Goal: Task Accomplishment & Management: Manage account settings

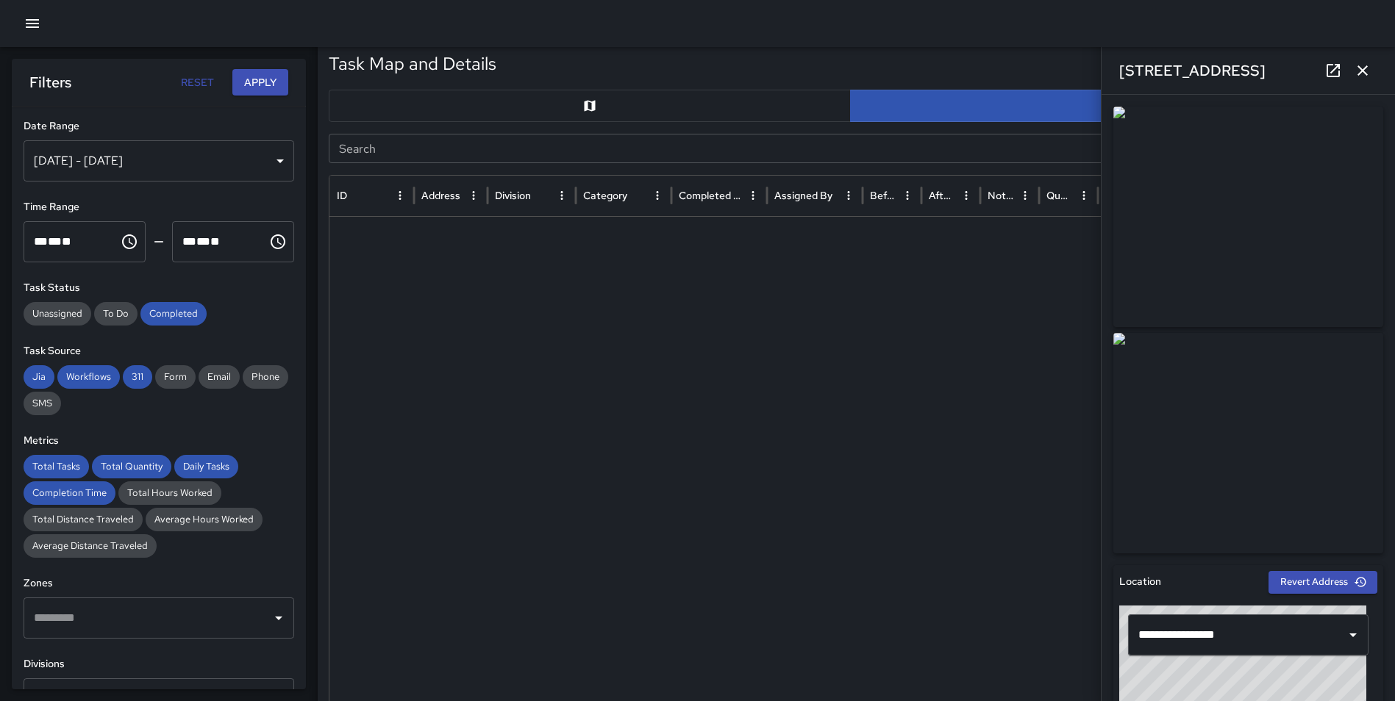
scroll to position [362, 0]
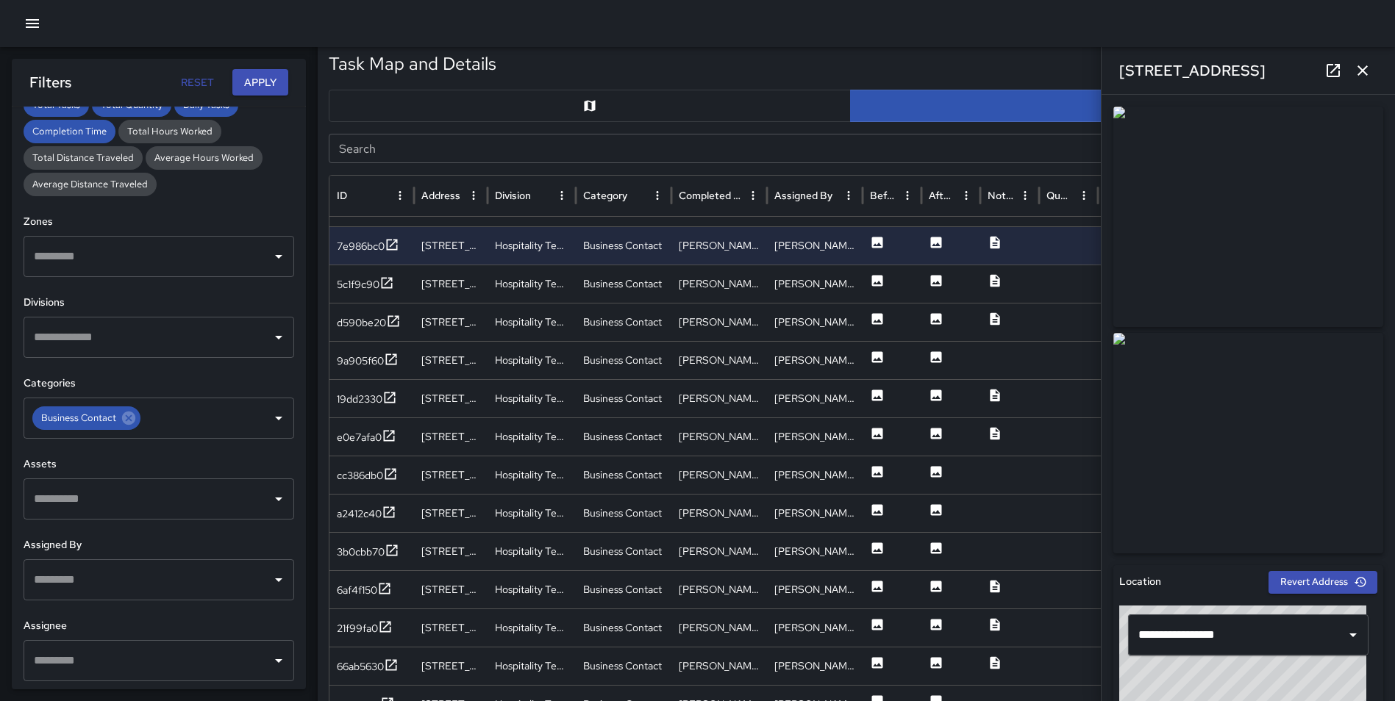
click at [1362, 65] on icon "button" at bounding box center [1363, 71] width 18 height 18
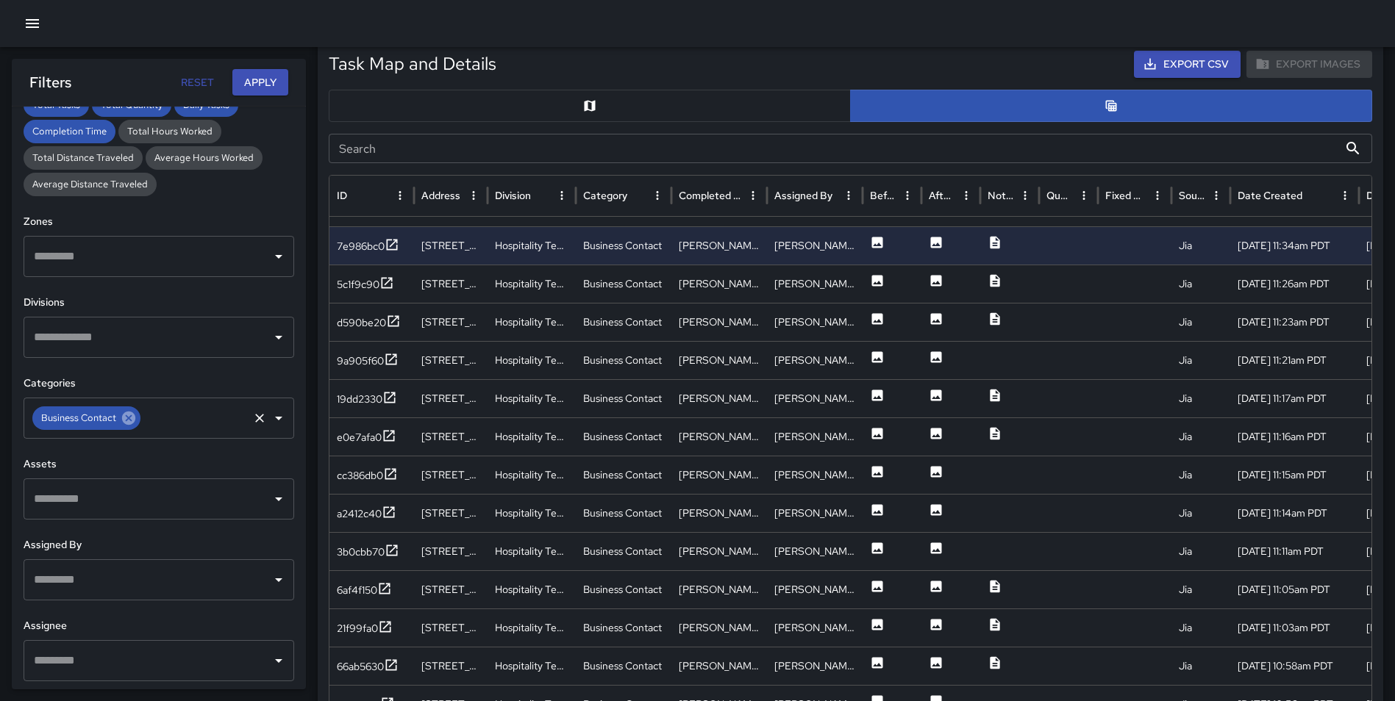
click at [132, 420] on icon at bounding box center [128, 418] width 13 height 13
click at [110, 418] on input "text" at bounding box center [147, 418] width 235 height 28
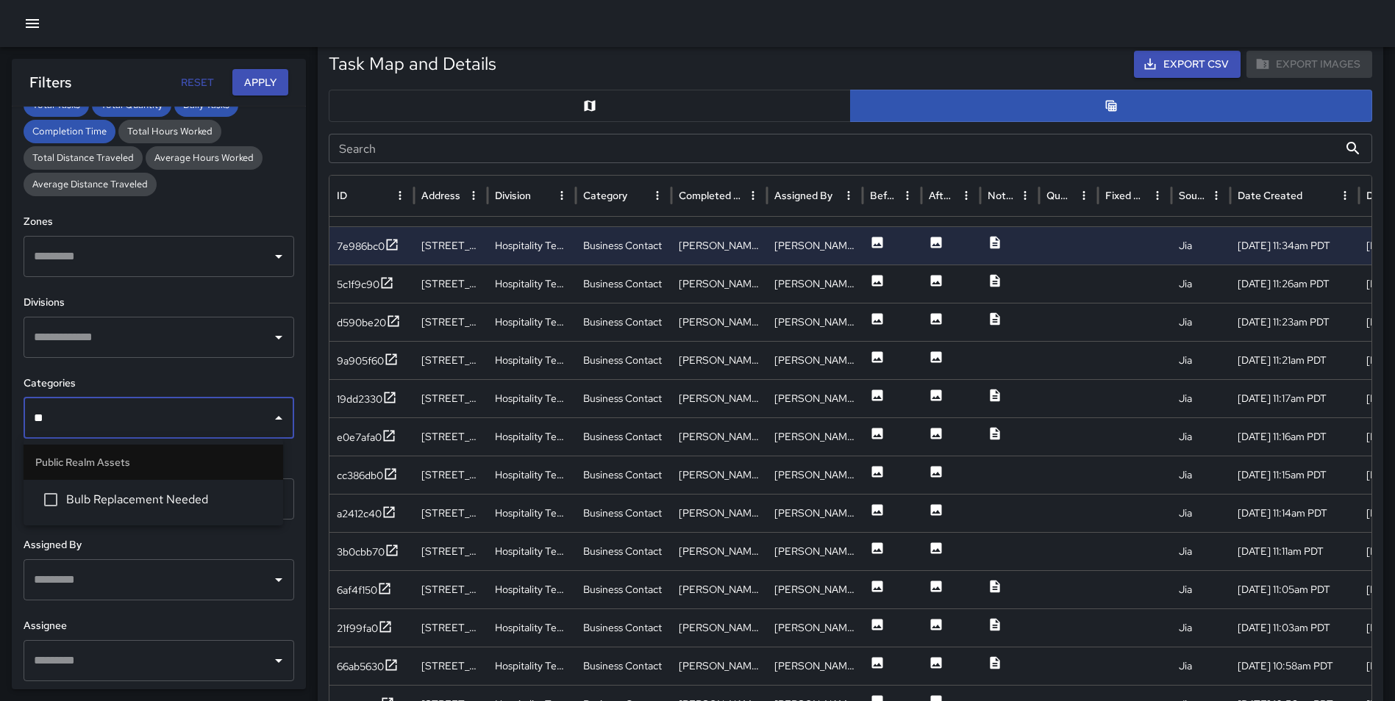
type input "*"
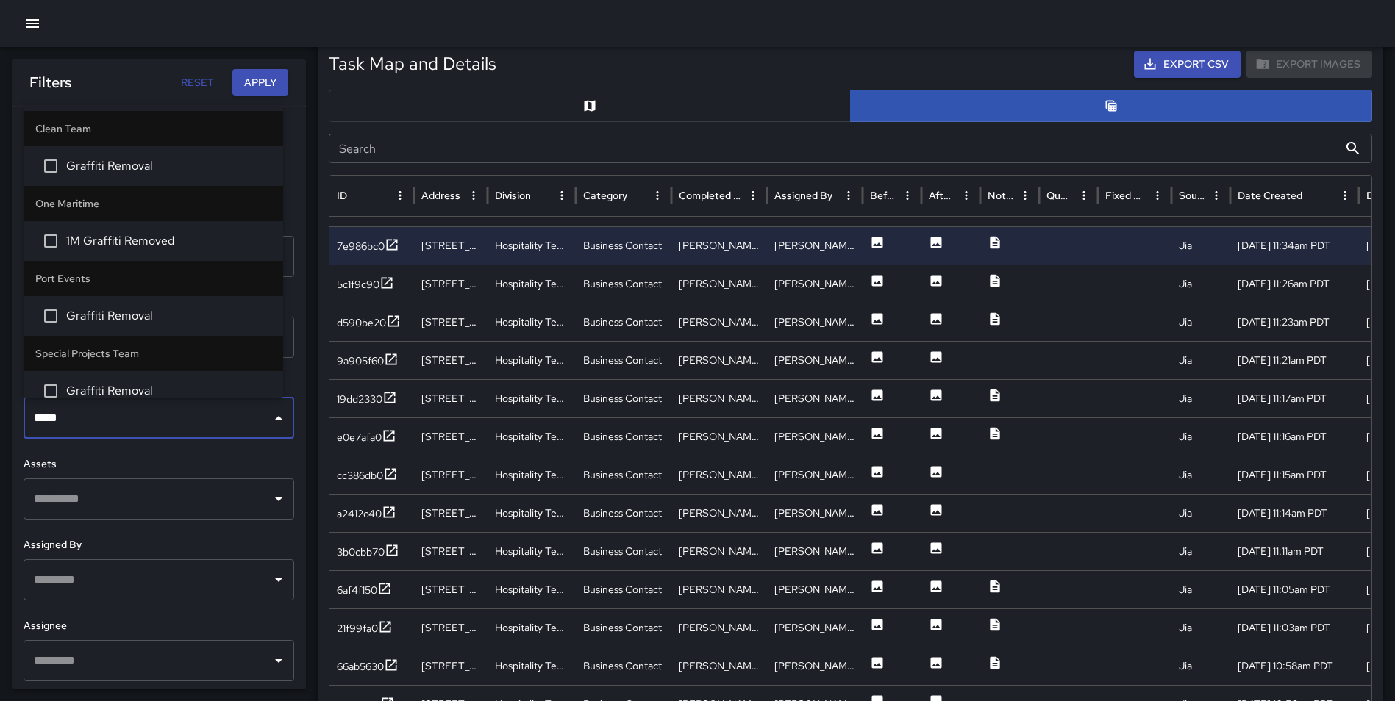
type input "******"
click at [142, 171] on span "Graffiti Removal" at bounding box center [168, 166] width 205 height 18
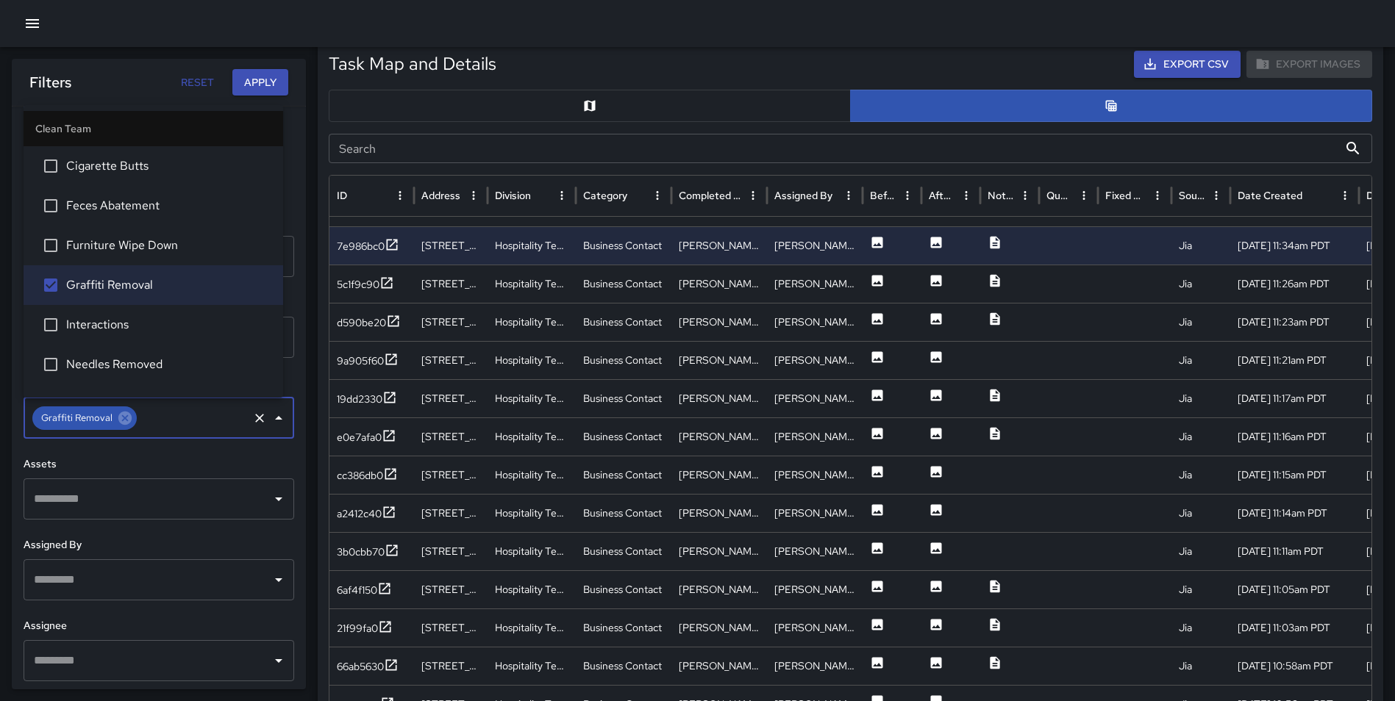
click at [271, 84] on button "Apply" at bounding box center [260, 82] width 56 height 27
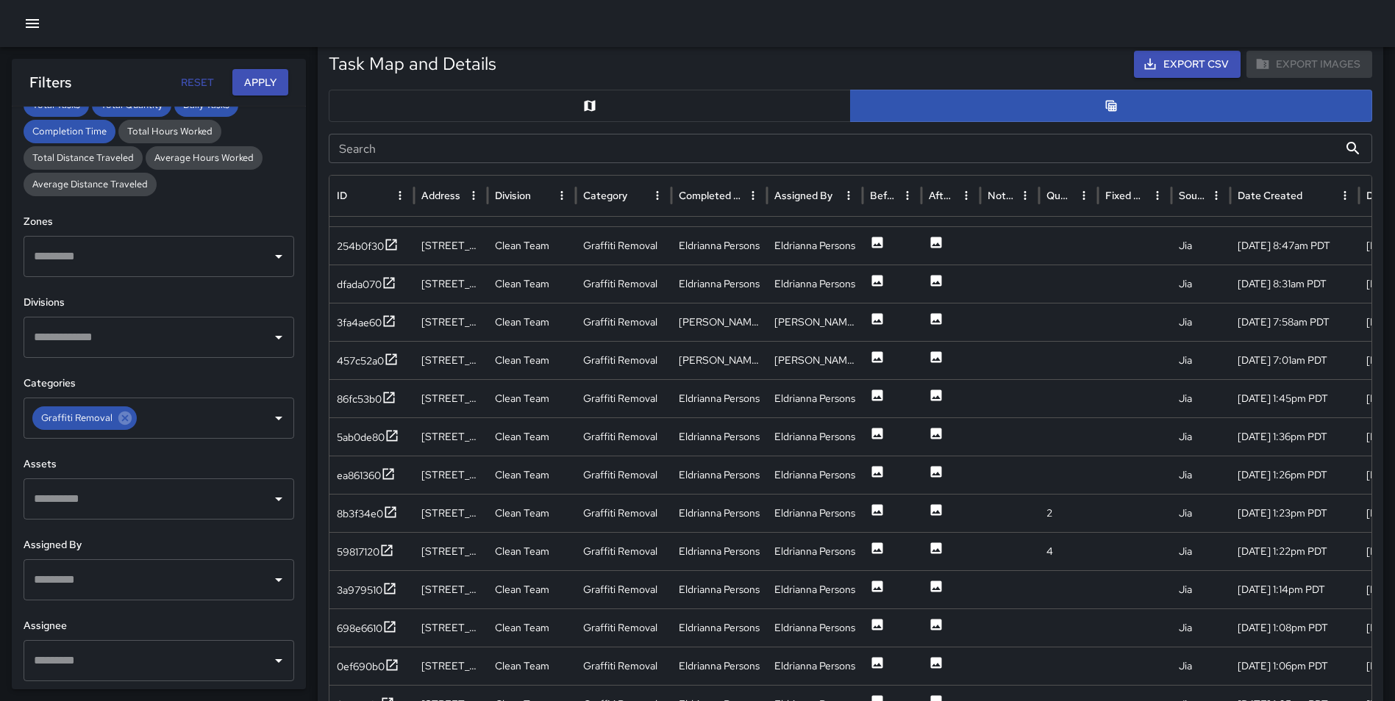
scroll to position [709, 0]
click at [390, 627] on icon at bounding box center [390, 626] width 11 height 11
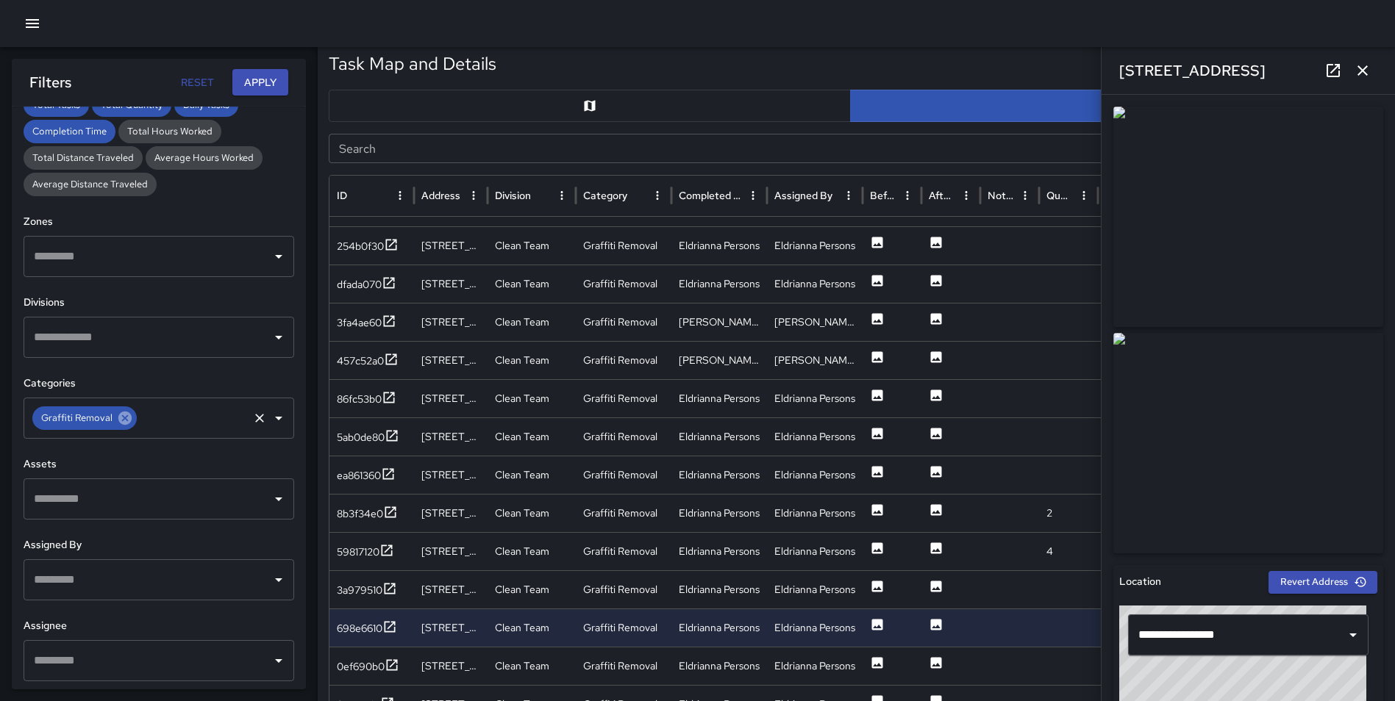
click at [130, 418] on icon at bounding box center [125, 418] width 16 height 16
click at [118, 421] on input "text" at bounding box center [147, 418] width 235 height 28
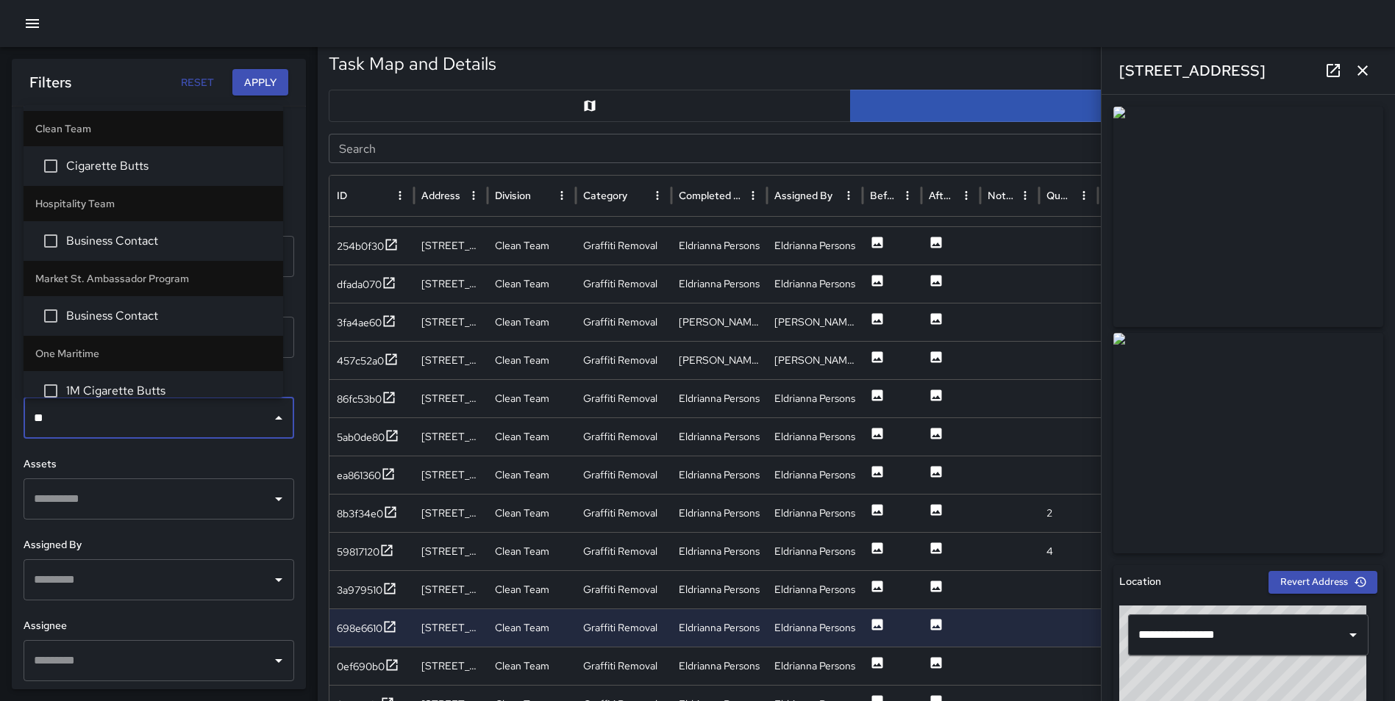
type input "*"
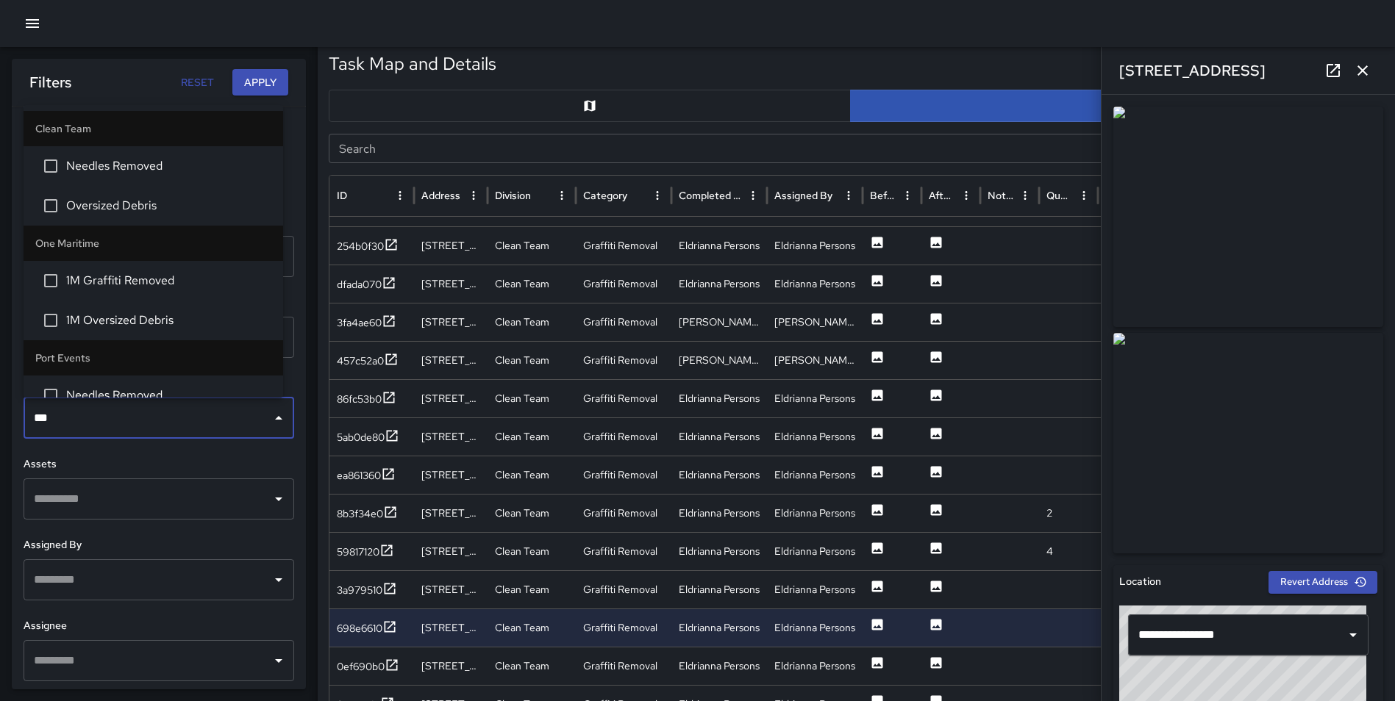
type input "****"
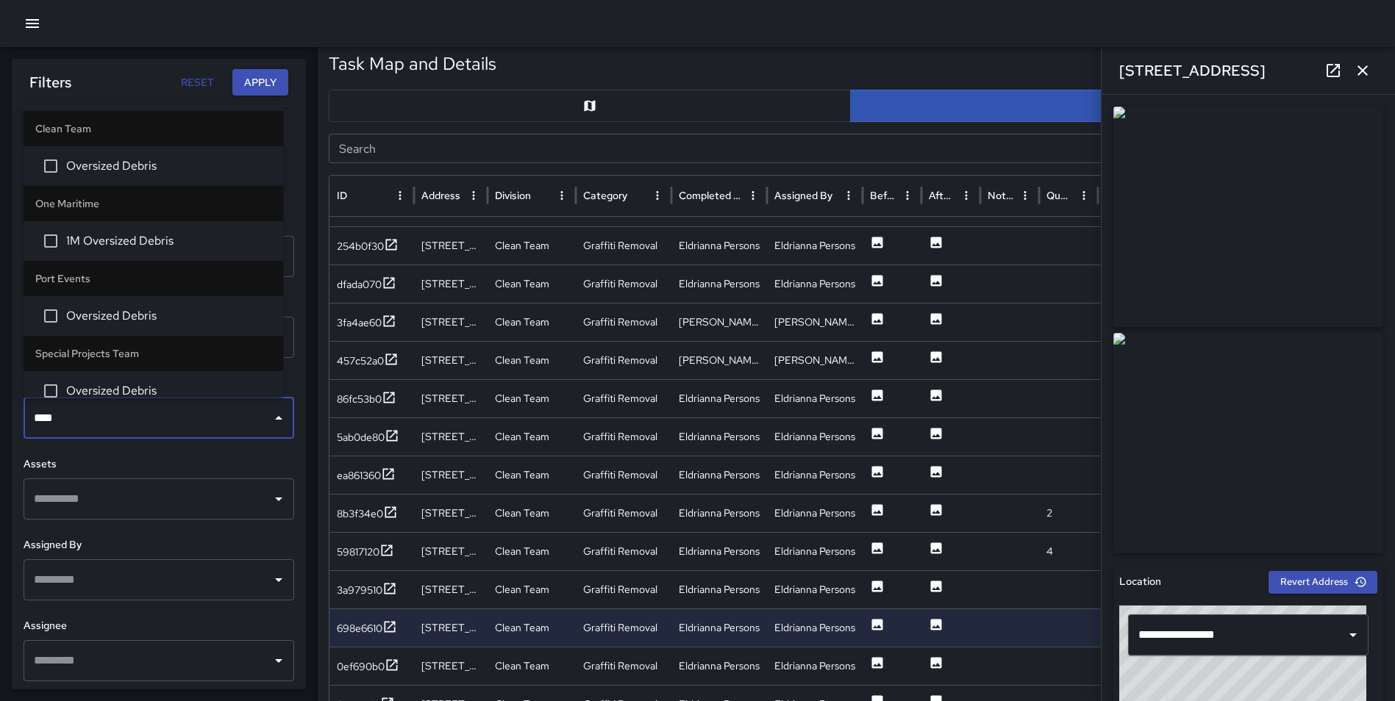
click at [171, 165] on span "Oversized Debris" at bounding box center [168, 166] width 205 height 18
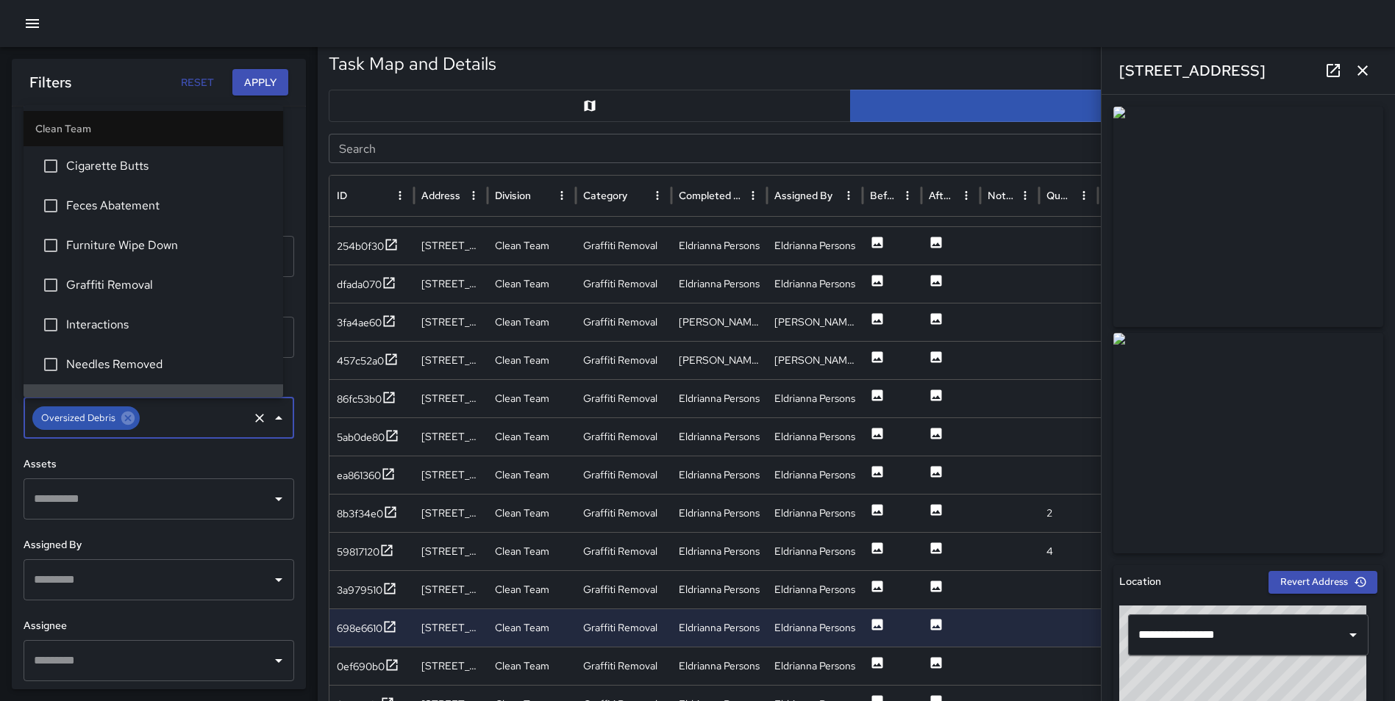
scroll to position [26, 0]
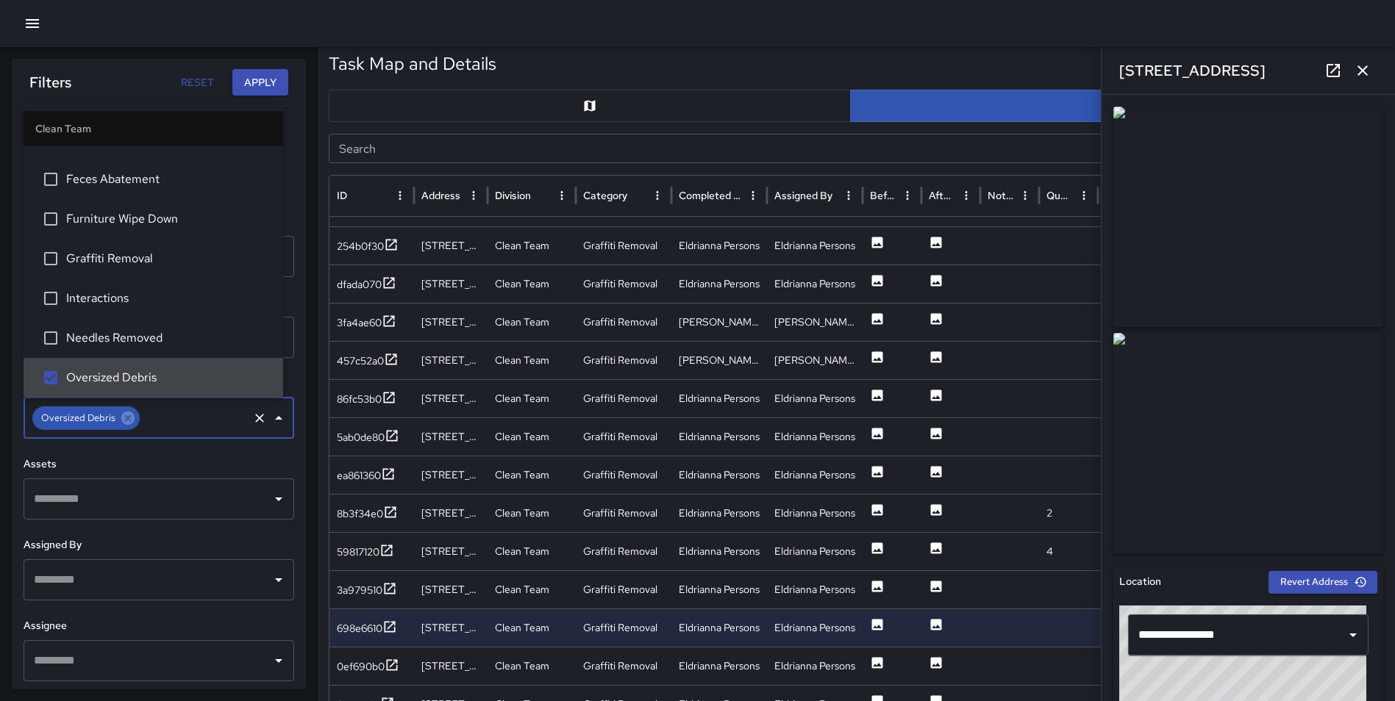
click at [264, 82] on button "Apply" at bounding box center [260, 82] width 56 height 27
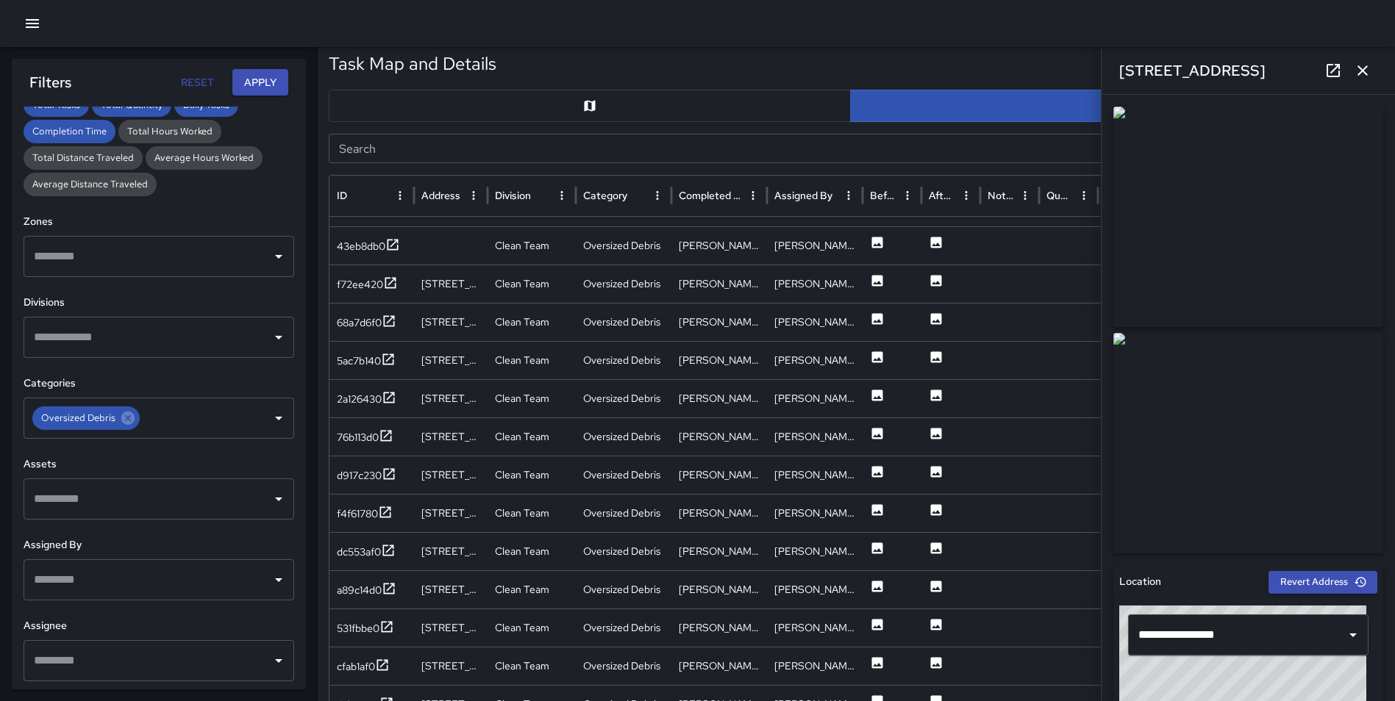
scroll to position [709, 0]
click at [387, 666] on icon at bounding box center [382, 665] width 15 height 15
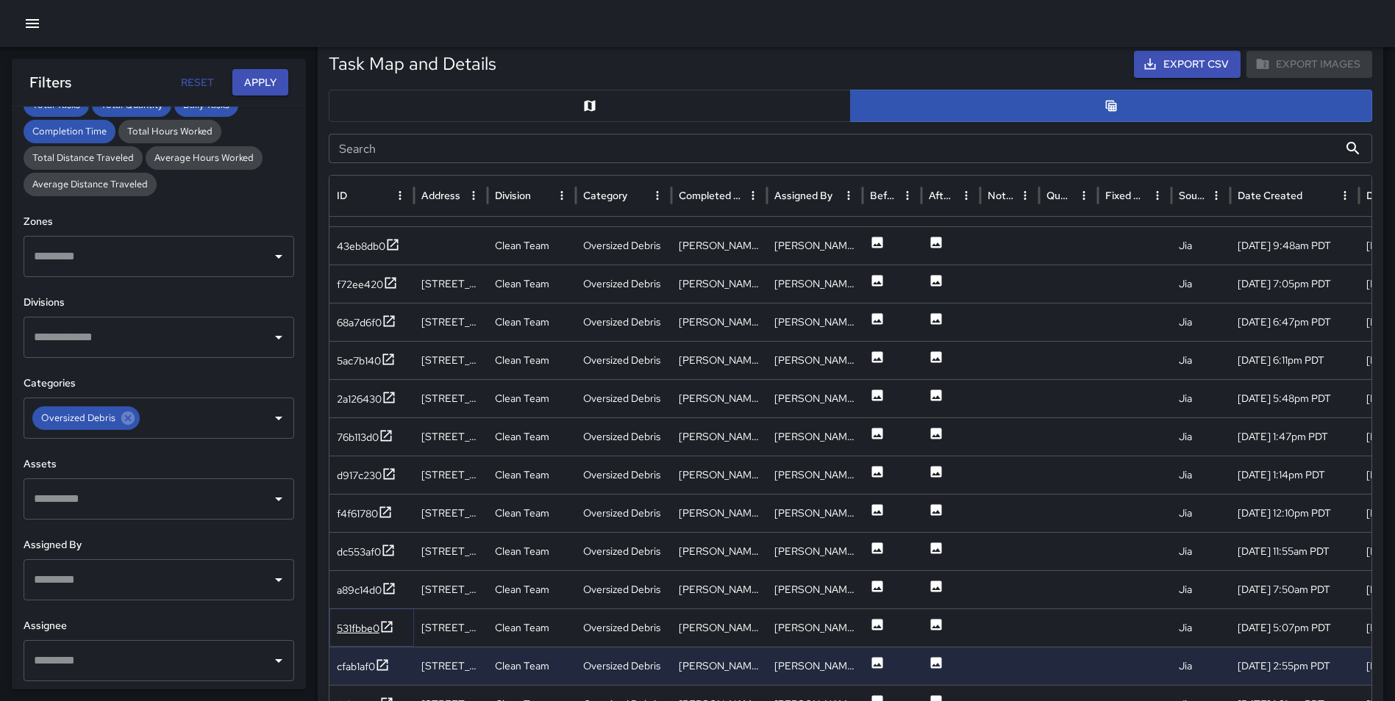
click at [390, 621] on icon at bounding box center [386, 627] width 15 height 15
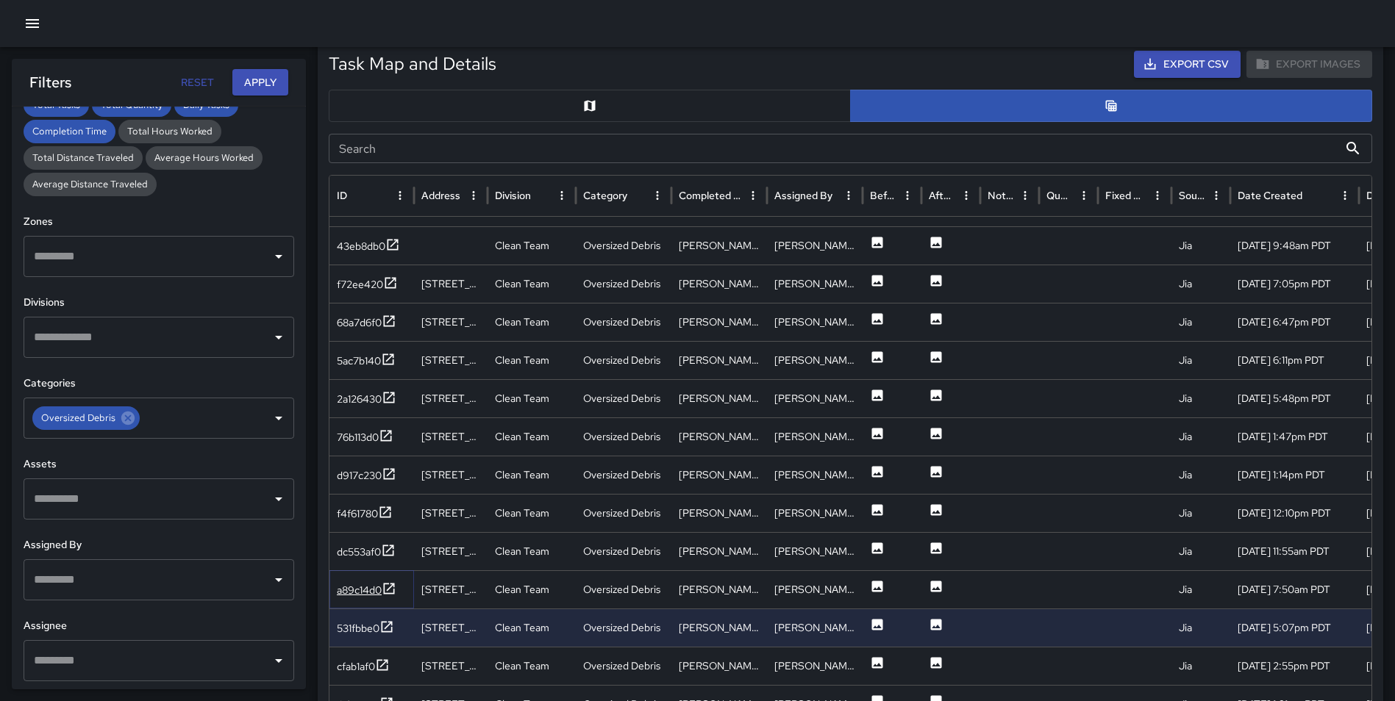
click at [387, 584] on icon at bounding box center [389, 588] width 11 height 11
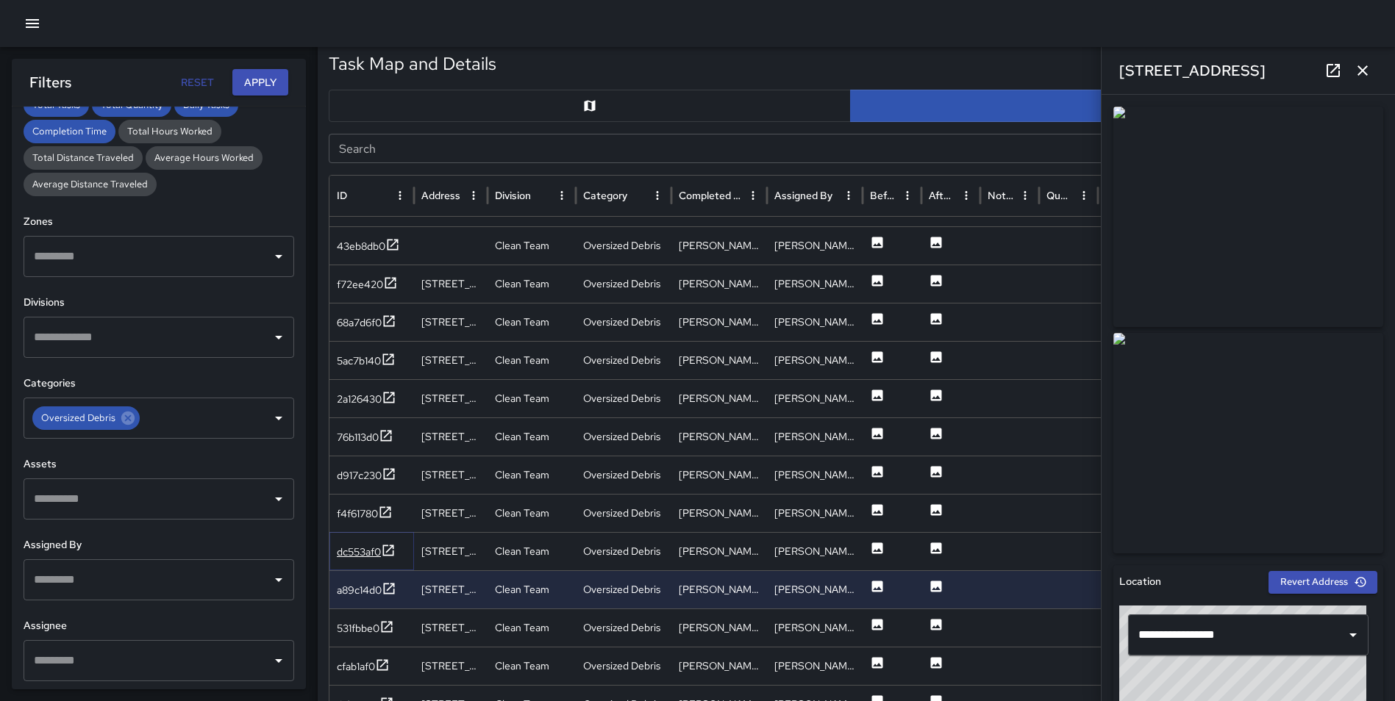
click at [386, 548] on icon at bounding box center [388, 550] width 15 height 15
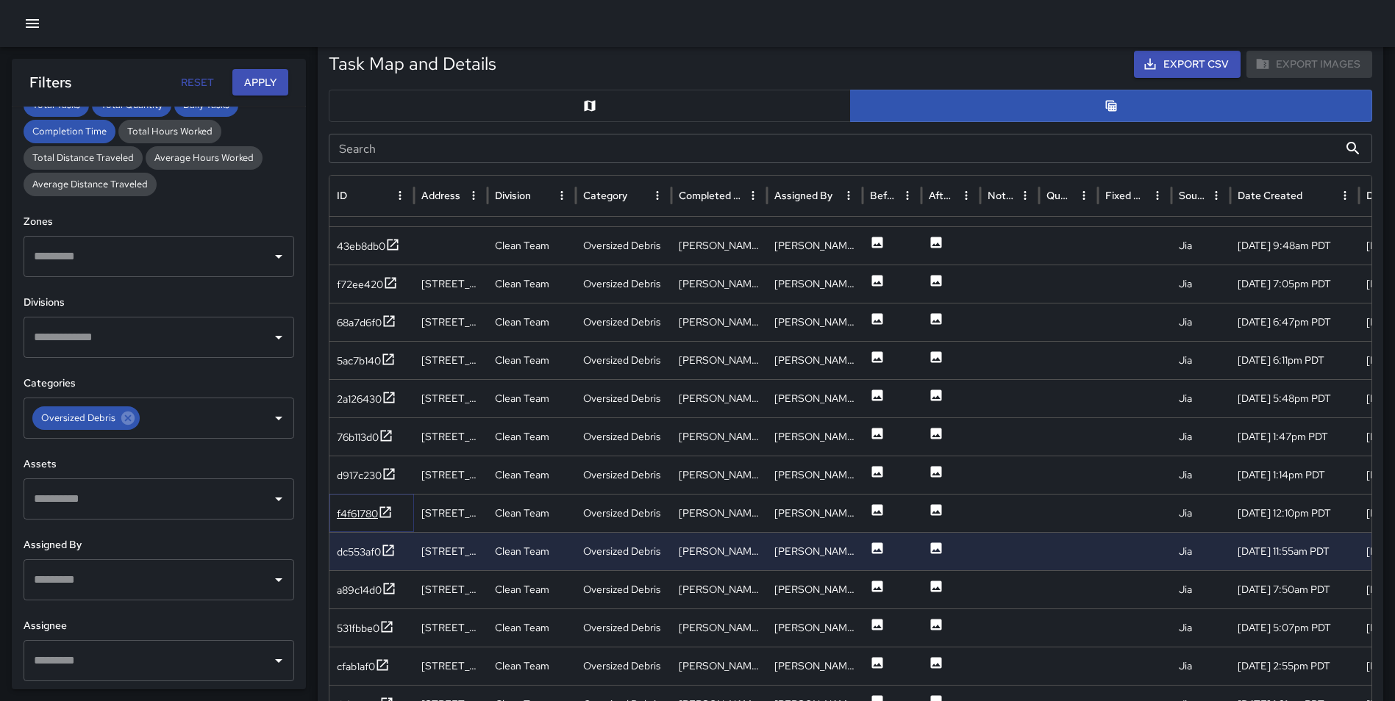
click at [388, 507] on icon at bounding box center [385, 512] width 15 height 15
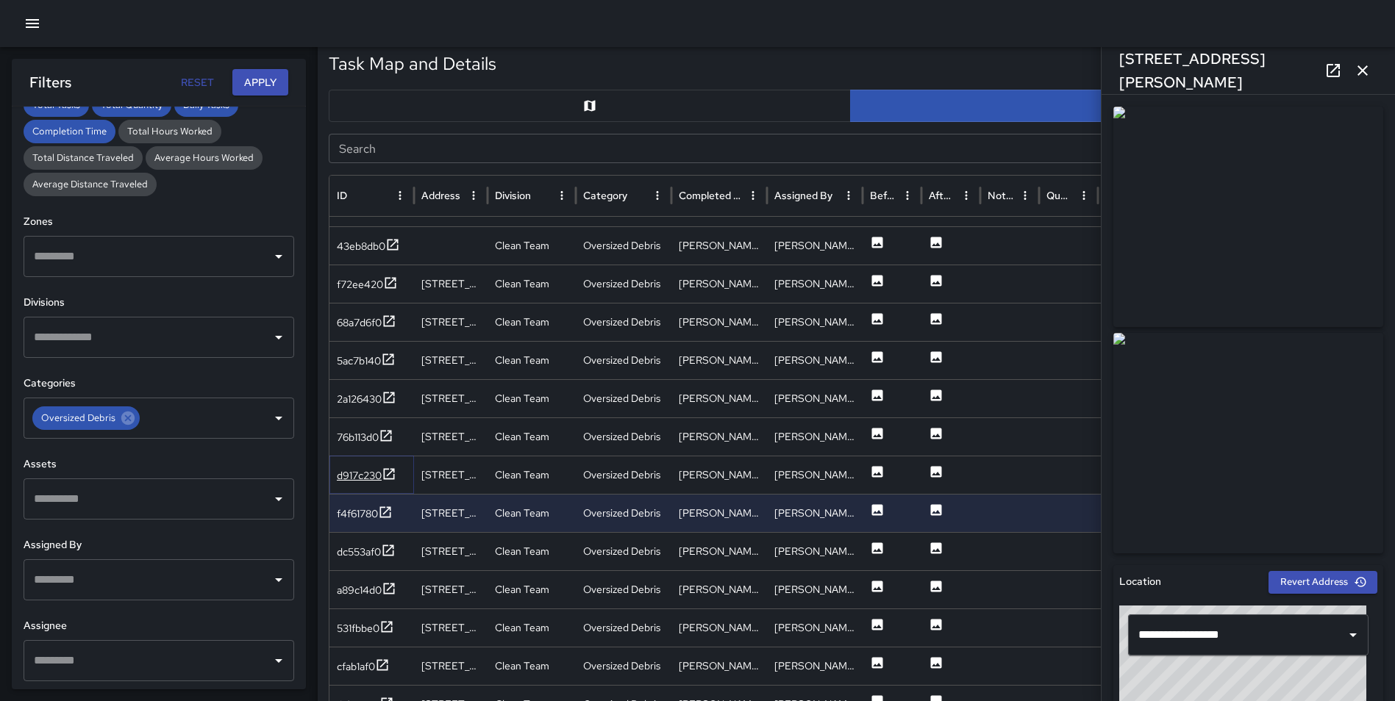
click at [389, 467] on icon at bounding box center [389, 474] width 15 height 15
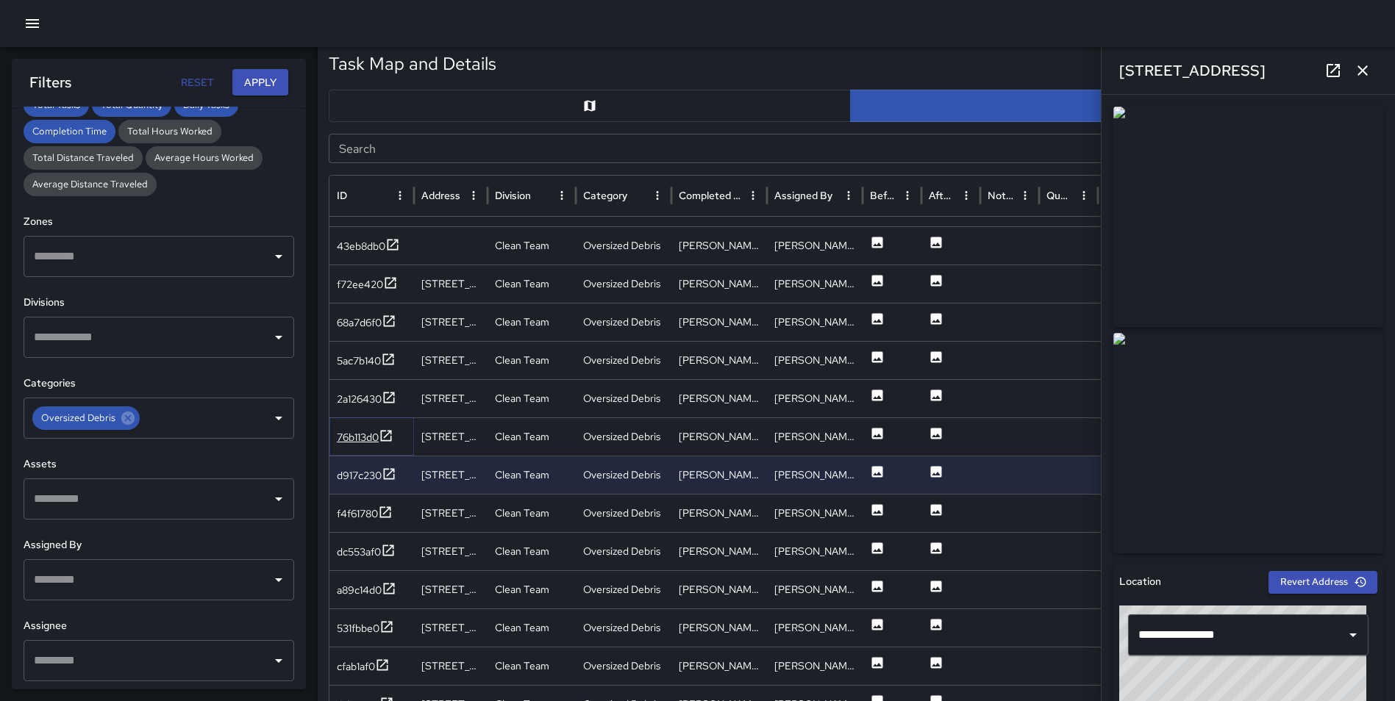
click at [389, 430] on icon at bounding box center [386, 436] width 15 height 15
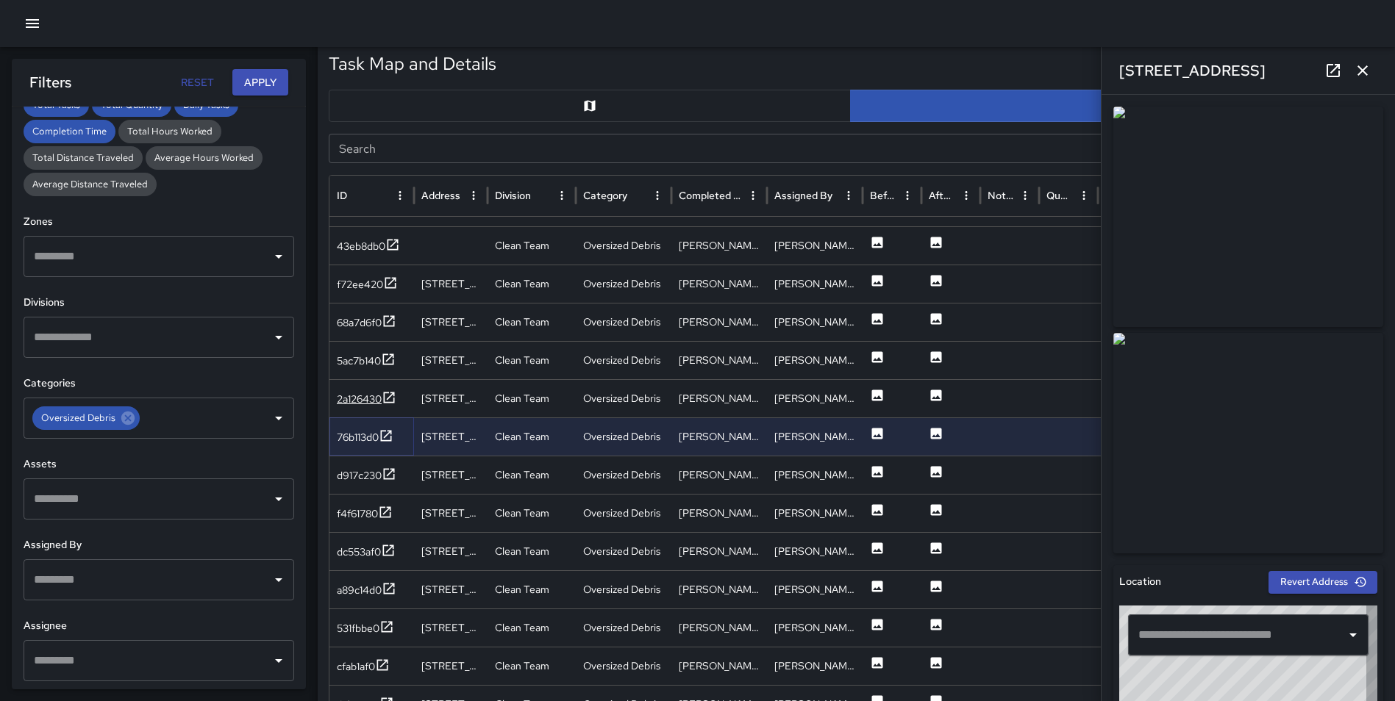
type input "**********"
click at [386, 391] on icon at bounding box center [389, 397] width 15 height 15
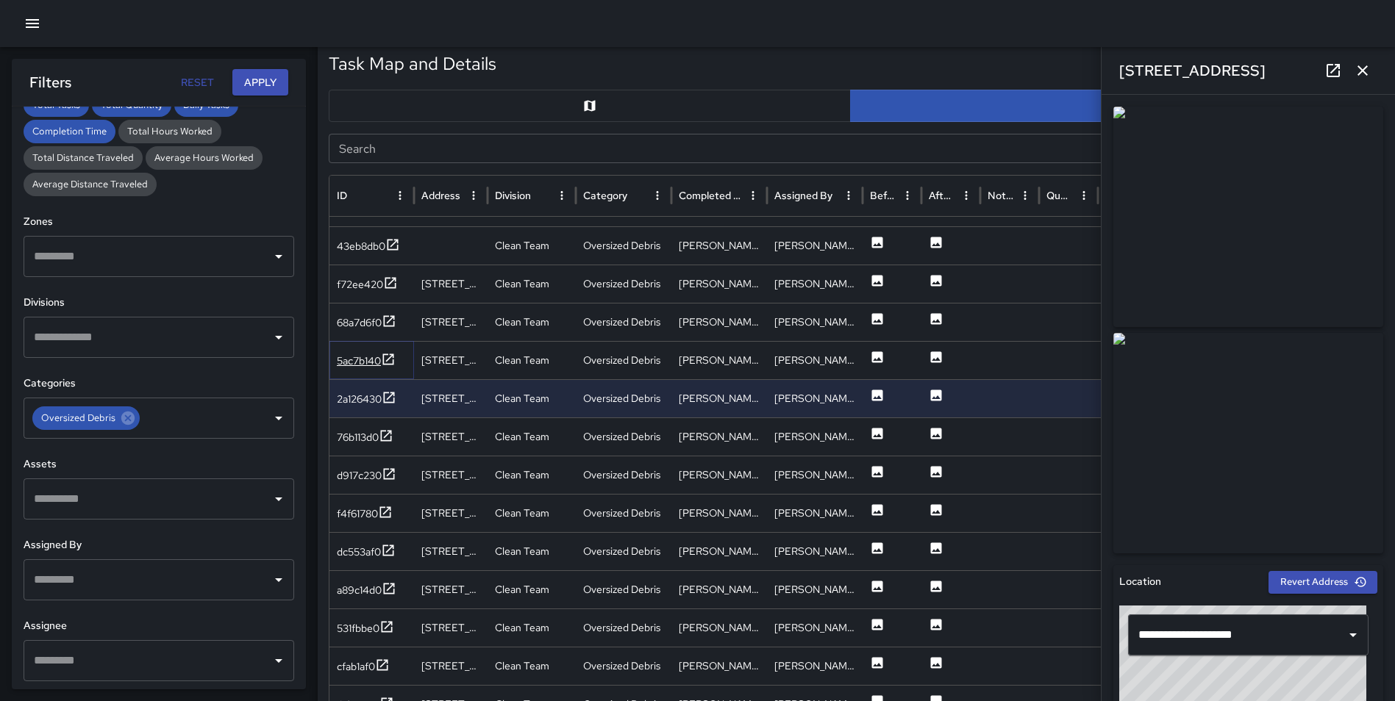
click at [388, 353] on icon at bounding box center [388, 359] width 15 height 15
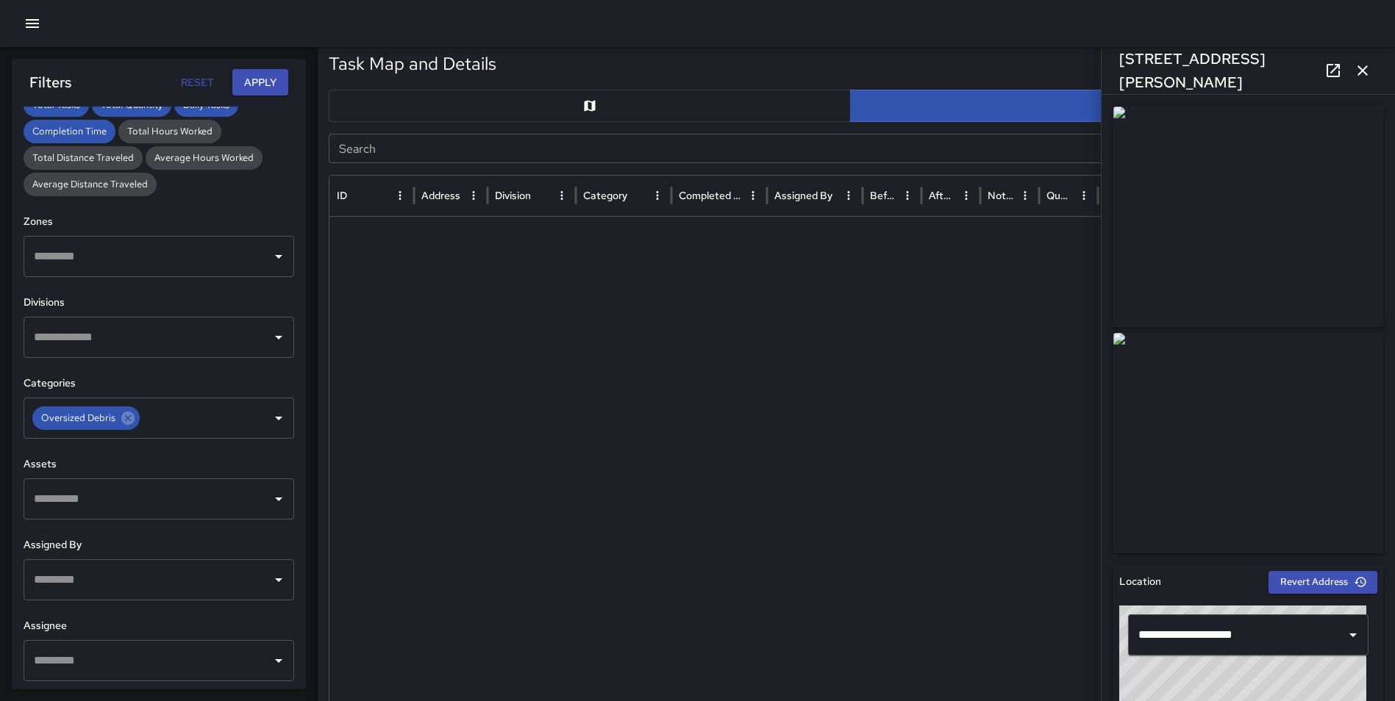
scroll to position [3067, 0]
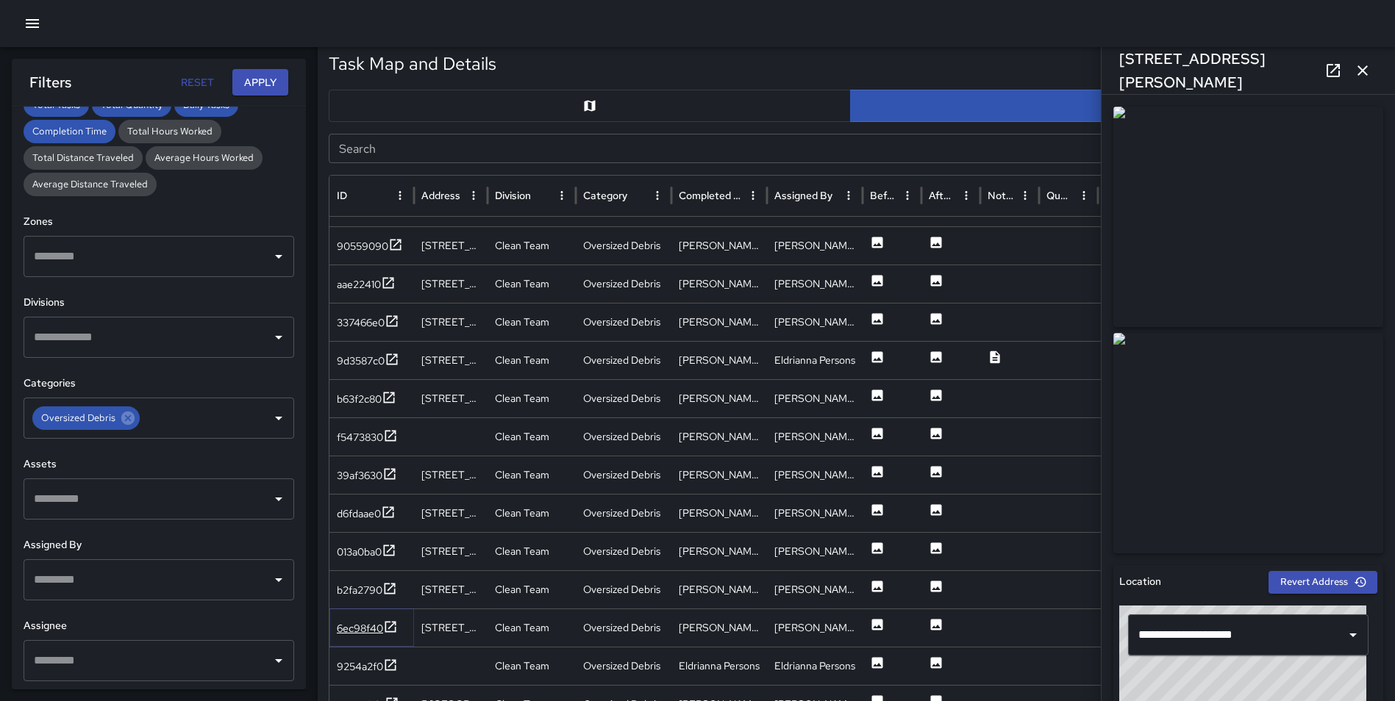
click at [391, 625] on icon at bounding box center [390, 627] width 15 height 15
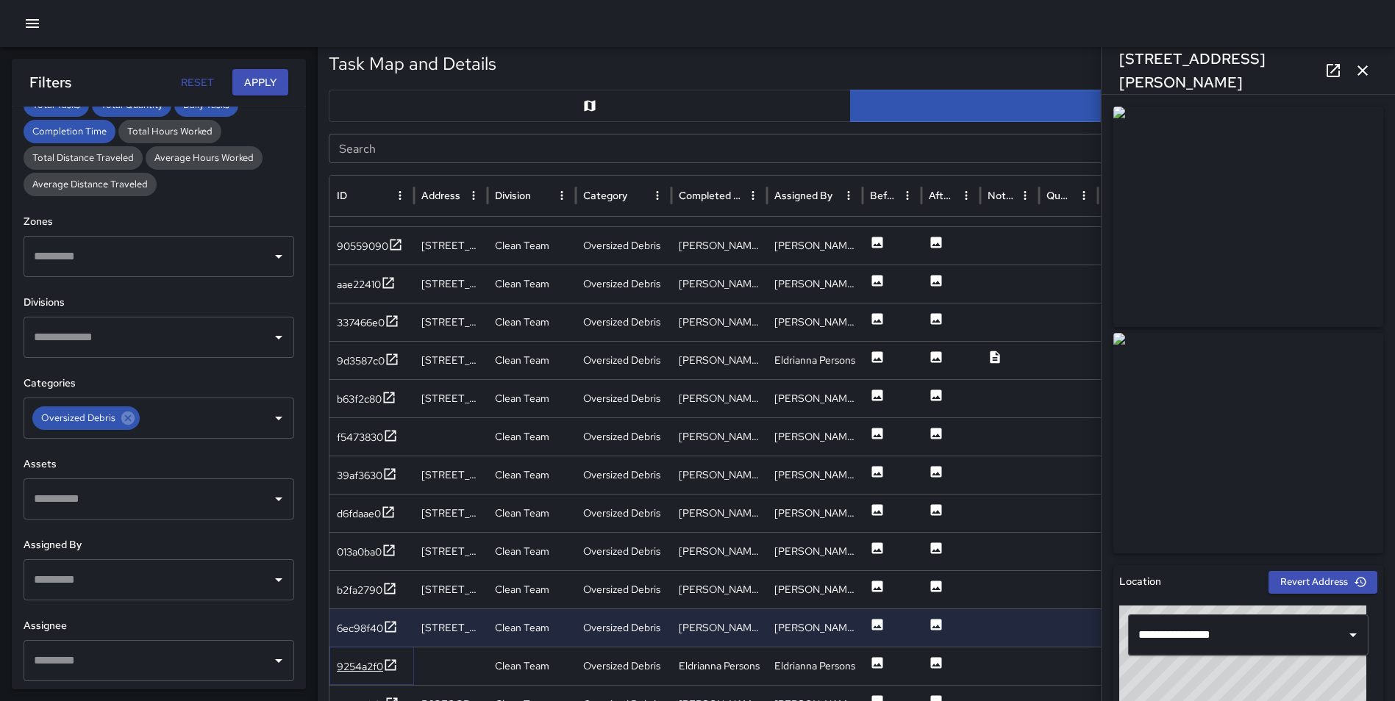
click at [387, 665] on icon at bounding box center [390, 665] width 15 height 15
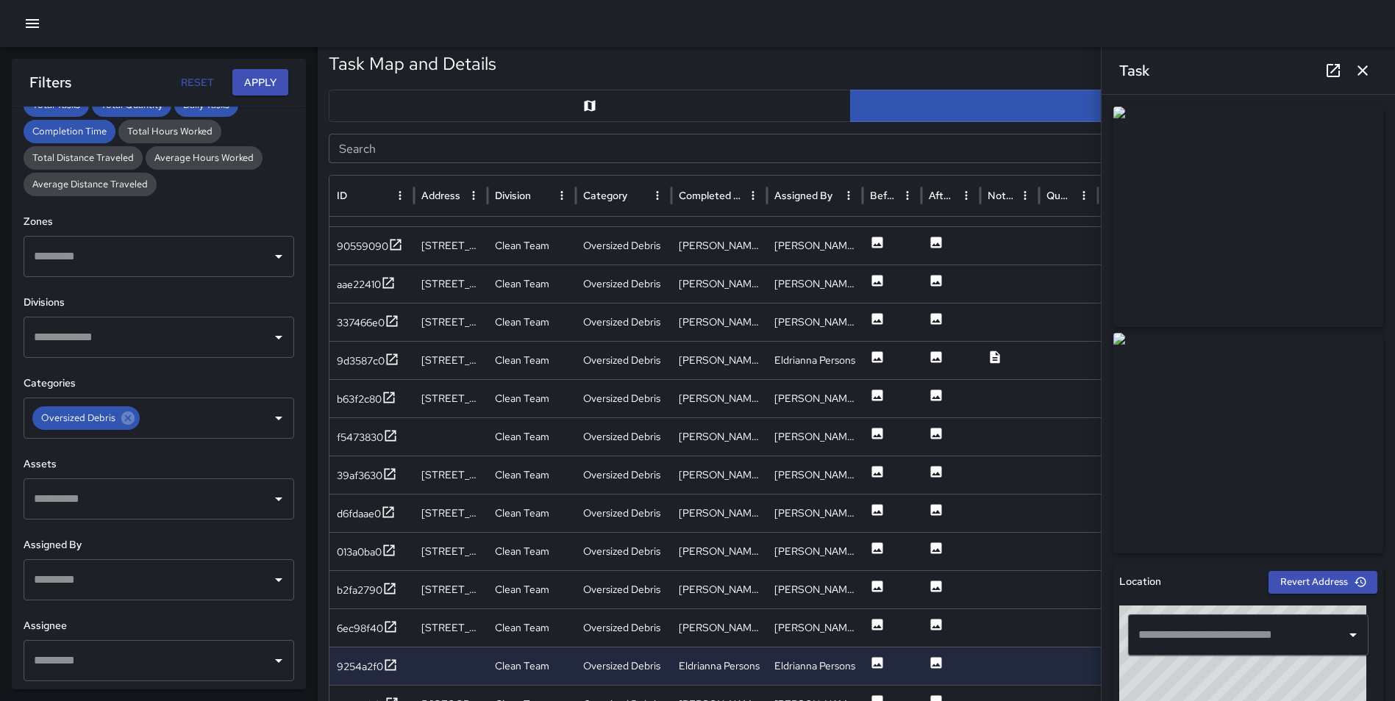
scroll to position [1426, 0]
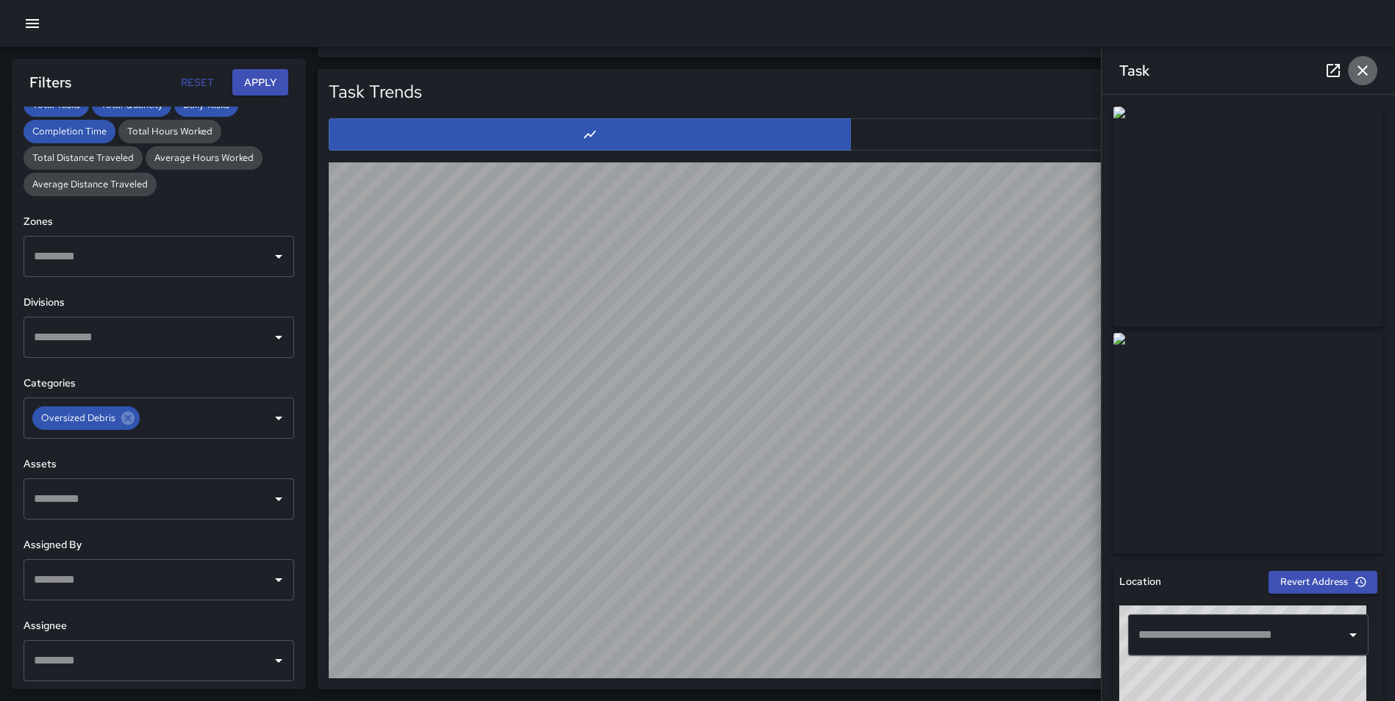
click at [1352, 68] on button "button" at bounding box center [1362, 70] width 29 height 29
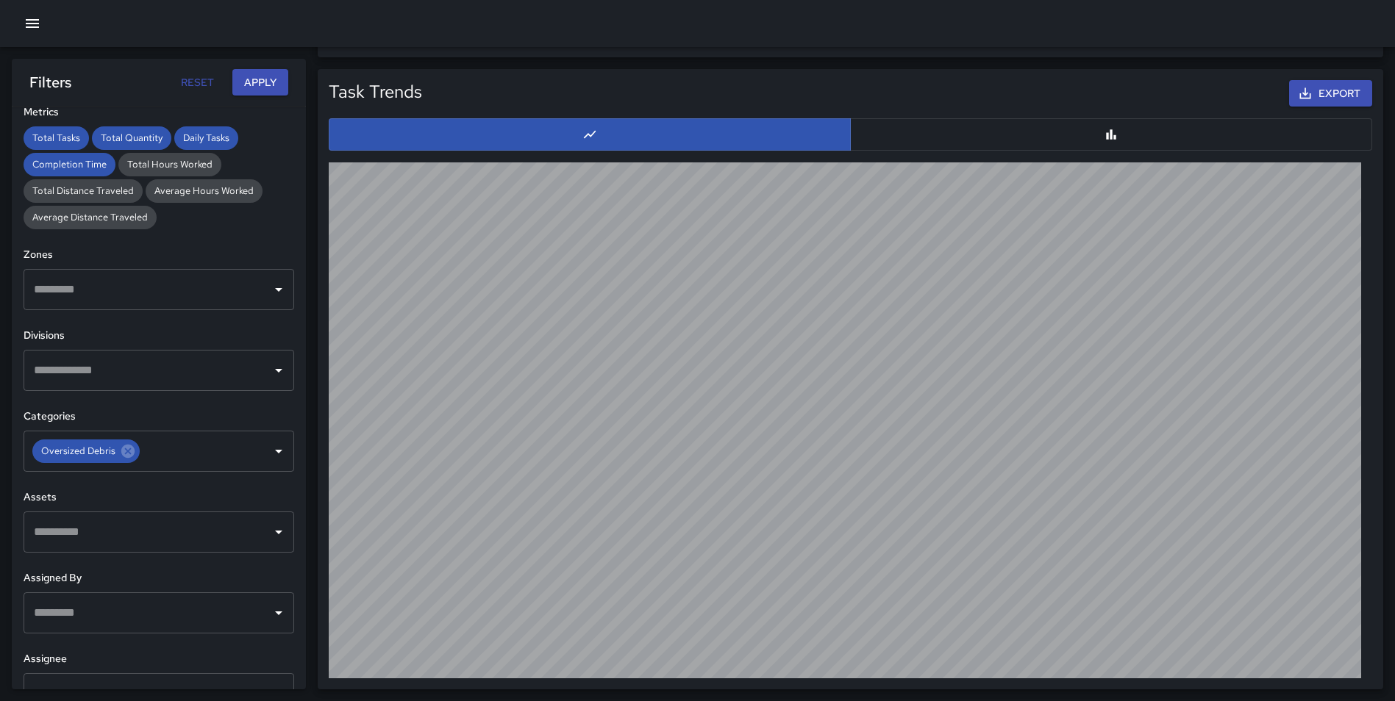
scroll to position [365, 0]
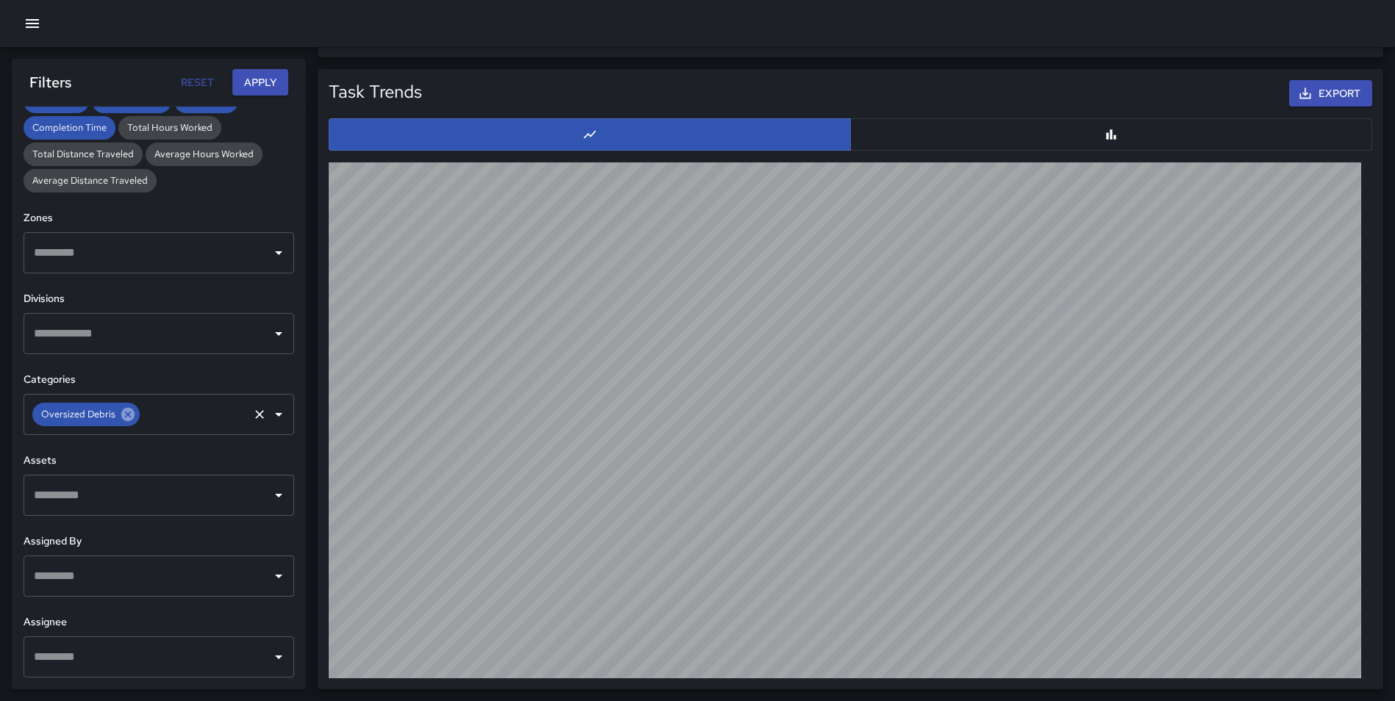
click at [121, 415] on icon at bounding box center [127, 414] width 13 height 13
click at [102, 418] on input "text" at bounding box center [147, 415] width 235 height 28
type input "*"
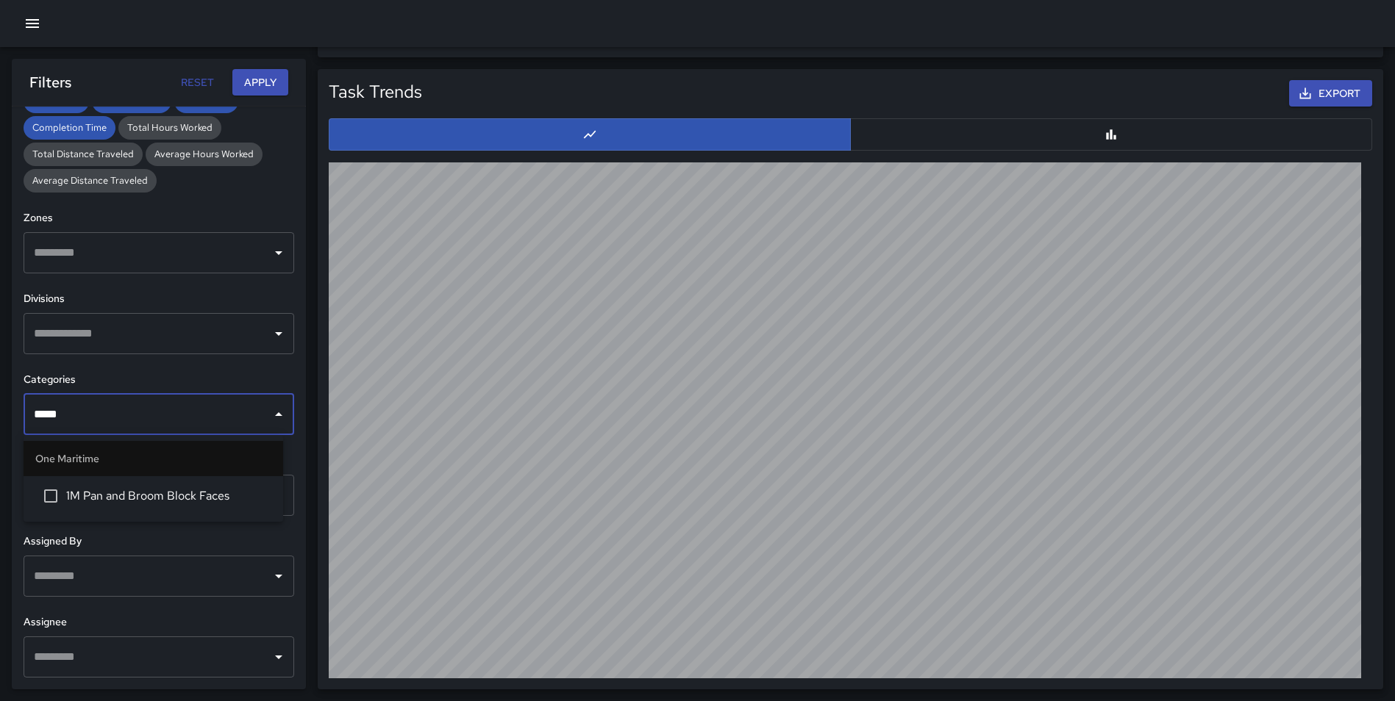
type input "******"
click at [151, 491] on li "1M Pan and Broom Block Faces" at bounding box center [154, 496] width 260 height 40
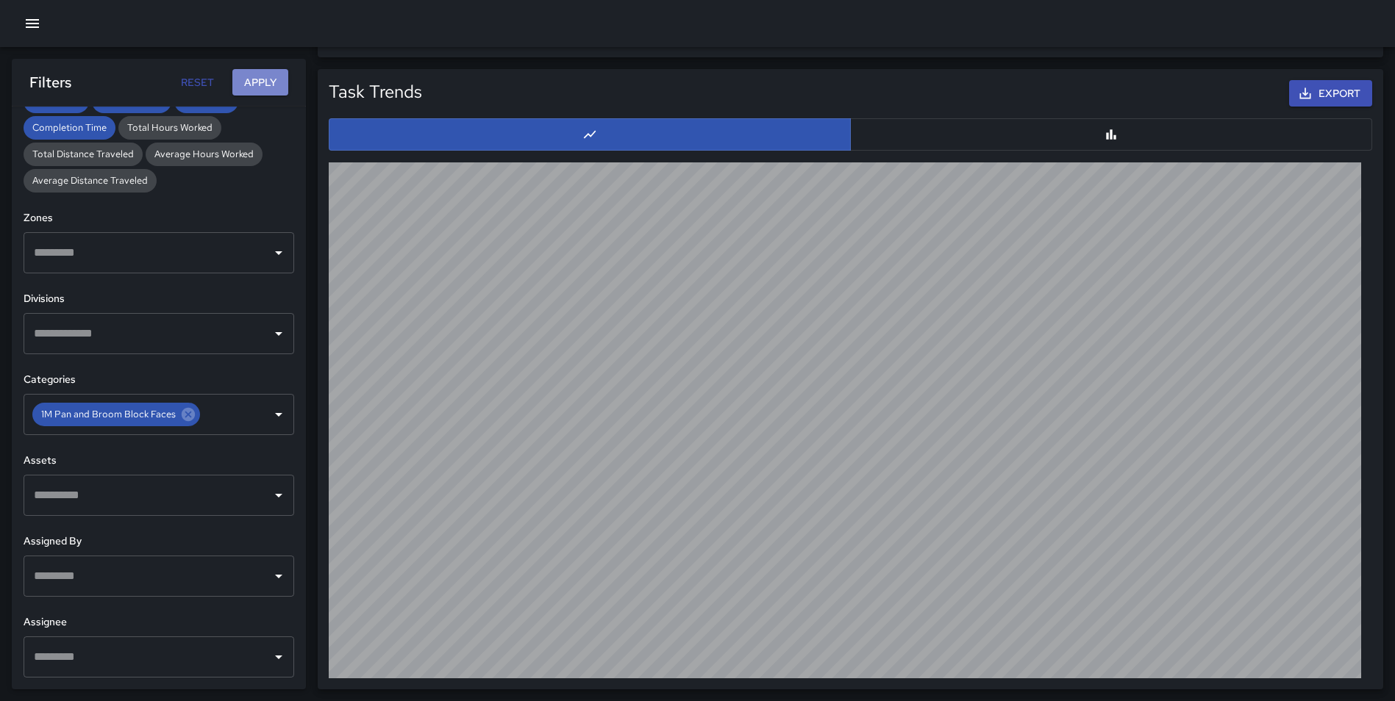
click at [276, 87] on button "Apply" at bounding box center [260, 82] width 56 height 27
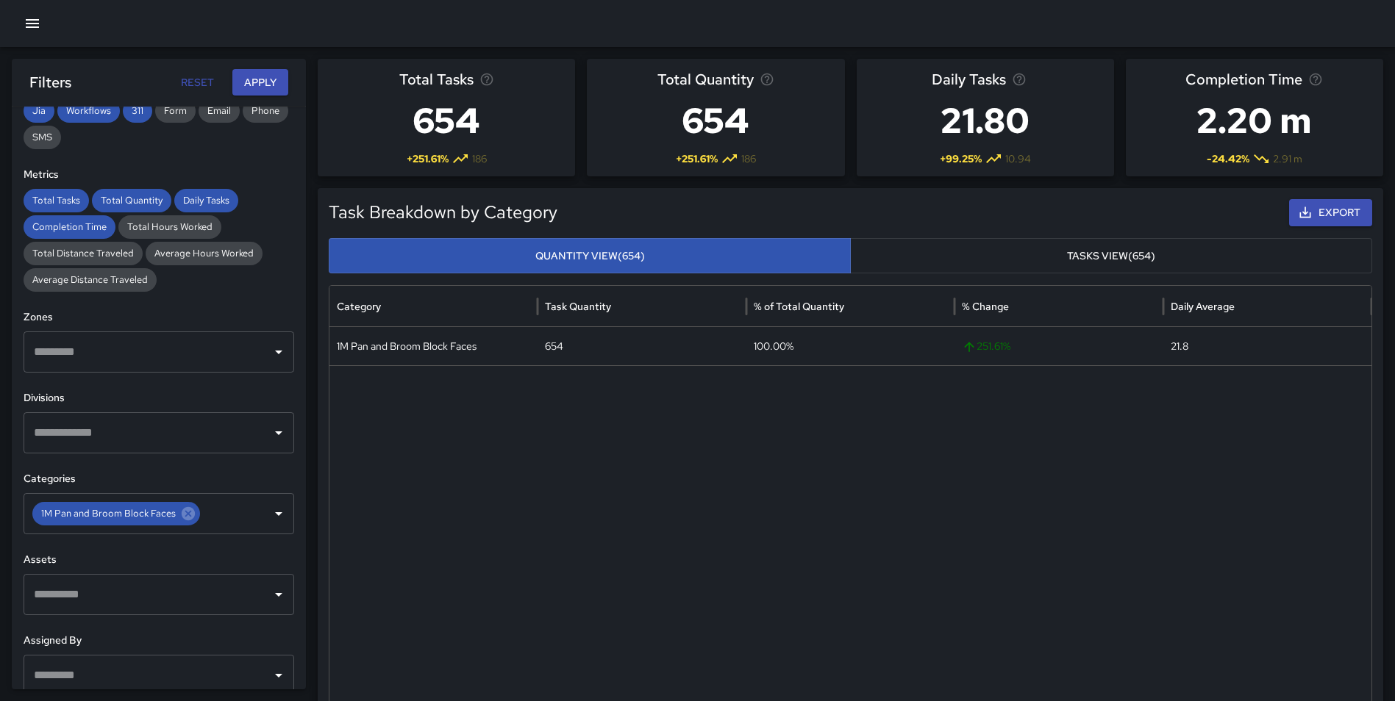
scroll to position [271, 0]
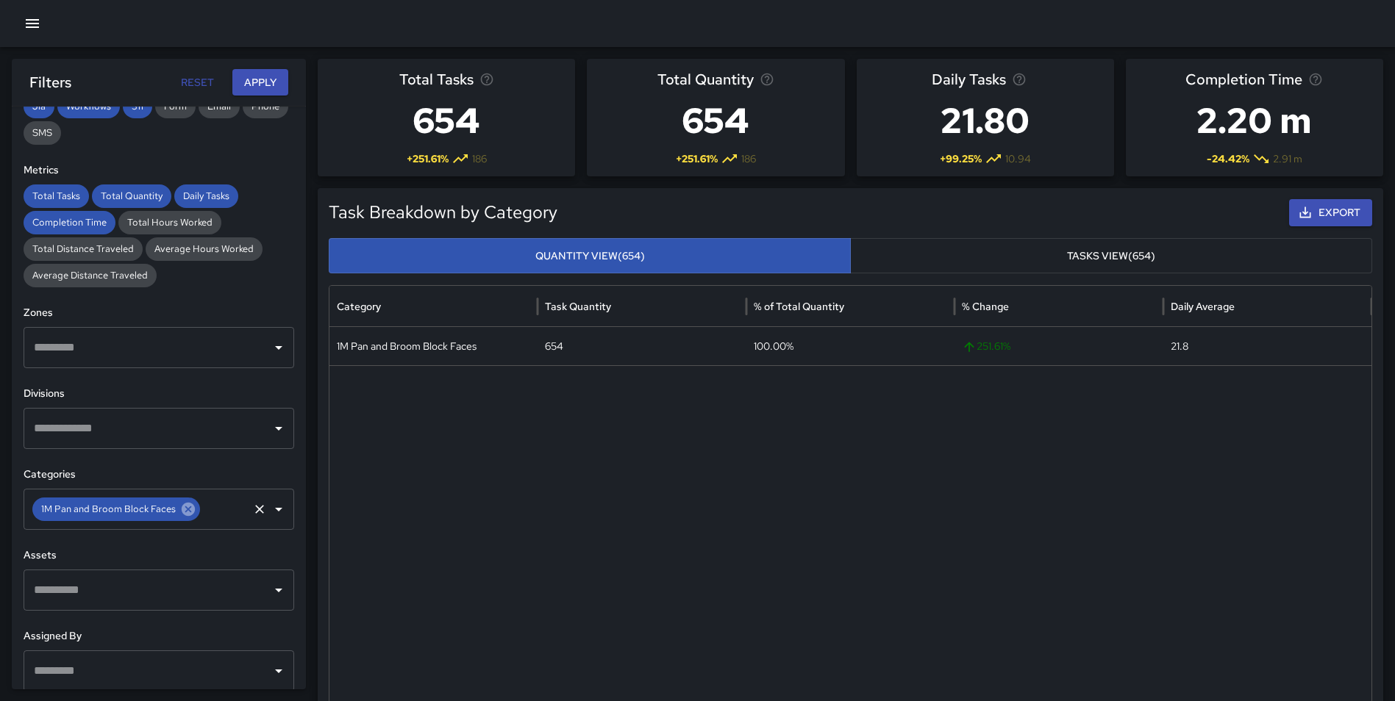
click at [180, 513] on icon at bounding box center [188, 509] width 16 height 16
click at [150, 516] on input "text" at bounding box center [147, 510] width 235 height 28
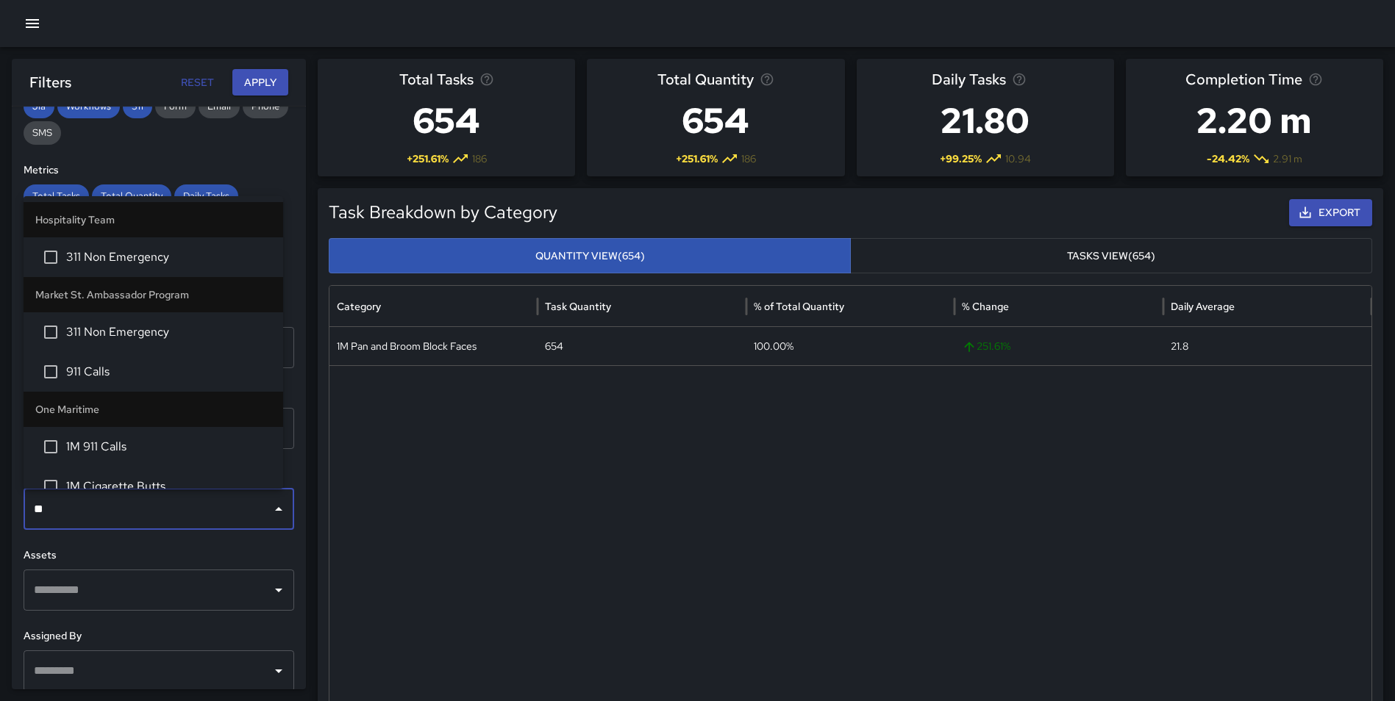
type input "*"
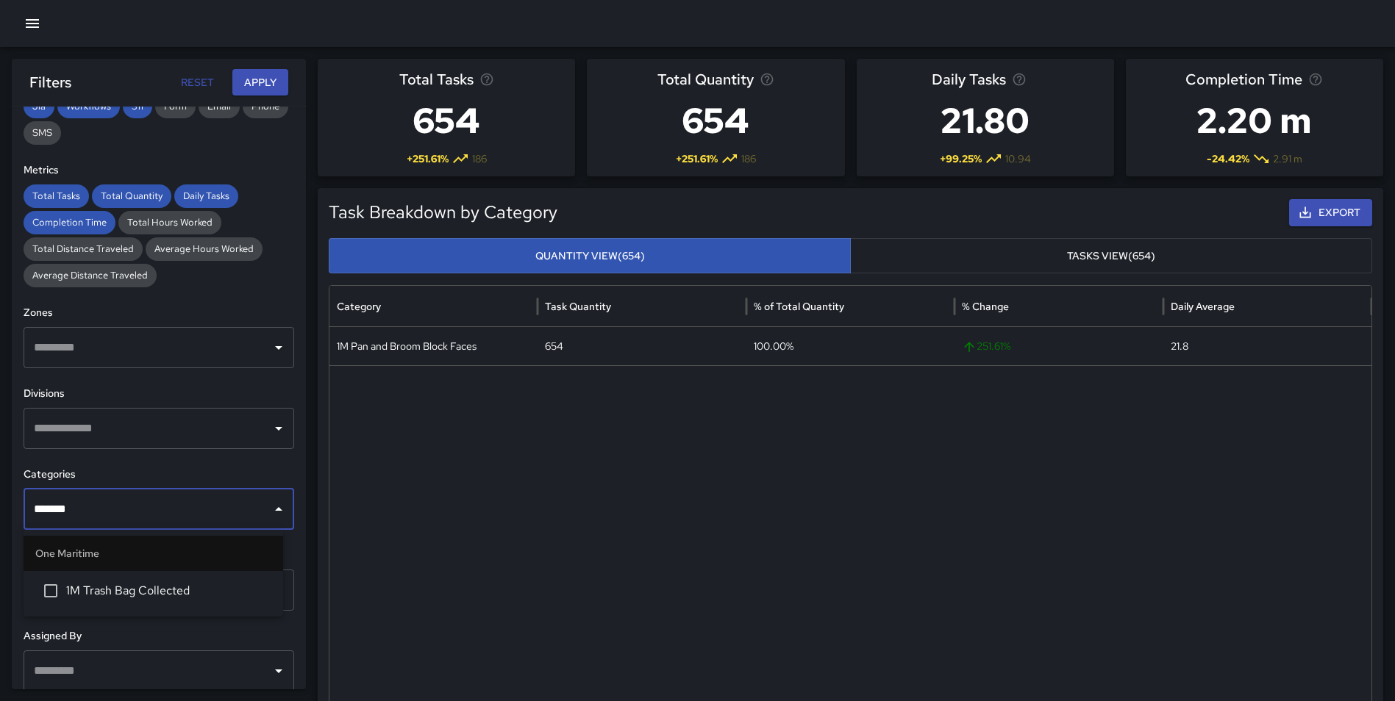
type input "********"
click at [171, 587] on span "1M Trash Bag Collected" at bounding box center [168, 591] width 205 height 18
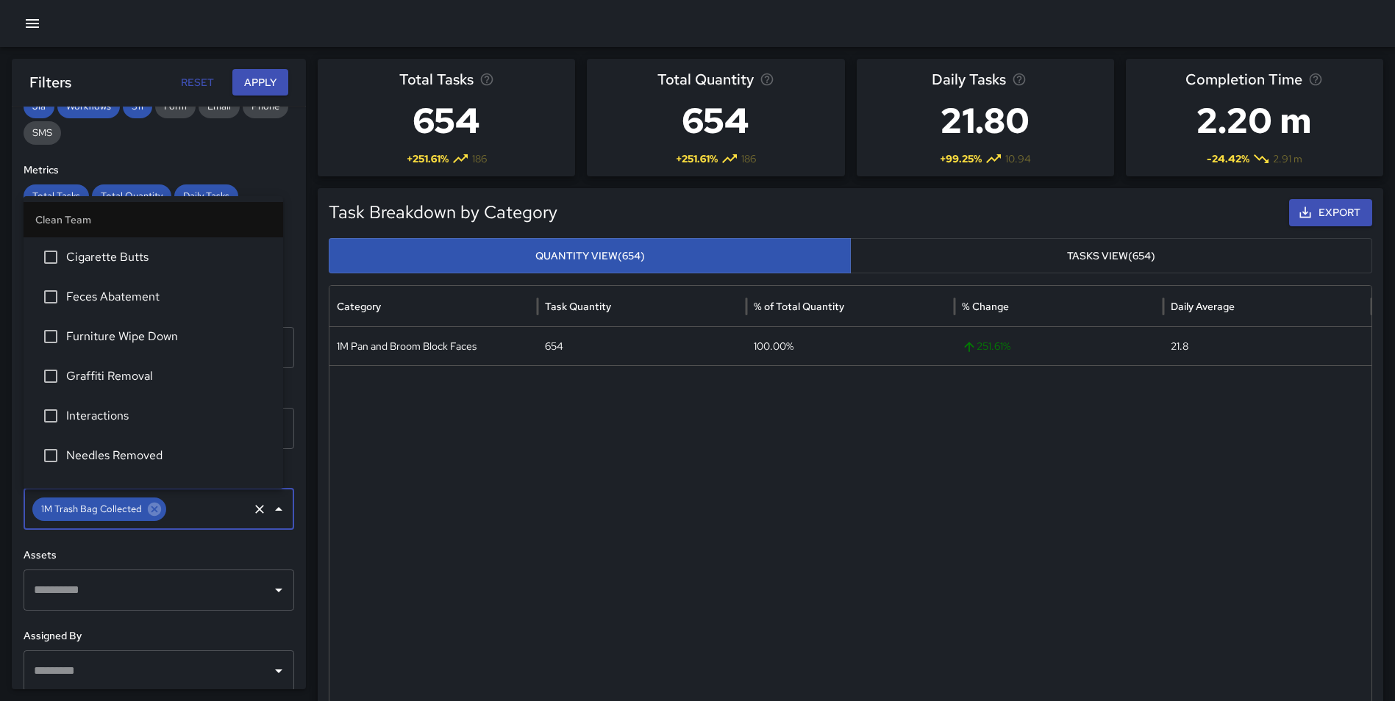
scroll to position [1601, 0]
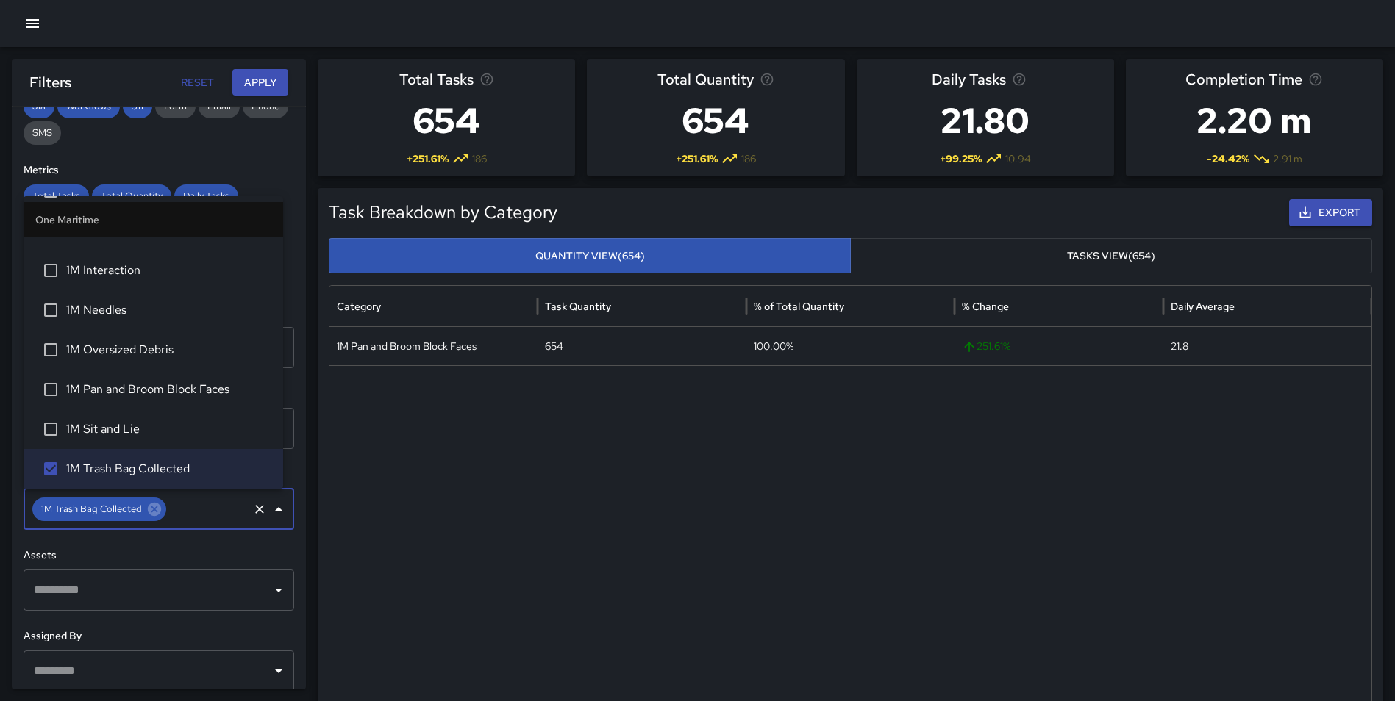
click at [253, 88] on button "Apply" at bounding box center [260, 82] width 56 height 27
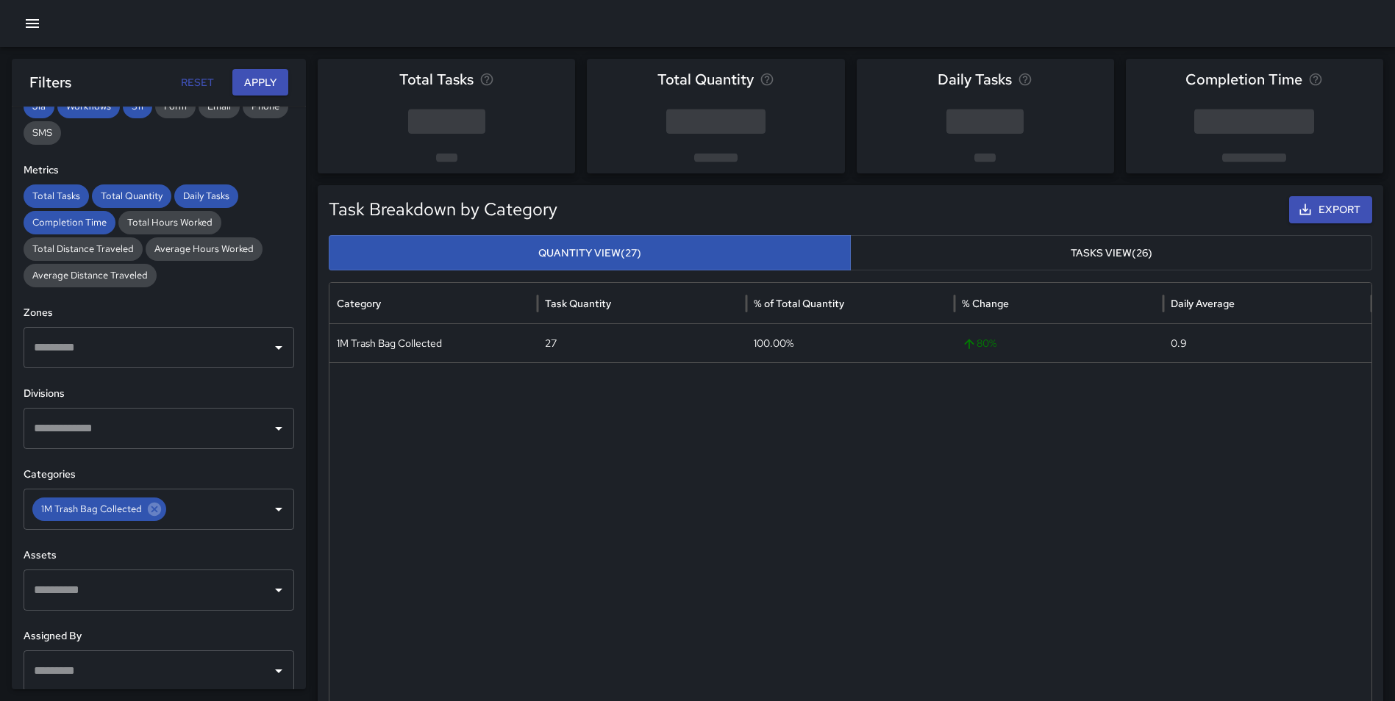
scroll to position [451, 0]
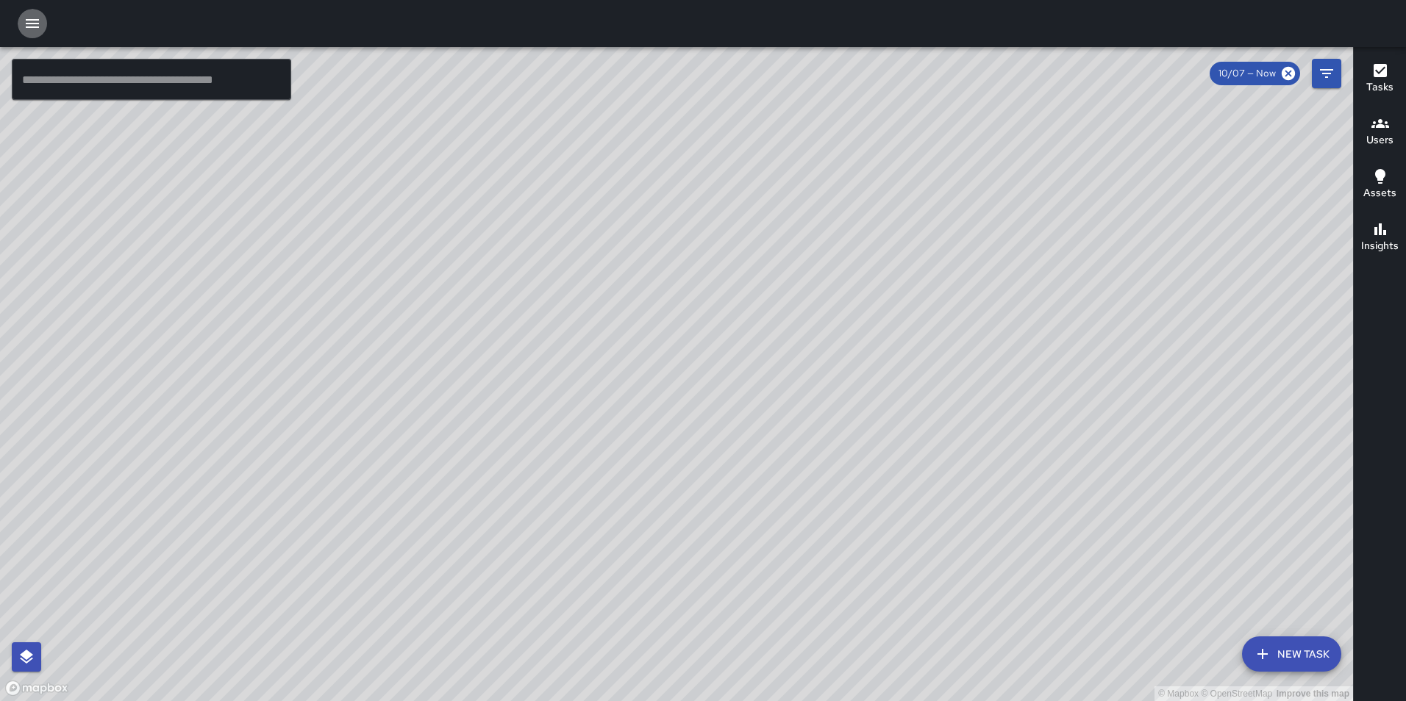
click at [33, 20] on icon "button" at bounding box center [32, 23] width 13 height 9
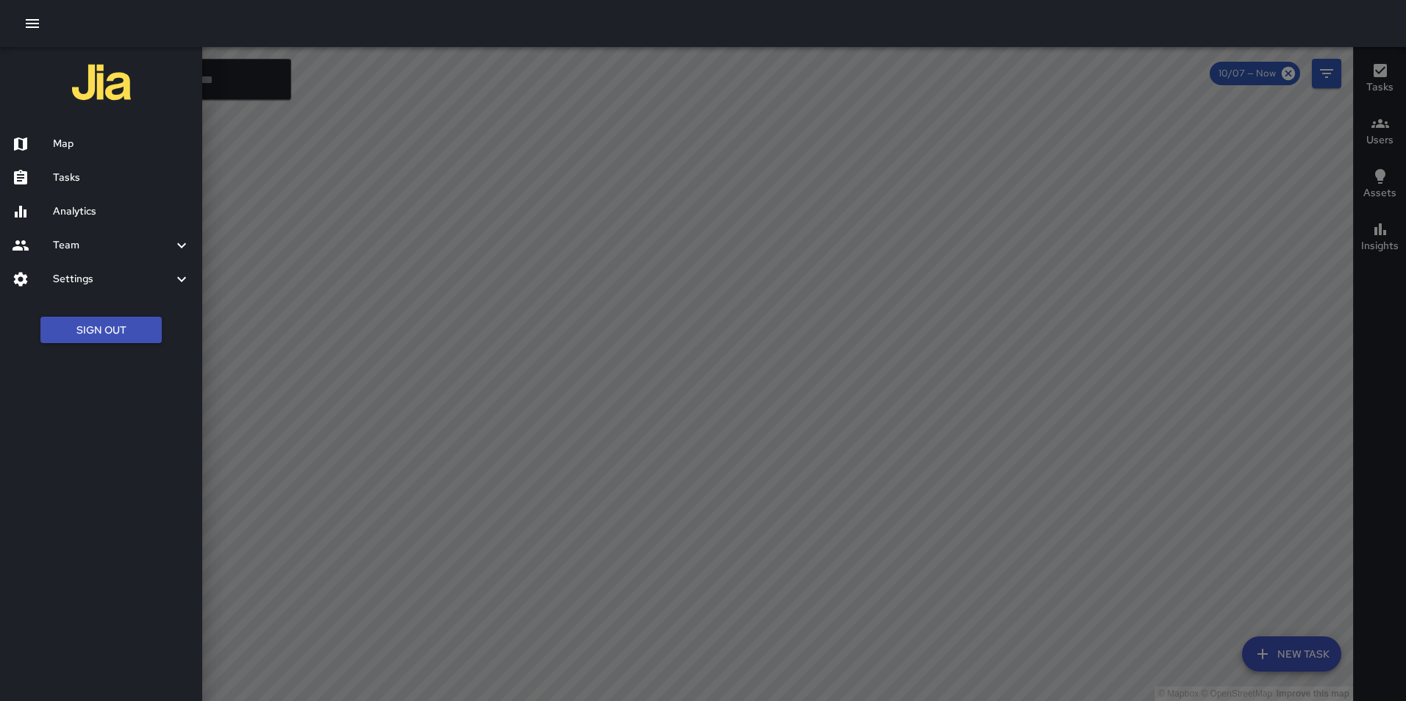
click at [83, 329] on button "Sign Out" at bounding box center [100, 330] width 121 height 27
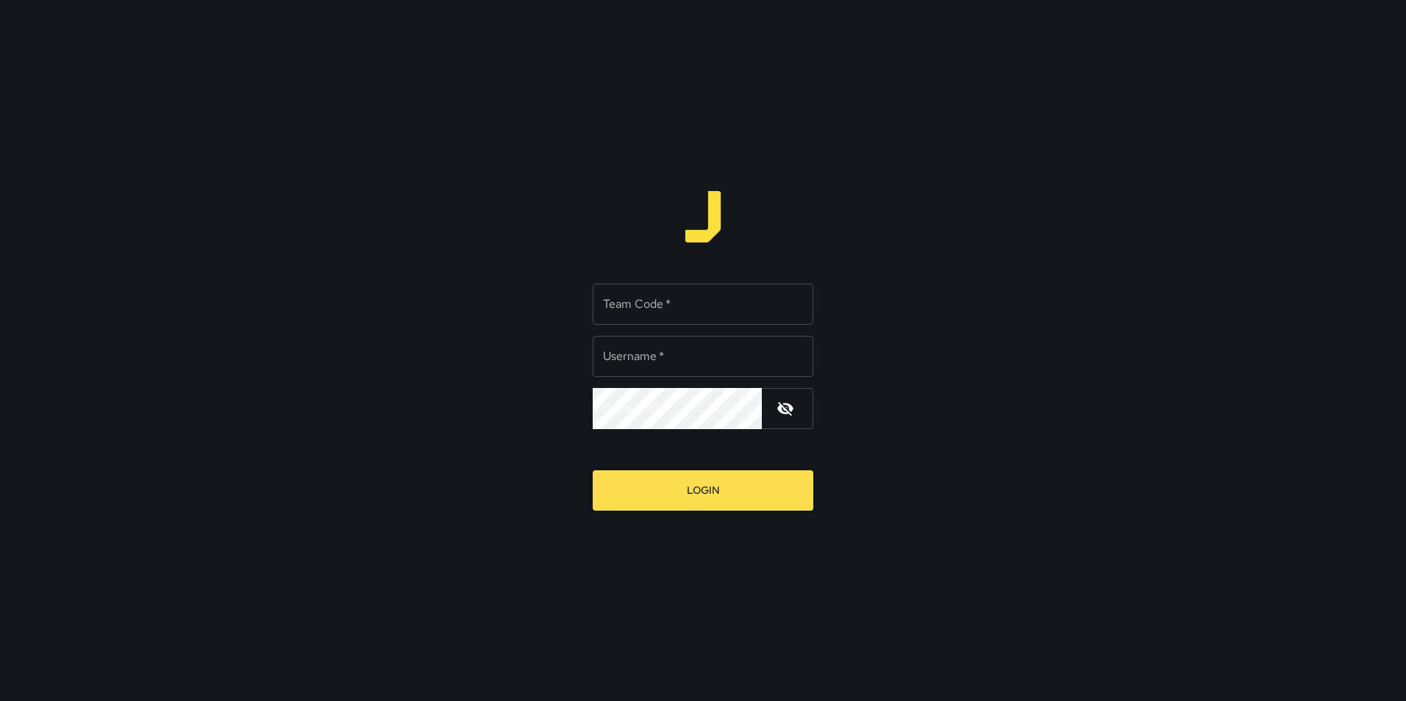
click at [659, 309] on input "Team Code   *" at bounding box center [703, 304] width 221 height 41
type input "**********"
type input "*"
type input "*******"
click at [593, 471] on button "Login" at bounding box center [703, 491] width 221 height 40
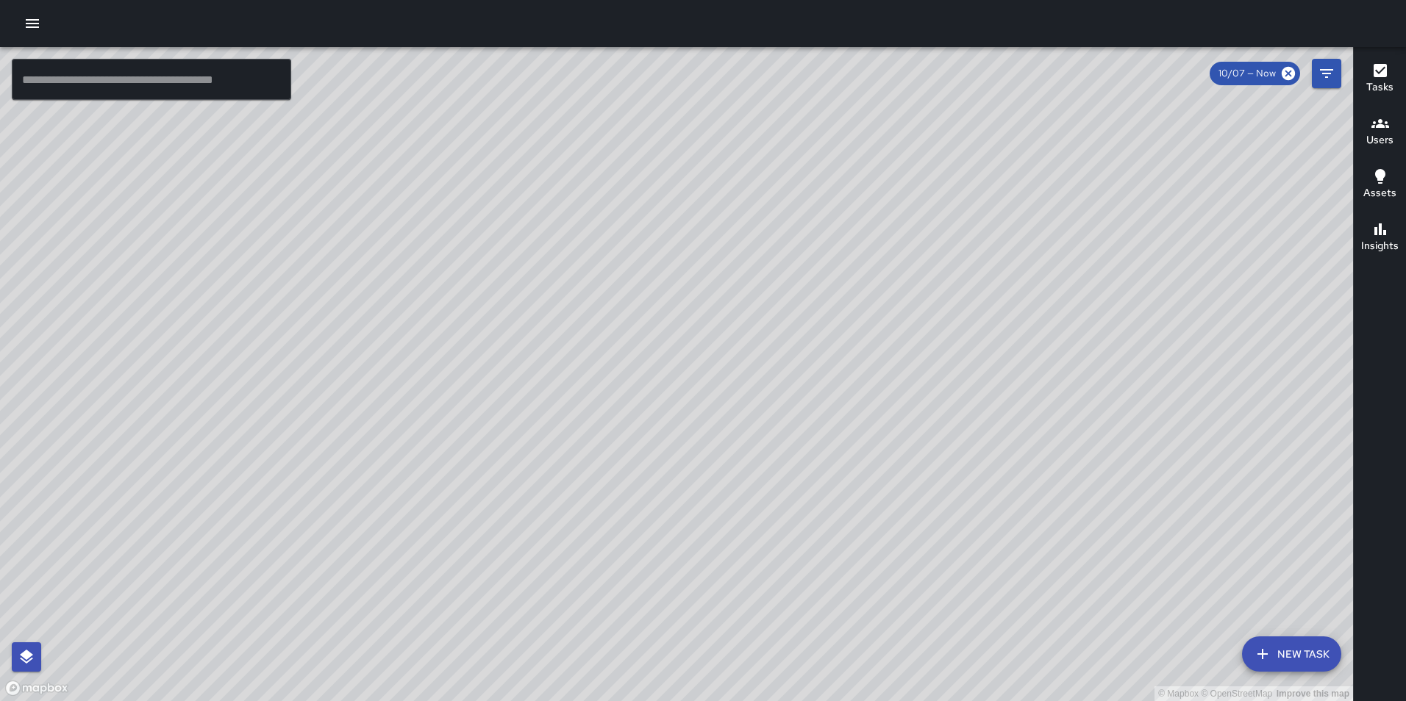
click at [35, 23] on icon "button" at bounding box center [32, 23] width 13 height 9
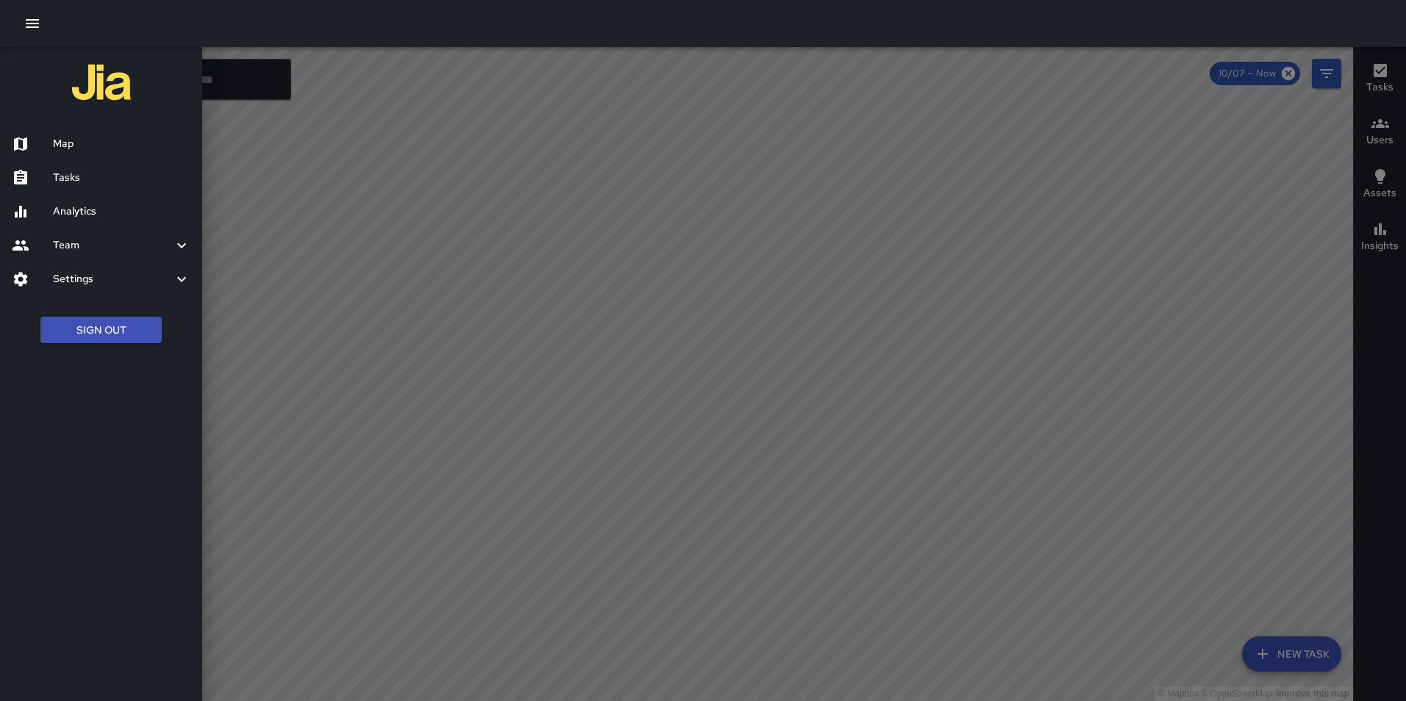
click at [86, 207] on h6 "Analytics" at bounding box center [121, 212] width 137 height 16
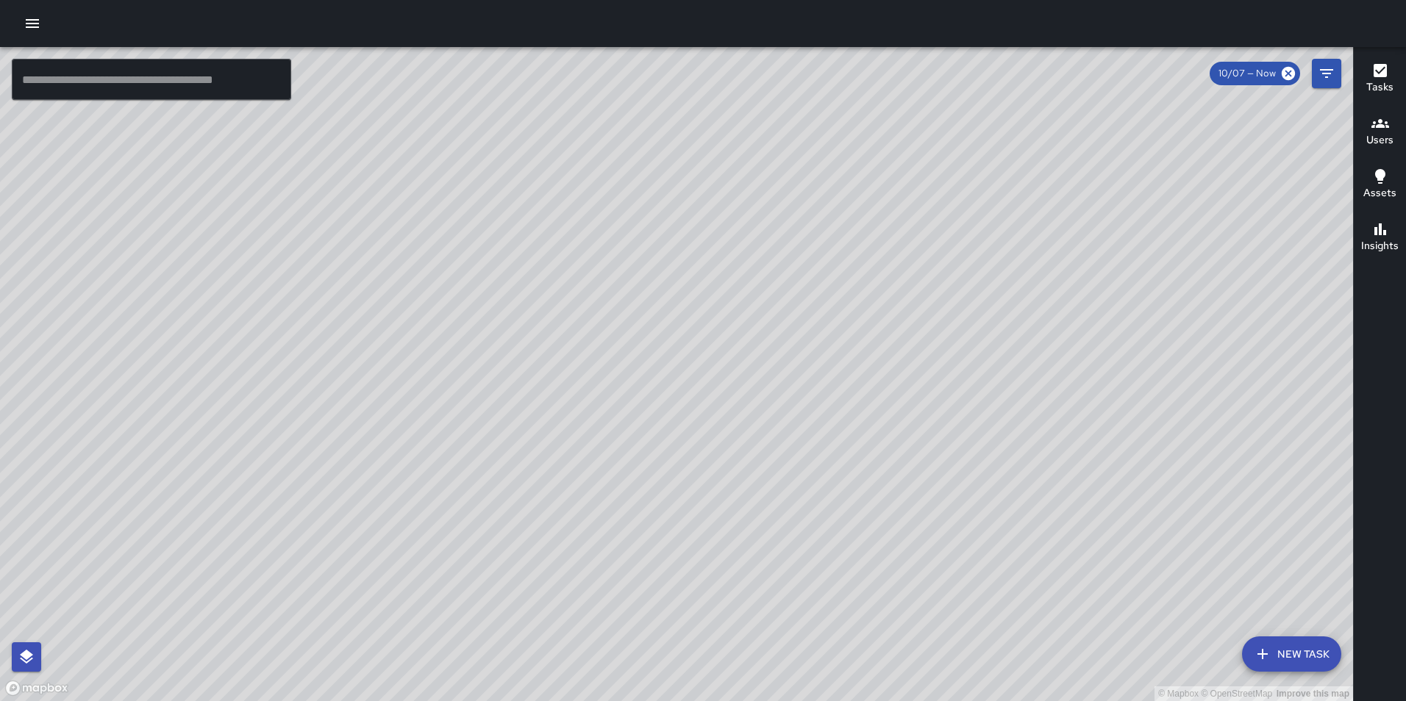
click at [33, 24] on icon "button" at bounding box center [32, 23] width 13 height 9
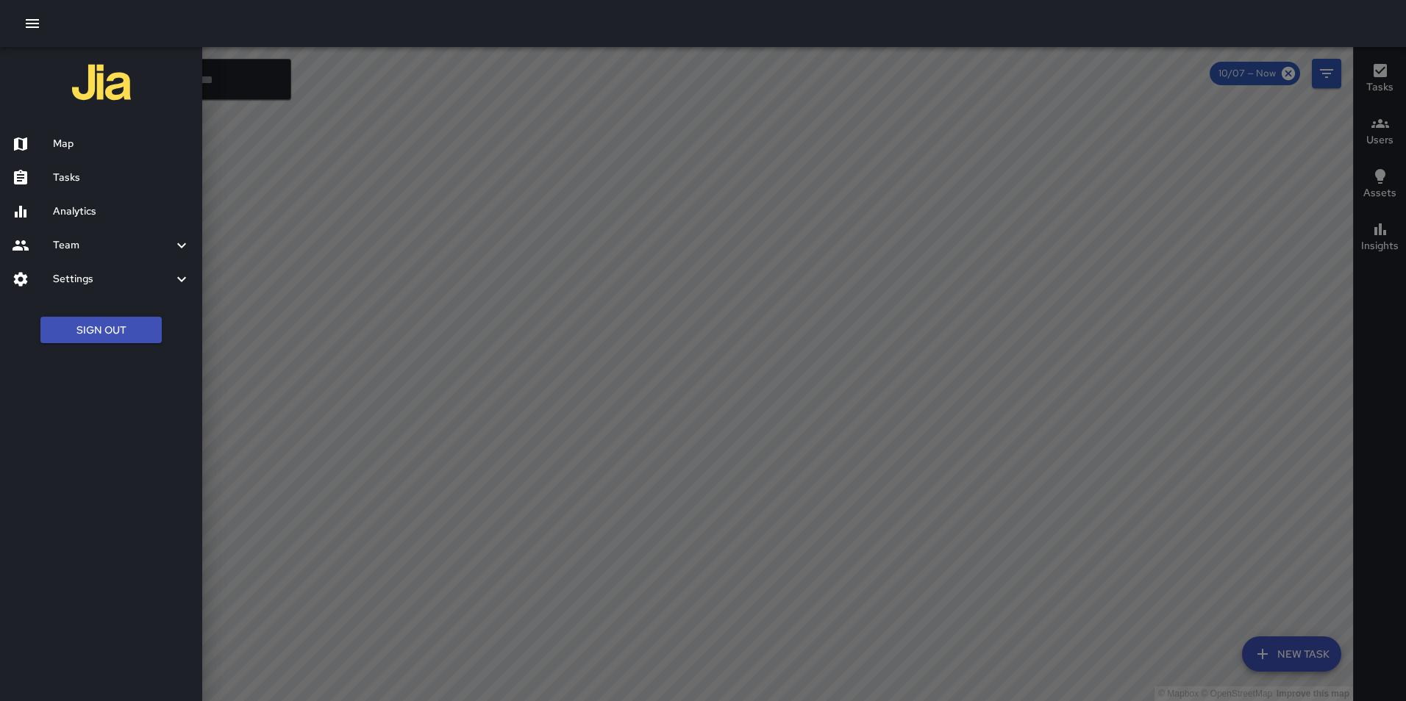
click at [72, 207] on h6 "Analytics" at bounding box center [121, 212] width 137 height 16
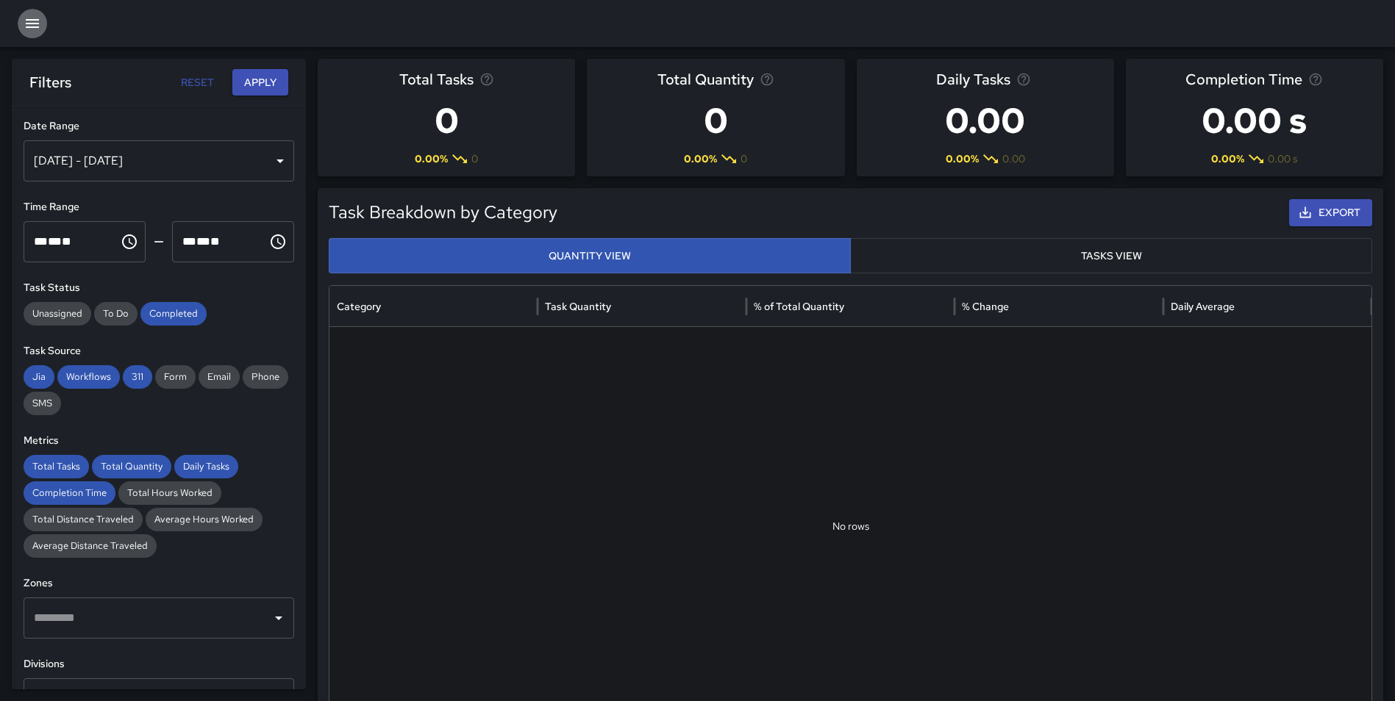
click at [28, 10] on button "button" at bounding box center [32, 23] width 29 height 29
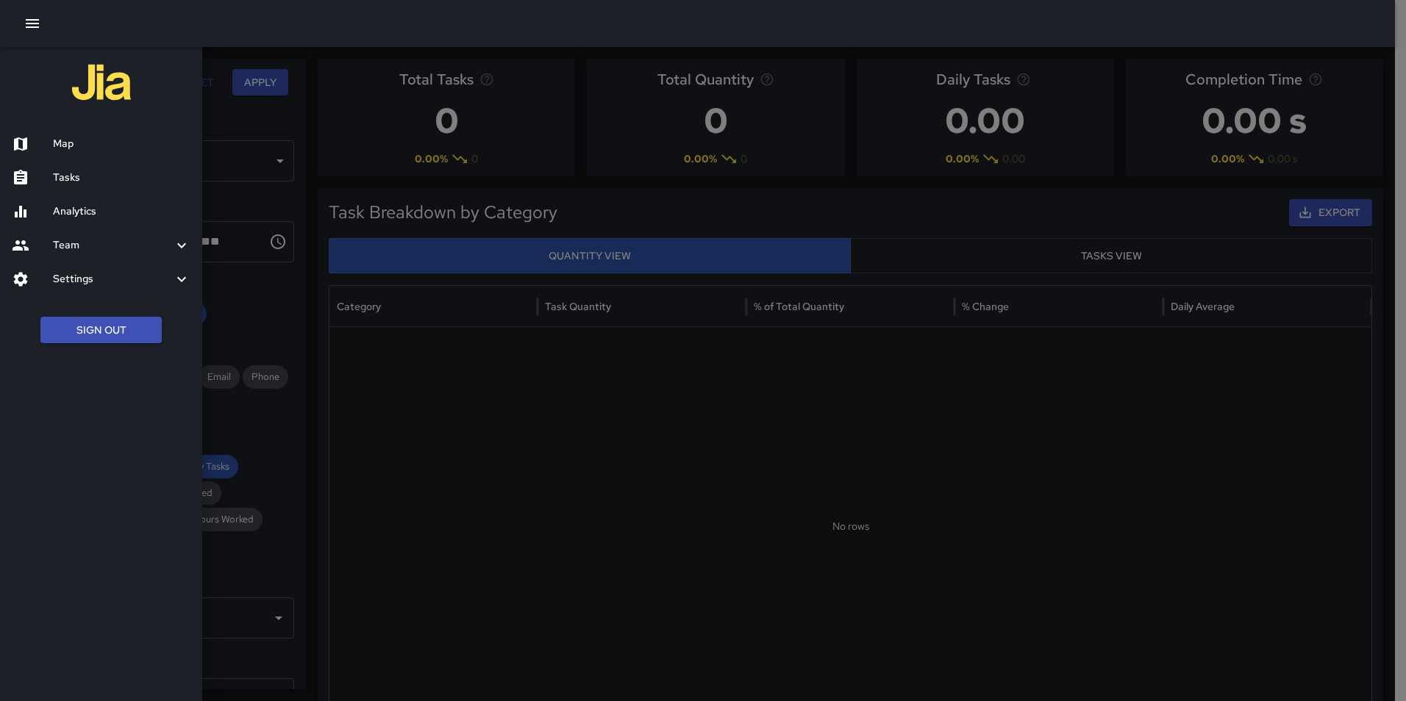
click at [93, 299] on ul "Map Tasks Analytics Team Leaderboard Settings Geofence and Zones Divisions and …" at bounding box center [101, 211] width 202 height 181
click at [94, 321] on button "Sign Out" at bounding box center [100, 330] width 121 height 27
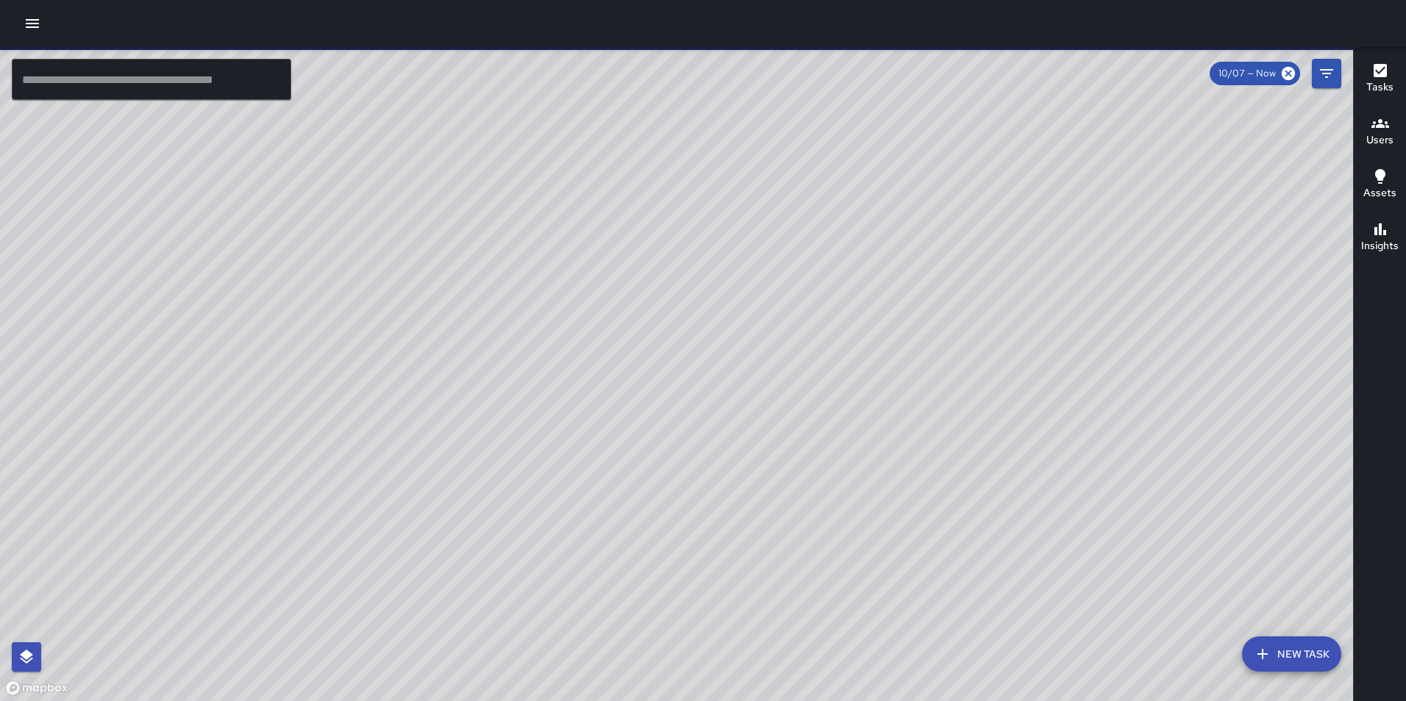
click at [32, 14] on button "button" at bounding box center [32, 23] width 29 height 29
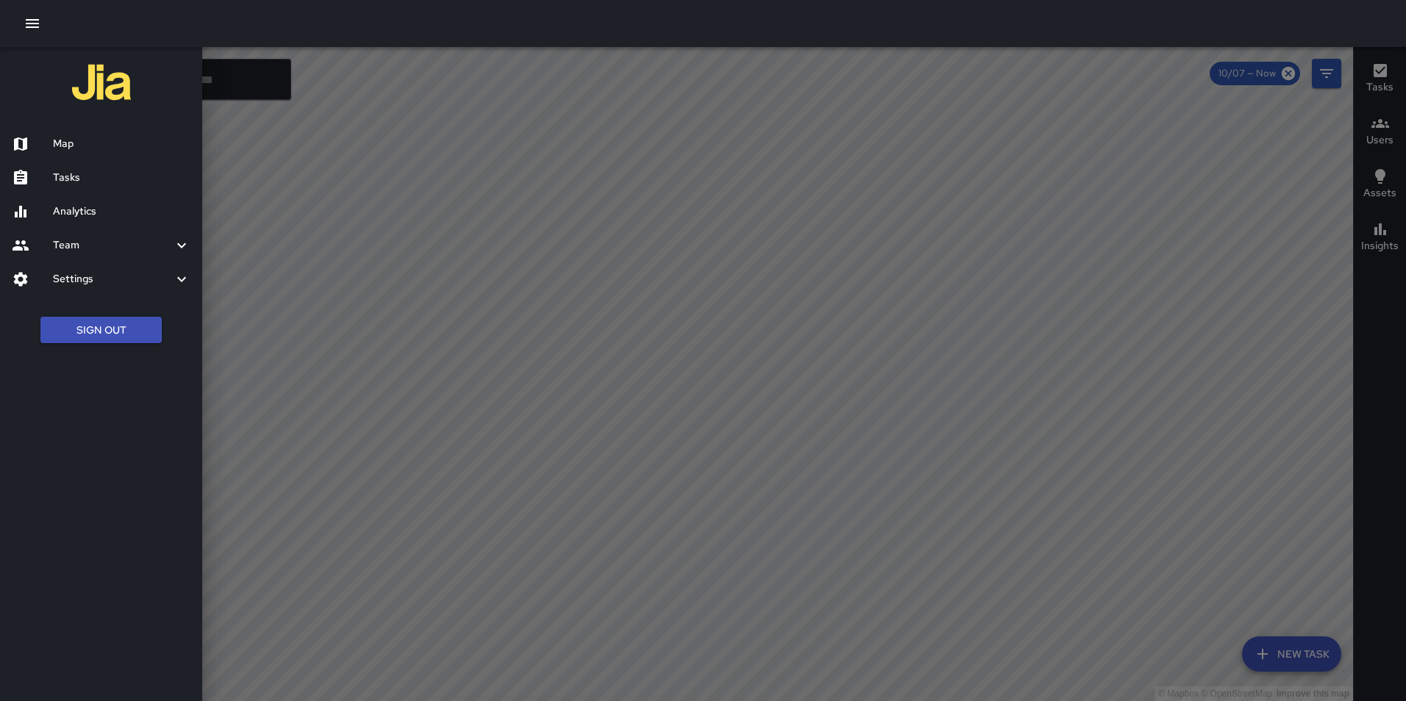
click at [118, 327] on button "Sign Out" at bounding box center [100, 330] width 121 height 27
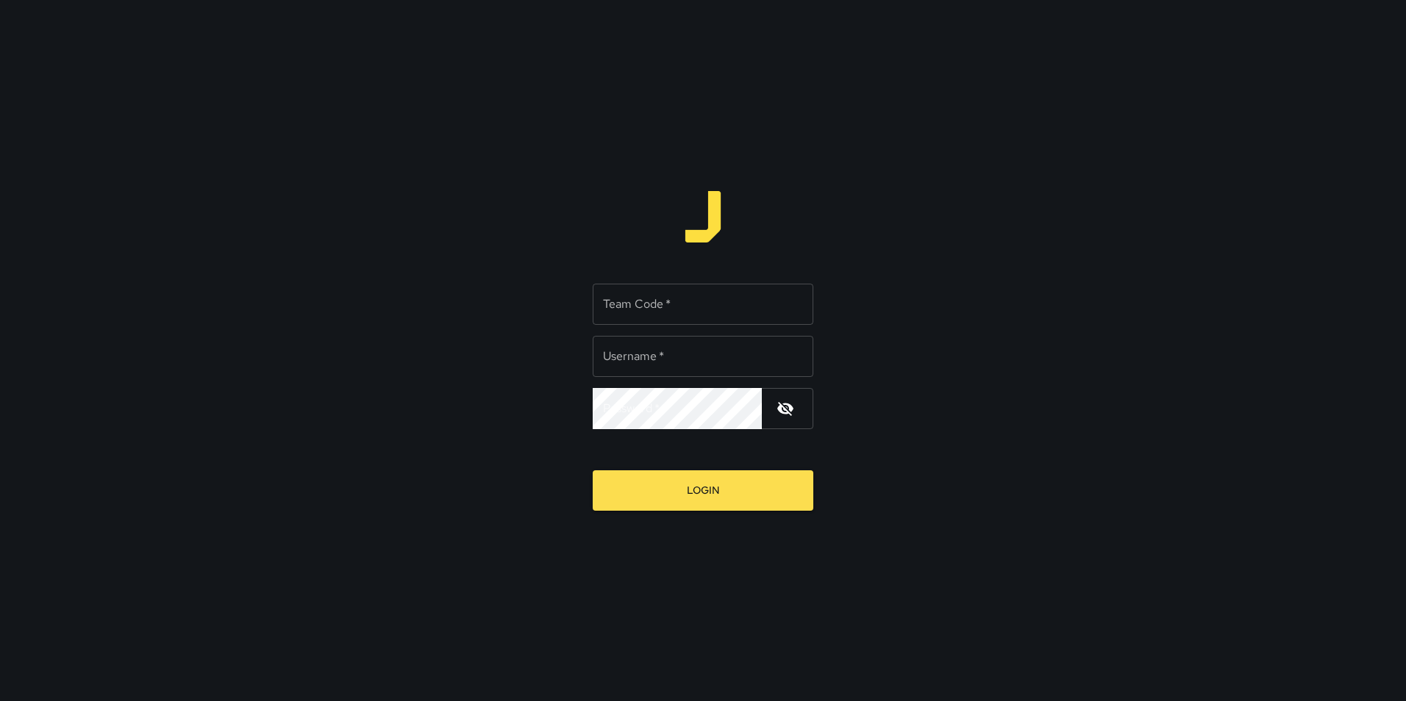
type input "**********"
click at [647, 300] on div "Team Code   * Team Code   *" at bounding box center [703, 304] width 221 height 41
type input "*"
type input "*****"
click at [593, 471] on button "Login" at bounding box center [703, 491] width 221 height 40
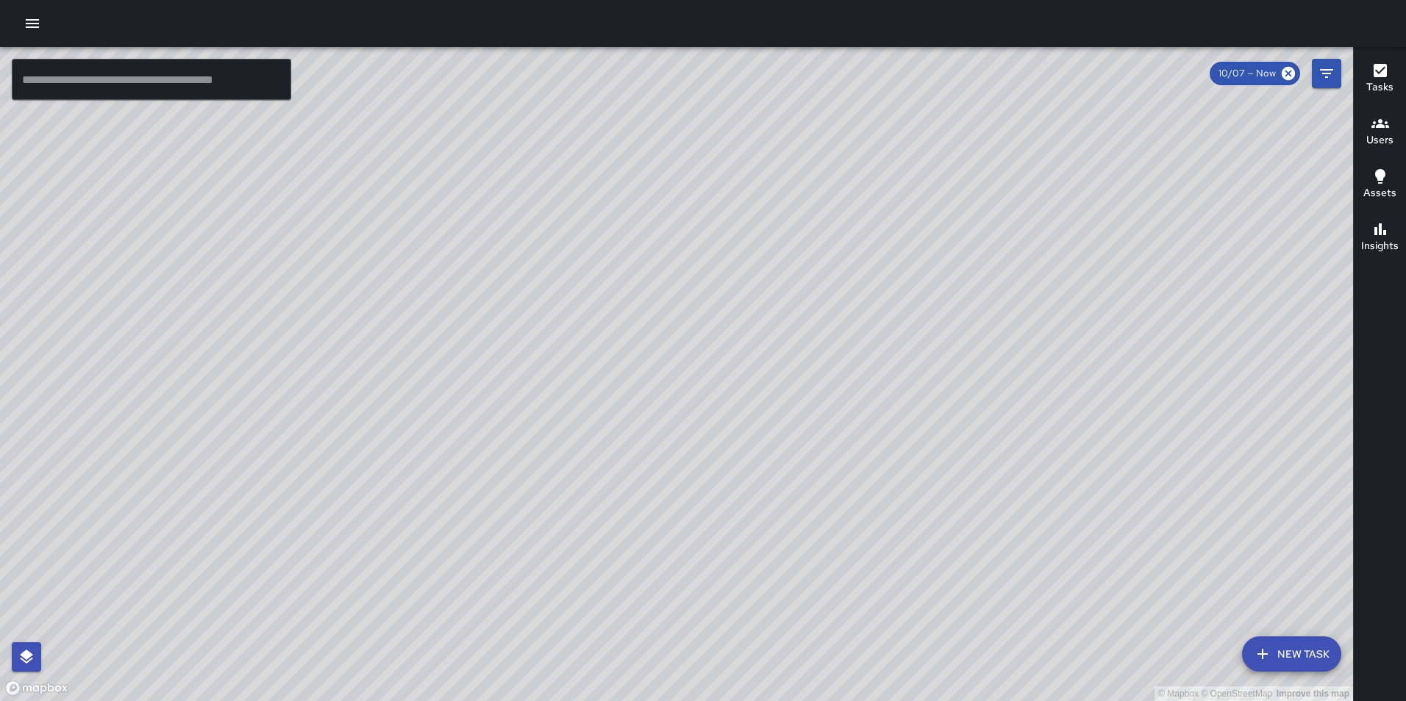
drag, startPoint x: 1029, startPoint y: 446, endPoint x: 871, endPoint y: 576, distance: 204.7
click at [871, 576] on div "© Mapbox © OpenStreetMap Improve this map" at bounding box center [676, 374] width 1353 height 654
drag, startPoint x: 702, startPoint y: 282, endPoint x: 692, endPoint y: 387, distance: 105.6
click at [692, 387] on div "© Mapbox © OpenStreetMap Improve this map" at bounding box center [676, 374] width 1353 height 654
click at [15, 25] on div at bounding box center [703, 23] width 1406 height 47
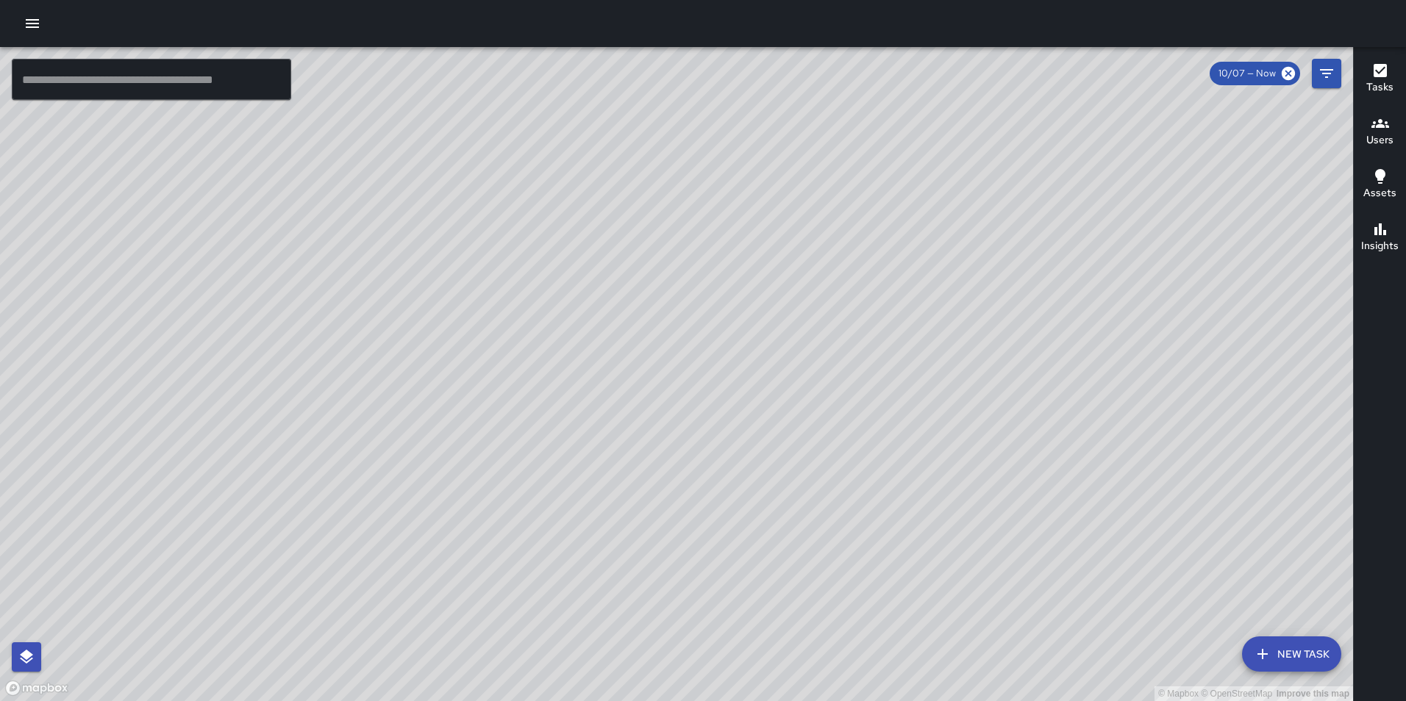
click at [34, 22] on icon "button" at bounding box center [33, 24] width 18 height 18
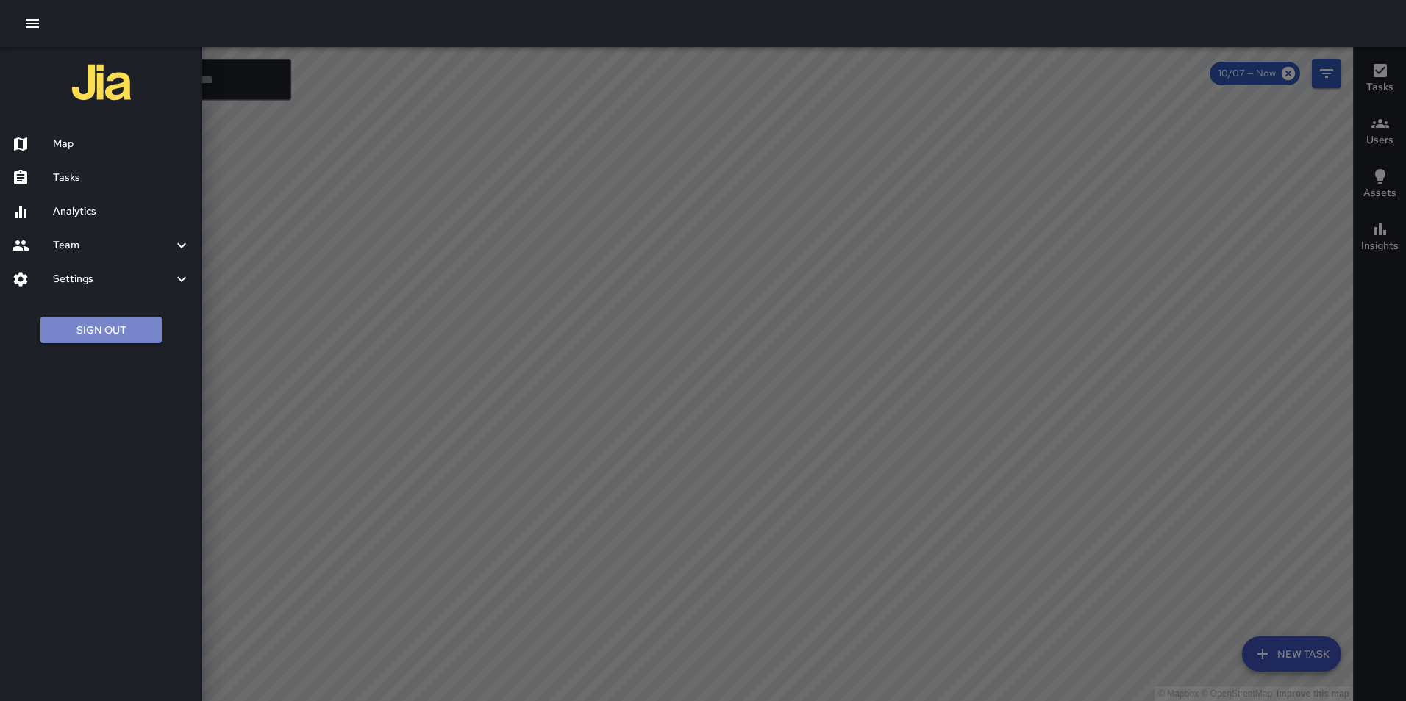
click at [116, 325] on button "Sign Out" at bounding box center [100, 330] width 121 height 27
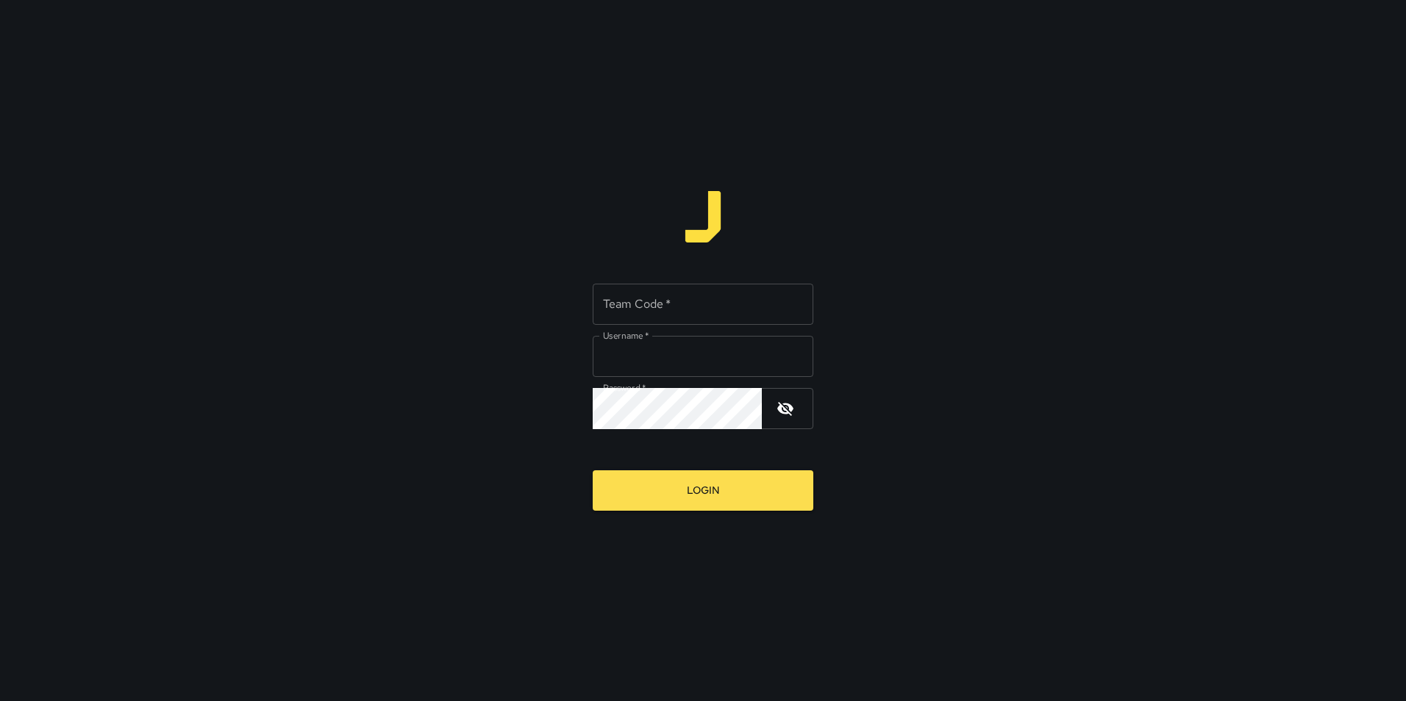
type input "**********"
click at [657, 312] on input "Team Code   *" at bounding box center [703, 304] width 221 height 41
type input "*****"
click at [593, 471] on button "Login" at bounding box center [703, 491] width 221 height 40
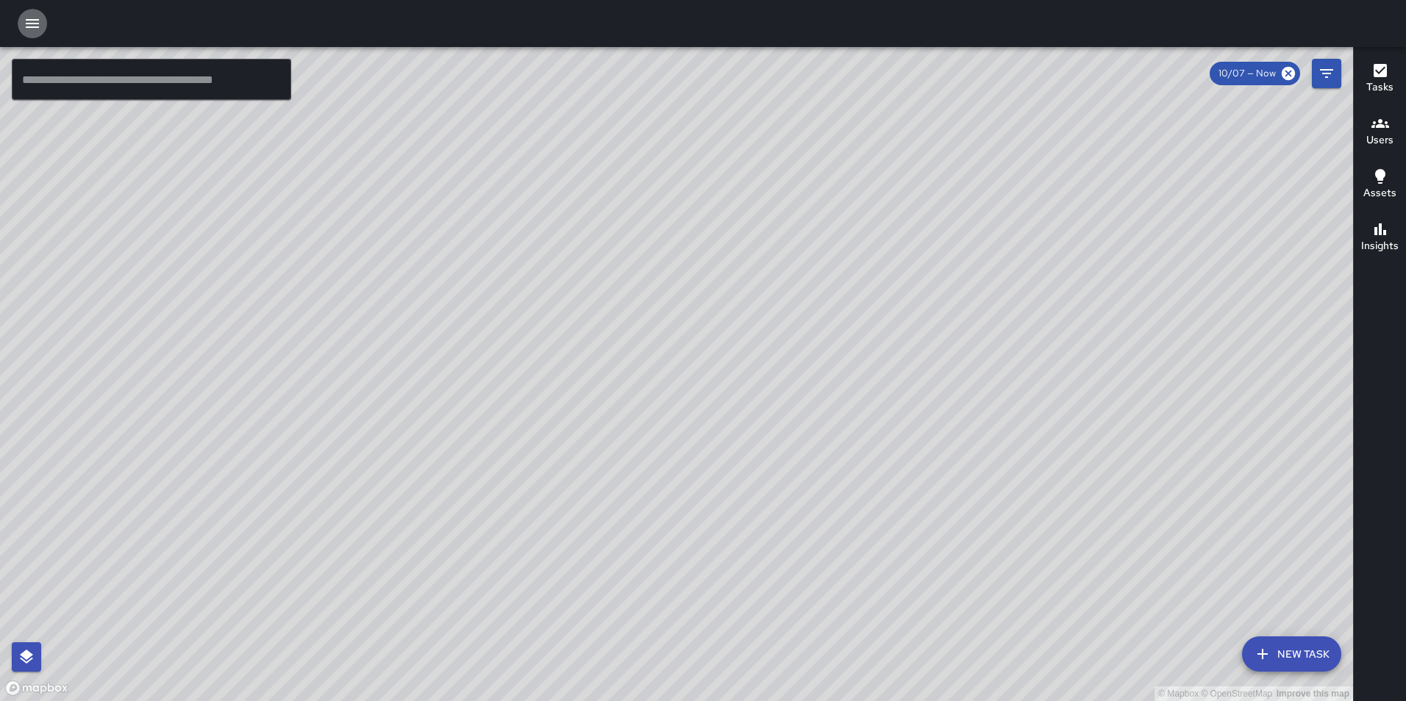
click at [28, 23] on icon "button" at bounding box center [32, 23] width 13 height 9
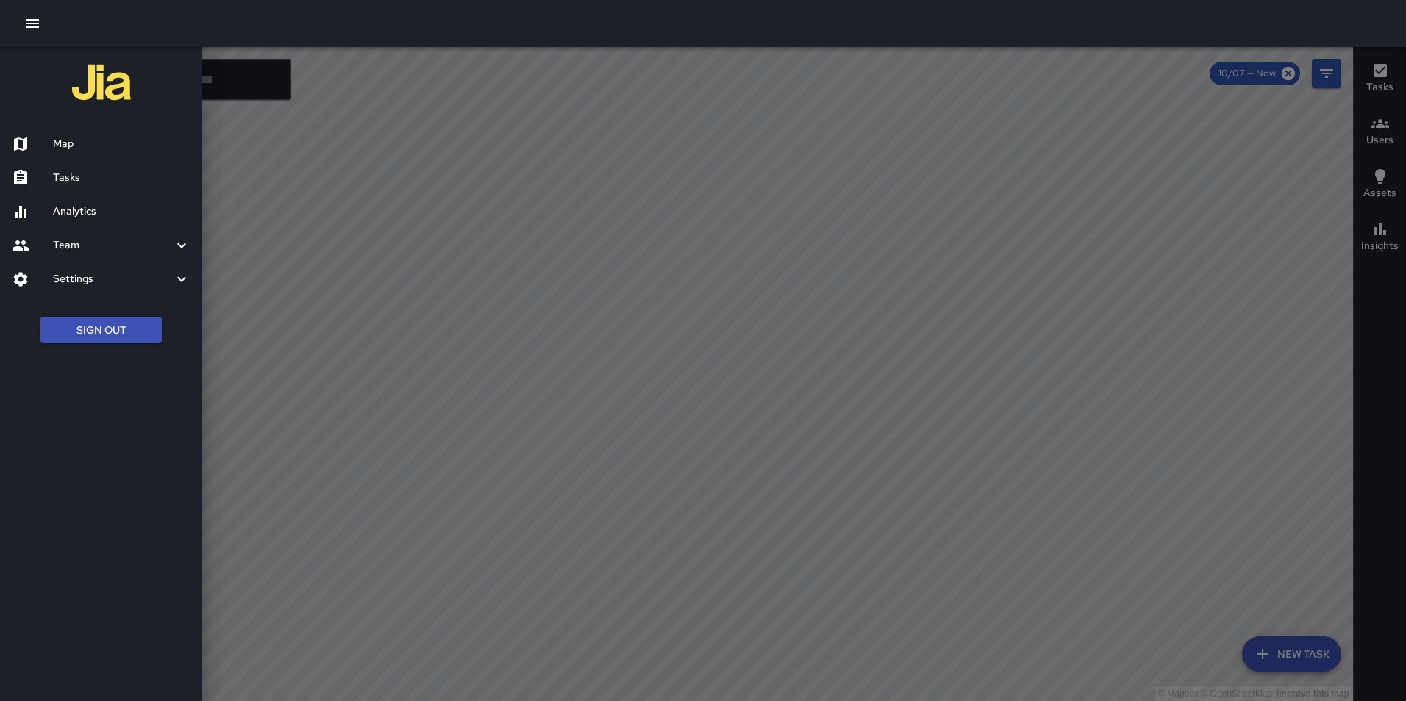
click at [90, 149] on h6 "Map" at bounding box center [121, 144] width 137 height 16
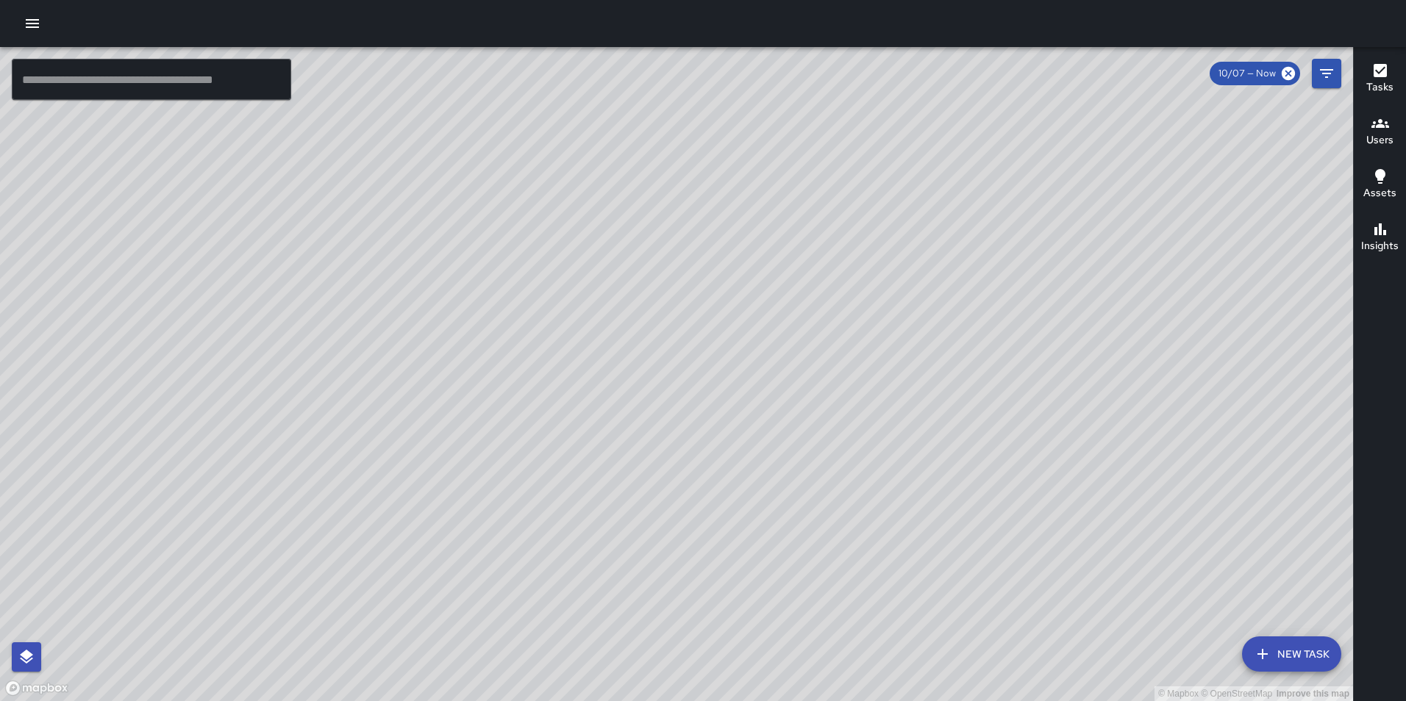
drag, startPoint x: 828, startPoint y: 267, endPoint x: 670, endPoint y: 325, distance: 168.4
click at [670, 325] on div "© Mapbox © OpenStreetMap Improve this map" at bounding box center [676, 374] width 1353 height 654
drag, startPoint x: 750, startPoint y: 362, endPoint x: 733, endPoint y: 451, distance: 90.6
click at [734, 454] on div "© Mapbox © OpenStreetMap Improve this map" at bounding box center [676, 374] width 1353 height 654
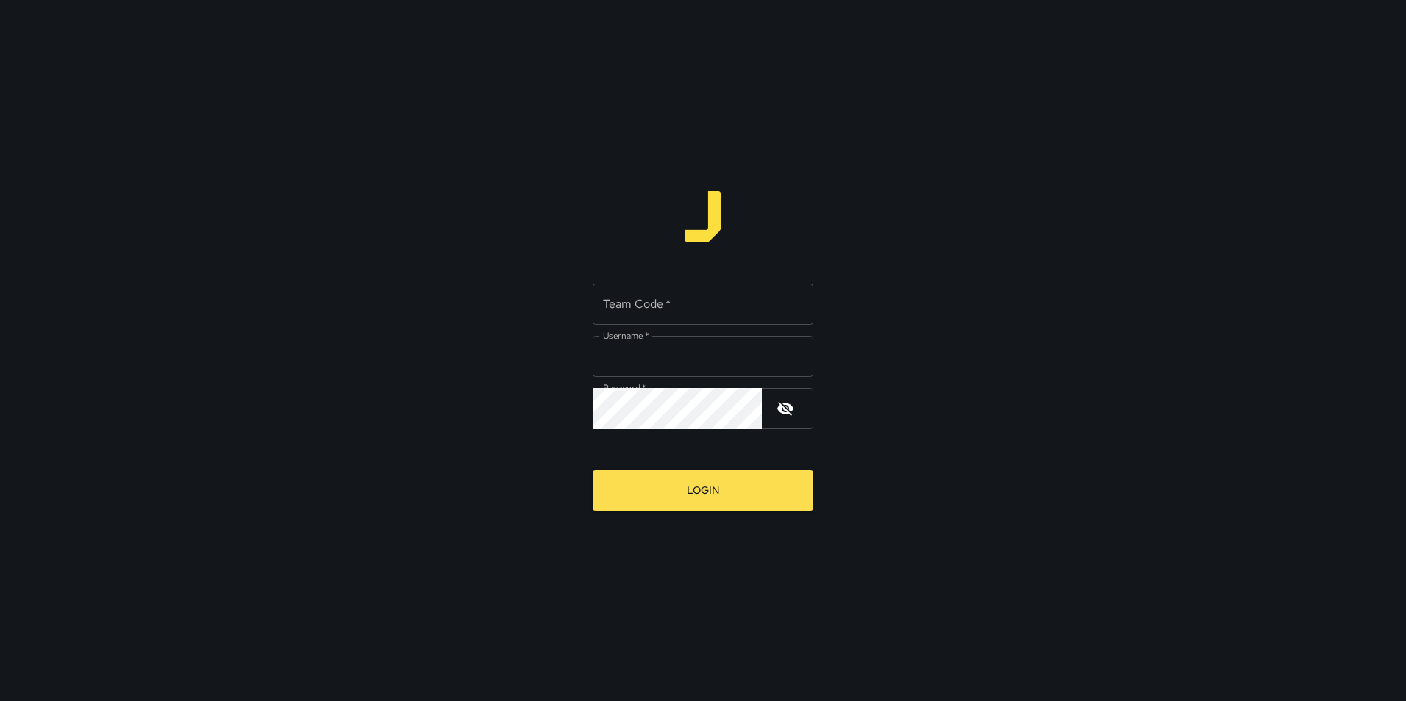
type input "**********"
drag, startPoint x: 0, startPoint y: 0, endPoint x: 648, endPoint y: 310, distance: 718.9
click at [648, 310] on input "Team Code   *" at bounding box center [703, 304] width 221 height 41
type input "*******"
click at [593, 471] on button "Login" at bounding box center [703, 491] width 221 height 40
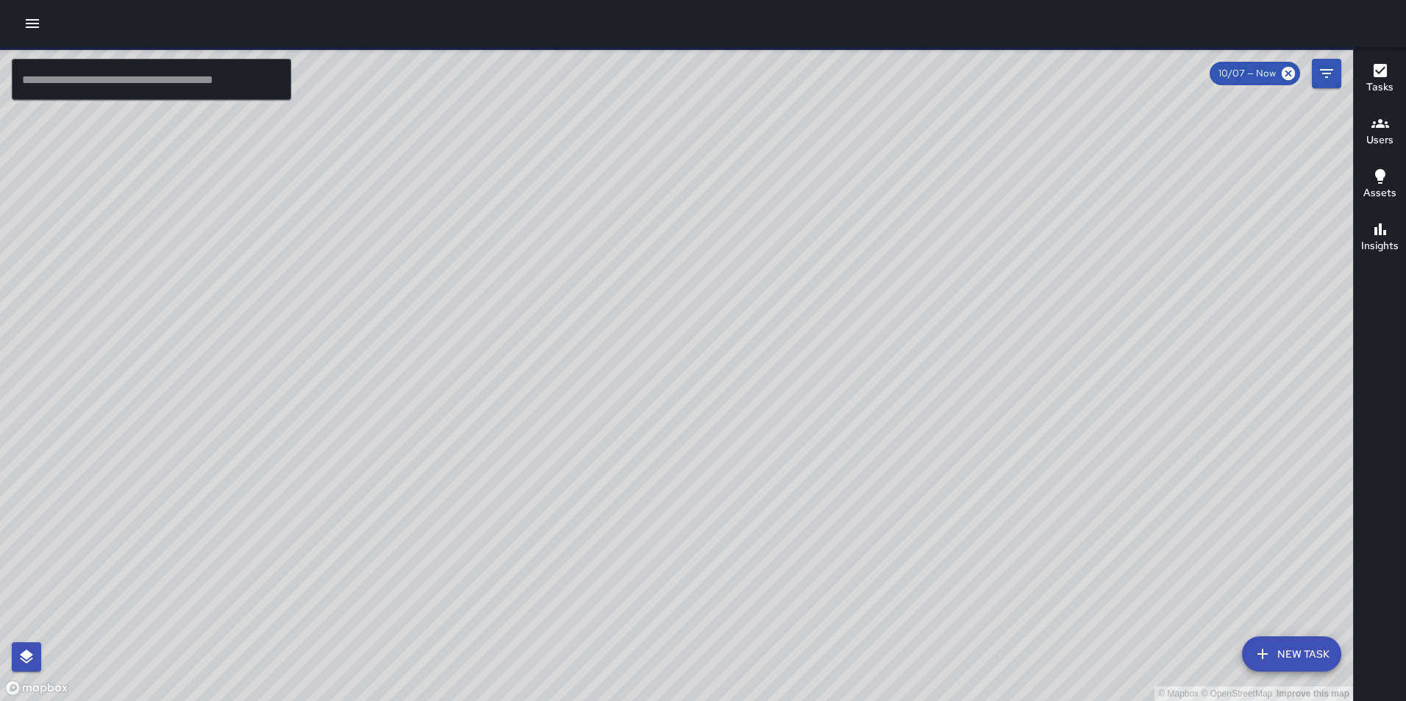
click at [35, 25] on icon "button" at bounding box center [33, 24] width 18 height 18
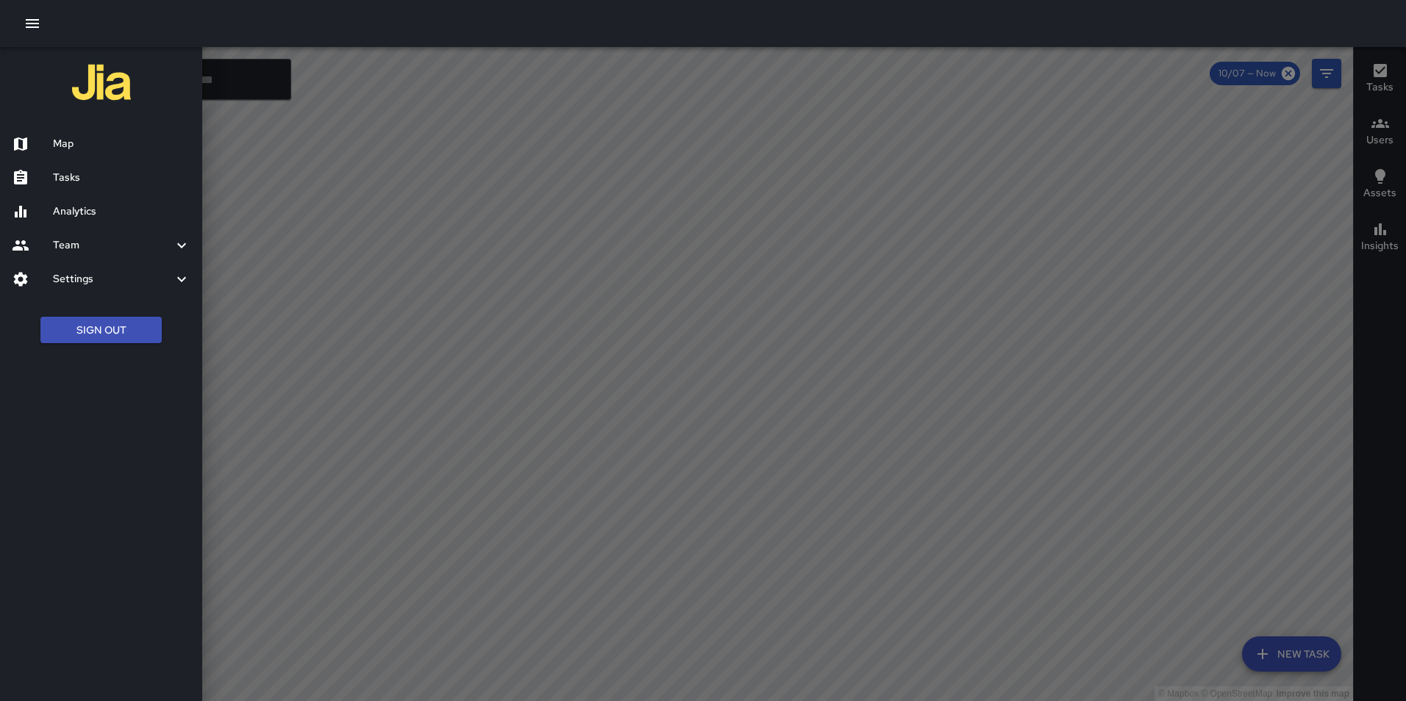
click at [91, 208] on h6 "Analytics" at bounding box center [121, 212] width 137 height 16
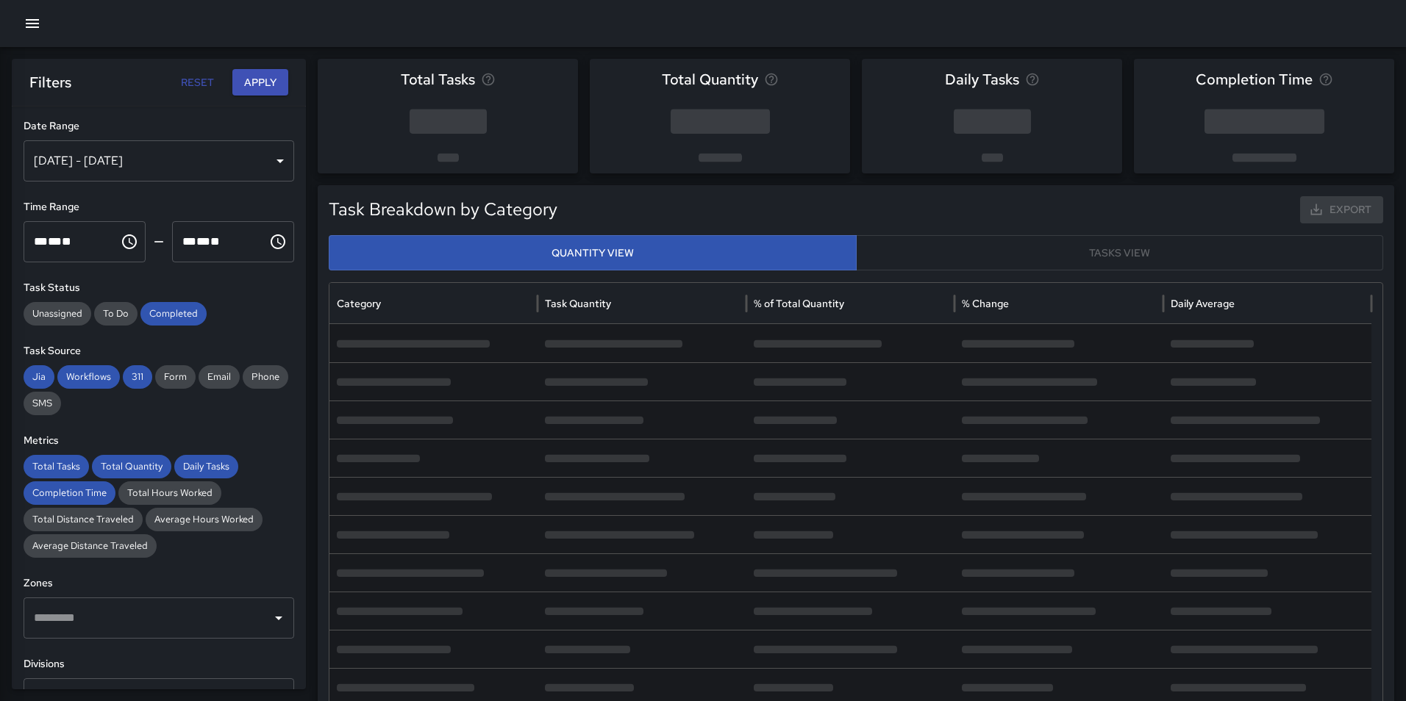
click at [130, 158] on div "Oct 01, 2025 - Oct 07, 2025" at bounding box center [159, 160] width 271 height 41
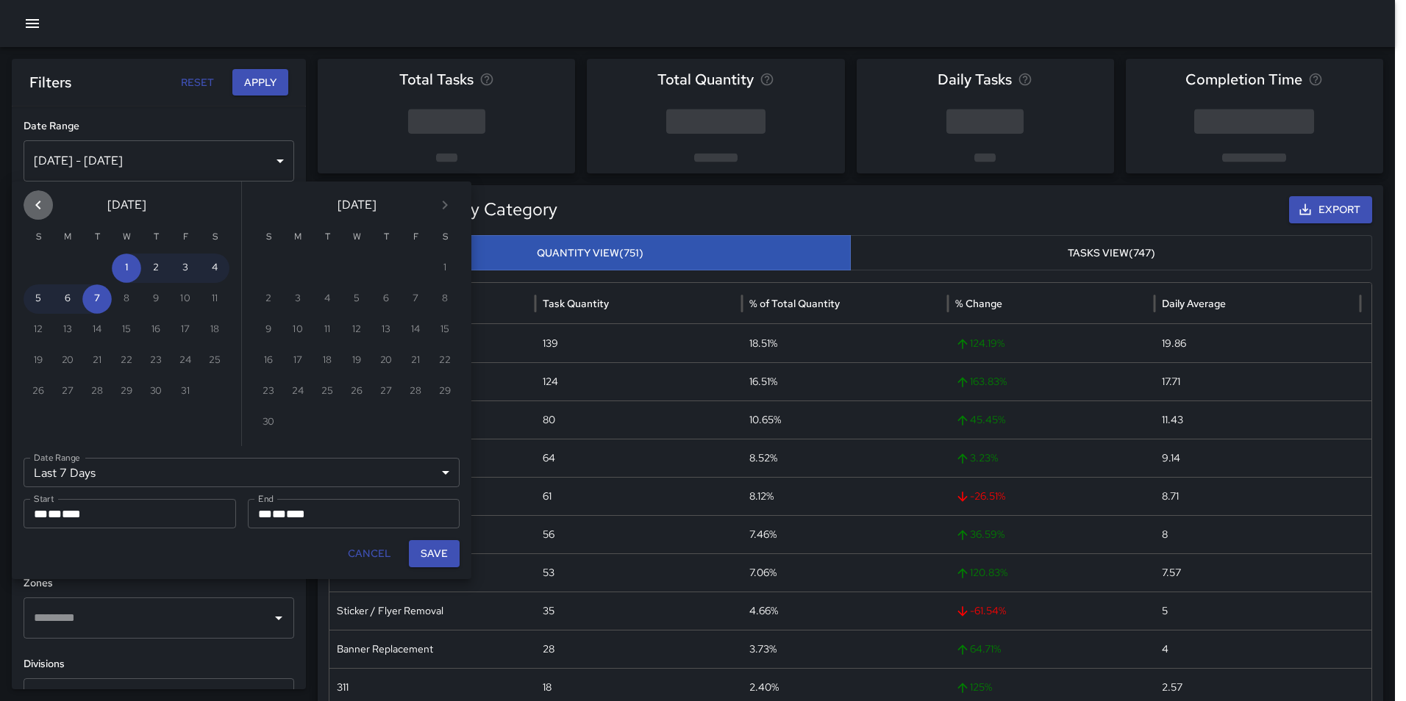
click at [39, 201] on icon "Previous month" at bounding box center [37, 205] width 5 height 9
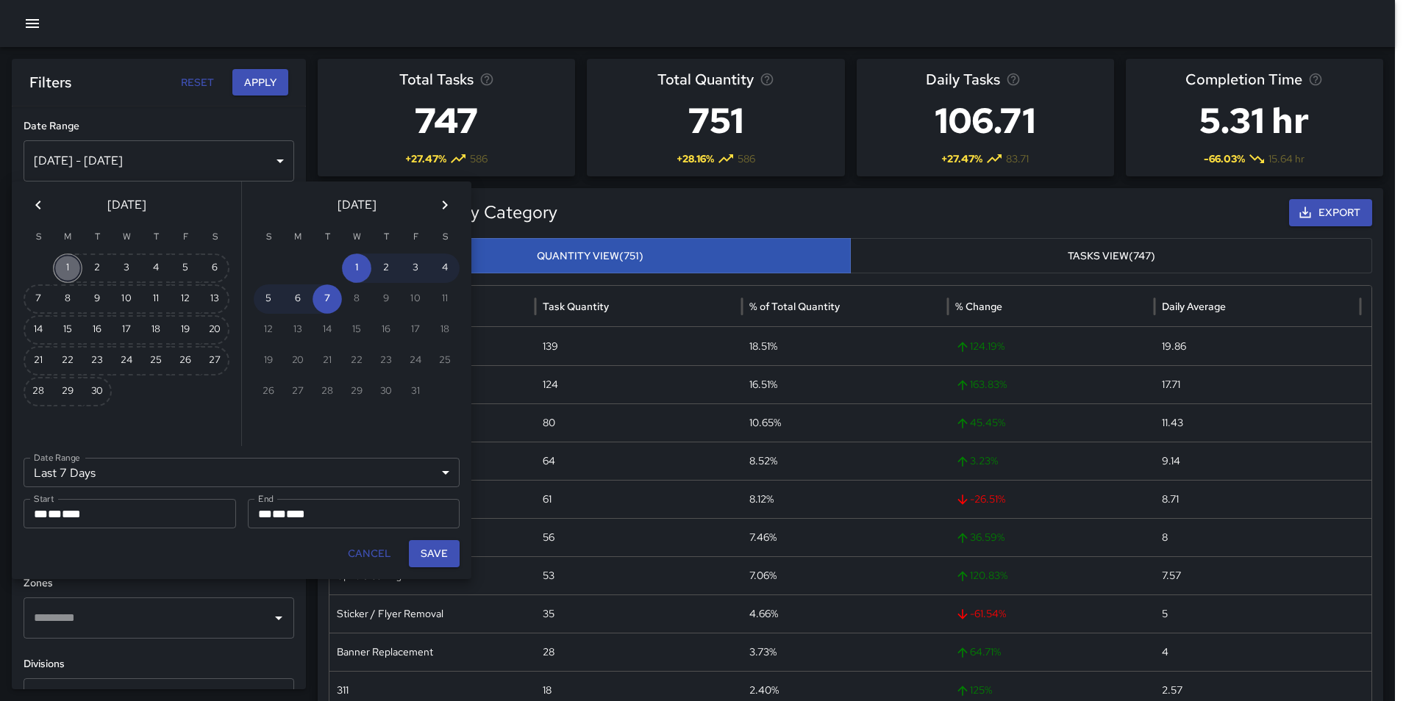
click at [62, 261] on button "1" at bounding box center [67, 268] width 29 height 29
type input "******"
type input "**********"
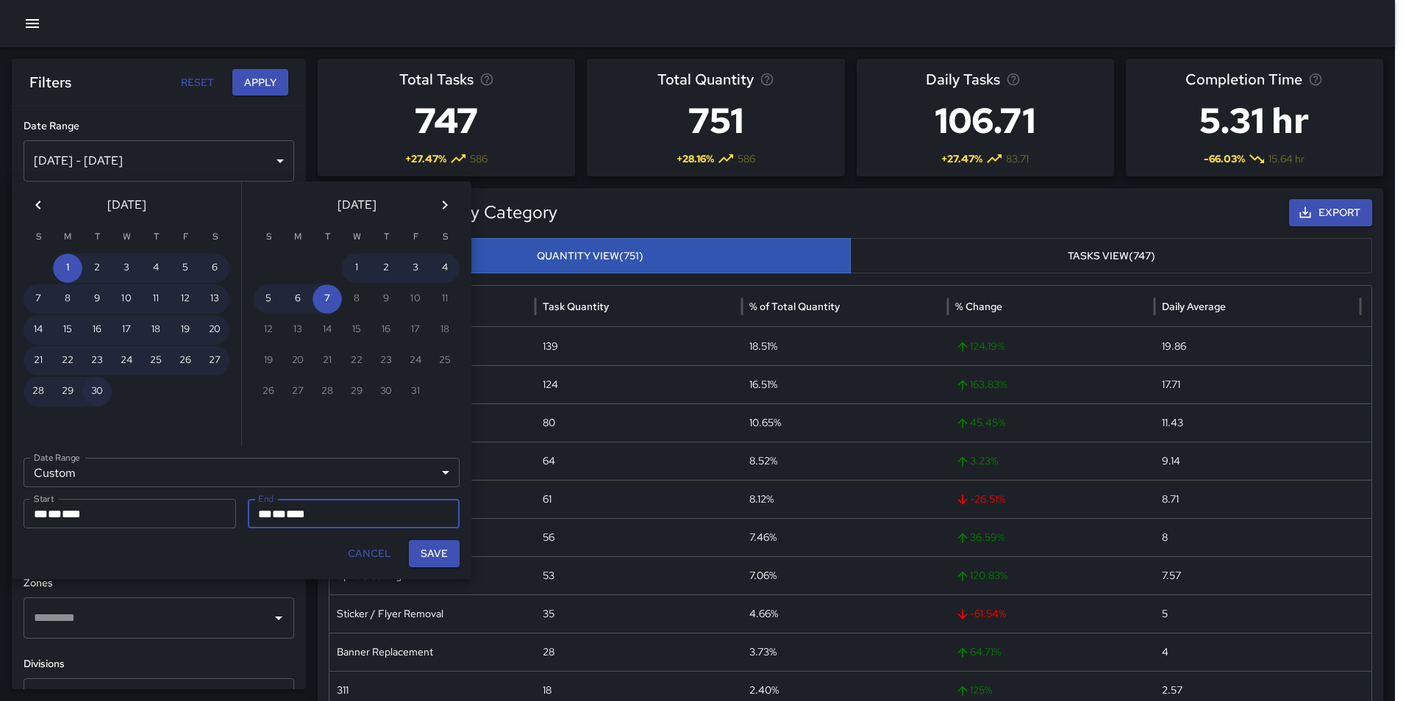
click at [90, 389] on button "30" at bounding box center [96, 391] width 29 height 29
type input "**********"
click at [435, 554] on button "Save" at bounding box center [434, 553] width 51 height 27
type input "**********"
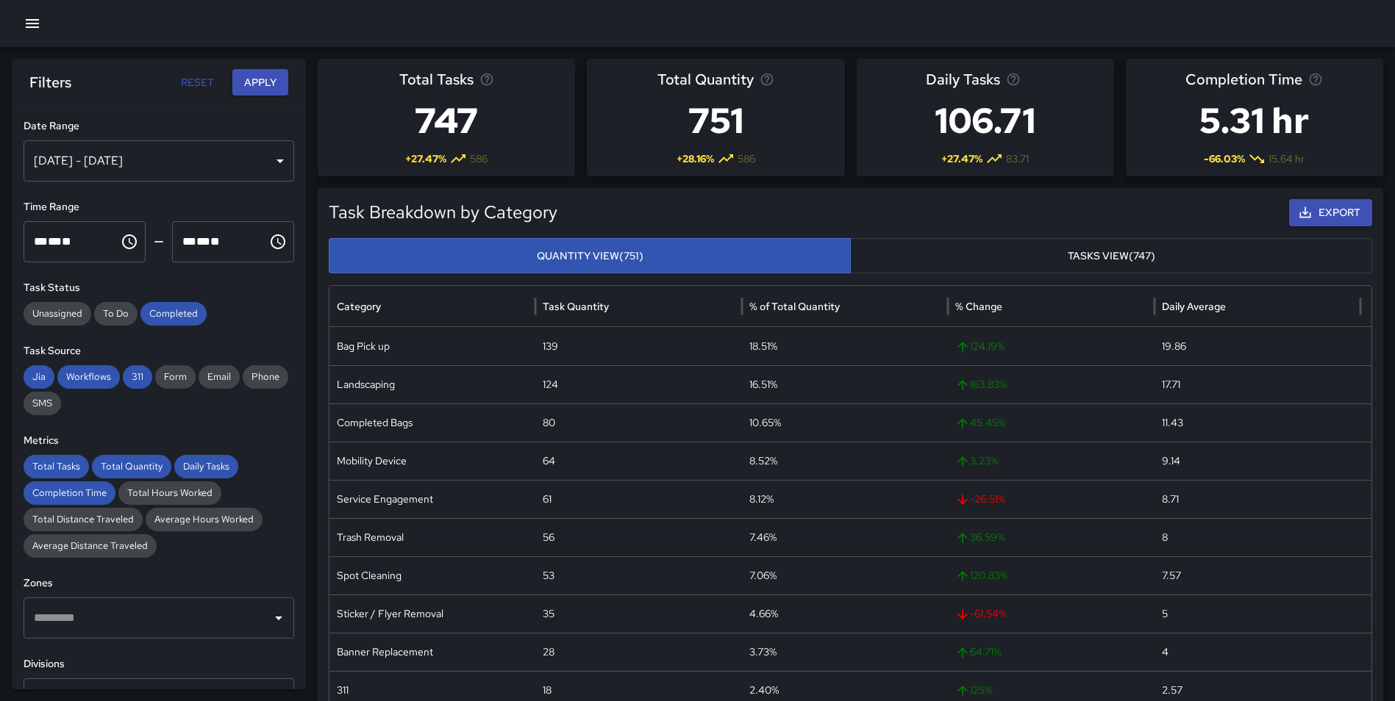
click at [259, 79] on button "Apply" at bounding box center [260, 82] width 56 height 27
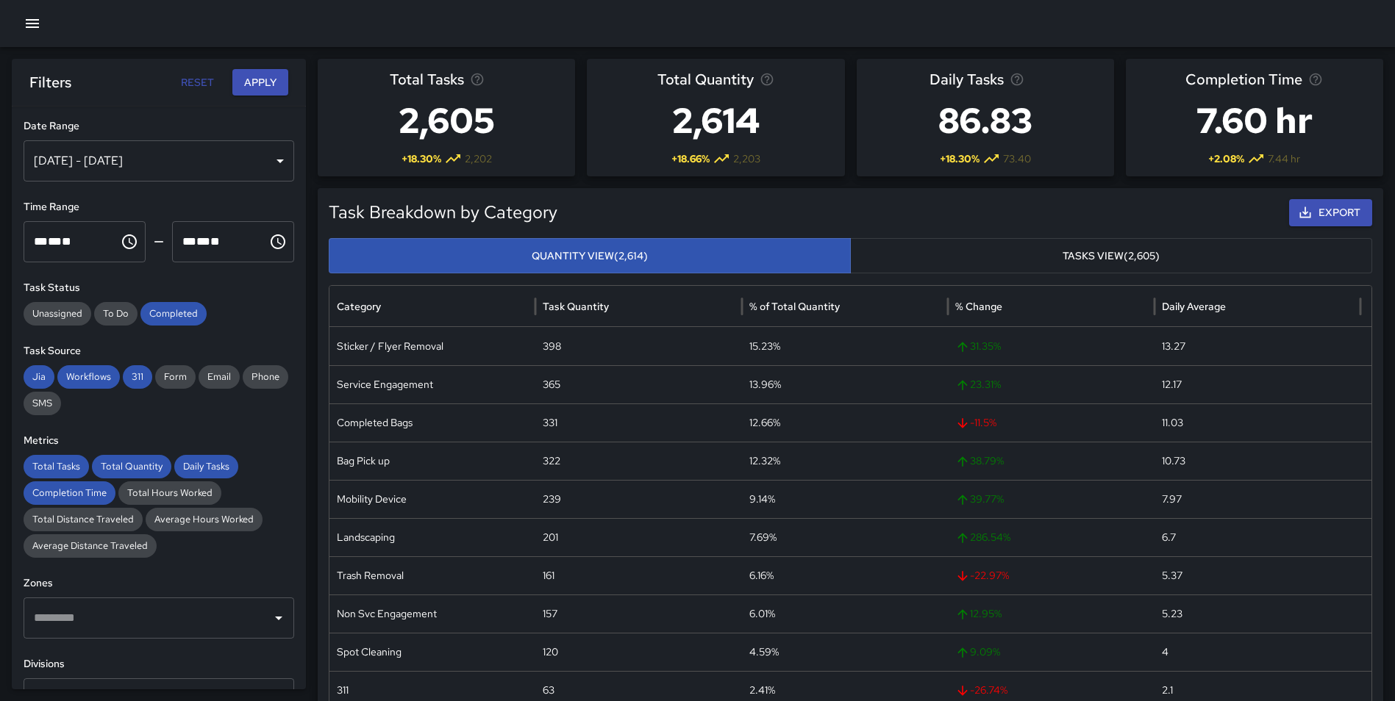
click at [1023, 257] on button "Tasks View (2,605)" at bounding box center [1111, 256] width 522 height 36
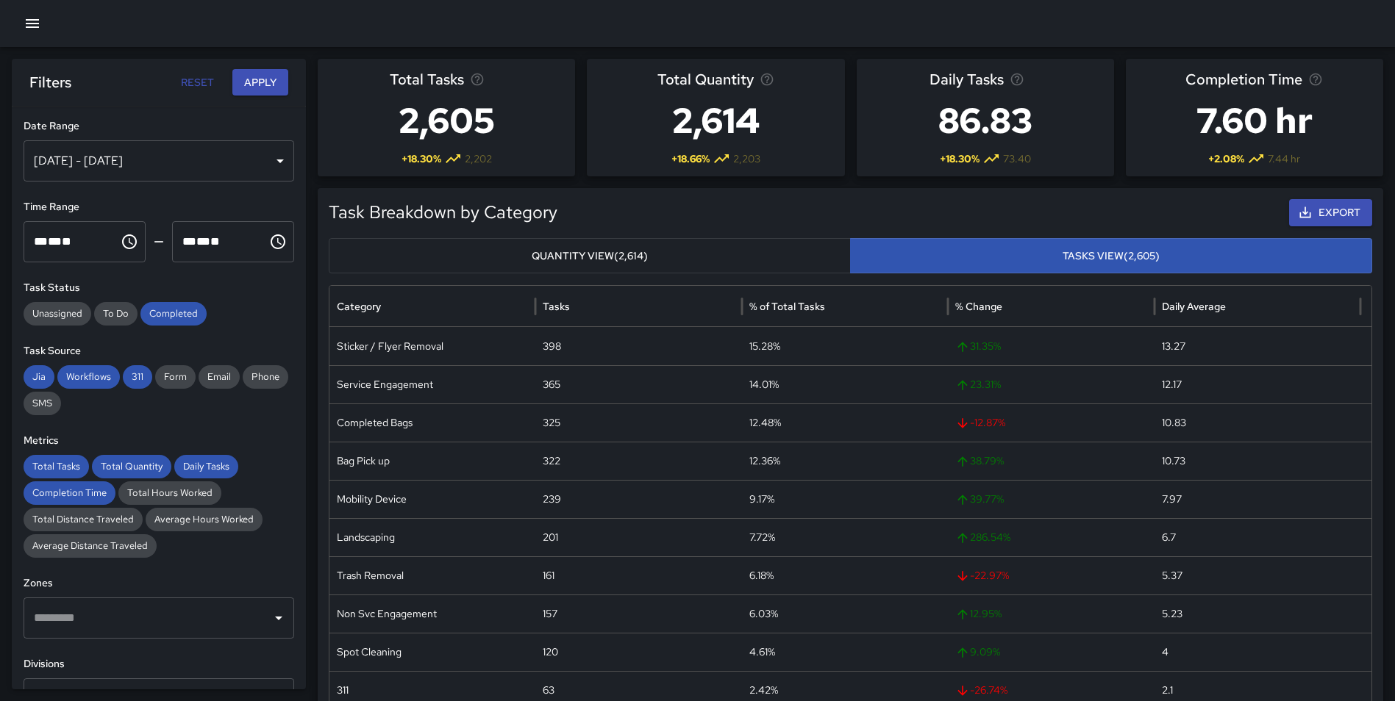
click at [701, 262] on button "Quantity View (2,614)" at bounding box center [590, 256] width 522 height 36
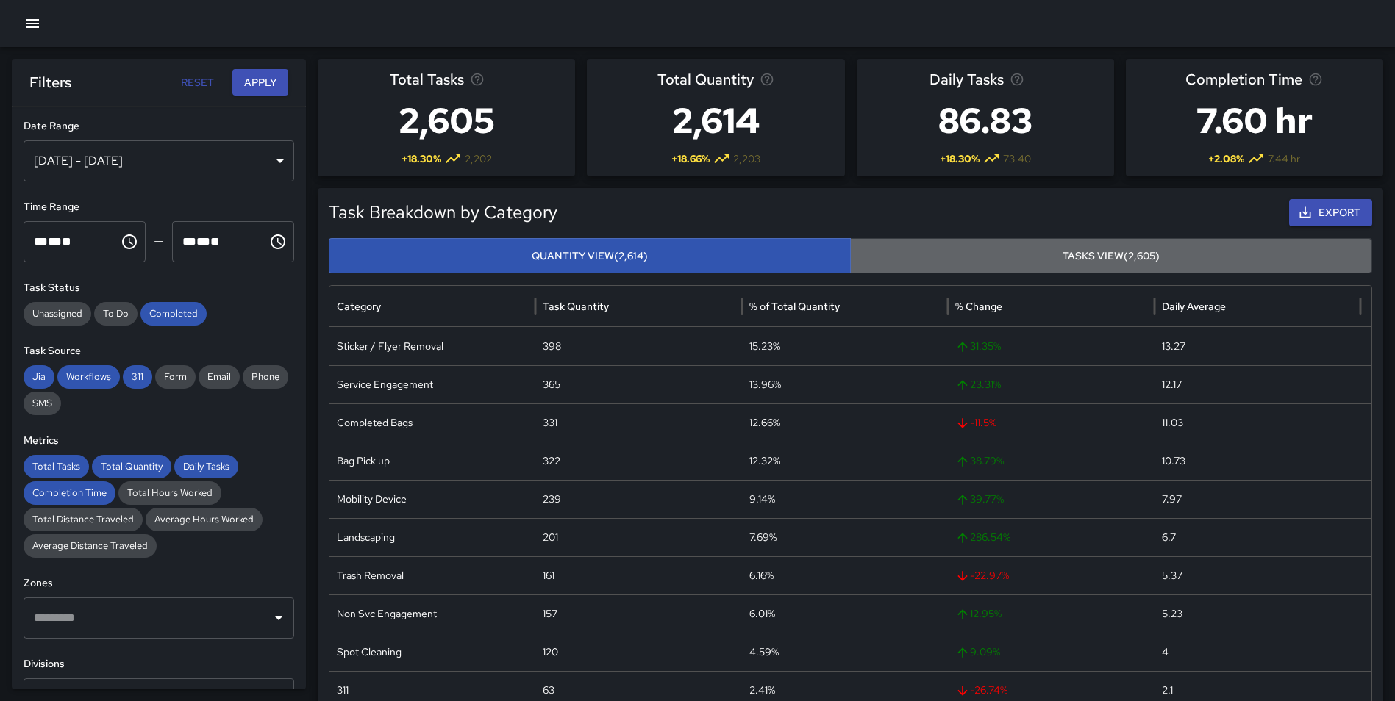
click at [984, 249] on button "Tasks View (2,605)" at bounding box center [1111, 256] width 522 height 36
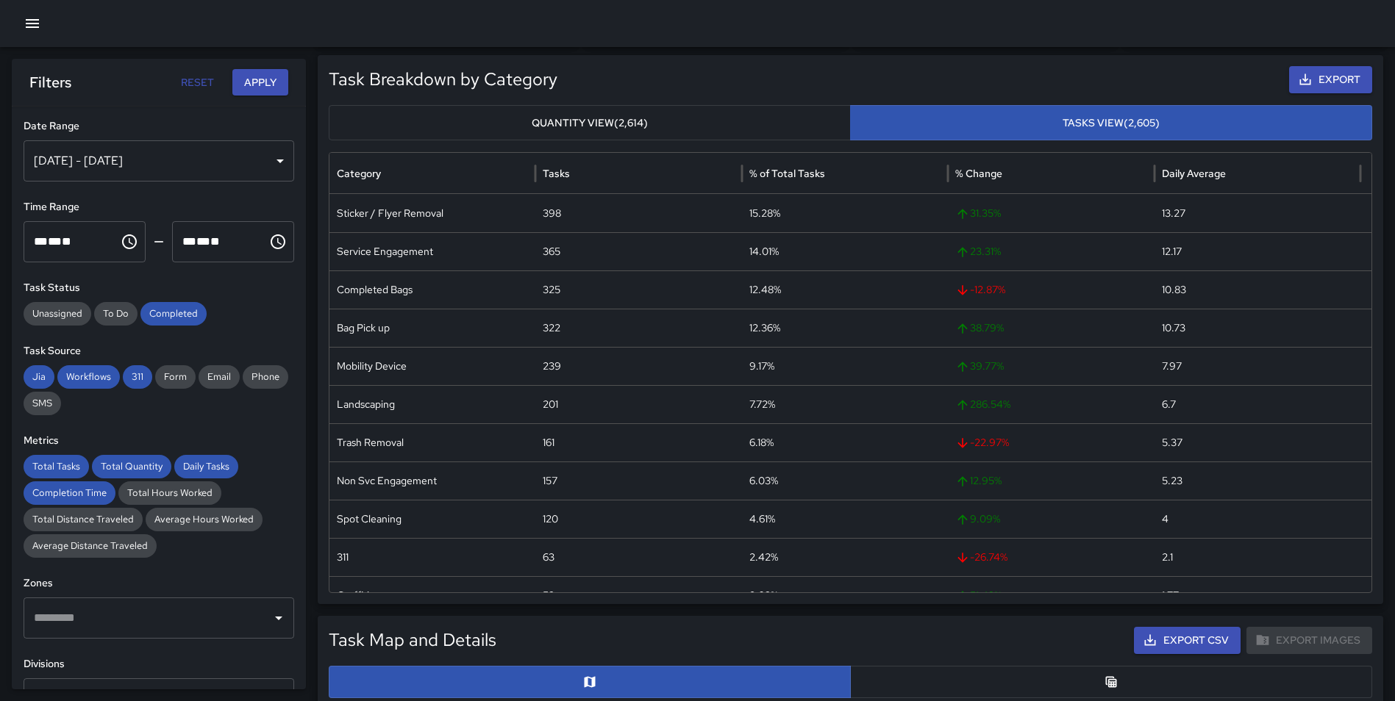
scroll to position [149, 0]
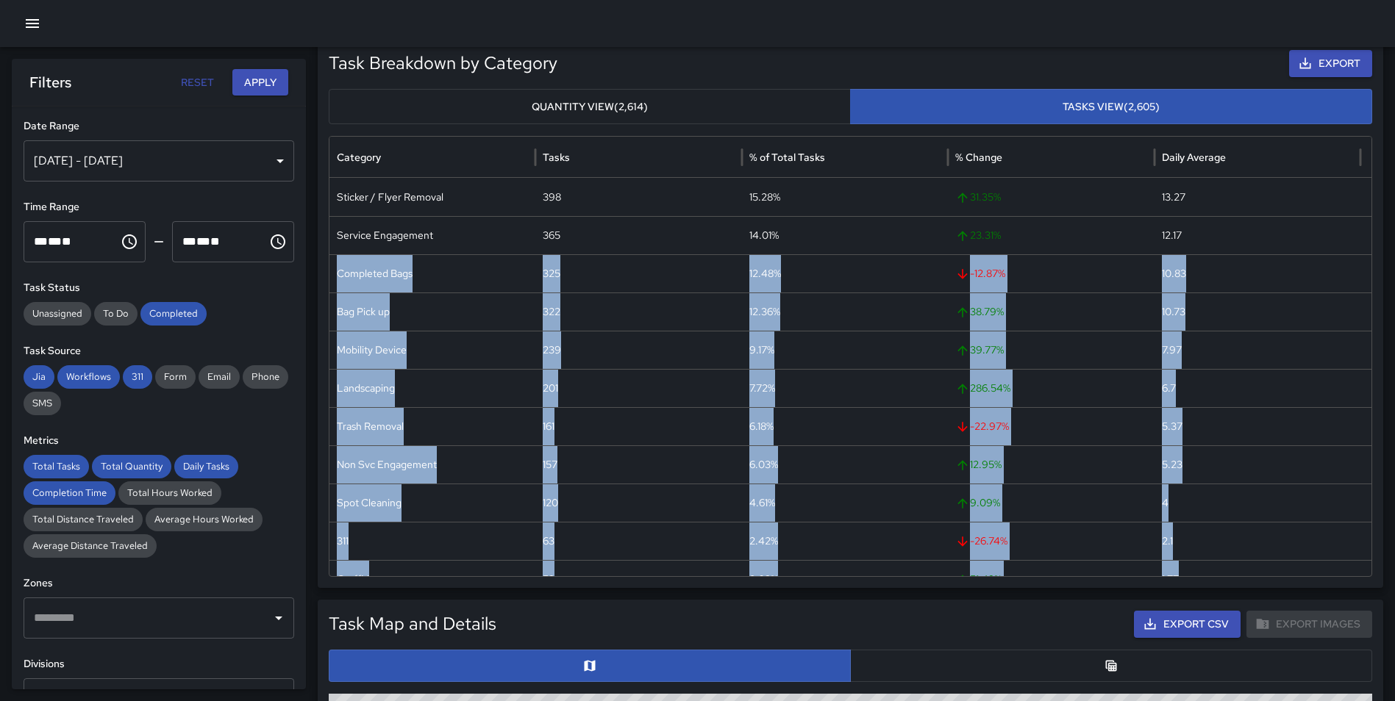
drag, startPoint x: 1359, startPoint y: 221, endPoint x: 1365, endPoint y: 266, distance: 45.1
click at [1365, 266] on div "Category Tasks % of Total Tasks % Change Daily Average Sticker / Flyer Removal …" at bounding box center [850, 357] width 1042 height 440
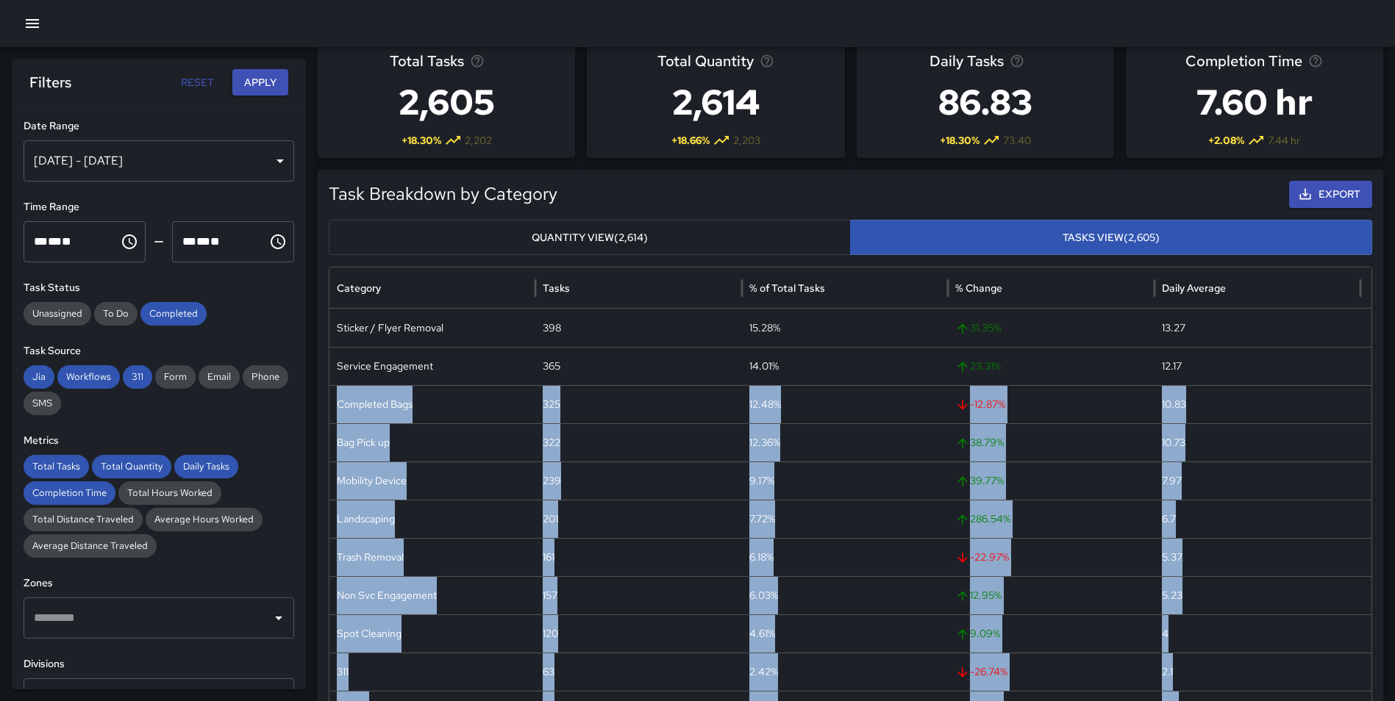
scroll to position [0, 0]
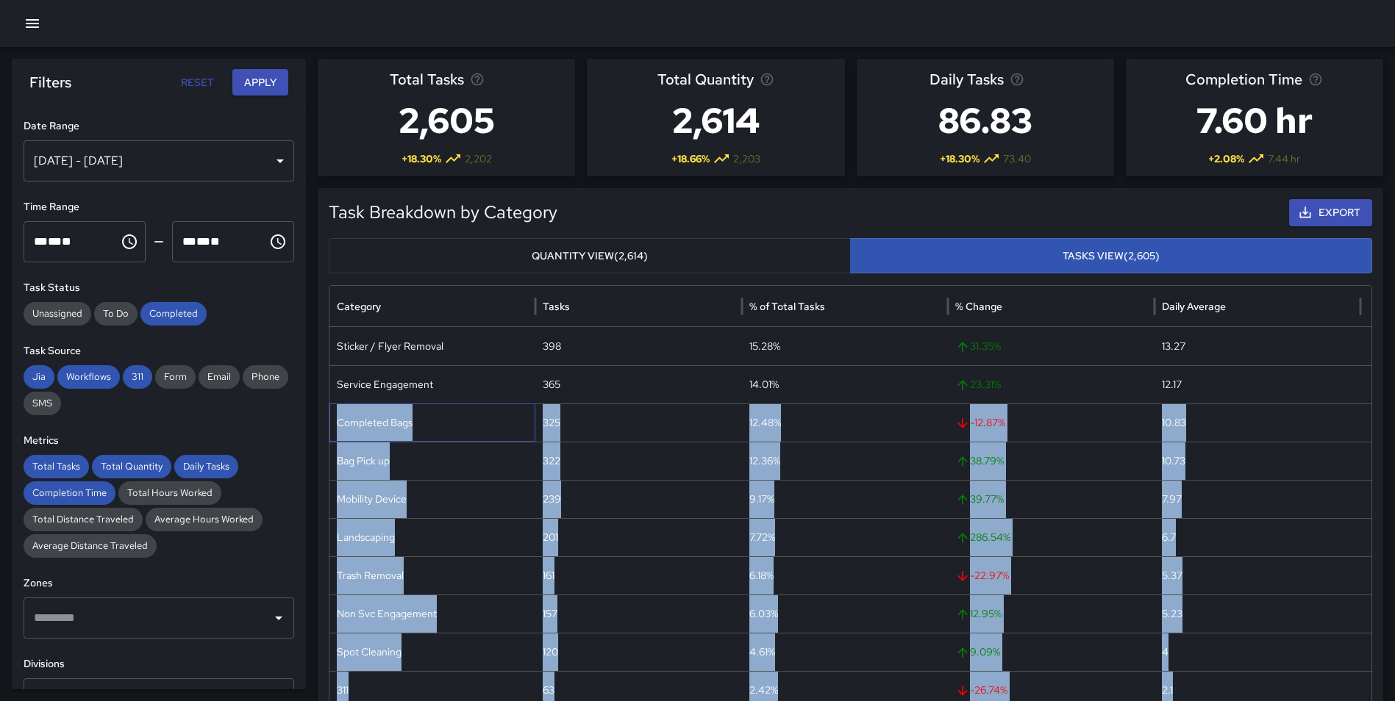
click at [485, 415] on div "Completed Bags" at bounding box center [432, 423] width 206 height 38
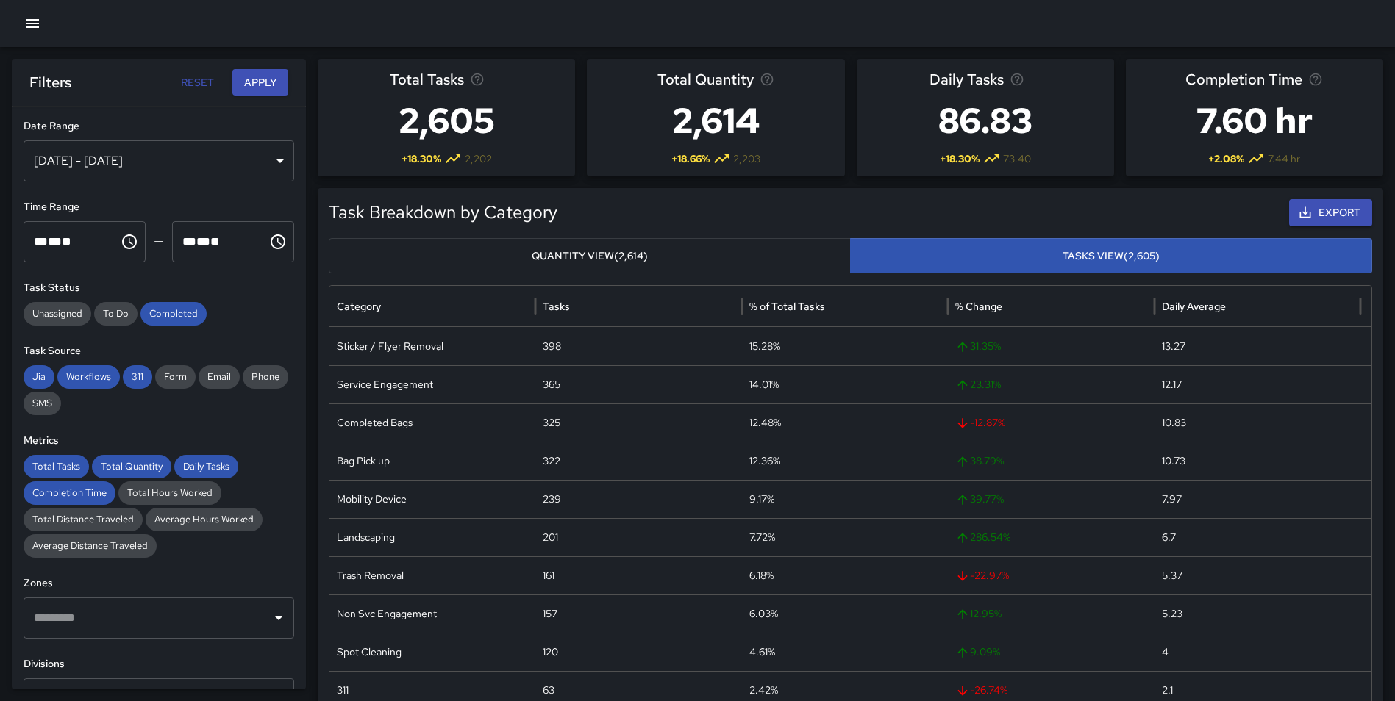
click at [323, 270] on div "Task Breakdown by Category Export Quantity View (2,614) Tasks View (2,605) Cate…" at bounding box center [850, 462] width 1065 height 549
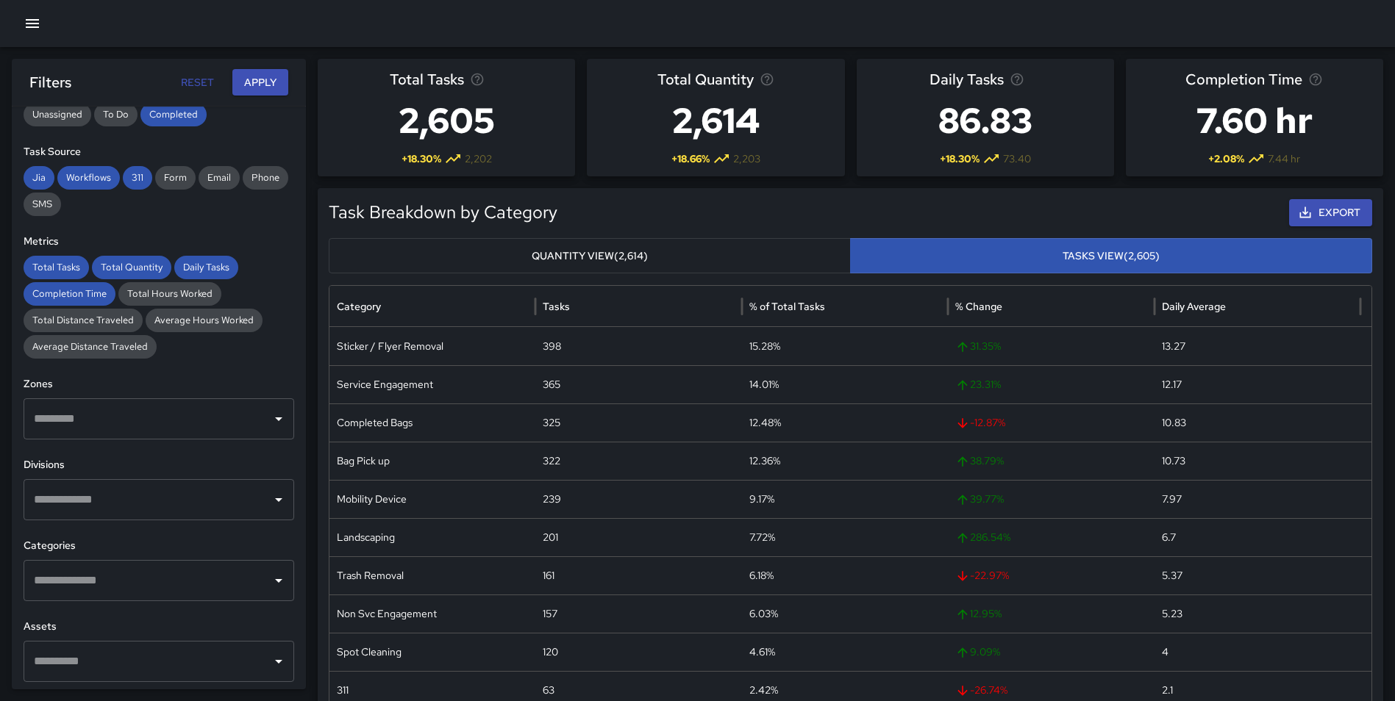
scroll to position [156, 0]
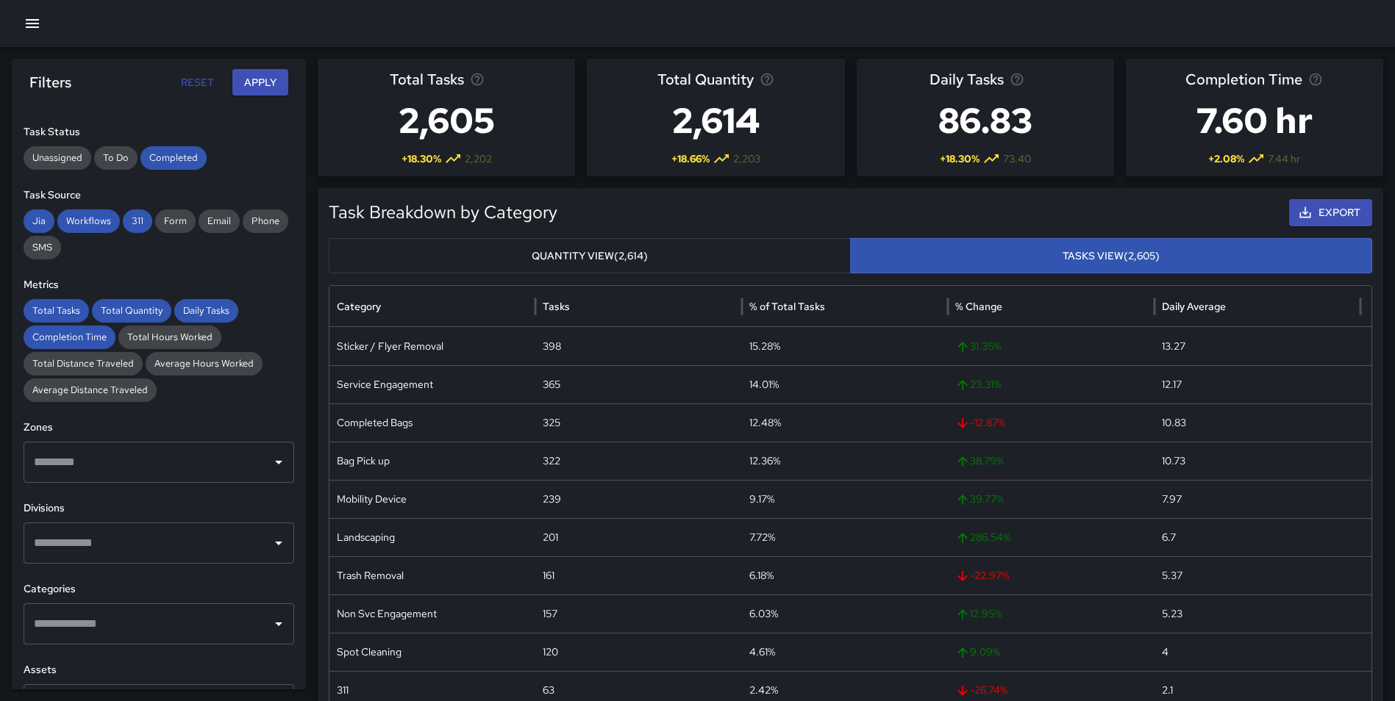
click at [113, 537] on input "text" at bounding box center [147, 543] width 235 height 28
type input "********"
drag, startPoint x: 115, startPoint y: 576, endPoint x: 133, endPoint y: 541, distance: 38.8
click at [115, 576] on li "Cleaning" at bounding box center [154, 590] width 260 height 40
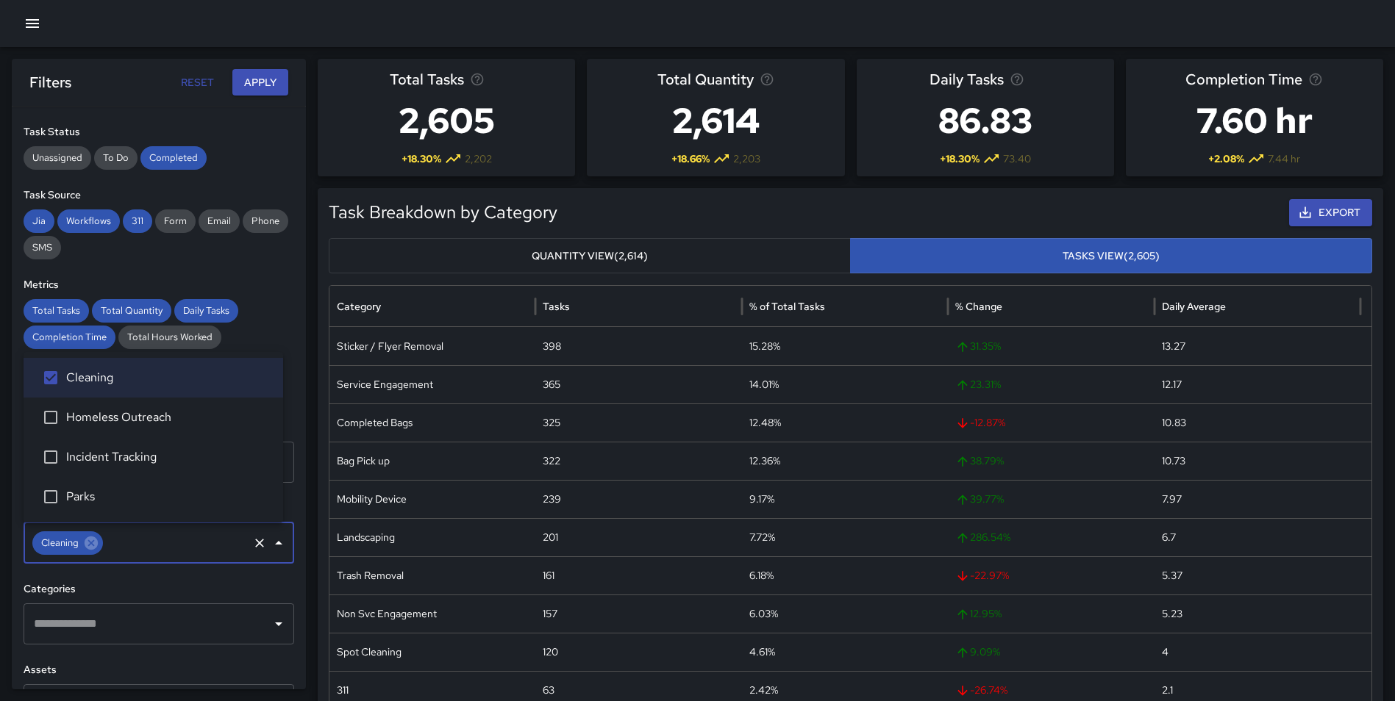
click at [246, 87] on button "Apply" at bounding box center [260, 82] width 56 height 27
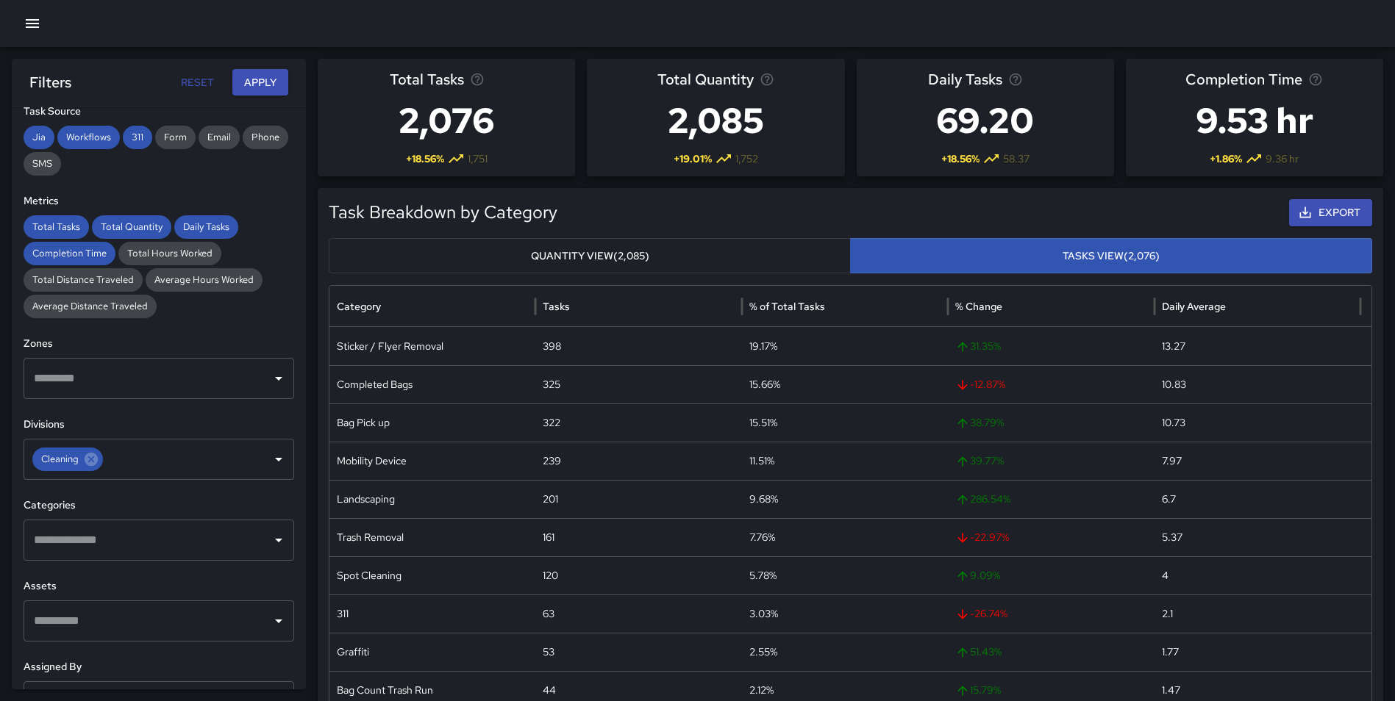
scroll to position [250, 0]
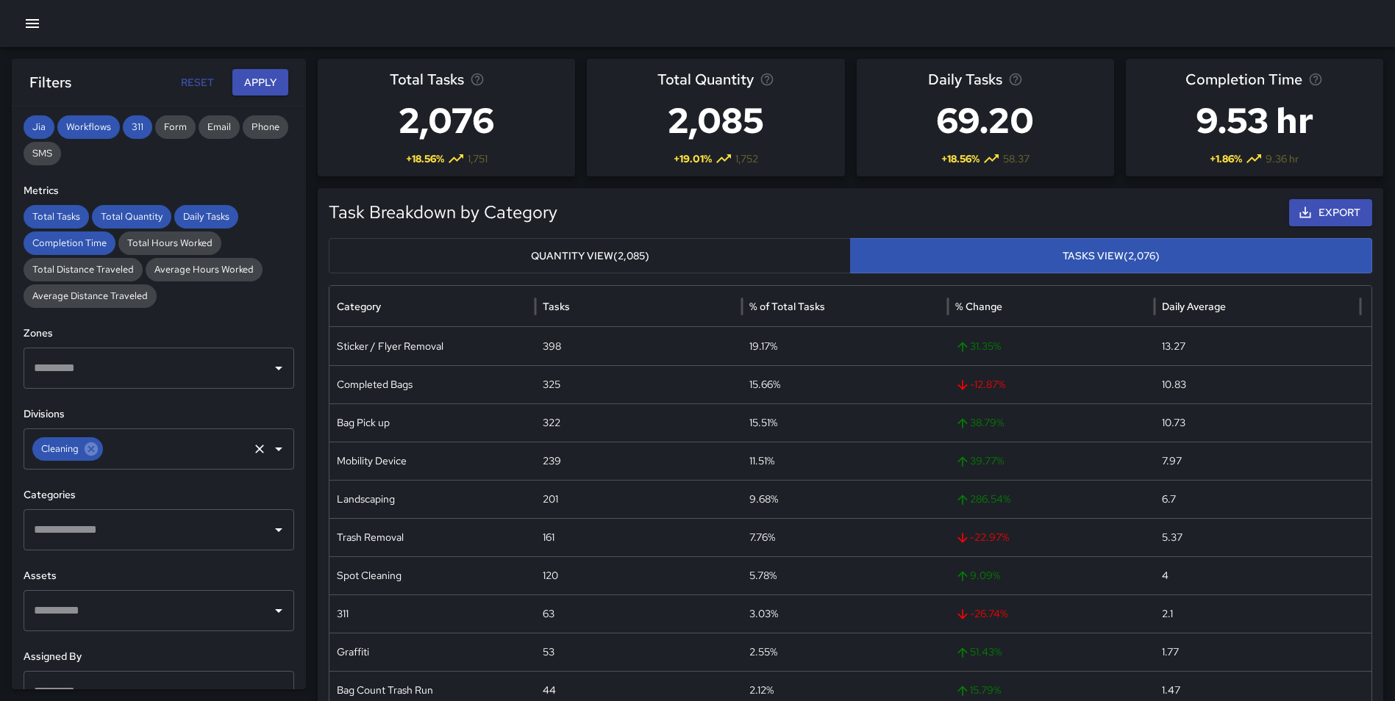
click at [96, 449] on icon at bounding box center [91, 449] width 13 height 13
click at [93, 450] on input "text" at bounding box center [147, 449] width 235 height 28
type input "****"
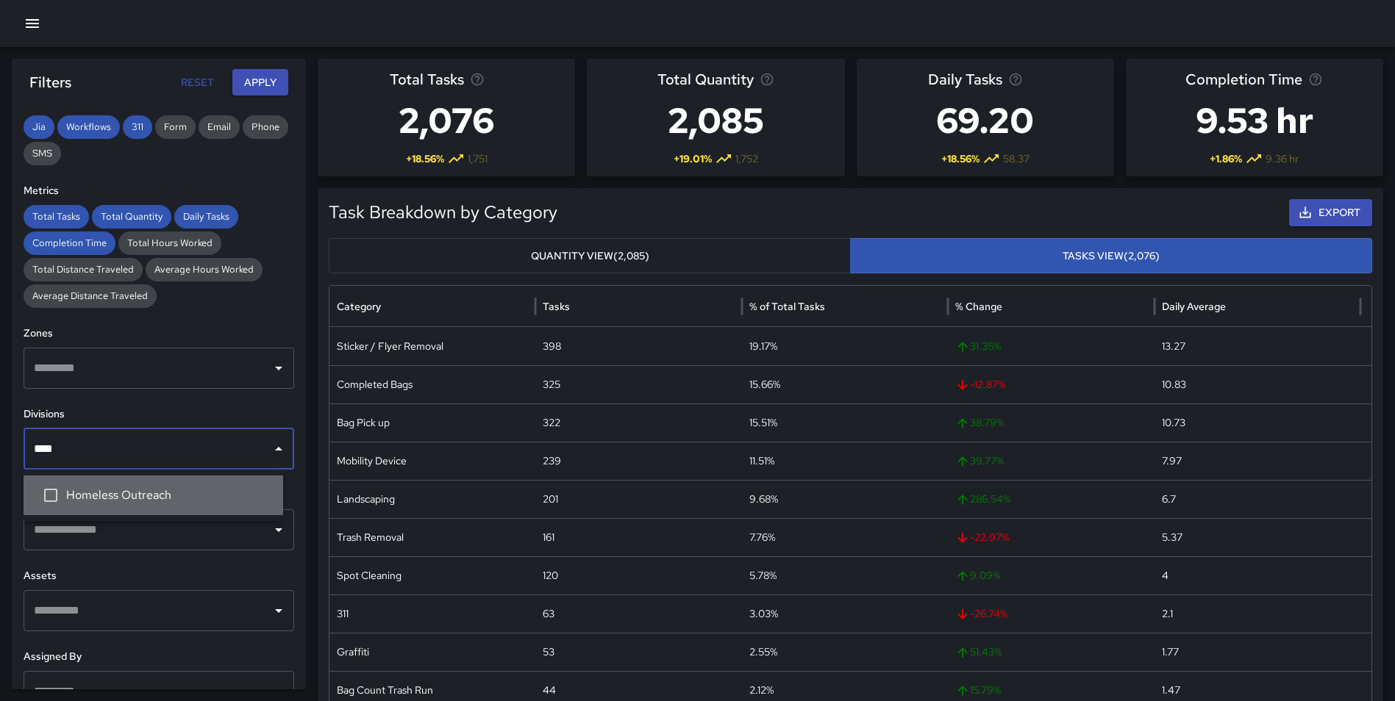
click at [99, 496] on span "Homeless Outreach" at bounding box center [168, 496] width 205 height 18
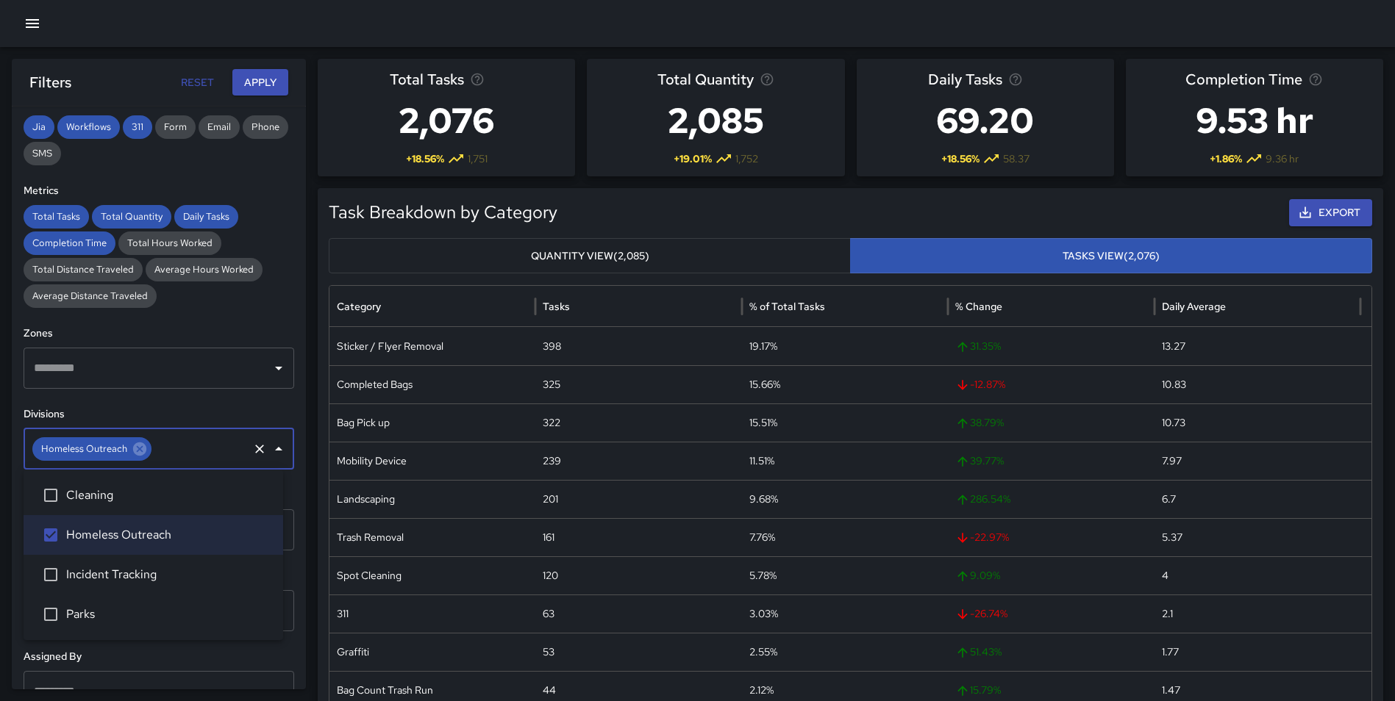
click at [260, 87] on button "Apply" at bounding box center [260, 82] width 56 height 27
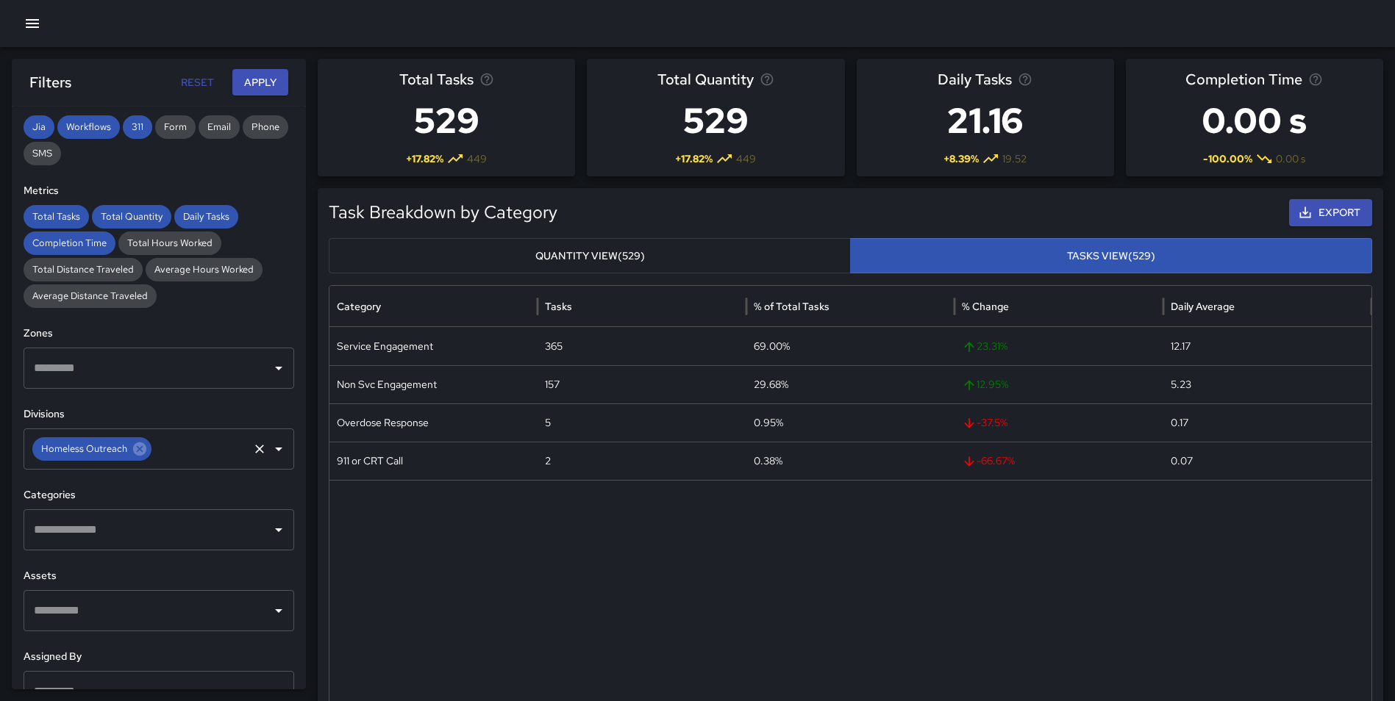
click at [156, 449] on input "text" at bounding box center [200, 449] width 93 height 28
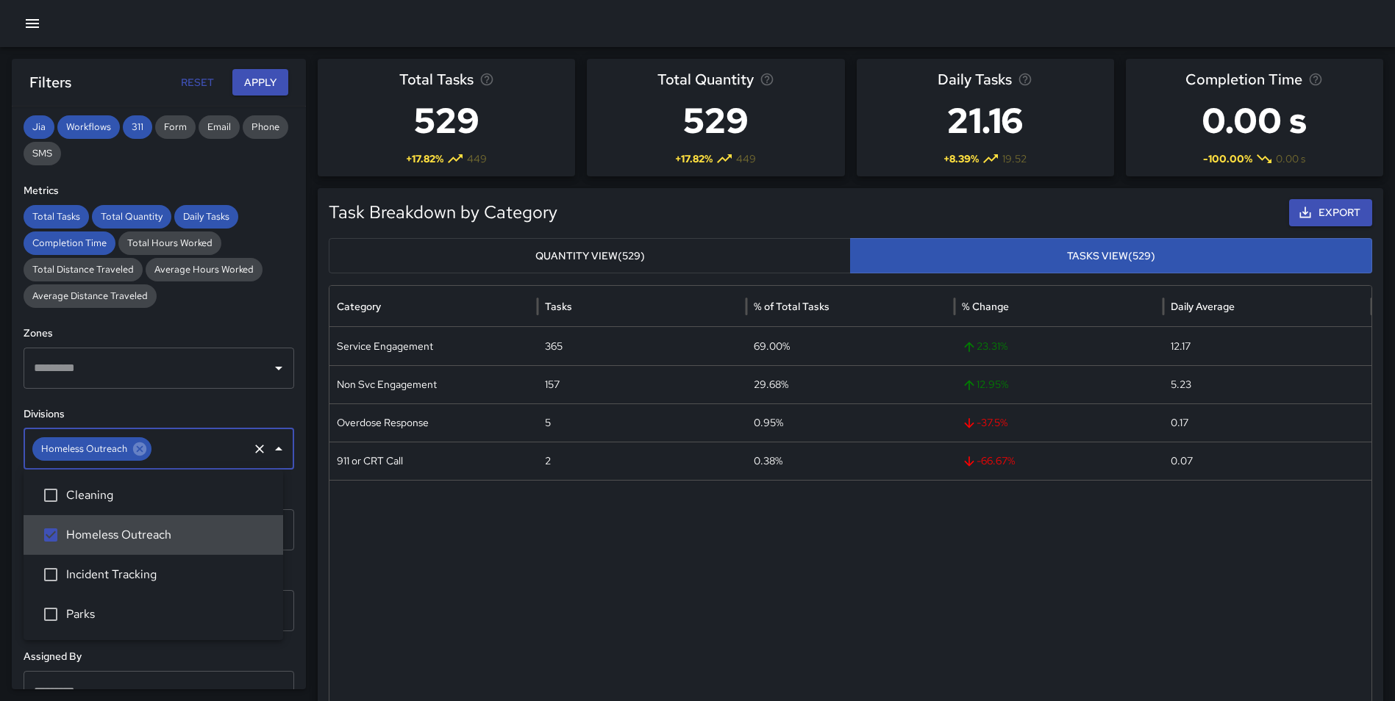
click at [142, 454] on icon at bounding box center [139, 449] width 13 height 13
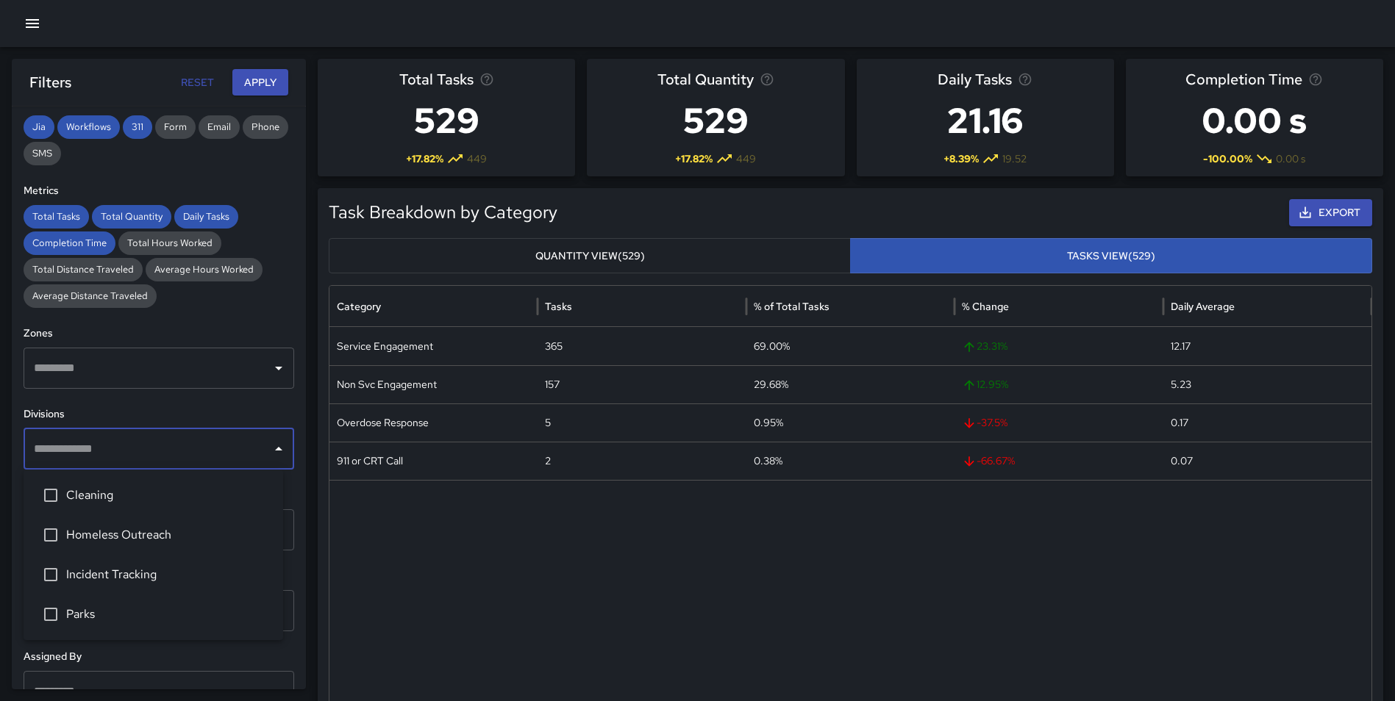
click at [101, 603] on li "Parks" at bounding box center [154, 615] width 260 height 40
click at [256, 77] on button "Apply" at bounding box center [260, 82] width 56 height 27
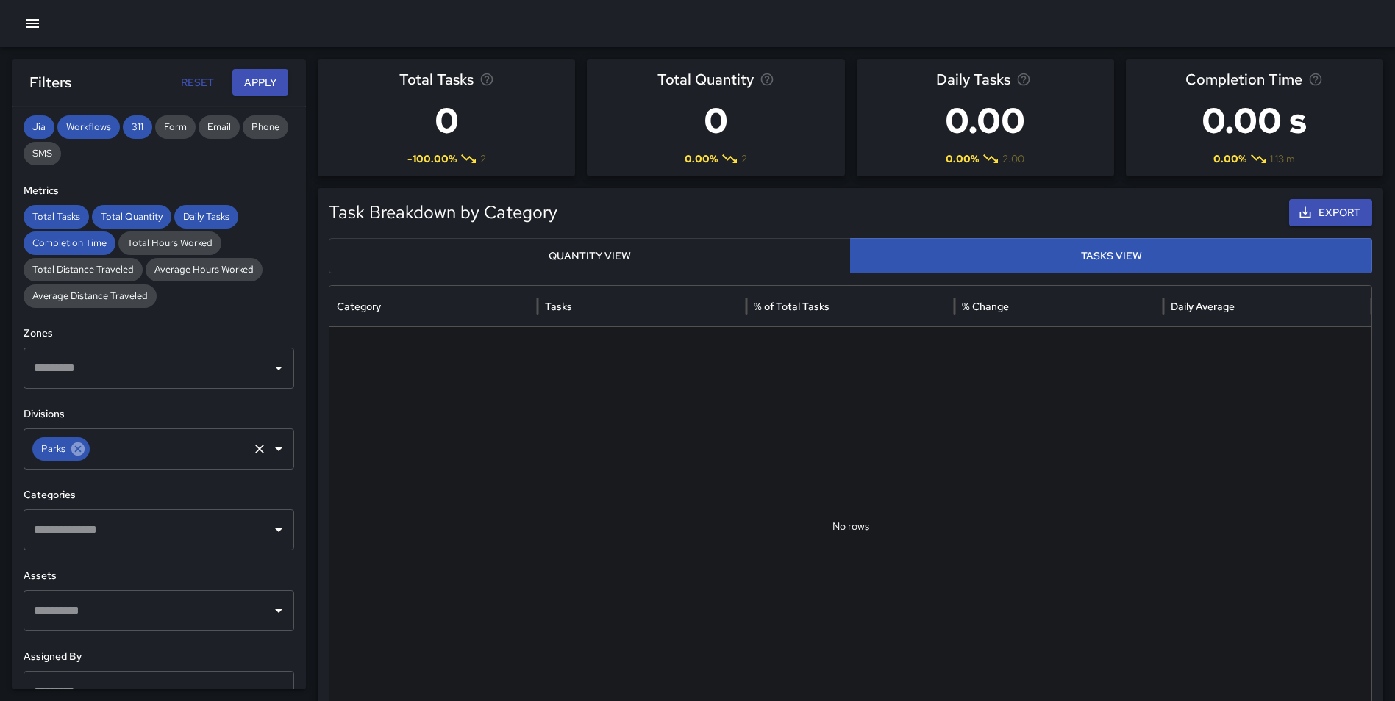
click at [76, 451] on icon at bounding box center [77, 449] width 13 height 13
click at [85, 446] on input "text" at bounding box center [147, 449] width 235 height 28
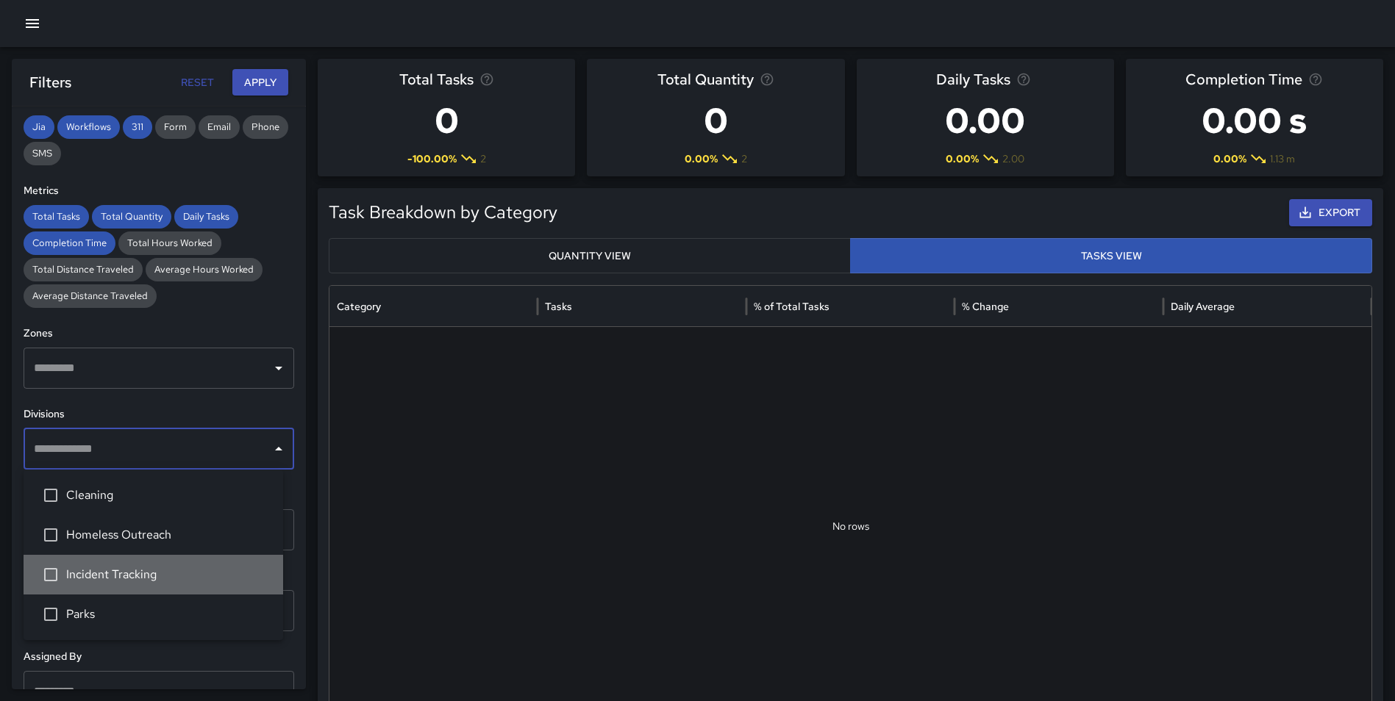
click at [109, 573] on span "Incident Tracking" at bounding box center [168, 575] width 205 height 18
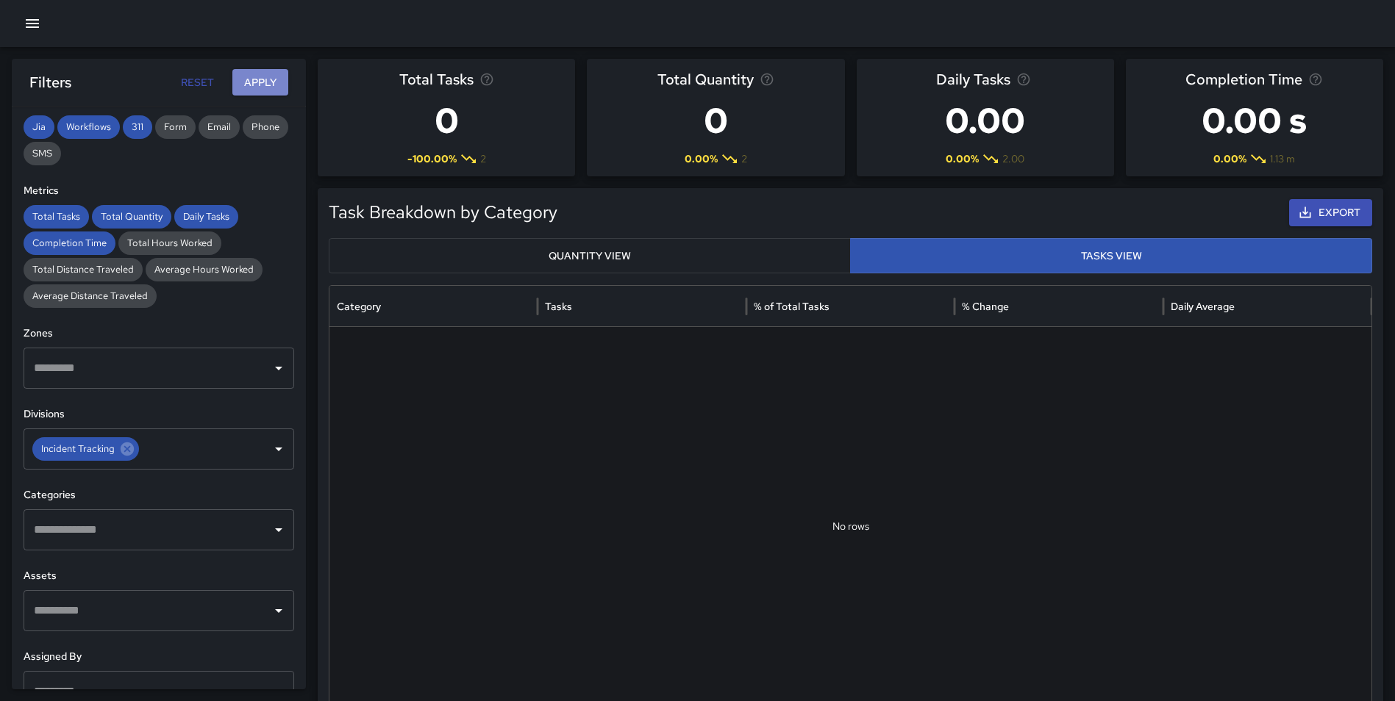
click at [249, 85] on button "Apply" at bounding box center [260, 82] width 56 height 27
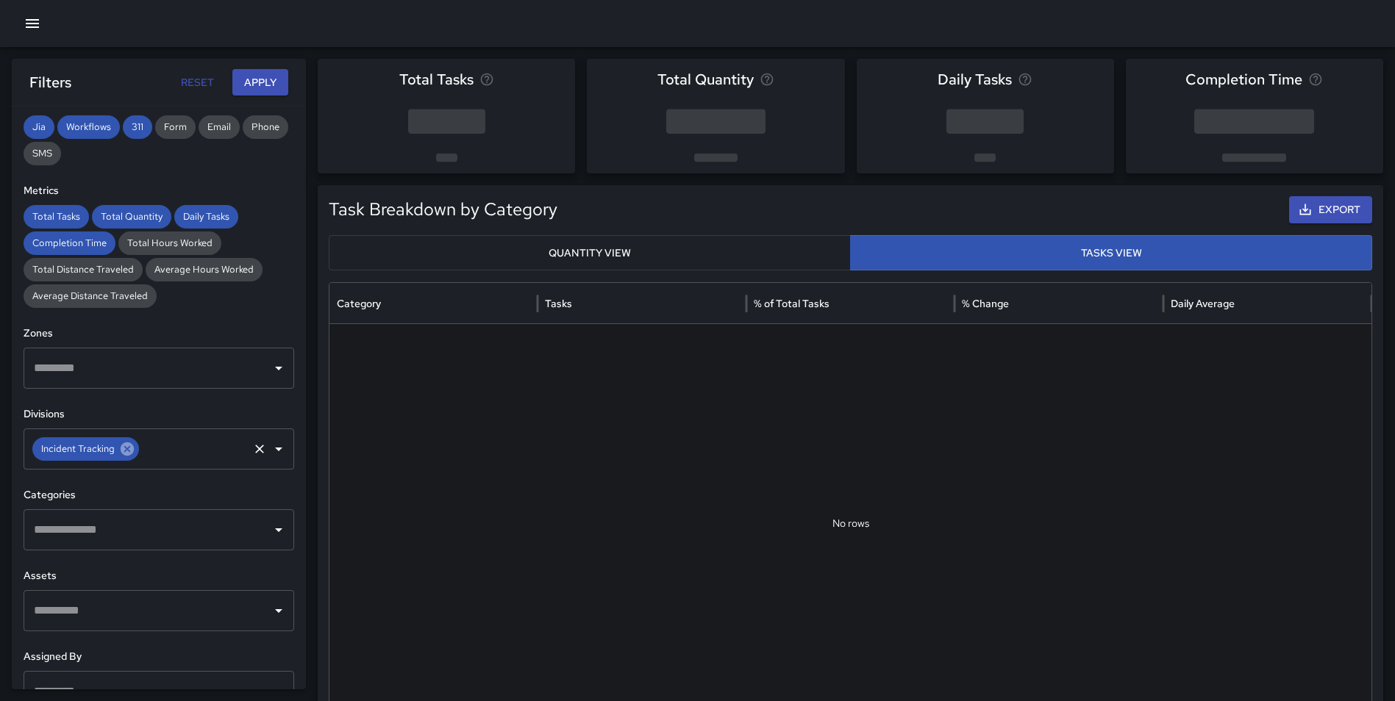
click at [124, 446] on icon at bounding box center [127, 449] width 16 height 16
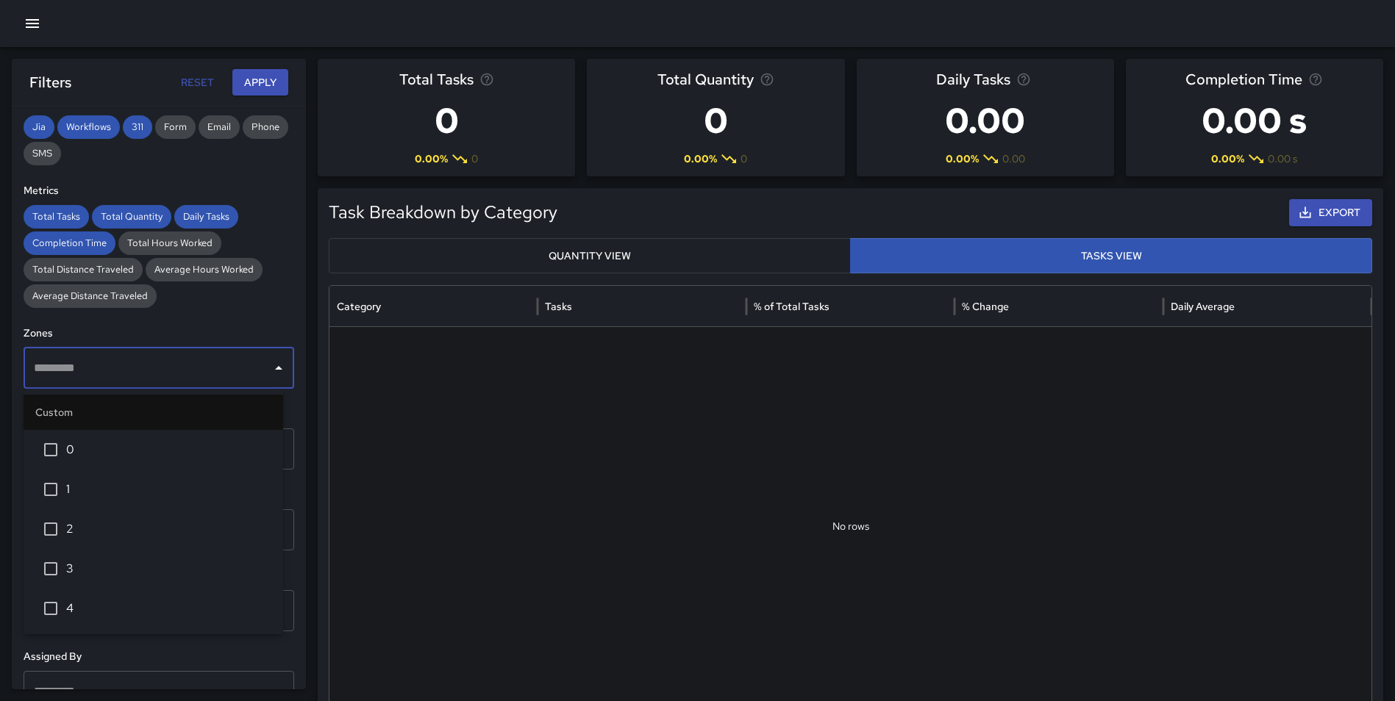
click at [129, 377] on input "text" at bounding box center [147, 368] width 235 height 28
click at [258, 305] on div "Total Tasks Total Quantity Daily Tasks Completion Time Total Hours Worked Total…" at bounding box center [159, 256] width 271 height 103
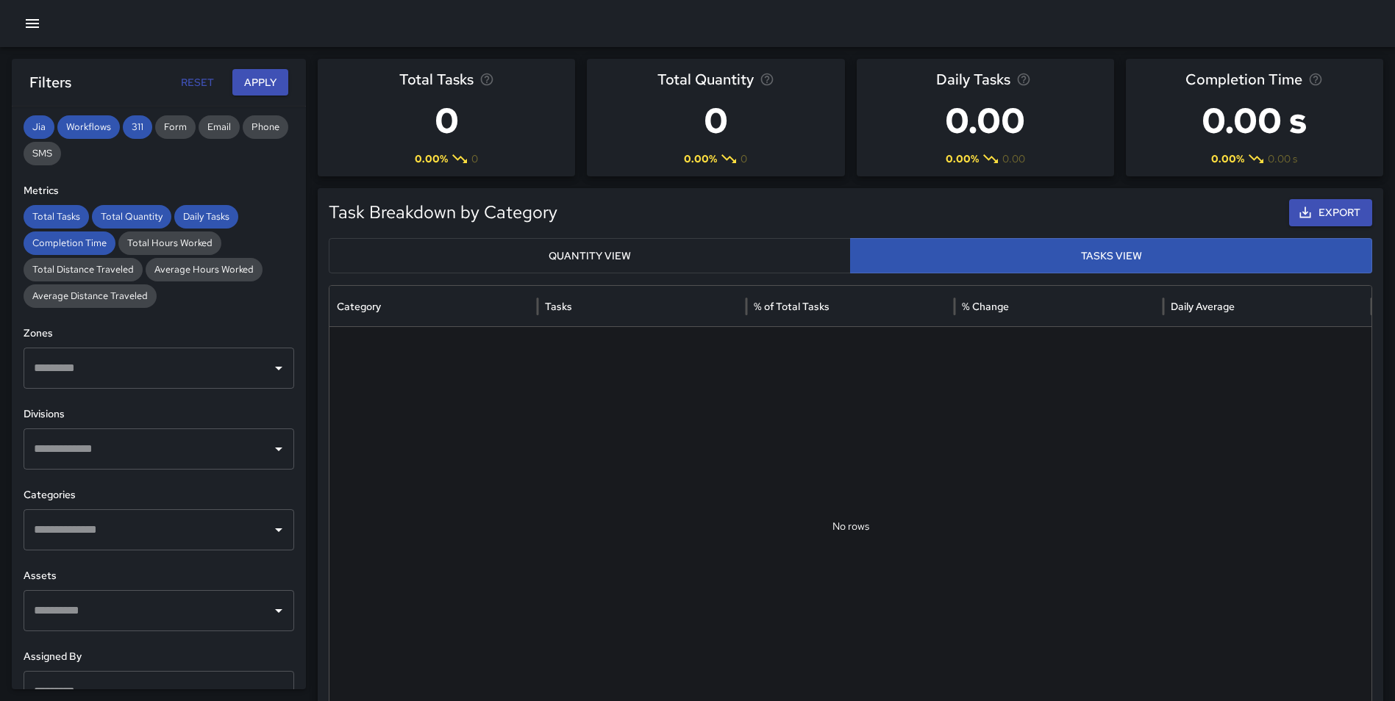
click at [89, 458] on input "text" at bounding box center [147, 449] width 235 height 28
click at [104, 505] on li "Cleaning" at bounding box center [154, 496] width 260 height 40
click at [247, 75] on button "Apply" at bounding box center [260, 82] width 56 height 27
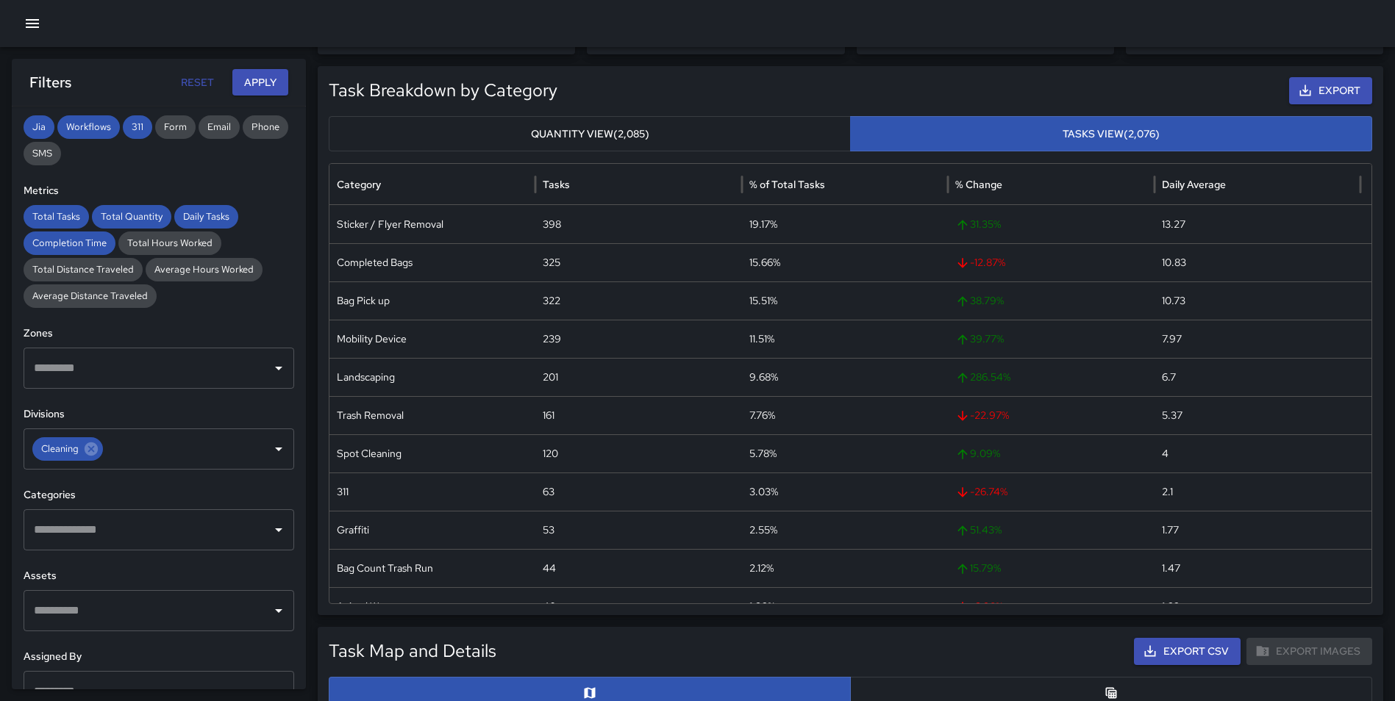
scroll to position [131, 0]
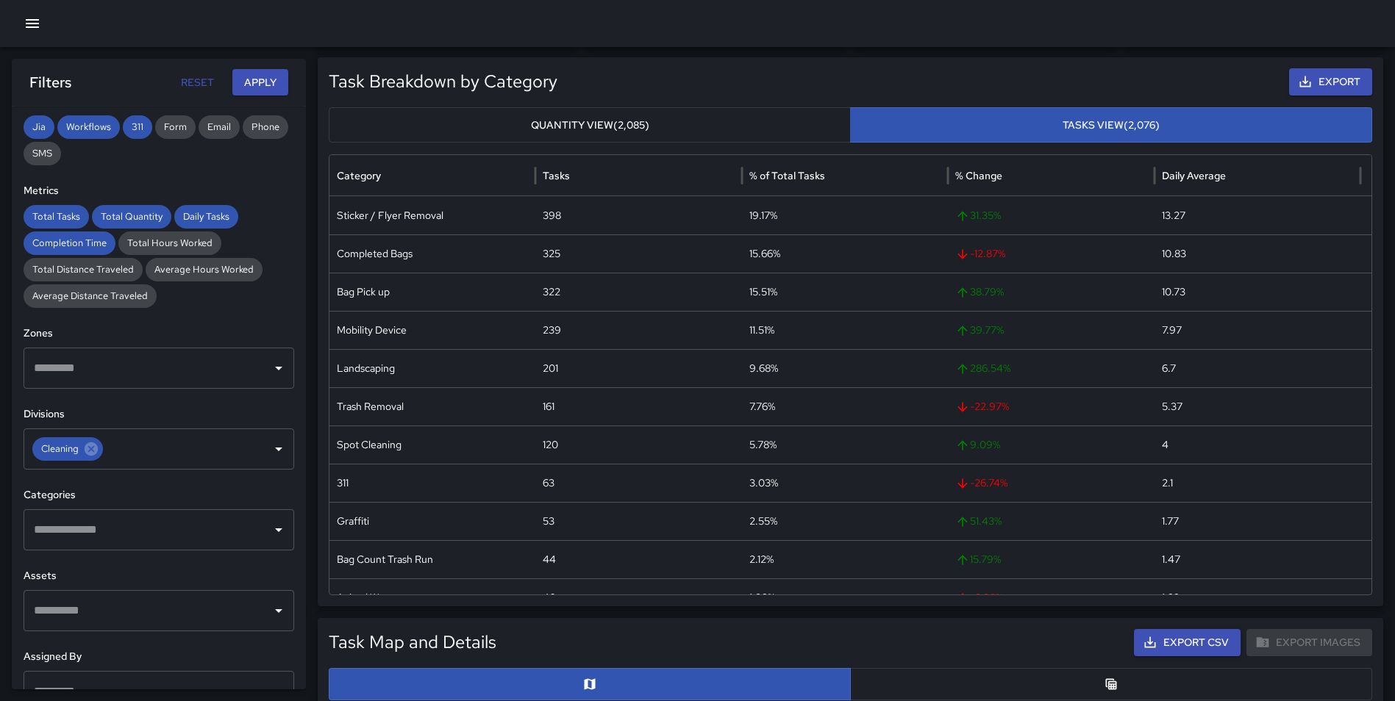
click at [1324, 85] on button "Export" at bounding box center [1330, 81] width 83 height 27
click at [949, 67] on div "Task Breakdown by Category Export Quantity View (2,085) Tasks View (2,076) Cate…" at bounding box center [850, 331] width 1065 height 549
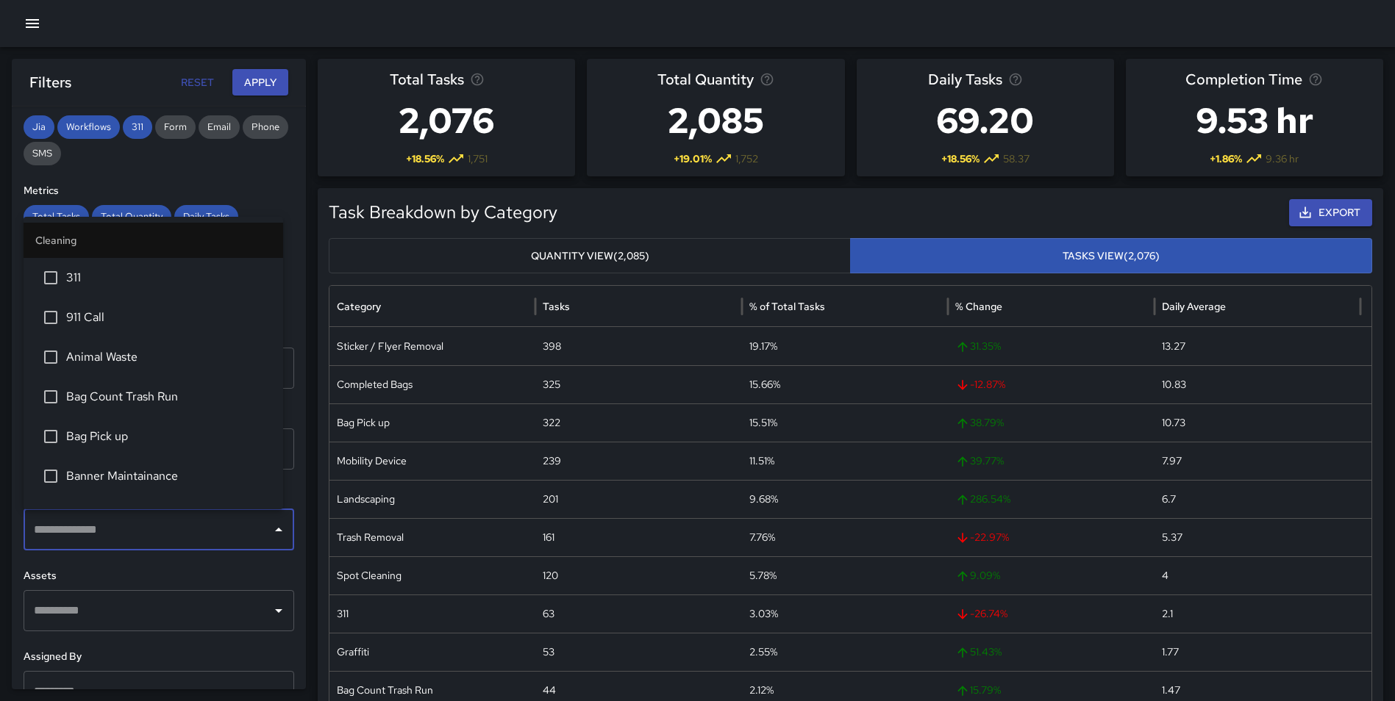
click at [89, 523] on input "text" at bounding box center [147, 530] width 235 height 28
type input "**"
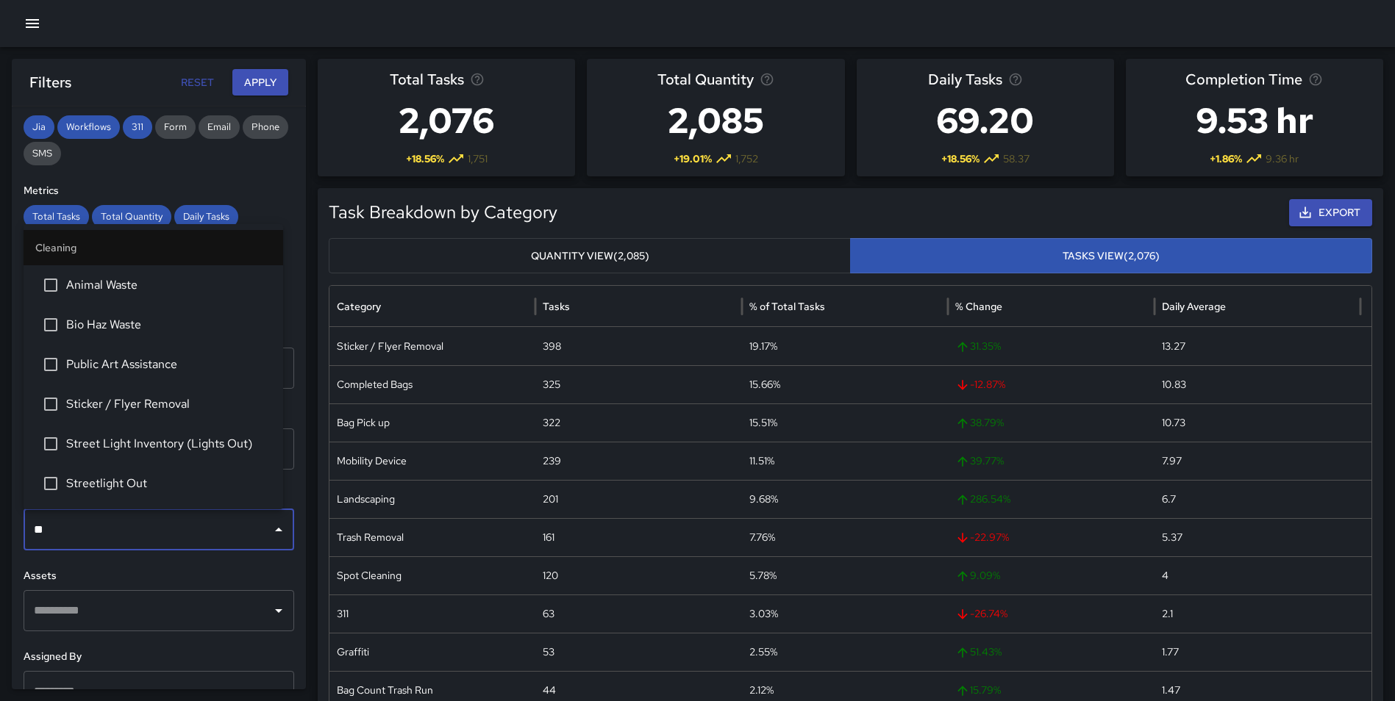
click at [164, 396] on span "Sticker / Flyer Removal" at bounding box center [168, 405] width 205 height 18
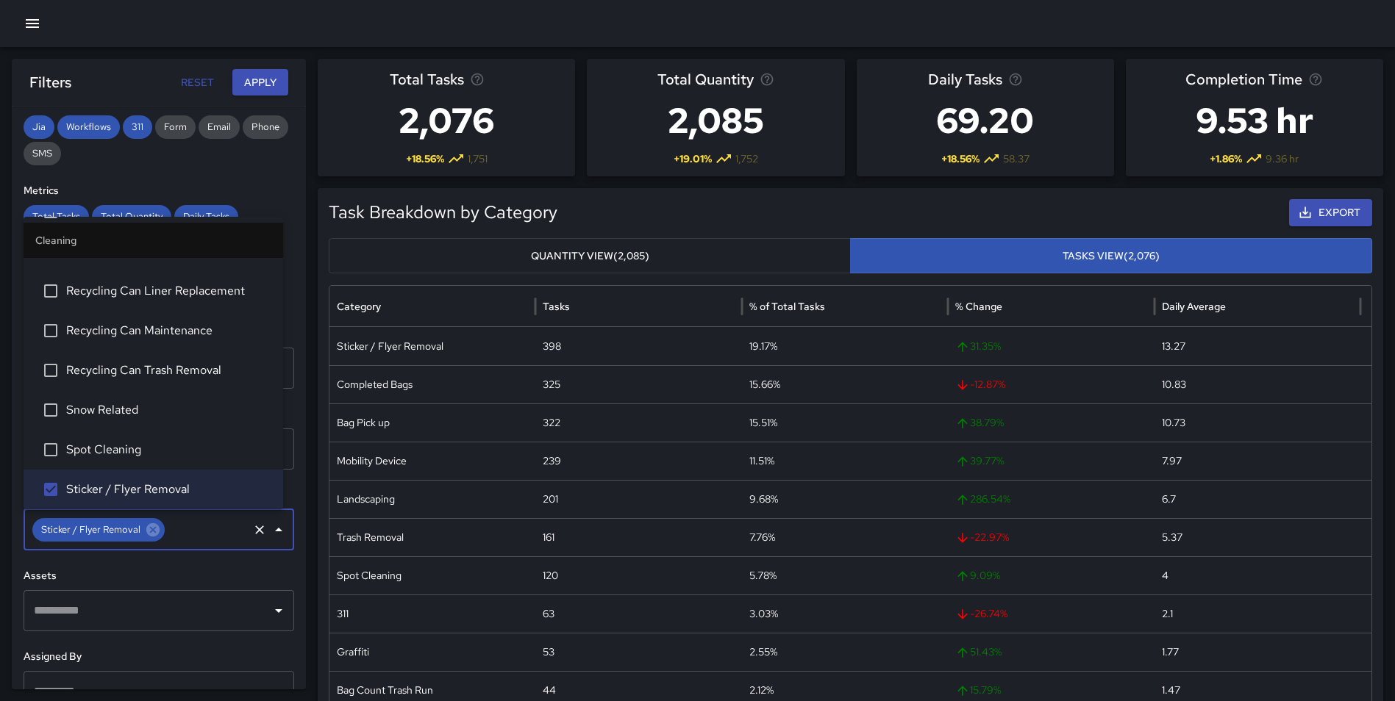
click at [248, 80] on button "Apply" at bounding box center [260, 82] width 56 height 27
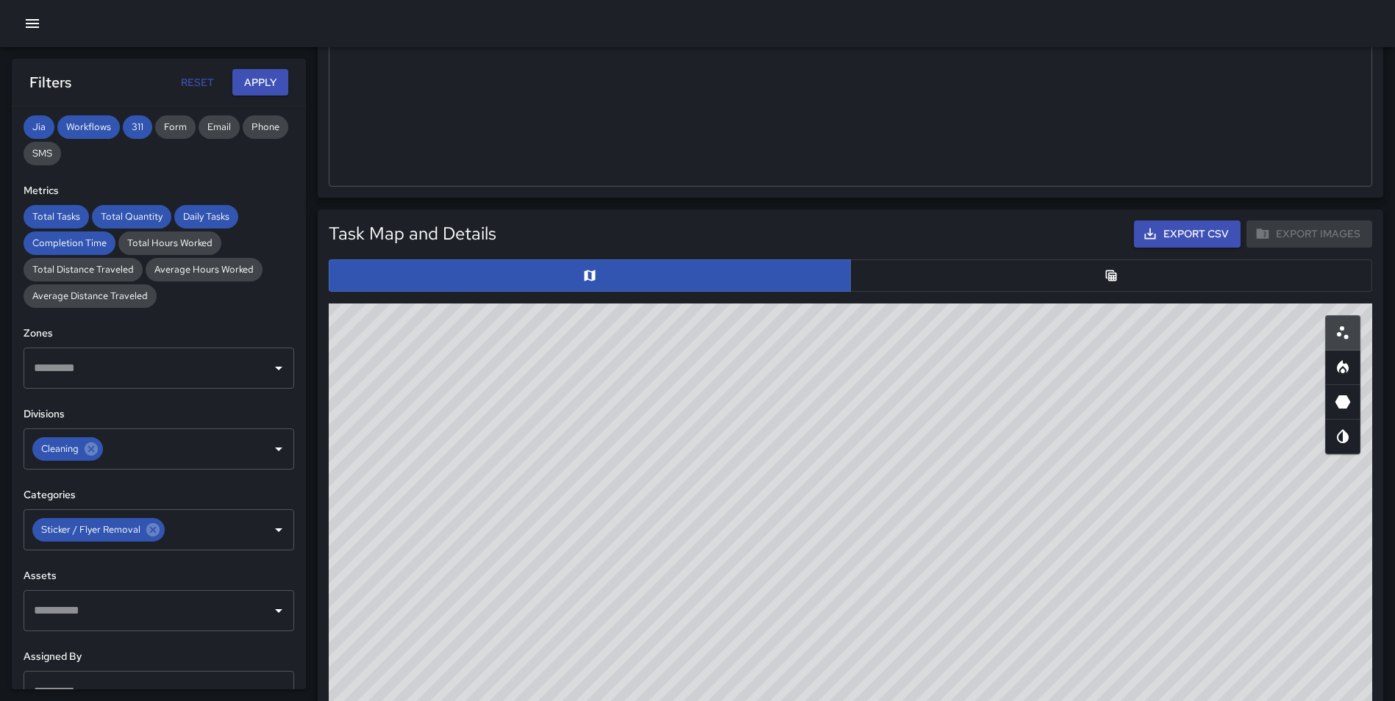
scroll to position [526, 0]
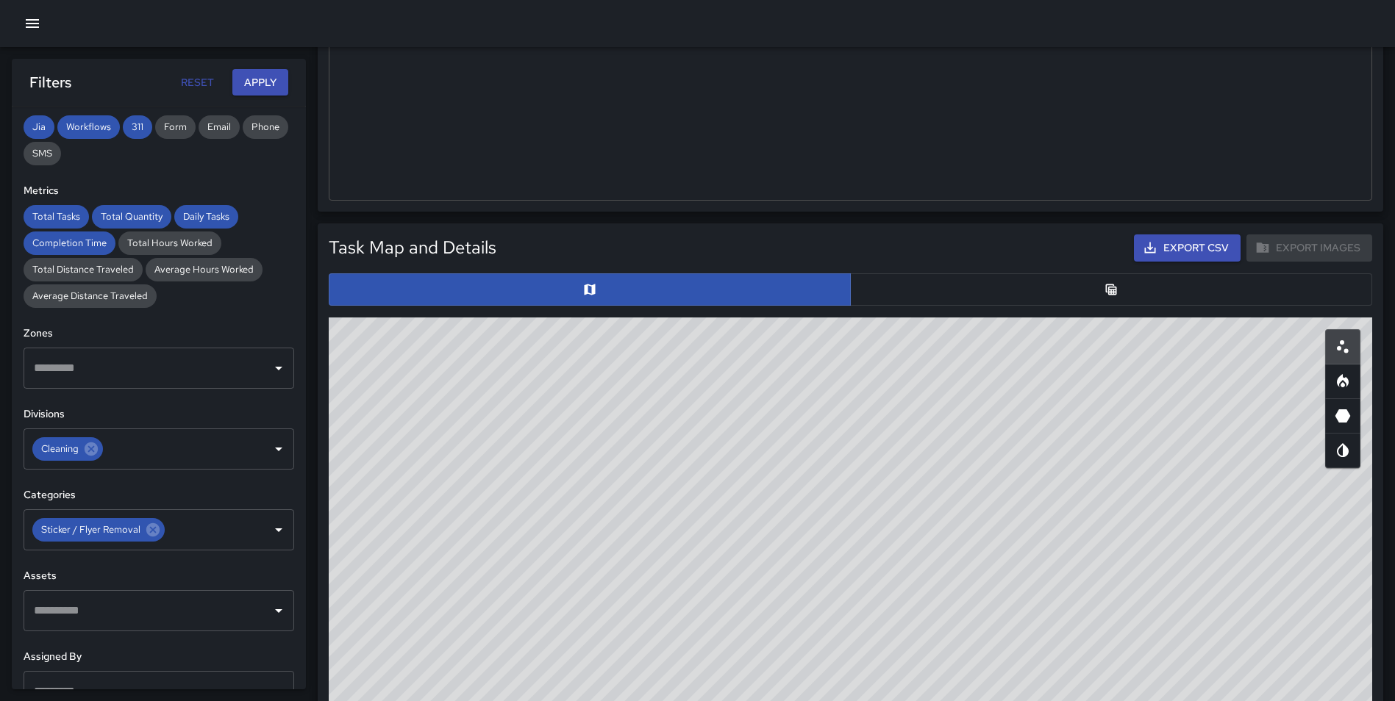
click at [1104, 293] on icon "Table" at bounding box center [1111, 289] width 15 height 15
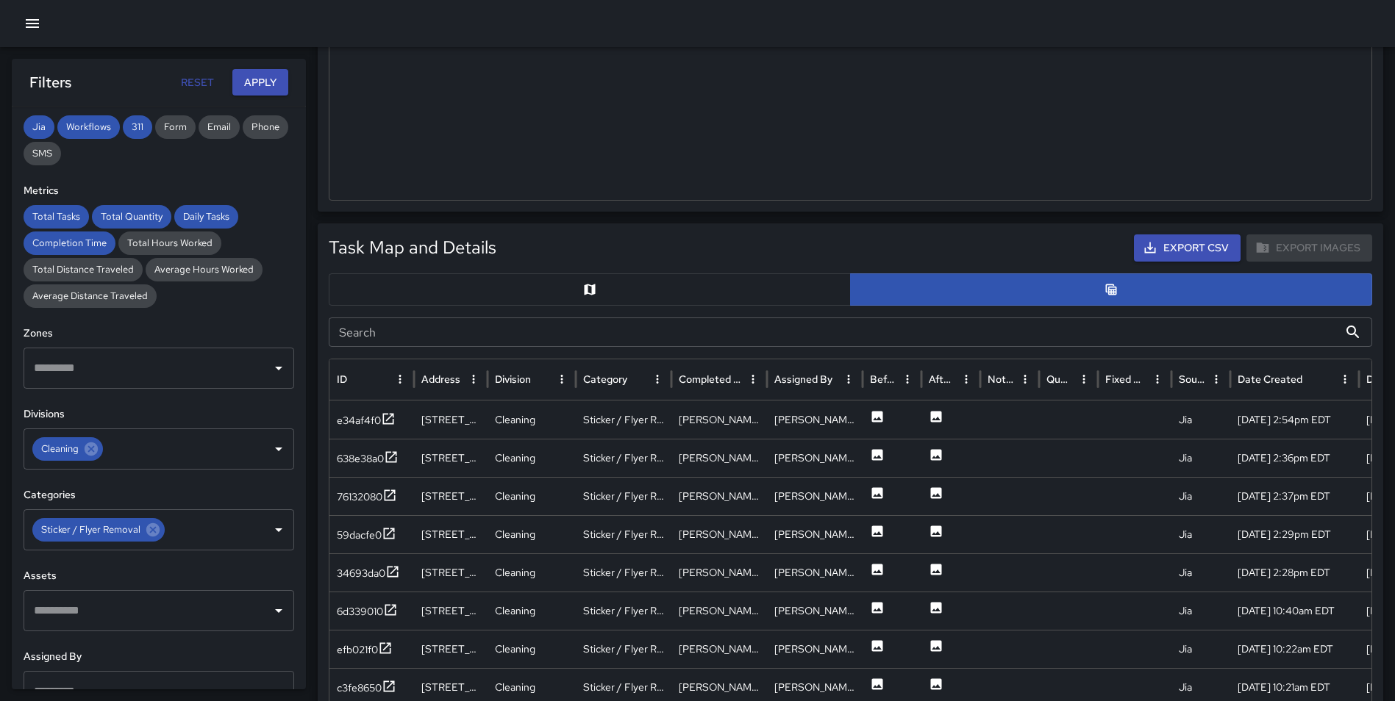
click at [793, 332] on input "Search" at bounding box center [833, 332] width 1009 height 29
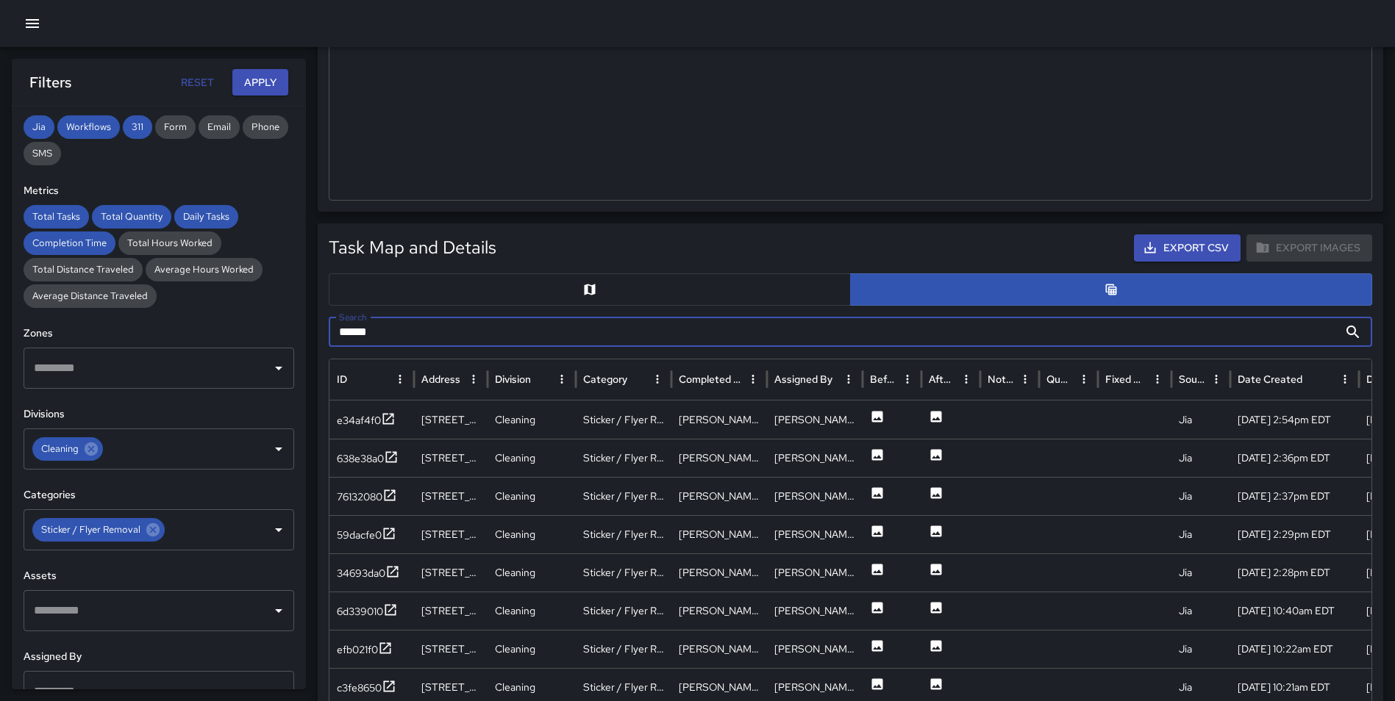
type input "******"
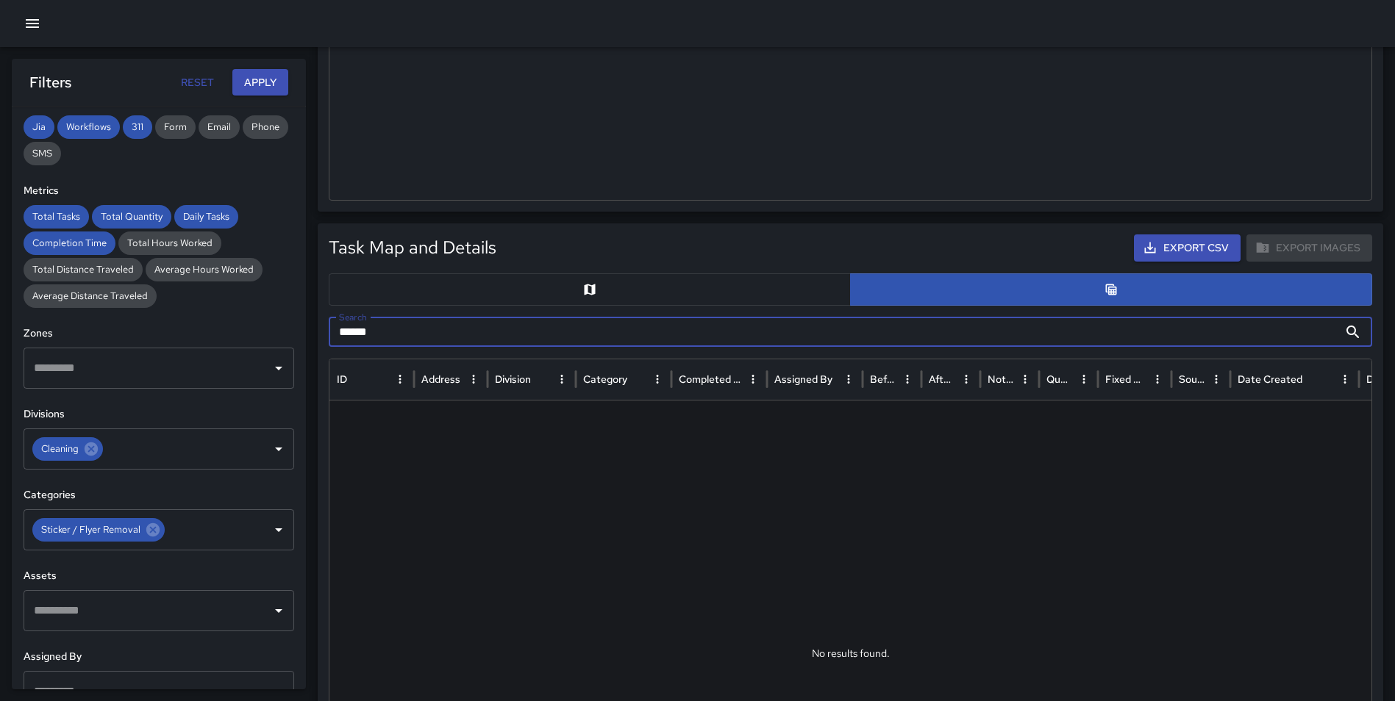
drag, startPoint x: 325, startPoint y: 322, endPoint x: 308, endPoint y: 323, distance: 17.0
click at [308, 323] on div "Total Tasks 398 + 31.35 % 303 Total Quantity 398 + 31.35 % 303 Daily Tasks 13.2…" at bounding box center [697, 567] width 1395 height 2069
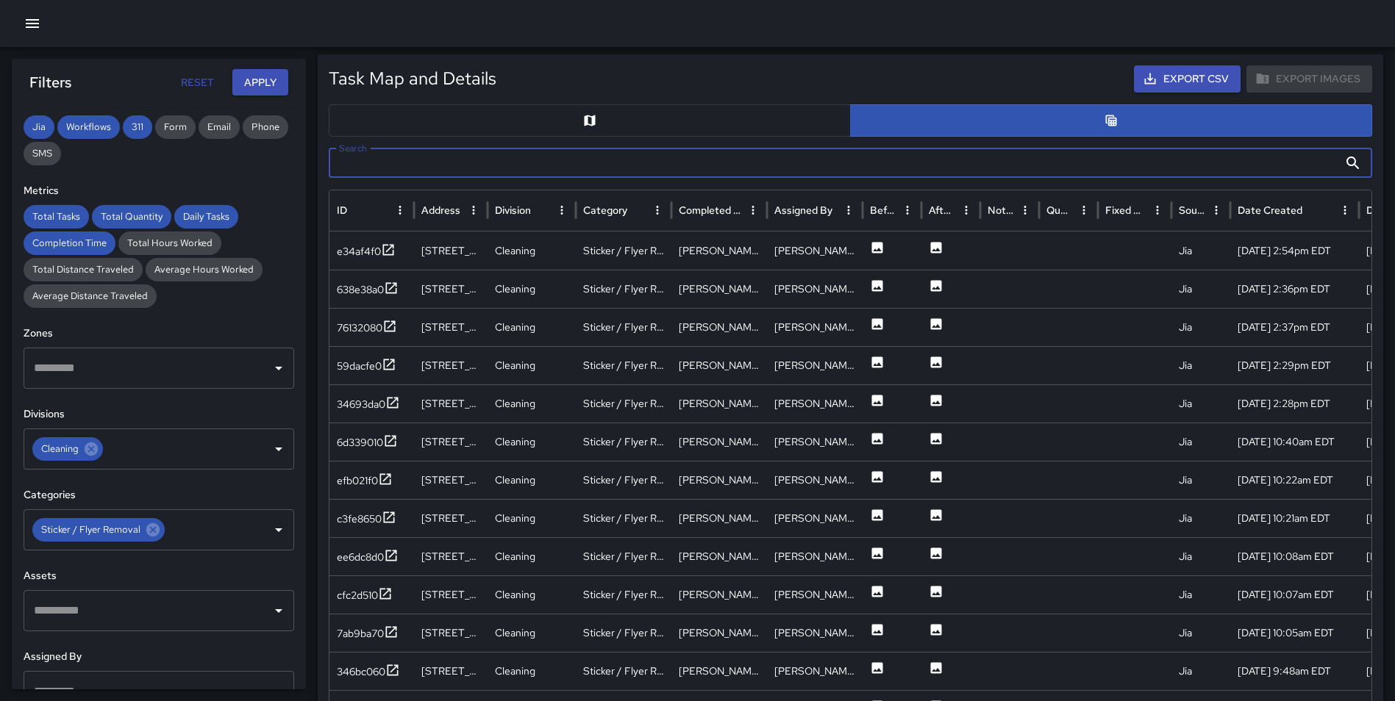
scroll to position [716, 0]
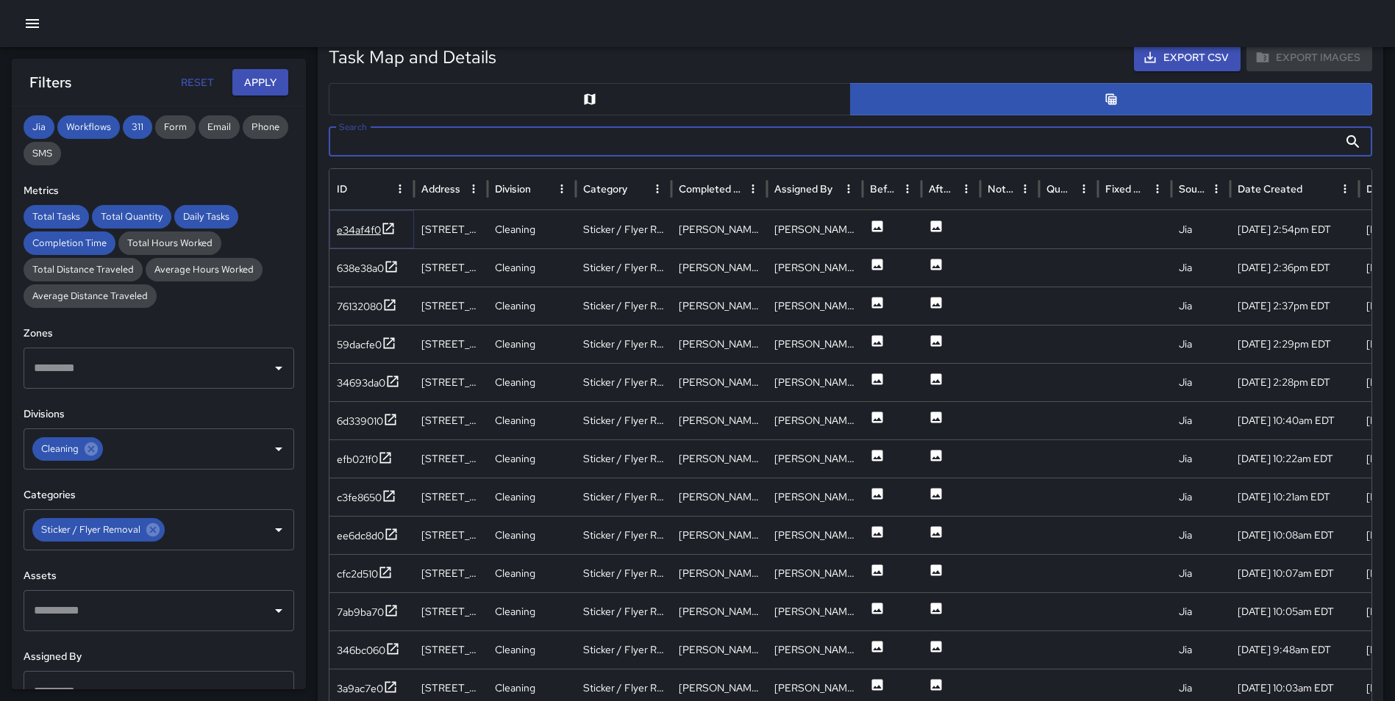
click at [385, 229] on icon at bounding box center [388, 228] width 15 height 15
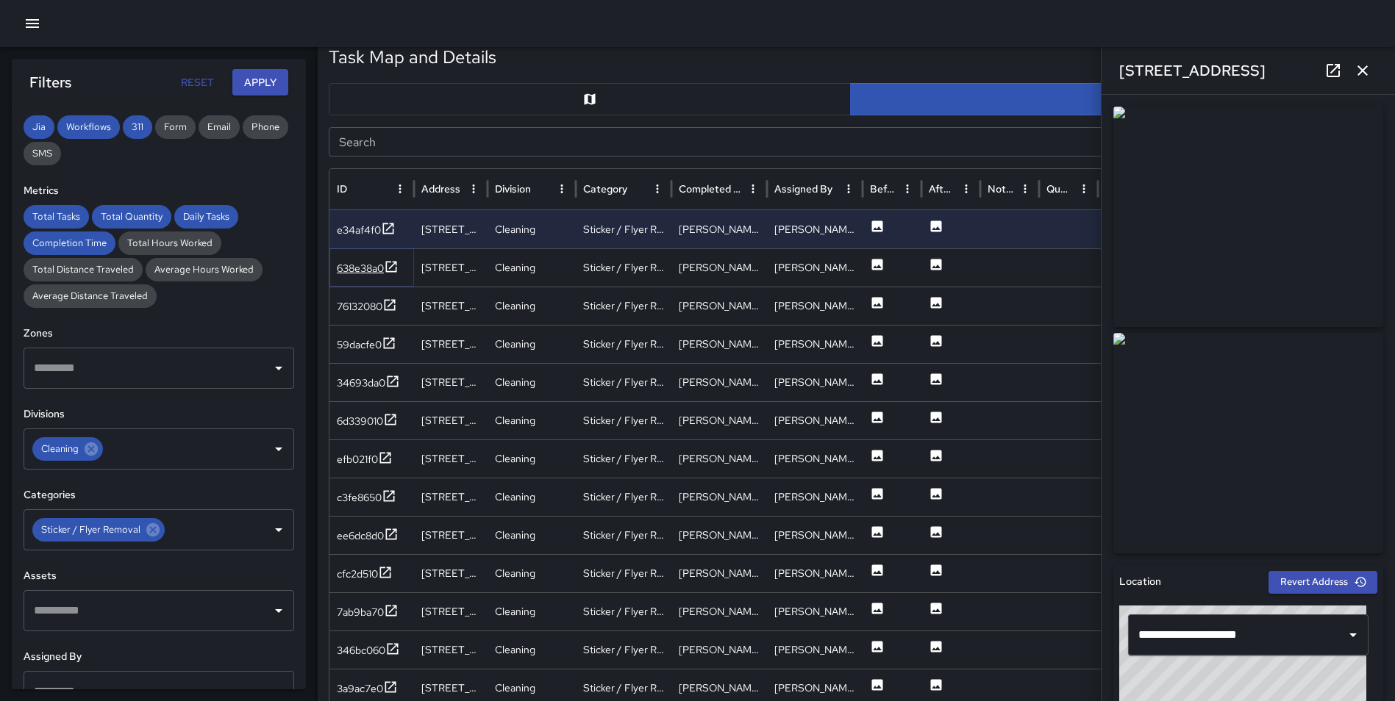
click at [393, 266] on icon at bounding box center [391, 266] width 11 height 11
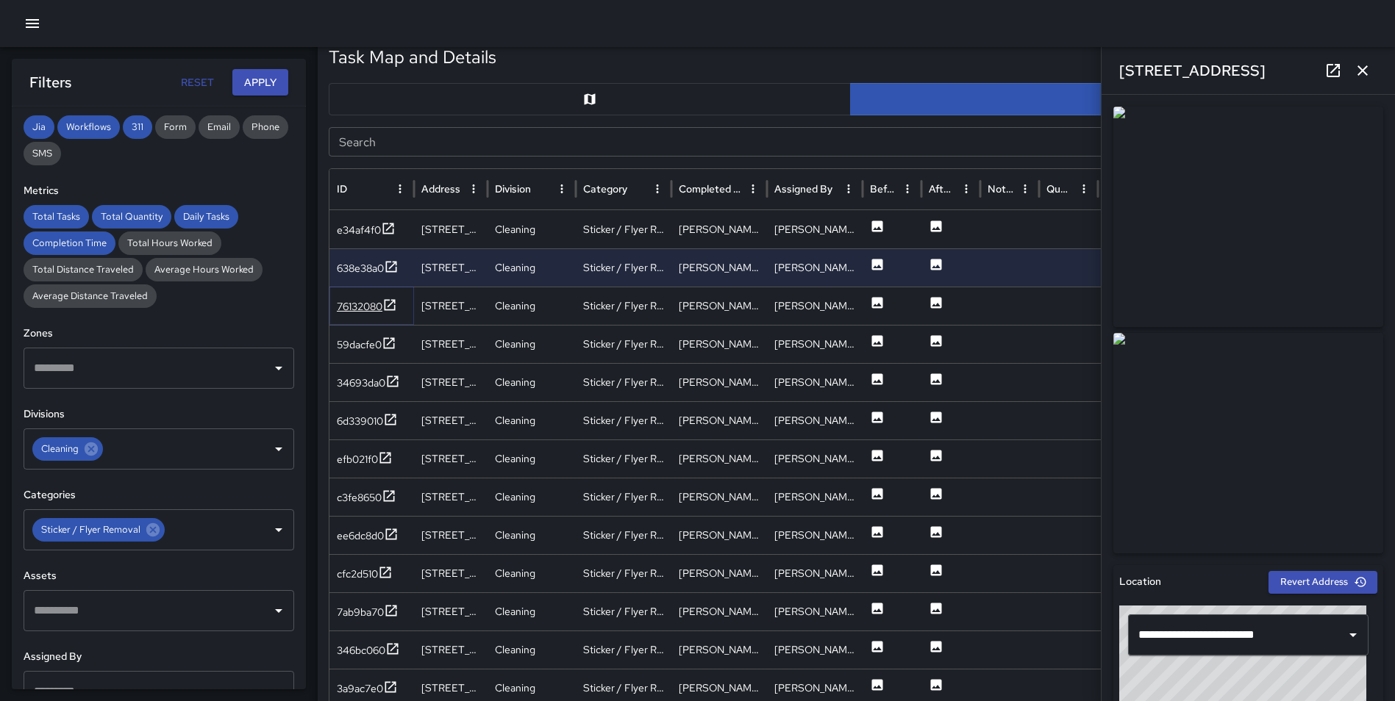
click at [397, 301] on icon at bounding box center [389, 305] width 15 height 15
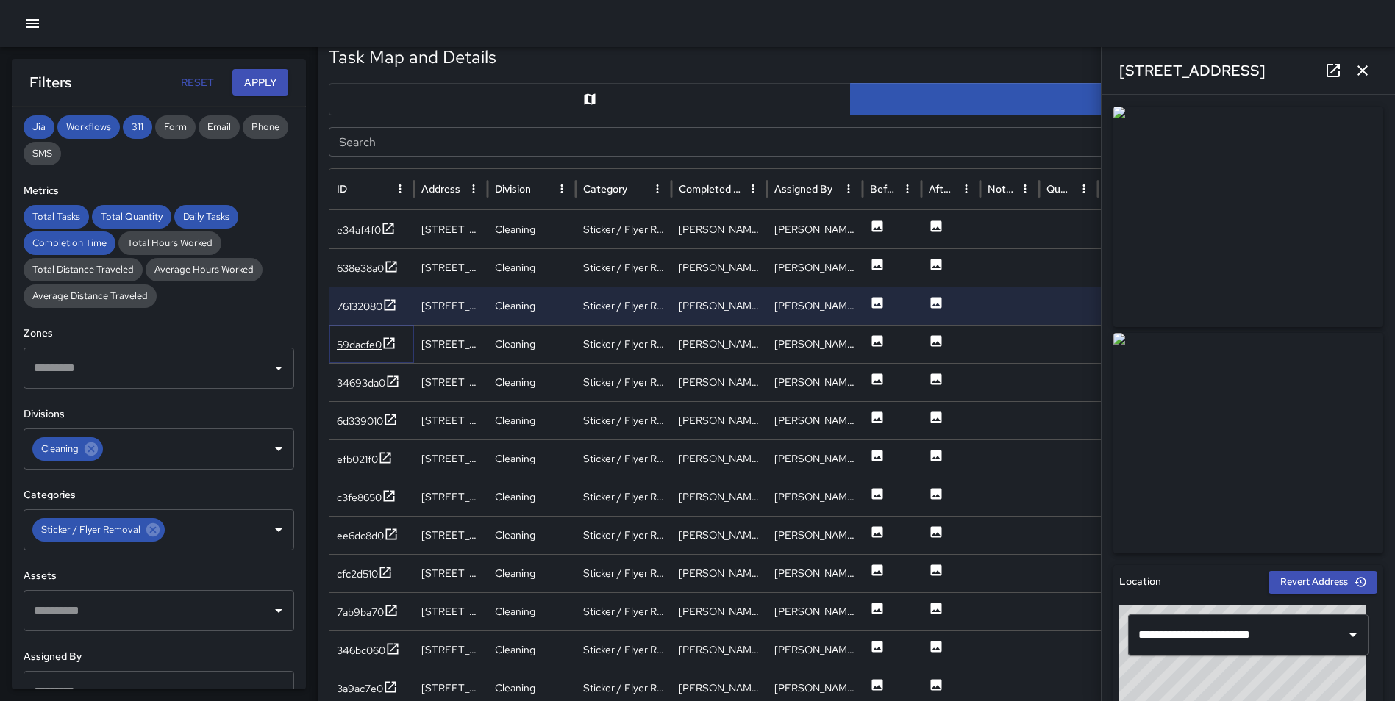
click at [389, 344] on icon at bounding box center [389, 342] width 11 height 11
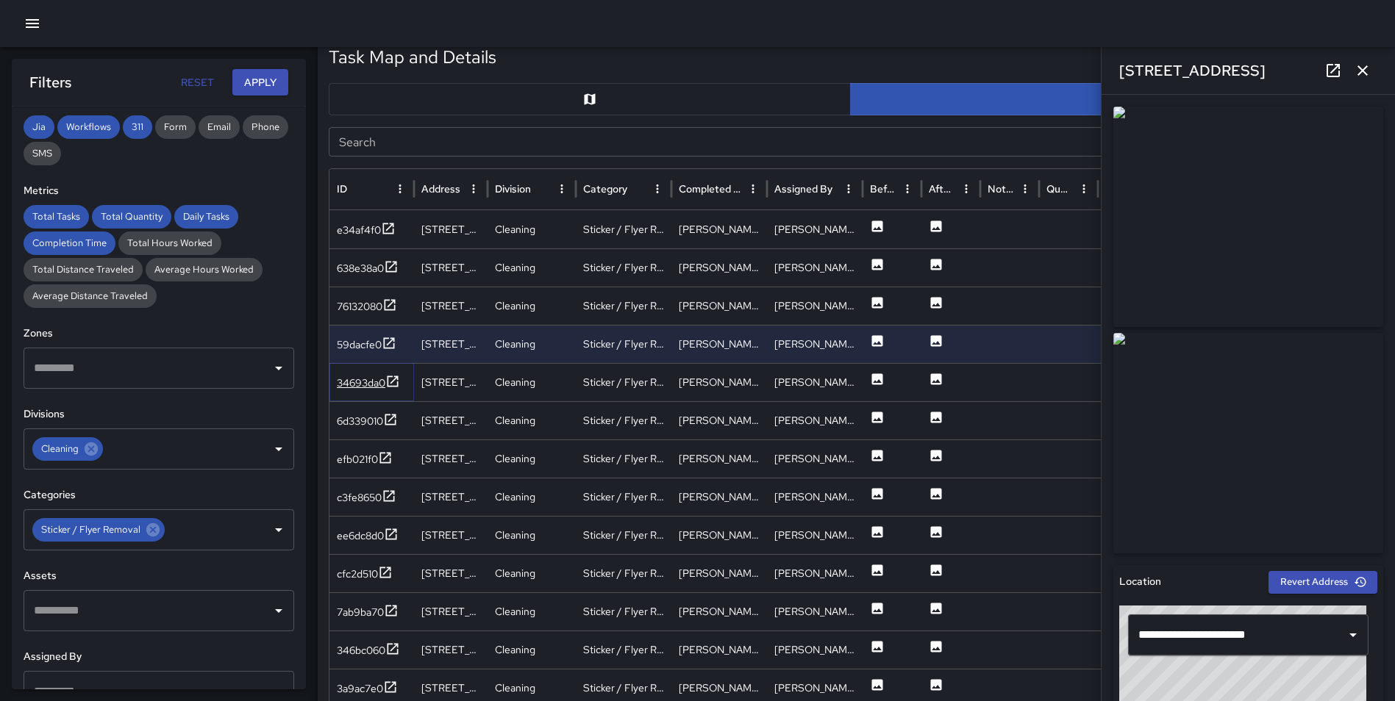
click at [394, 382] on icon at bounding box center [392, 381] width 15 height 15
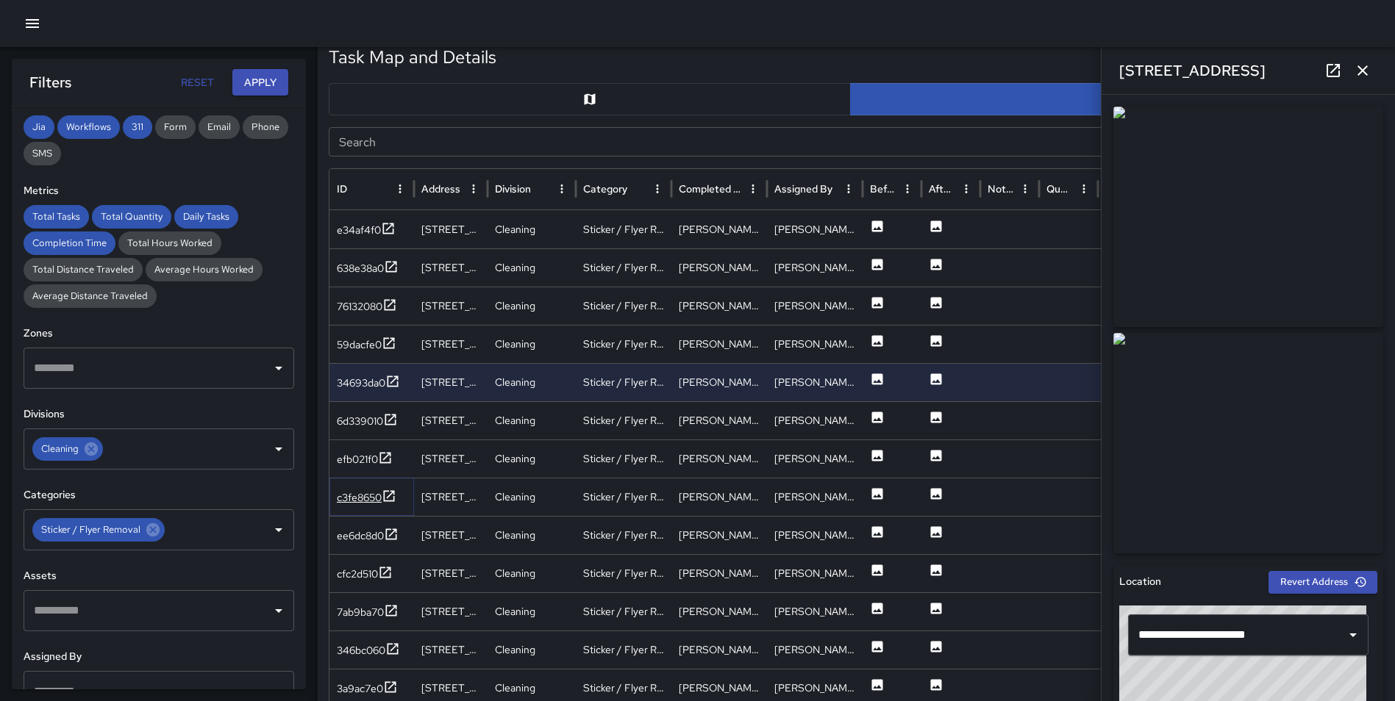
click at [390, 494] on icon at bounding box center [389, 496] width 15 height 15
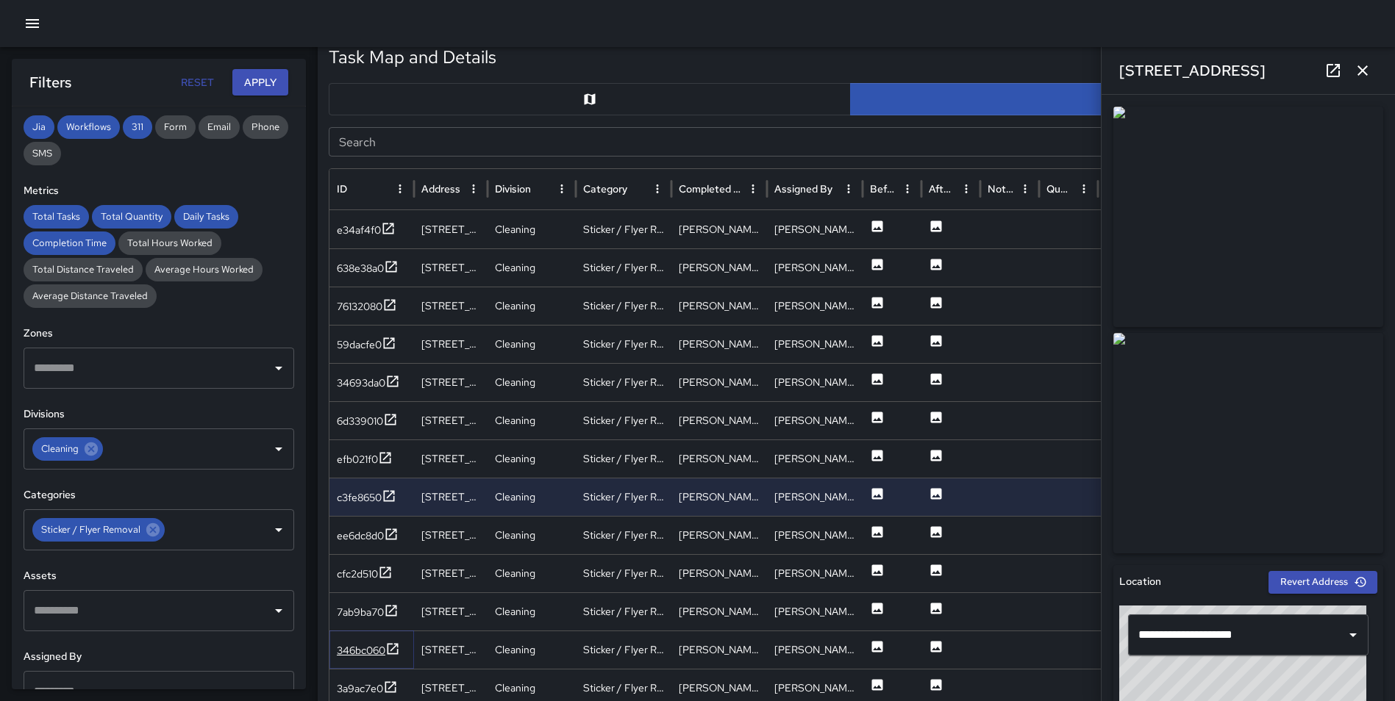
click at [396, 650] on icon at bounding box center [392, 649] width 15 height 15
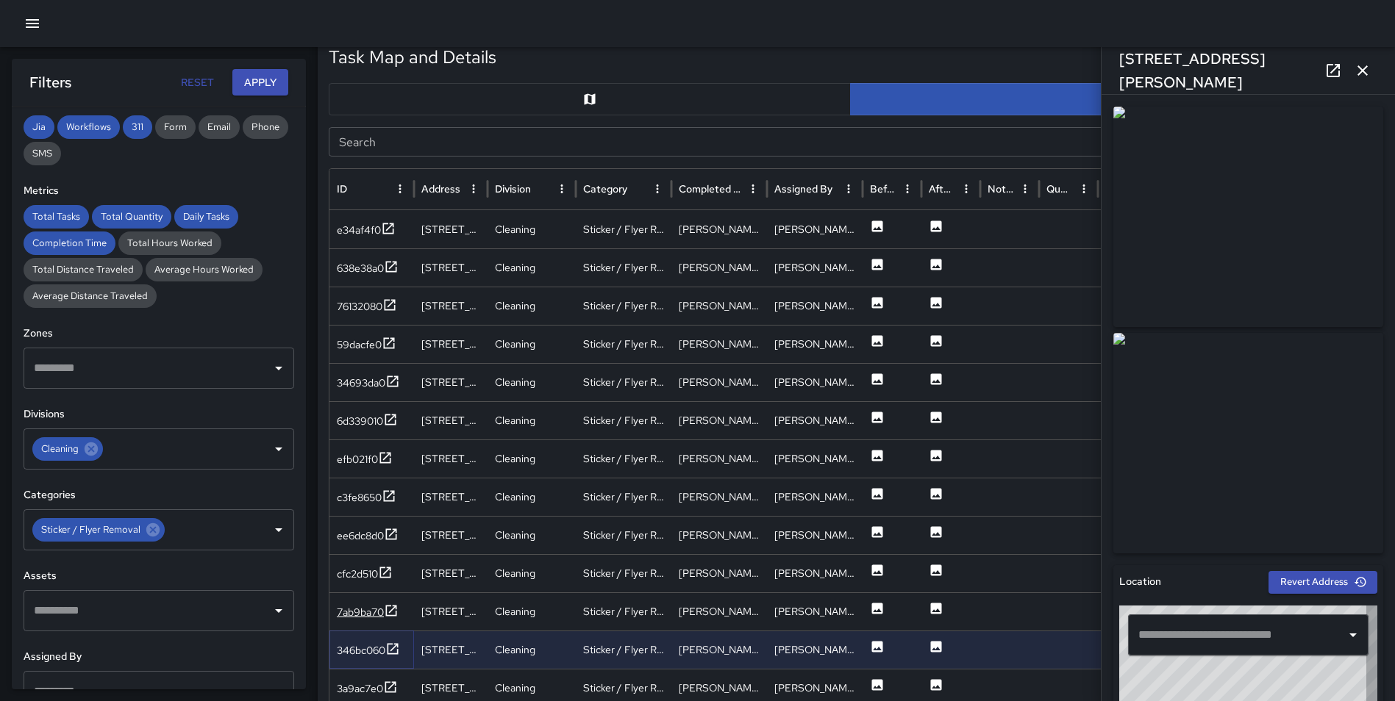
type input "**********"
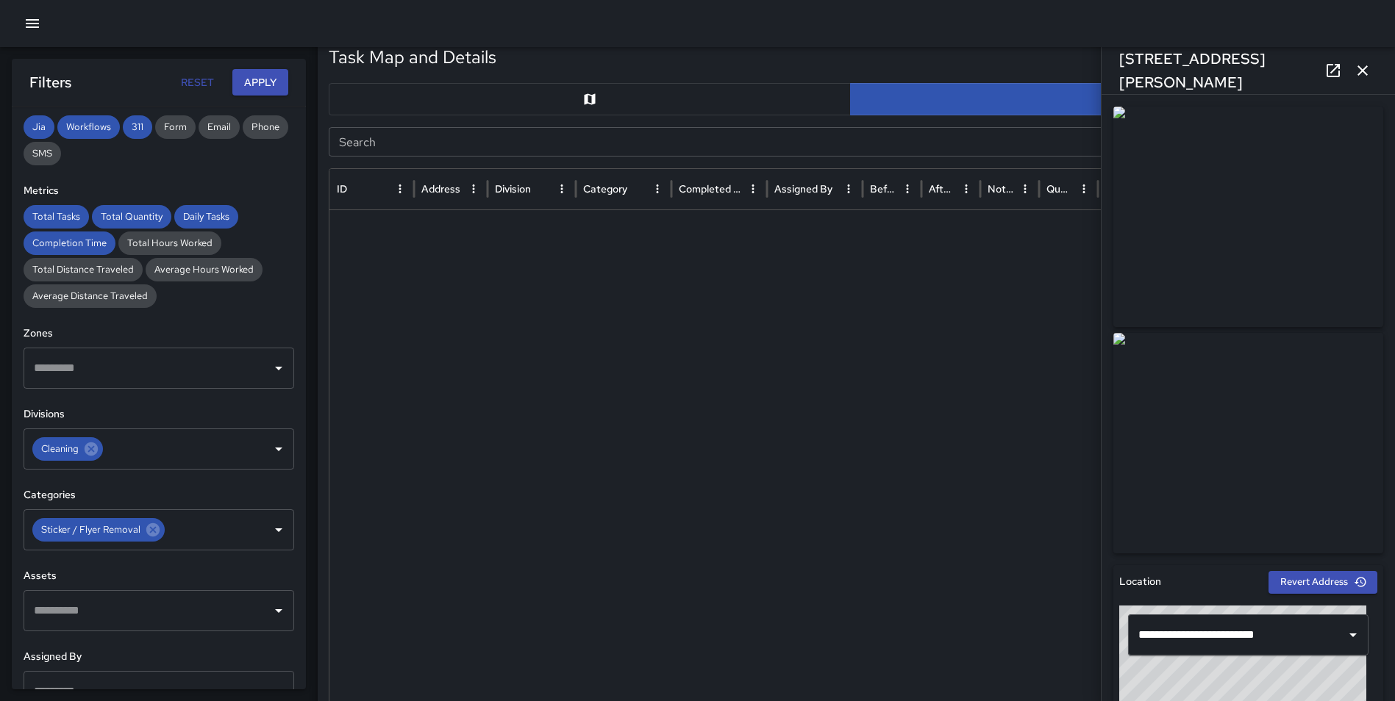
scroll to position [2176, 0]
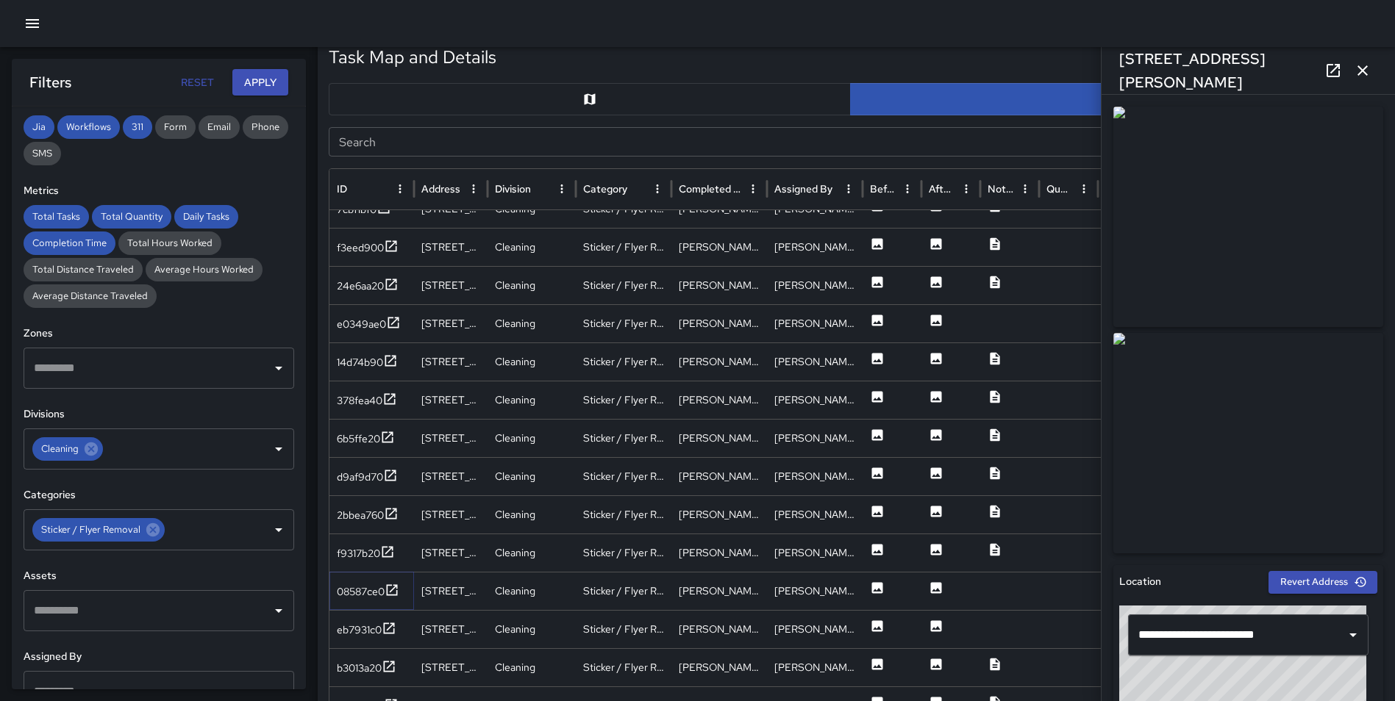
drag, startPoint x: 393, startPoint y: 588, endPoint x: 390, endPoint y: 564, distance: 24.4
click at [393, 588] on icon at bounding box center [392, 590] width 15 height 15
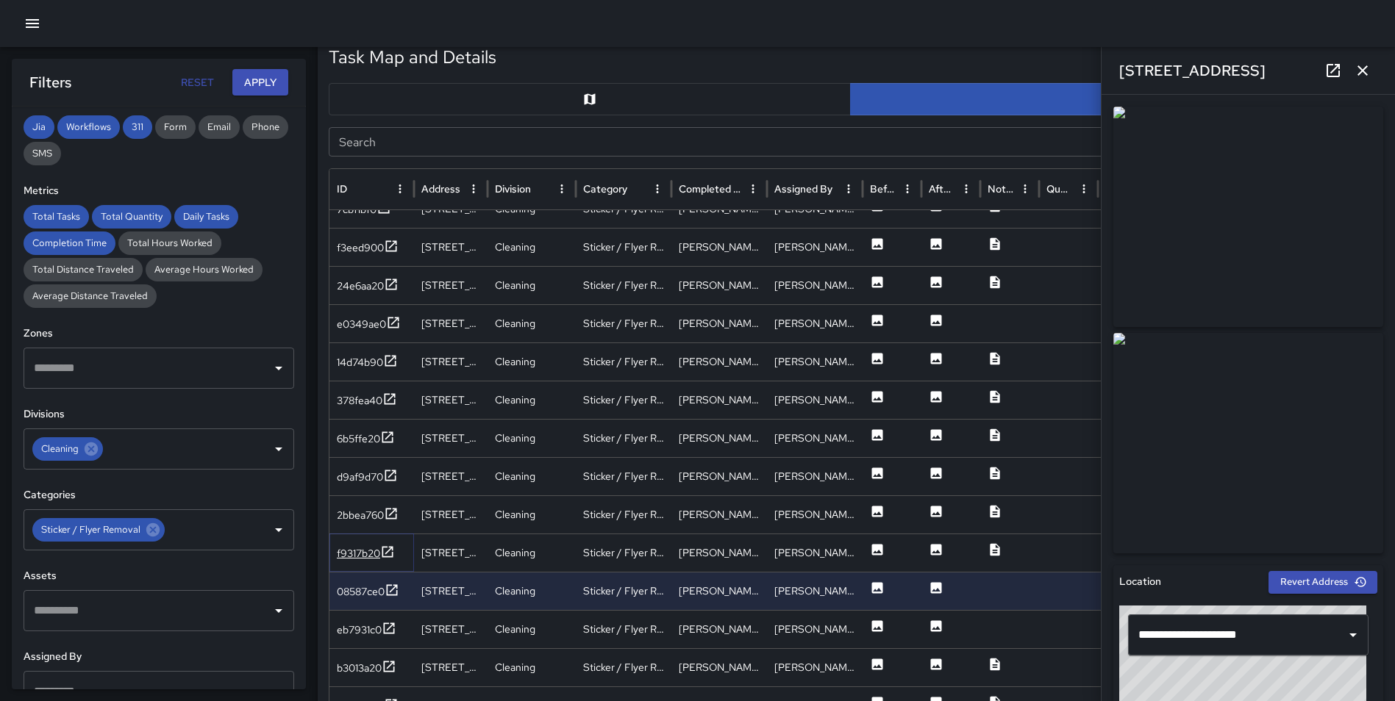
click at [387, 549] on icon at bounding box center [387, 552] width 15 height 15
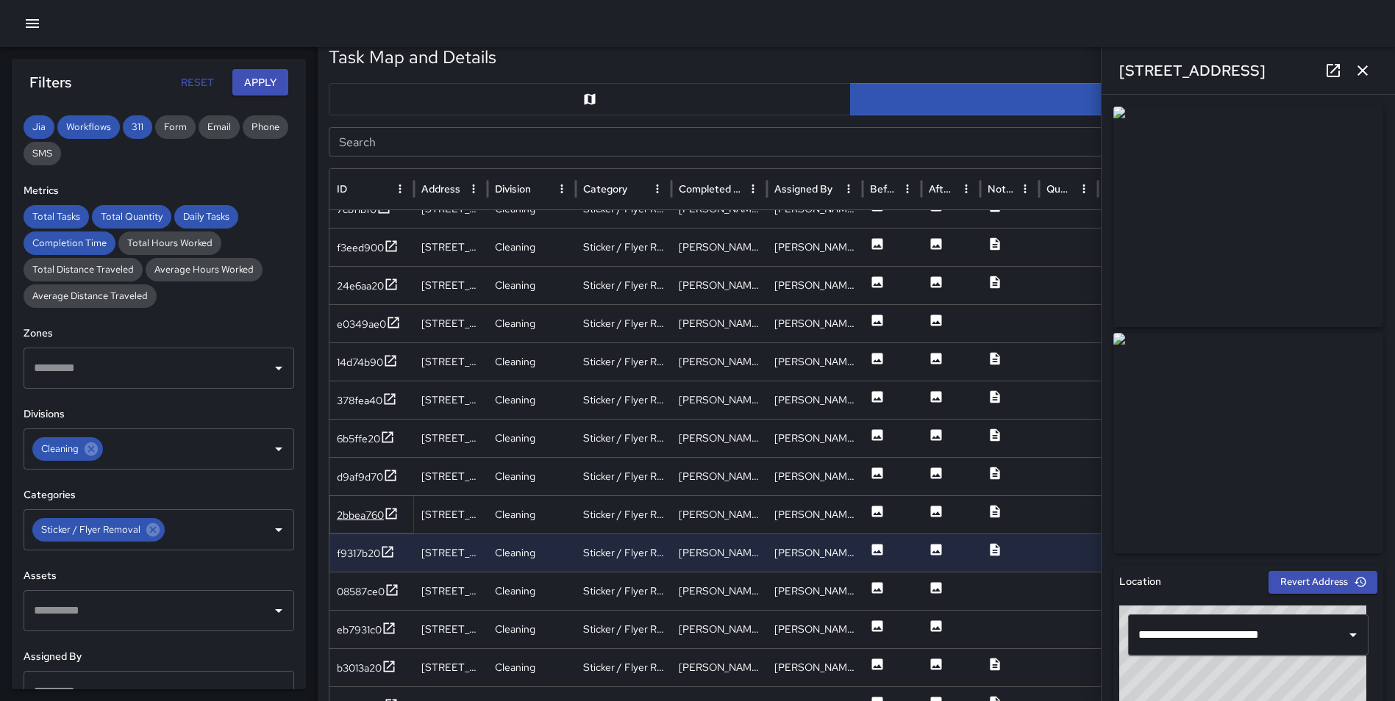
click at [390, 515] on icon at bounding box center [391, 514] width 15 height 15
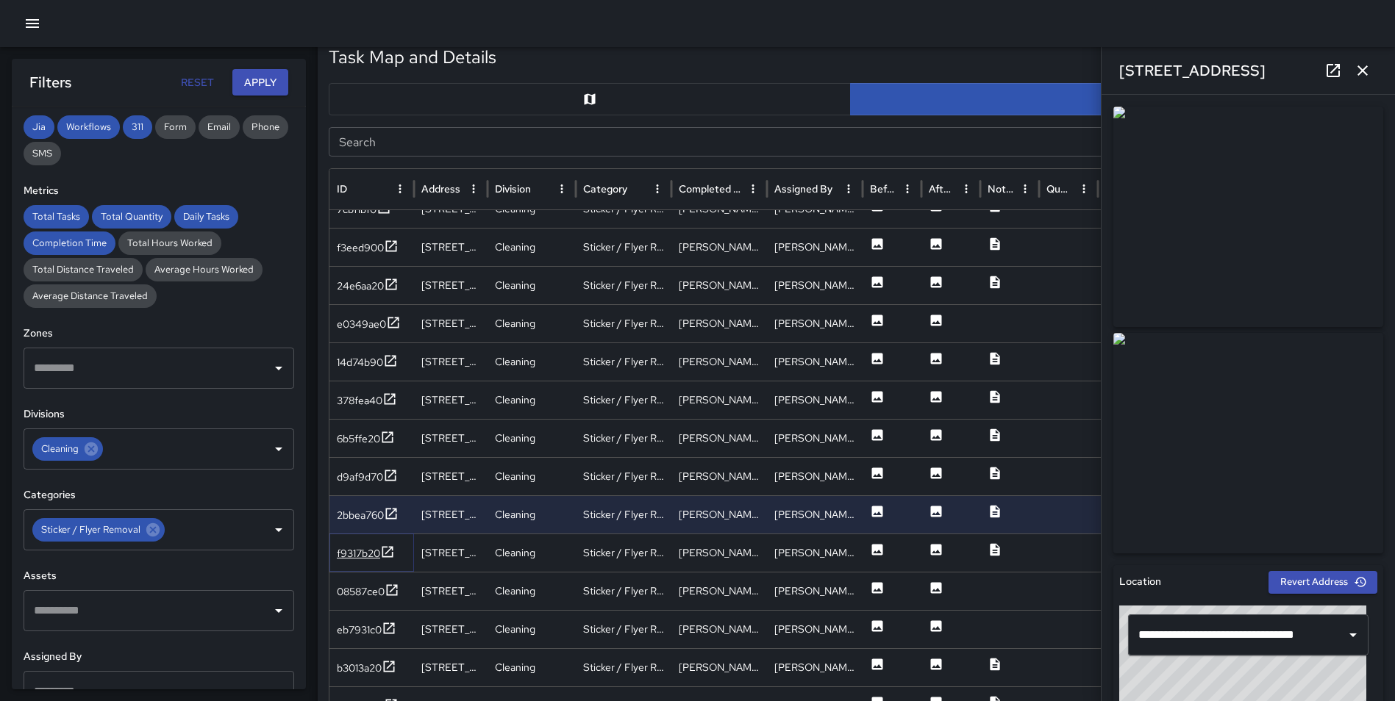
click at [386, 560] on div at bounding box center [387, 554] width 15 height 18
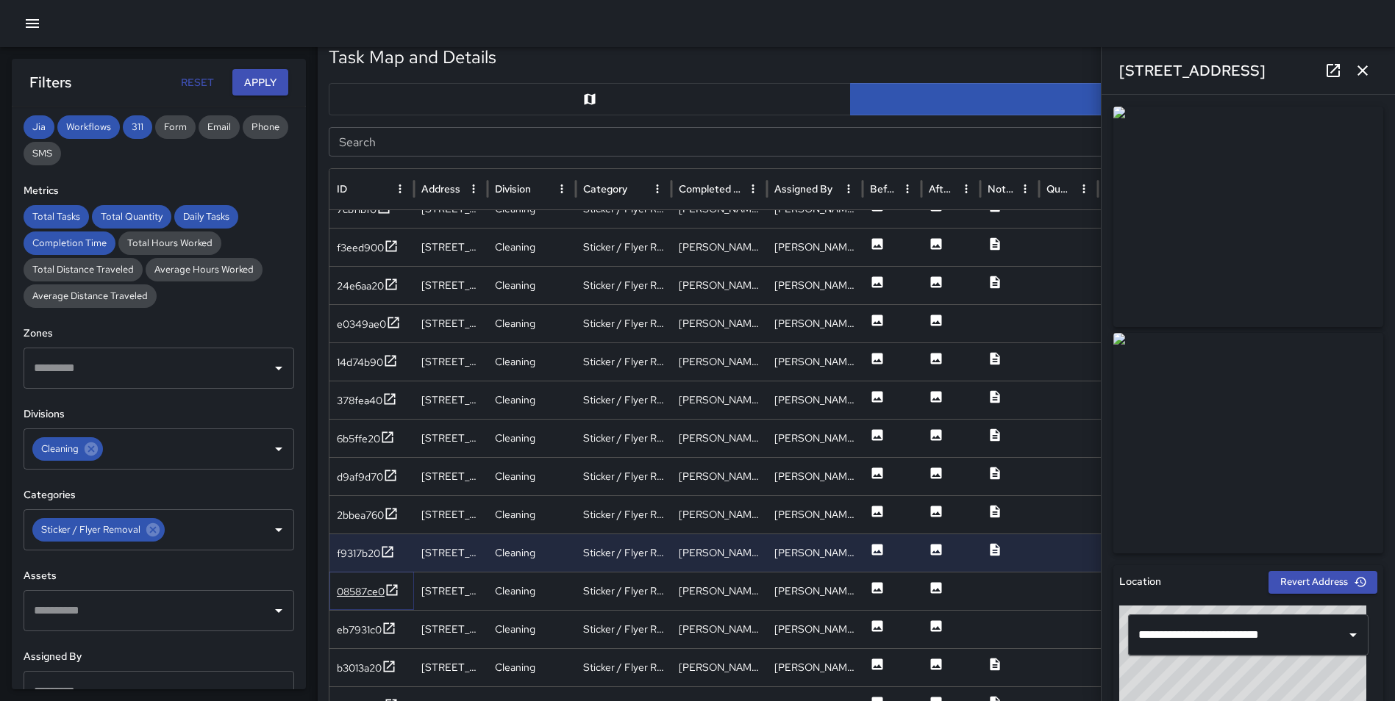
click at [394, 588] on icon at bounding box center [392, 590] width 11 height 11
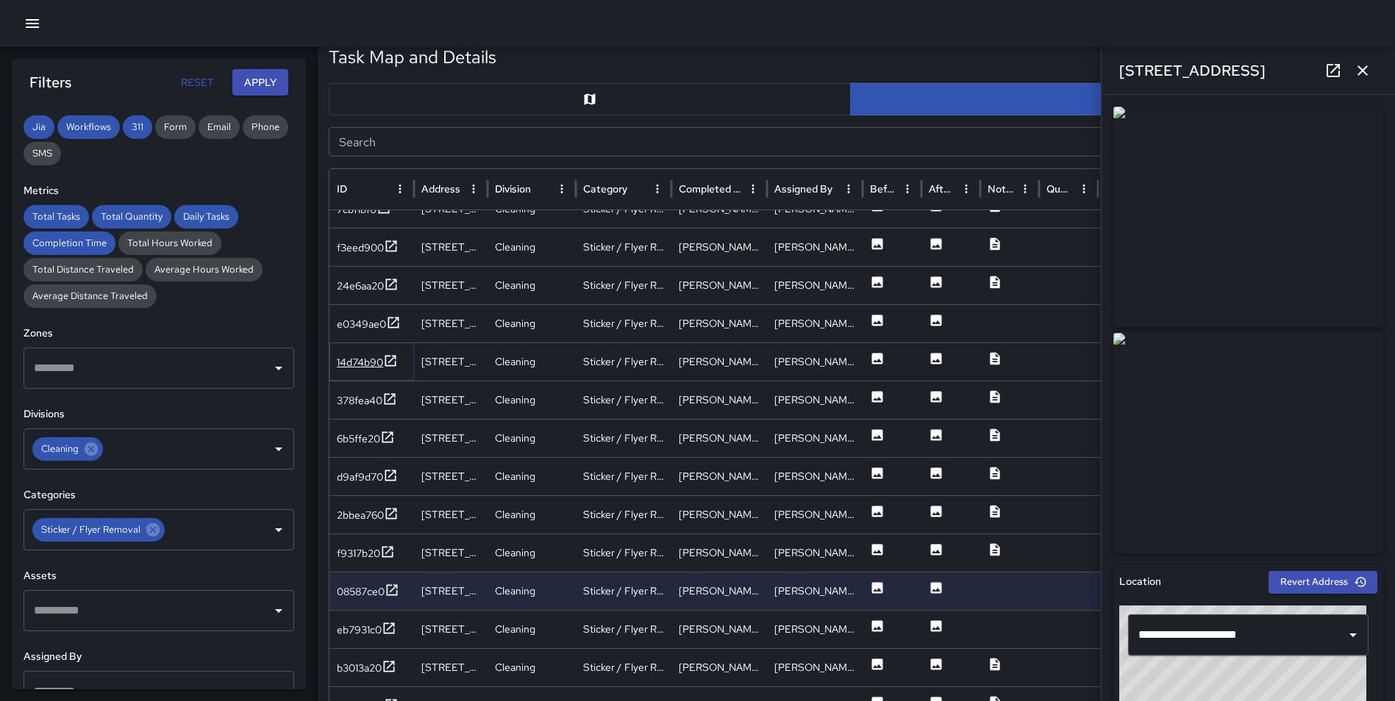
click at [387, 361] on icon at bounding box center [390, 361] width 15 height 15
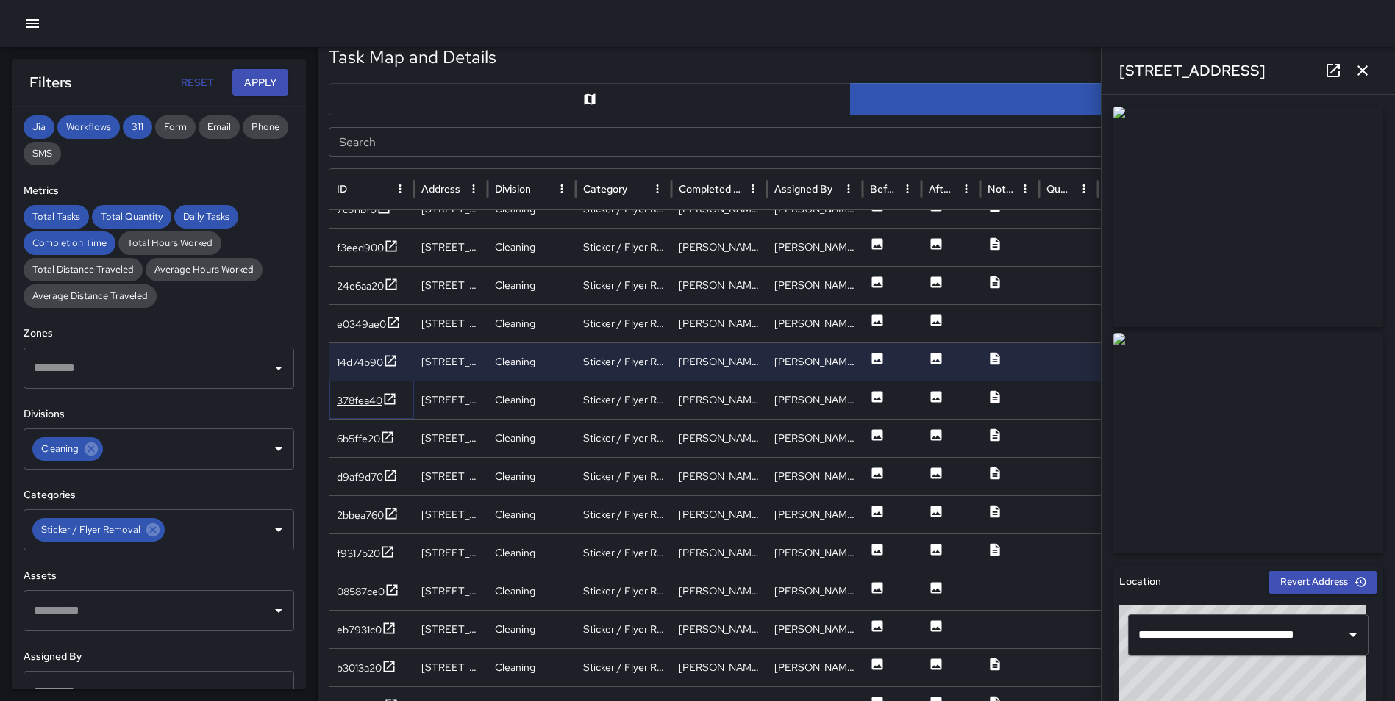
click at [386, 398] on icon at bounding box center [389, 399] width 15 height 15
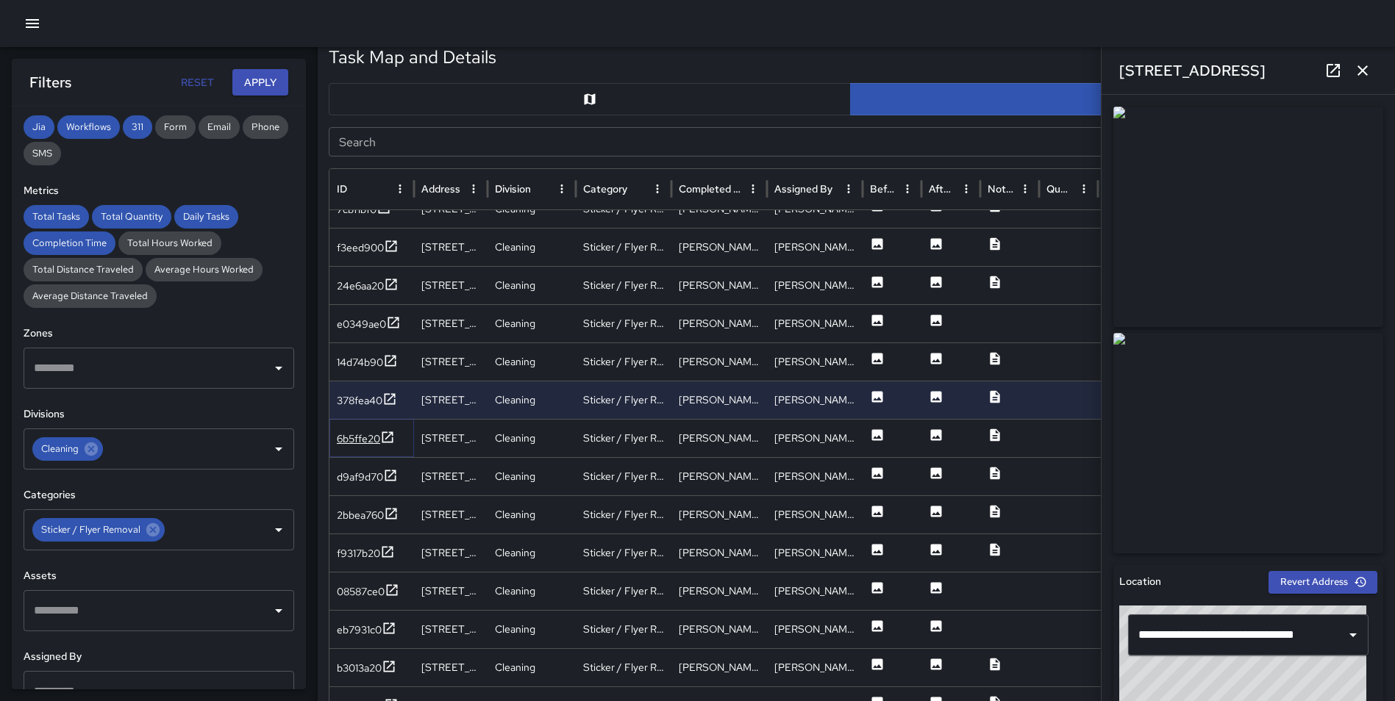
click at [389, 434] on icon at bounding box center [387, 437] width 15 height 15
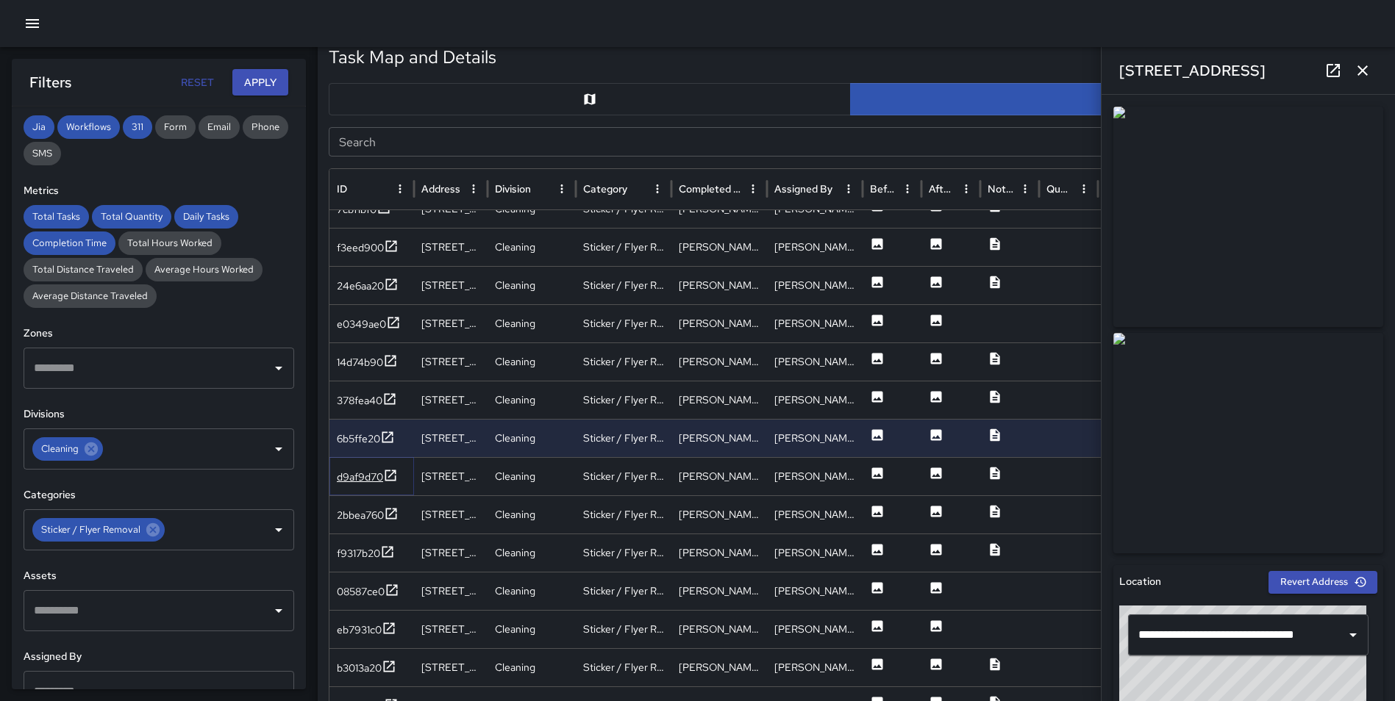
click at [390, 471] on icon at bounding box center [390, 475] width 11 height 11
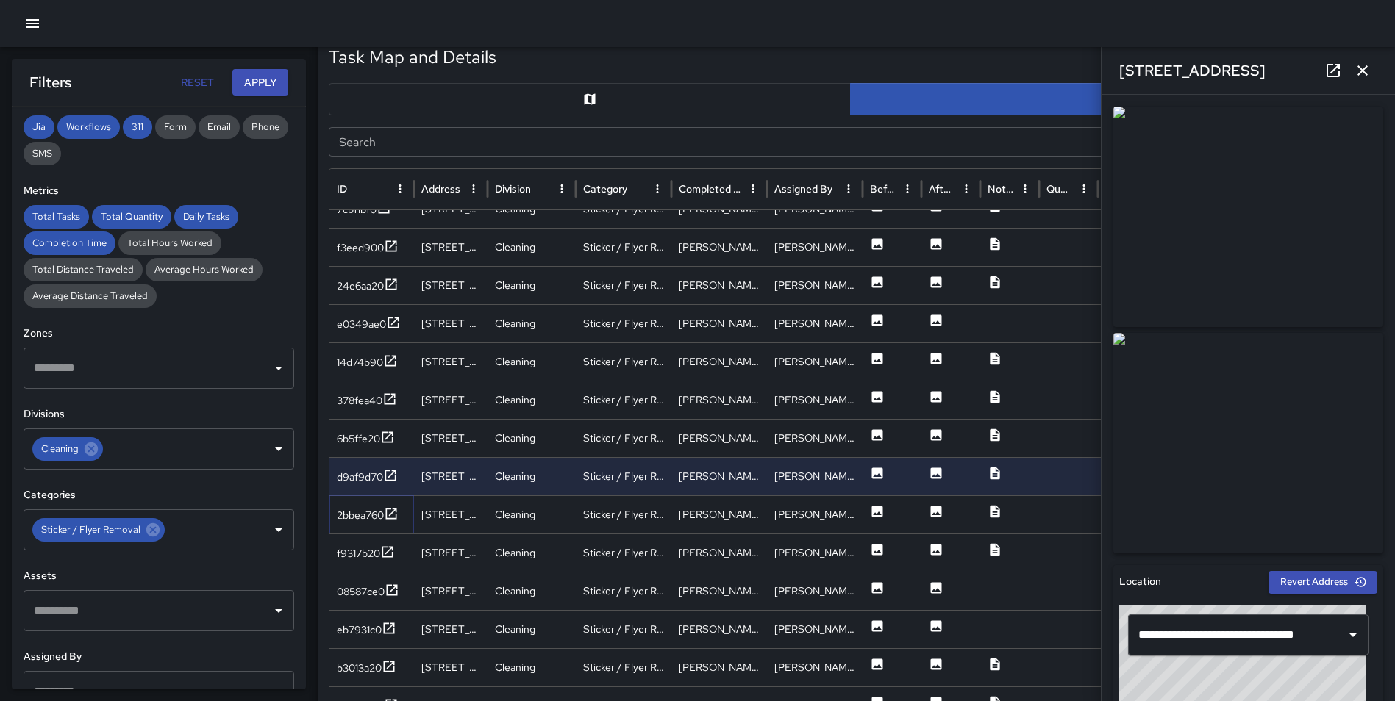
click at [393, 507] on icon at bounding box center [391, 514] width 15 height 15
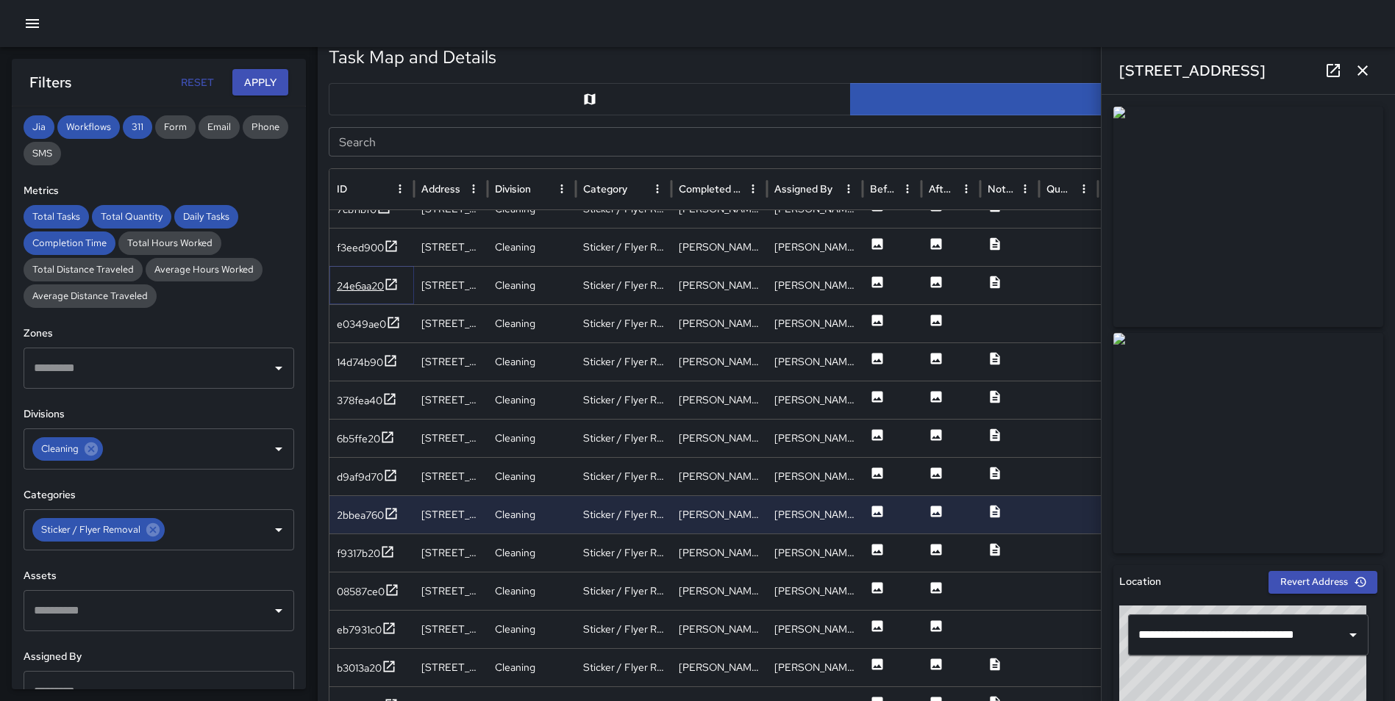
click at [394, 280] on icon at bounding box center [391, 284] width 15 height 15
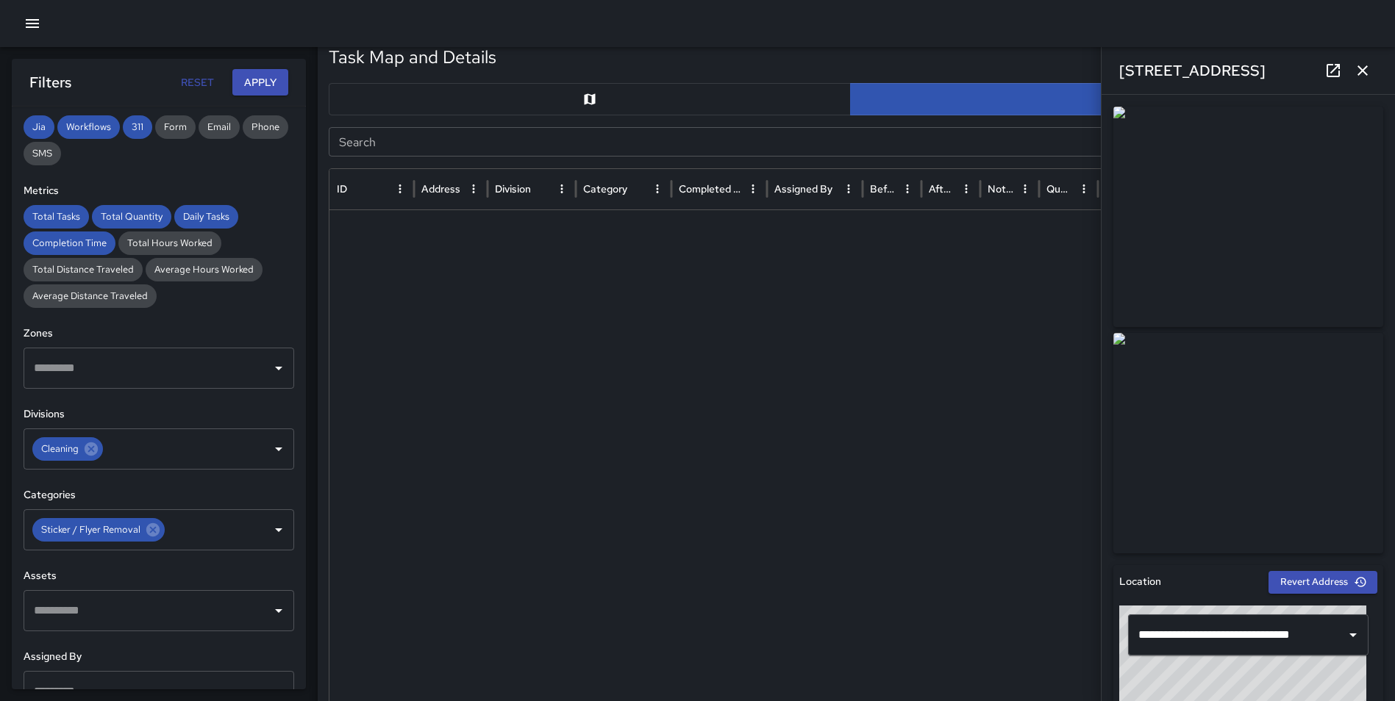
scroll to position [3067, 0]
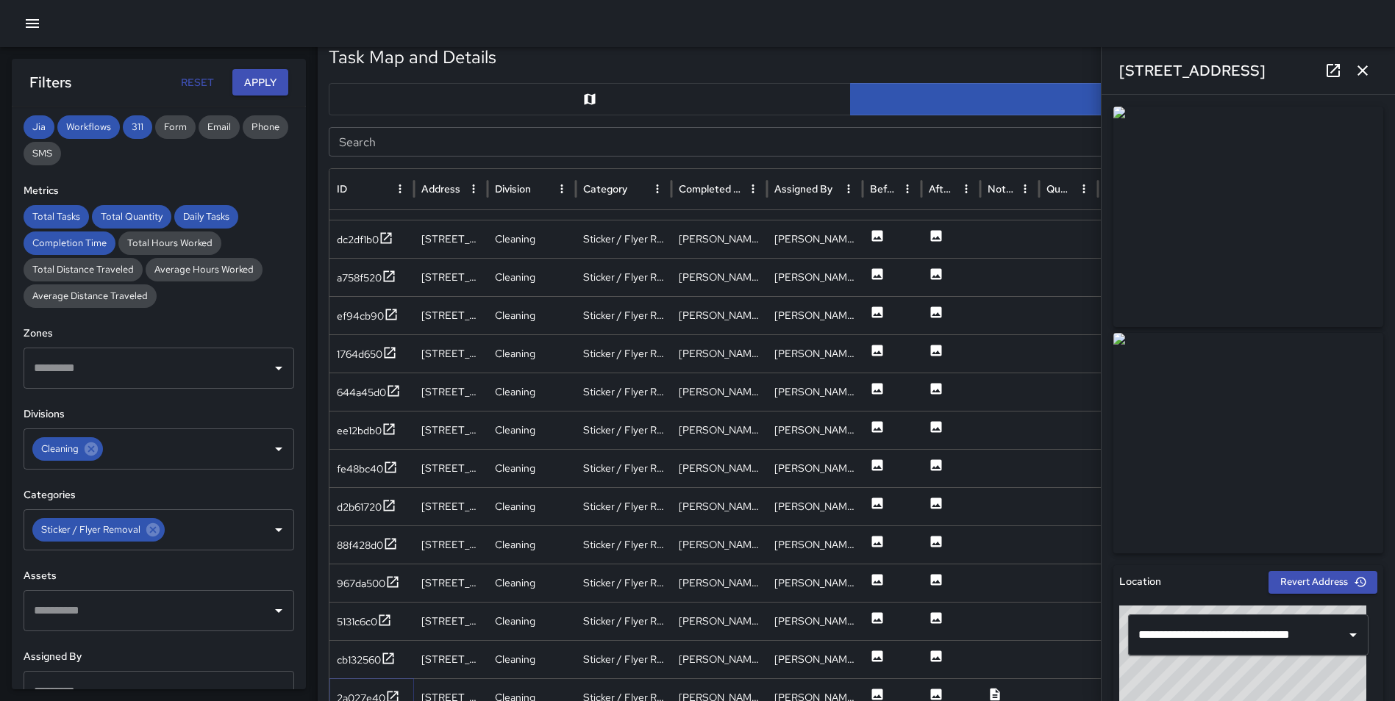
click at [393, 693] on icon at bounding box center [392, 697] width 15 height 15
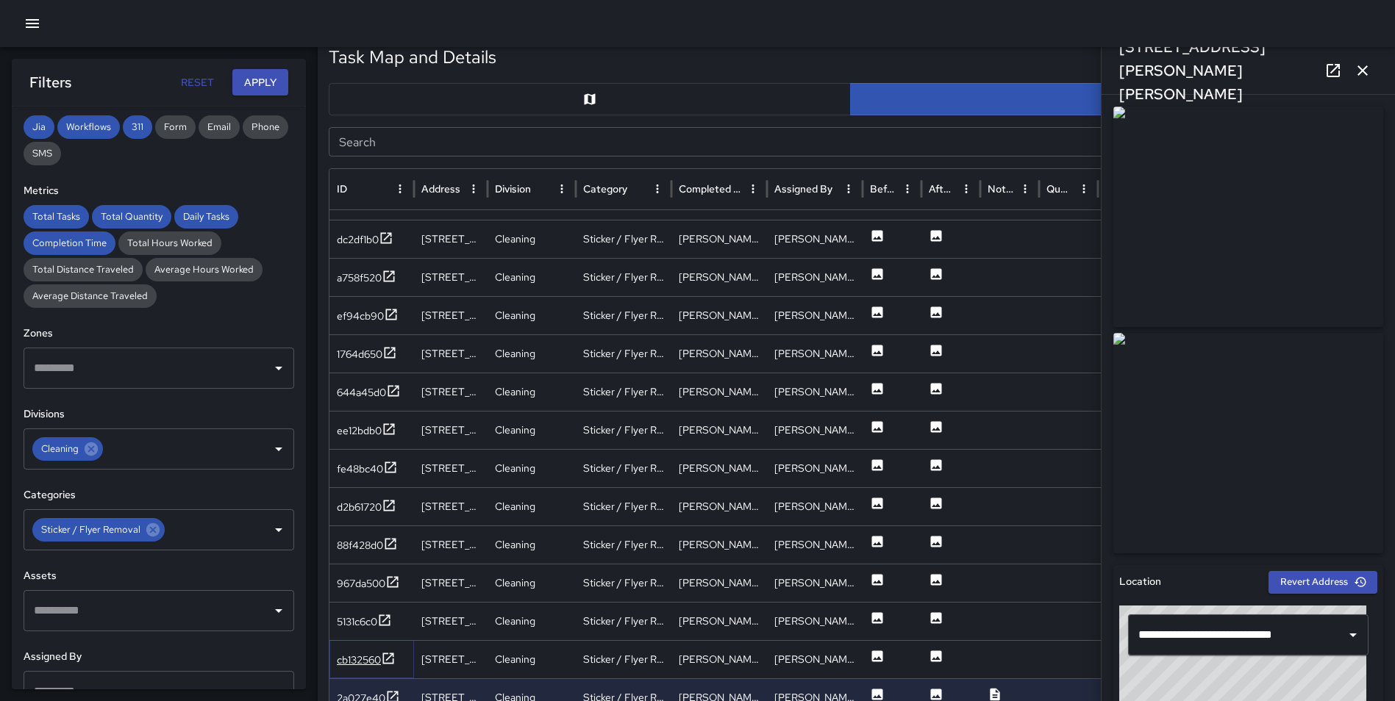
click at [390, 655] on icon at bounding box center [388, 658] width 15 height 15
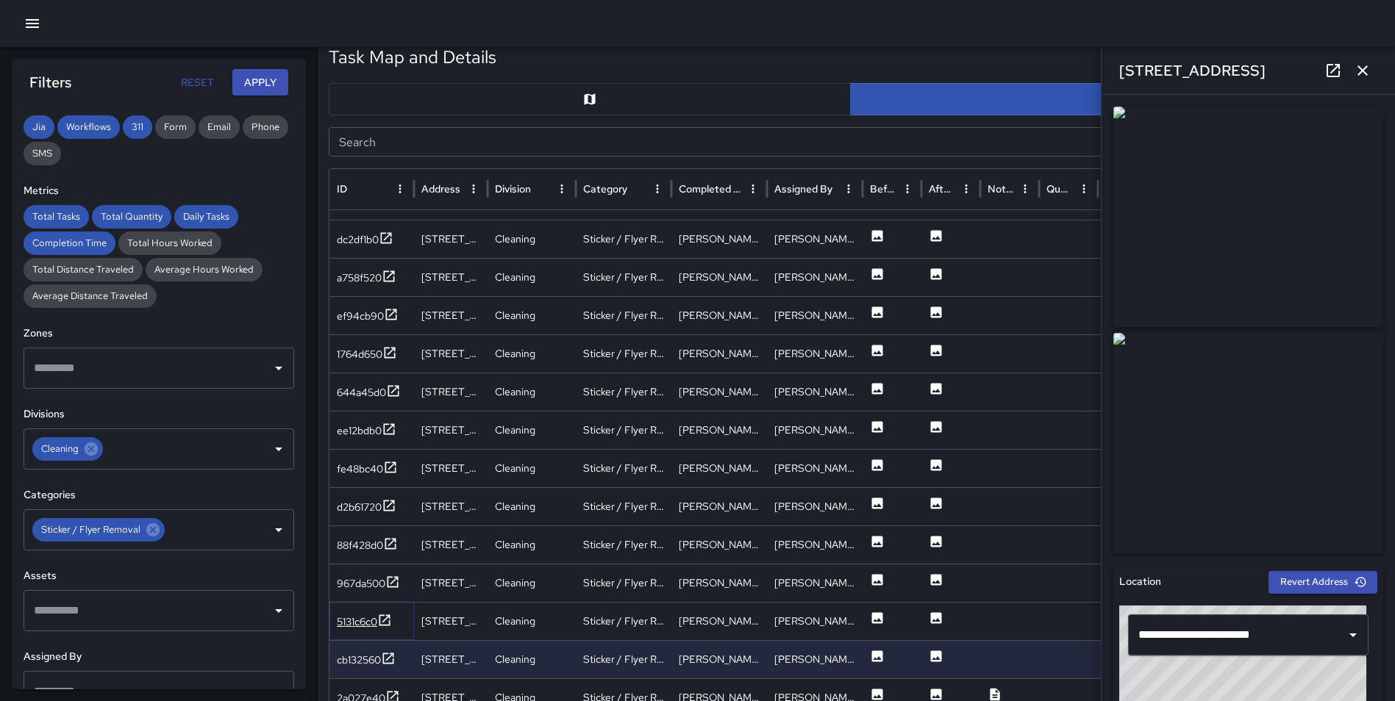
click at [387, 615] on icon at bounding box center [384, 620] width 15 height 15
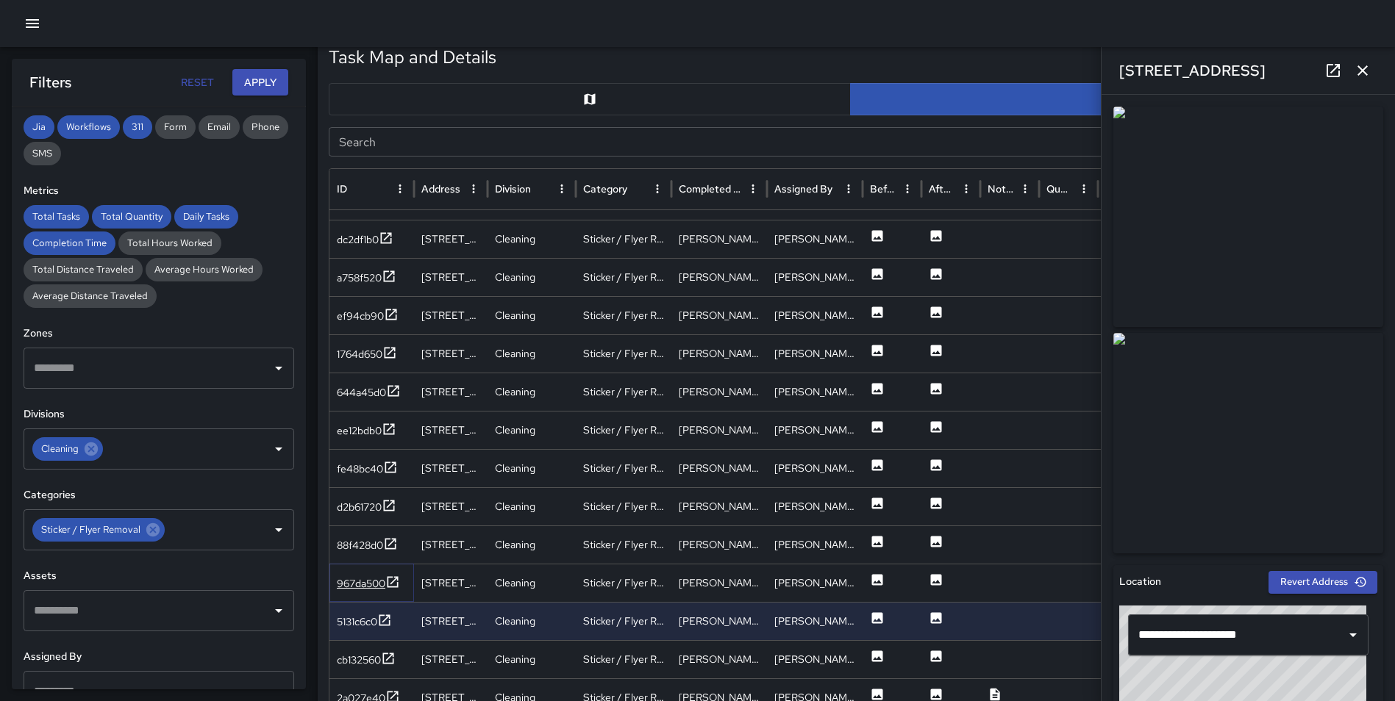
click at [393, 582] on icon at bounding box center [392, 582] width 15 height 15
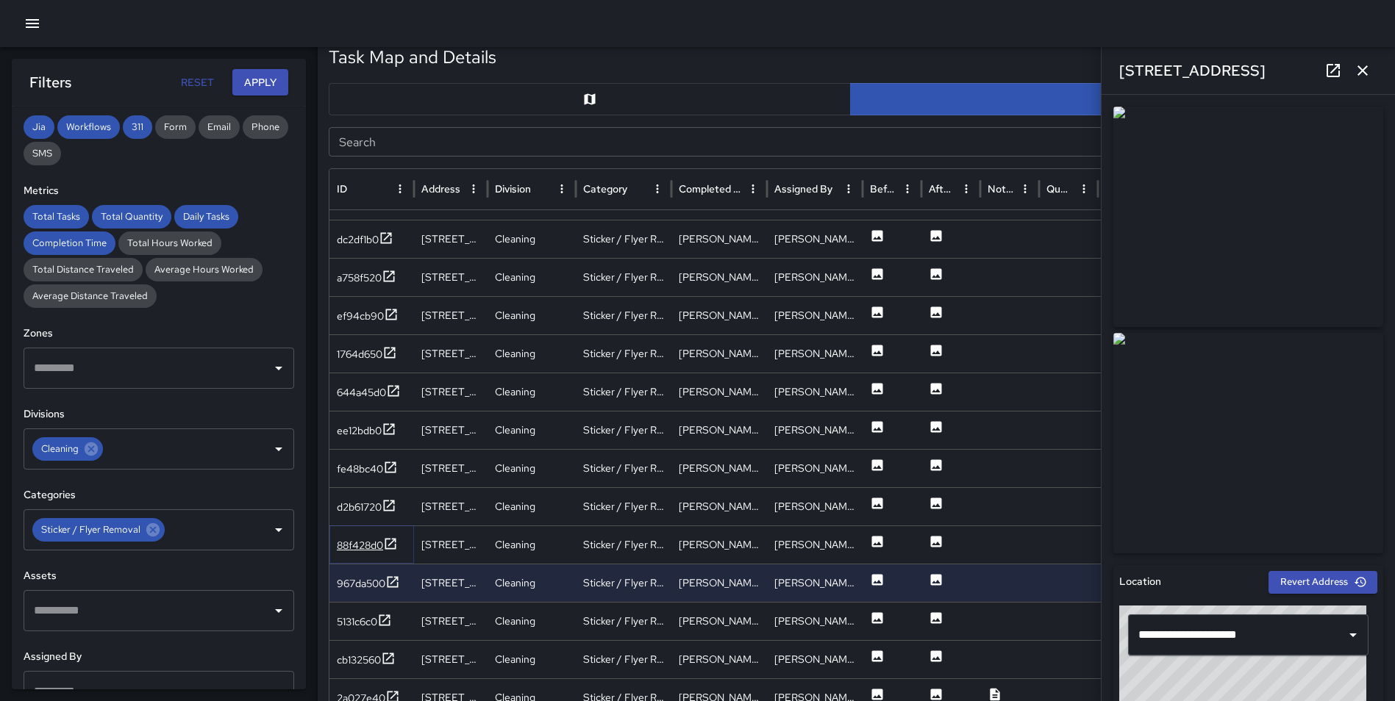
click at [393, 540] on icon at bounding box center [390, 544] width 15 height 15
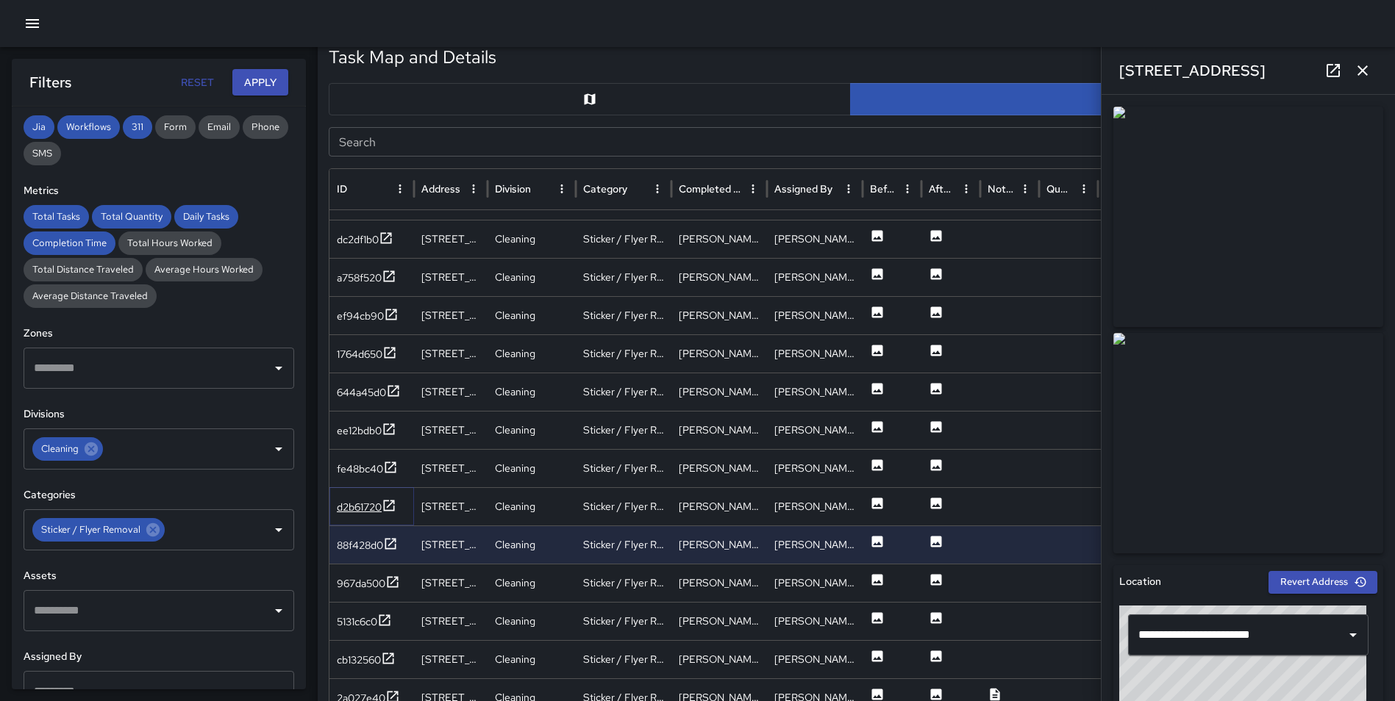
click at [391, 505] on icon at bounding box center [389, 505] width 11 height 11
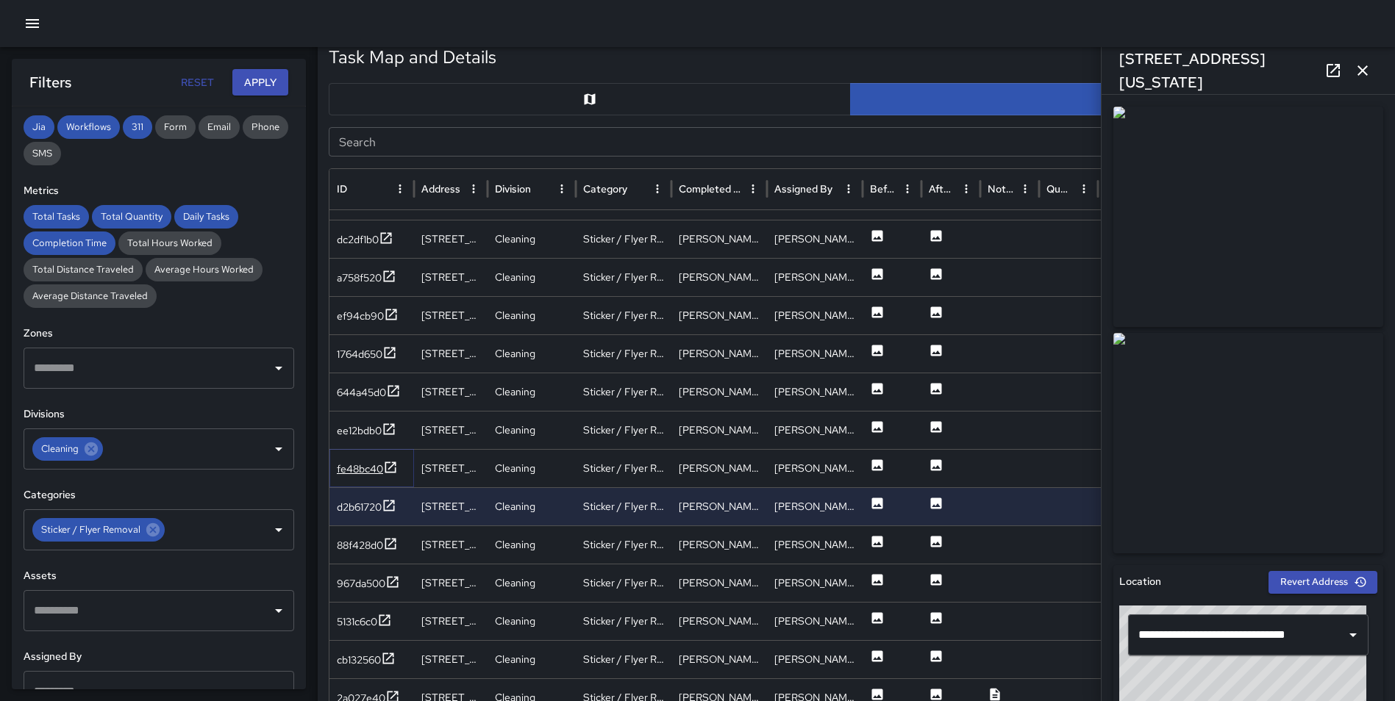
click at [391, 461] on icon at bounding box center [390, 467] width 15 height 15
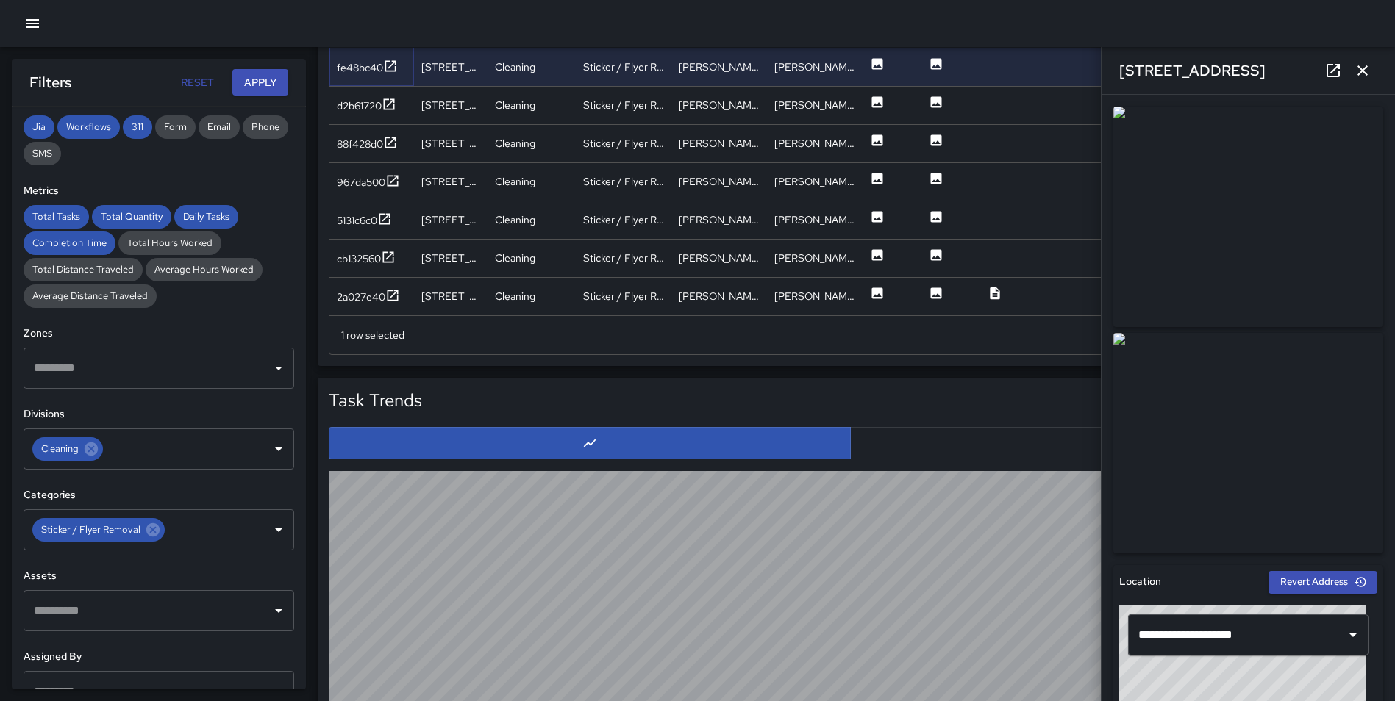
scroll to position [1426, 0]
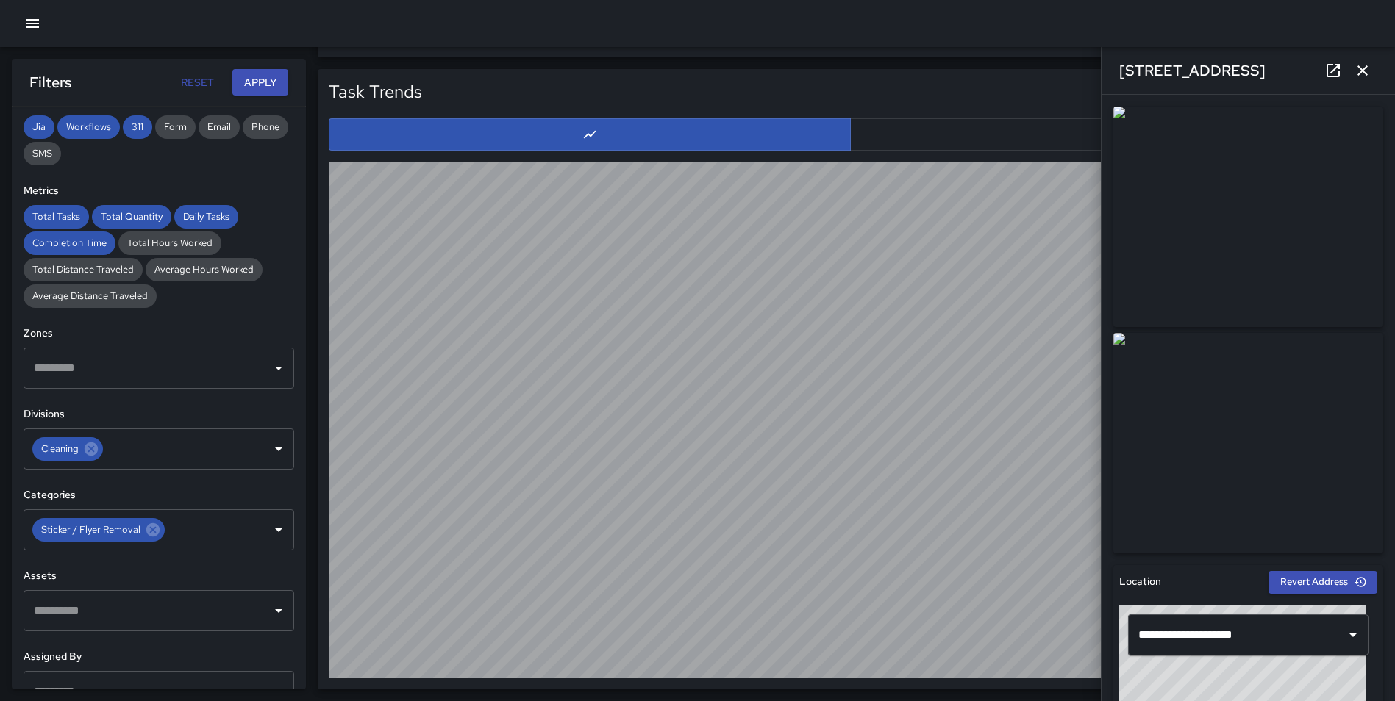
click at [1360, 68] on icon "button" at bounding box center [1362, 70] width 10 height 10
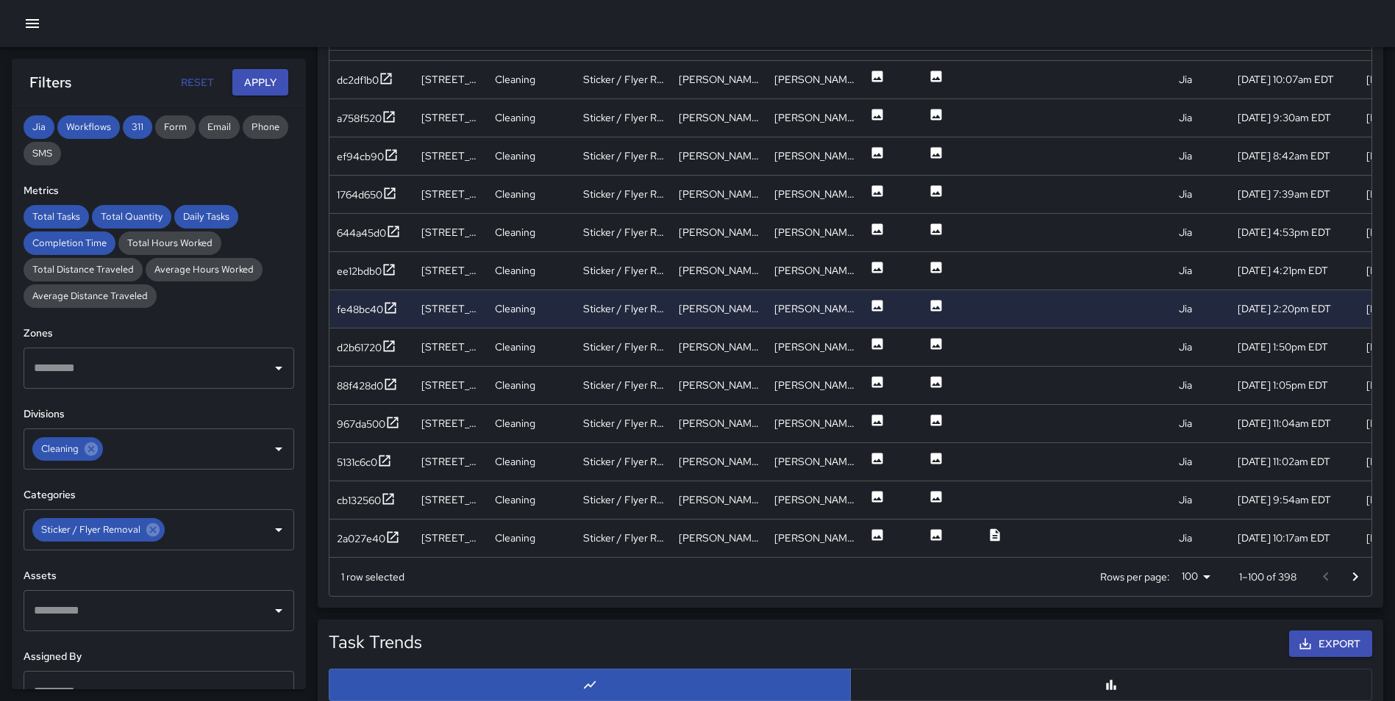
scroll to position [887, 0]
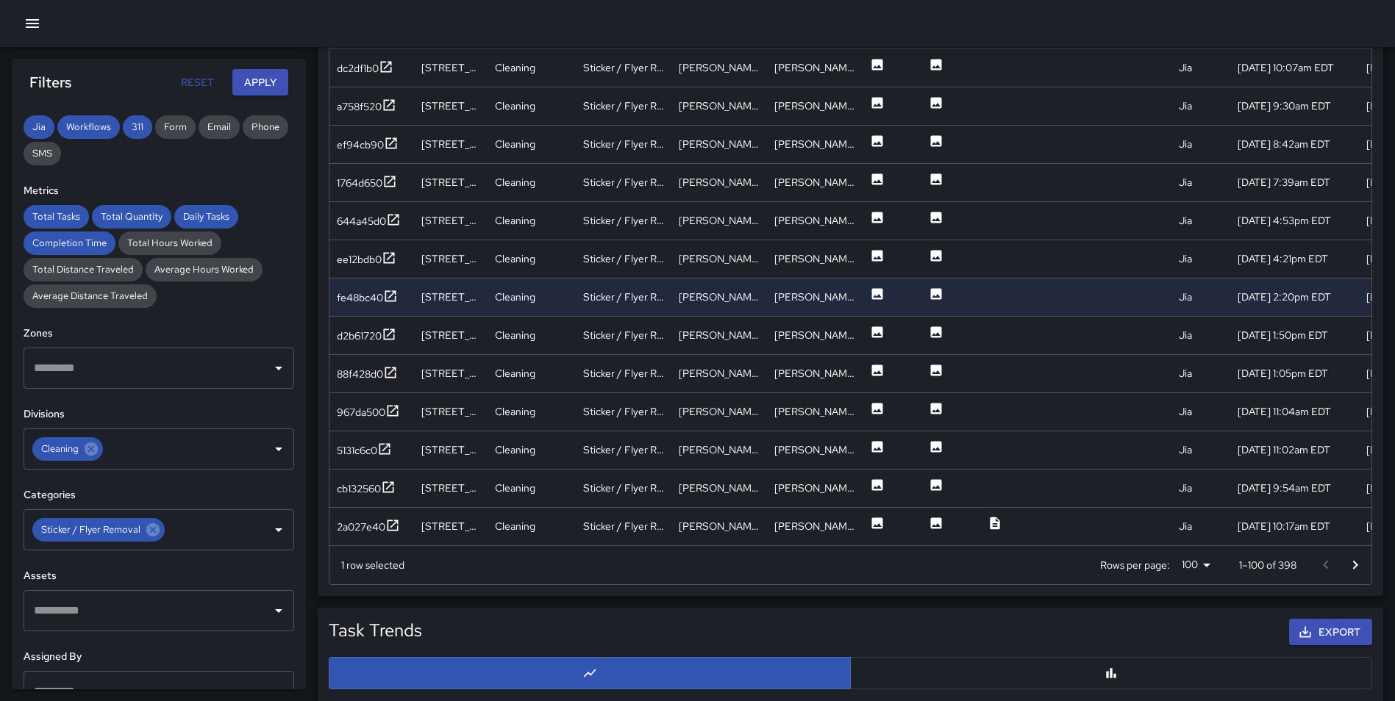
click at [1356, 558] on icon "Go to next page" at bounding box center [1355, 566] width 18 height 18
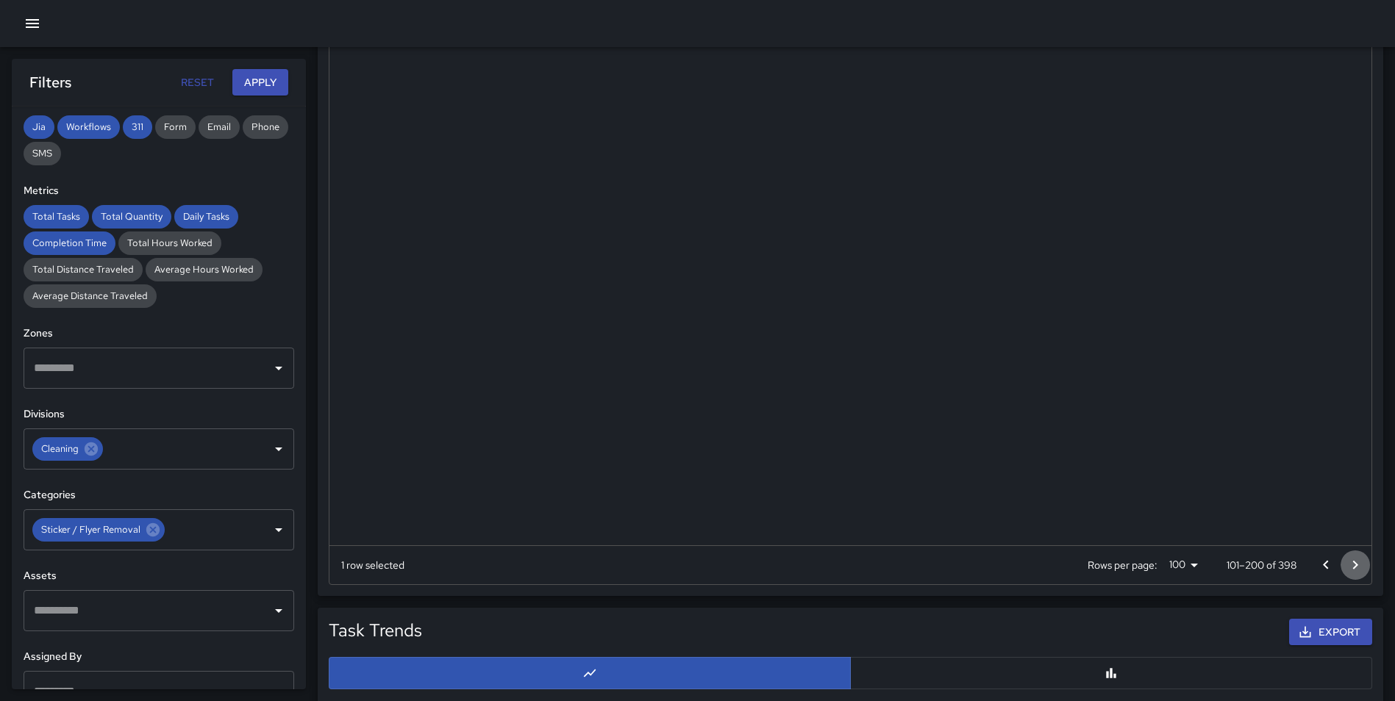
scroll to position [0, 0]
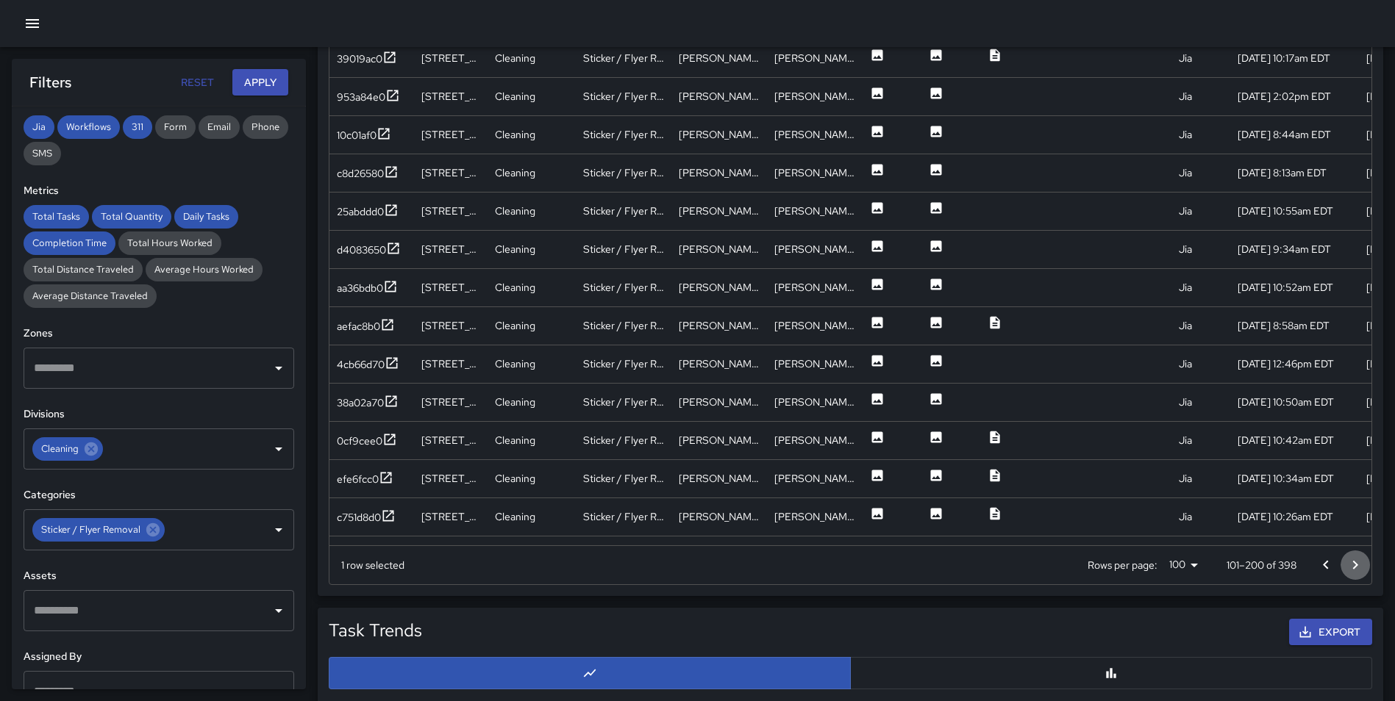
click at [1356, 558] on icon "Go to next page" at bounding box center [1355, 566] width 18 height 18
drag, startPoint x: 382, startPoint y: 514, endPoint x: 386, endPoint y: 500, distance: 14.4
click at [383, 514] on div "7d47f8a0" at bounding box center [367, 518] width 60 height 18
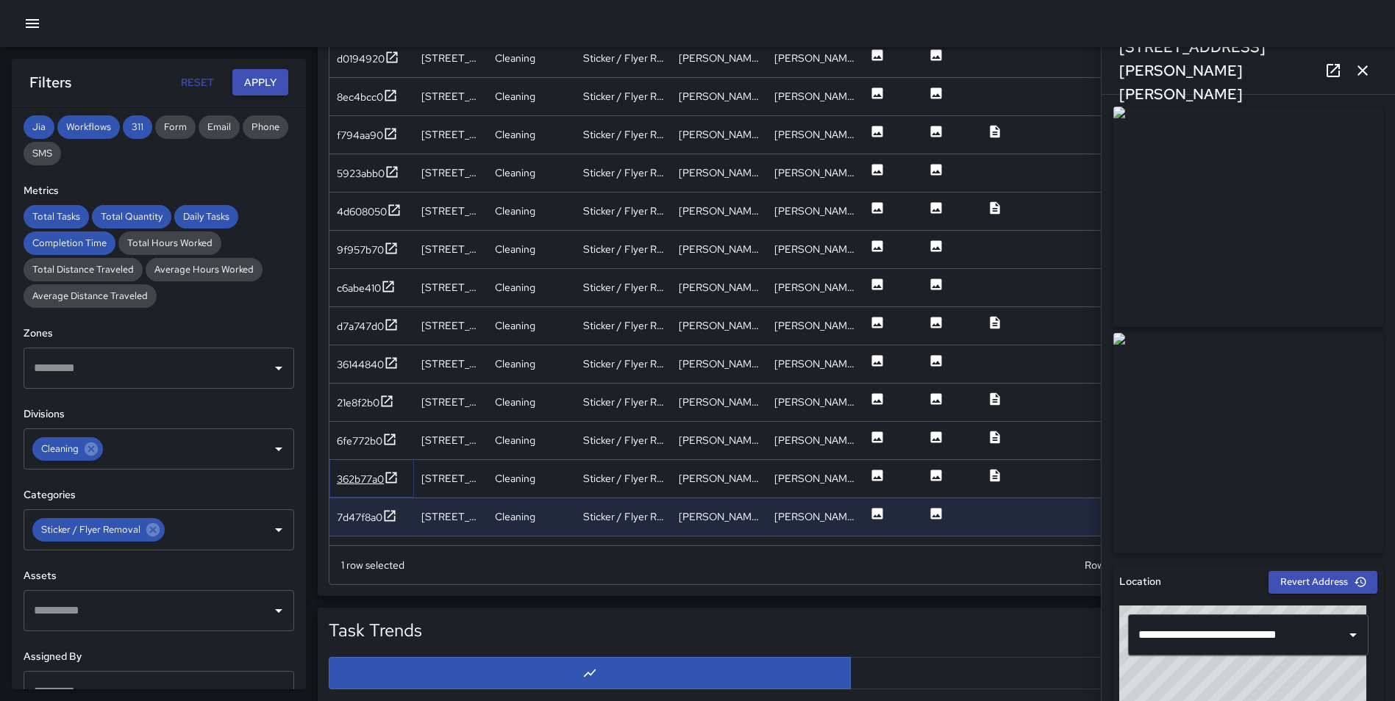
click at [393, 473] on icon at bounding box center [391, 478] width 15 height 15
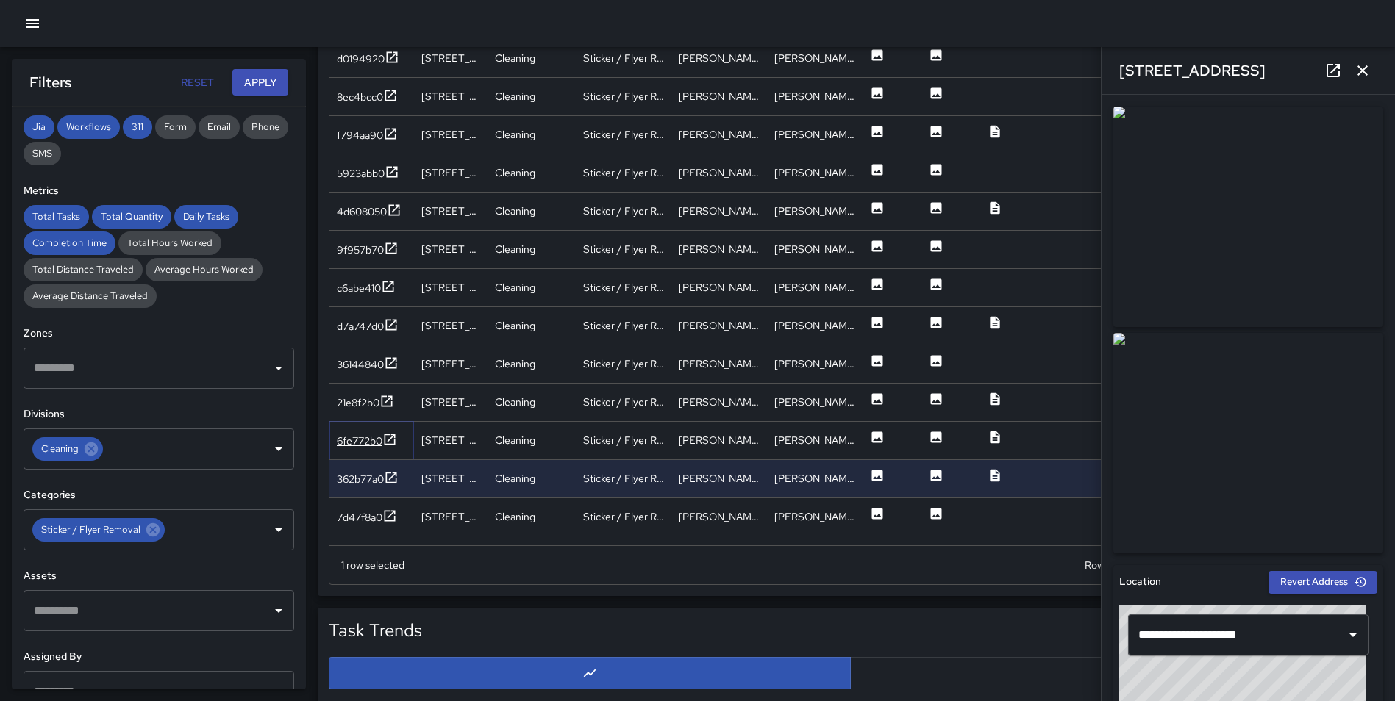
click at [392, 433] on icon at bounding box center [389, 439] width 15 height 15
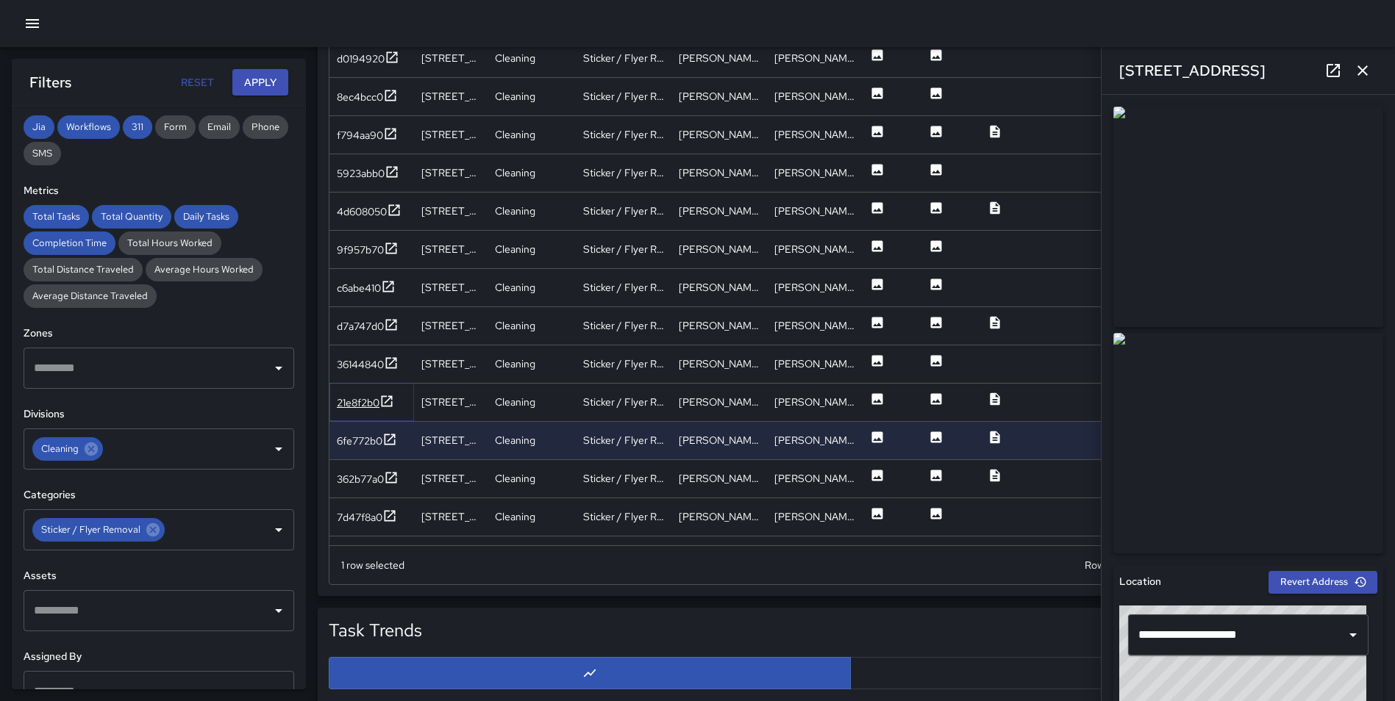
click at [387, 402] on icon at bounding box center [387, 401] width 11 height 11
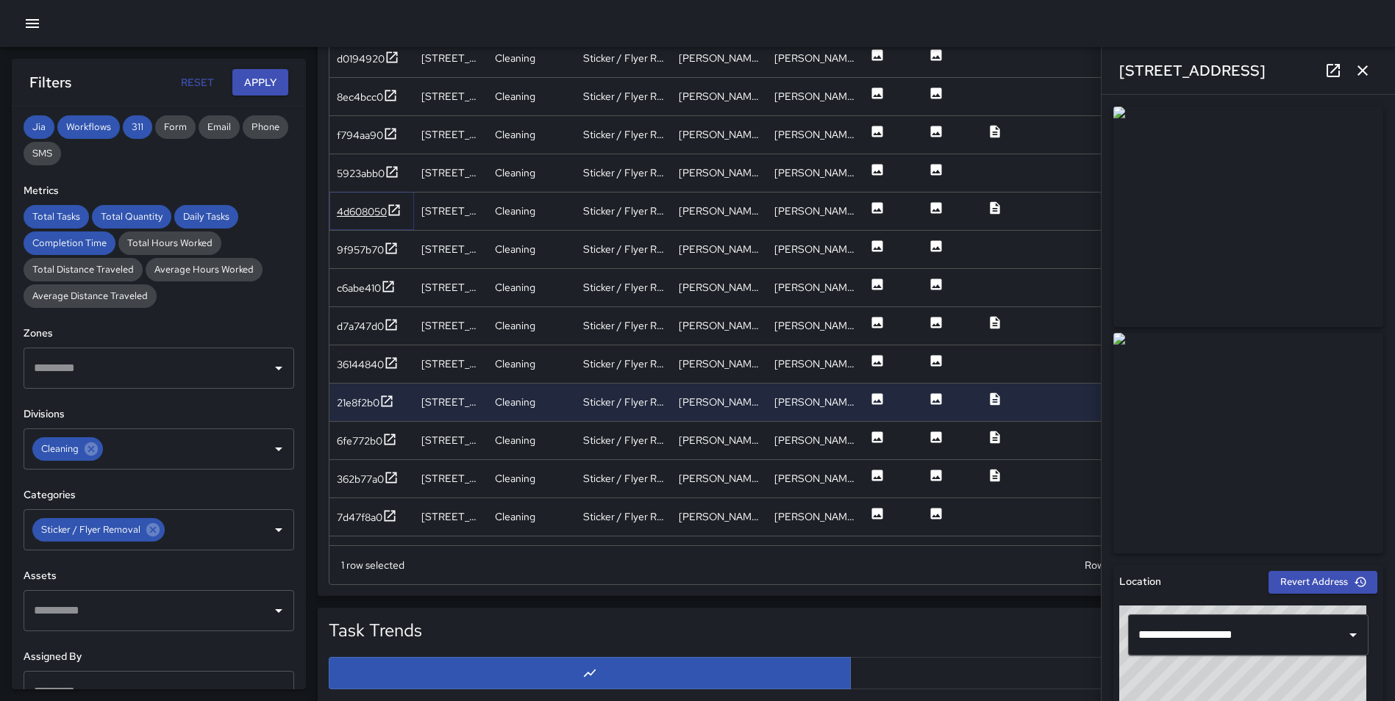
click at [394, 210] on icon at bounding box center [394, 209] width 11 height 11
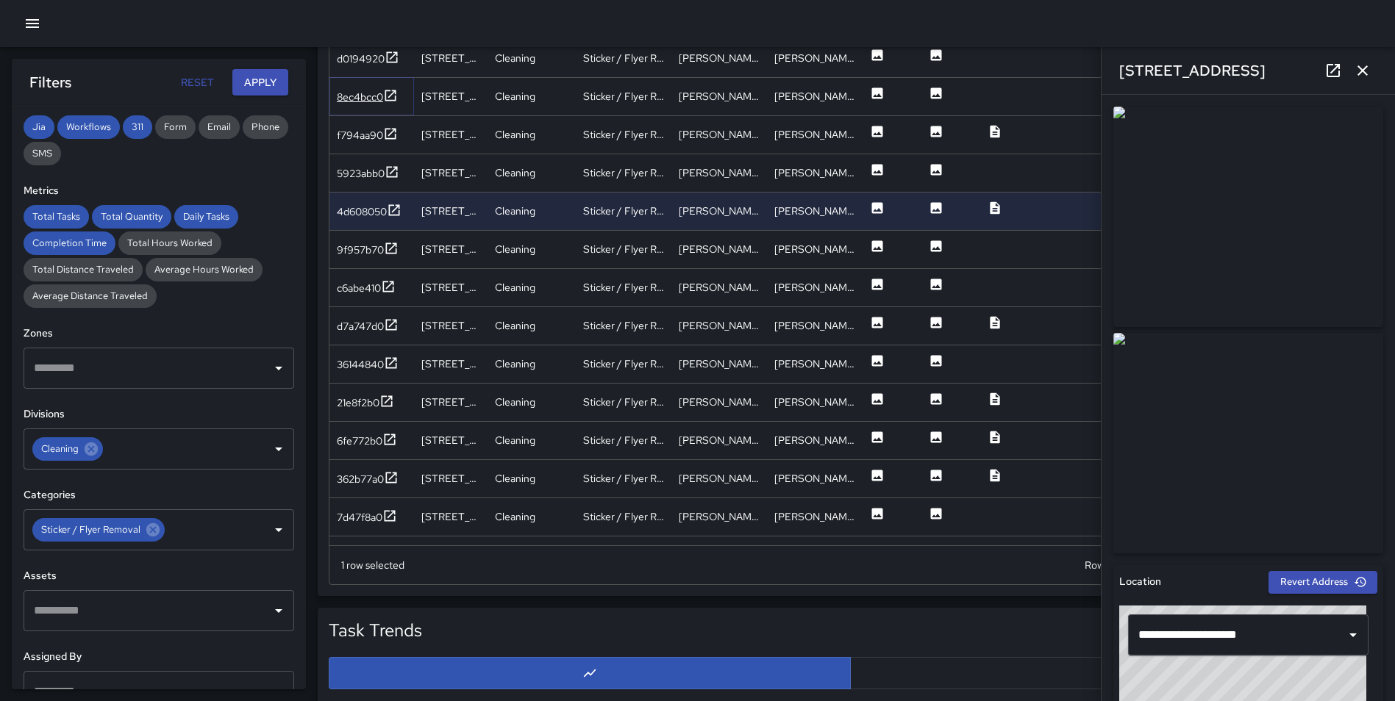
click at [388, 90] on icon at bounding box center [390, 95] width 15 height 15
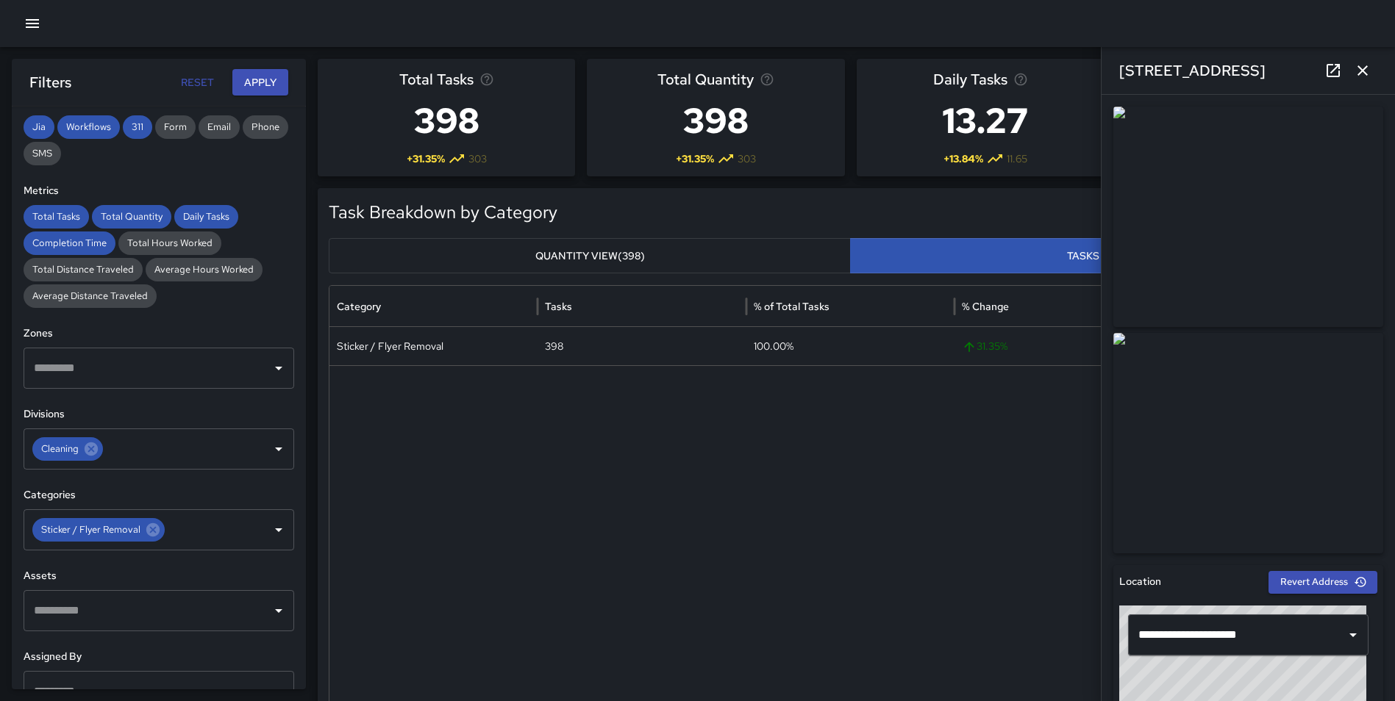
click at [1359, 70] on icon "button" at bounding box center [1363, 71] width 18 height 18
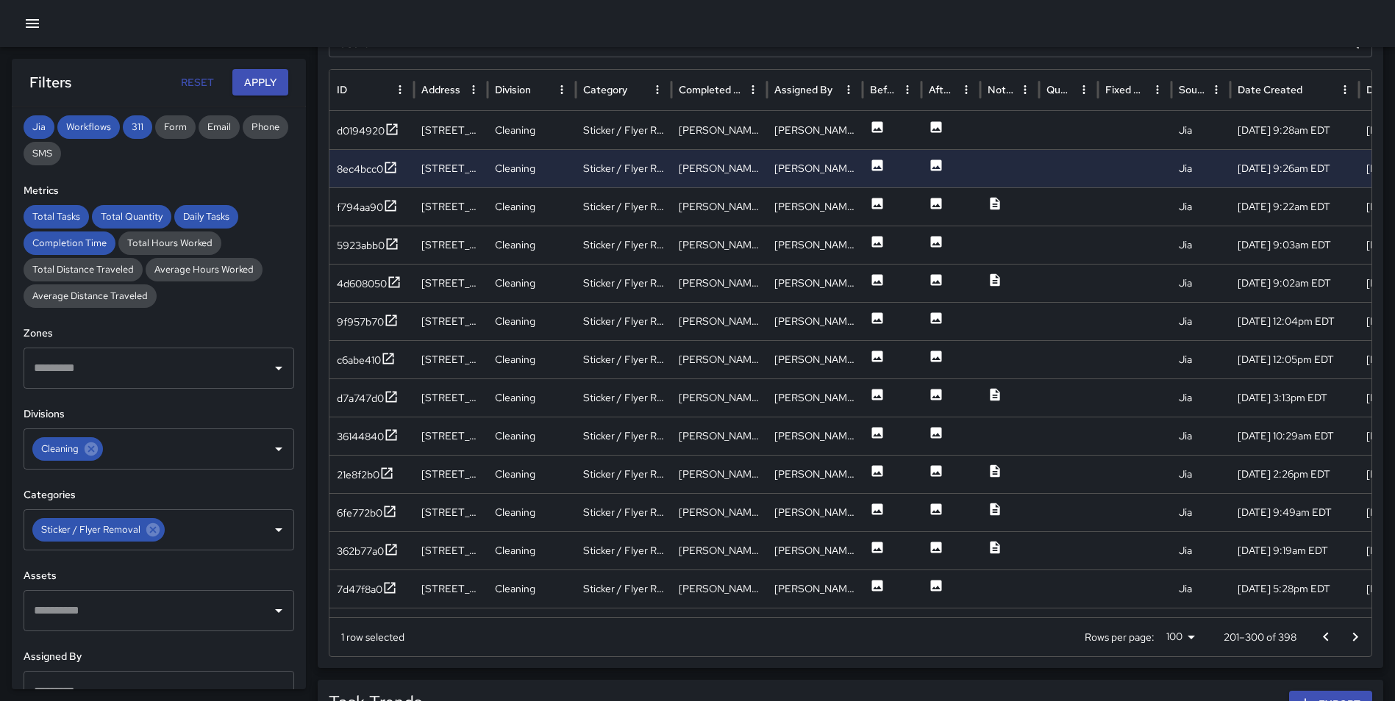
scroll to position [822, 0]
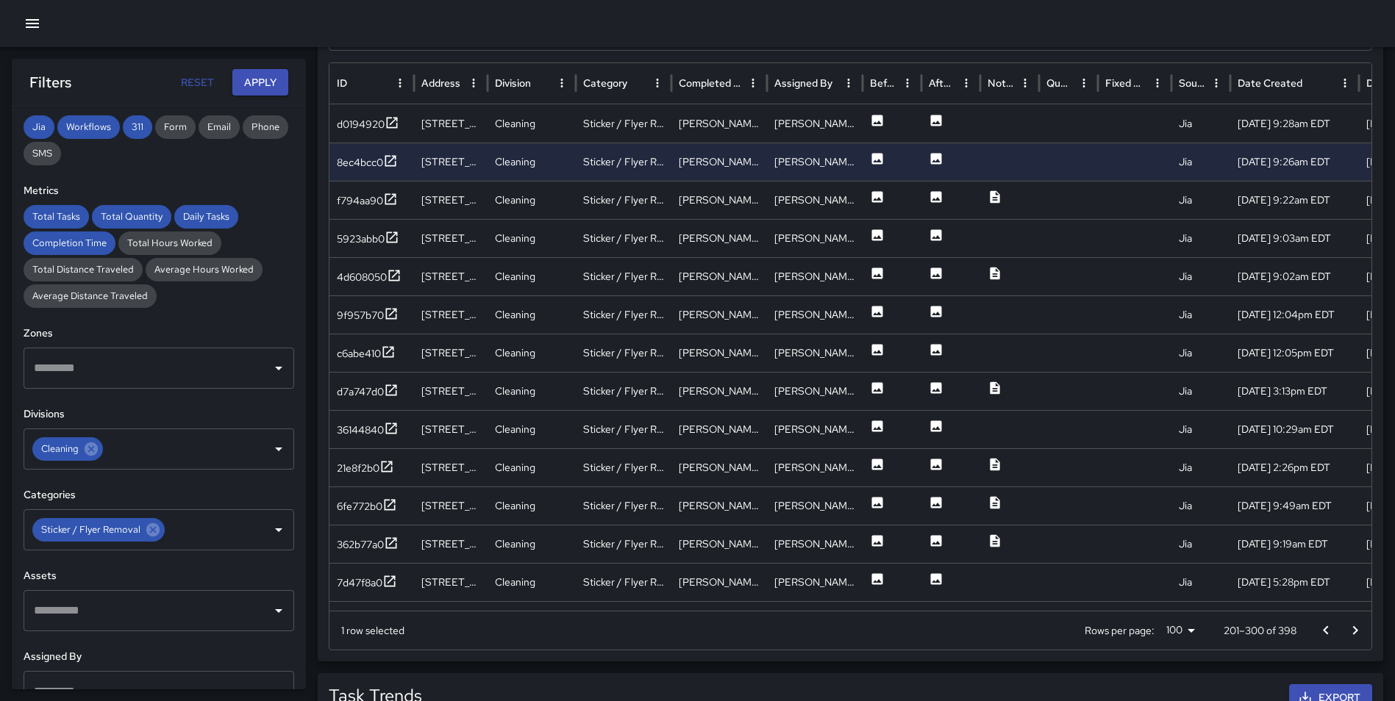
click at [1345, 626] on button "Go to next page" at bounding box center [1354, 630] width 29 height 29
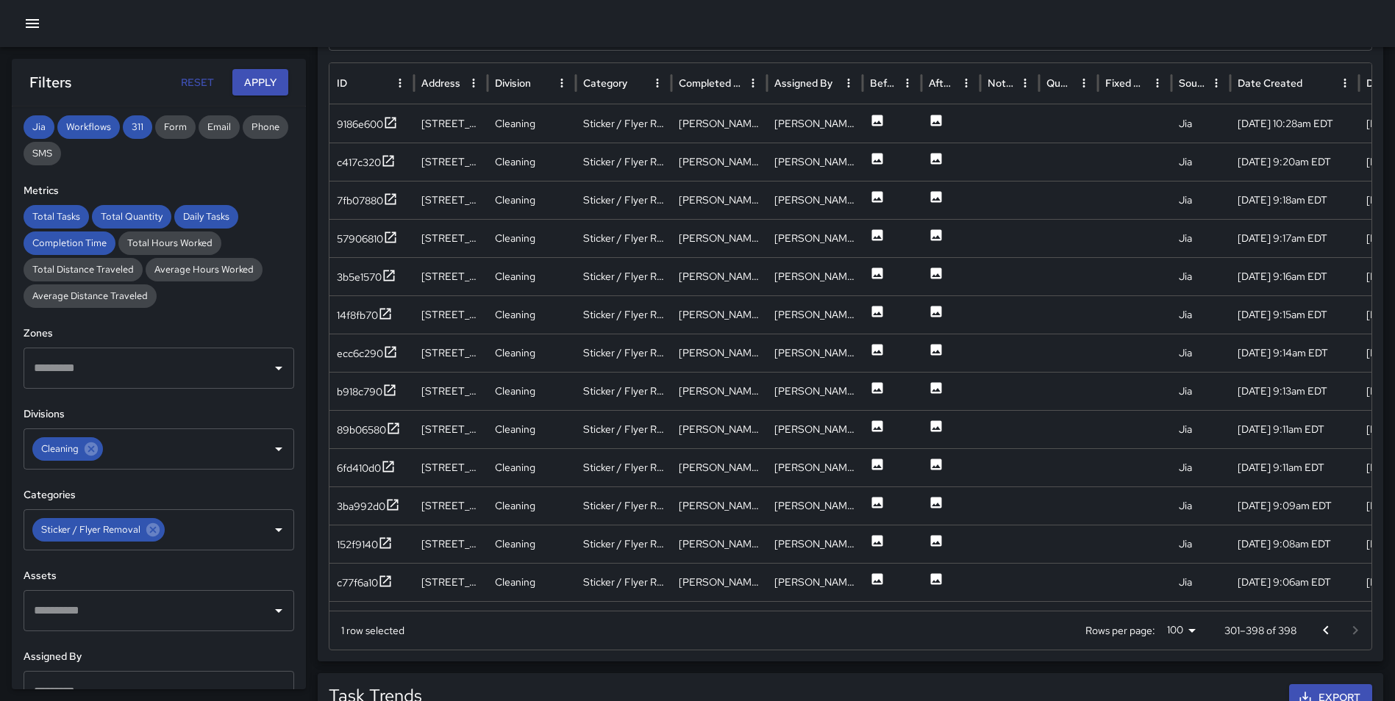
click at [1345, 626] on div at bounding box center [1340, 630] width 59 height 29
click at [378, 582] on div "c77f6a10" at bounding box center [357, 583] width 41 height 15
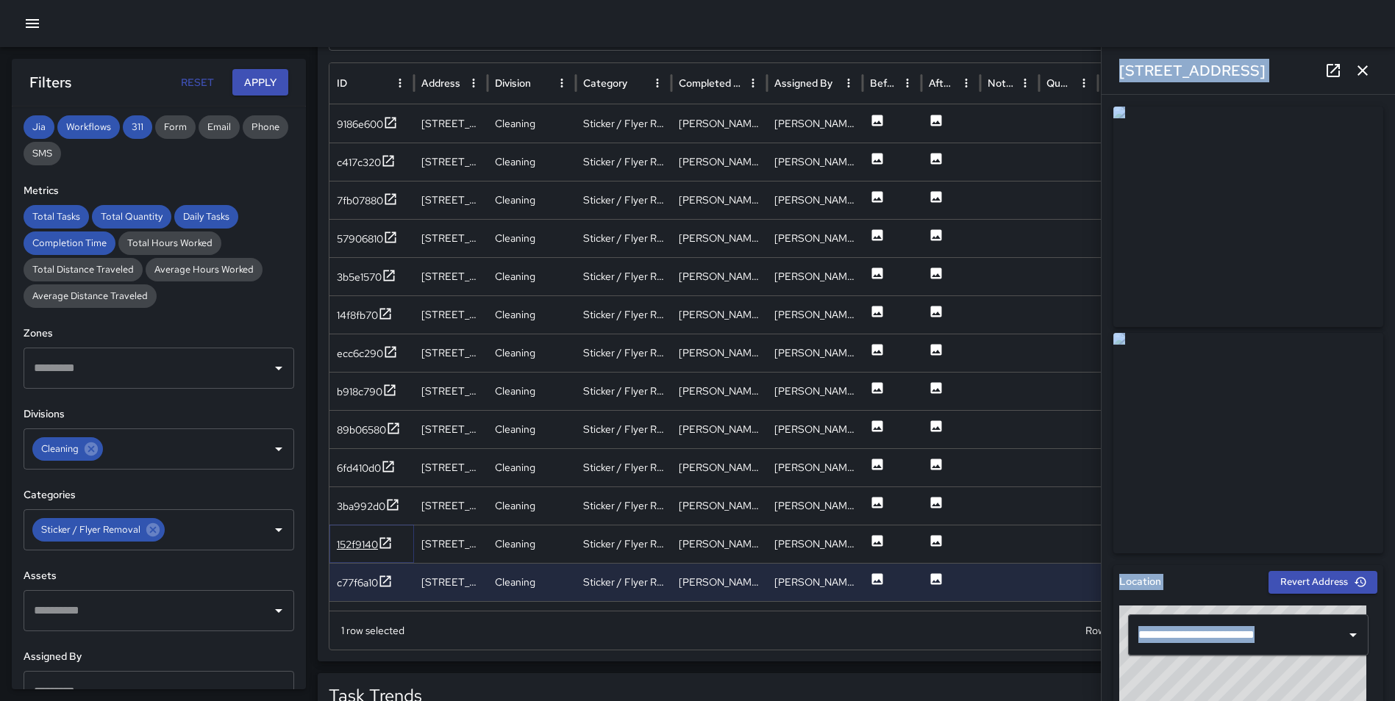
click at [384, 543] on icon at bounding box center [385, 543] width 15 height 15
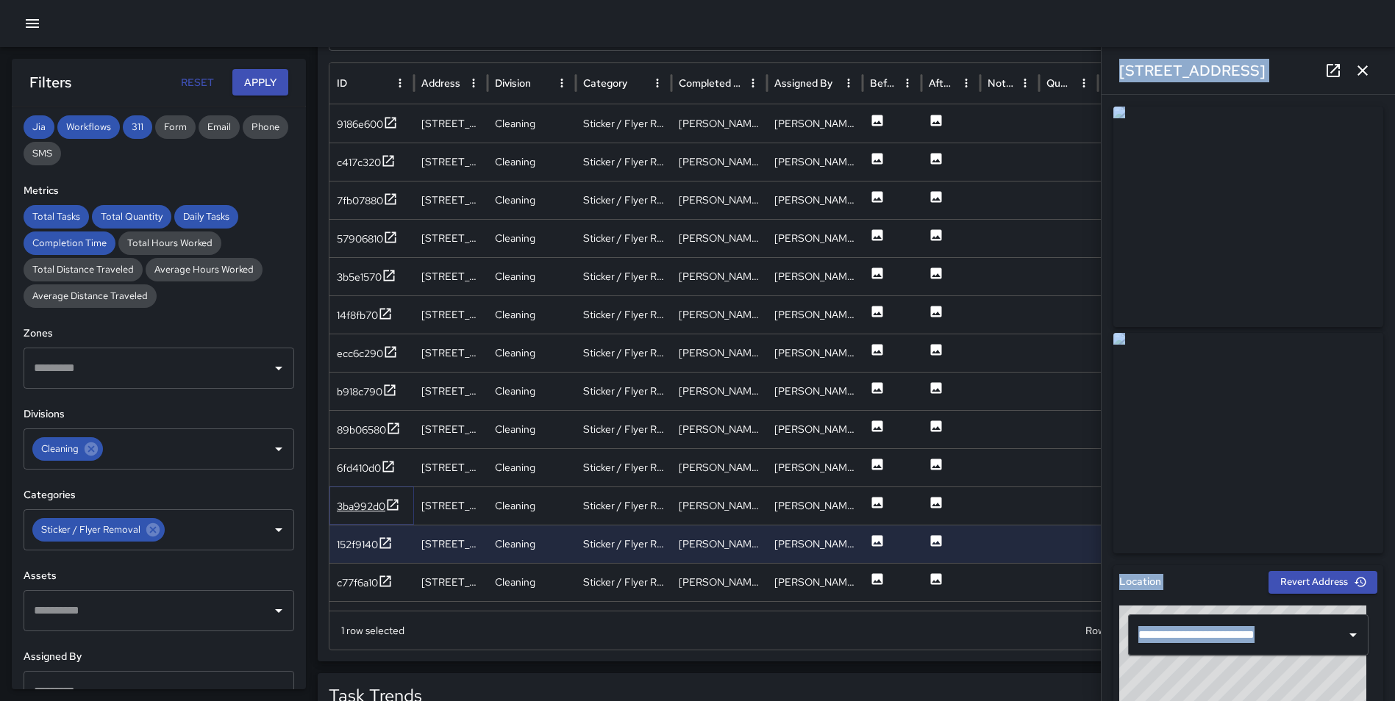
click at [393, 500] on icon at bounding box center [392, 504] width 11 height 11
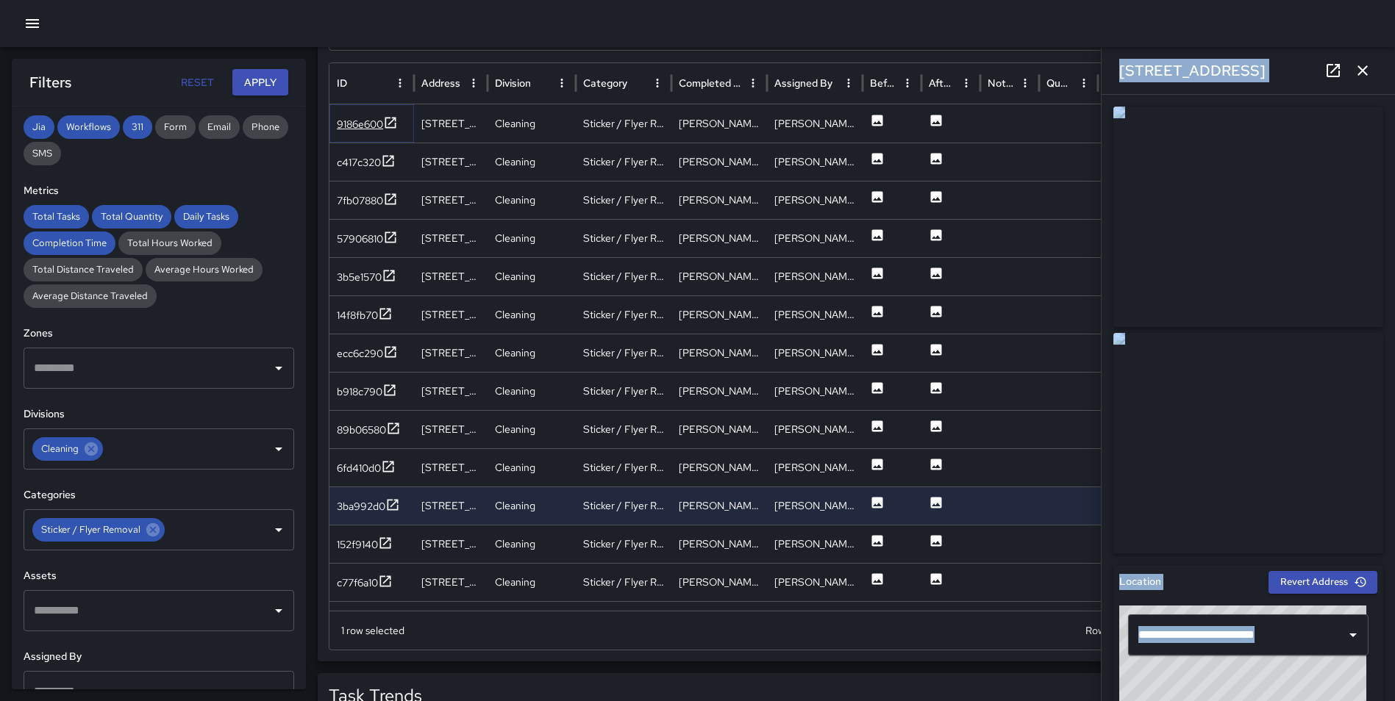
click at [393, 117] on icon at bounding box center [390, 122] width 15 height 15
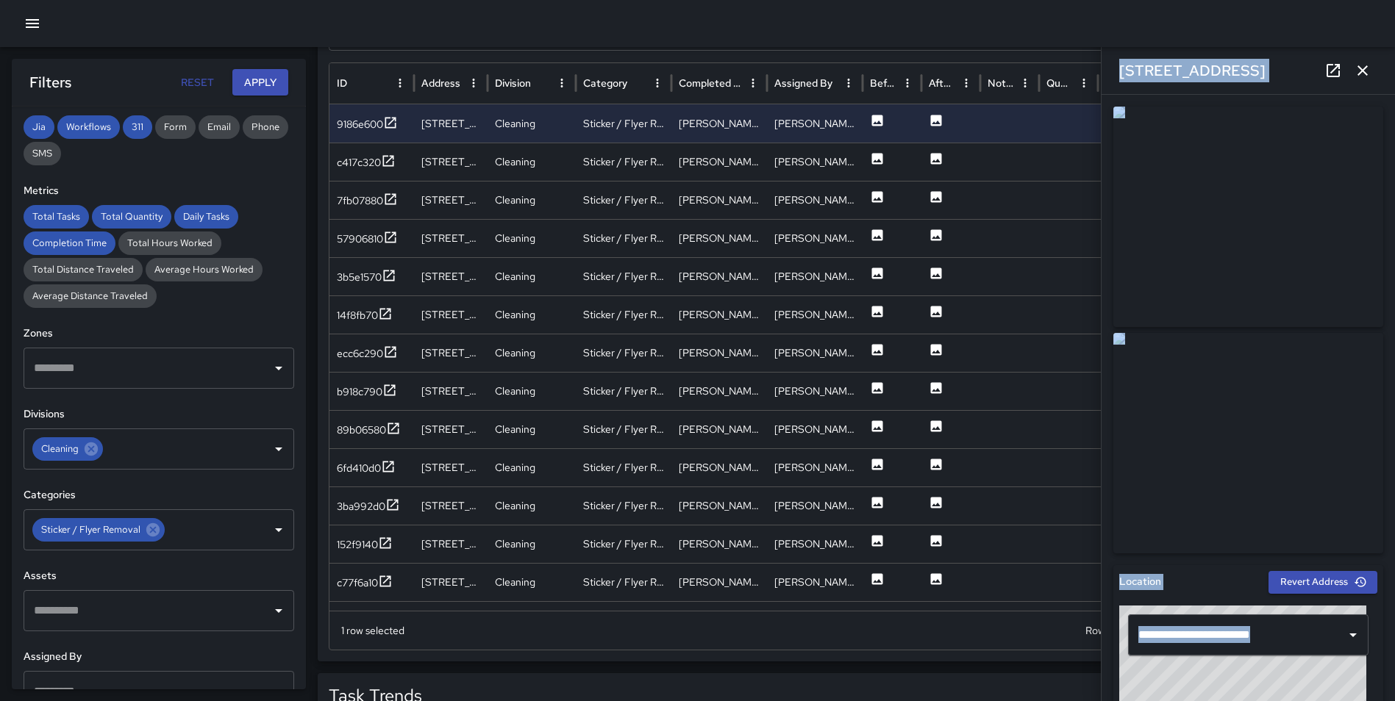
click at [1290, 90] on div "1242 3rd Street Northeast" at bounding box center [1247, 70] width 293 height 47
click at [1359, 71] on icon "button" at bounding box center [1363, 71] width 18 height 18
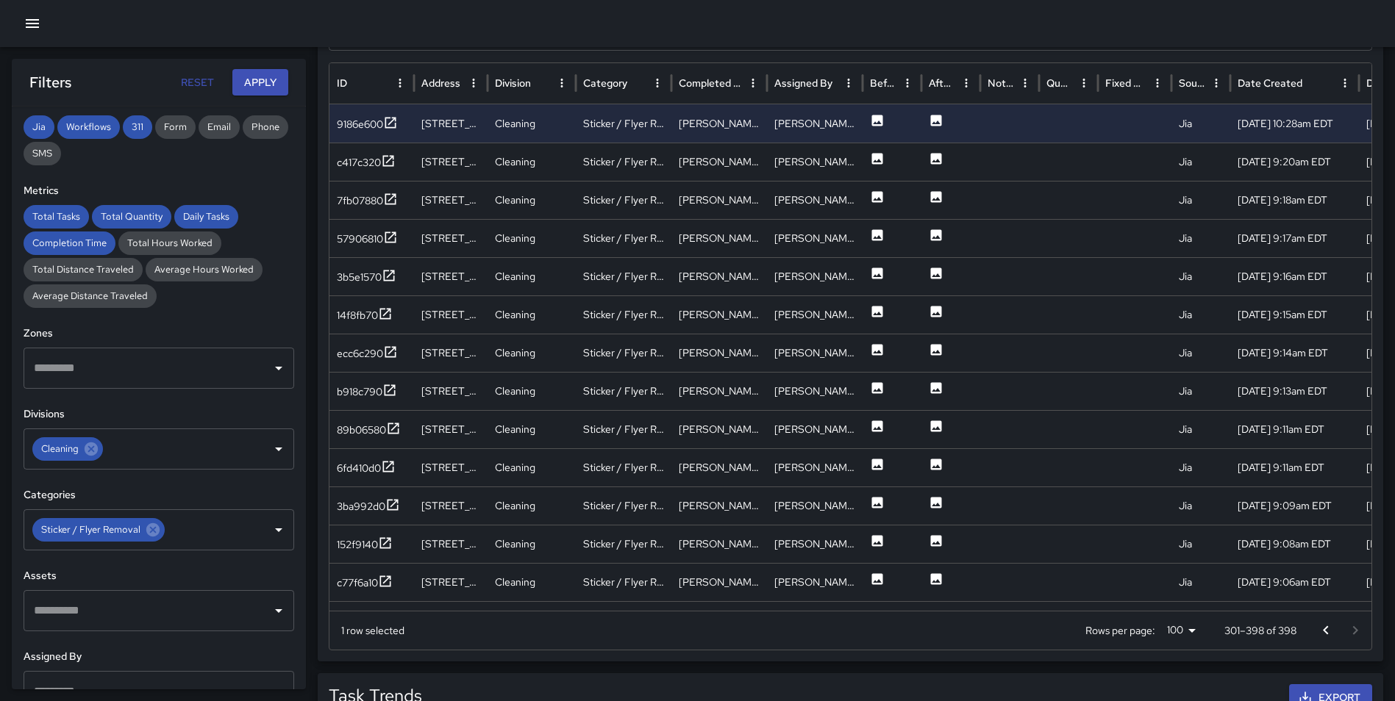
click at [1323, 632] on icon "Go to previous page" at bounding box center [1326, 631] width 18 height 18
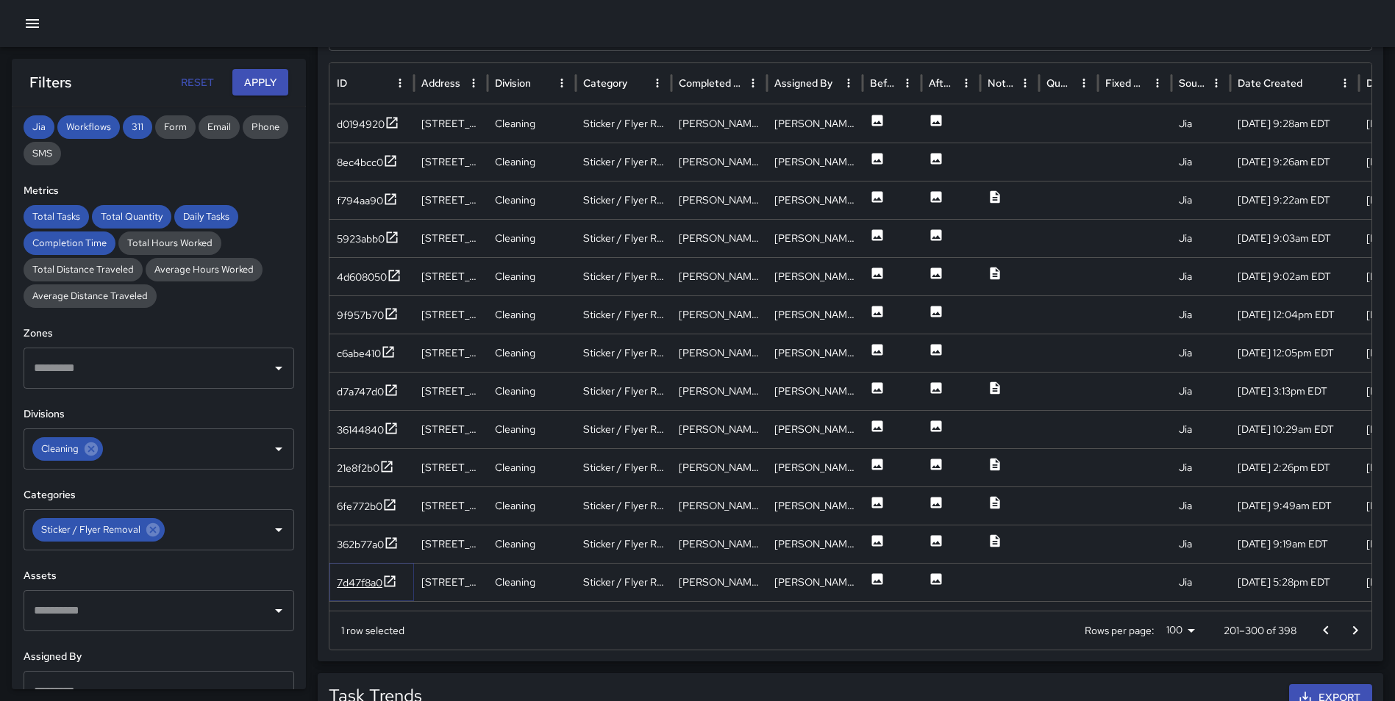
click at [394, 579] on icon at bounding box center [390, 581] width 11 height 11
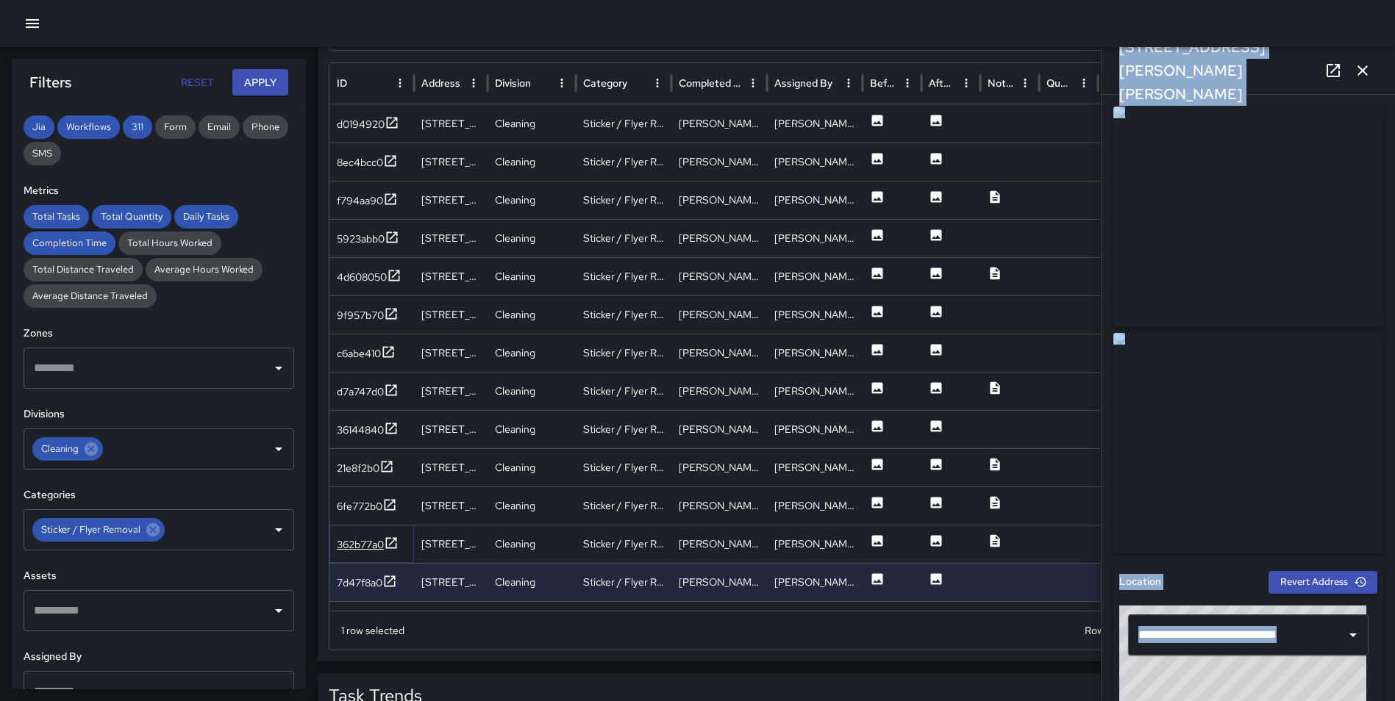
click at [393, 538] on icon at bounding box center [391, 542] width 11 height 11
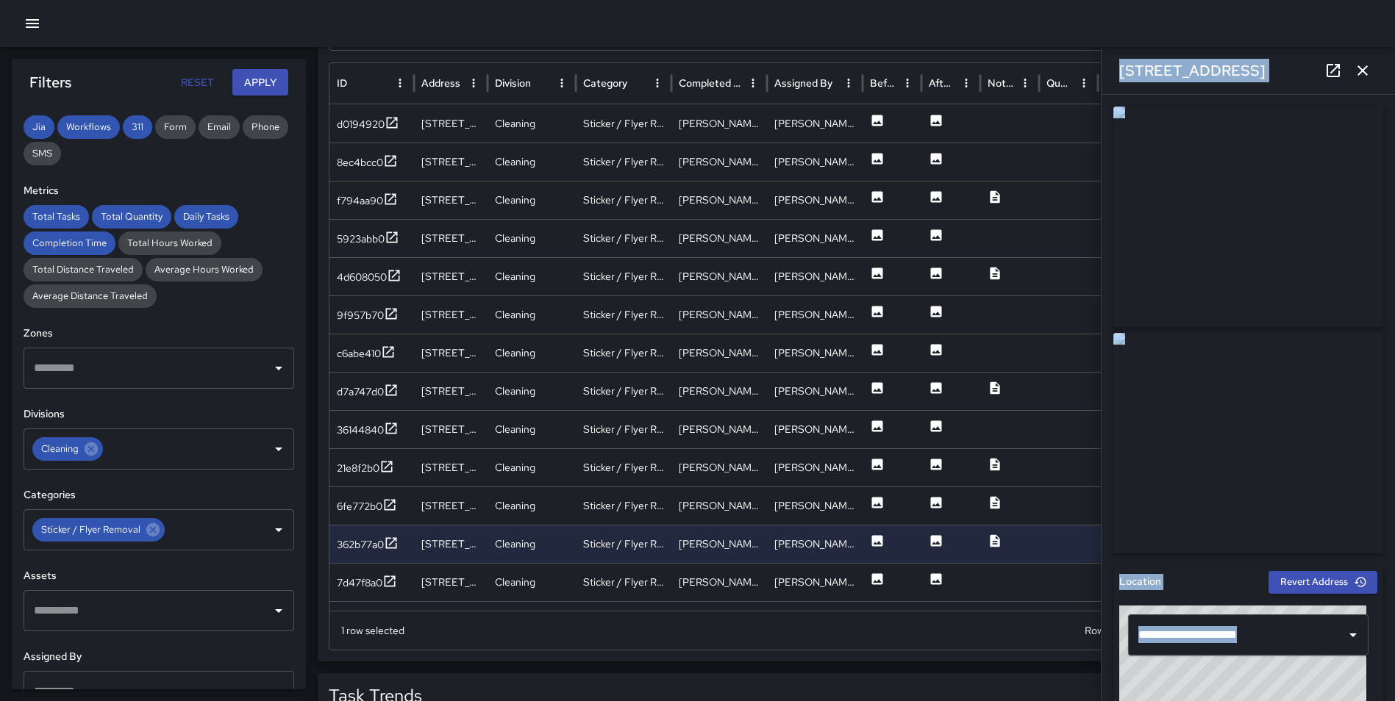
click at [1105, 135] on div "**********" at bounding box center [1247, 398] width 293 height 607
click at [1110, 68] on div "100 K Street Northeast" at bounding box center [1247, 70] width 293 height 47
click at [1131, 71] on h6 "100 K Street Northeast" at bounding box center [1192, 71] width 146 height 24
click at [387, 121] on icon at bounding box center [392, 122] width 11 height 11
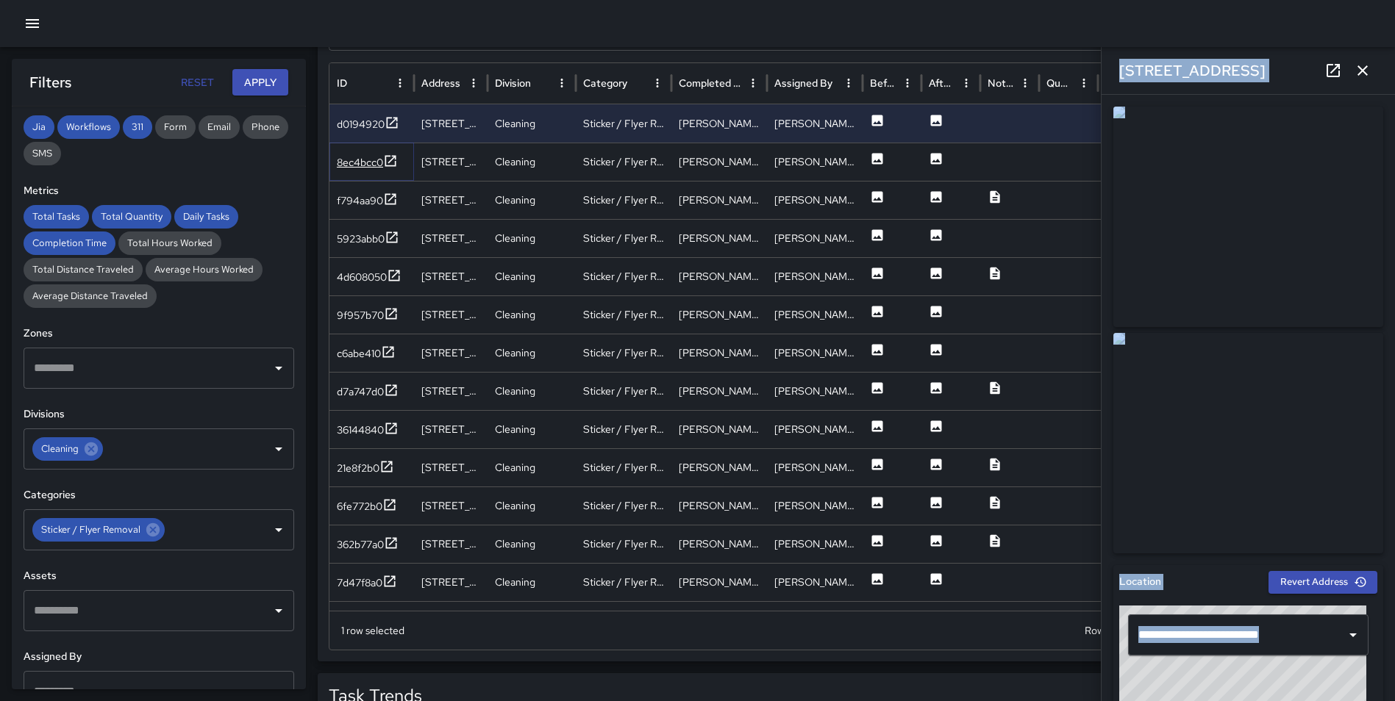
click at [391, 160] on icon at bounding box center [390, 160] width 11 height 11
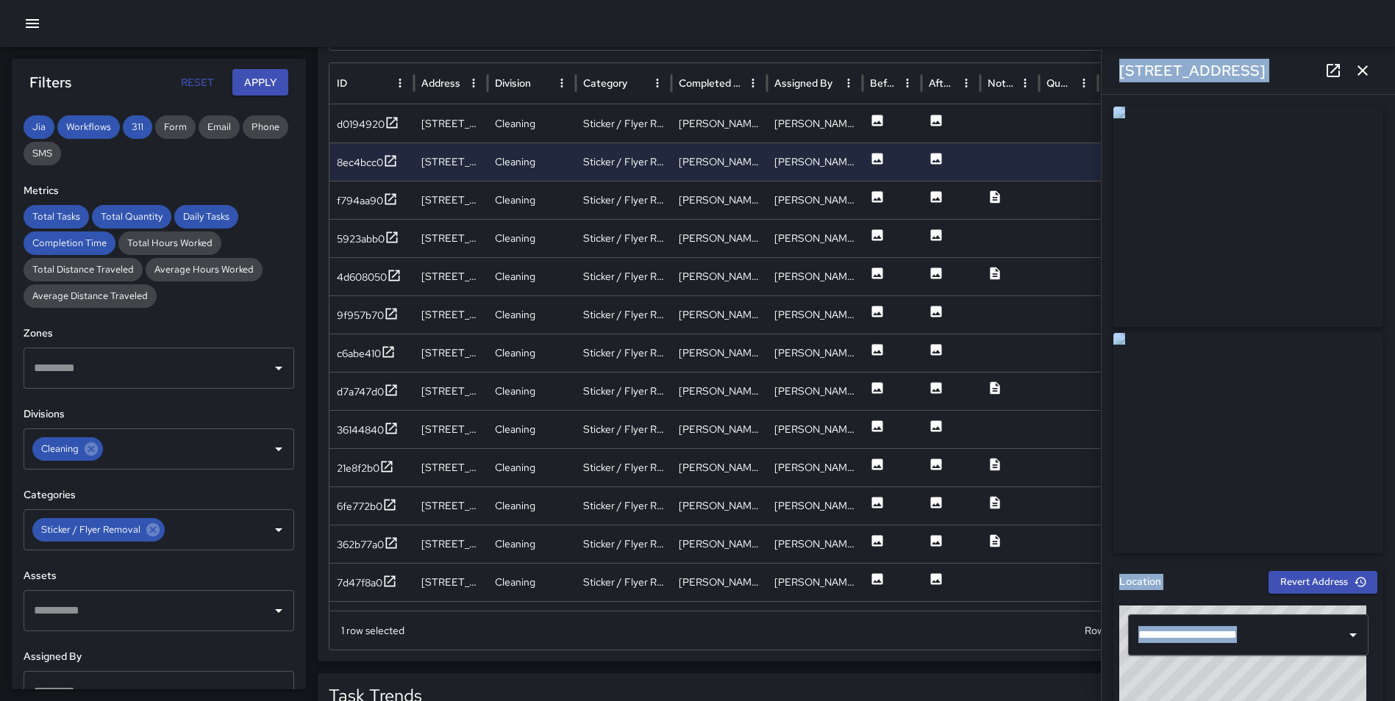
click at [1190, 468] on img at bounding box center [1248, 443] width 270 height 221
click at [1173, 582] on div "Location" at bounding box center [1193, 582] width 149 height 16
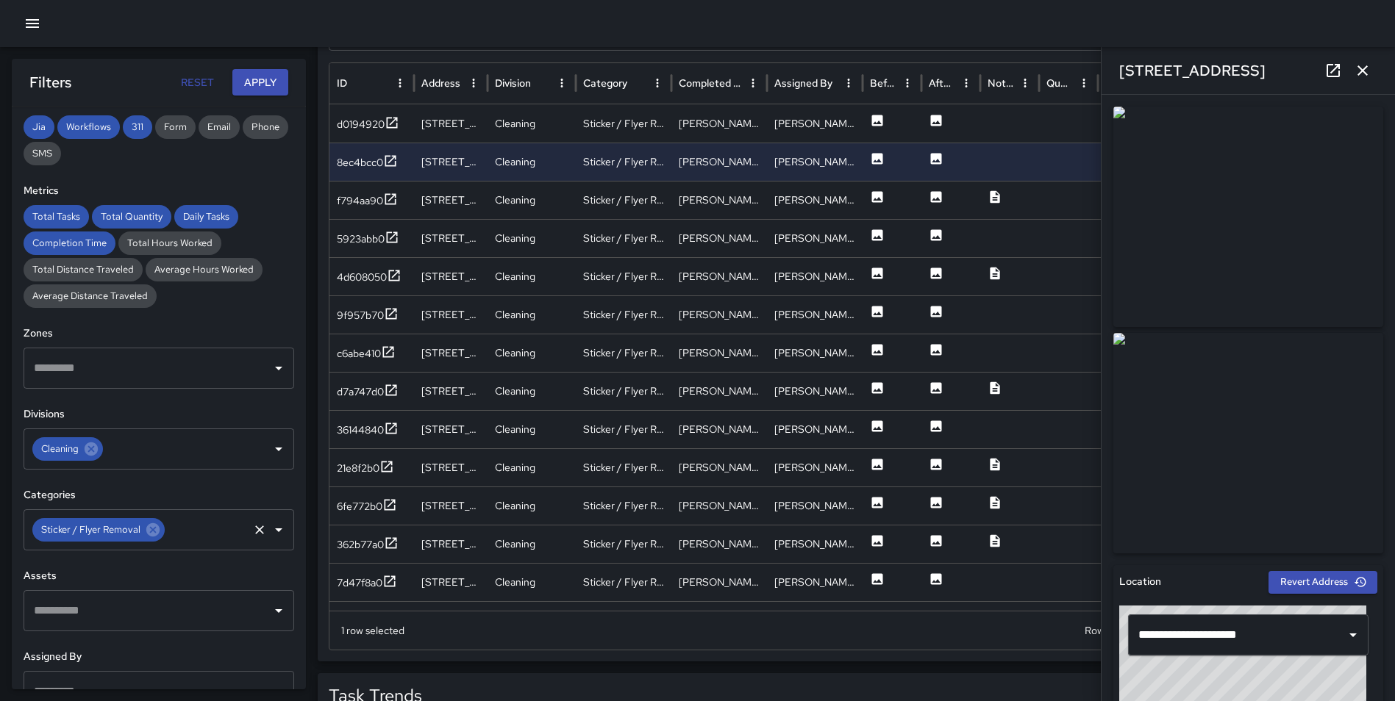
click at [155, 533] on icon at bounding box center [152, 529] width 13 height 13
click at [154, 530] on input "text" at bounding box center [147, 530] width 235 height 28
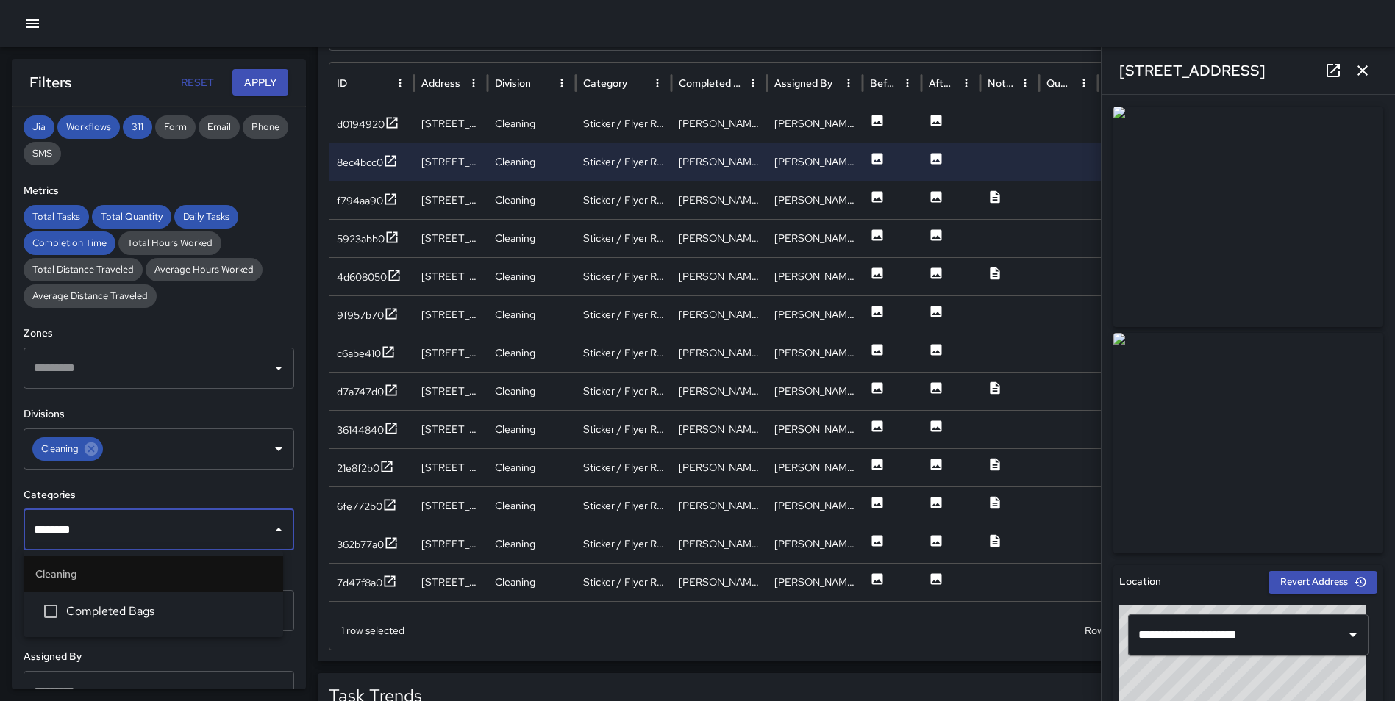
type input "*********"
click at [129, 608] on span "Completed Bags" at bounding box center [168, 612] width 205 height 18
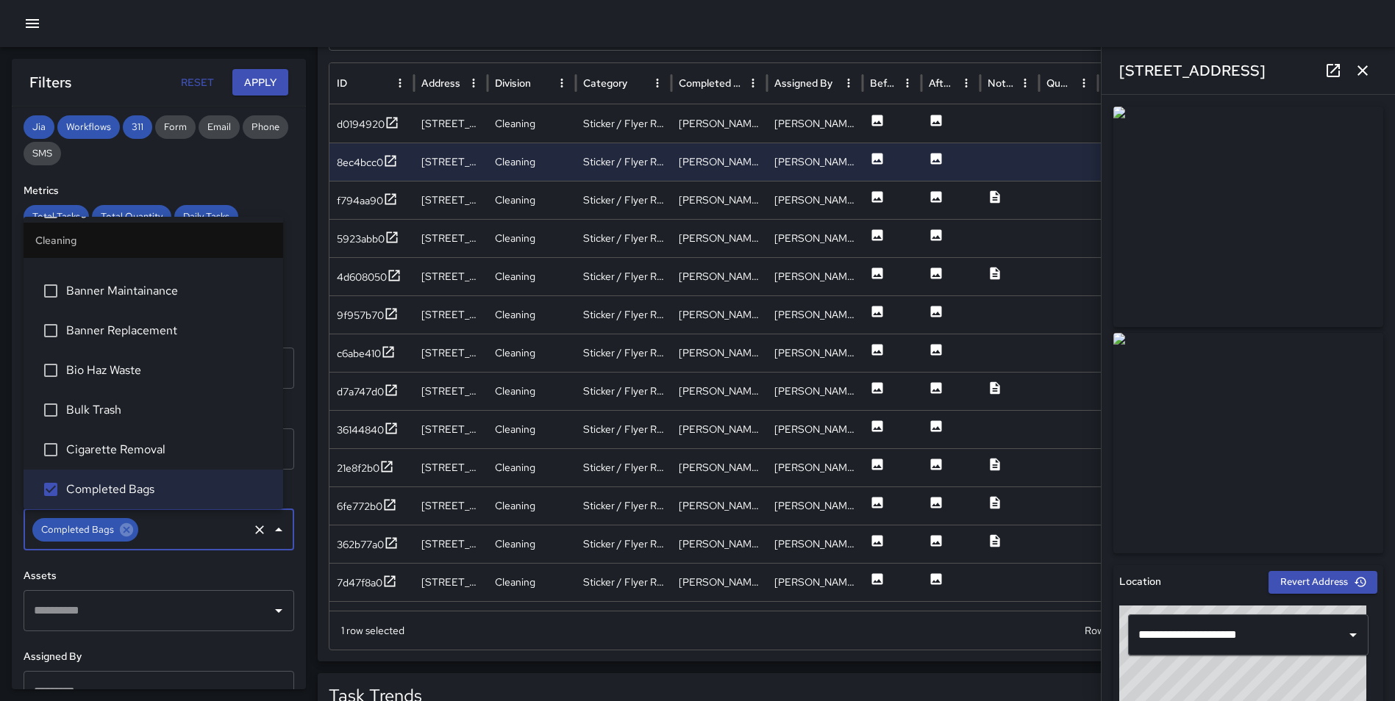
click at [262, 82] on button "Apply" at bounding box center [260, 82] width 56 height 27
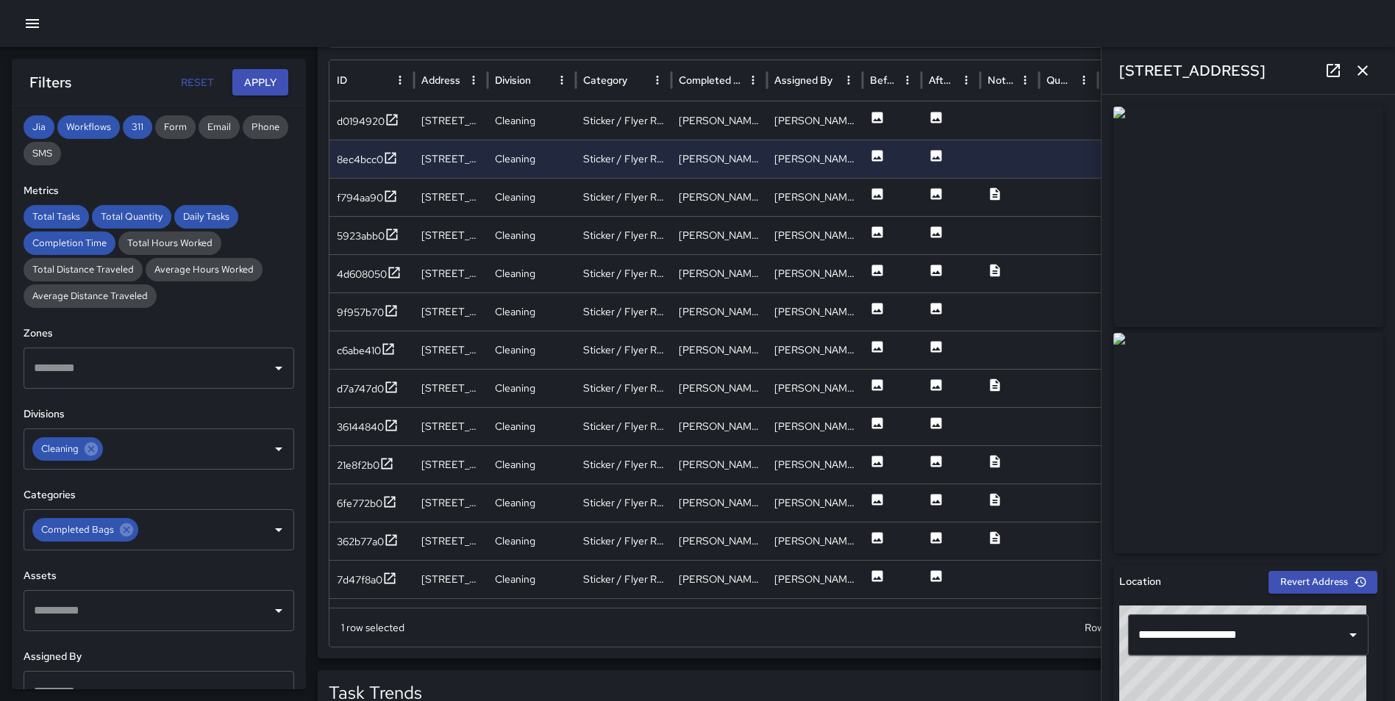
scroll to position [819, 0]
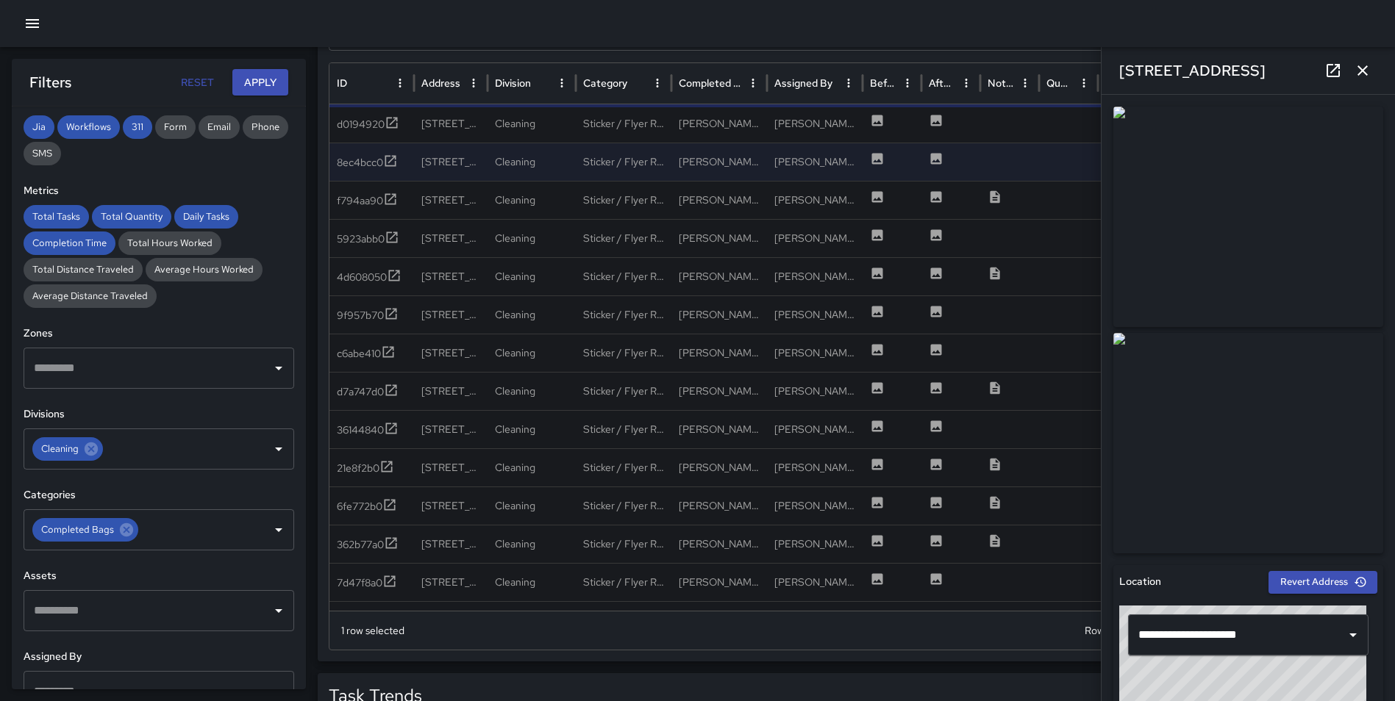
click at [1374, 65] on button "button" at bounding box center [1362, 70] width 29 height 29
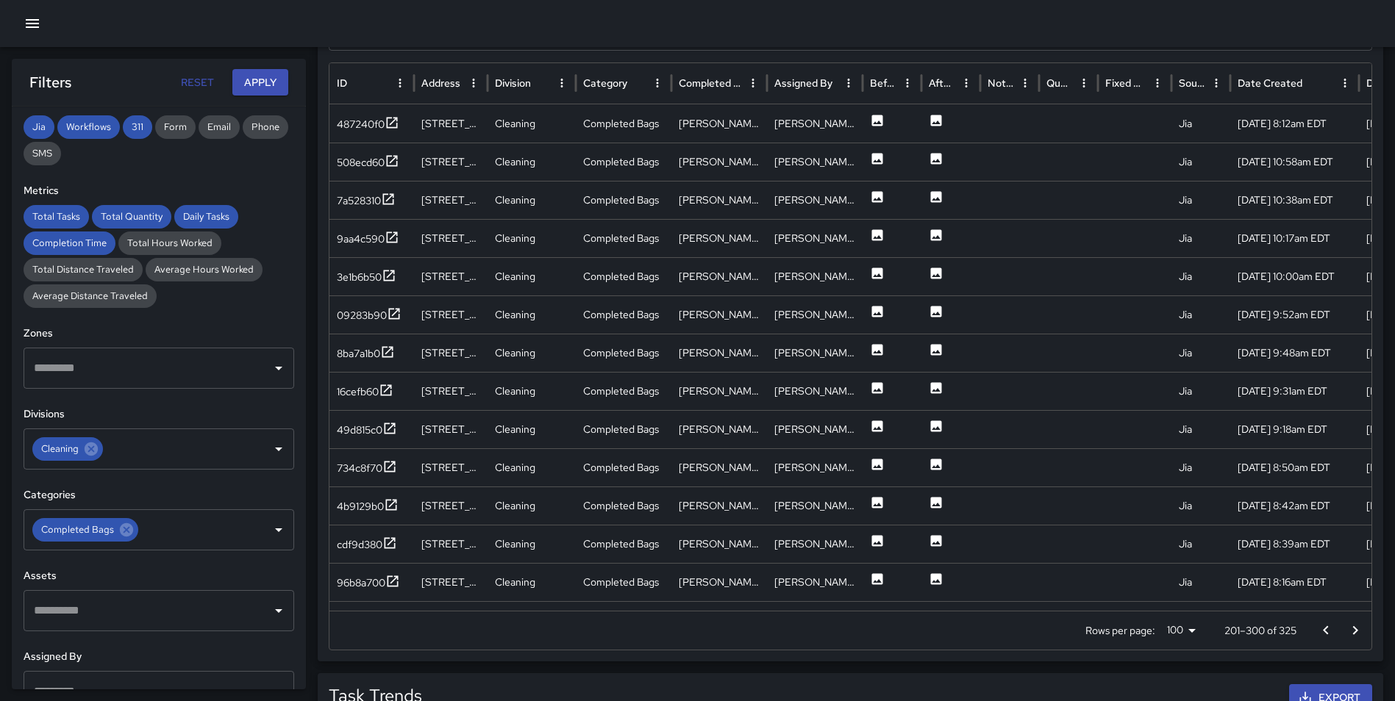
scroll to position [0, 0]
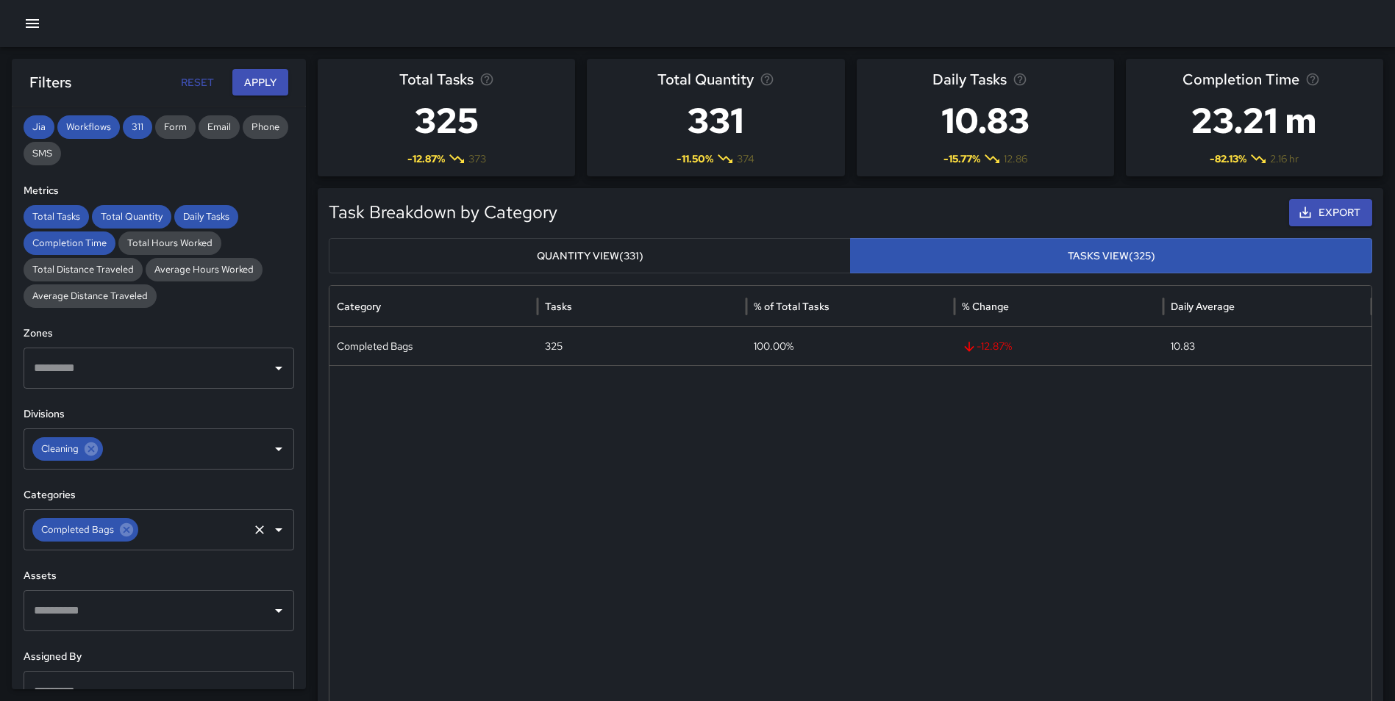
click at [128, 532] on icon at bounding box center [126, 529] width 13 height 13
click at [115, 532] on input "text" at bounding box center [147, 530] width 235 height 28
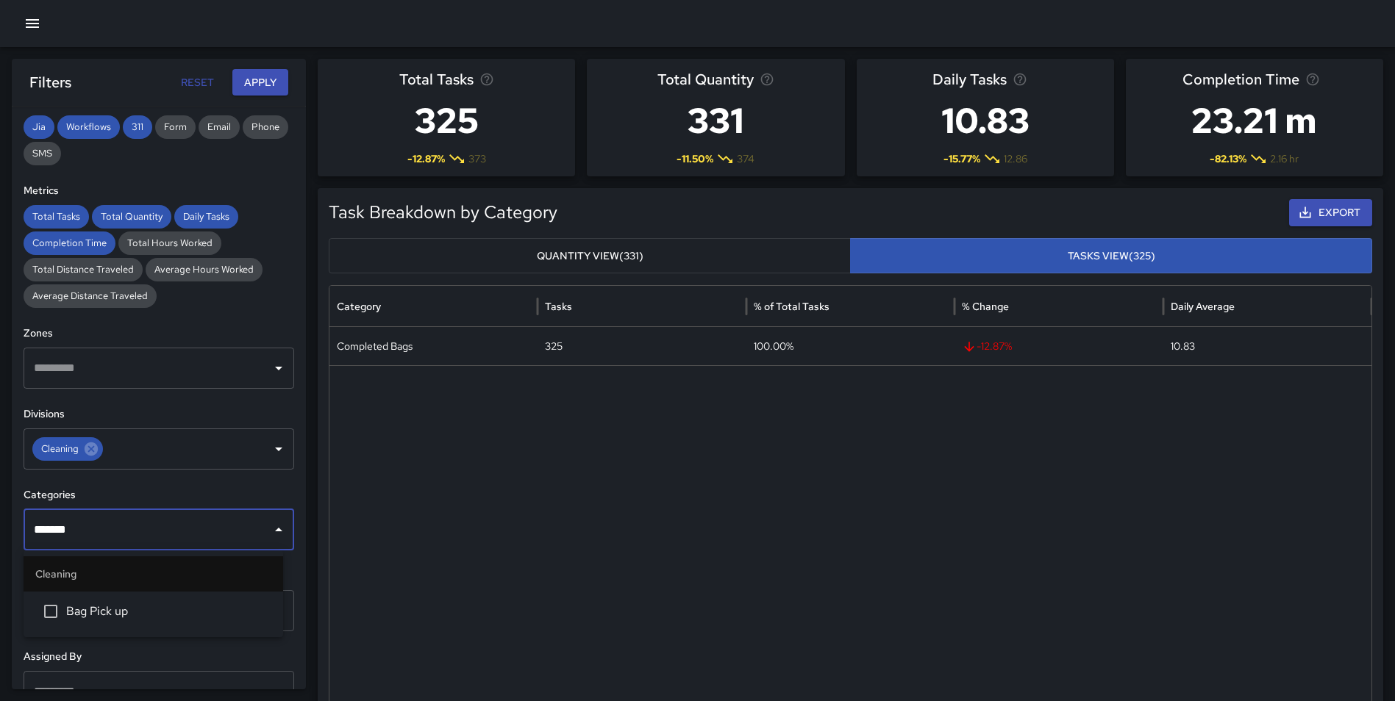
type input "********"
click at [90, 618] on span "Bag Pick up" at bounding box center [168, 612] width 205 height 18
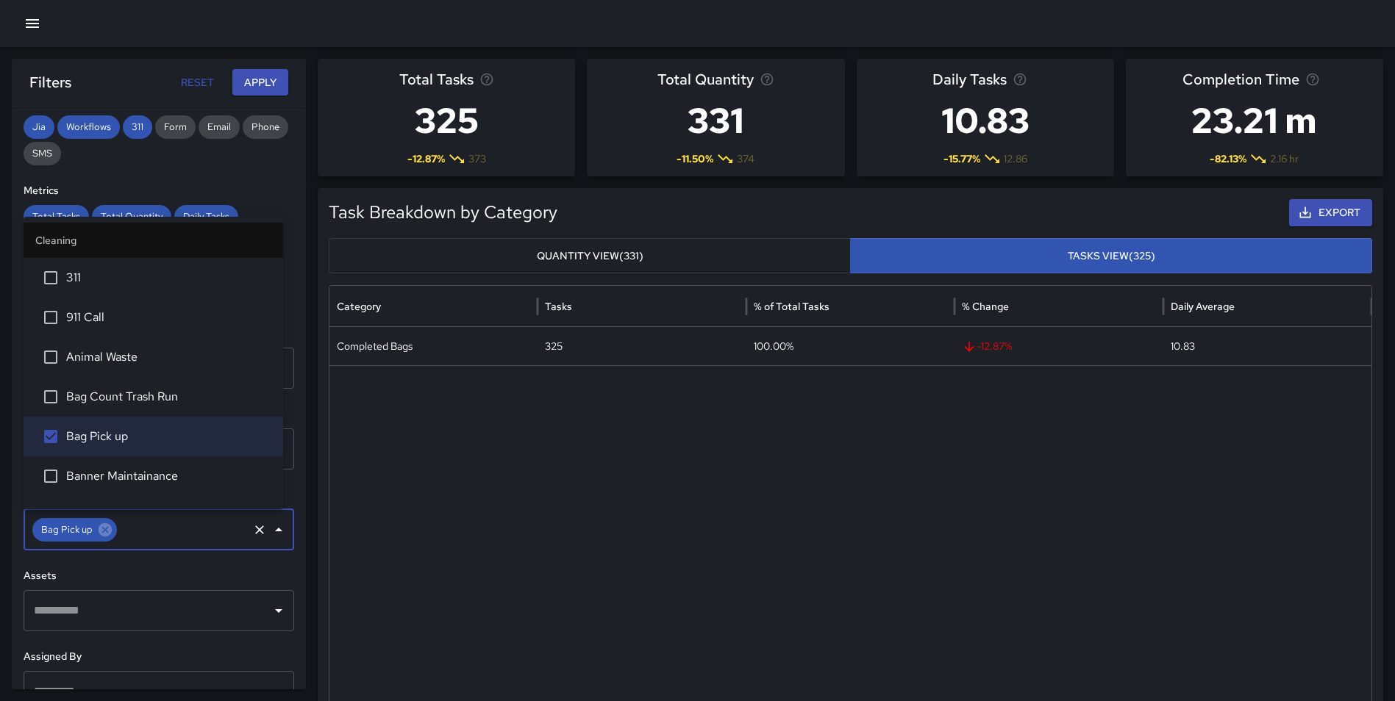
click at [267, 76] on button "Apply" at bounding box center [260, 82] width 56 height 27
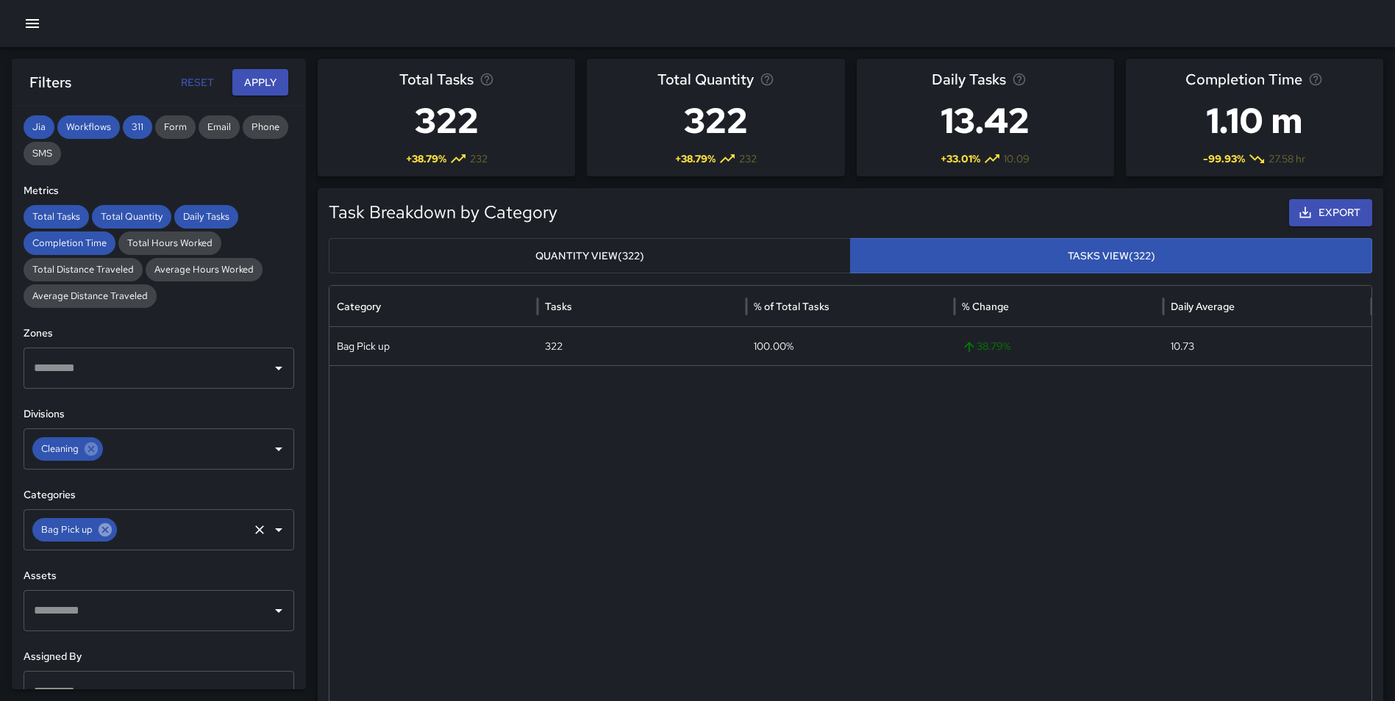
click at [108, 526] on icon at bounding box center [105, 529] width 13 height 13
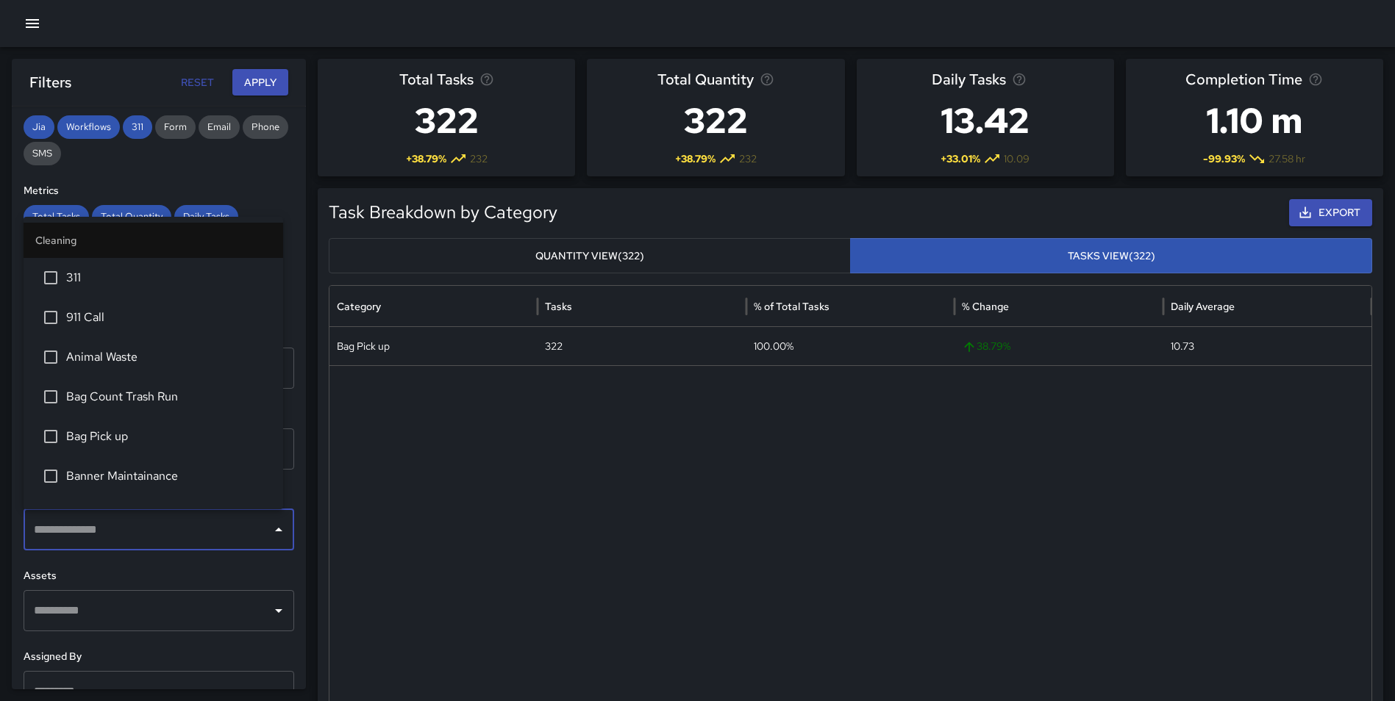
click at [91, 526] on input "text" at bounding box center [147, 530] width 235 height 28
type input "****"
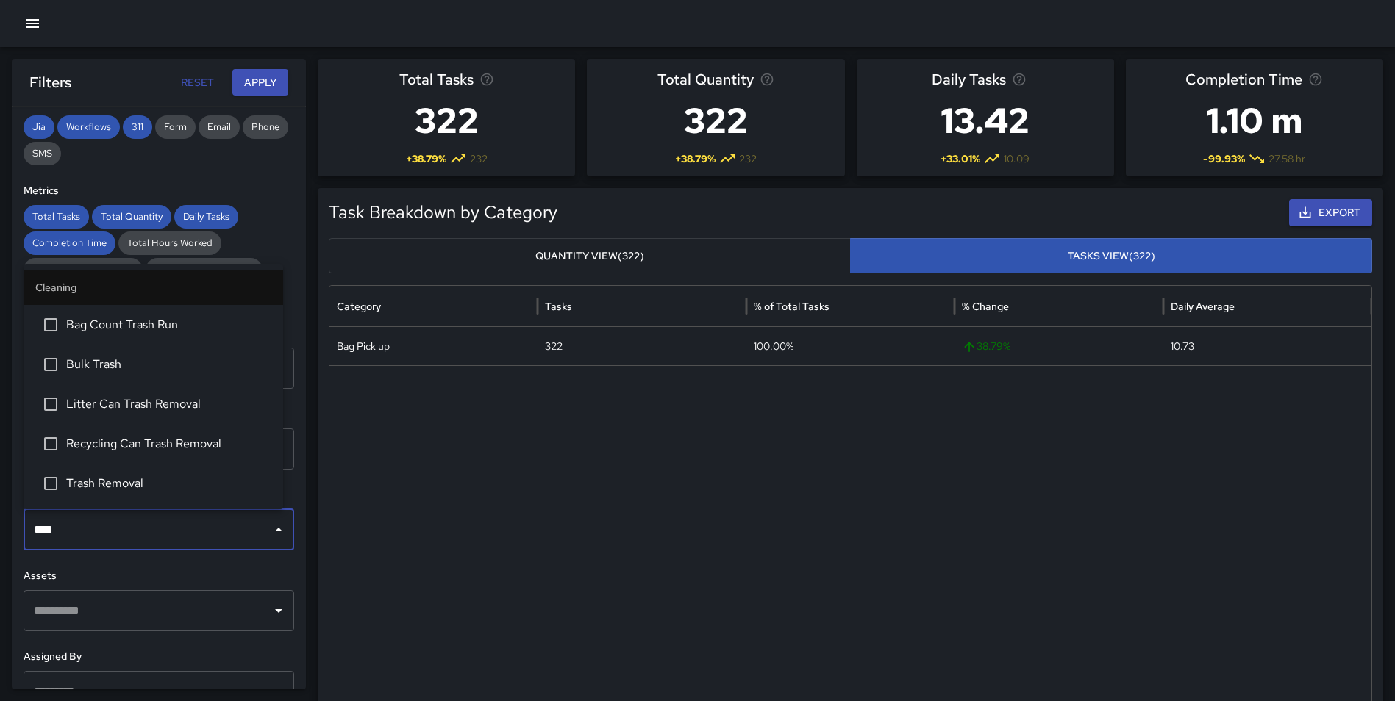
click at [124, 492] on span "Trash Removal" at bounding box center [168, 484] width 205 height 18
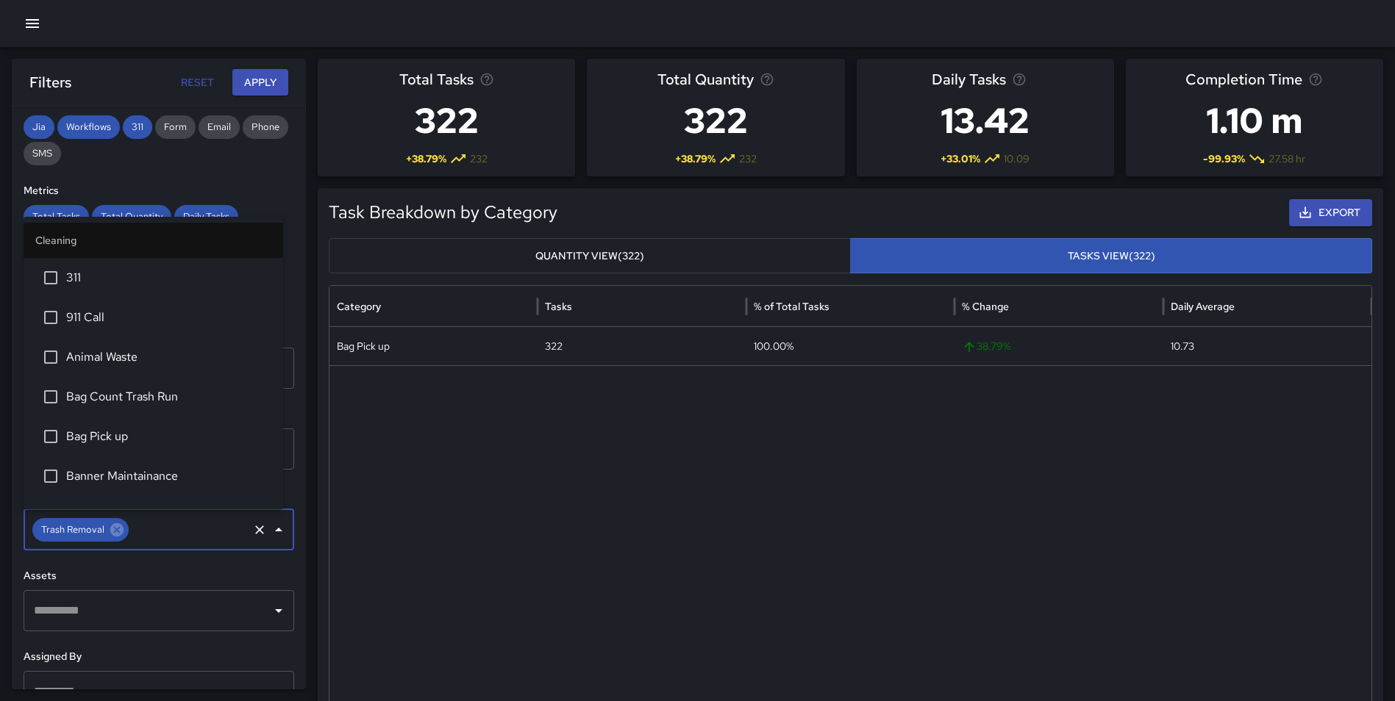
scroll to position [1257, 0]
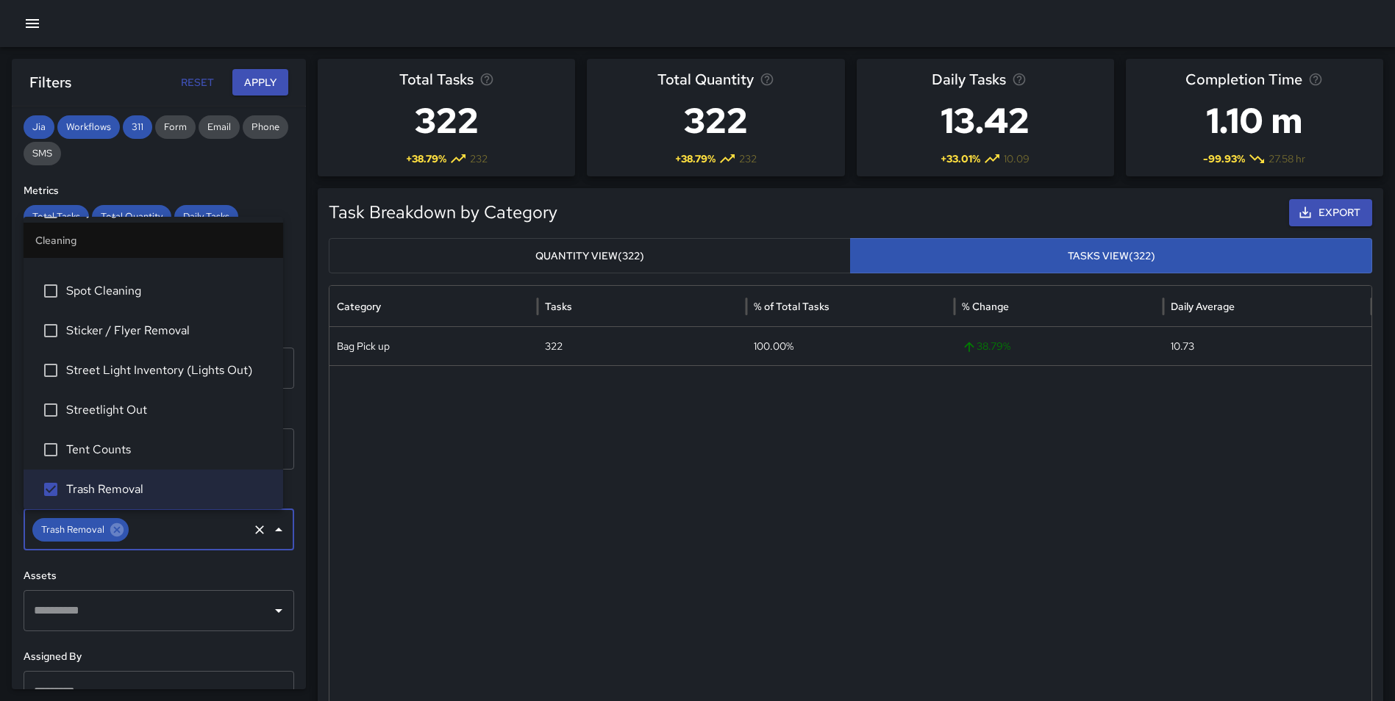
click at [249, 78] on button "Apply" at bounding box center [260, 82] width 56 height 27
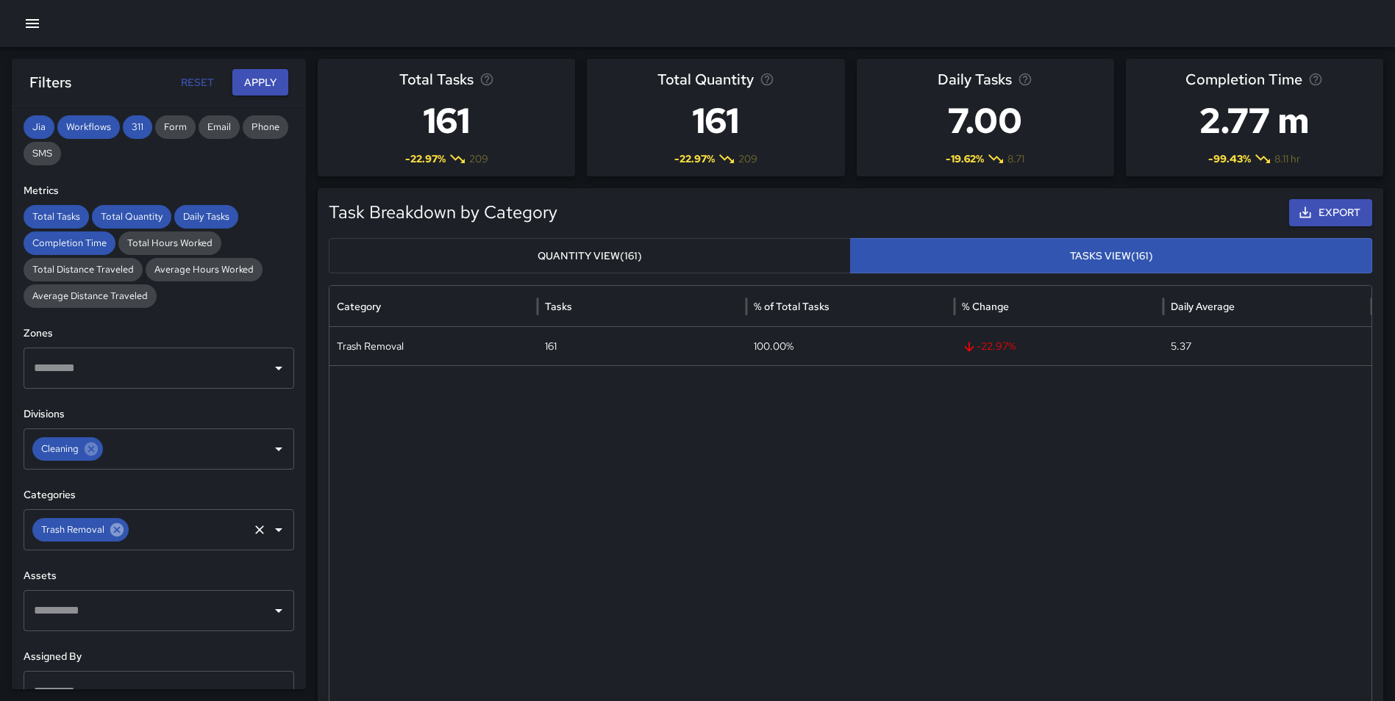
click at [115, 524] on icon at bounding box center [116, 529] width 13 height 13
click at [91, 531] on input "text" at bounding box center [147, 530] width 235 height 28
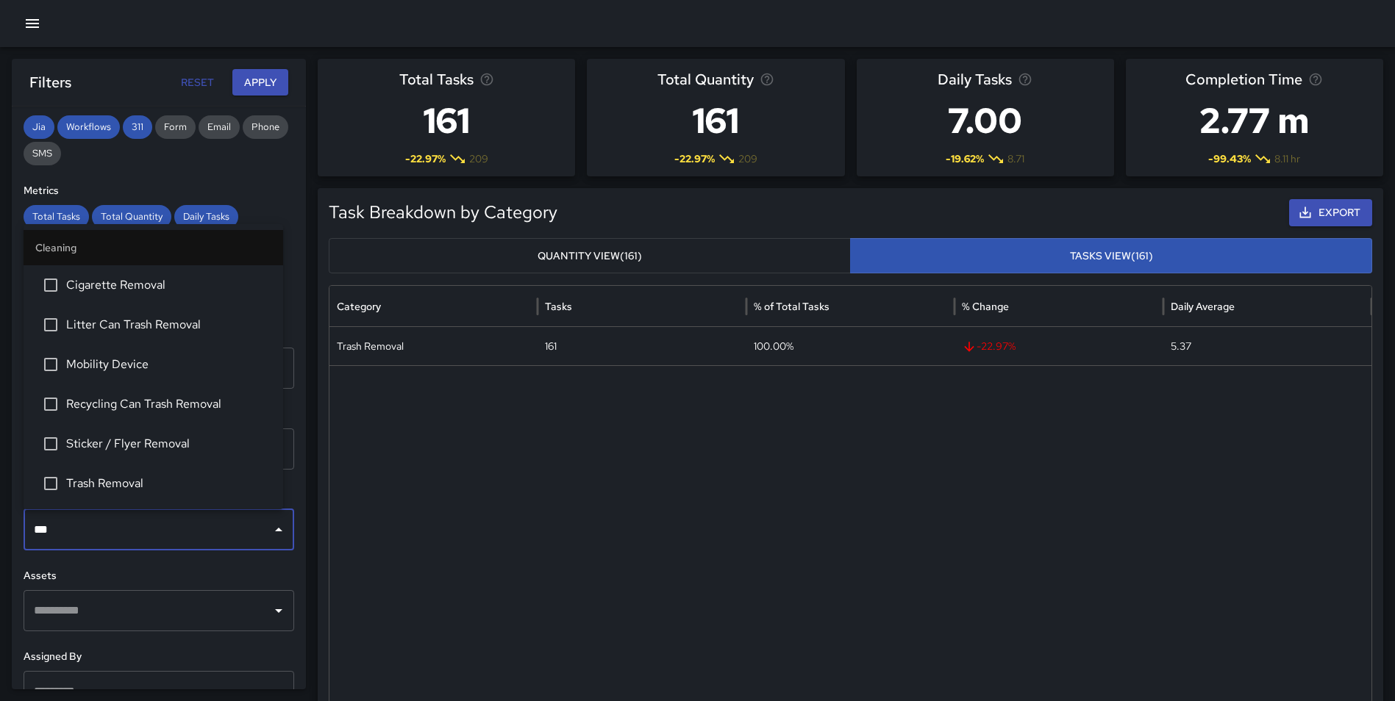
type input "****"
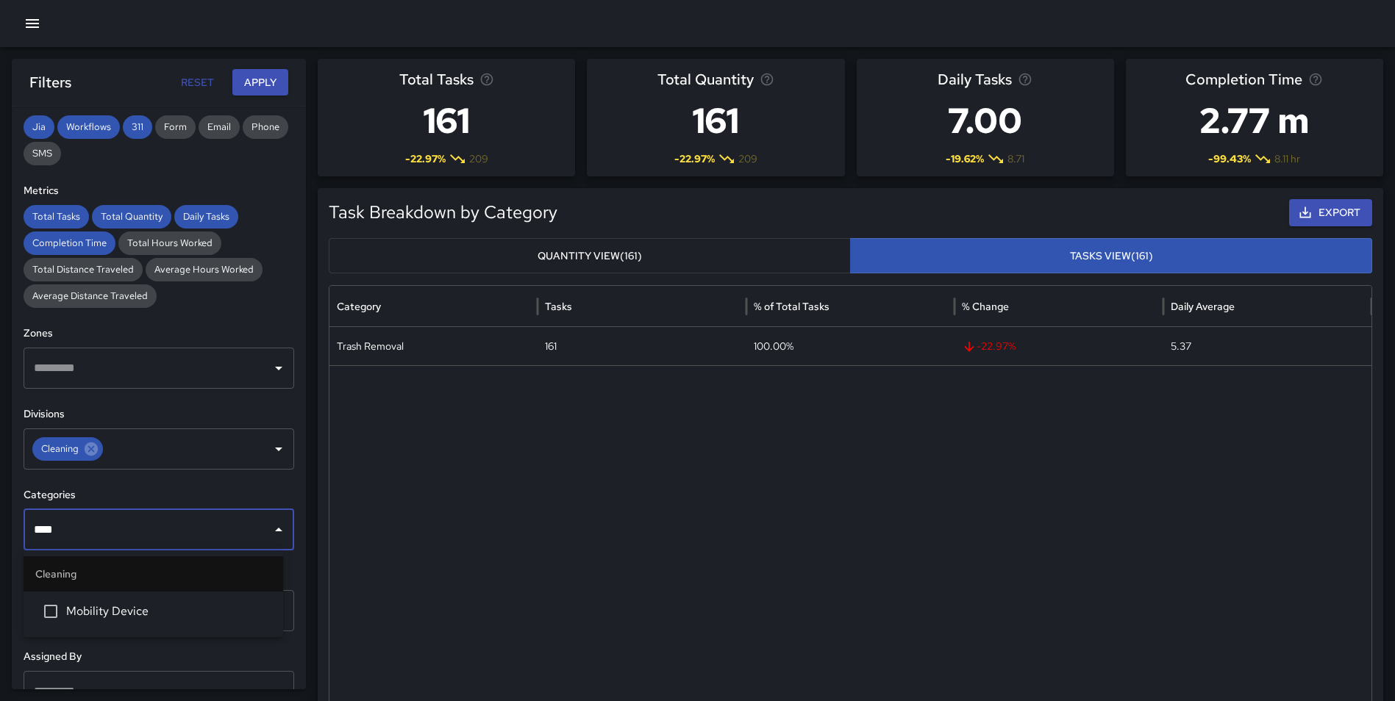
click at [101, 619] on span "Mobility Device" at bounding box center [168, 612] width 205 height 18
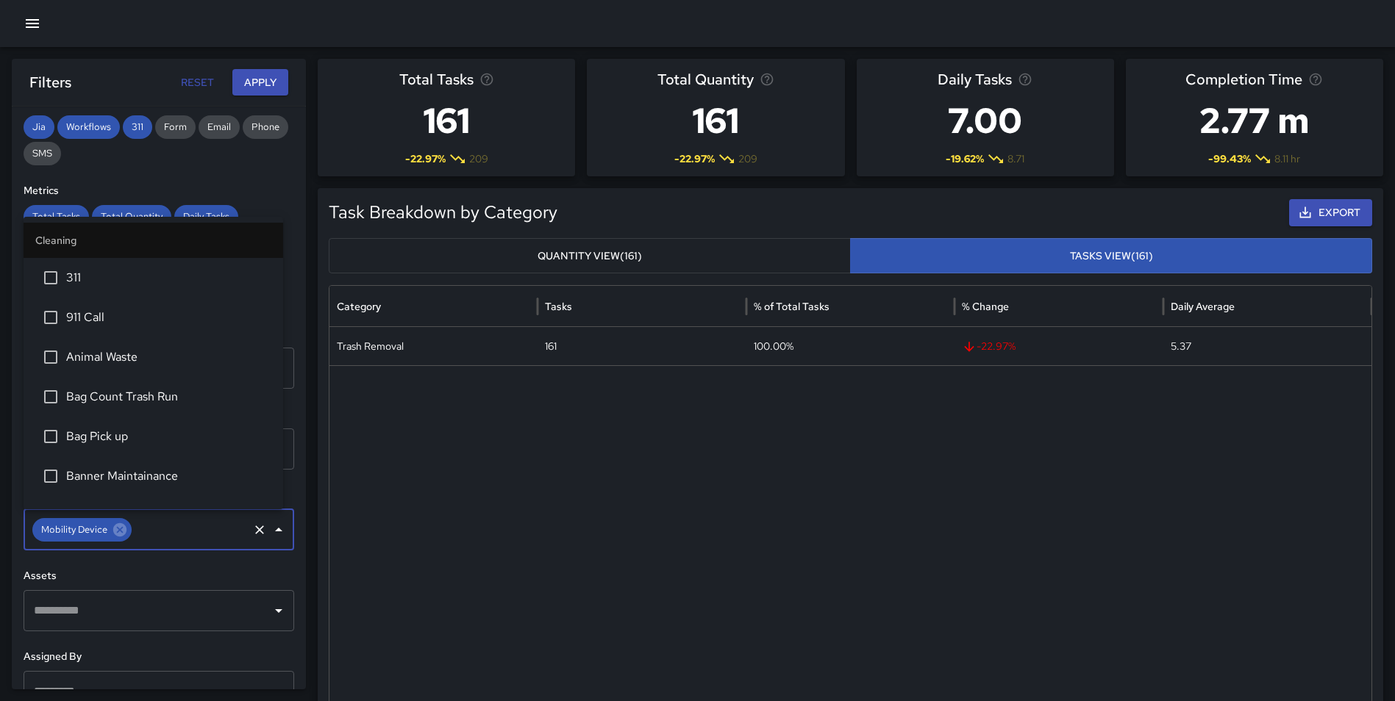
scroll to position [741, 0]
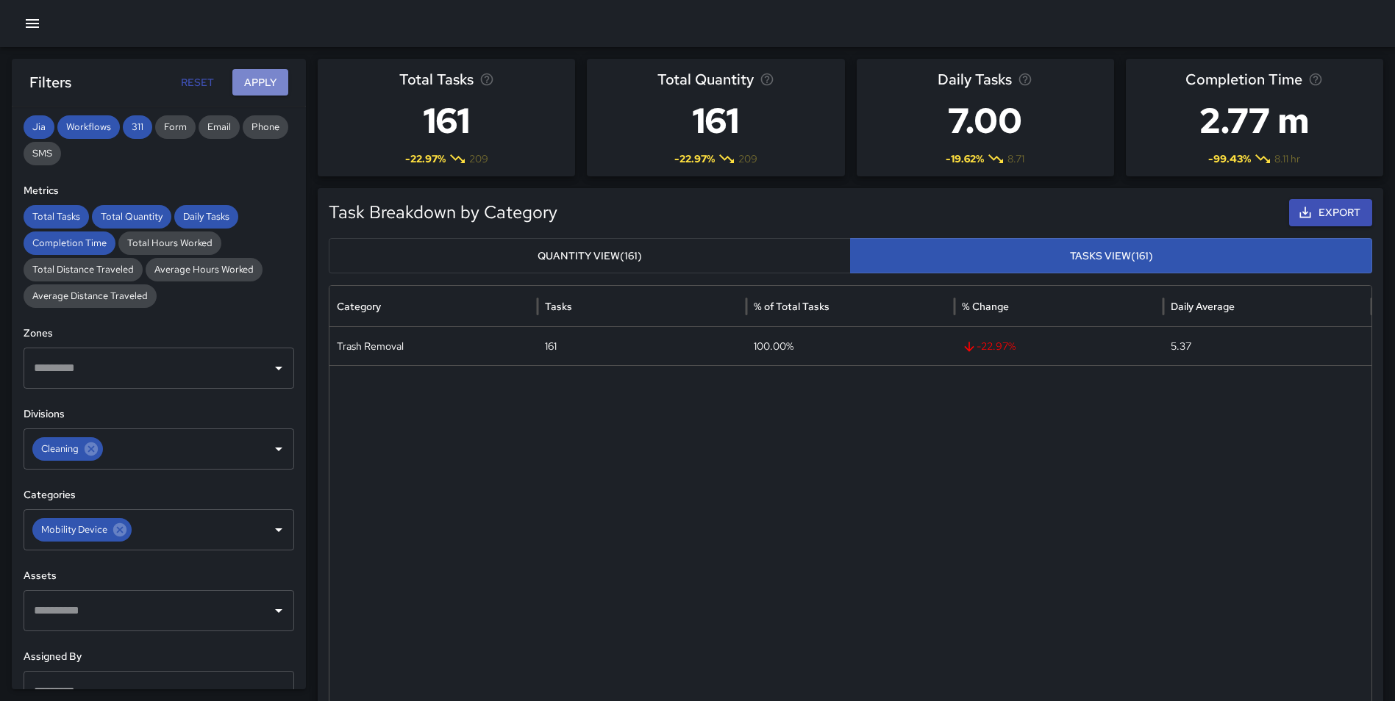
click at [259, 87] on button "Apply" at bounding box center [260, 82] width 56 height 27
click at [121, 525] on icon at bounding box center [120, 530] width 16 height 16
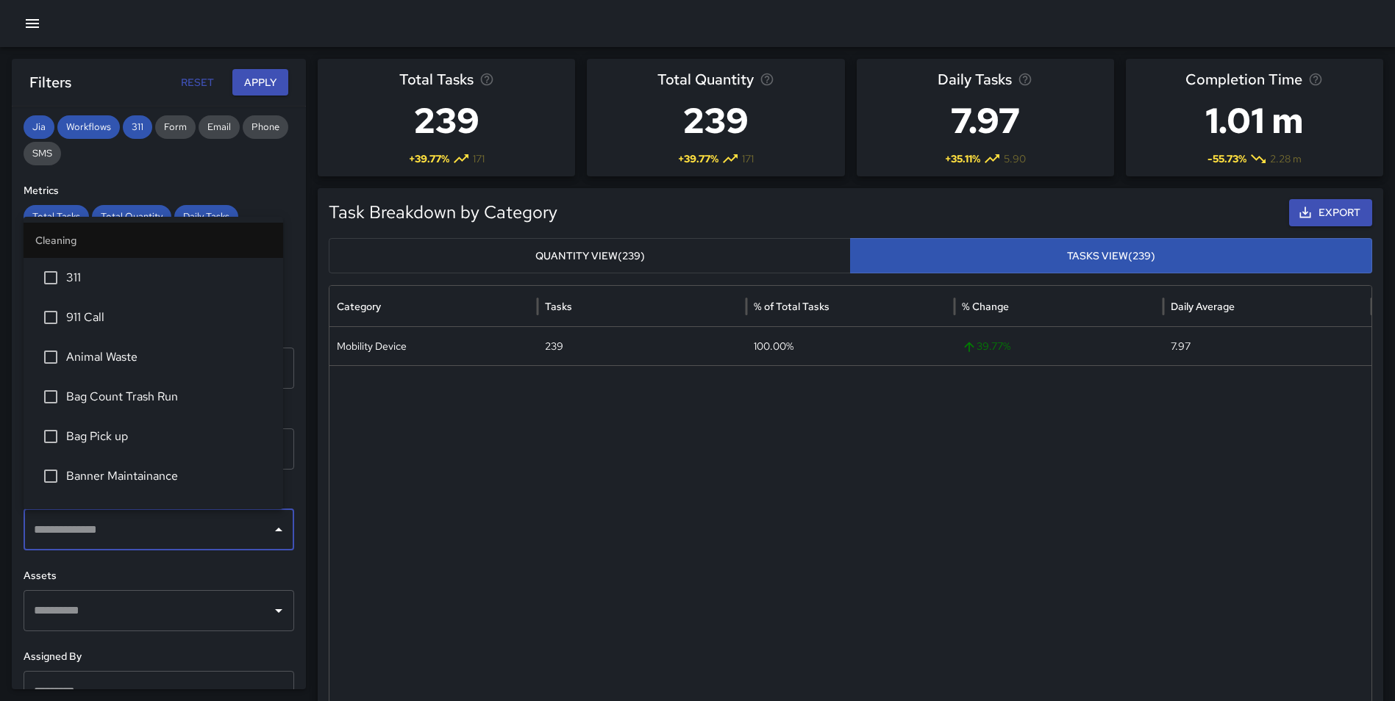
click at [118, 526] on input "text" at bounding box center [147, 530] width 235 height 28
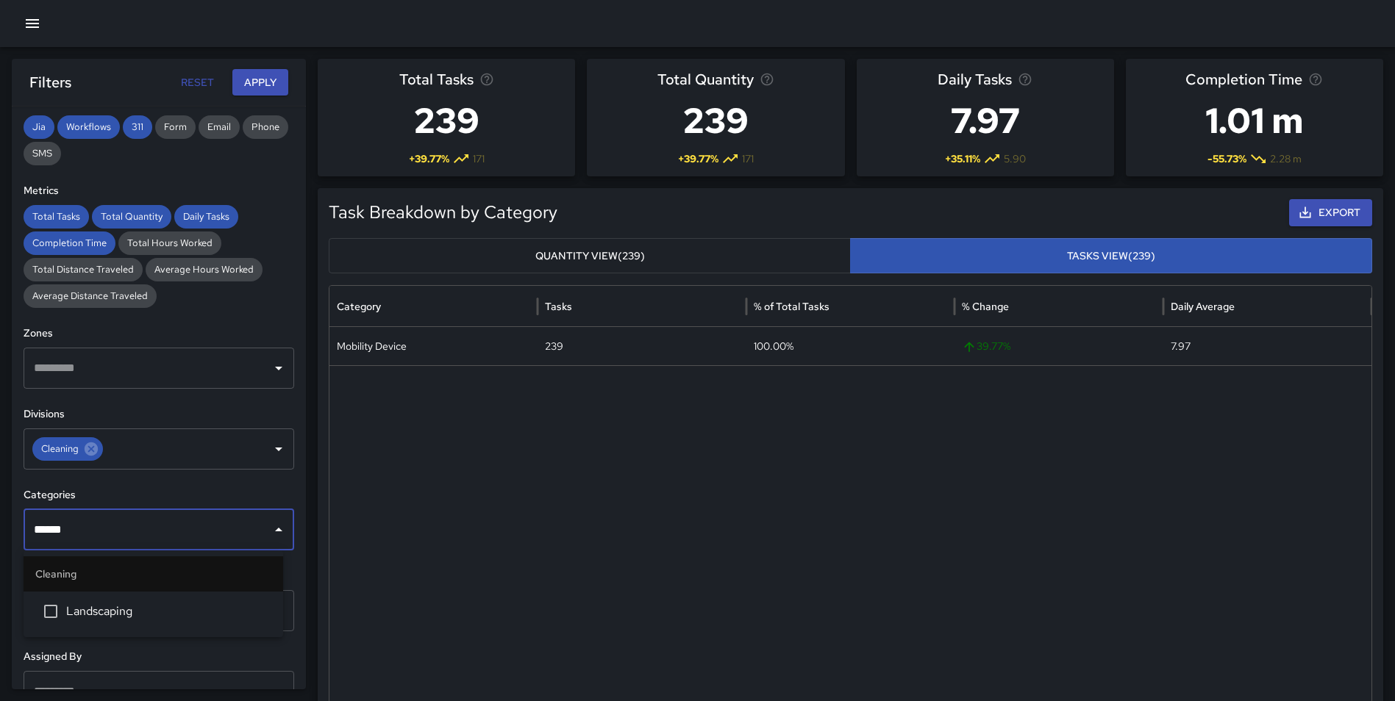
type input "*******"
click at [128, 606] on li "Landscaping" at bounding box center [154, 612] width 260 height 40
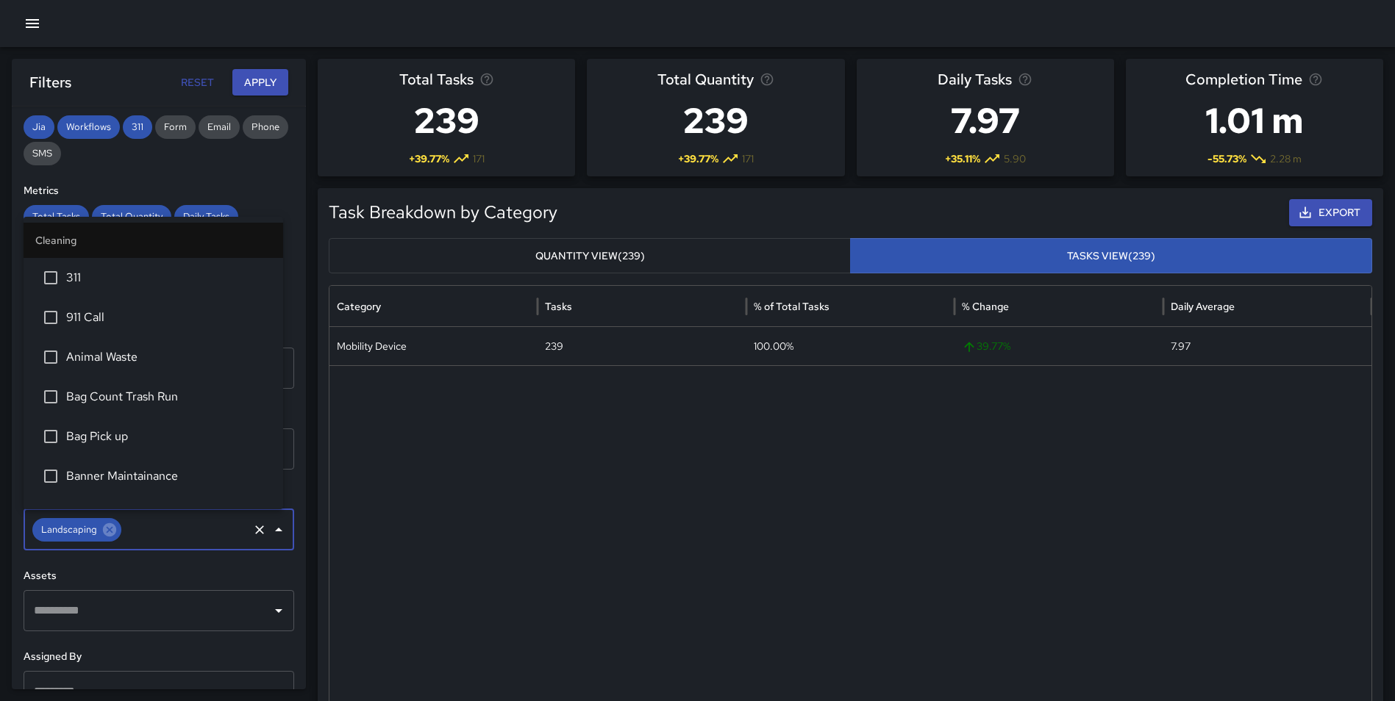
scroll to position [463, 0]
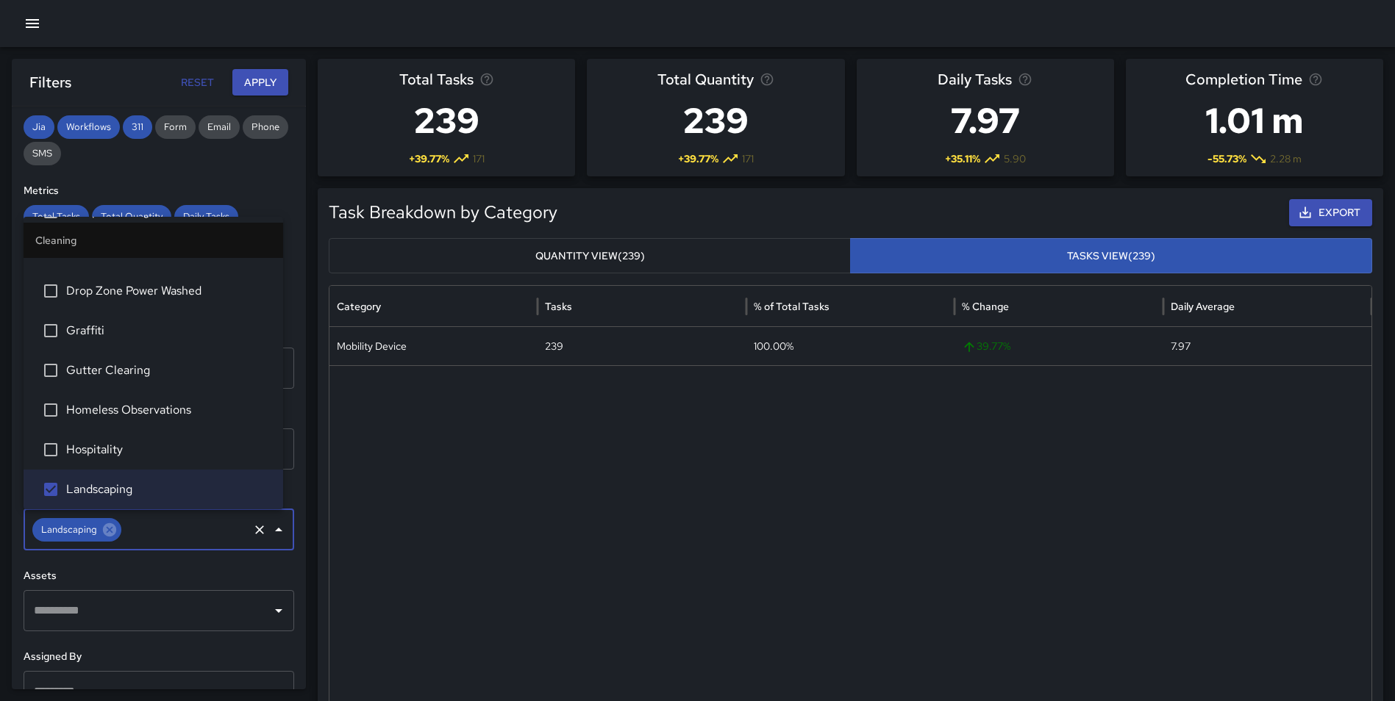
click at [256, 78] on button "Apply" at bounding box center [260, 82] width 56 height 27
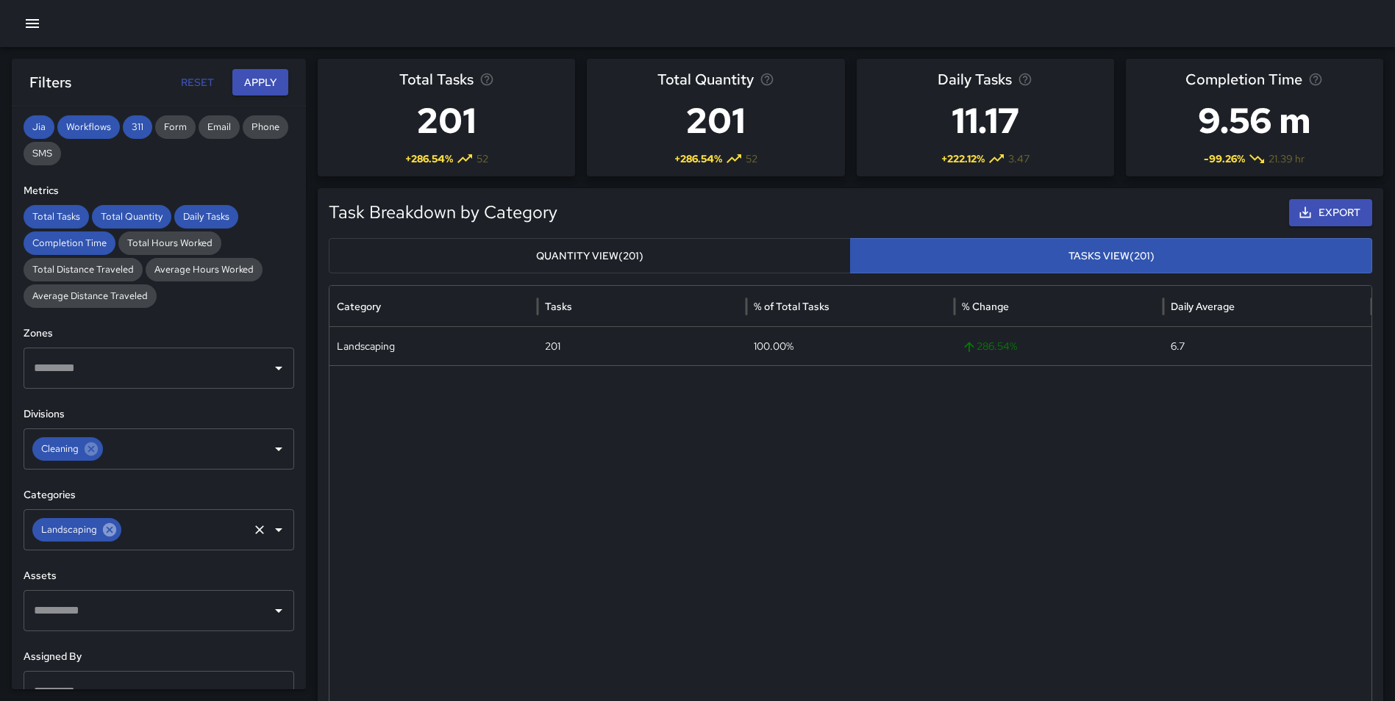
click at [112, 532] on icon at bounding box center [109, 529] width 13 height 13
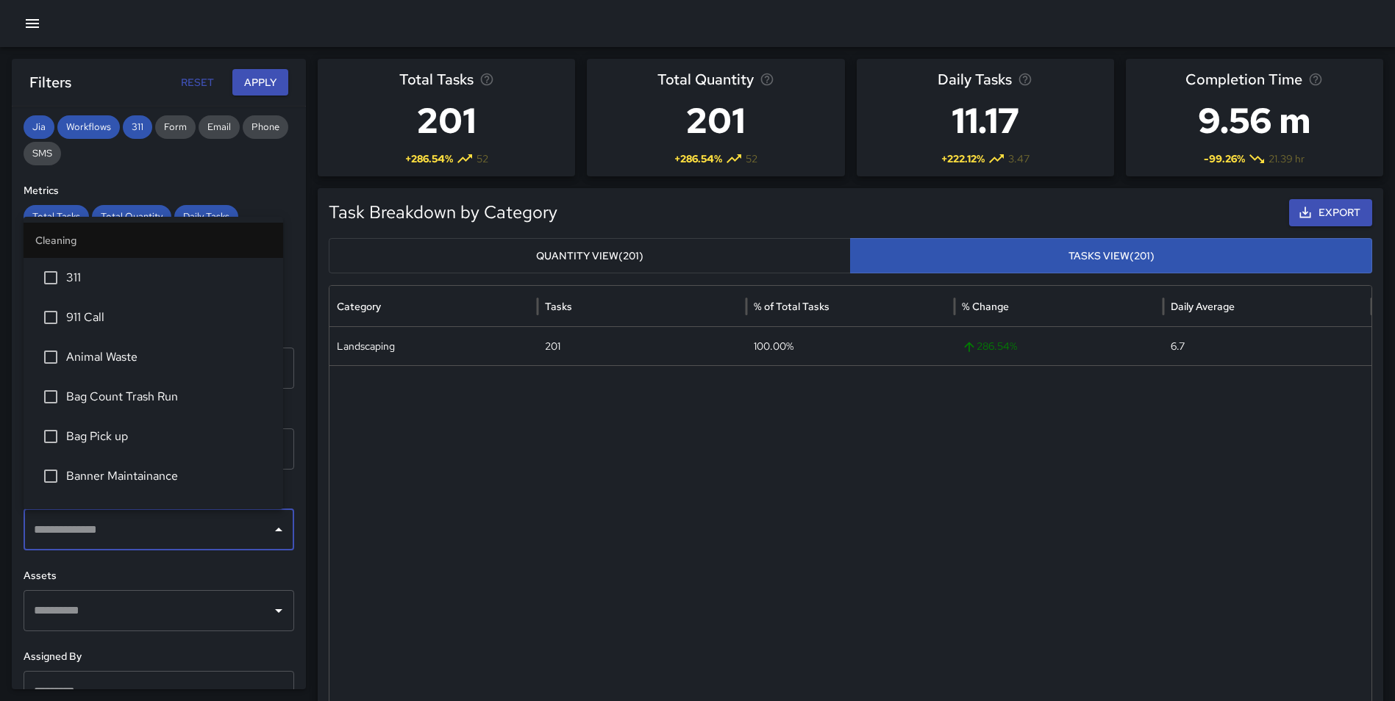
click at [93, 529] on input "text" at bounding box center [147, 530] width 235 height 28
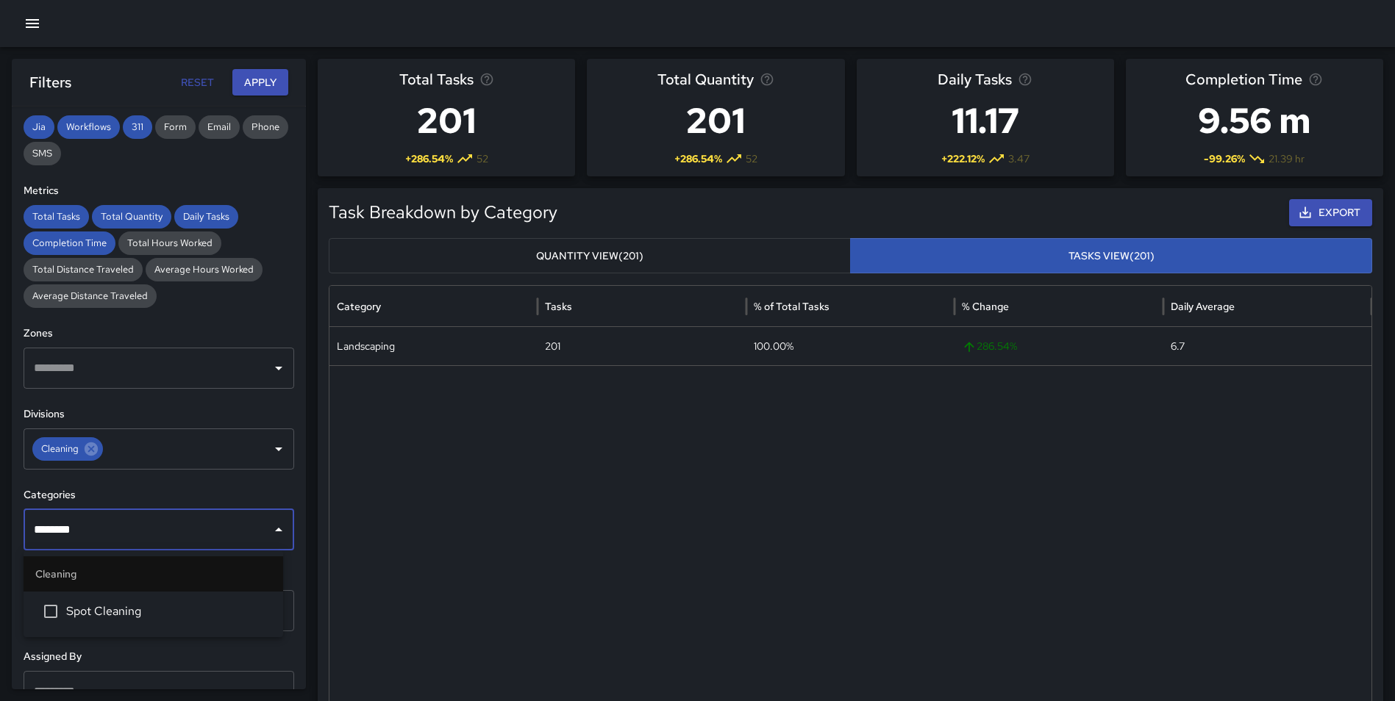
type input "*********"
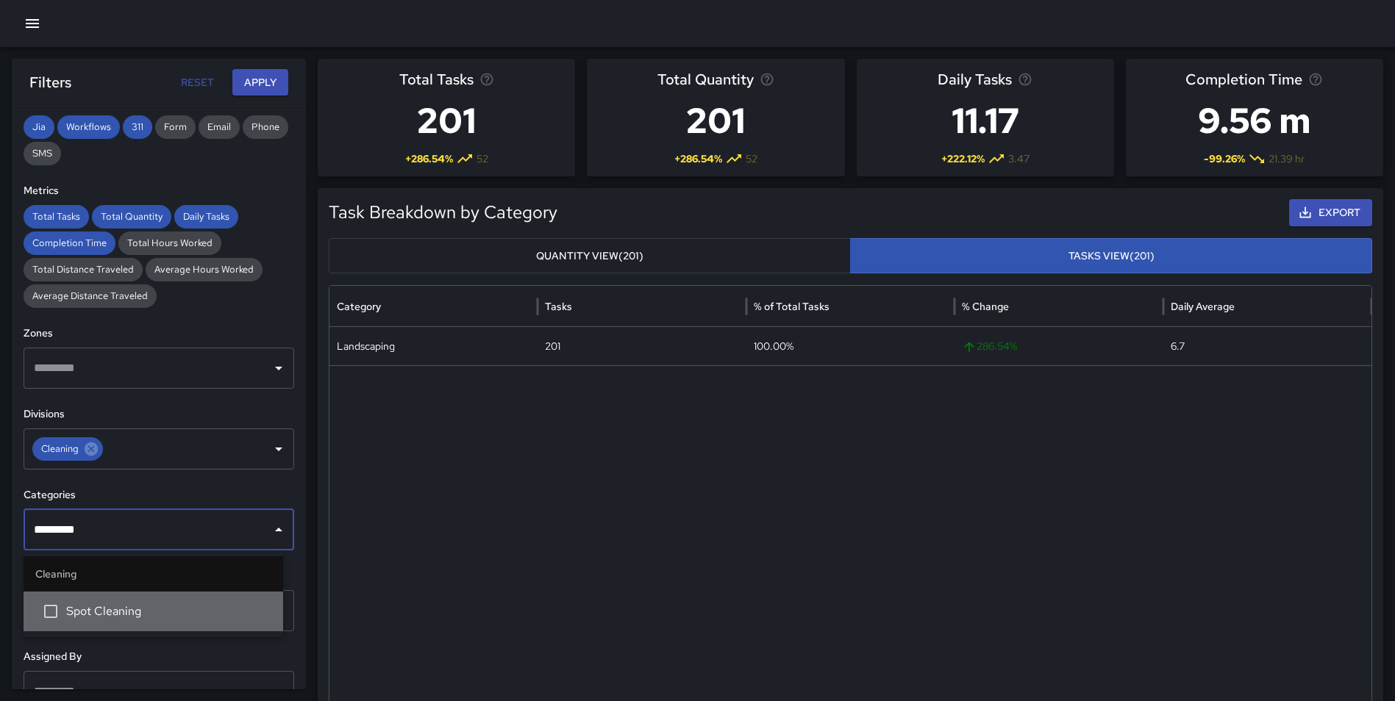
click at [110, 616] on span "Spot Cleaning" at bounding box center [168, 612] width 205 height 18
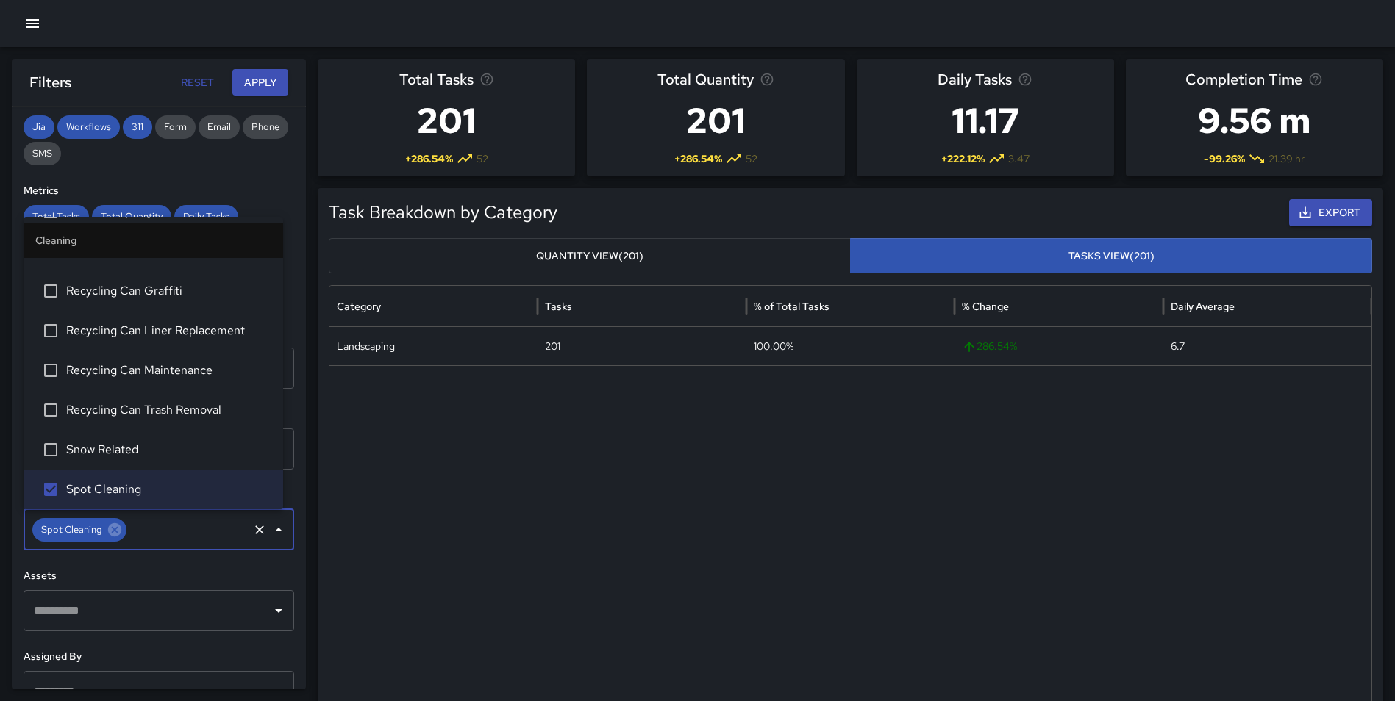
click at [260, 79] on button "Apply" at bounding box center [260, 82] width 56 height 27
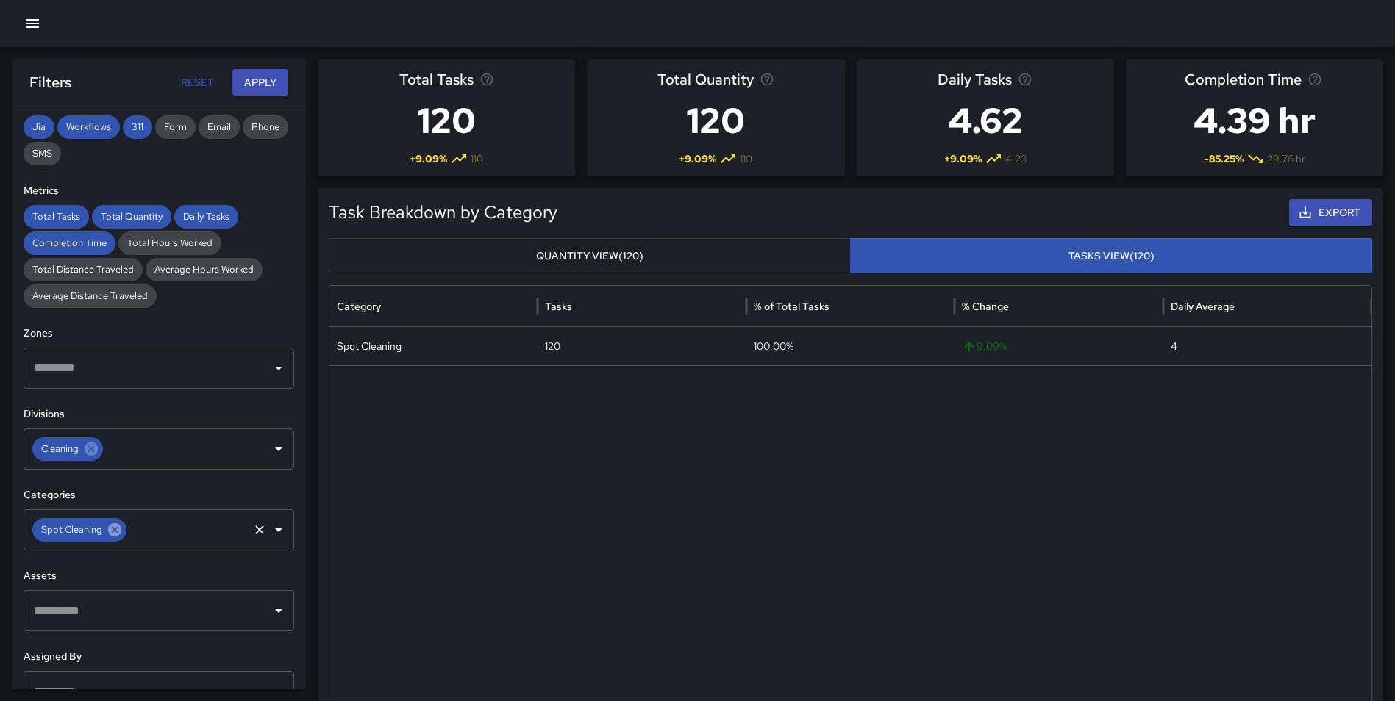
click at [111, 529] on icon at bounding box center [114, 529] width 13 height 13
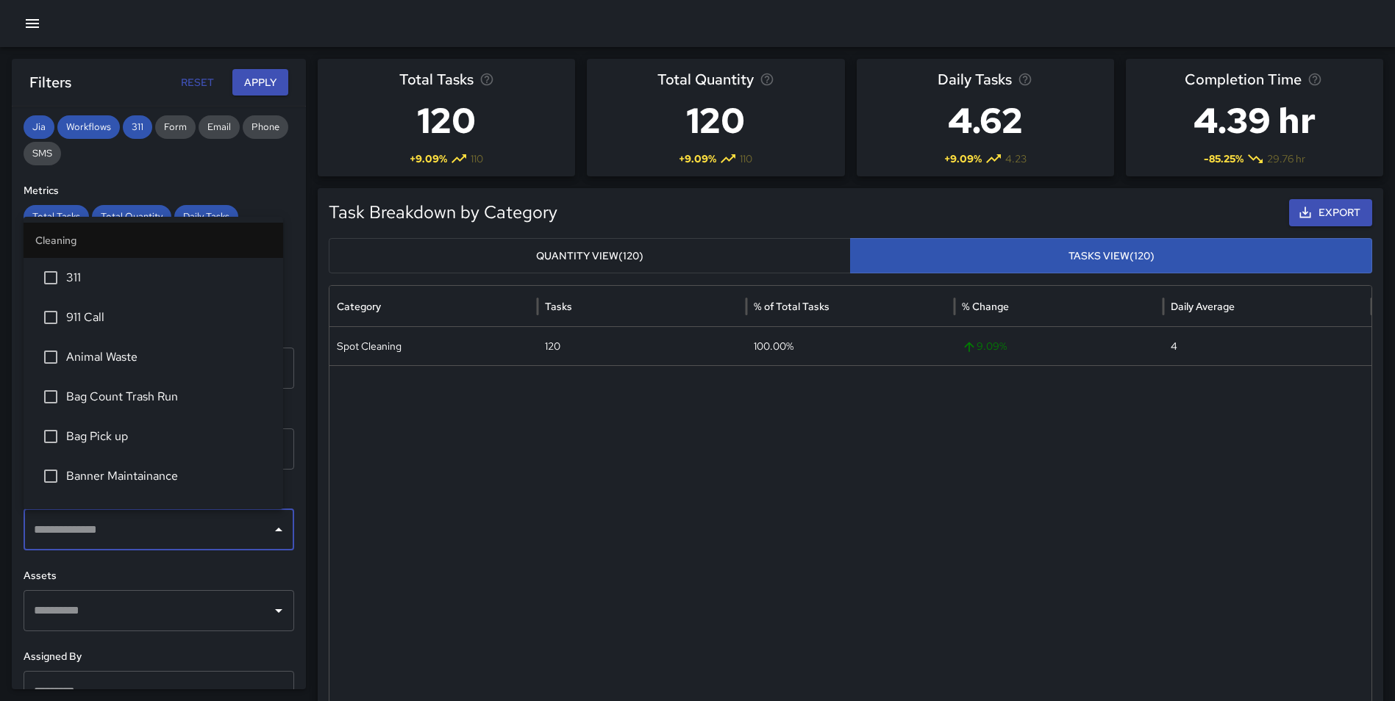
click at [89, 531] on input "text" at bounding box center [147, 530] width 235 height 28
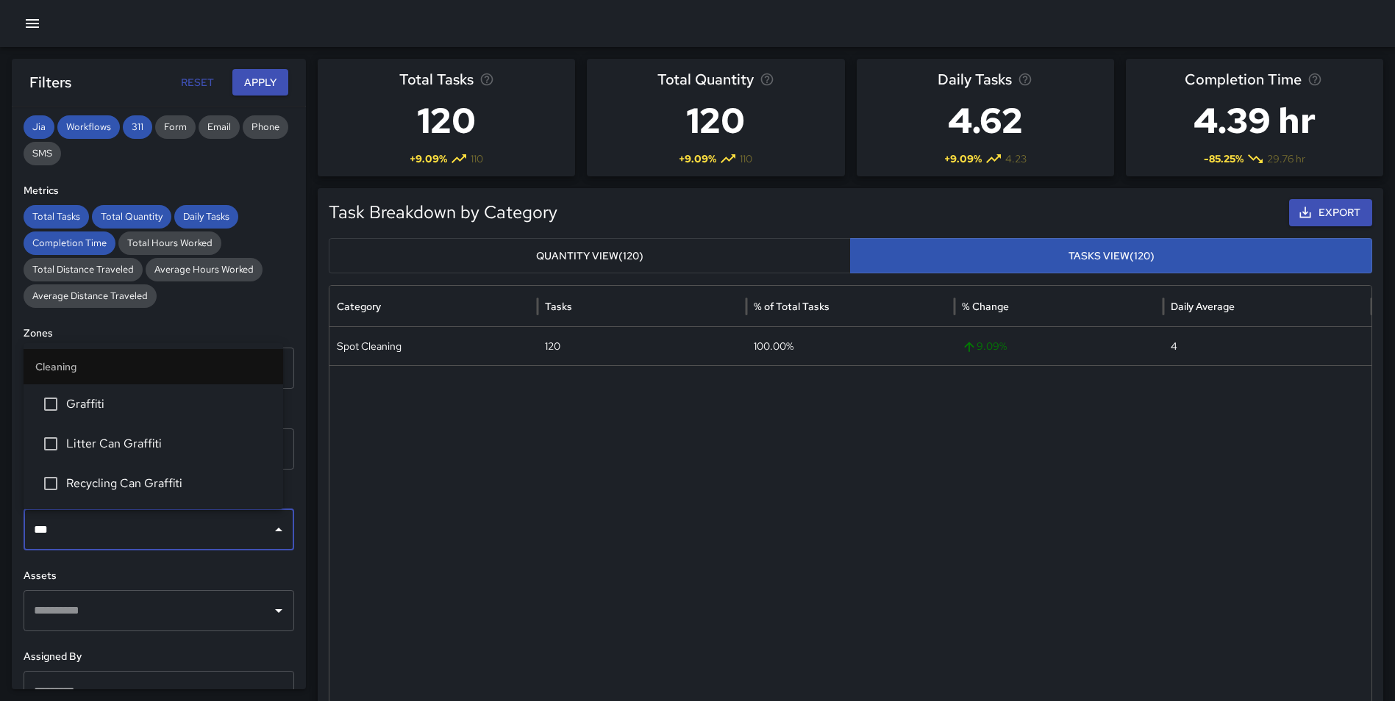
type input "****"
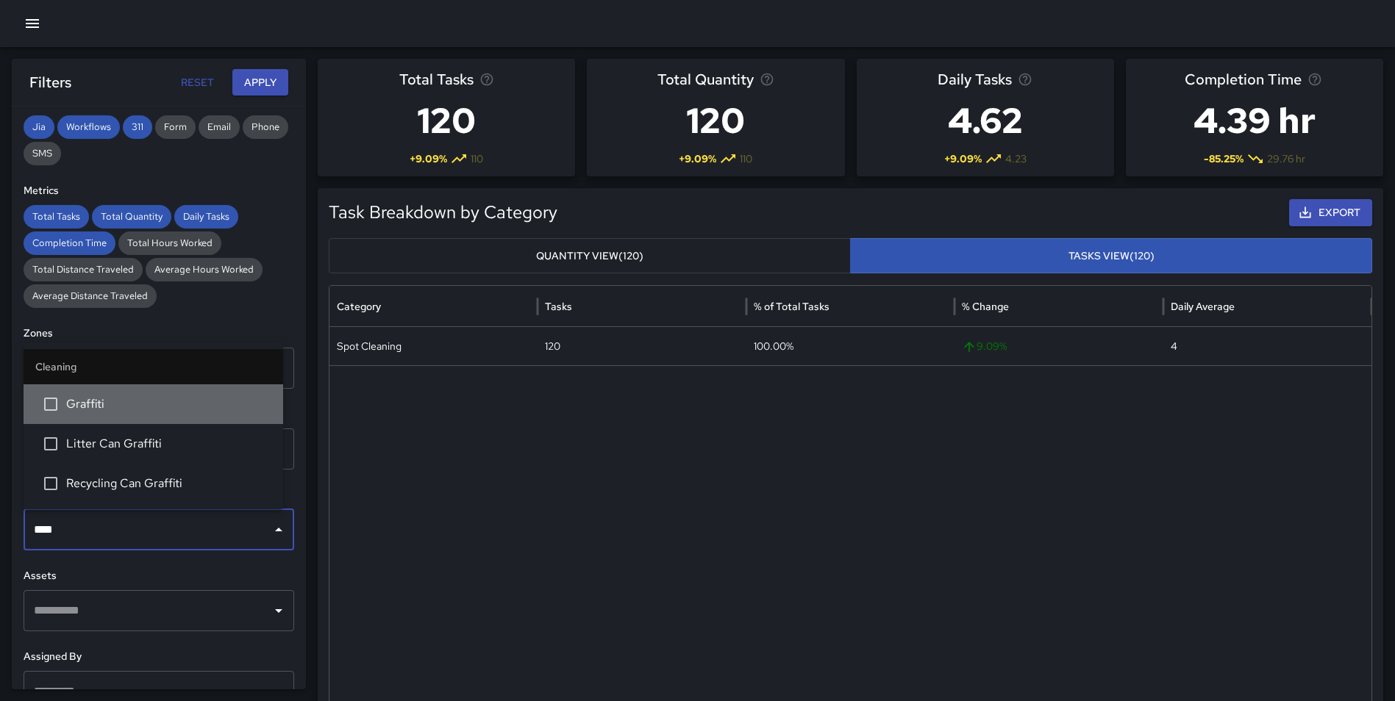
click at [124, 405] on span "Graffiti" at bounding box center [168, 405] width 205 height 18
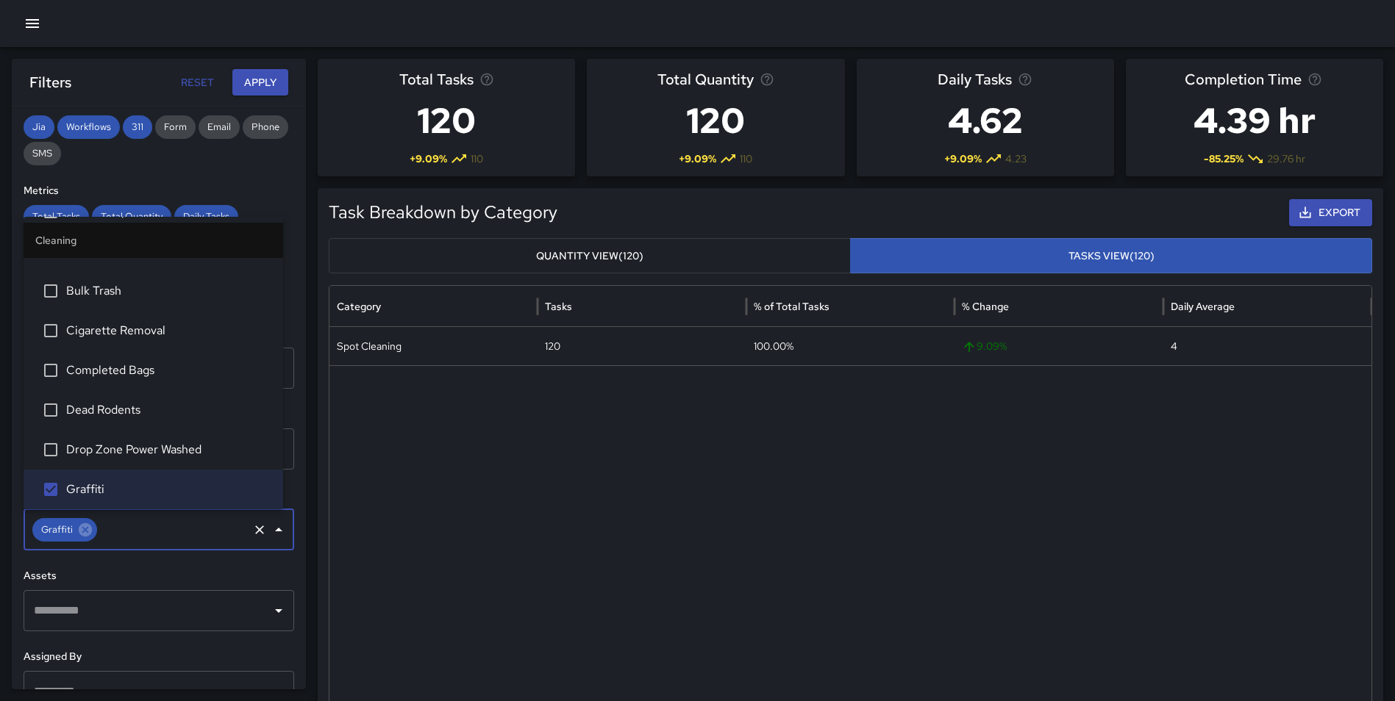
click at [264, 81] on button "Apply" at bounding box center [260, 82] width 56 height 27
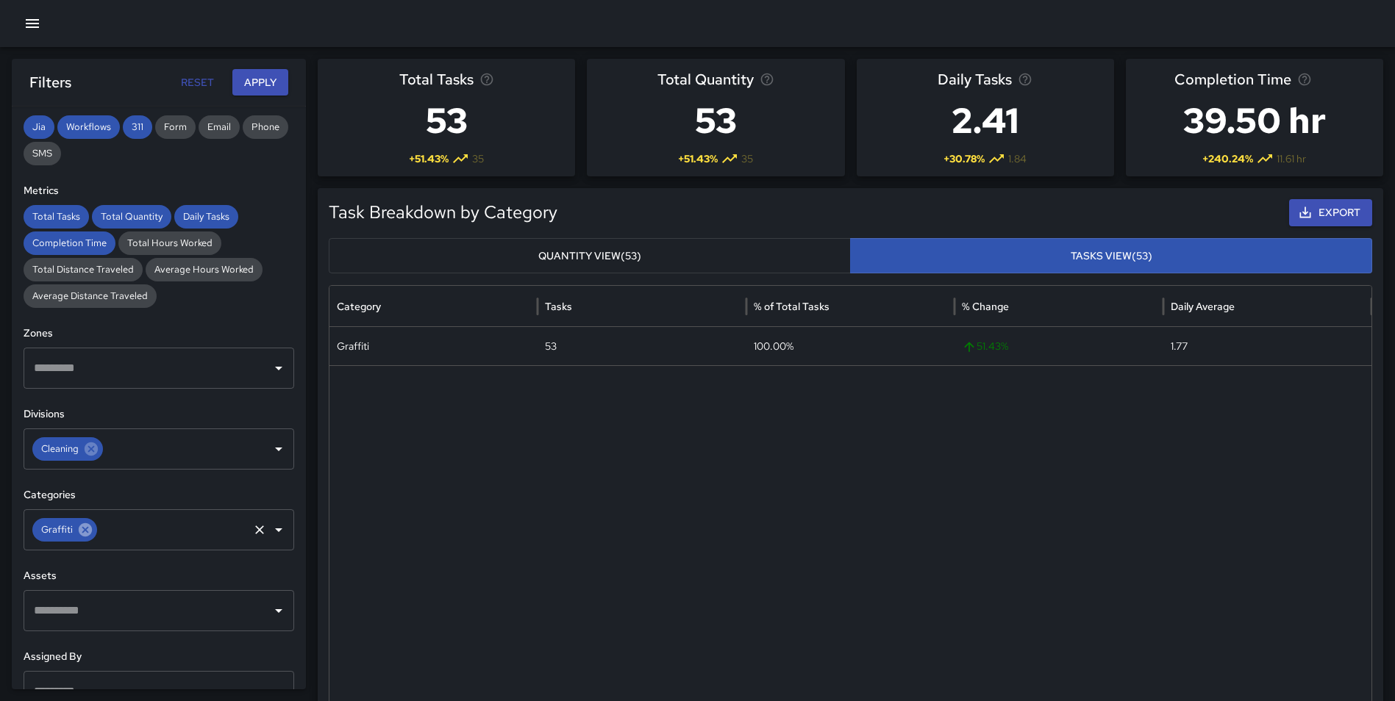
click at [80, 530] on icon at bounding box center [85, 529] width 13 height 13
click at [87, 450] on icon at bounding box center [91, 449] width 13 height 13
click at [61, 454] on input "text" at bounding box center [147, 449] width 235 height 28
type input "*"
type input "*****"
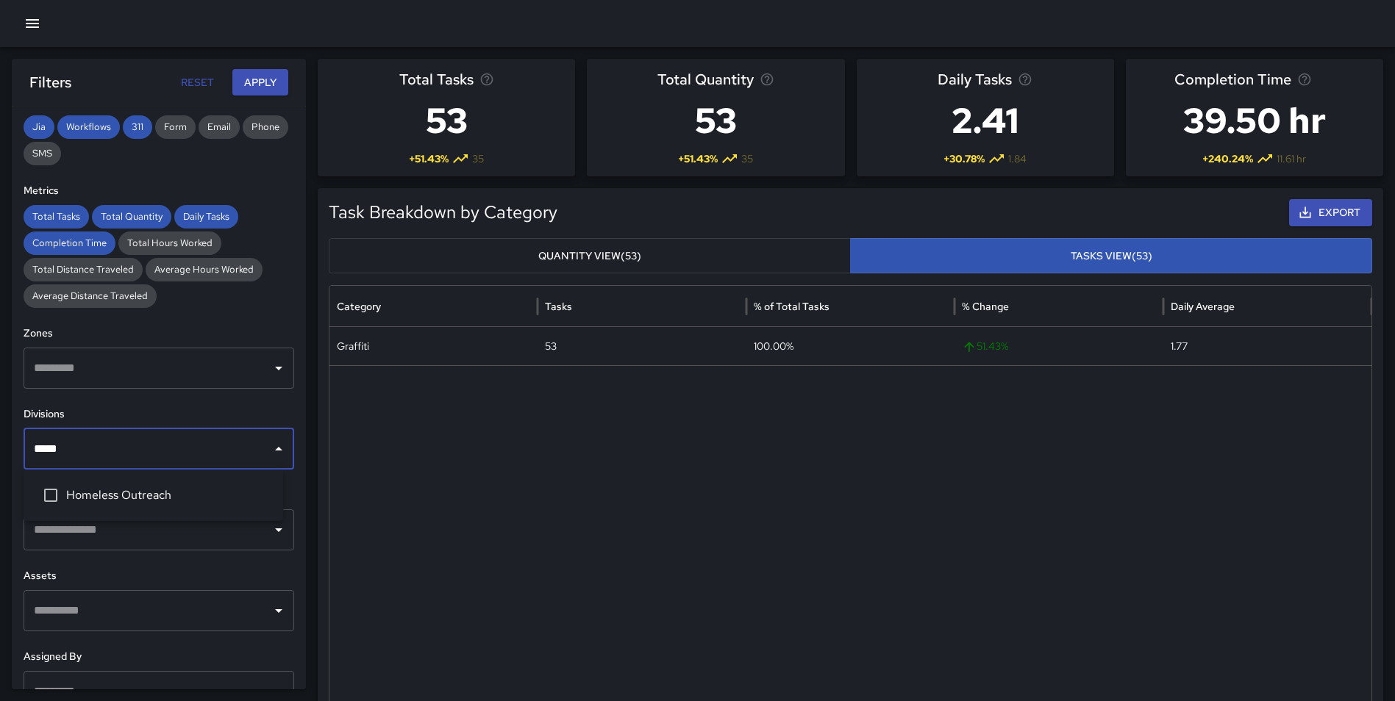
click at [104, 492] on span "Homeless Outreach" at bounding box center [168, 496] width 205 height 18
click at [256, 86] on button "Apply" at bounding box center [260, 82] width 56 height 27
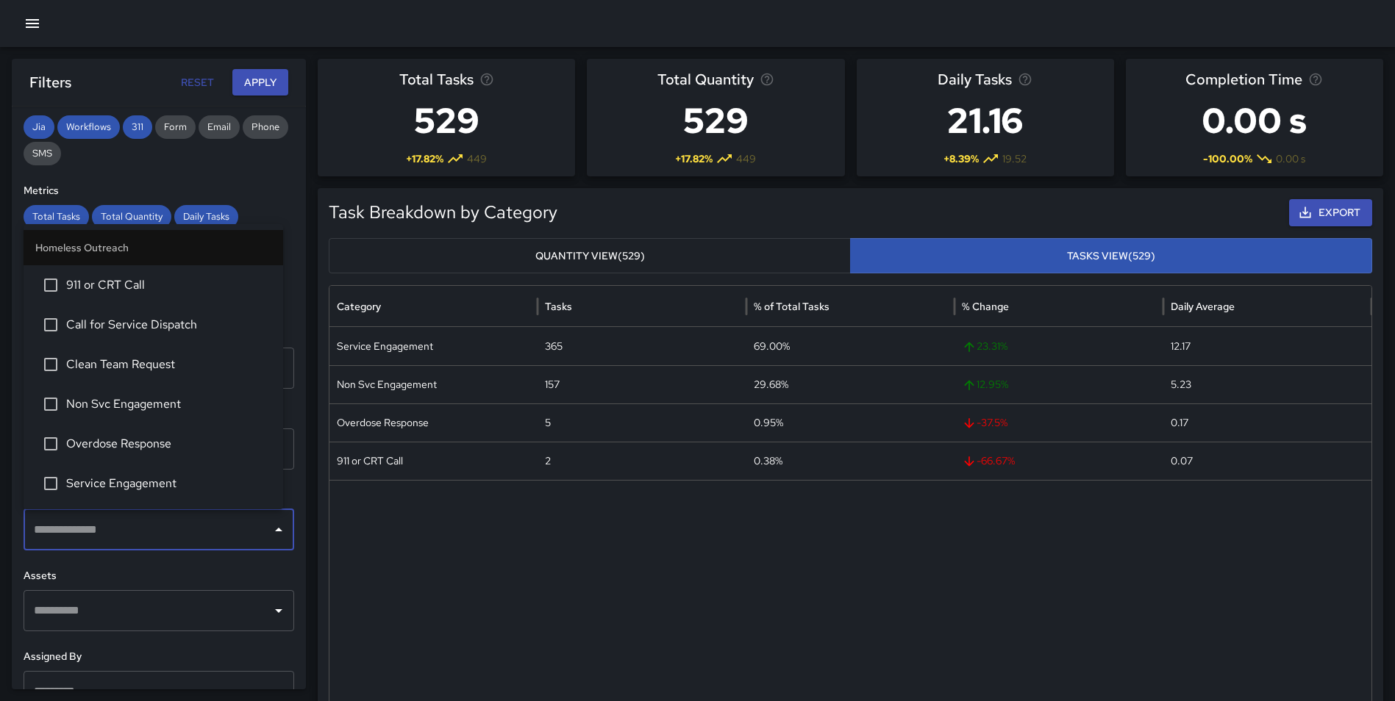
click at [100, 527] on input "text" at bounding box center [147, 530] width 235 height 28
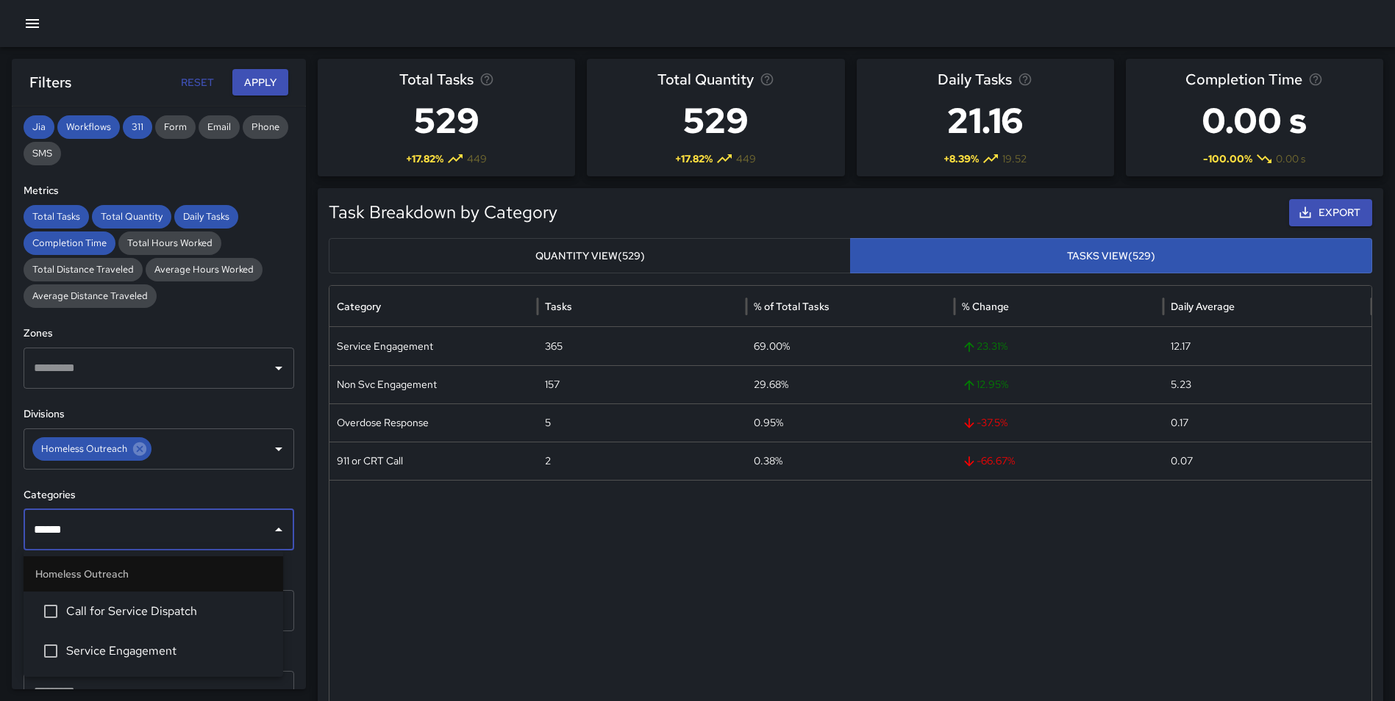
type input "*******"
click at [137, 639] on li "Service Engagement" at bounding box center [154, 652] width 260 height 40
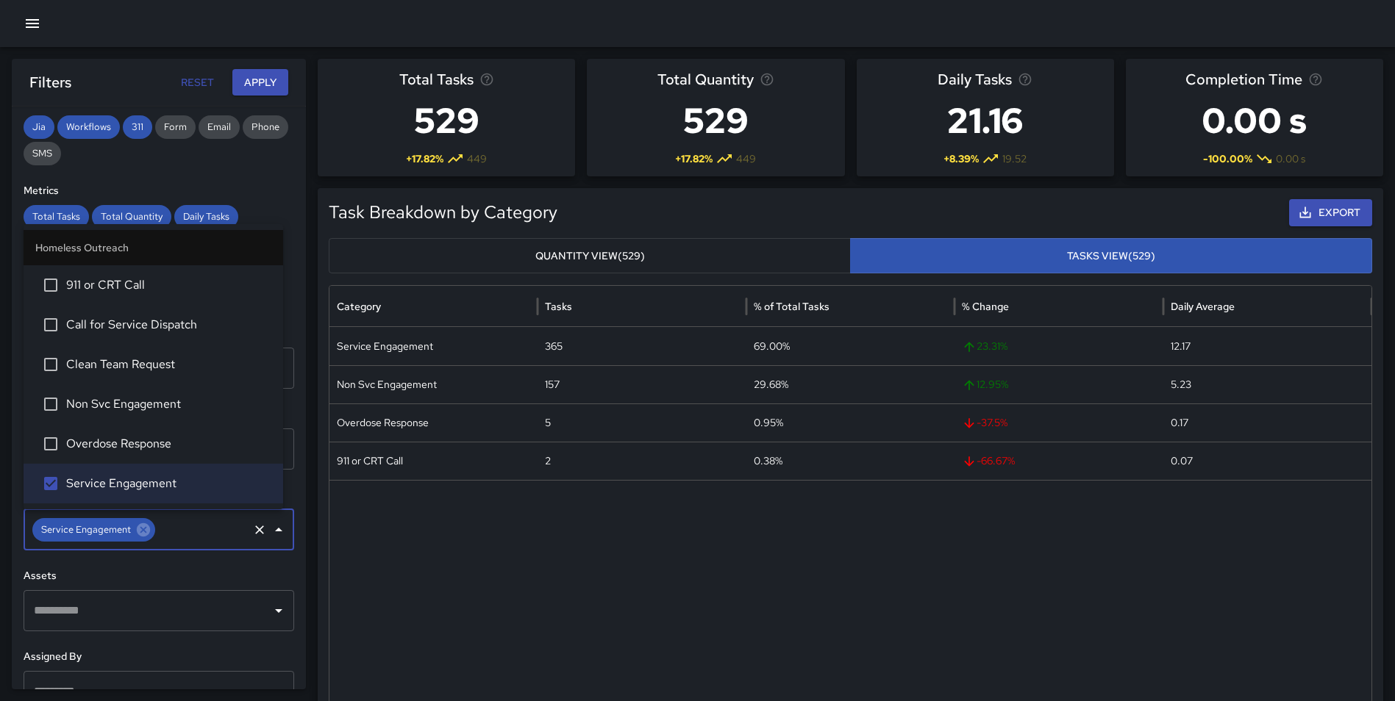
click at [252, 81] on button "Apply" at bounding box center [260, 82] width 56 height 27
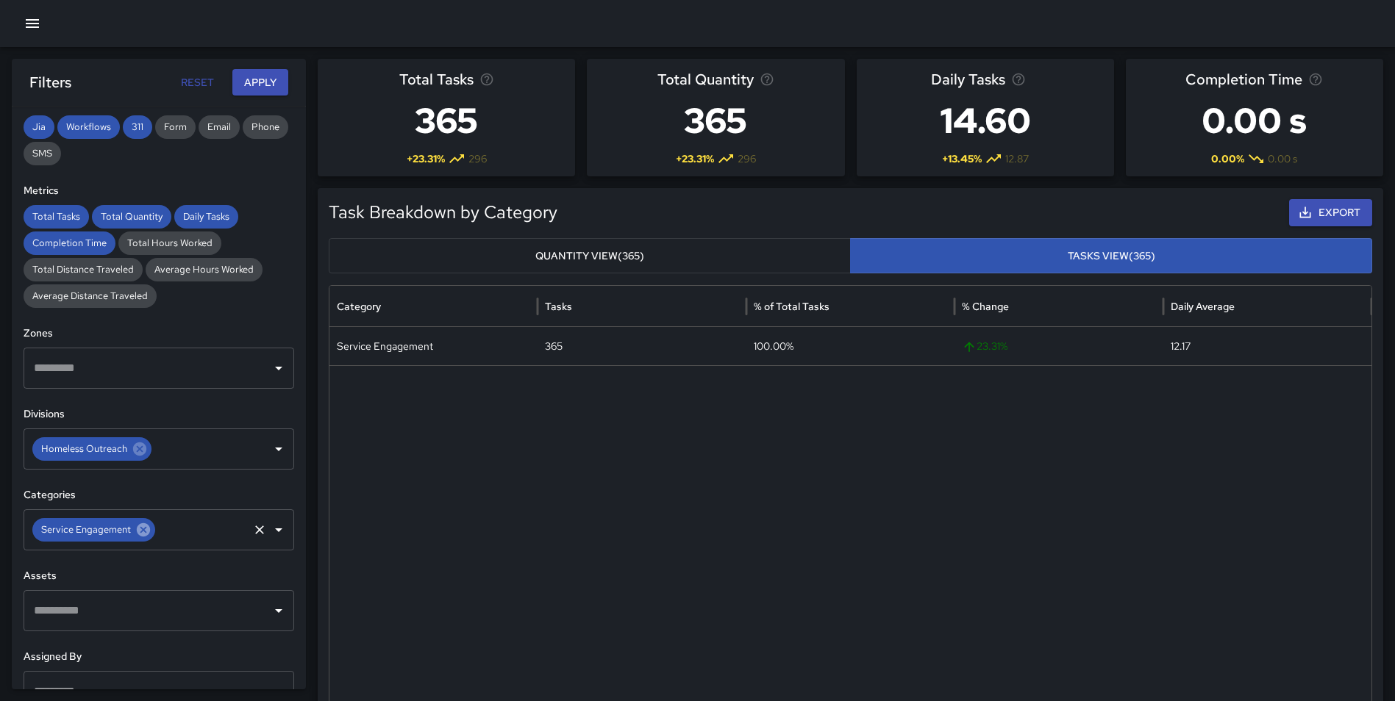
click at [131, 535] on span "Service Engagement" at bounding box center [85, 530] width 107 height 15
click at [143, 532] on icon at bounding box center [143, 530] width 16 height 16
click at [270, 77] on button "Apply" at bounding box center [260, 82] width 56 height 27
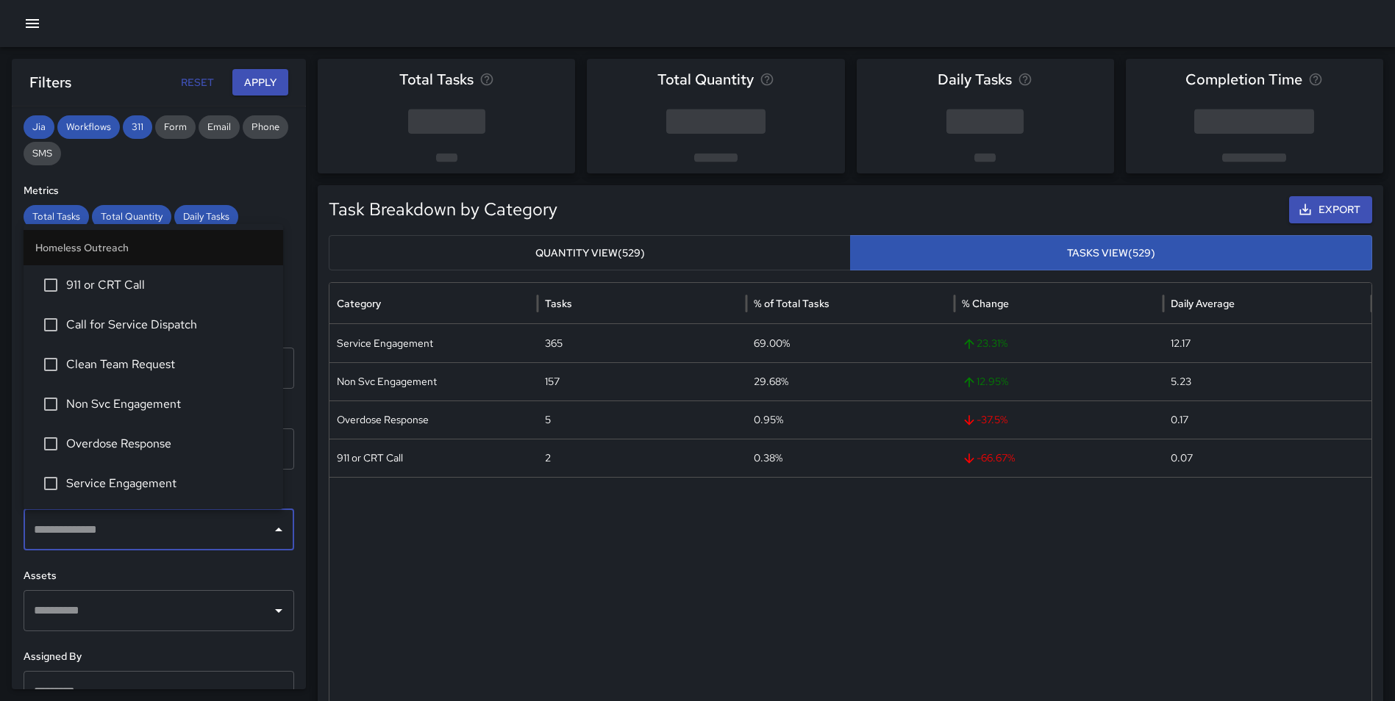
click at [137, 521] on input "text" at bounding box center [147, 530] width 235 height 28
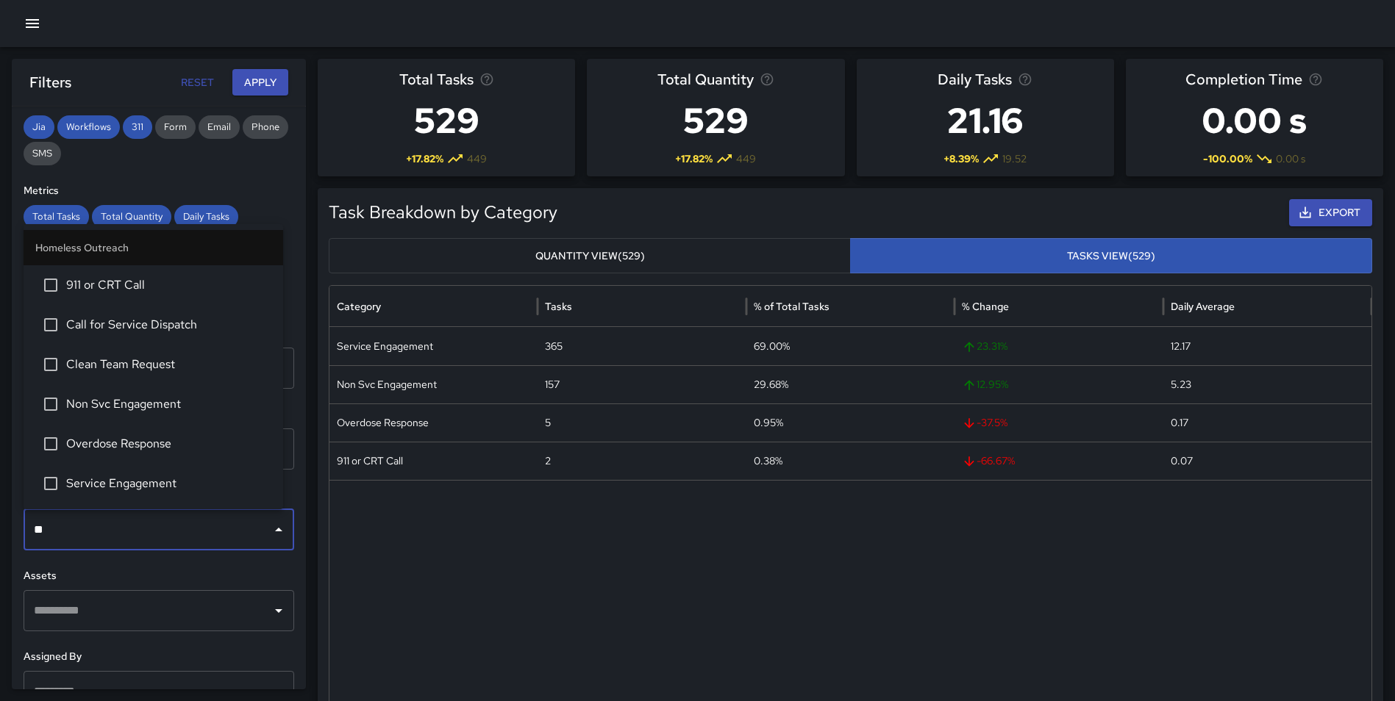
type input "***"
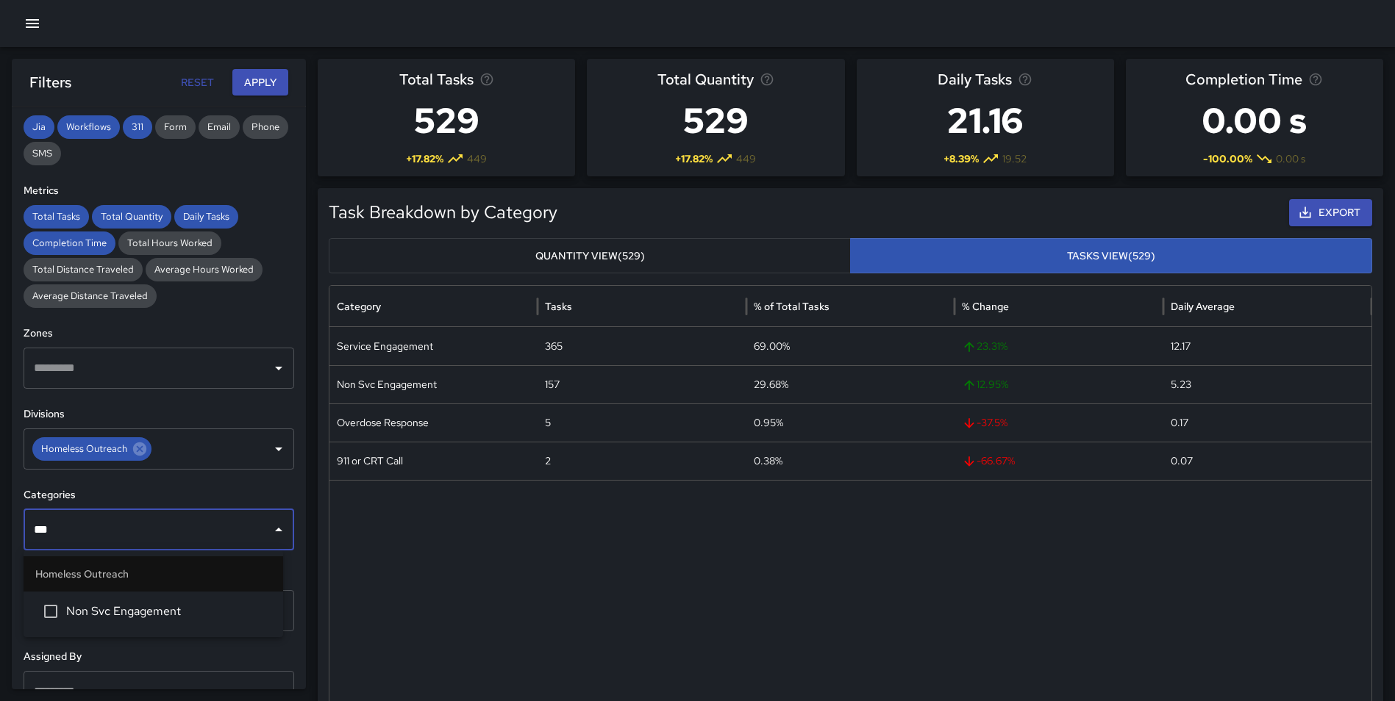
click at [129, 609] on span "Non Svc Engagement" at bounding box center [168, 612] width 205 height 18
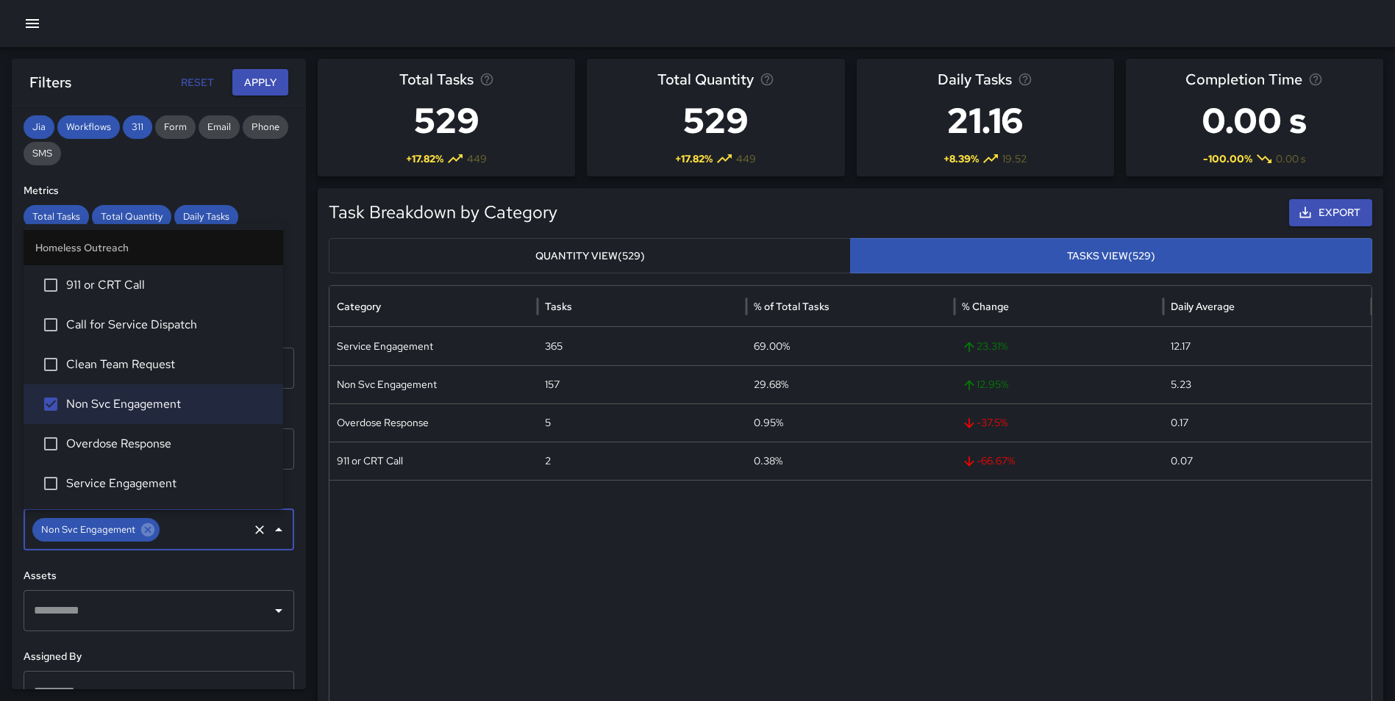
click at [244, 79] on button "Apply" at bounding box center [260, 82] width 56 height 27
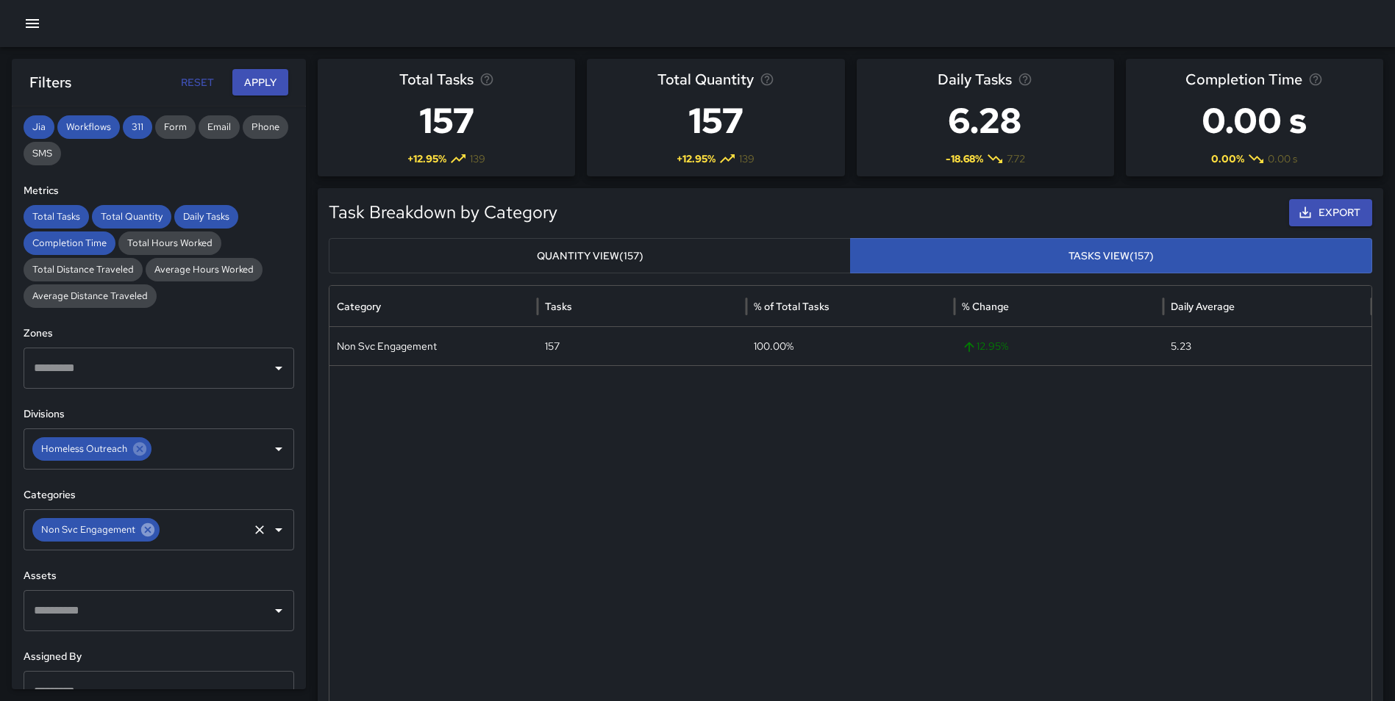
click at [142, 529] on icon at bounding box center [147, 529] width 13 height 13
click at [136, 530] on input "text" at bounding box center [147, 530] width 235 height 28
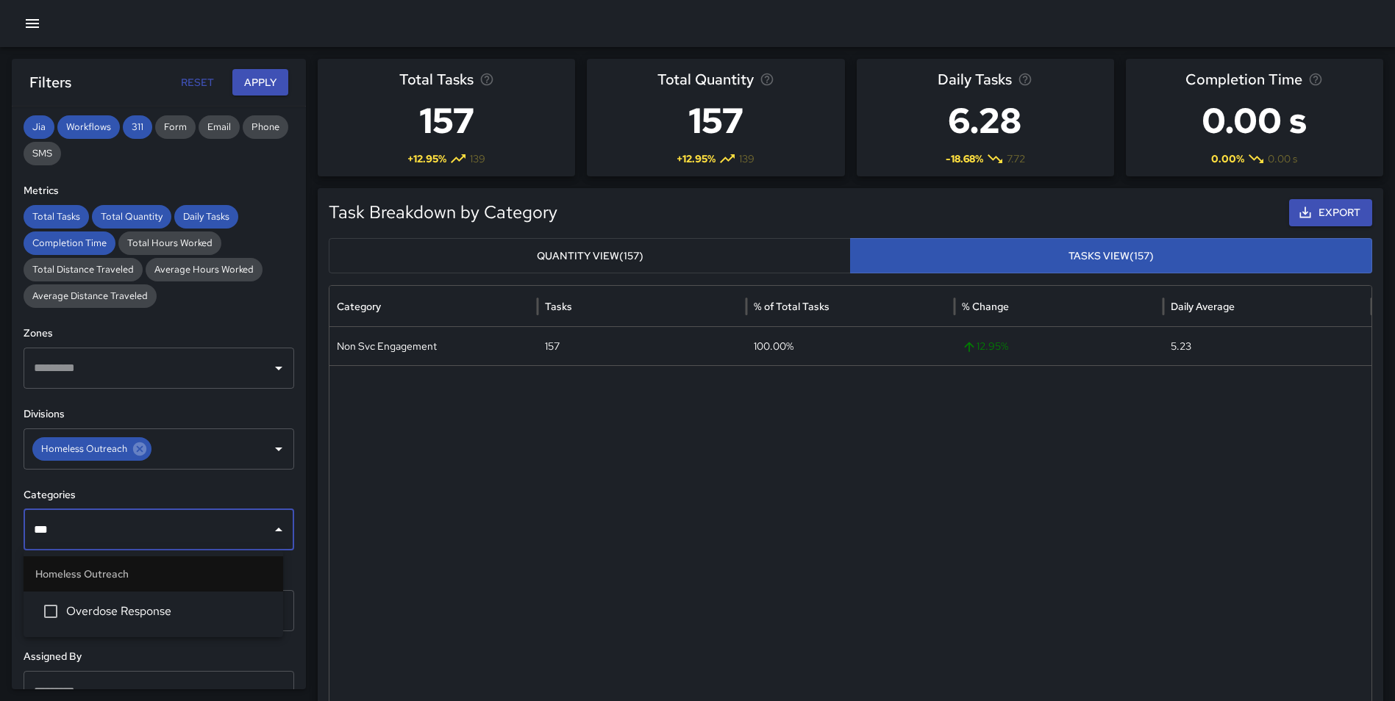
type input "****"
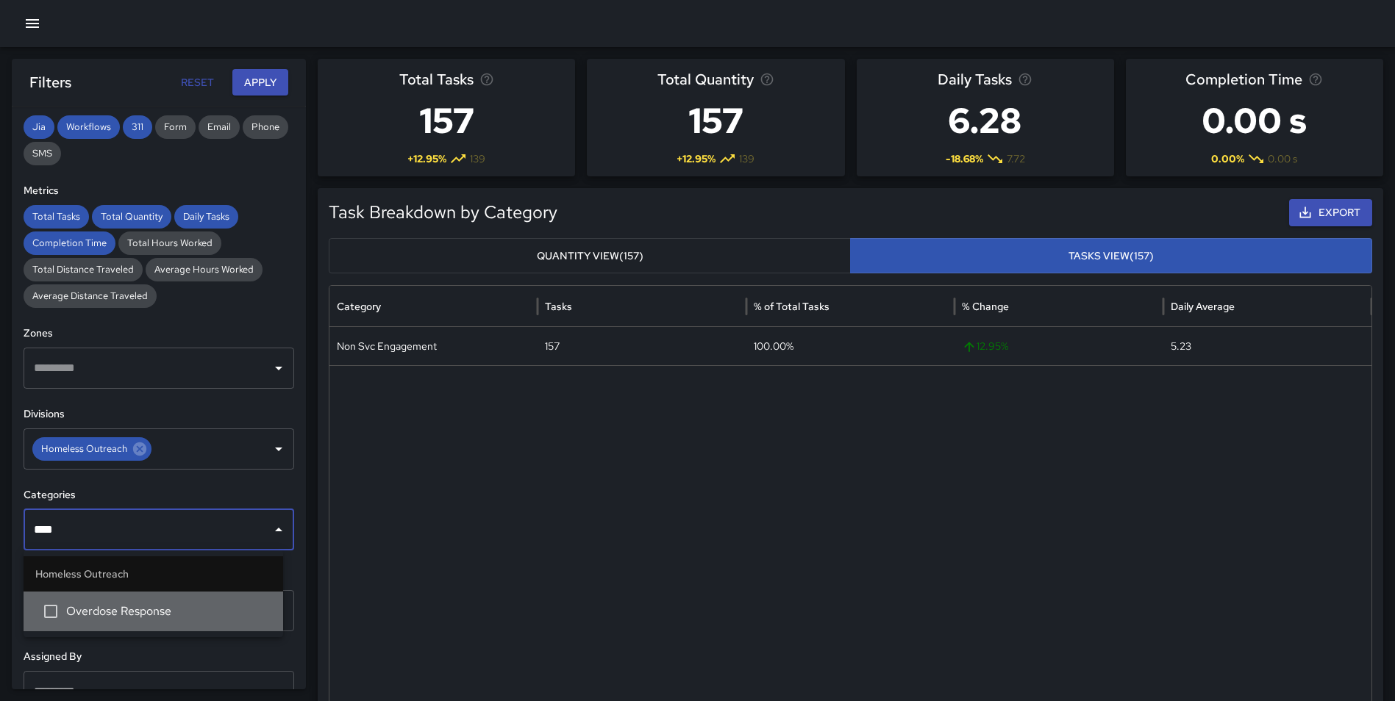
drag, startPoint x: 171, startPoint y: 604, endPoint x: 187, endPoint y: 562, distance: 44.2
click at [170, 604] on span "Overdose Response" at bounding box center [168, 612] width 205 height 18
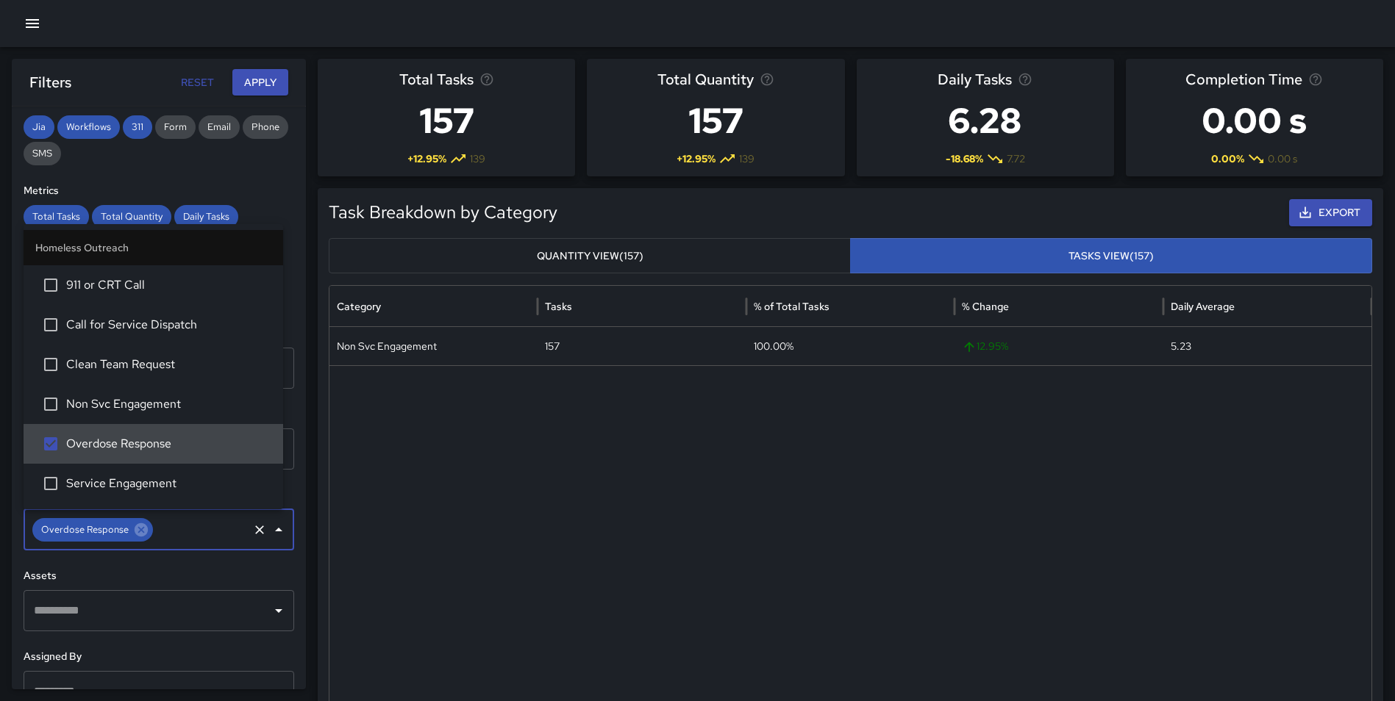
click at [271, 82] on button "Apply" at bounding box center [260, 82] width 56 height 27
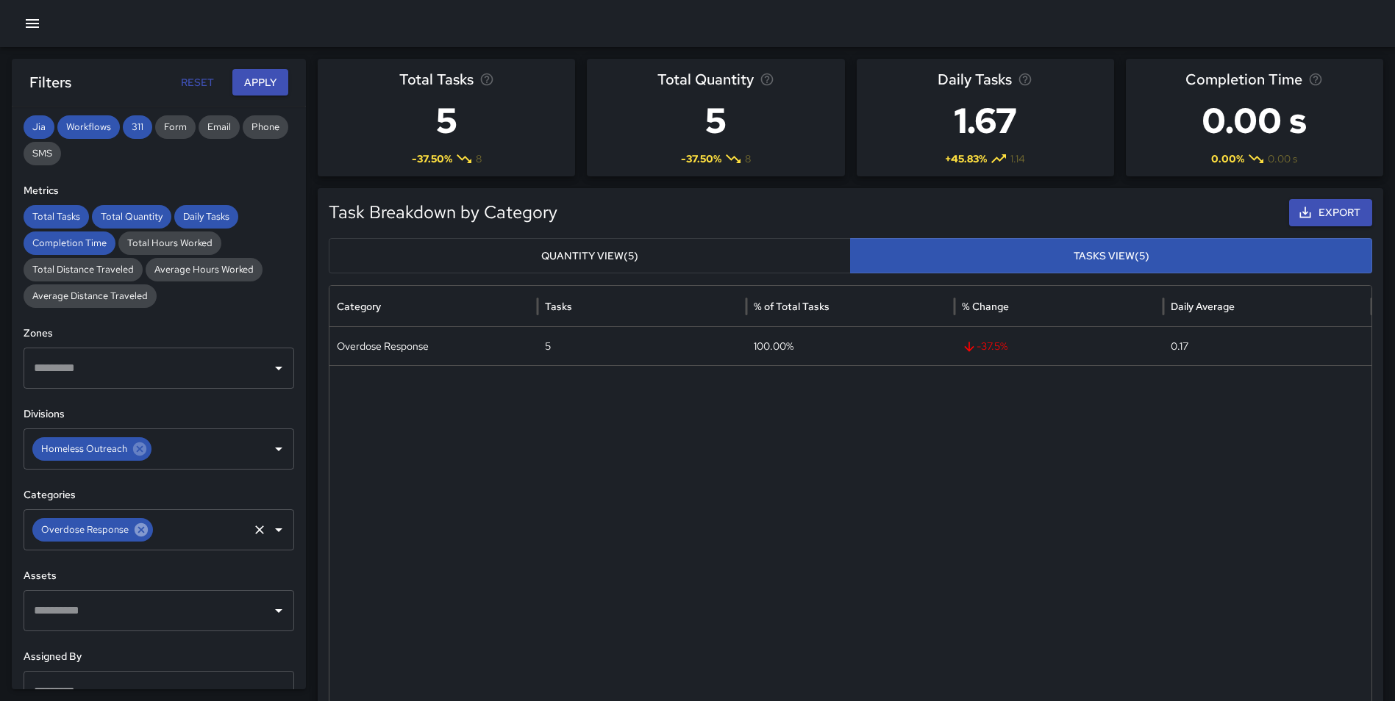
click at [135, 529] on icon at bounding box center [141, 529] width 13 height 13
click at [136, 451] on icon at bounding box center [140, 449] width 16 height 16
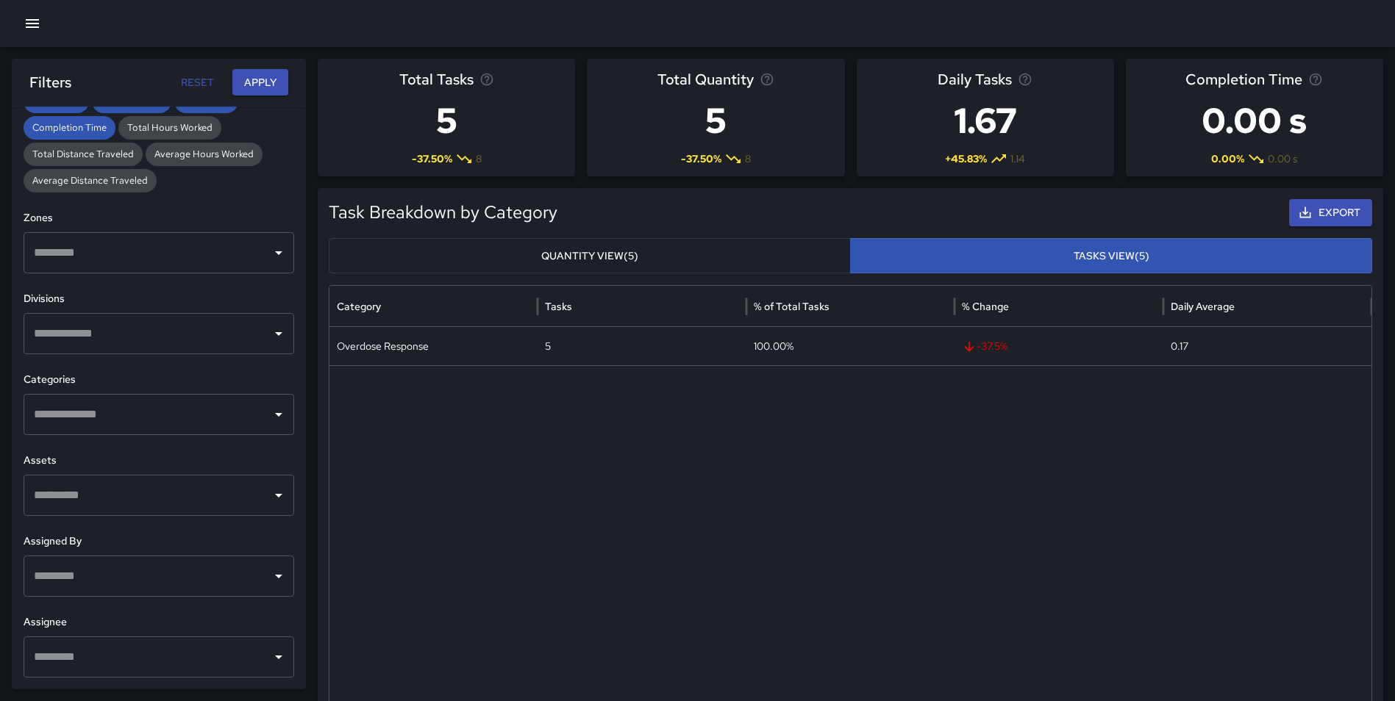
click at [83, 651] on input "text" at bounding box center [147, 657] width 235 height 28
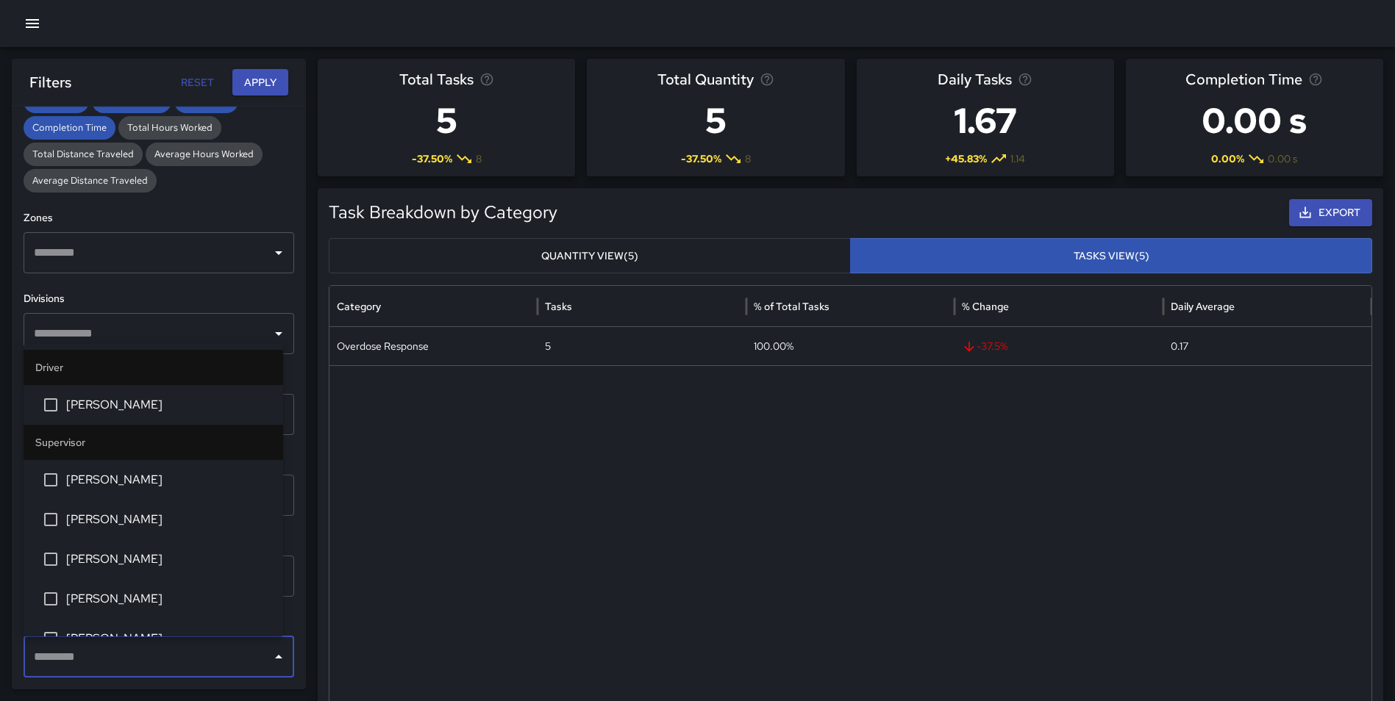
type input "*"
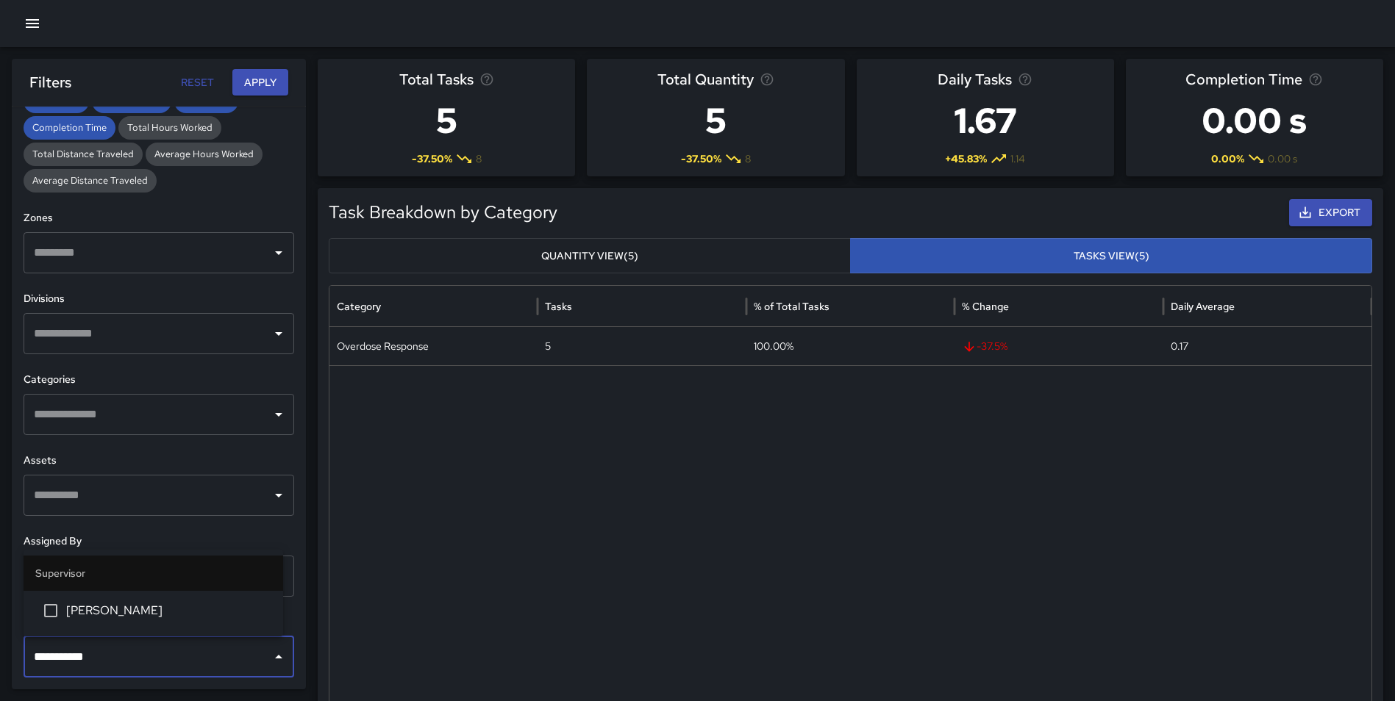
type input "**********"
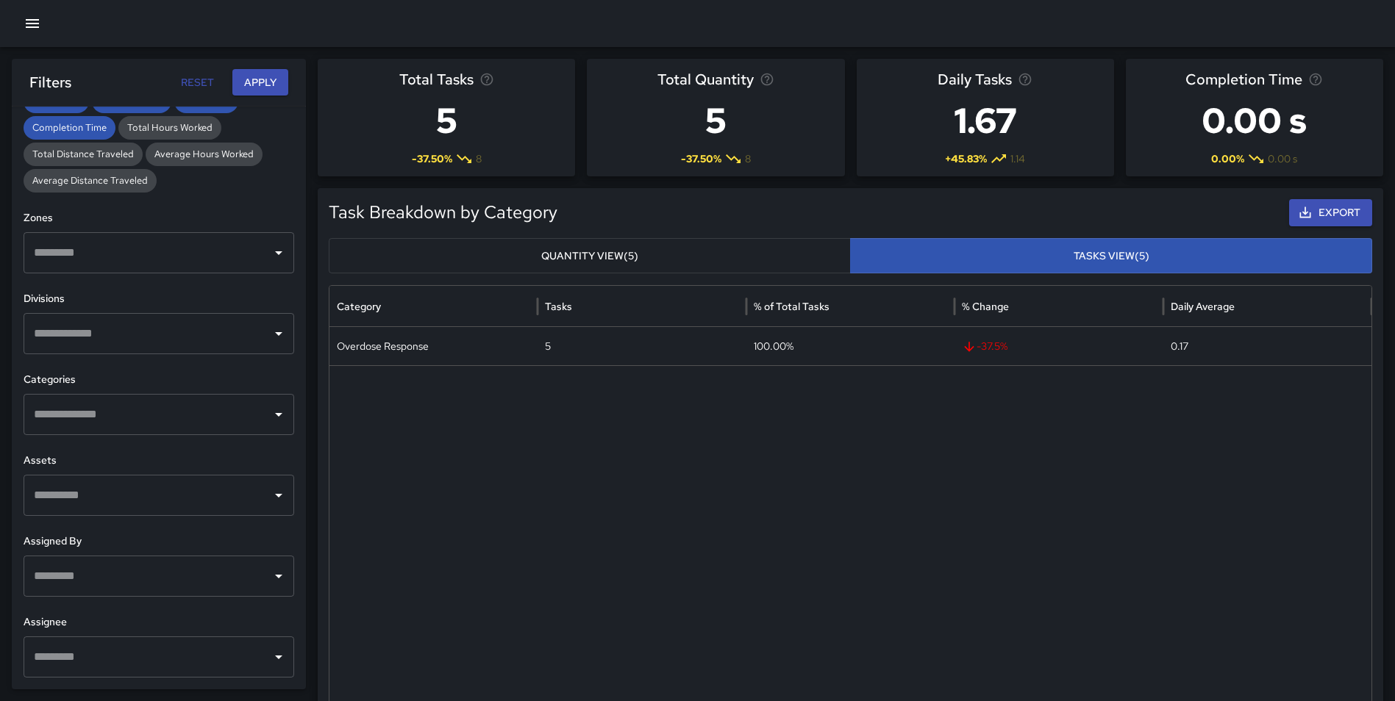
scroll to position [0, 0]
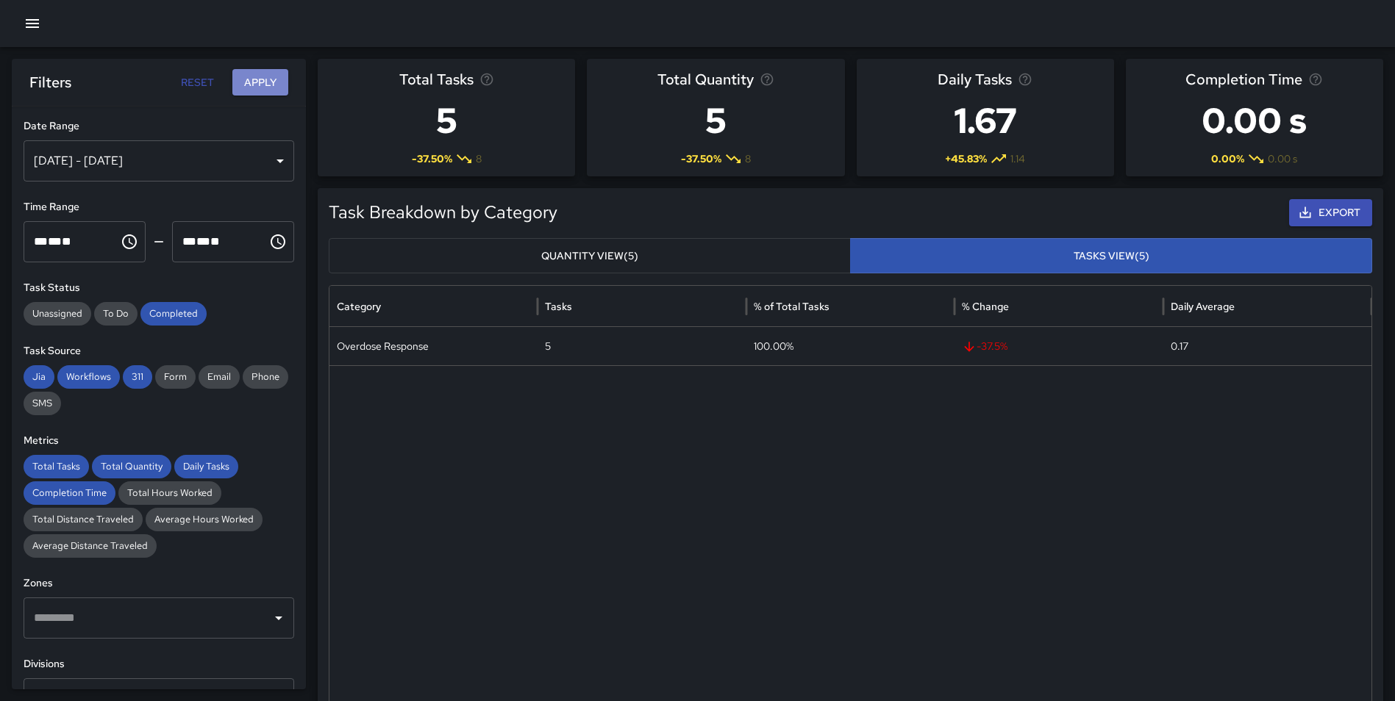
click at [255, 82] on button "Apply" at bounding box center [260, 82] width 56 height 27
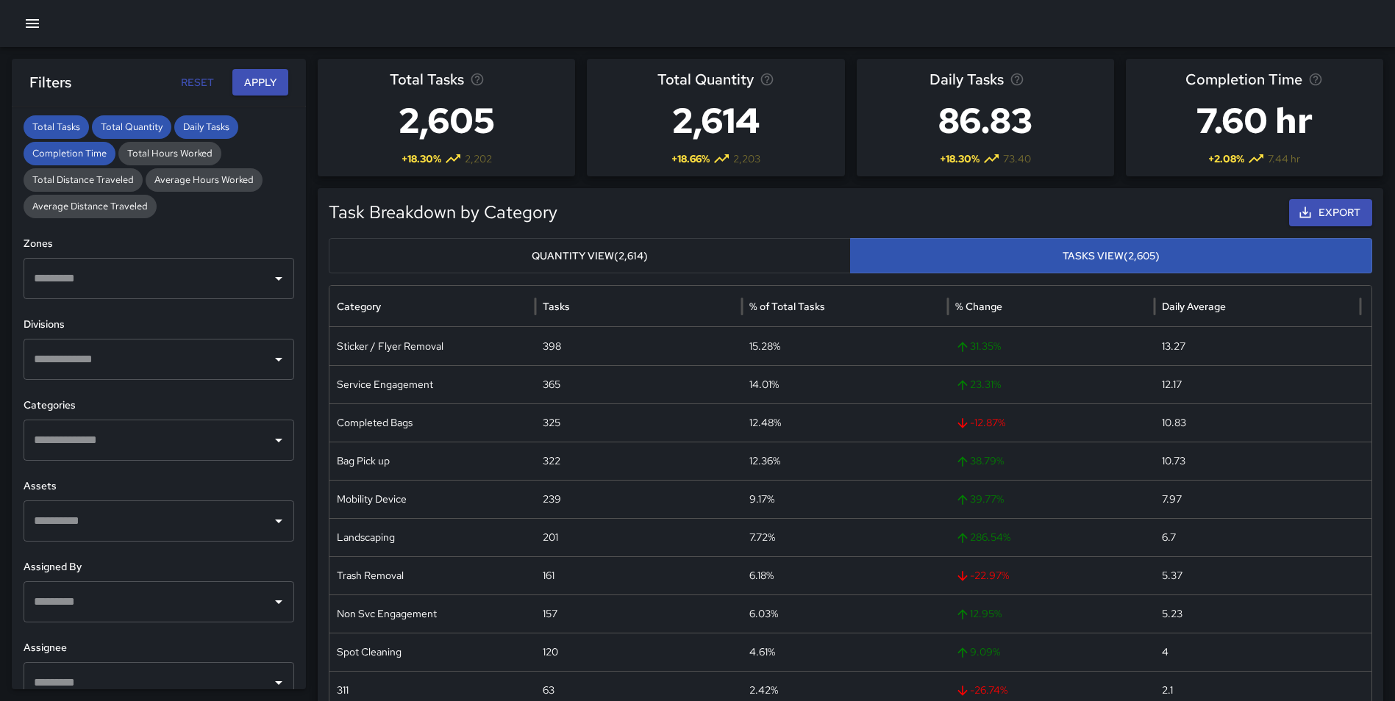
scroll to position [365, 0]
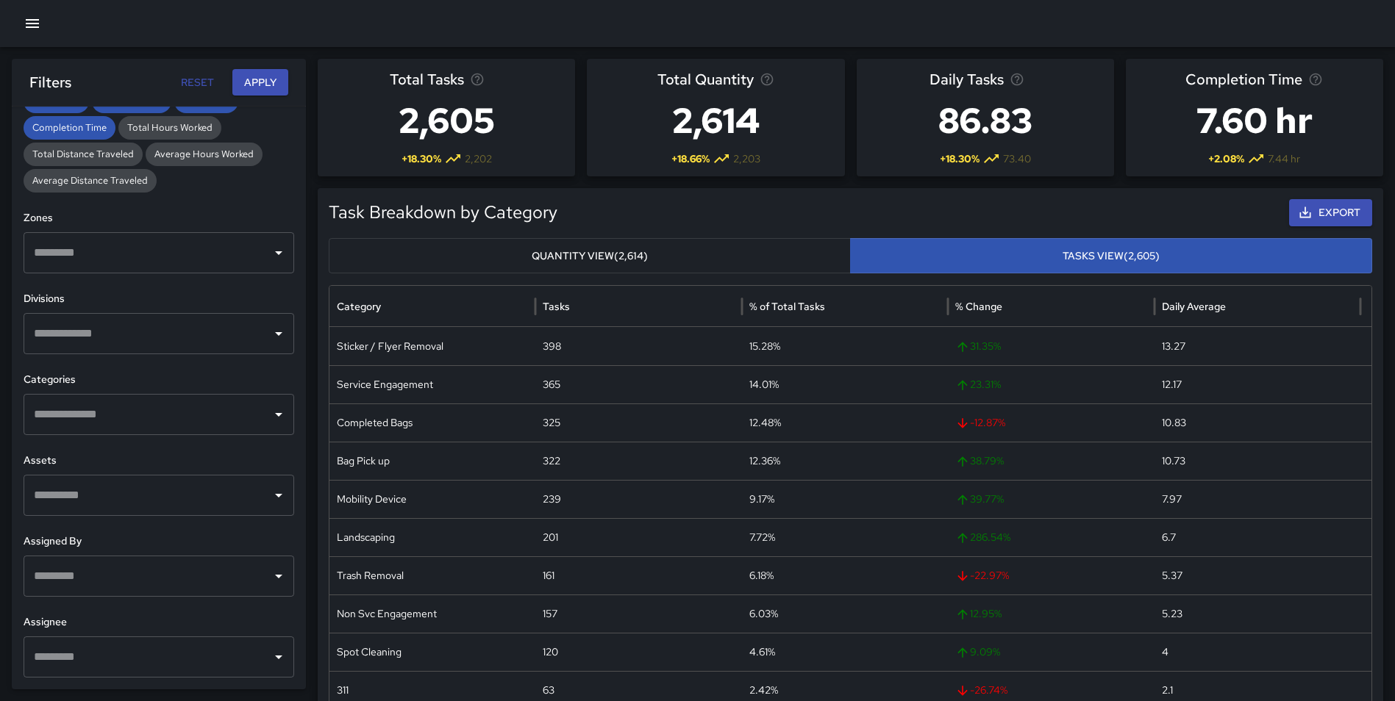
click at [87, 659] on input "text" at bounding box center [147, 657] width 235 height 28
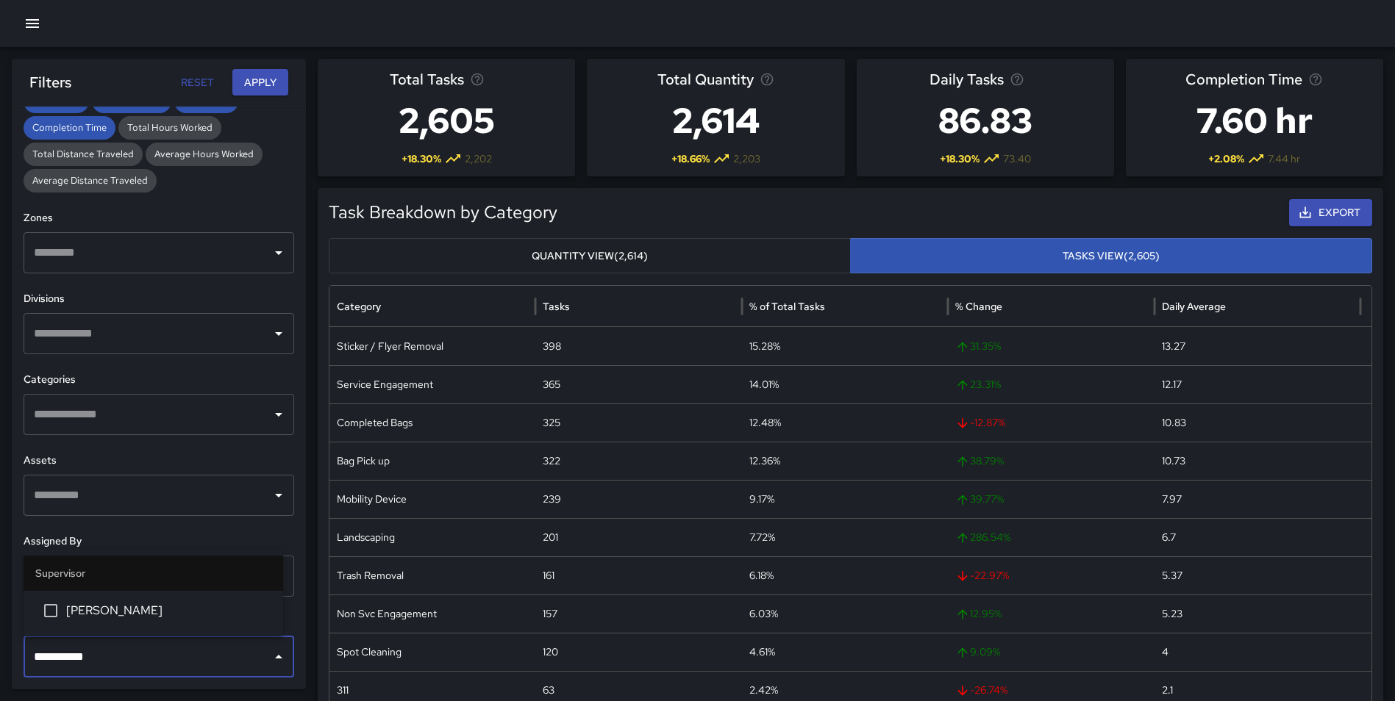
type input "**********"
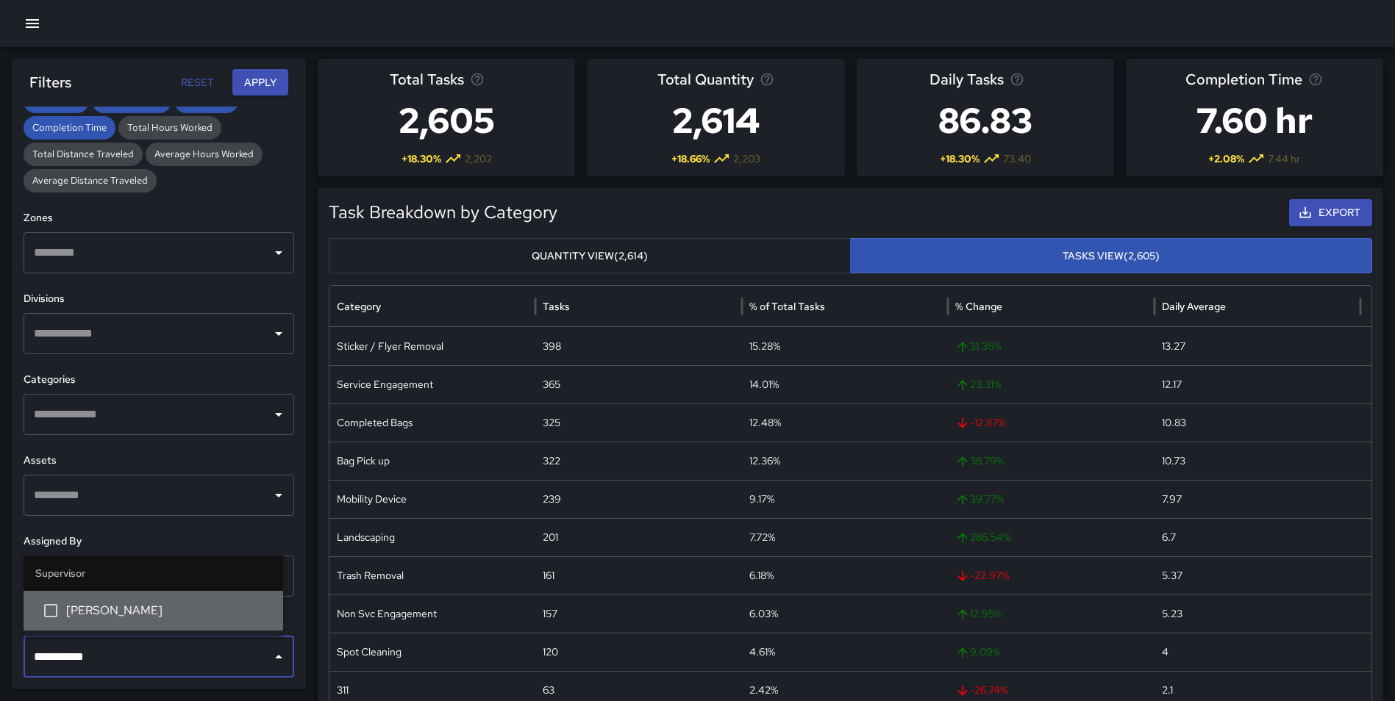
click at [140, 606] on span "Andre Smith" at bounding box center [168, 611] width 205 height 18
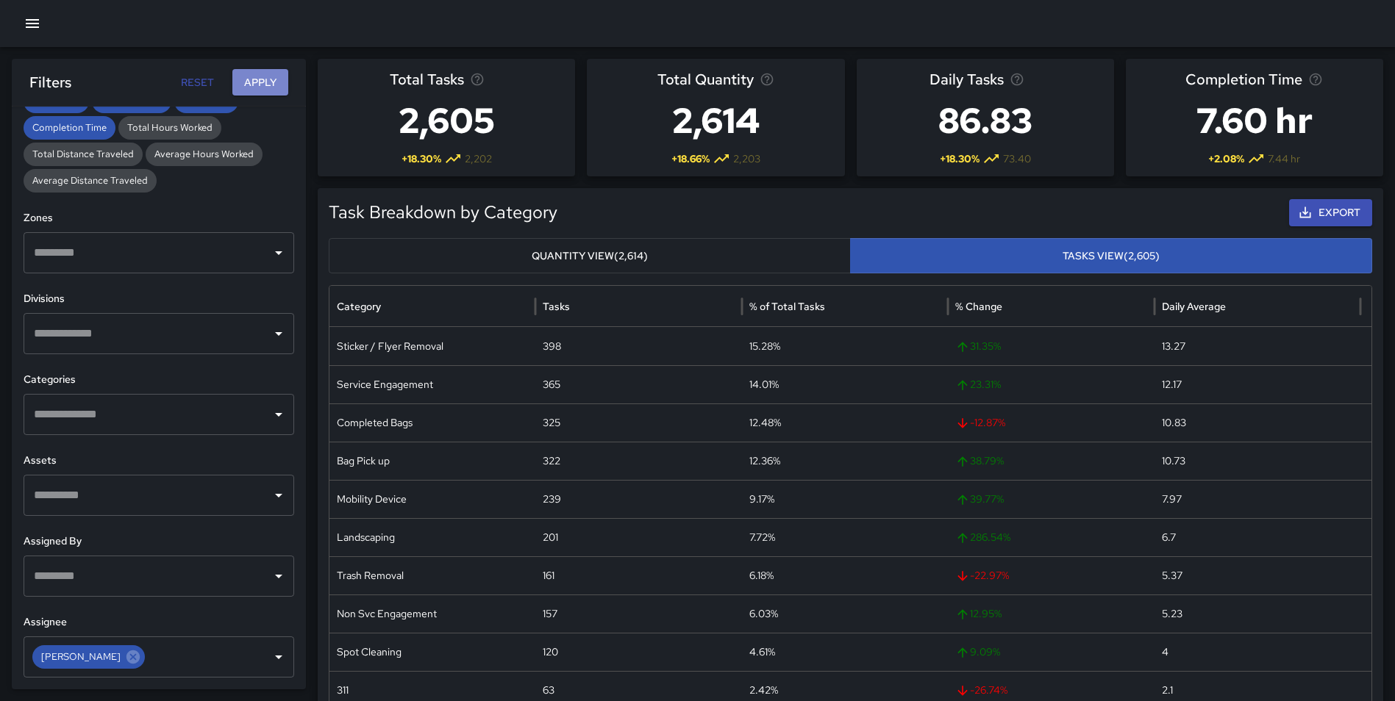
click at [260, 78] on button "Apply" at bounding box center [260, 82] width 56 height 27
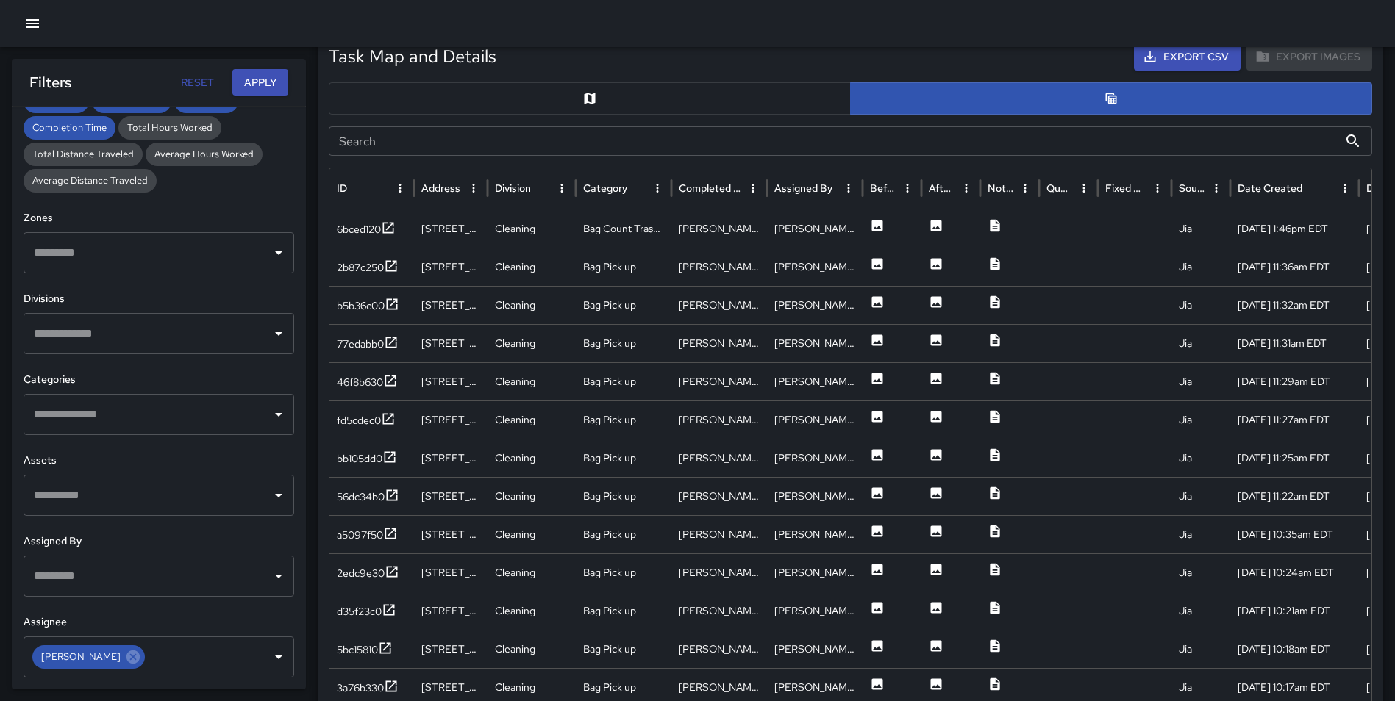
scroll to position [719, 0]
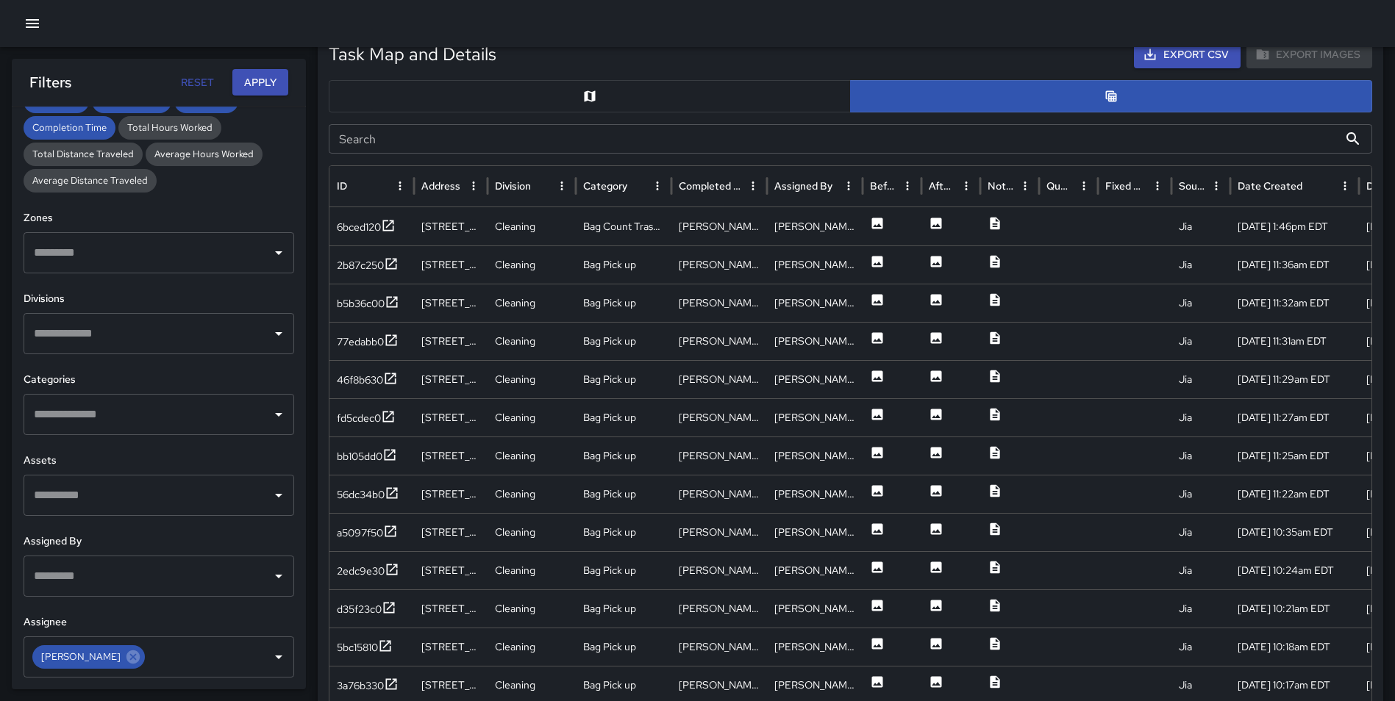
click at [576, 99] on button "button" at bounding box center [590, 96] width 522 height 32
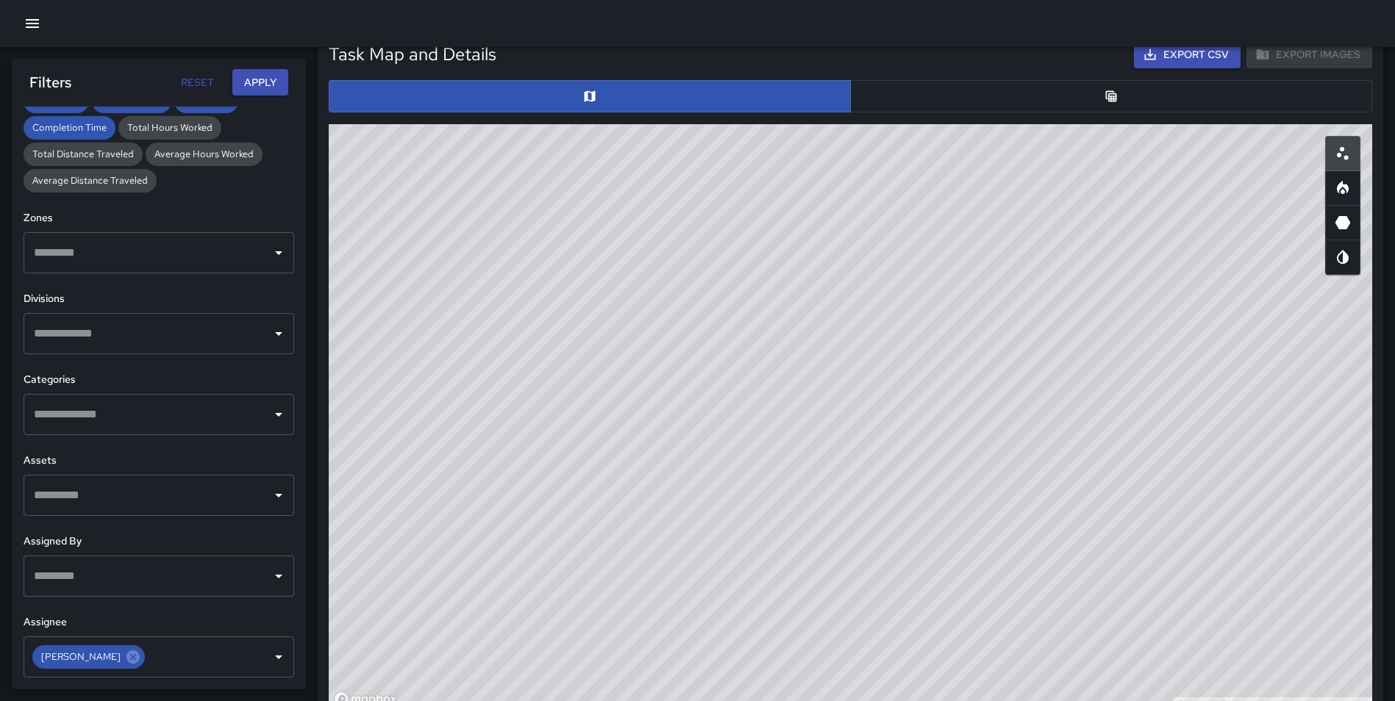
type button "map"
drag, startPoint x: 877, startPoint y: 385, endPoint x: 818, endPoint y: 739, distance: 359.2
click at [818, 701] on html "Total Tasks 430 + 126.32 % 190 Total Quantity 432 + 127.37 % 190 Daily Tasks 17…" at bounding box center [697, 324] width 1395 height 2087
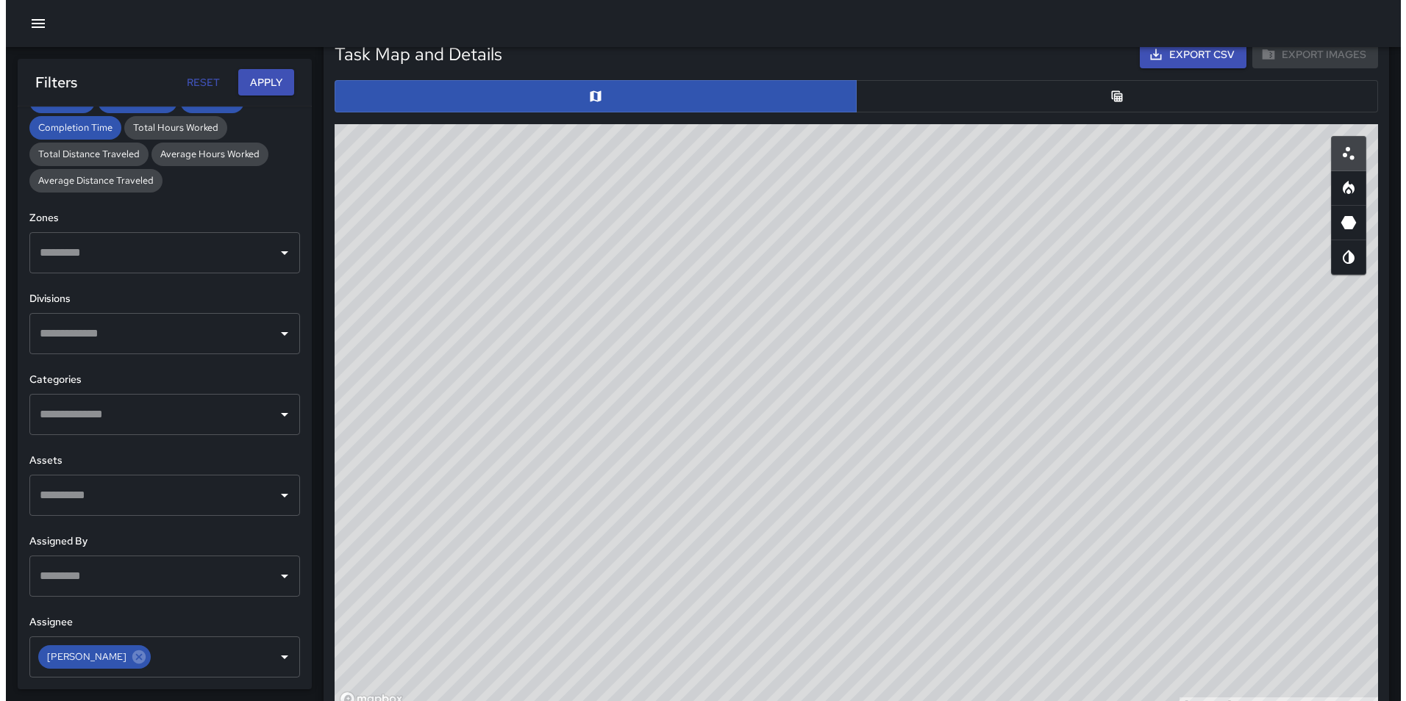
scroll to position [781, 0]
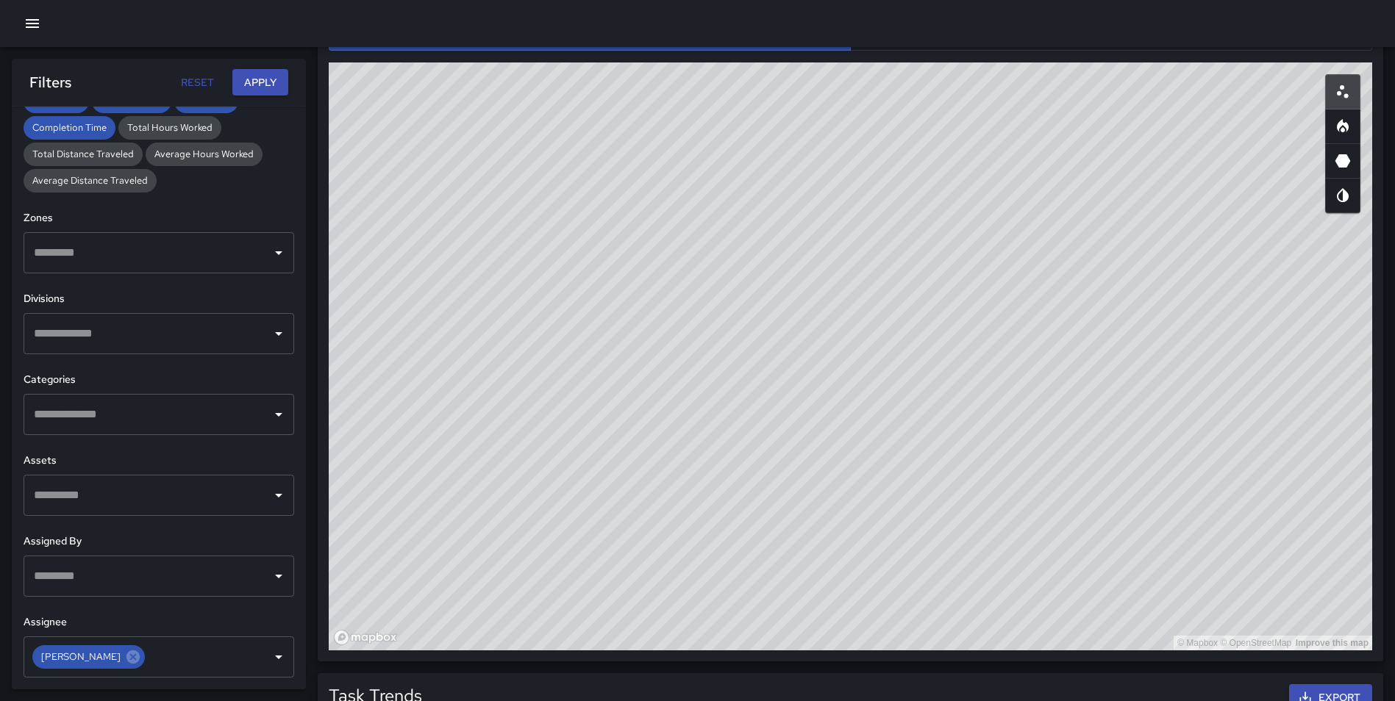
drag, startPoint x: 1046, startPoint y: 249, endPoint x: 954, endPoint y: 278, distance: 96.5
click at [954, 278] on div "© Mapbox © OpenStreetMap Improve this map" at bounding box center [850, 356] width 1043 height 588
click at [1345, 115] on button "button" at bounding box center [1342, 126] width 35 height 35
type button "heatmap"
click at [34, 22] on icon "button" at bounding box center [33, 24] width 18 height 18
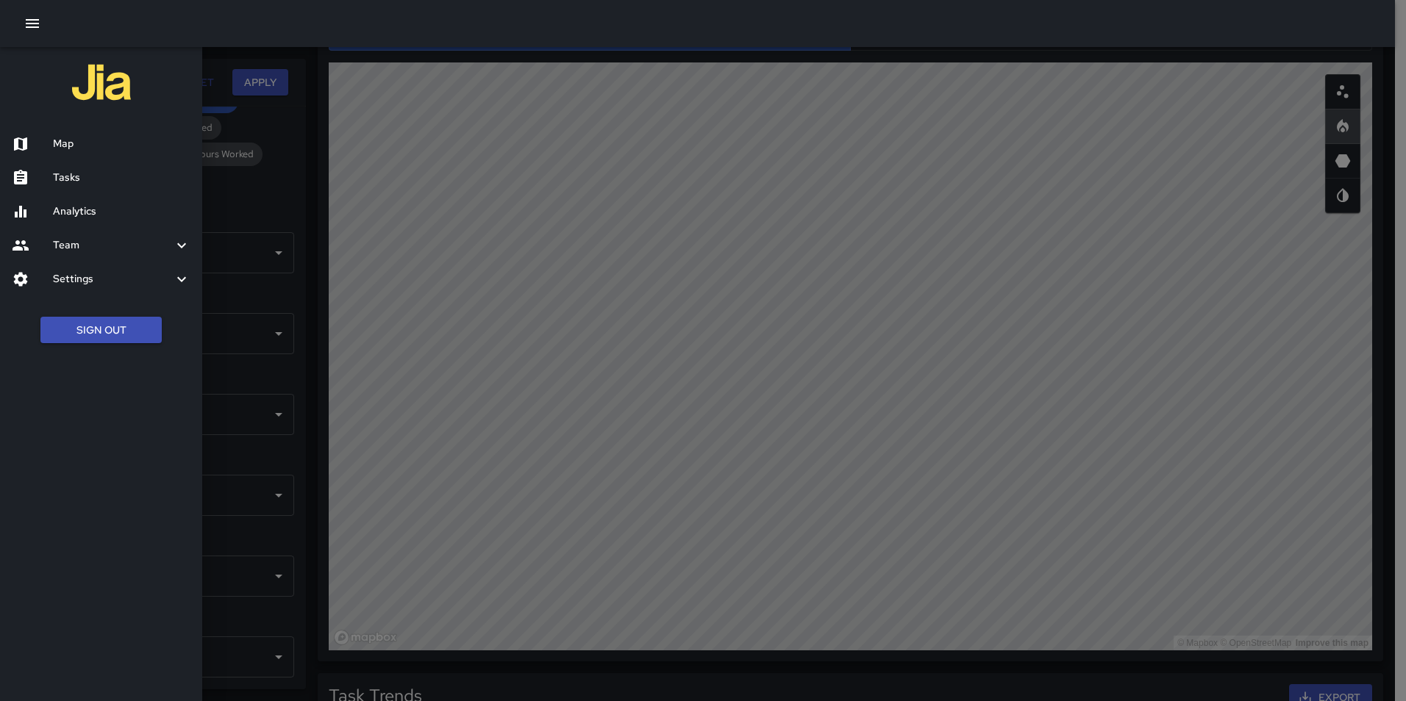
click at [107, 329] on button "Sign Out" at bounding box center [100, 330] width 121 height 27
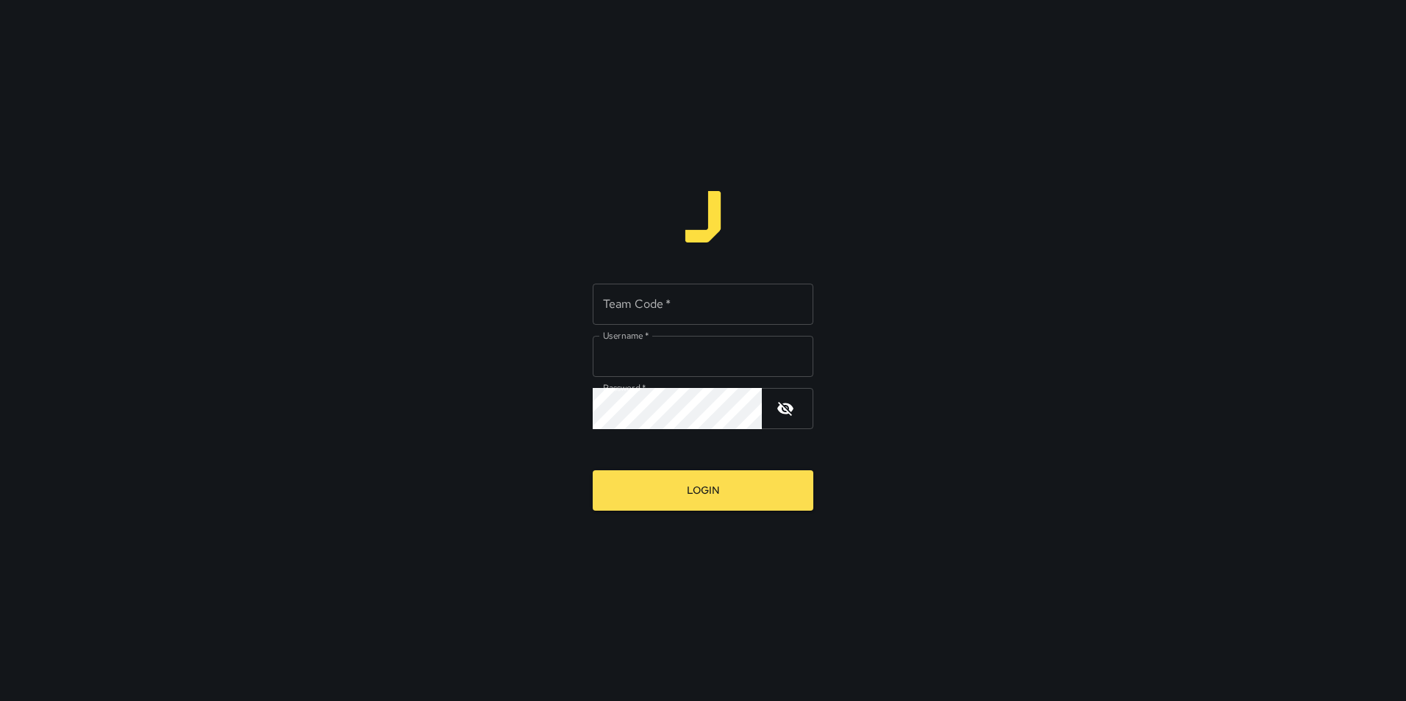
type input "**********"
click at [618, 299] on input "Team Code   *" at bounding box center [703, 304] width 221 height 41
type input "***"
click at [593, 471] on button "Login" at bounding box center [703, 491] width 221 height 40
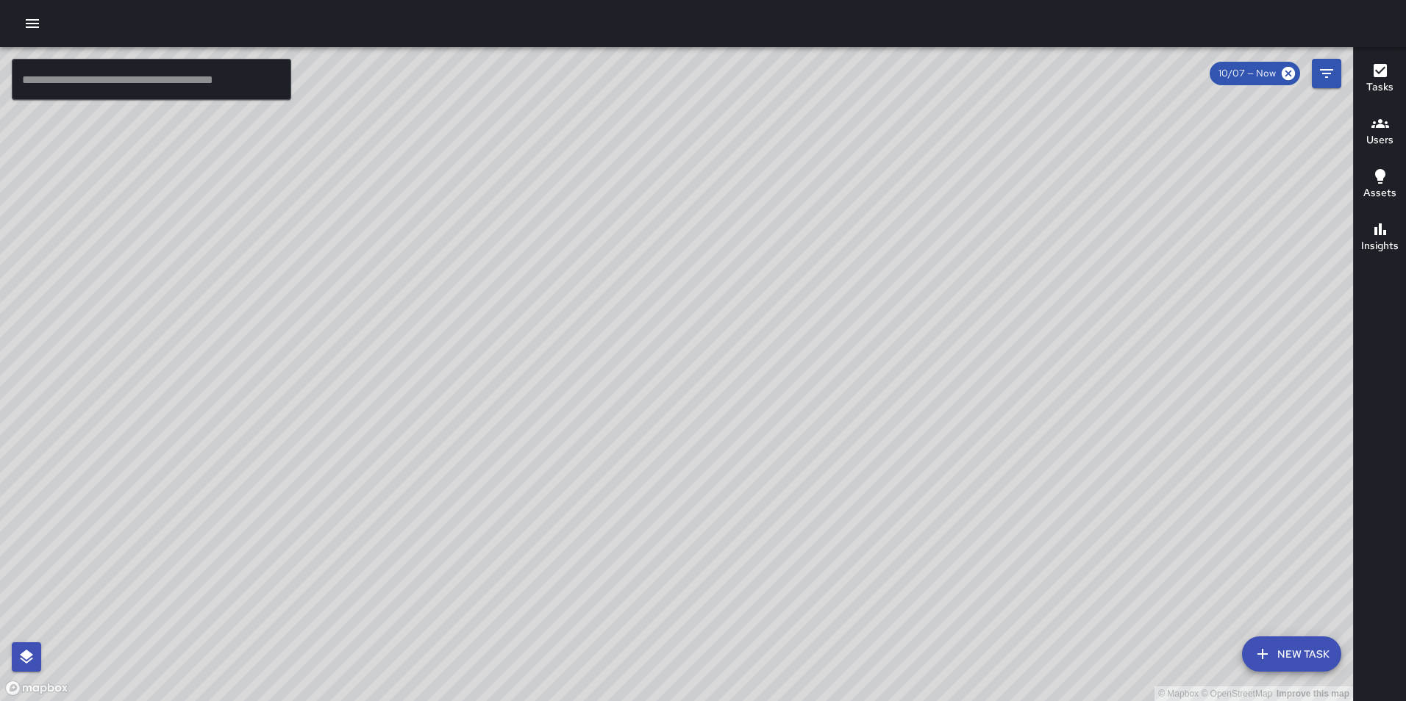
click at [39, 23] on icon "button" at bounding box center [32, 23] width 13 height 9
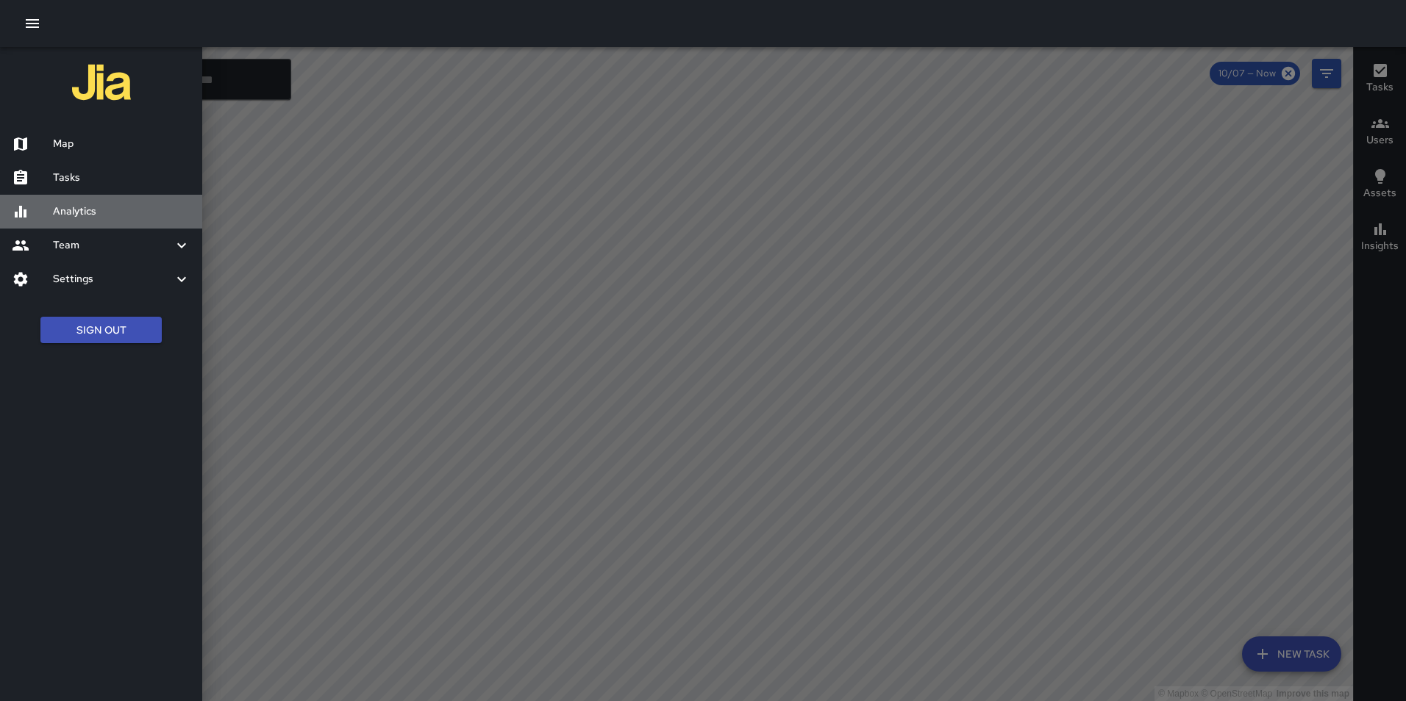
click at [78, 212] on h6 "Analytics" at bounding box center [121, 212] width 137 height 16
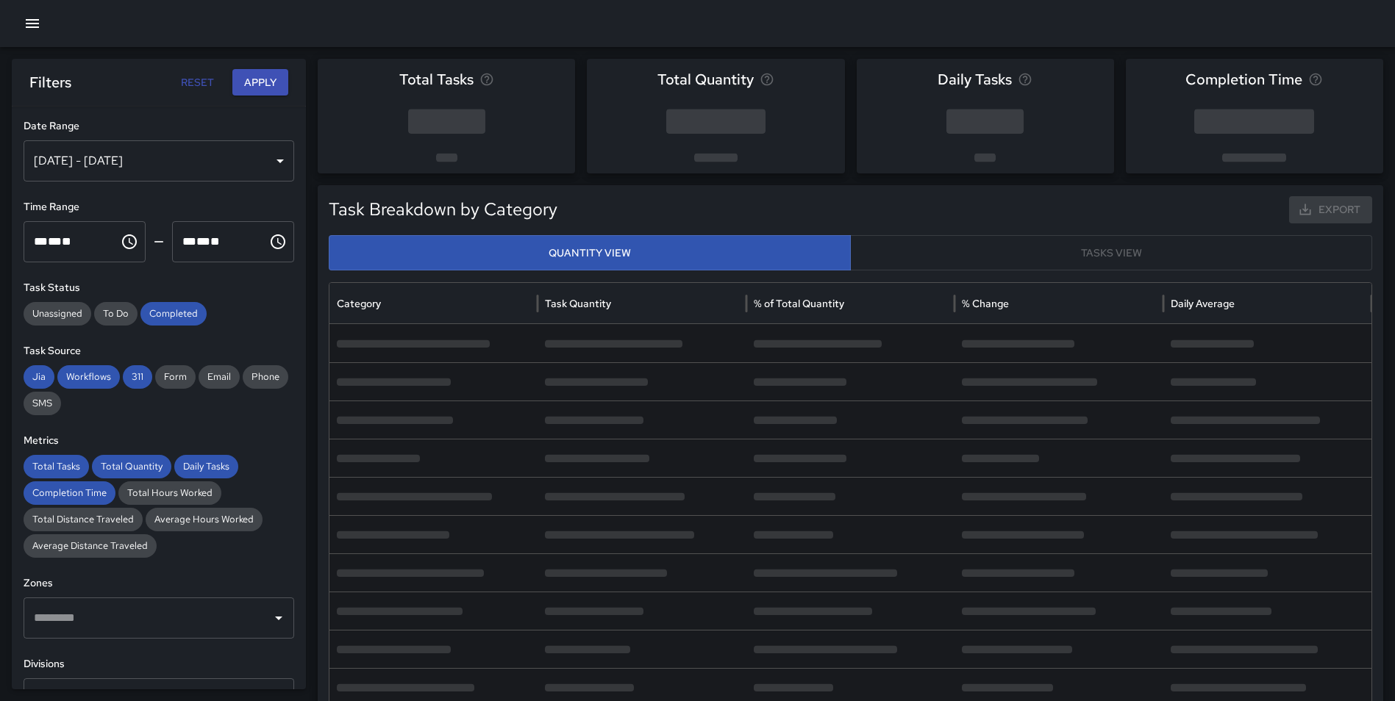
click at [112, 160] on div "Oct 01, 2025 - Oct 07, 2025" at bounding box center [159, 160] width 271 height 41
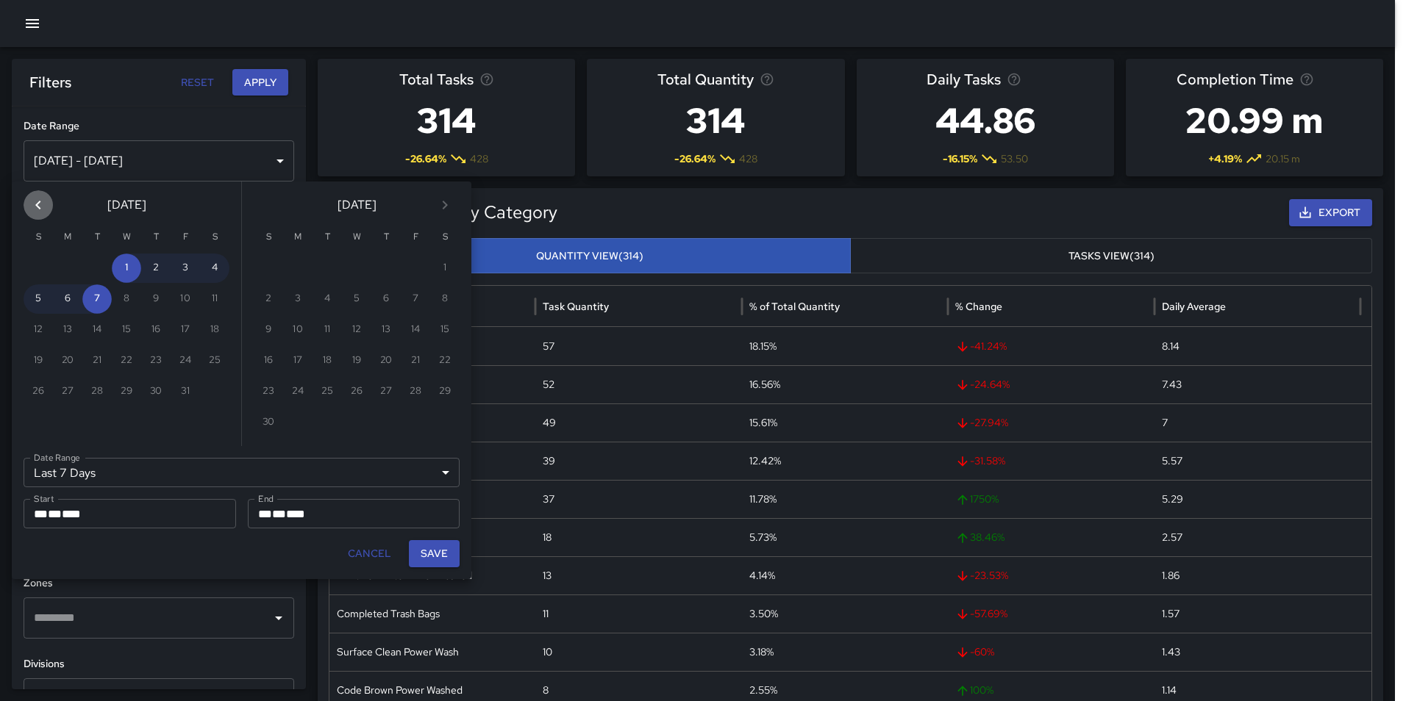
click at [37, 199] on icon "Previous month" at bounding box center [38, 205] width 18 height 18
click at [41, 271] on button "1" at bounding box center [38, 268] width 29 height 29
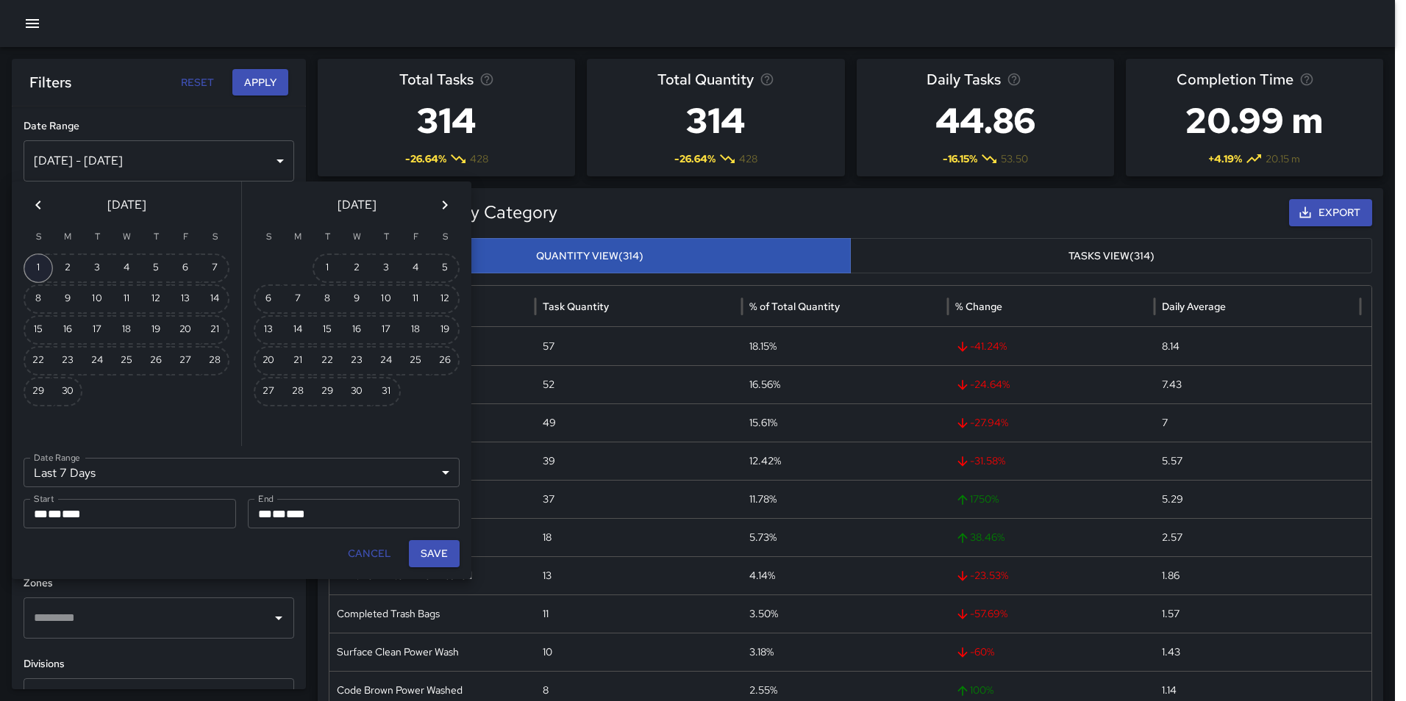
type input "******"
type input "**********"
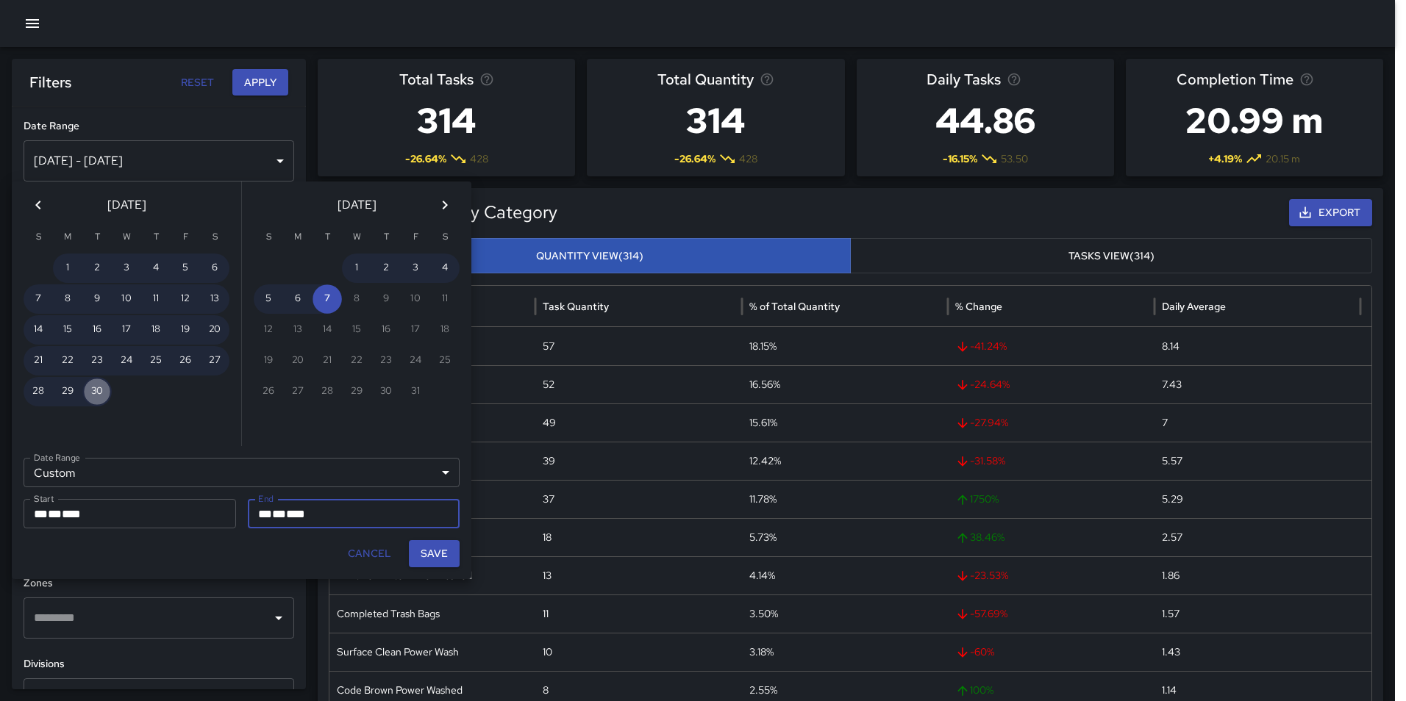
click at [96, 386] on button "30" at bounding box center [96, 391] width 29 height 29
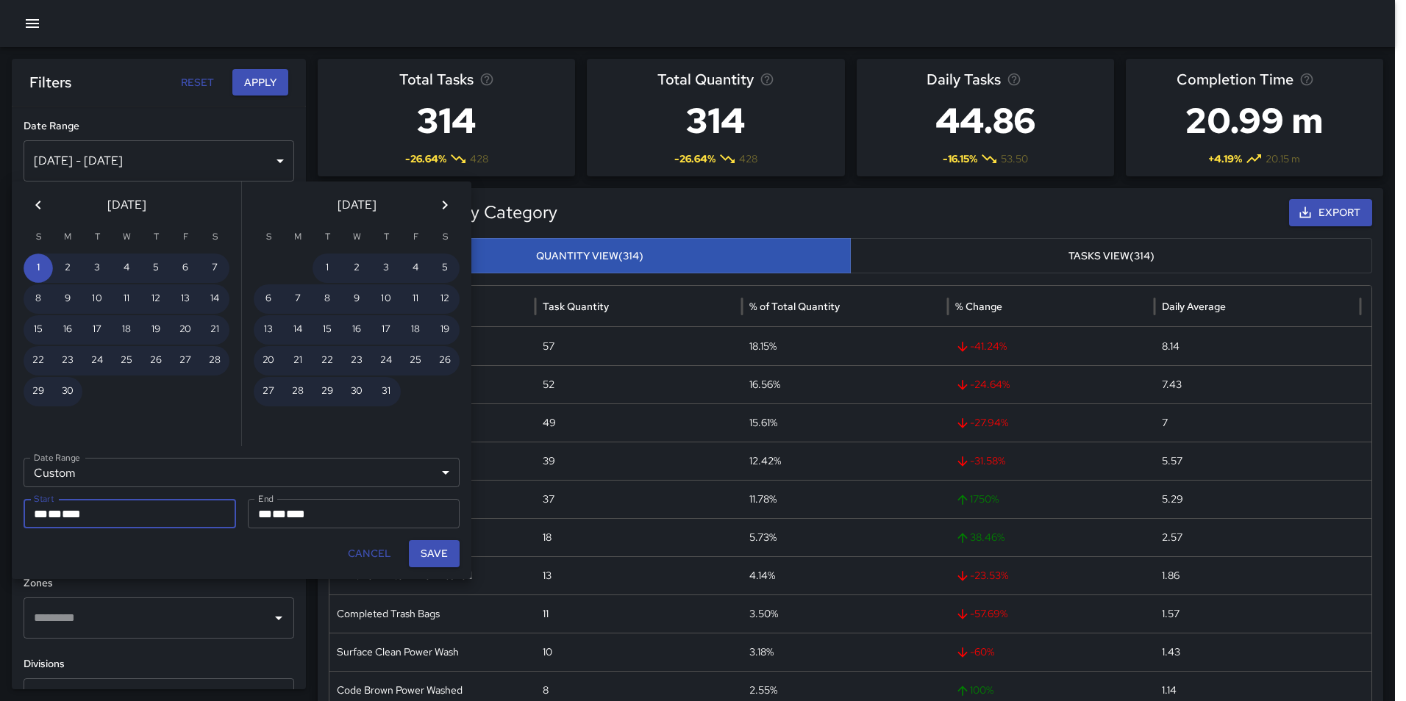
click at [33, 202] on icon "Previous month" at bounding box center [38, 205] width 18 height 18
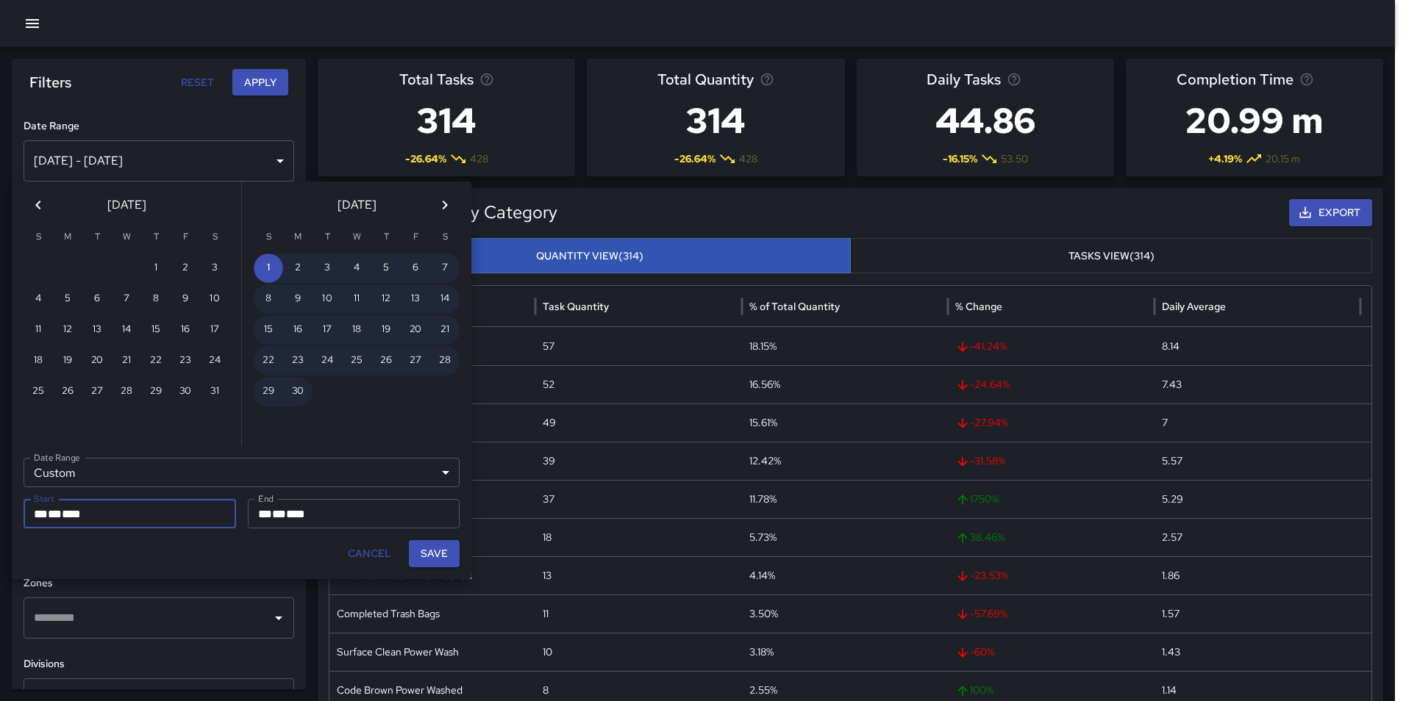
click at [38, 206] on icon "Previous month" at bounding box center [38, 205] width 18 height 18
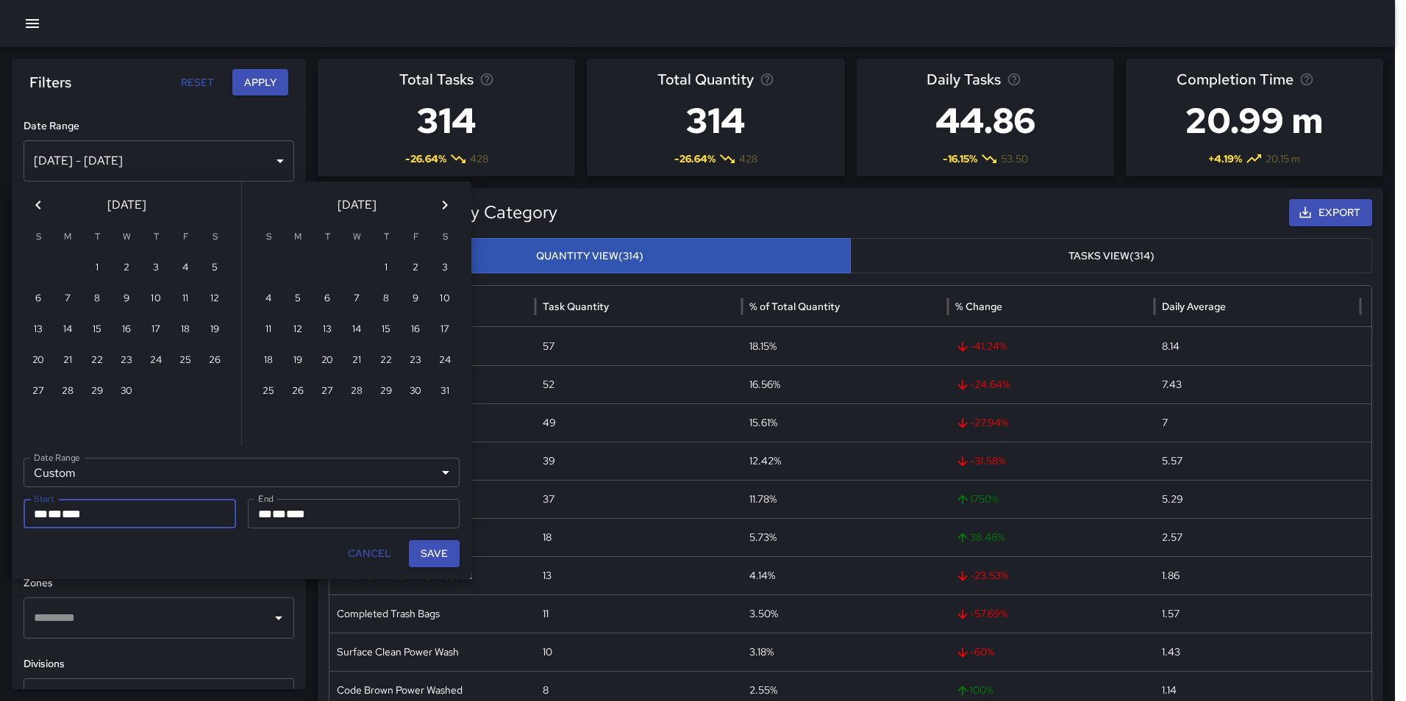
click at [38, 206] on icon "Previous month" at bounding box center [38, 205] width 18 height 18
click at [444, 205] on icon "Next month" at bounding box center [445, 205] width 18 height 18
click at [443, 205] on icon "Next month" at bounding box center [445, 205] width 18 height 18
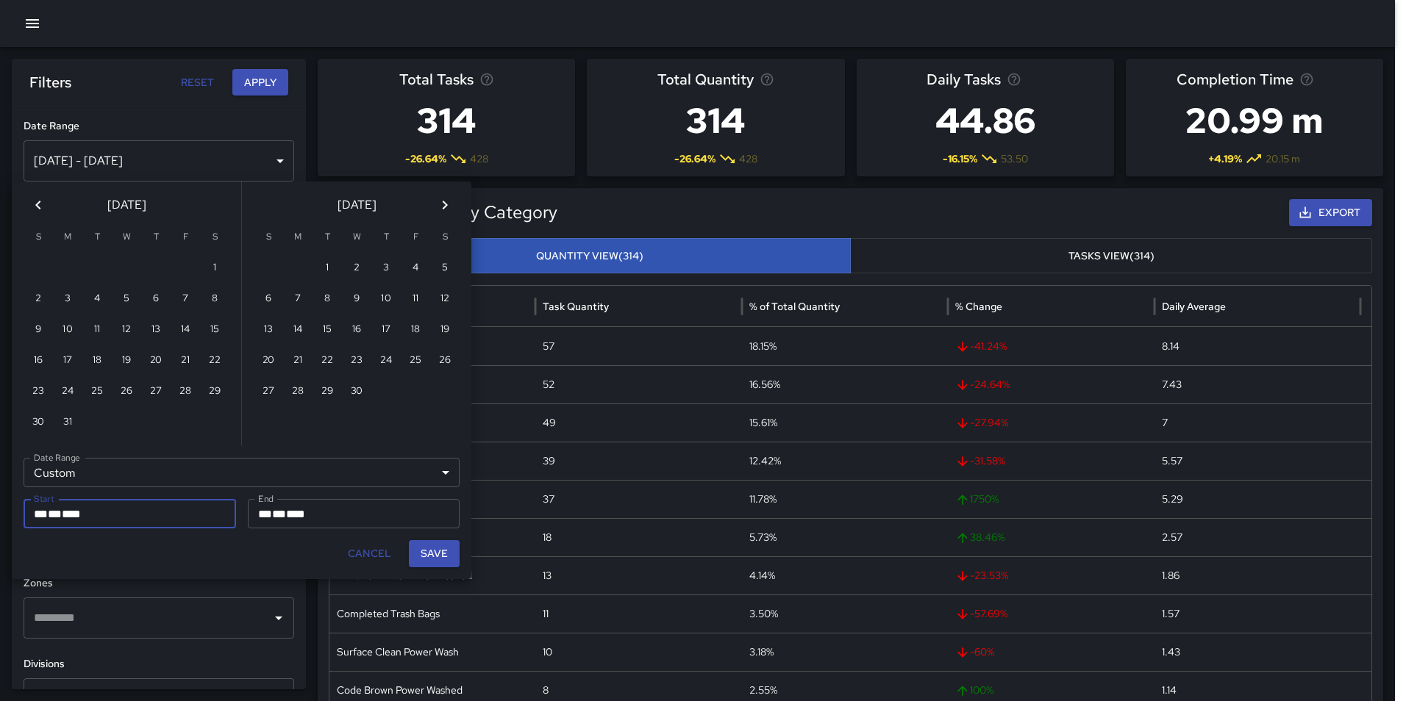
click at [443, 205] on icon "Next month" at bounding box center [445, 205] width 18 height 18
click at [440, 208] on icon "Next month" at bounding box center [445, 205] width 18 height 18
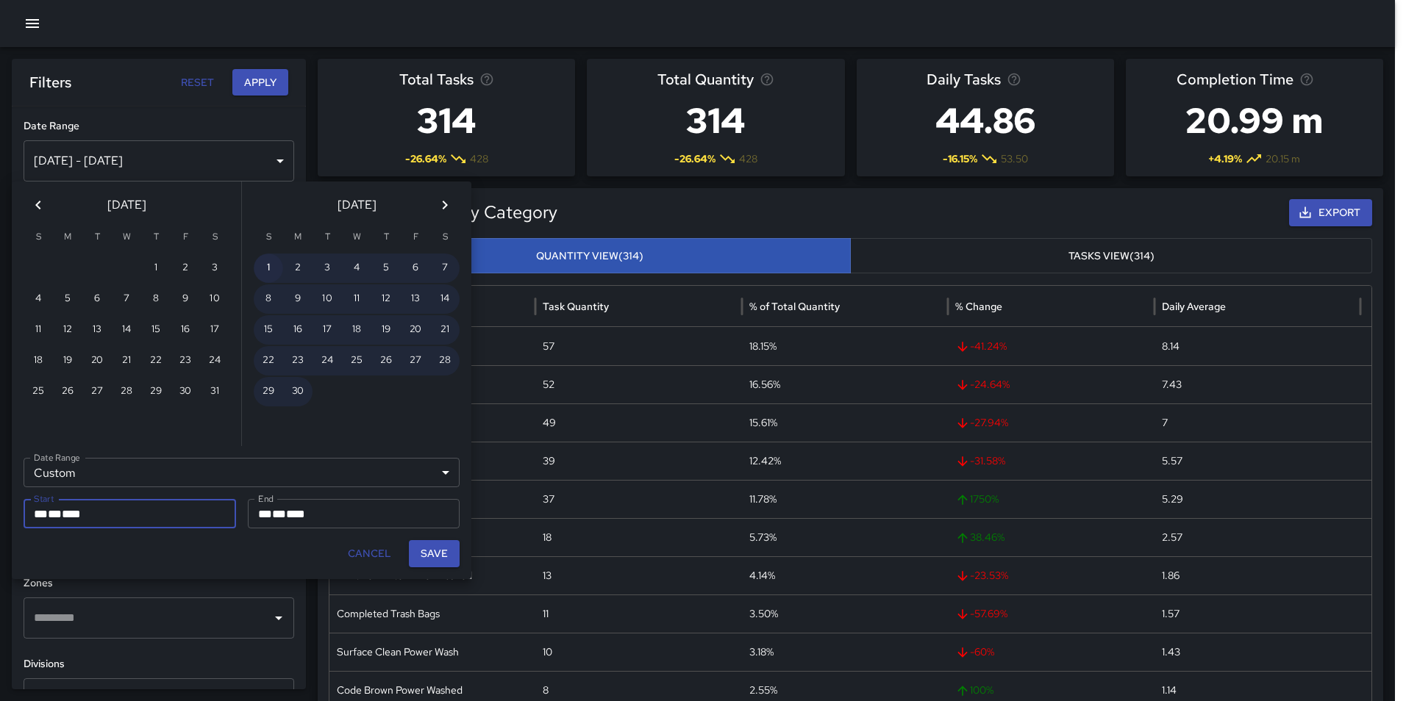
click at [263, 265] on button "1" at bounding box center [268, 268] width 29 height 29
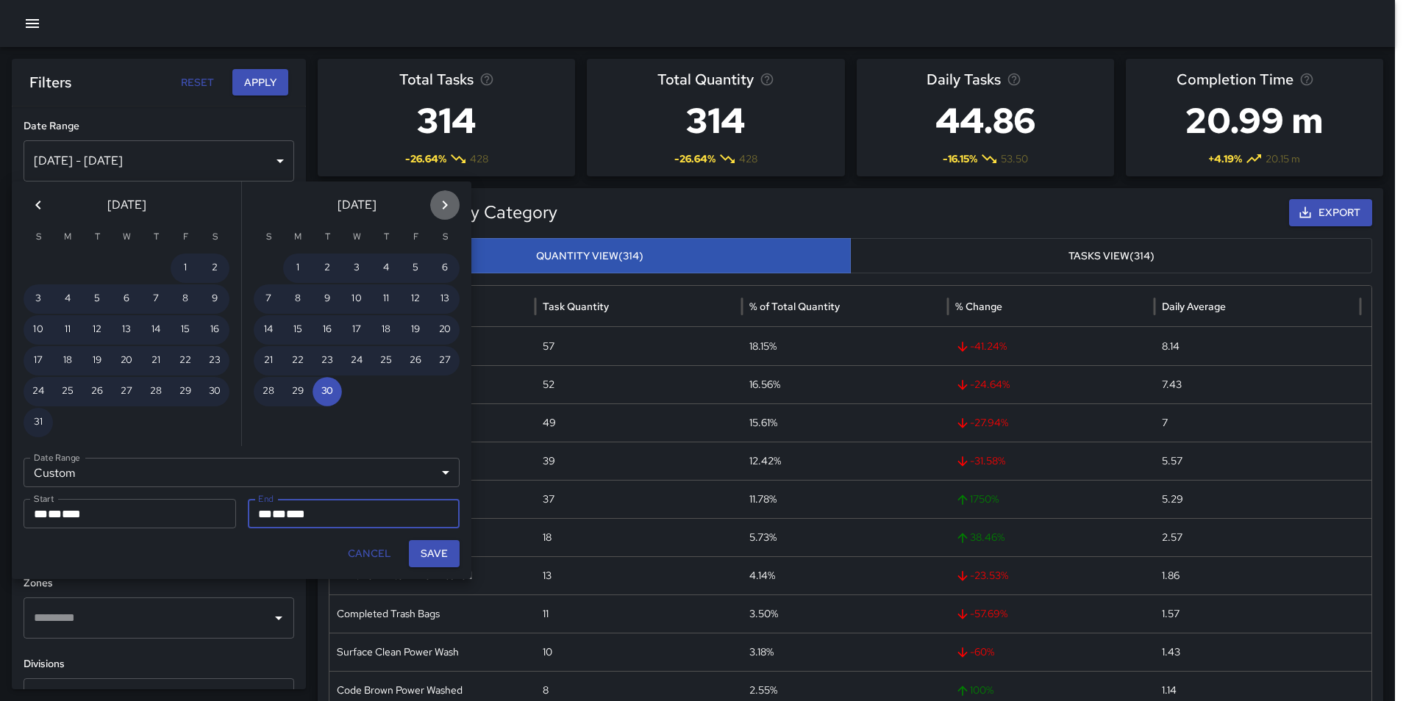
click at [441, 202] on icon "Next month" at bounding box center [445, 205] width 18 height 18
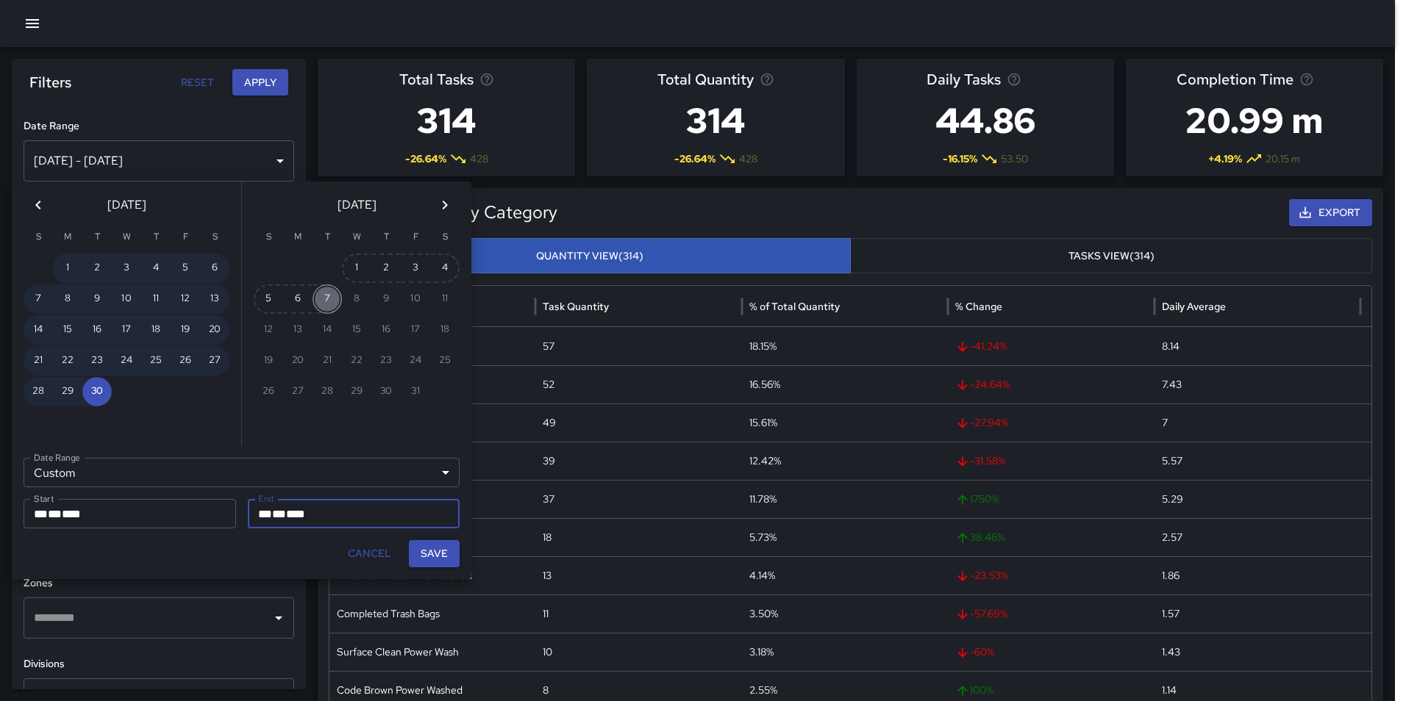
click at [326, 293] on button "7" at bounding box center [326, 299] width 29 height 29
type input "**********"
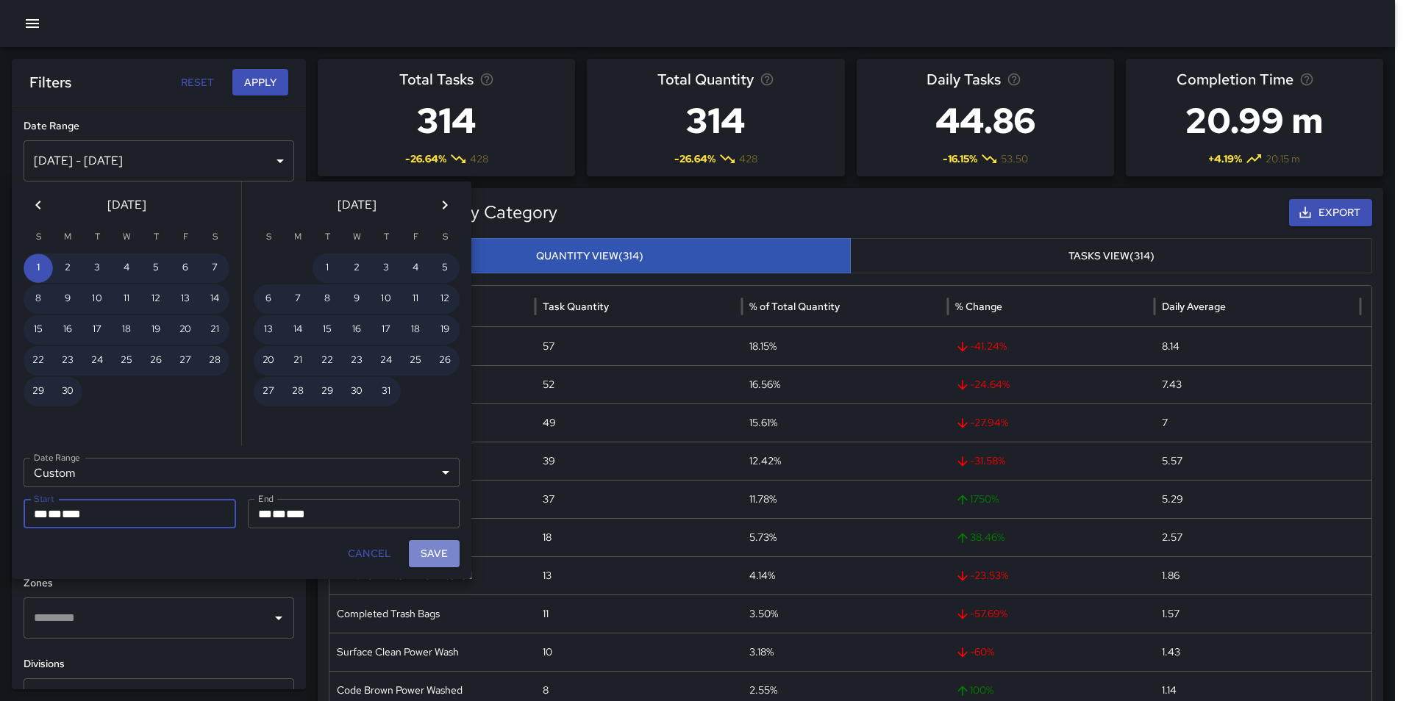
click at [426, 554] on button "Save" at bounding box center [434, 553] width 51 height 27
type input "**********"
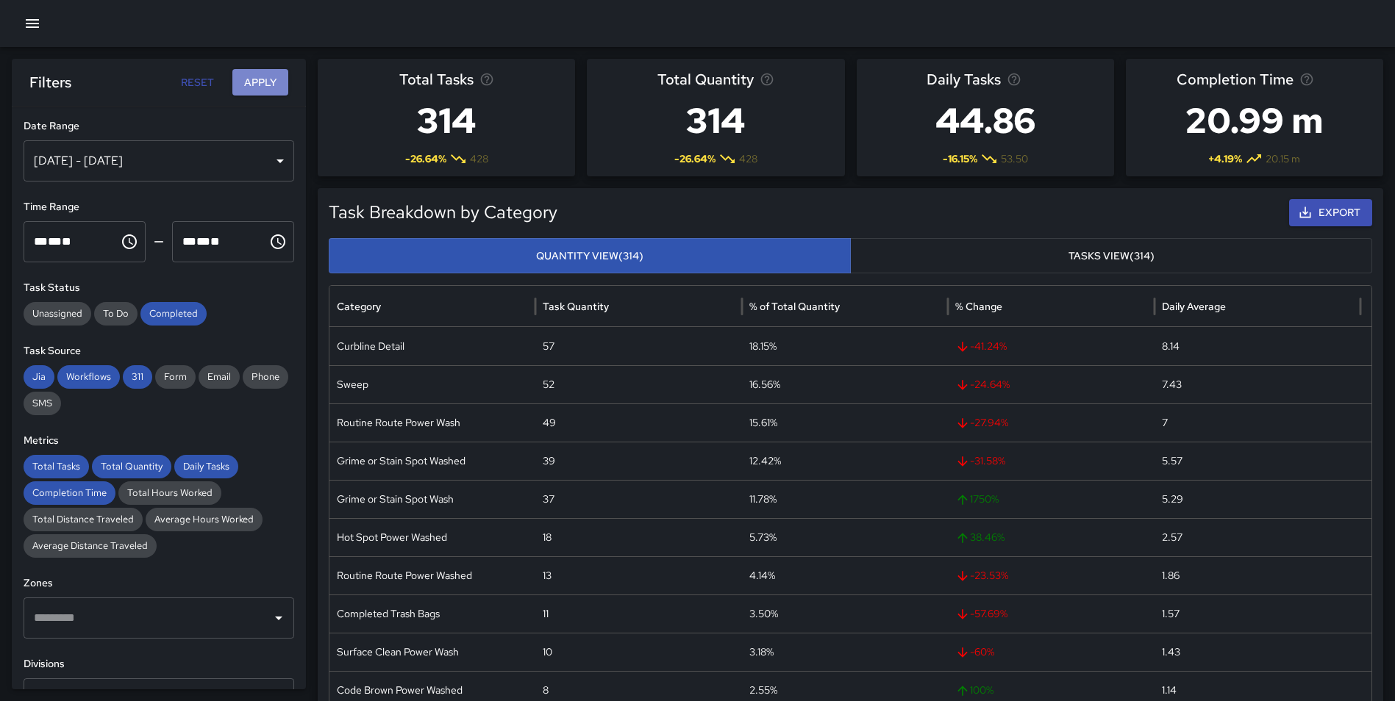
click at [256, 73] on button "Apply" at bounding box center [260, 82] width 56 height 27
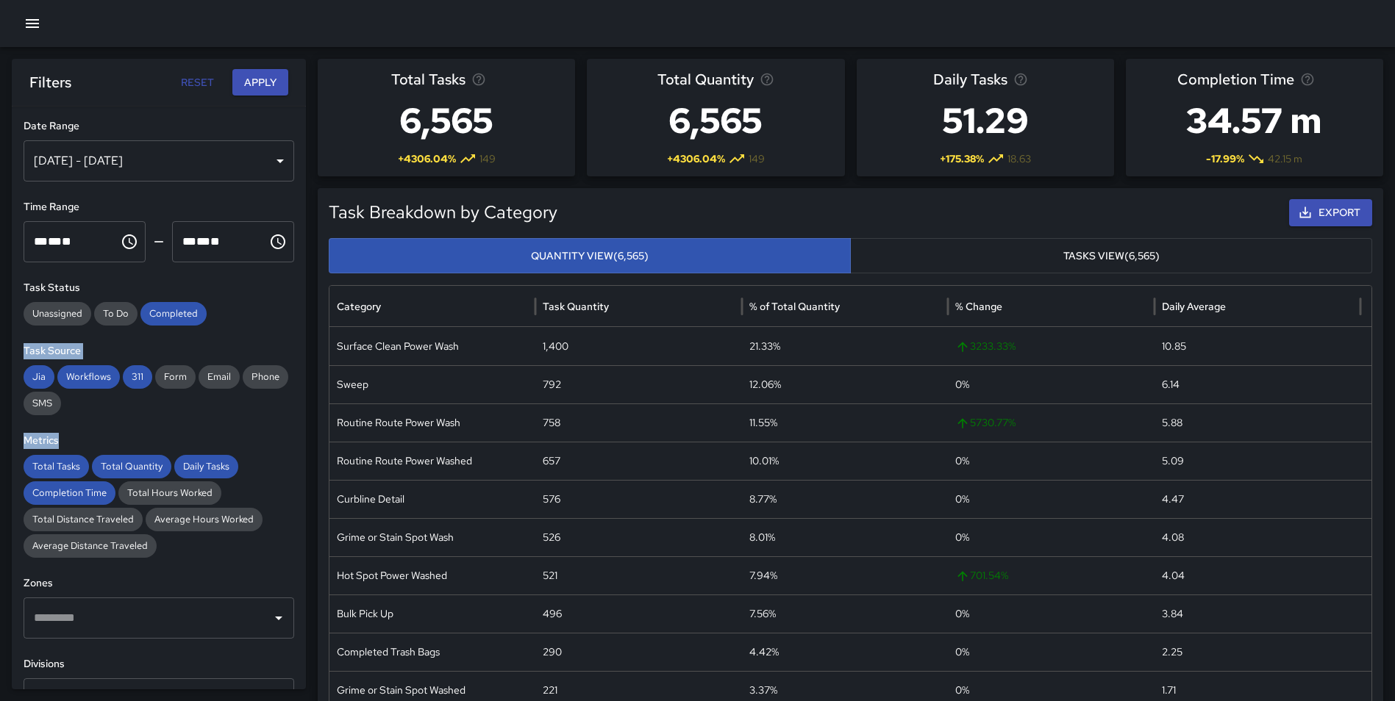
drag, startPoint x: 294, startPoint y: 315, endPoint x: 294, endPoint y: 426, distance: 110.3
click at [294, 426] on div "**********" at bounding box center [159, 398] width 294 height 583
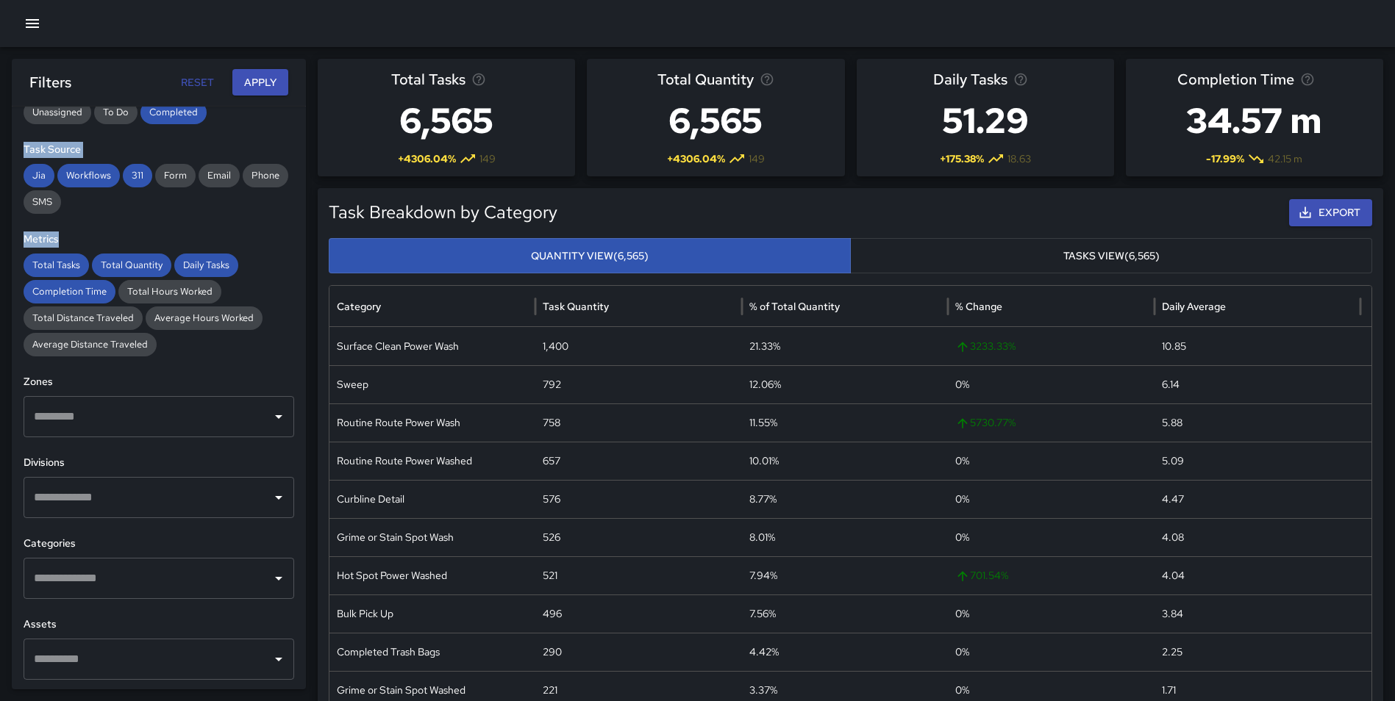
scroll to position [215, 0]
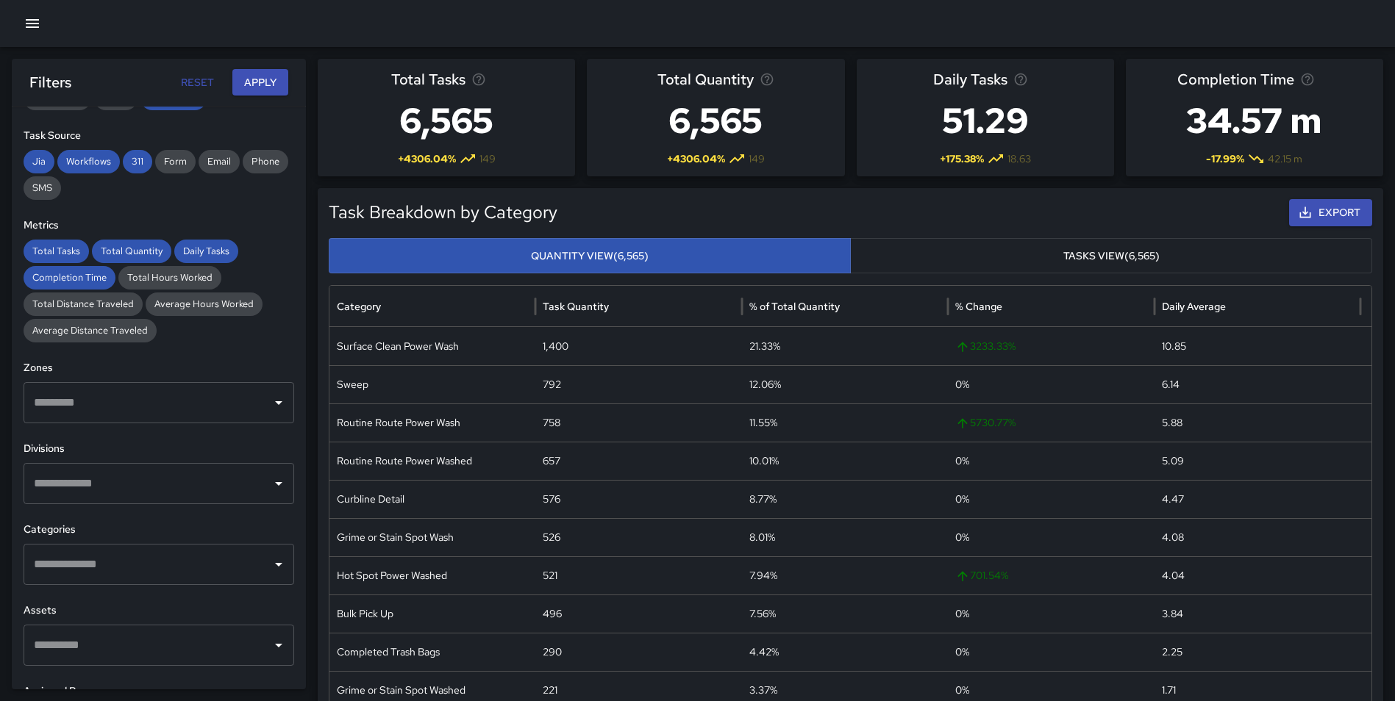
click at [120, 489] on input "text" at bounding box center [147, 484] width 235 height 28
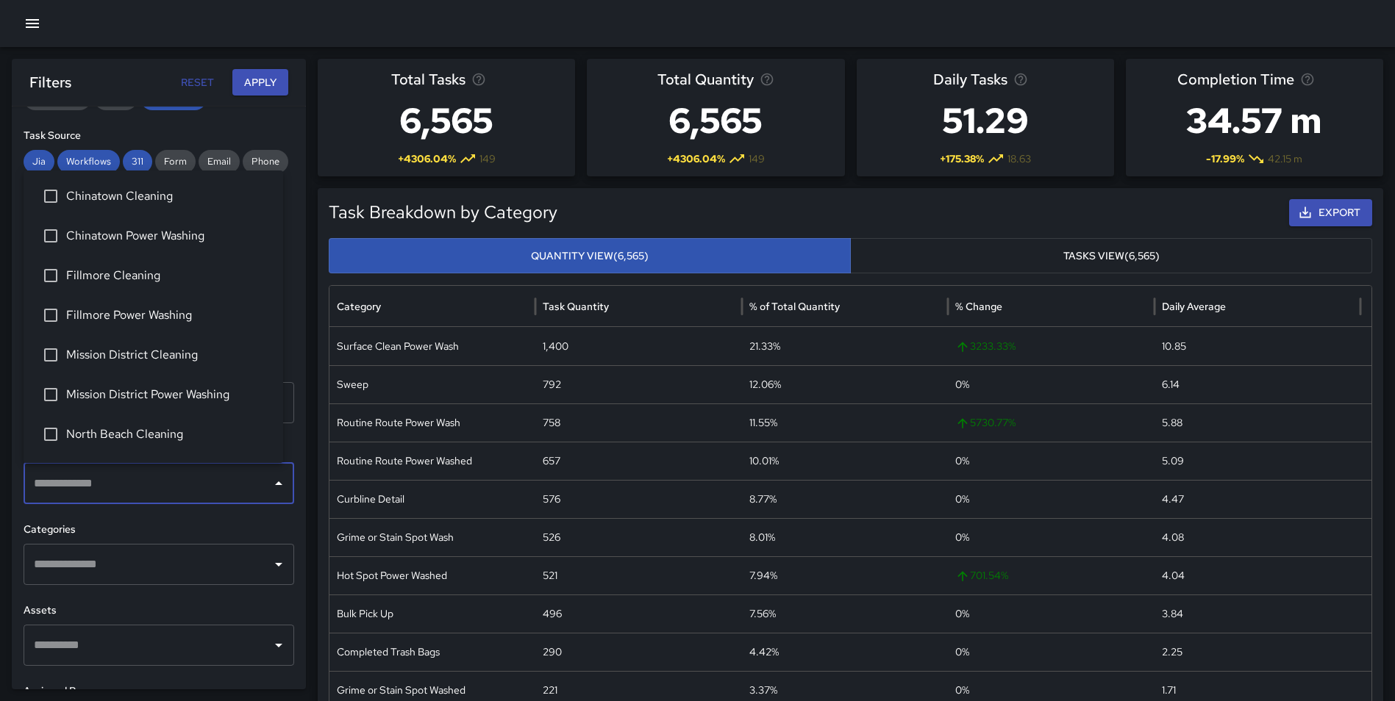
click at [164, 204] on span "Chinatown Cleaning" at bounding box center [168, 196] width 205 height 18
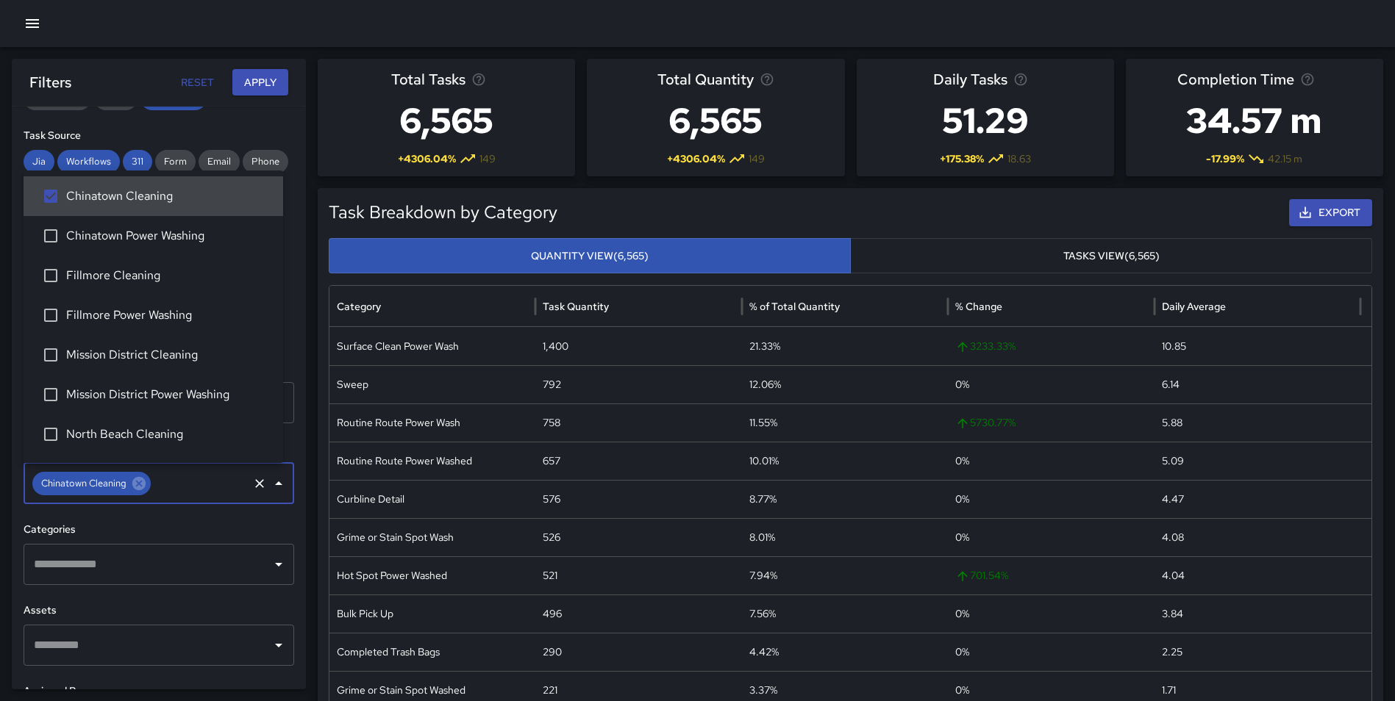
click at [266, 79] on button "Apply" at bounding box center [260, 82] width 56 height 27
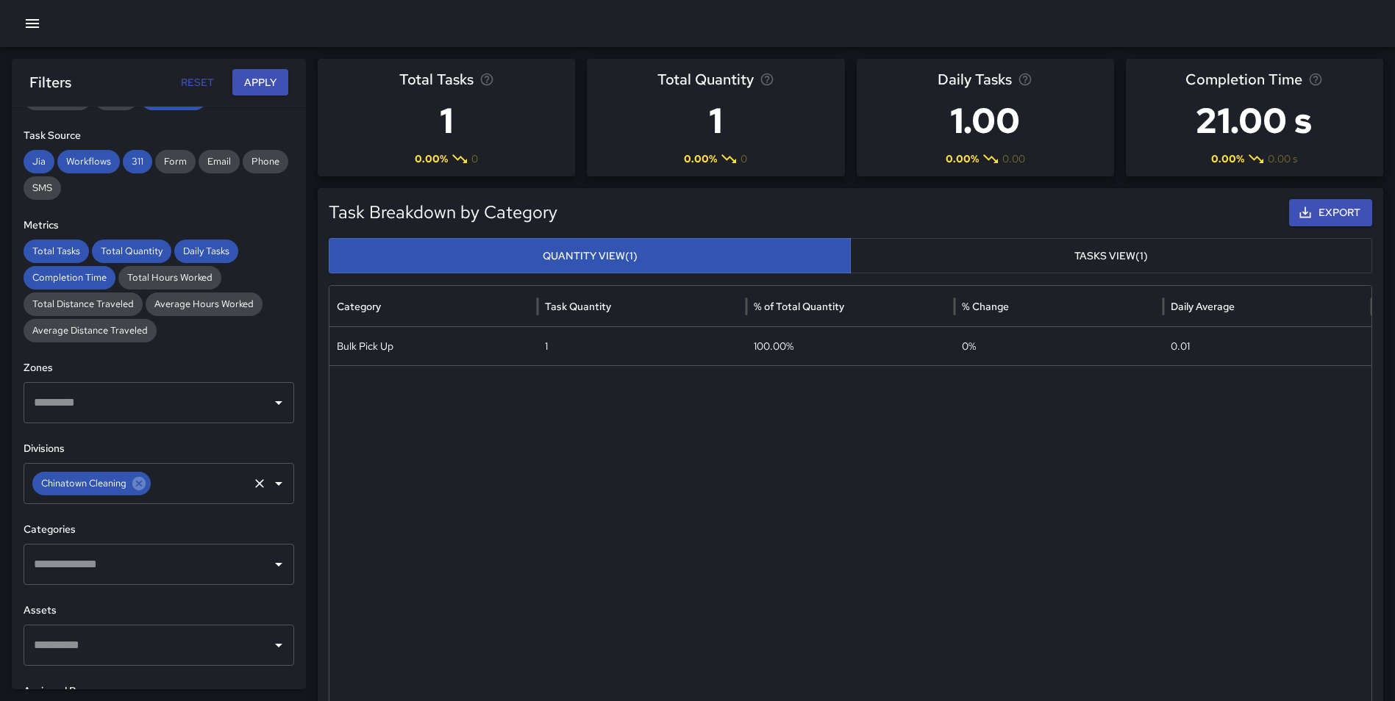
click at [137, 485] on icon at bounding box center [139, 484] width 16 height 16
click at [95, 489] on input "text" at bounding box center [147, 484] width 235 height 28
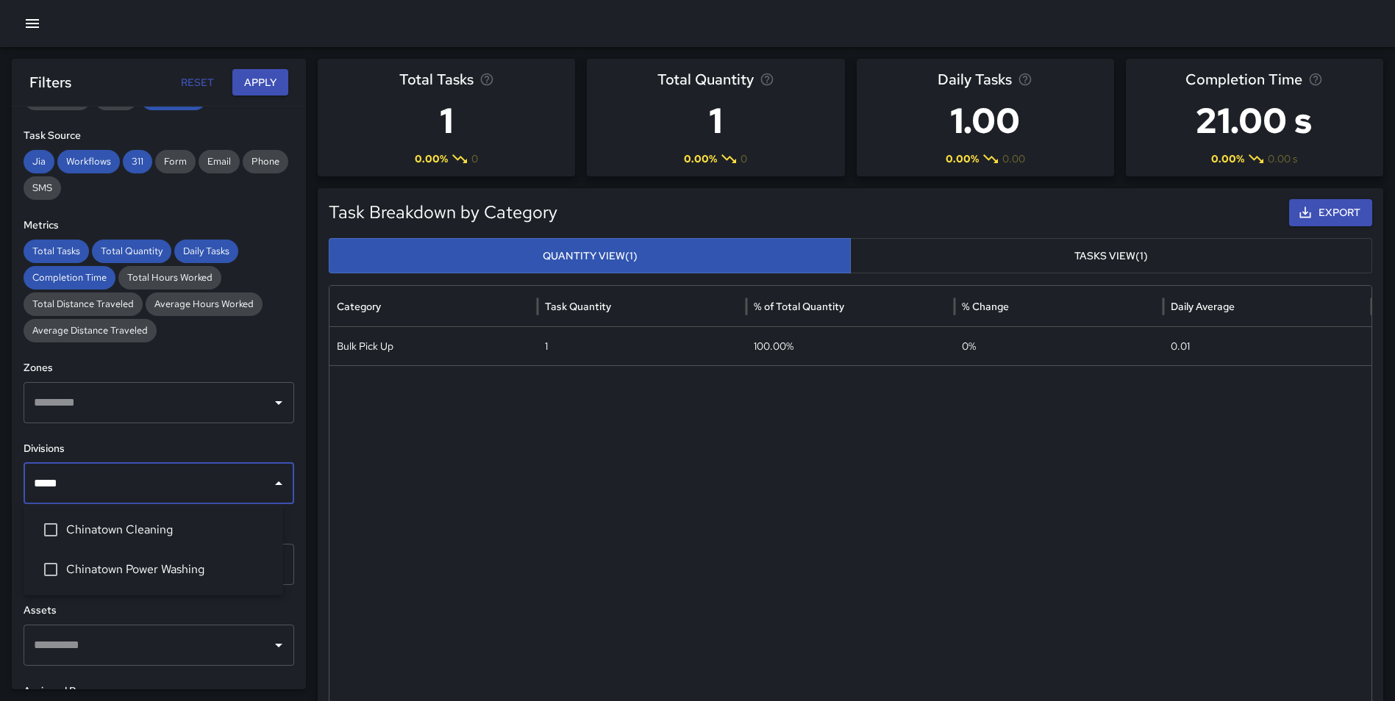
type input "******"
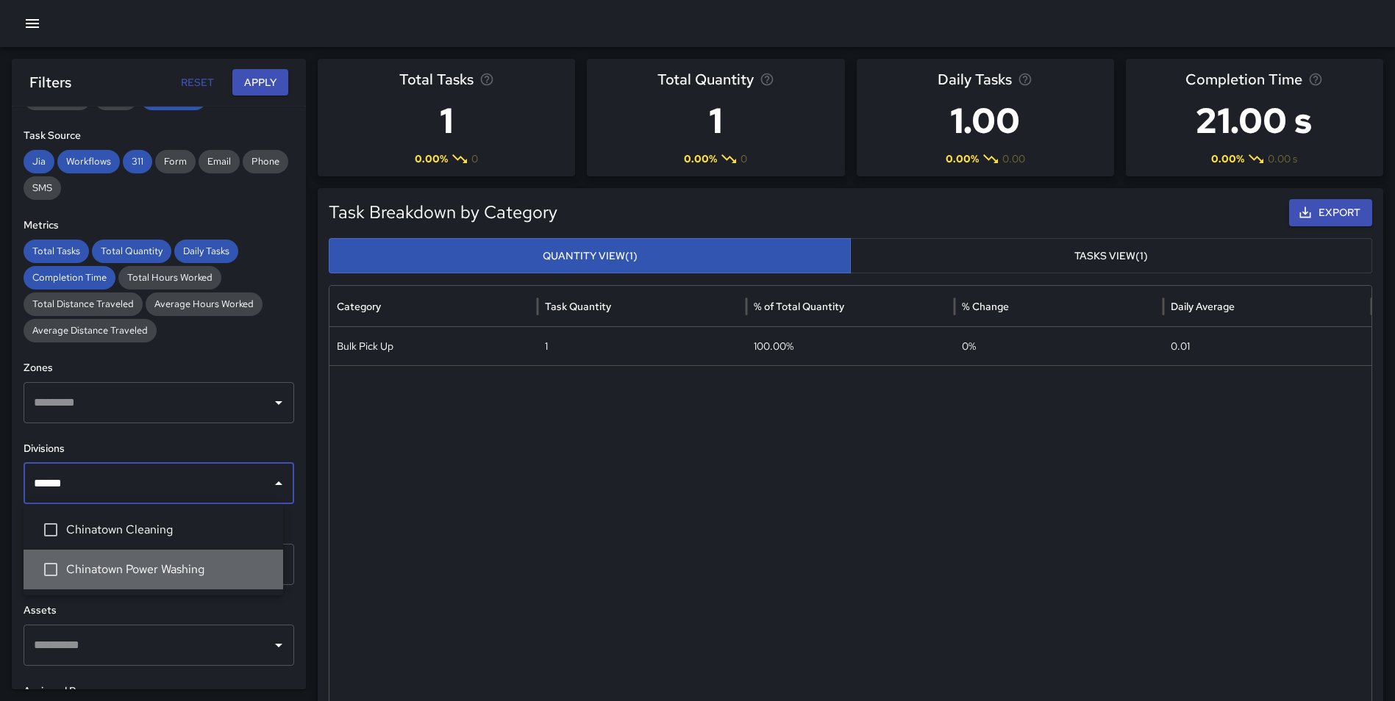
click at [124, 563] on span "Chinatown Power Washing" at bounding box center [168, 570] width 205 height 18
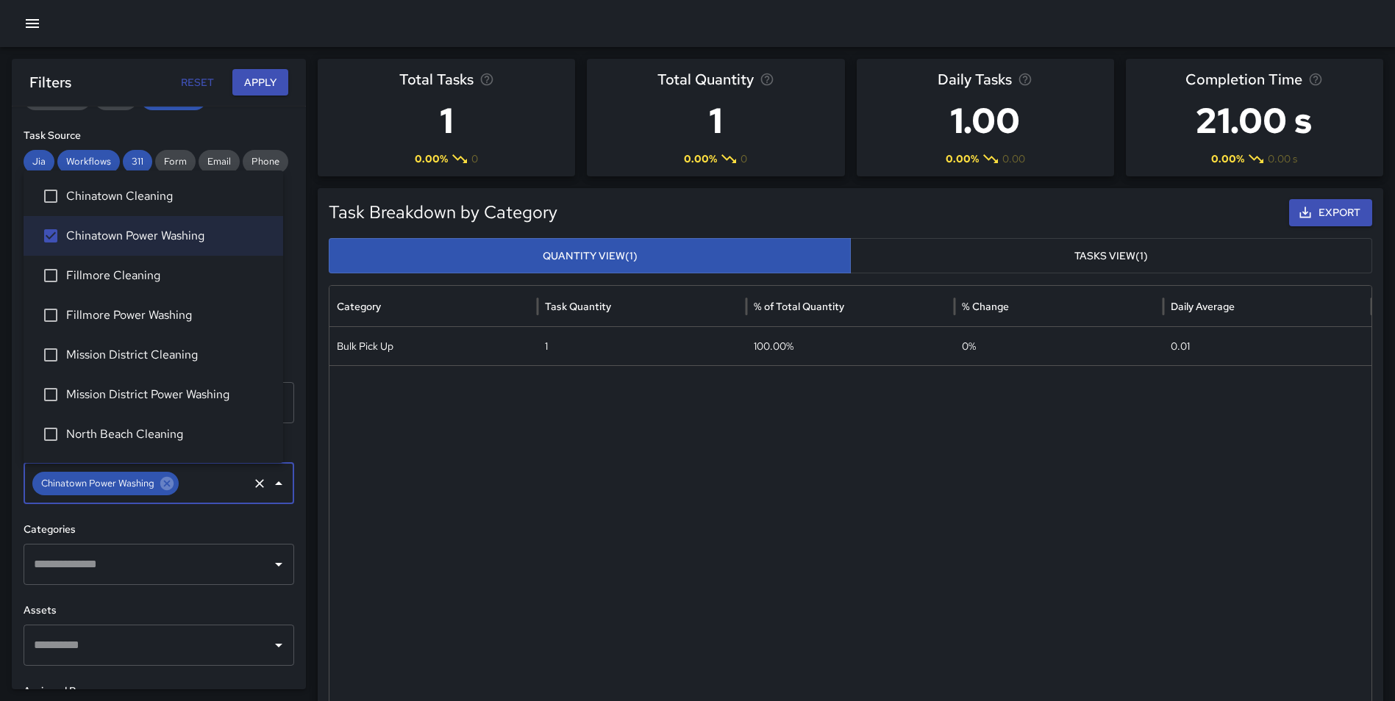
click at [264, 83] on button "Apply" at bounding box center [260, 82] width 56 height 27
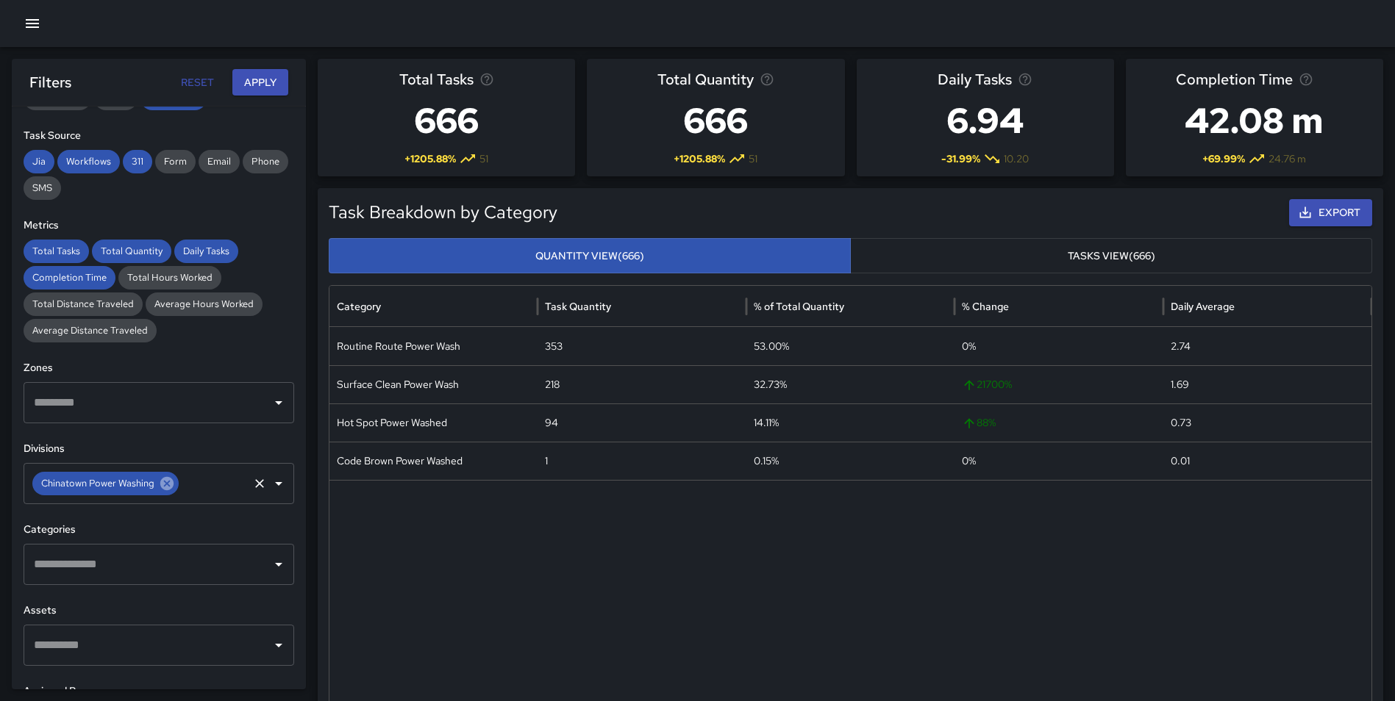
click at [165, 482] on icon at bounding box center [167, 484] width 16 height 16
click at [89, 479] on input "text" at bounding box center [147, 484] width 235 height 28
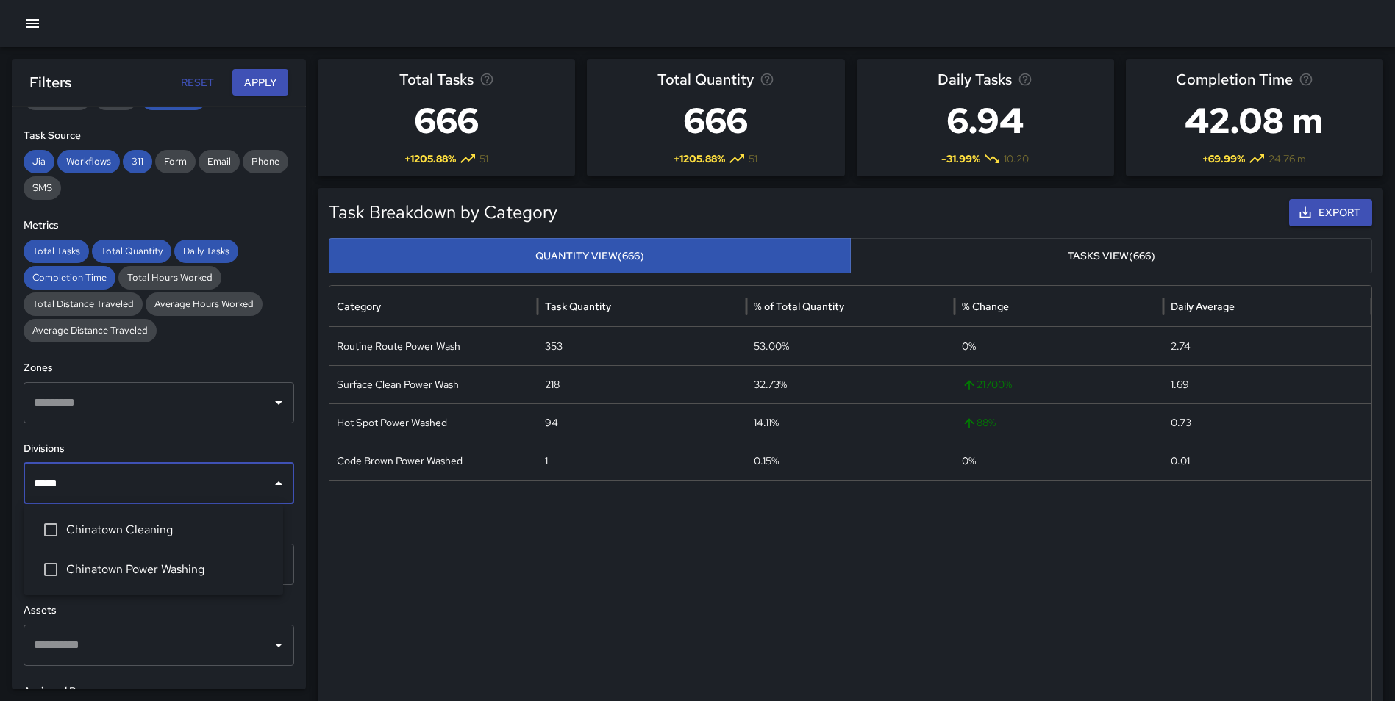
type input "******"
click at [118, 521] on span "Chinatown Cleaning" at bounding box center [168, 530] width 205 height 18
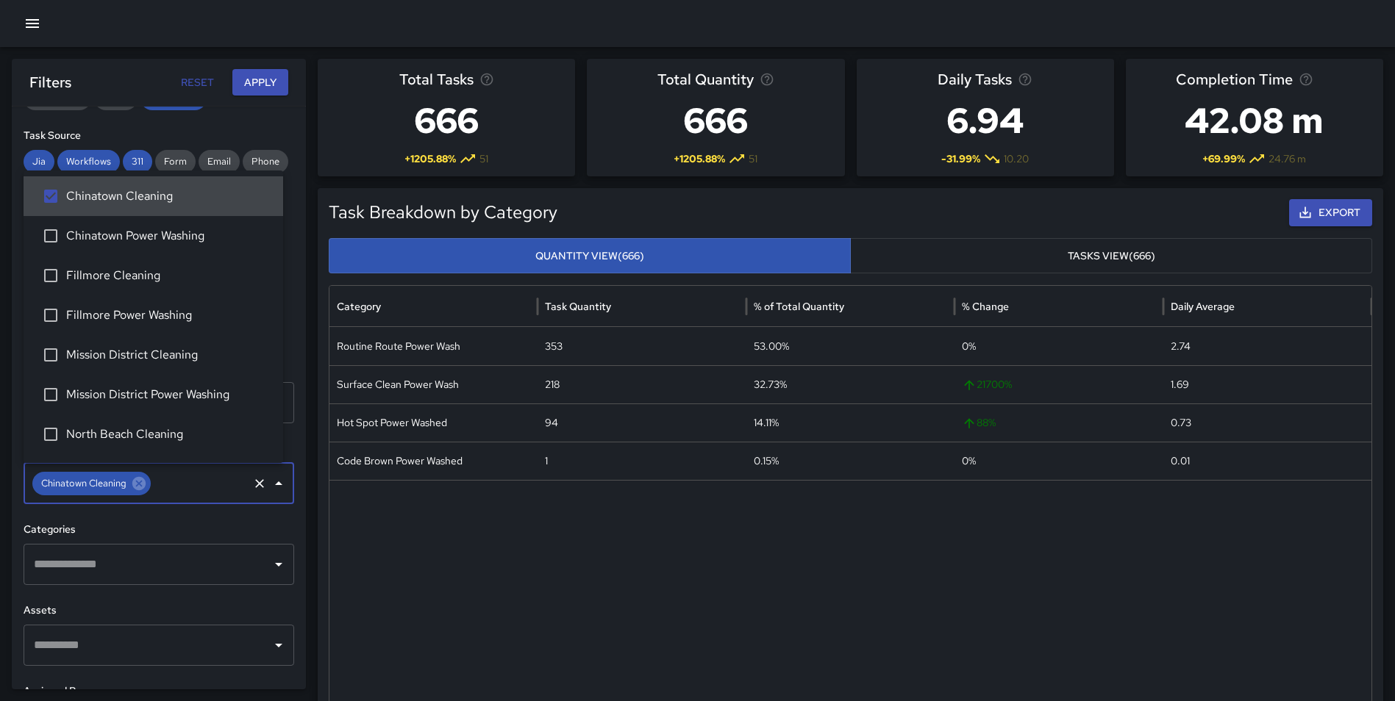
click at [140, 480] on icon at bounding box center [138, 483] width 13 height 13
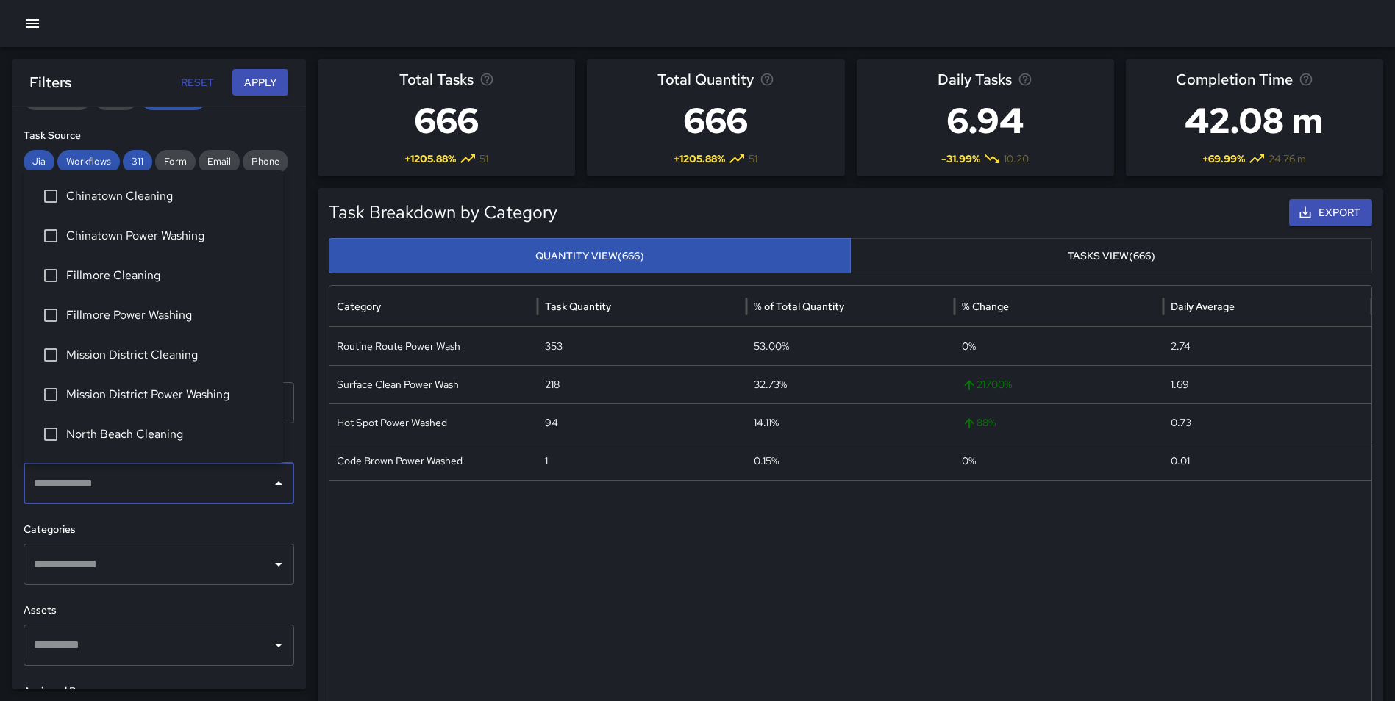
click at [132, 488] on input "text" at bounding box center [147, 484] width 235 height 28
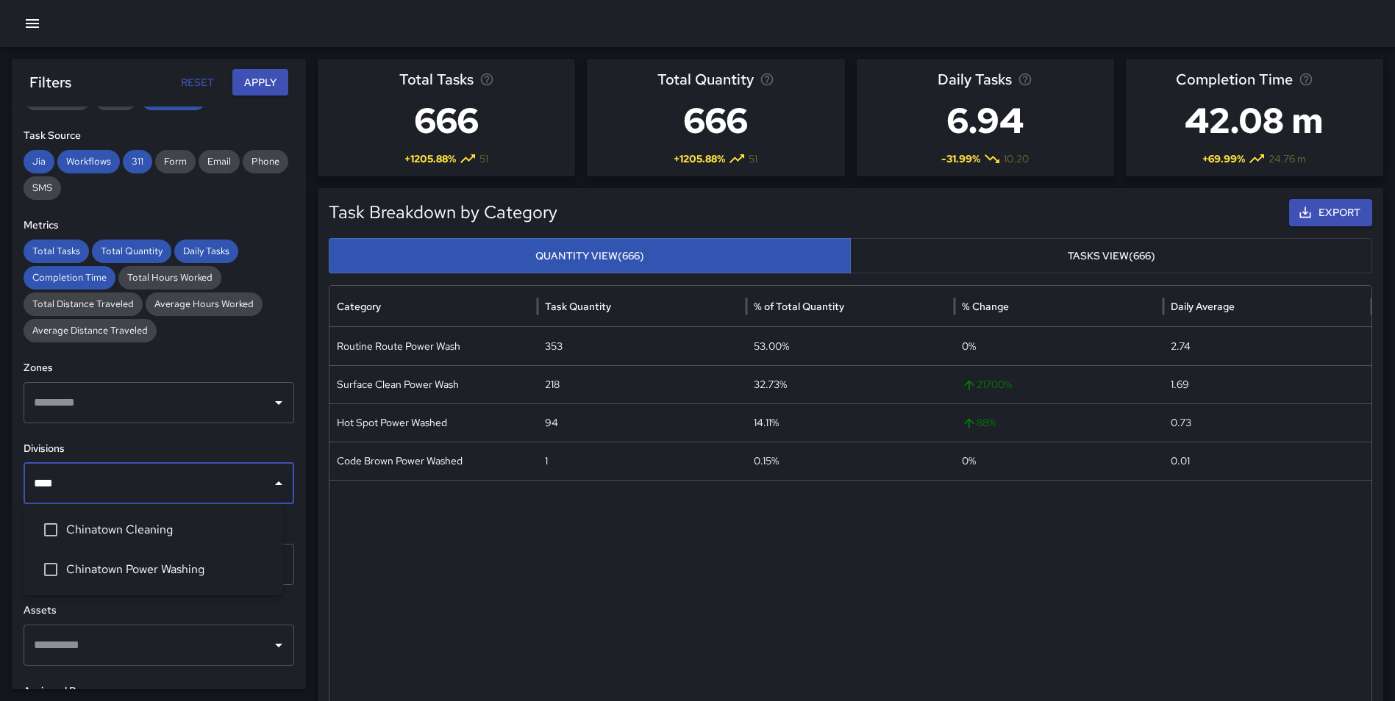
type input "*****"
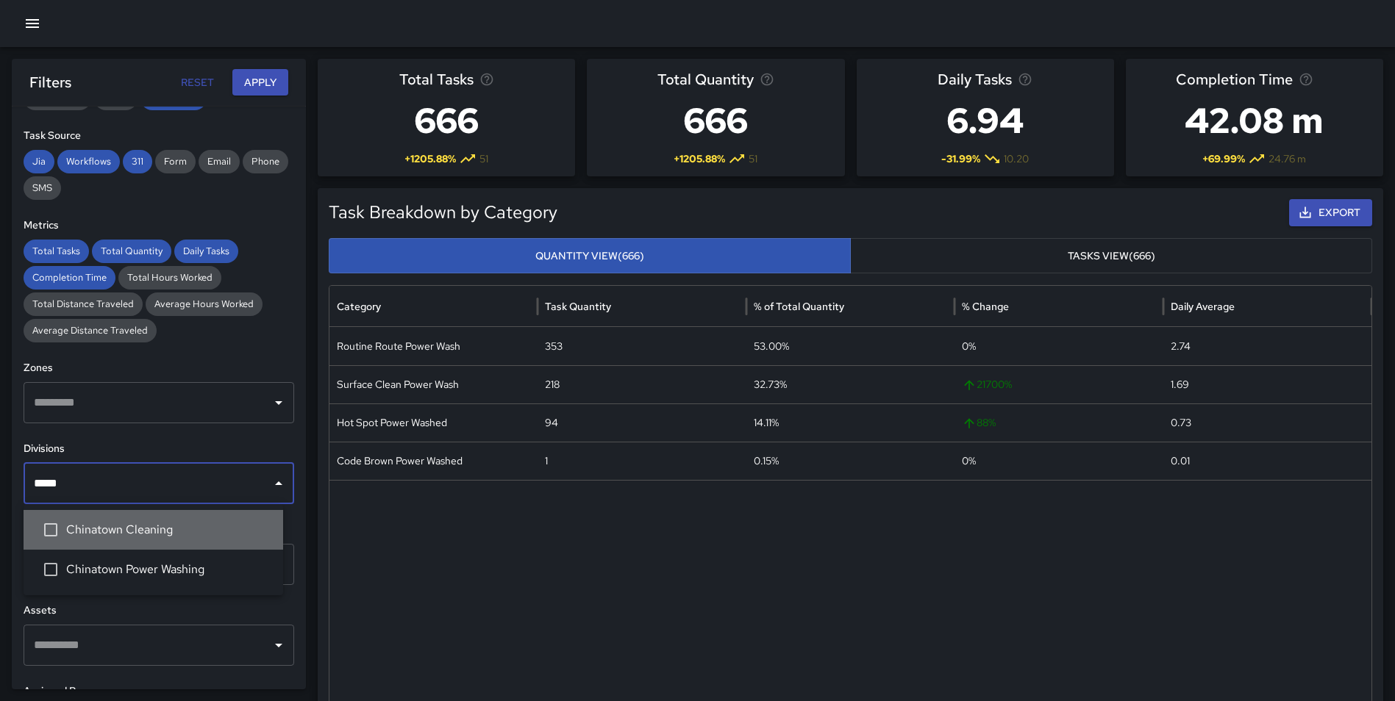
click at [122, 532] on span "Chinatown Cleaning" at bounding box center [168, 530] width 205 height 18
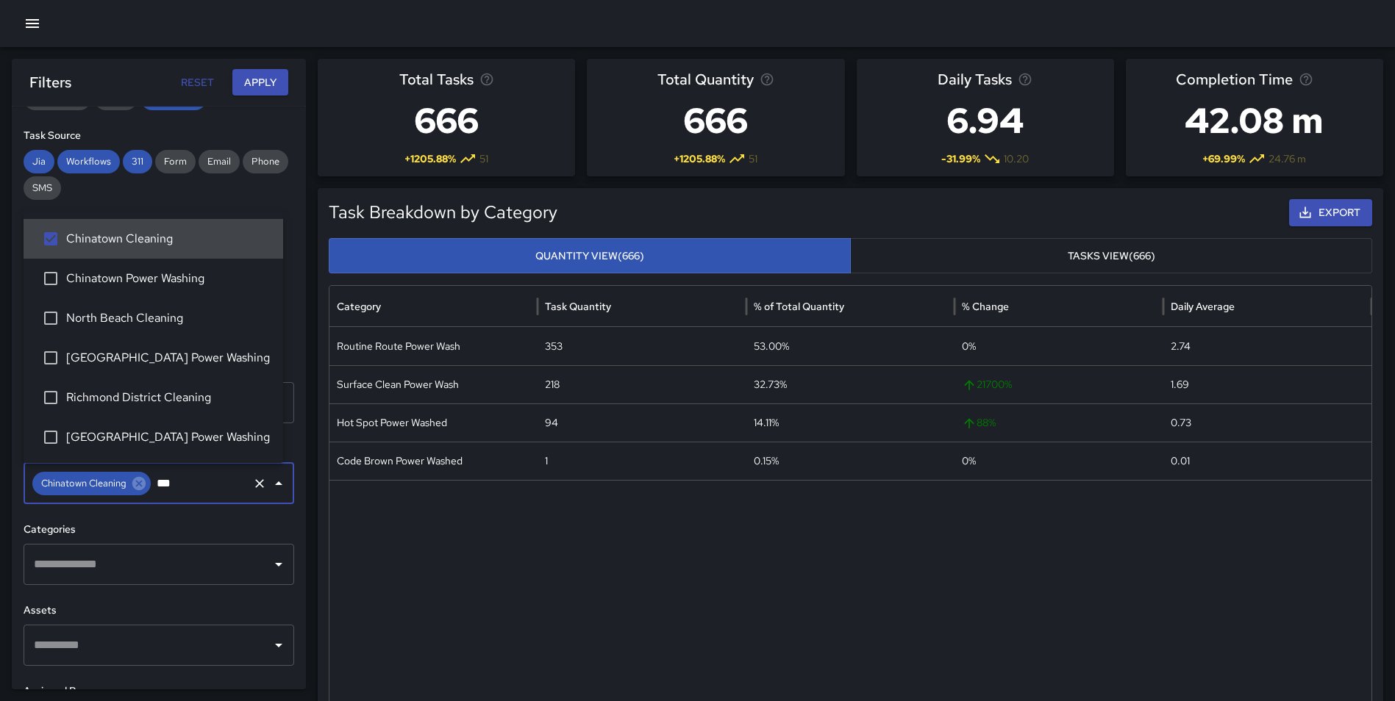
type input "****"
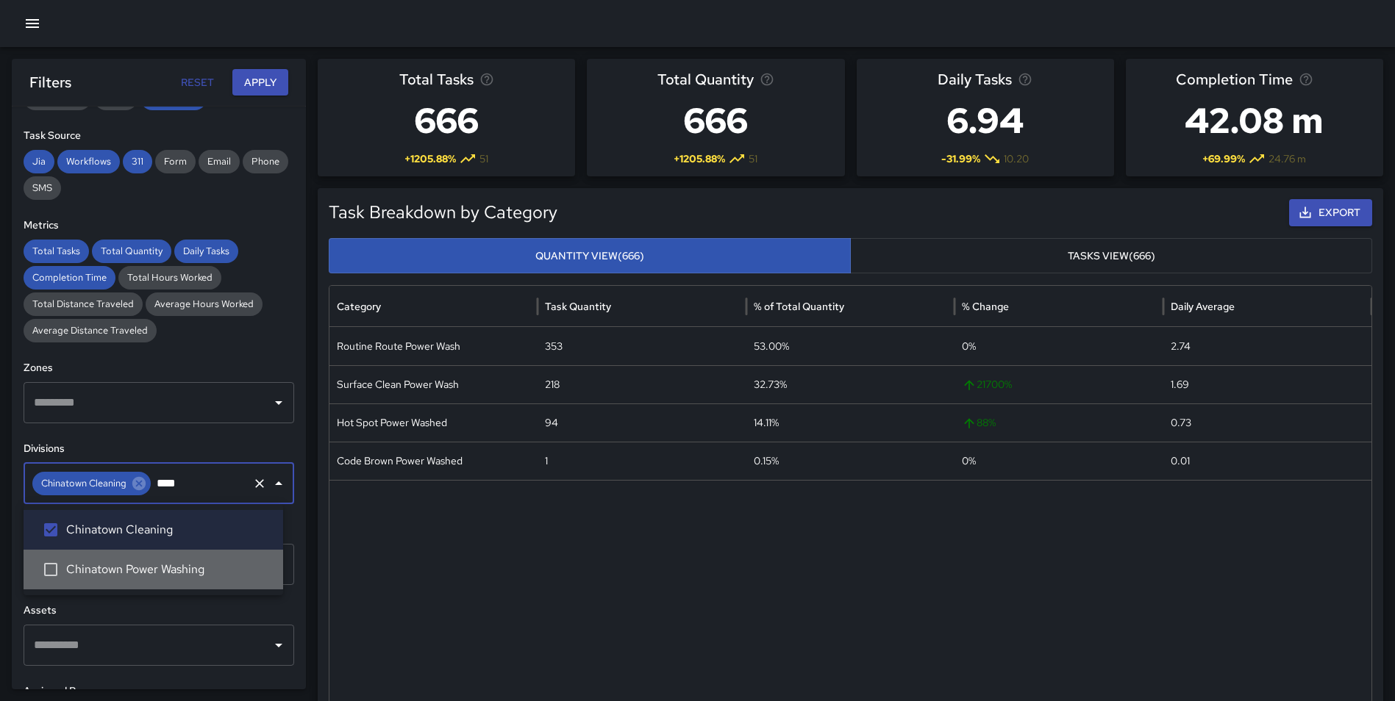
click at [122, 568] on span "Chinatown Power Washing" at bounding box center [168, 570] width 205 height 18
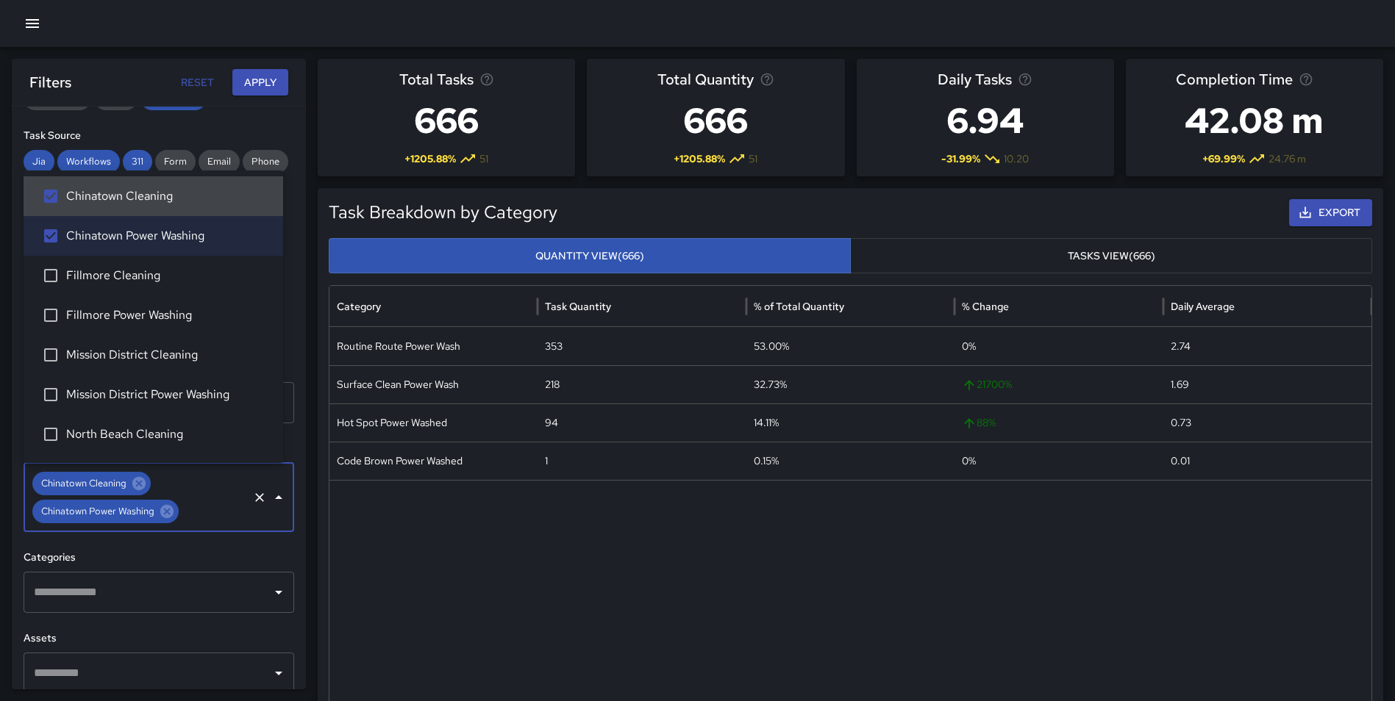
click at [250, 79] on button "Apply" at bounding box center [260, 82] width 56 height 27
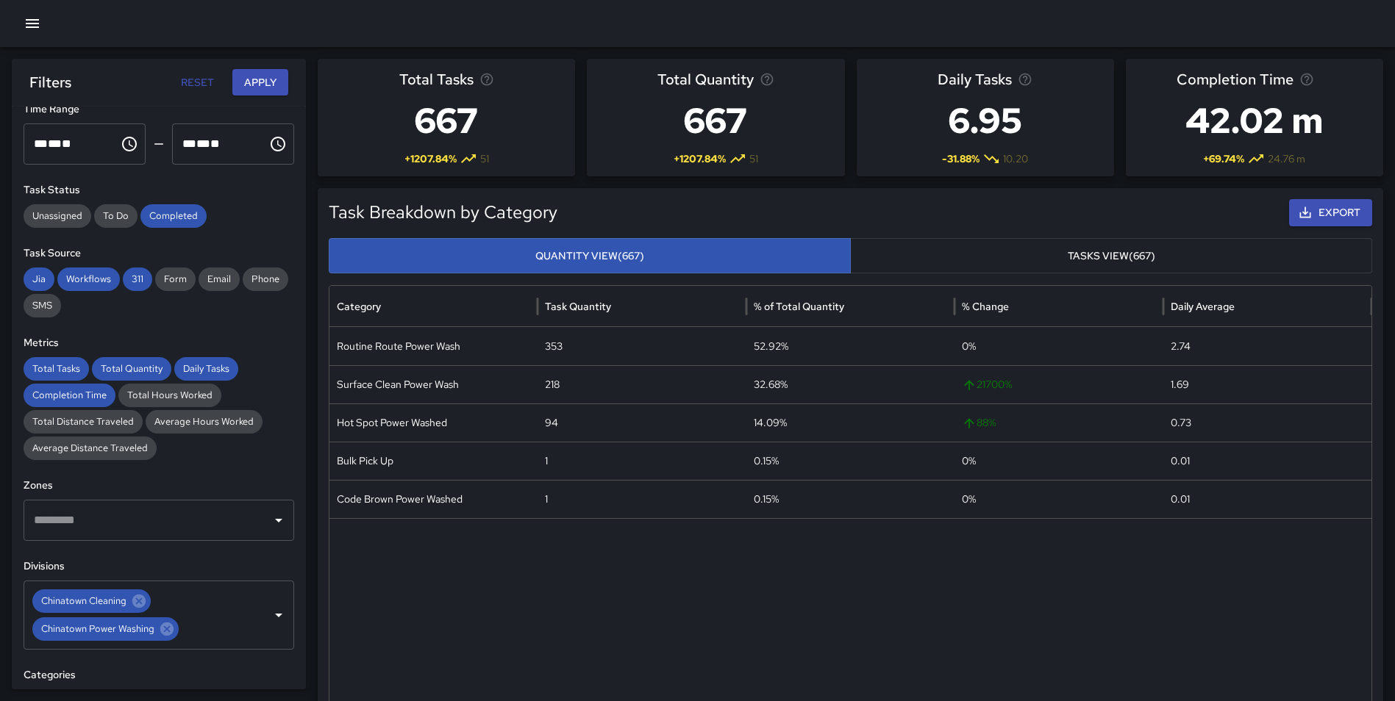
scroll to position [101, 0]
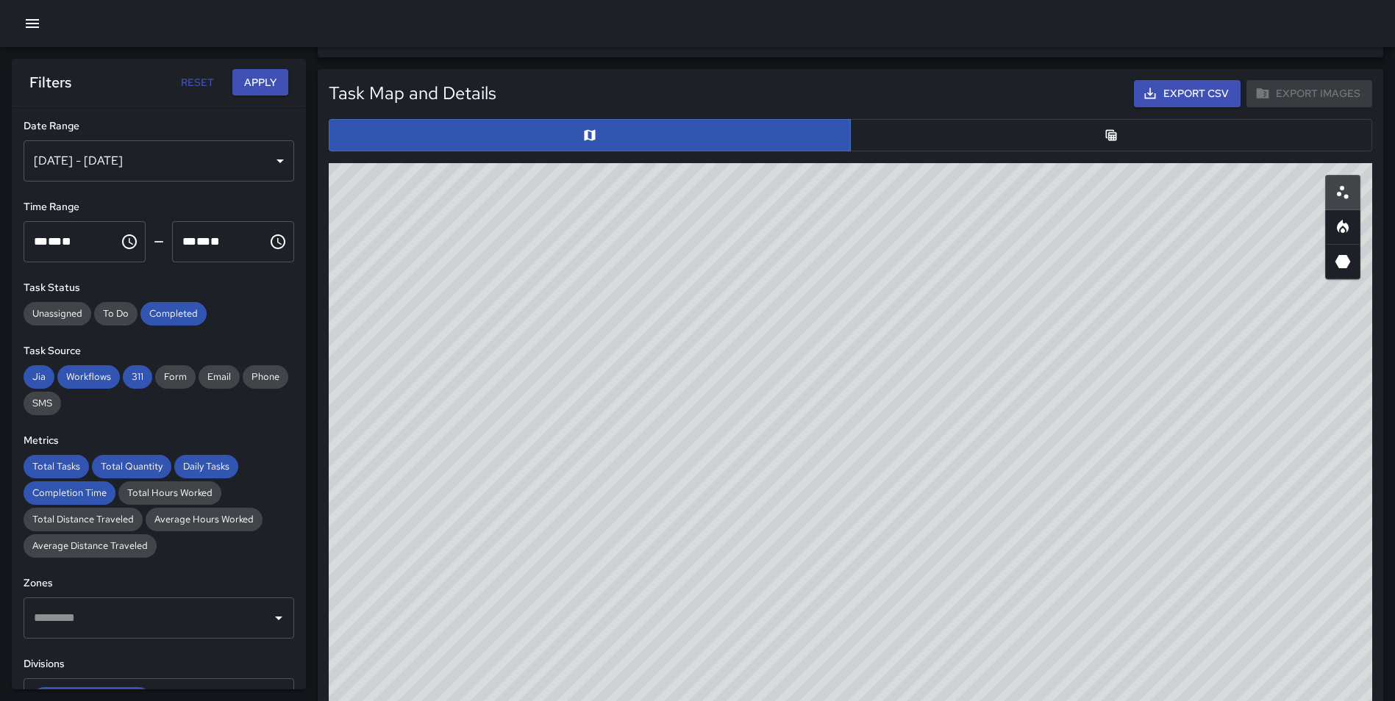
scroll to position [694, 0]
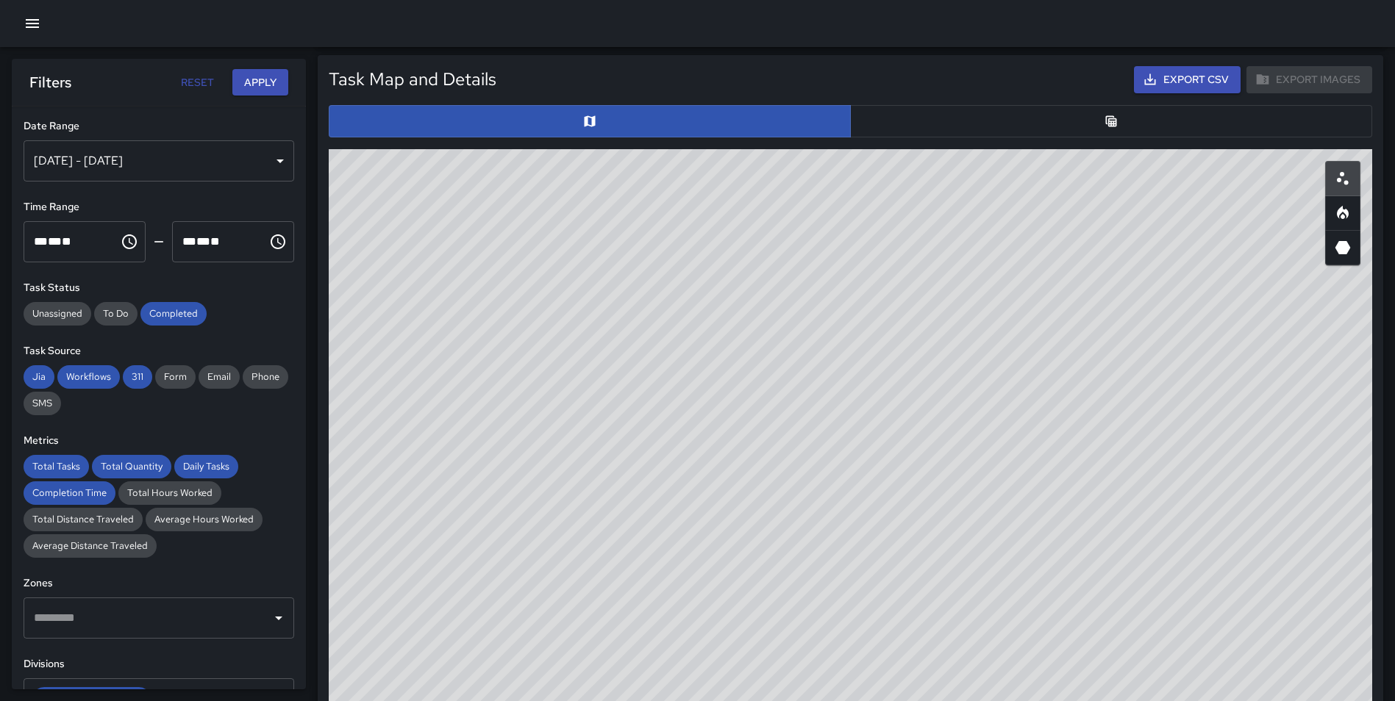
click at [1110, 120] on icon "Table" at bounding box center [1111, 121] width 15 height 15
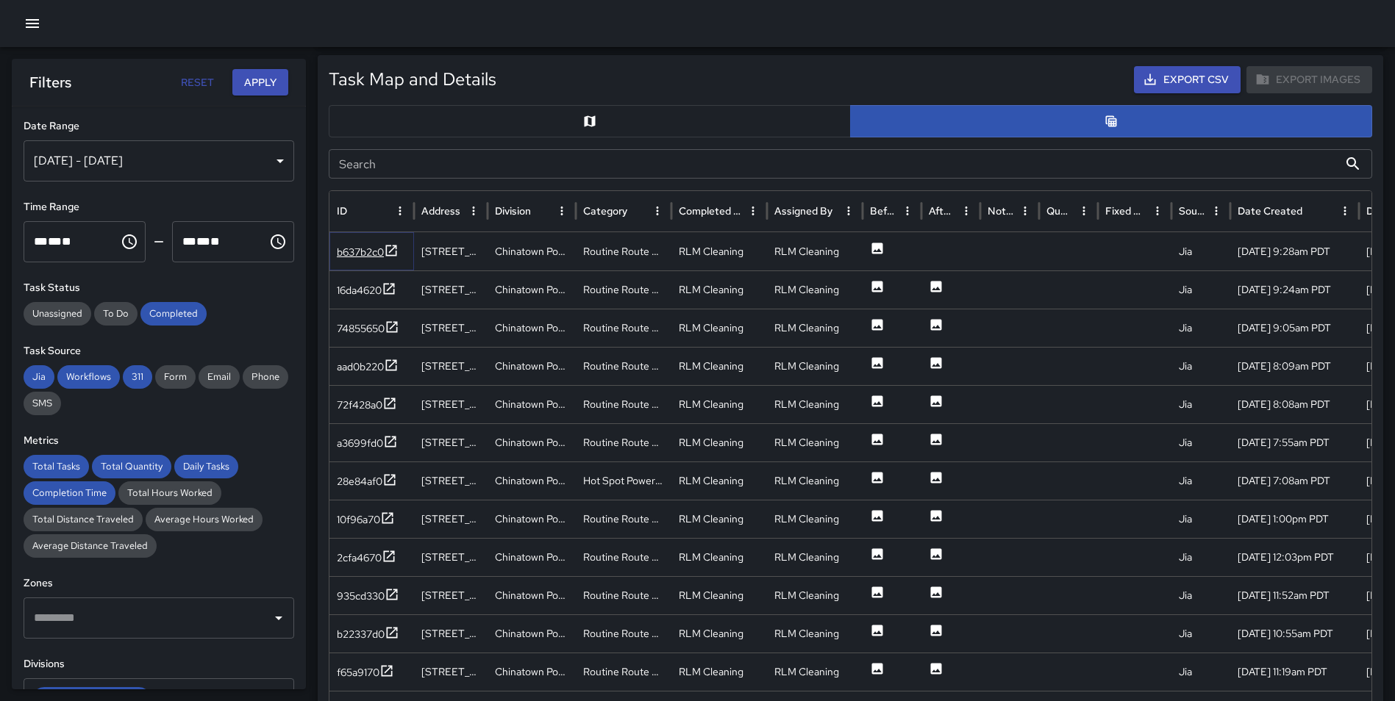
click at [393, 248] on icon at bounding box center [391, 250] width 15 height 15
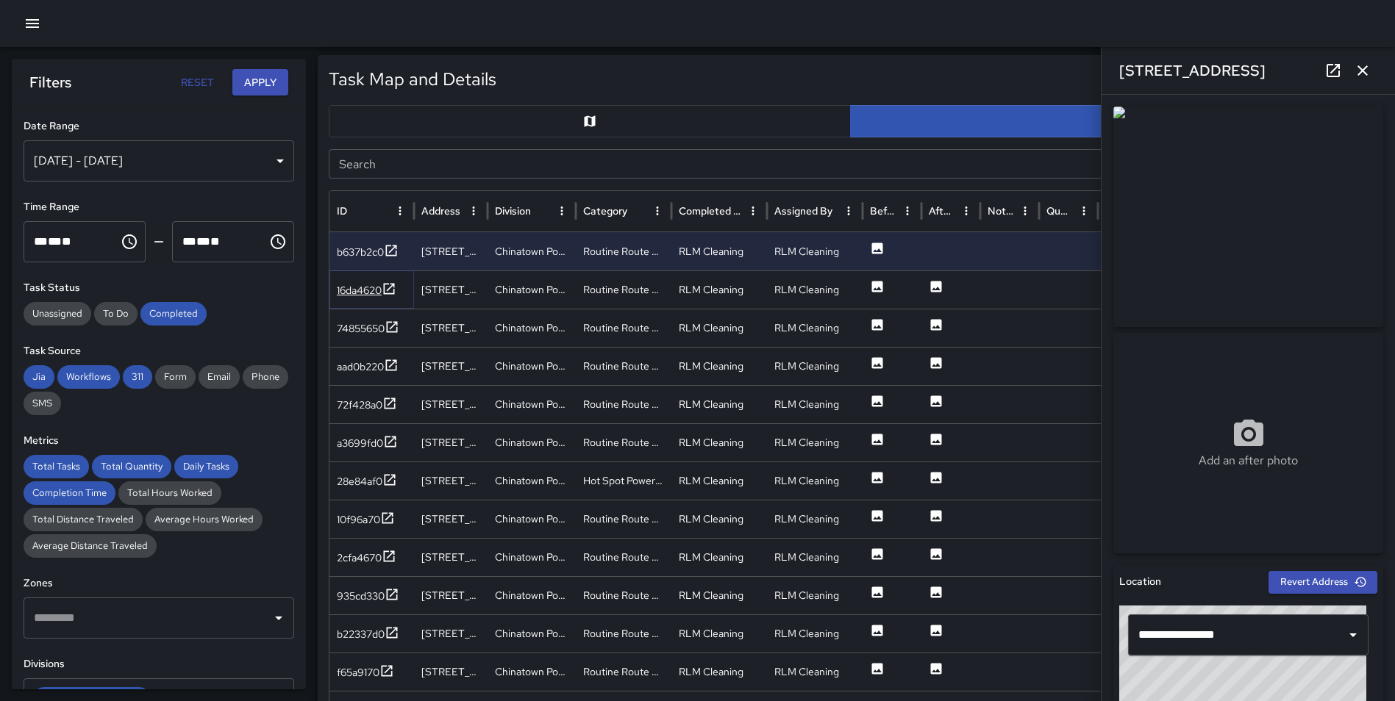
click at [390, 290] on icon at bounding box center [389, 289] width 15 height 15
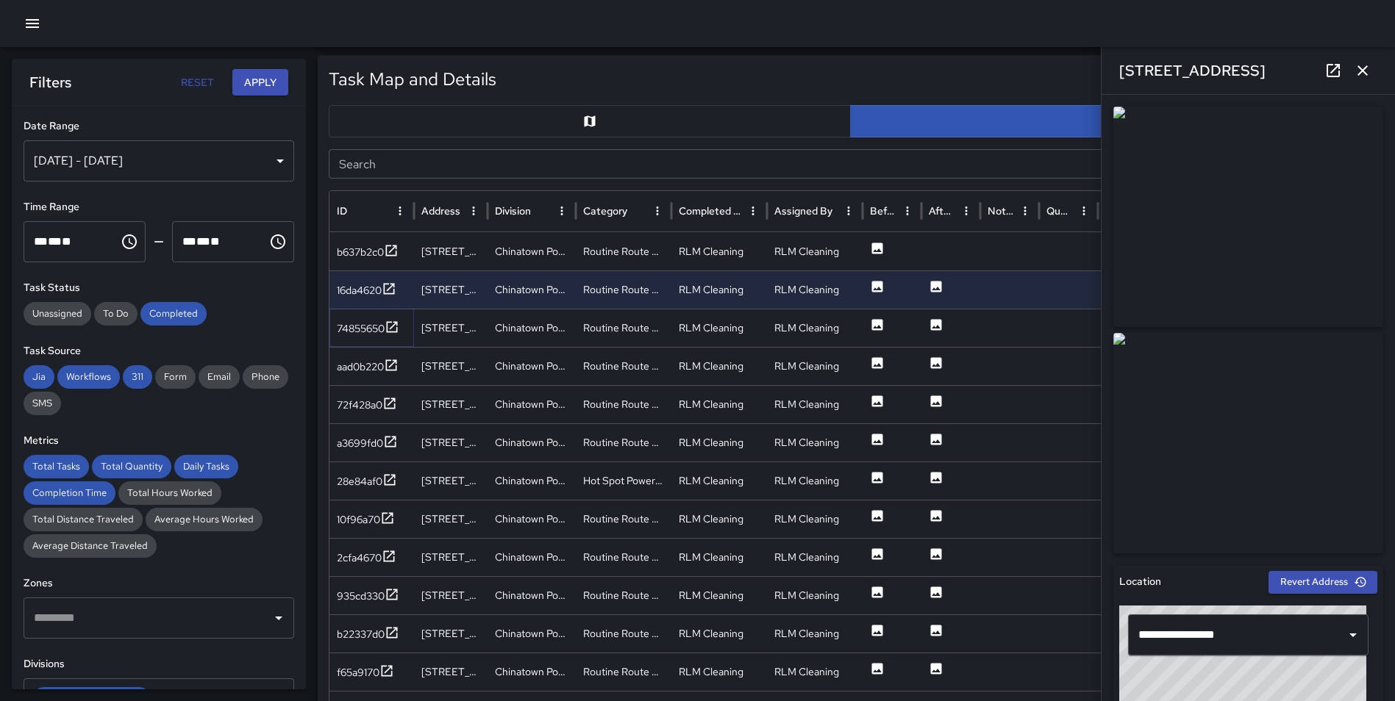
drag, startPoint x: 390, startPoint y: 326, endPoint x: 398, endPoint y: 340, distance: 16.1
click at [390, 326] on icon at bounding box center [392, 327] width 15 height 15
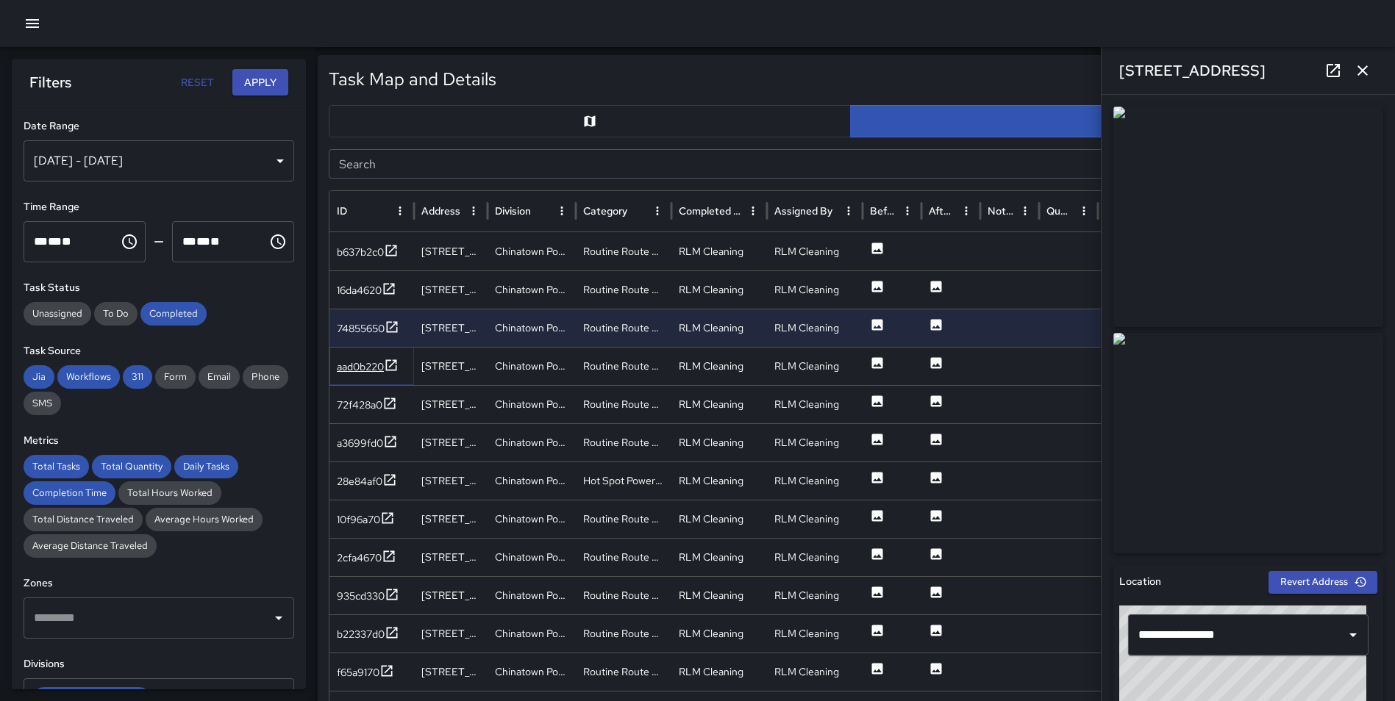
click at [395, 365] on icon at bounding box center [391, 365] width 15 height 15
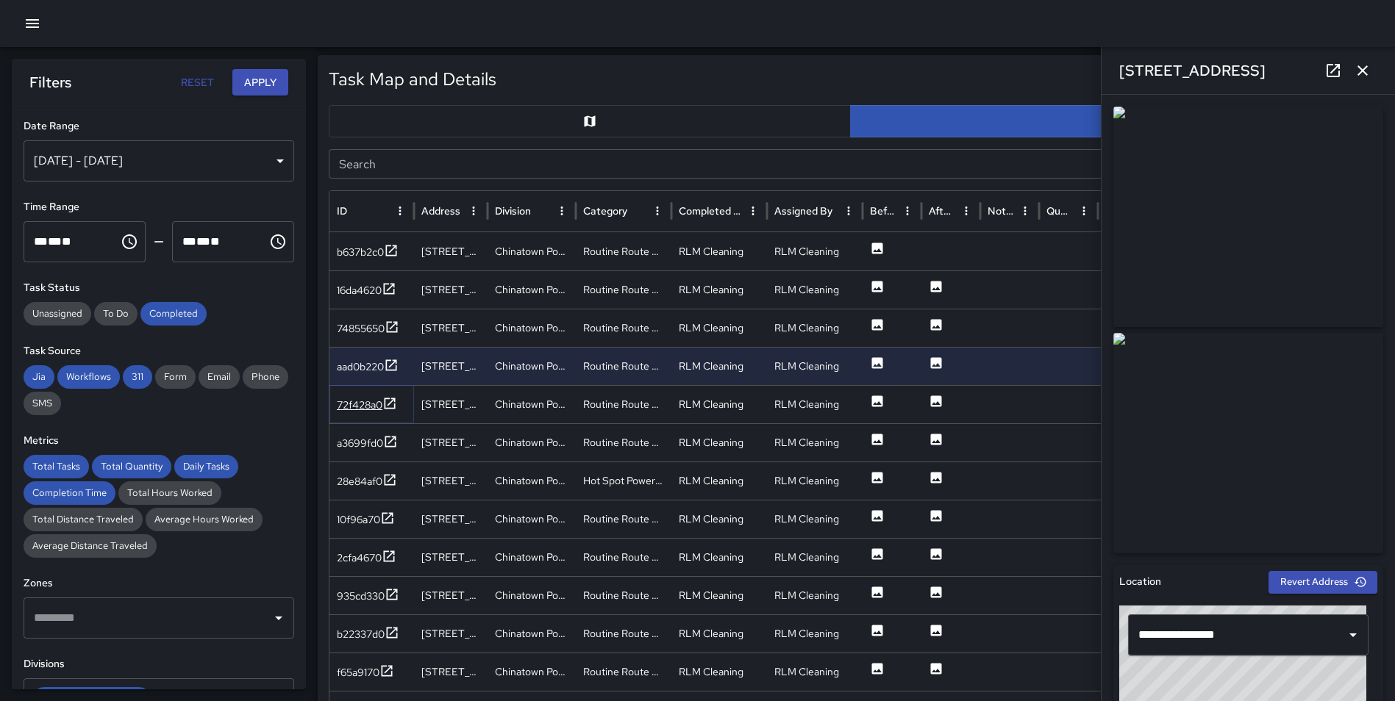
click at [392, 403] on icon at bounding box center [390, 403] width 11 height 11
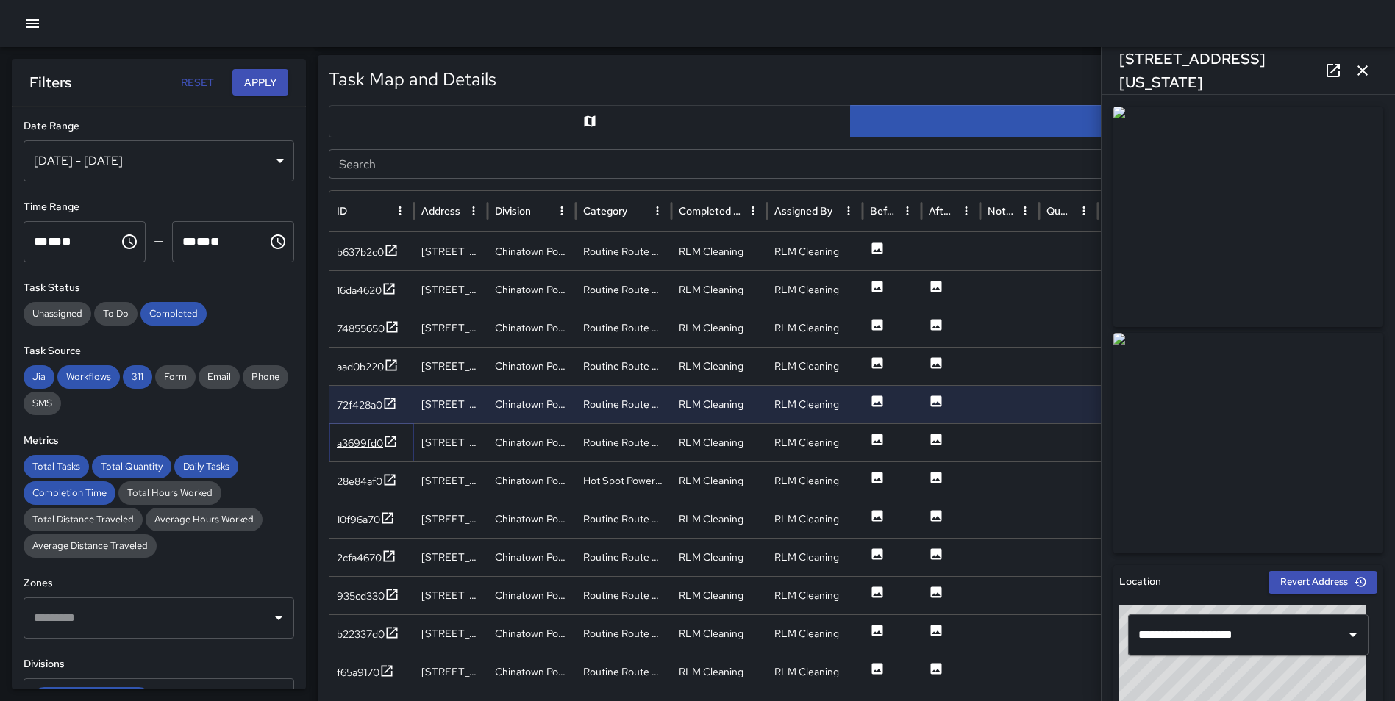
click at [389, 440] on icon at bounding box center [390, 442] width 15 height 15
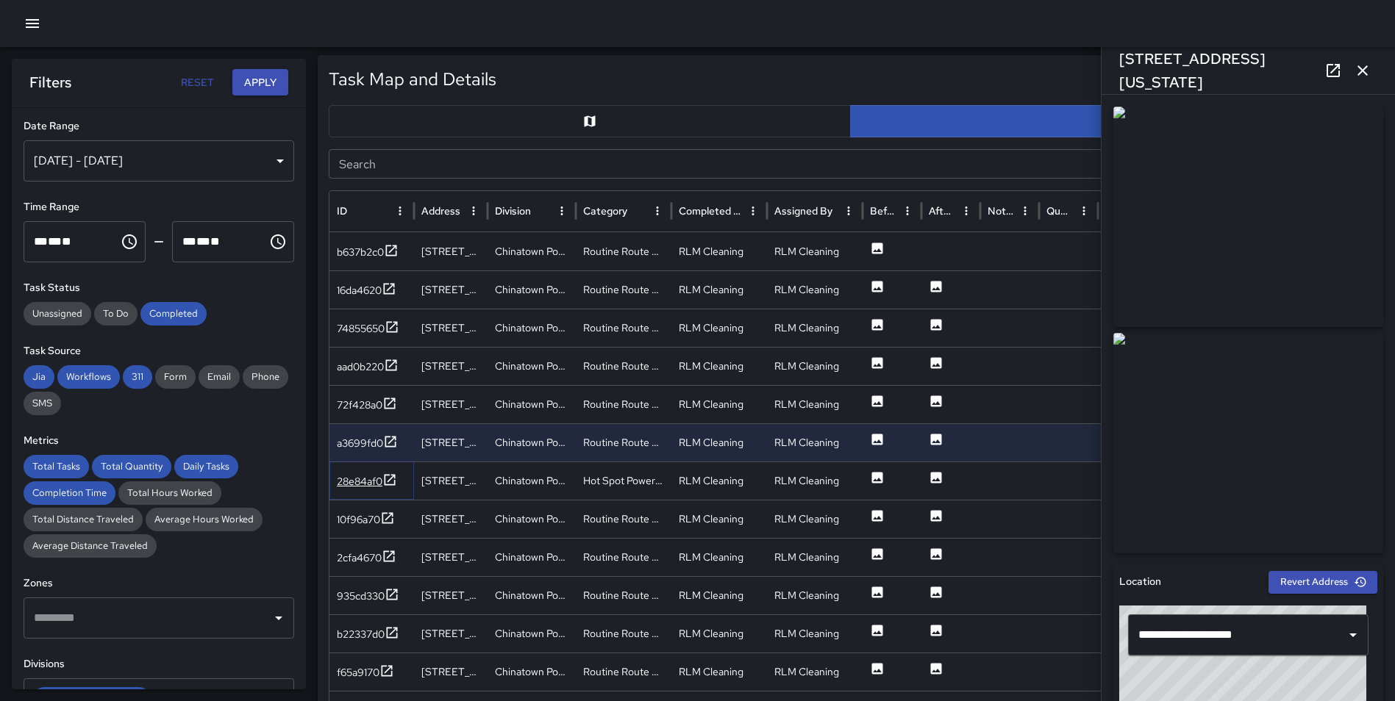
click at [388, 479] on icon at bounding box center [389, 480] width 15 height 15
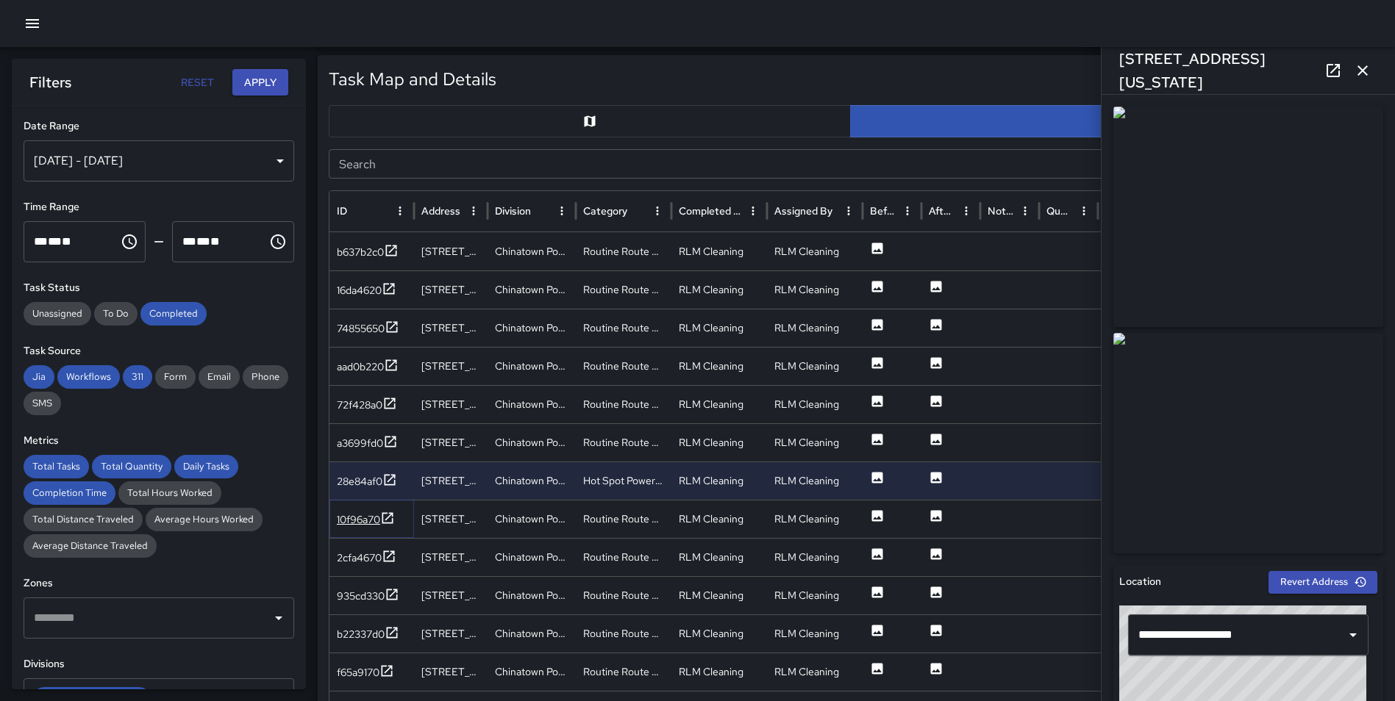
click at [390, 518] on icon at bounding box center [387, 517] width 11 height 11
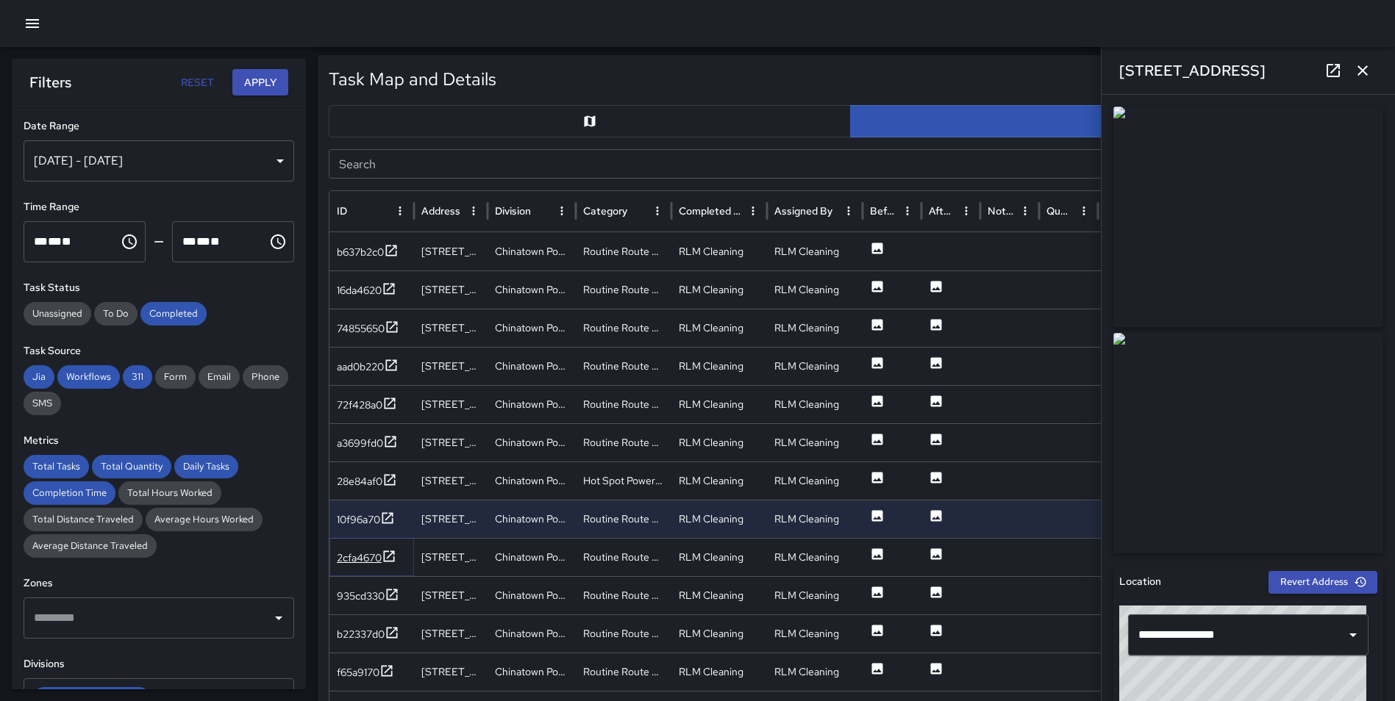
click at [387, 556] on icon at bounding box center [389, 556] width 15 height 15
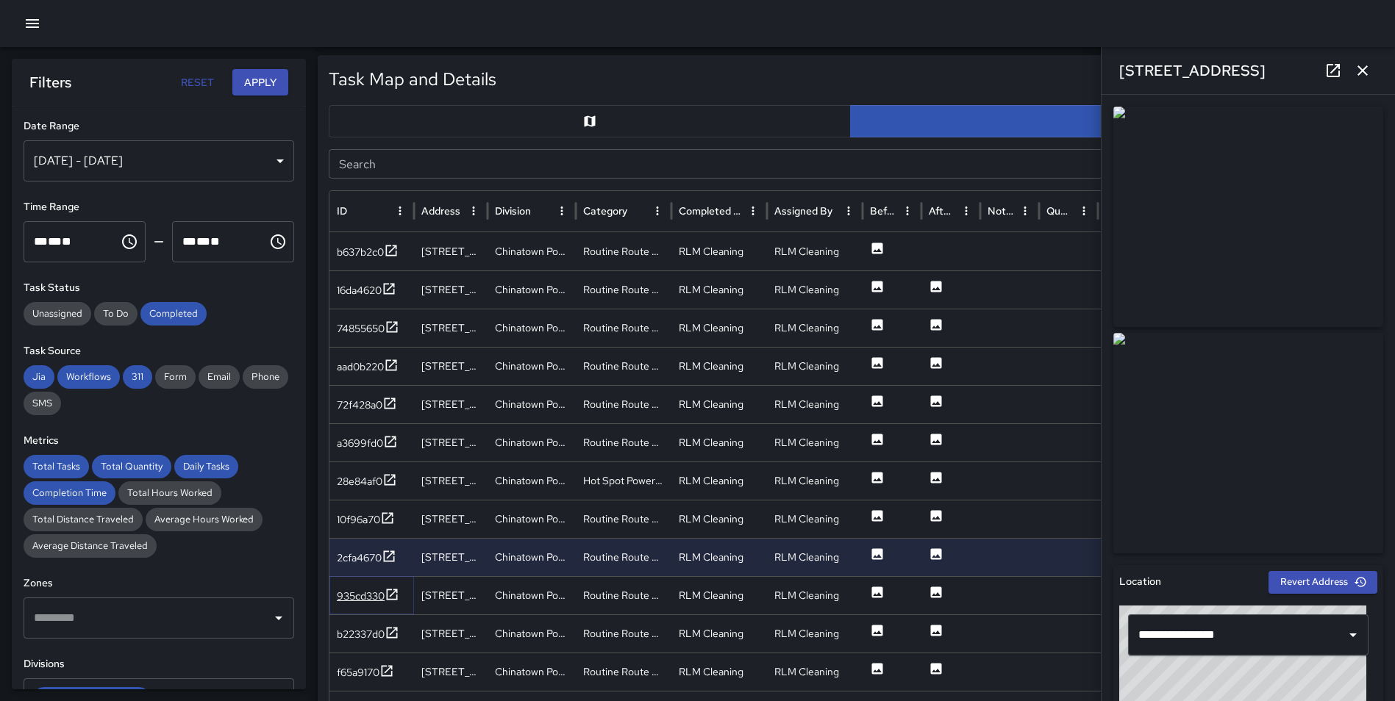
click at [393, 596] on icon at bounding box center [392, 594] width 15 height 15
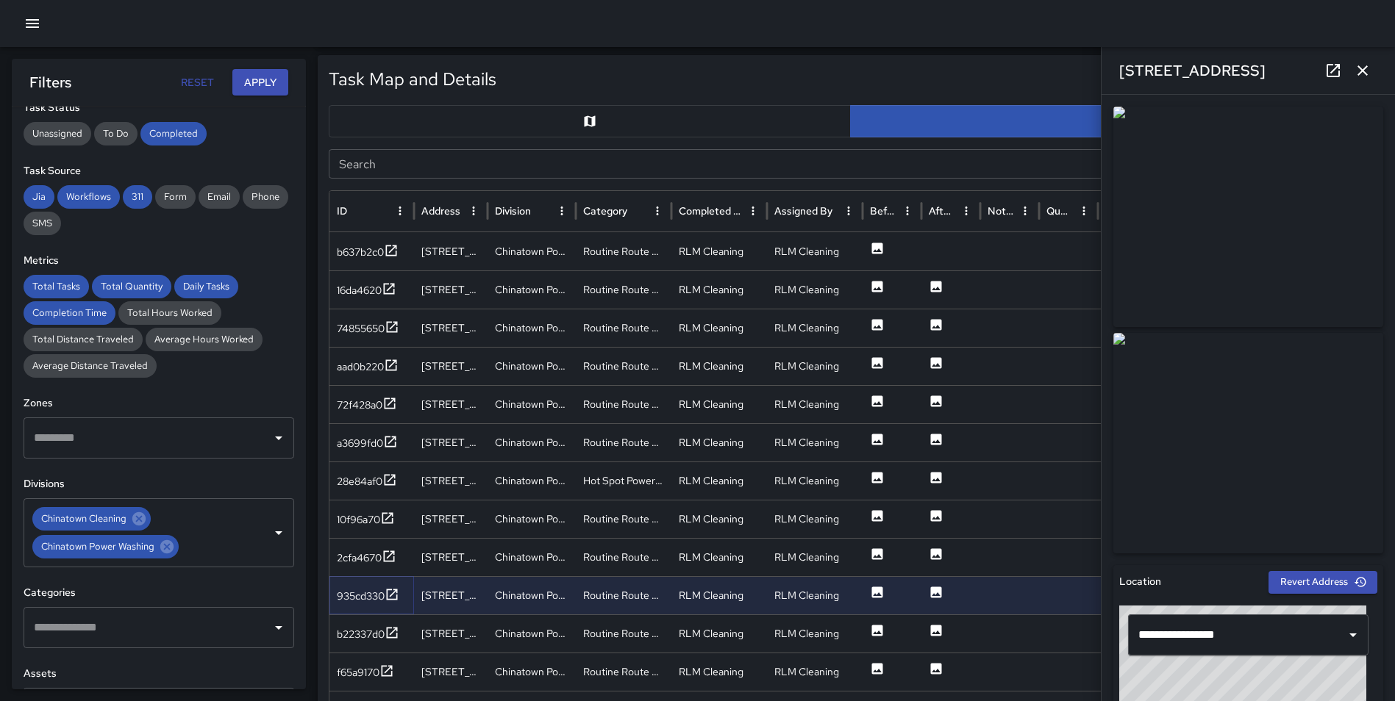
scroll to position [174, 0]
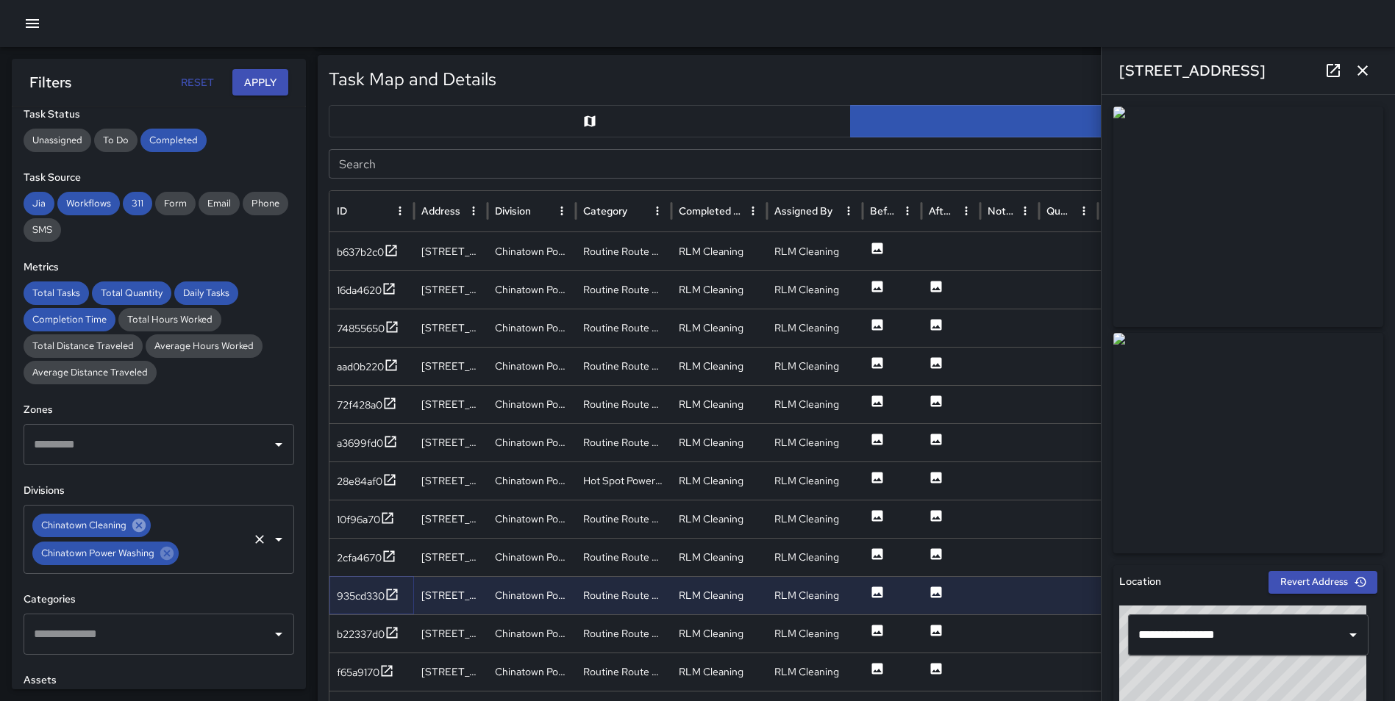
click at [139, 523] on icon at bounding box center [138, 525] width 13 height 13
click at [250, 95] on button "Apply" at bounding box center [260, 82] width 56 height 27
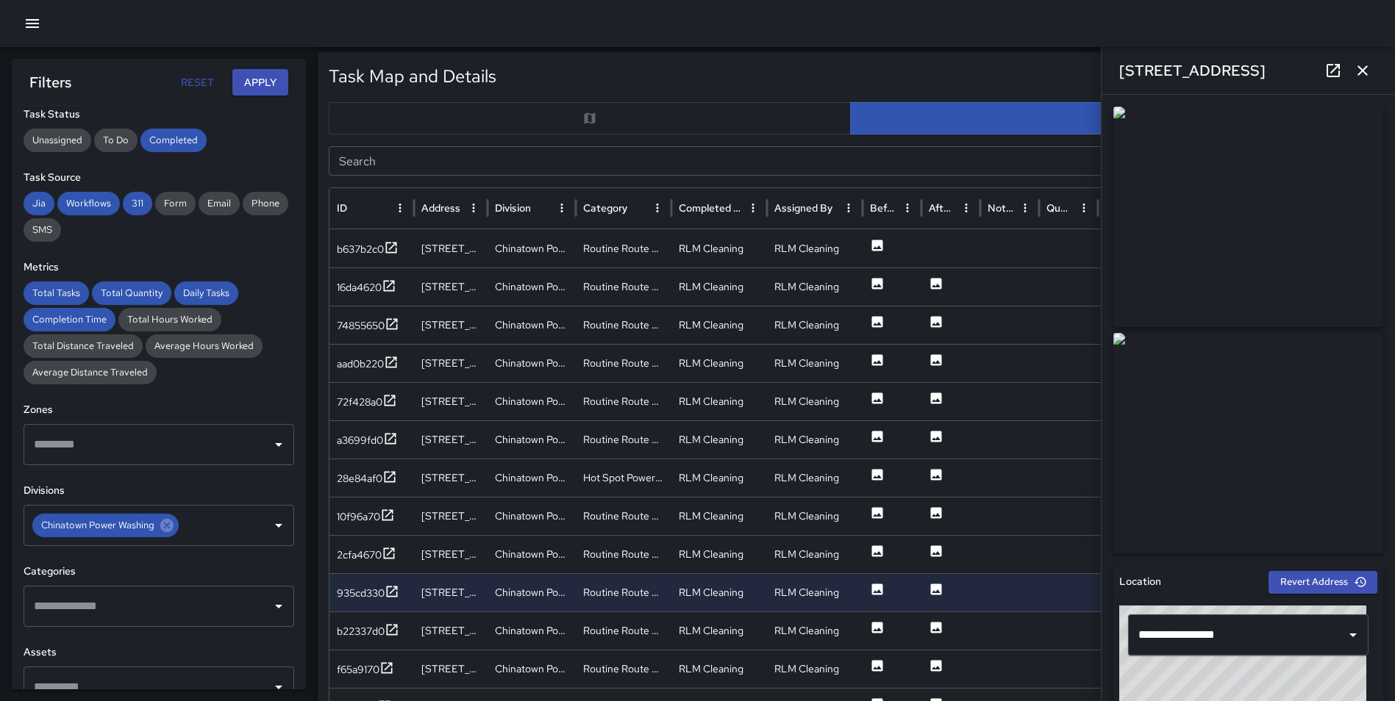
scroll to position [691, 0]
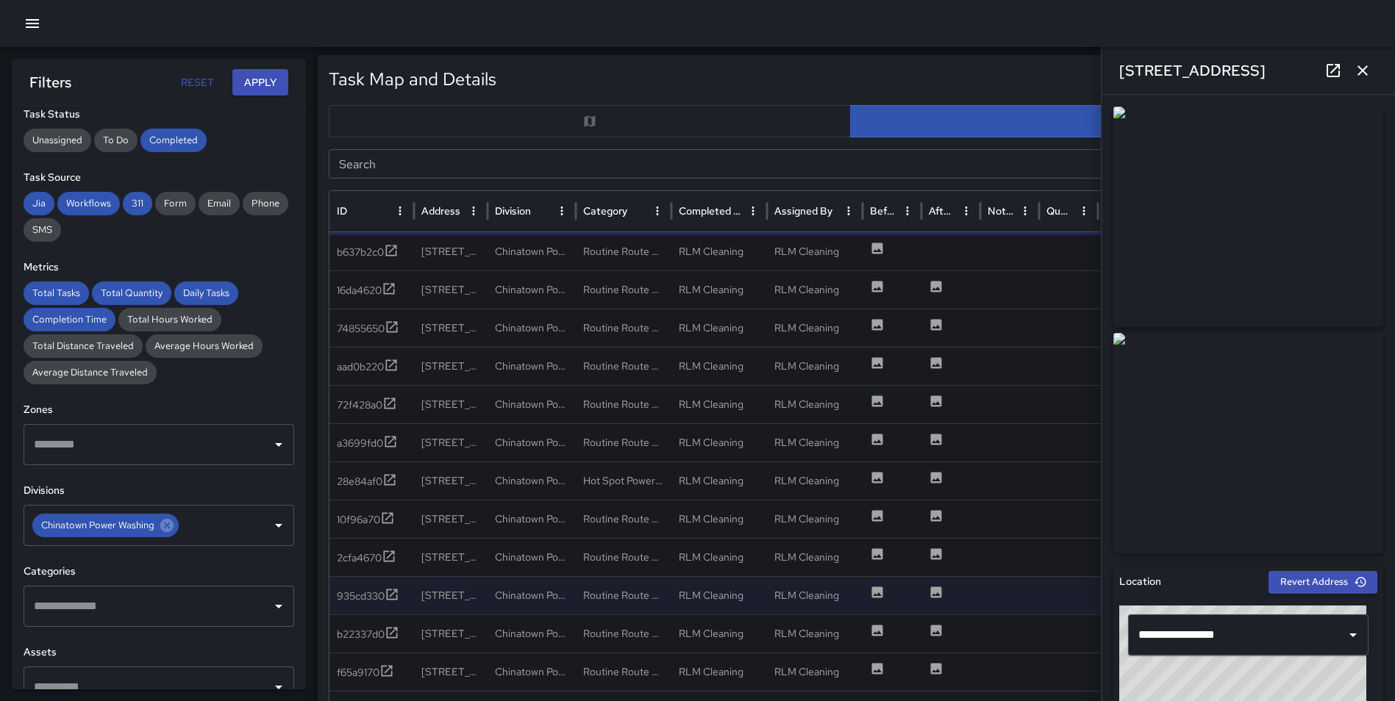
click at [1370, 66] on icon "button" at bounding box center [1363, 71] width 18 height 18
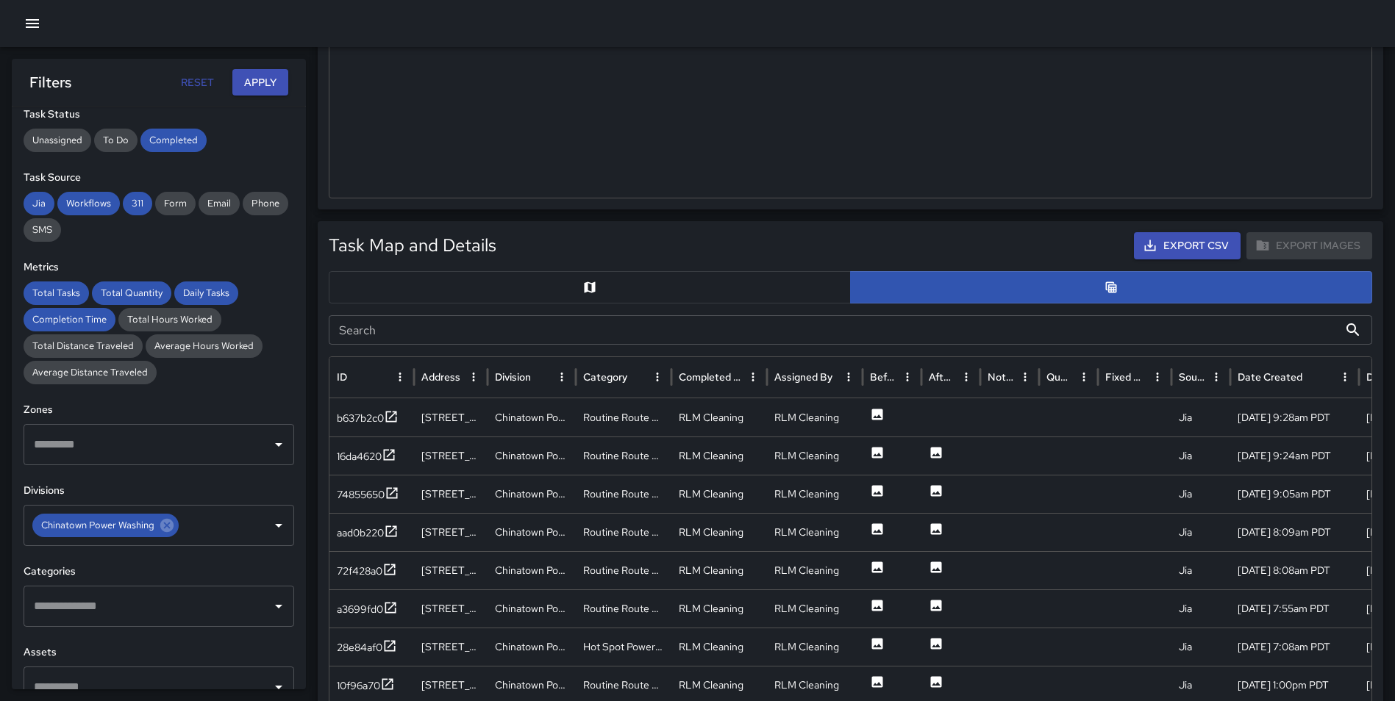
scroll to position [0, 0]
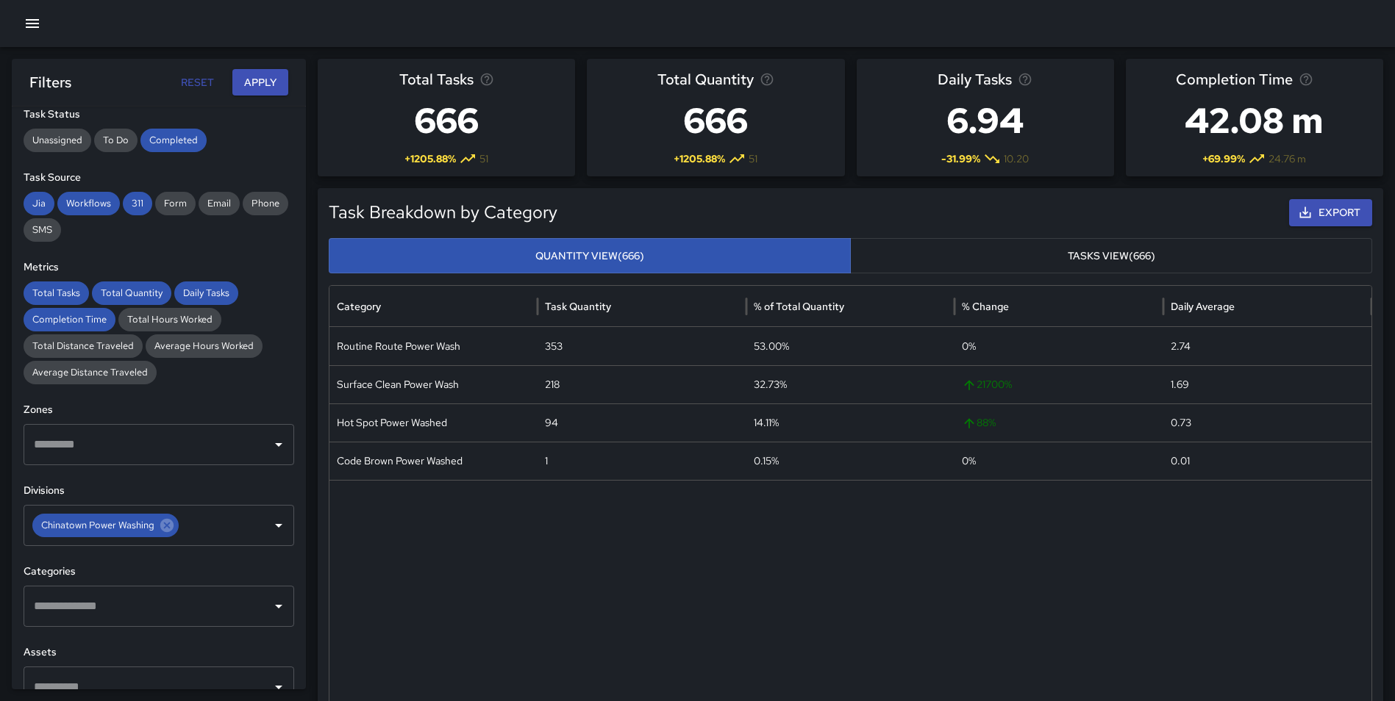
click at [1323, 218] on button "Export" at bounding box center [1330, 212] width 83 height 27
drag, startPoint x: 1369, startPoint y: 259, endPoint x: 1386, endPoint y: 242, distance: 23.9
click at [1369, 260] on button "Tasks View (666)" at bounding box center [1111, 256] width 522 height 36
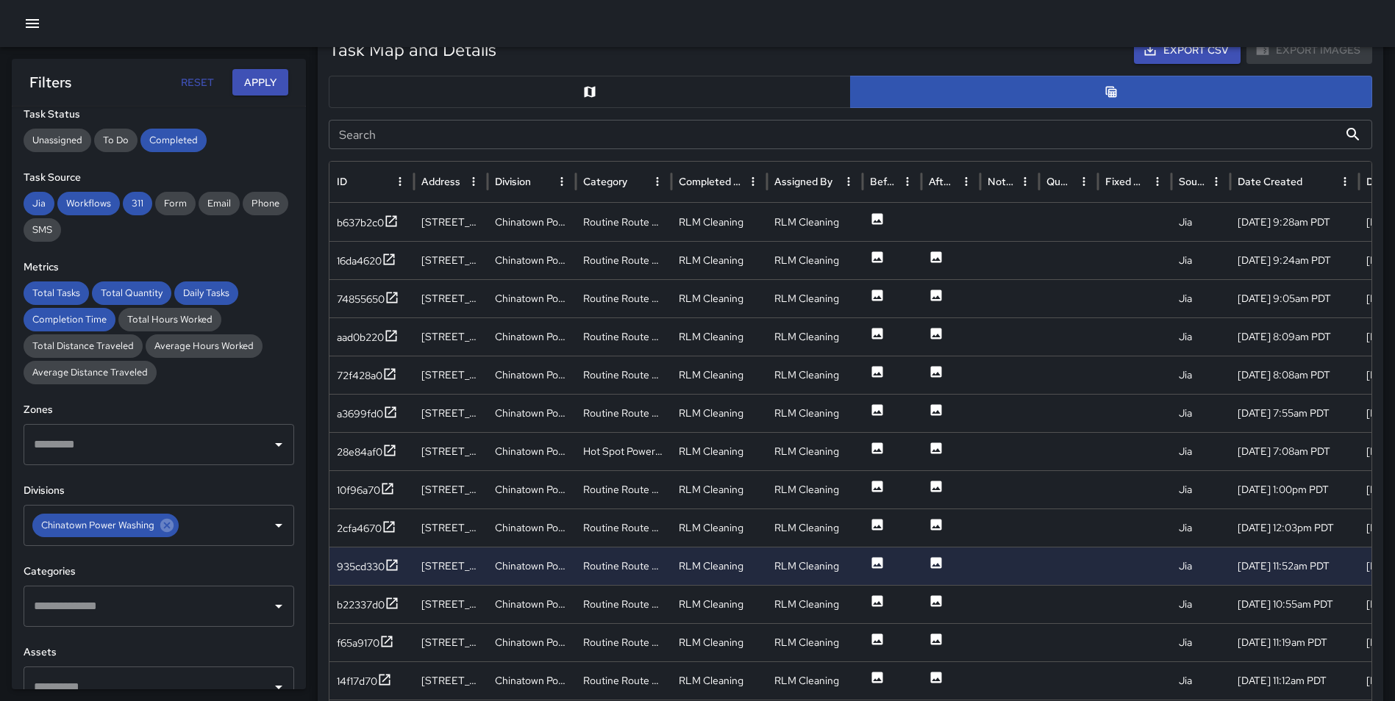
scroll to position [726, 0]
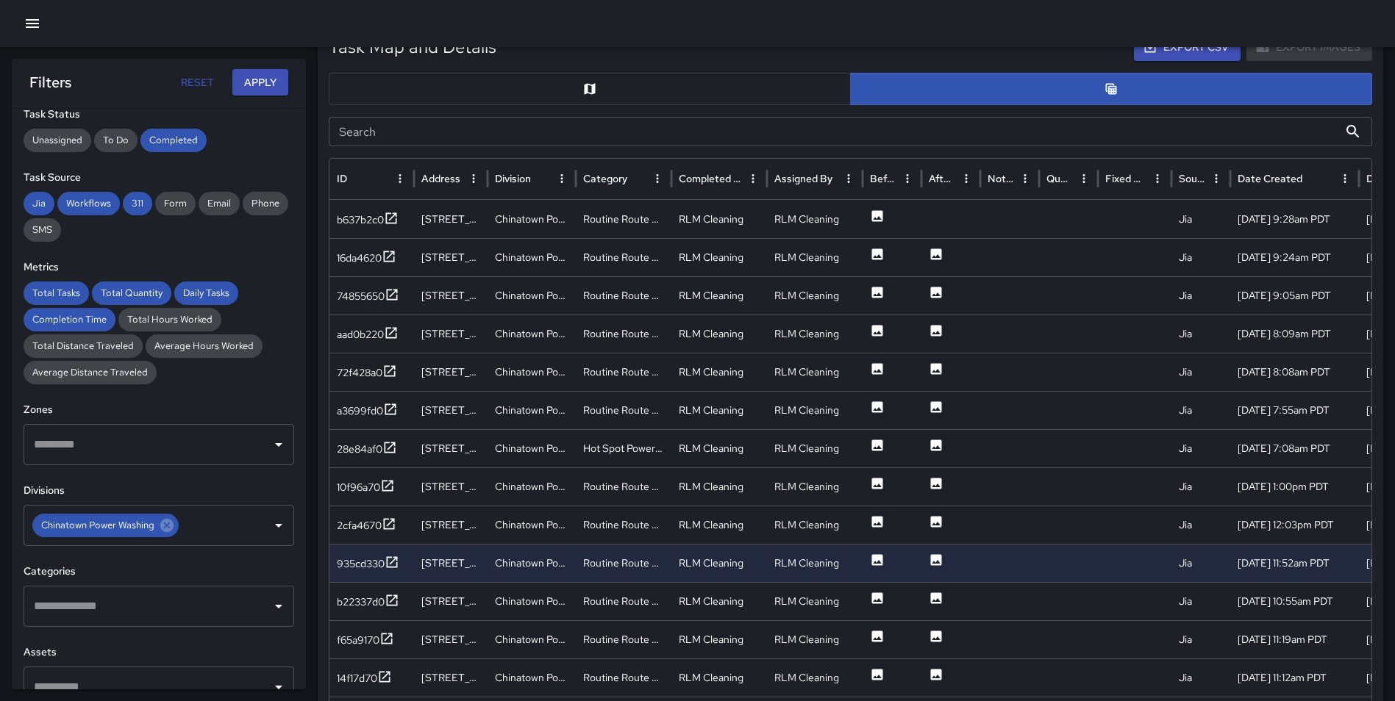
click at [601, 88] on button "button" at bounding box center [590, 89] width 522 height 32
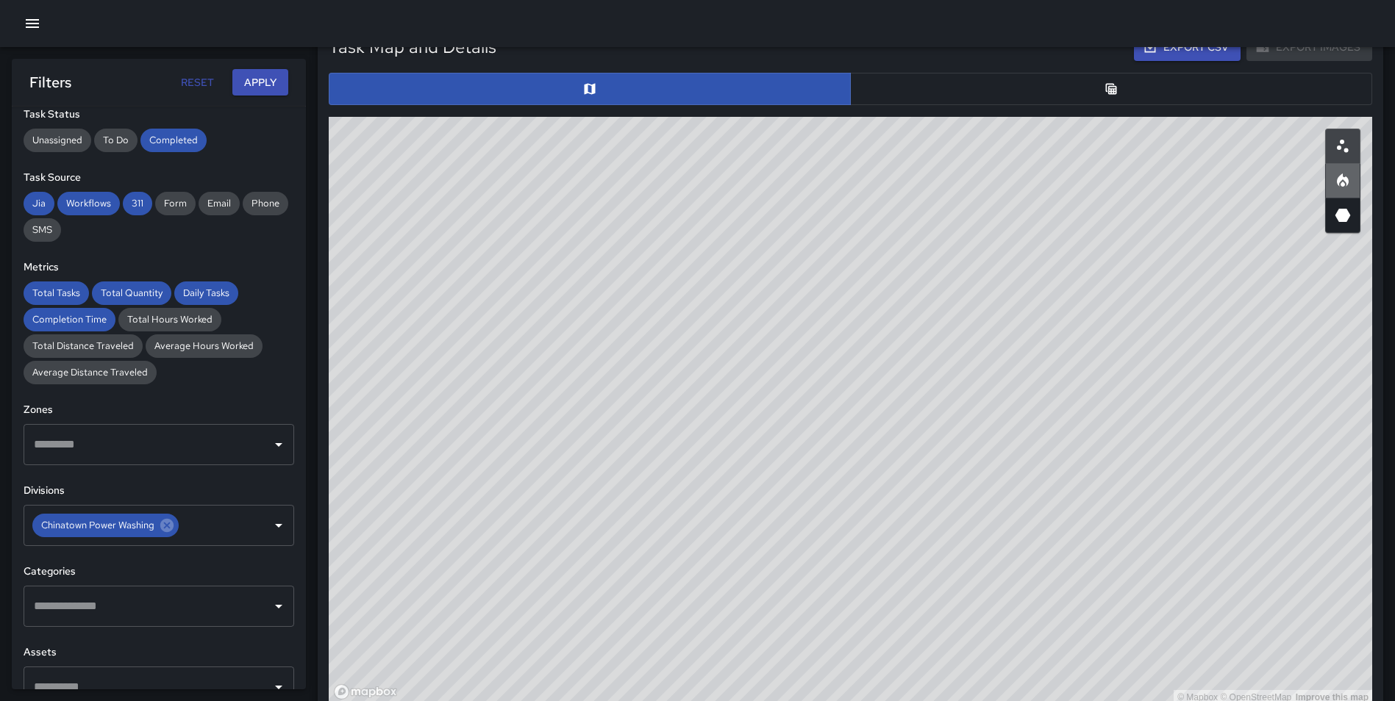
click at [1342, 187] on icon "Heatmap" at bounding box center [1343, 181] width 18 height 18
type button "heatmap"
drag, startPoint x: 1220, startPoint y: 299, endPoint x: 1144, endPoint y: 582, distance: 293.0
click at [1144, 582] on div "© Mapbox © OpenStreetMap Improve this map" at bounding box center [850, 411] width 1043 height 588
drag, startPoint x: 1165, startPoint y: 312, endPoint x: 917, endPoint y: 437, distance: 277.5
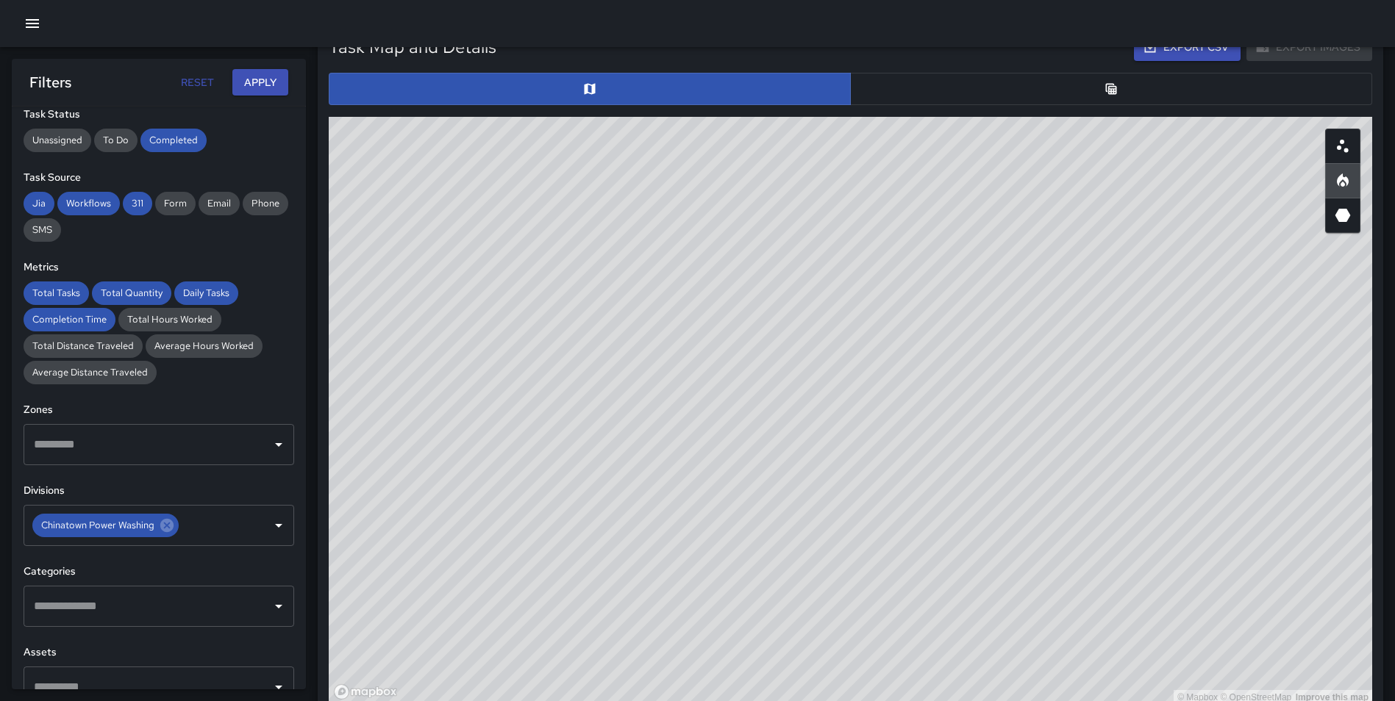
click at [917, 437] on div "© Mapbox © OpenStreetMap Improve this map" at bounding box center [850, 411] width 1043 height 588
drag, startPoint x: 957, startPoint y: 368, endPoint x: 899, endPoint y: 610, distance: 248.6
click at [899, 610] on div "© Mapbox © OpenStreetMap Improve this map" at bounding box center [850, 411] width 1043 height 588
drag, startPoint x: 1100, startPoint y: 472, endPoint x: 1069, endPoint y: 598, distance: 130.2
click at [1069, 598] on div "© Mapbox © OpenStreetMap Improve this map" at bounding box center [850, 411] width 1043 height 588
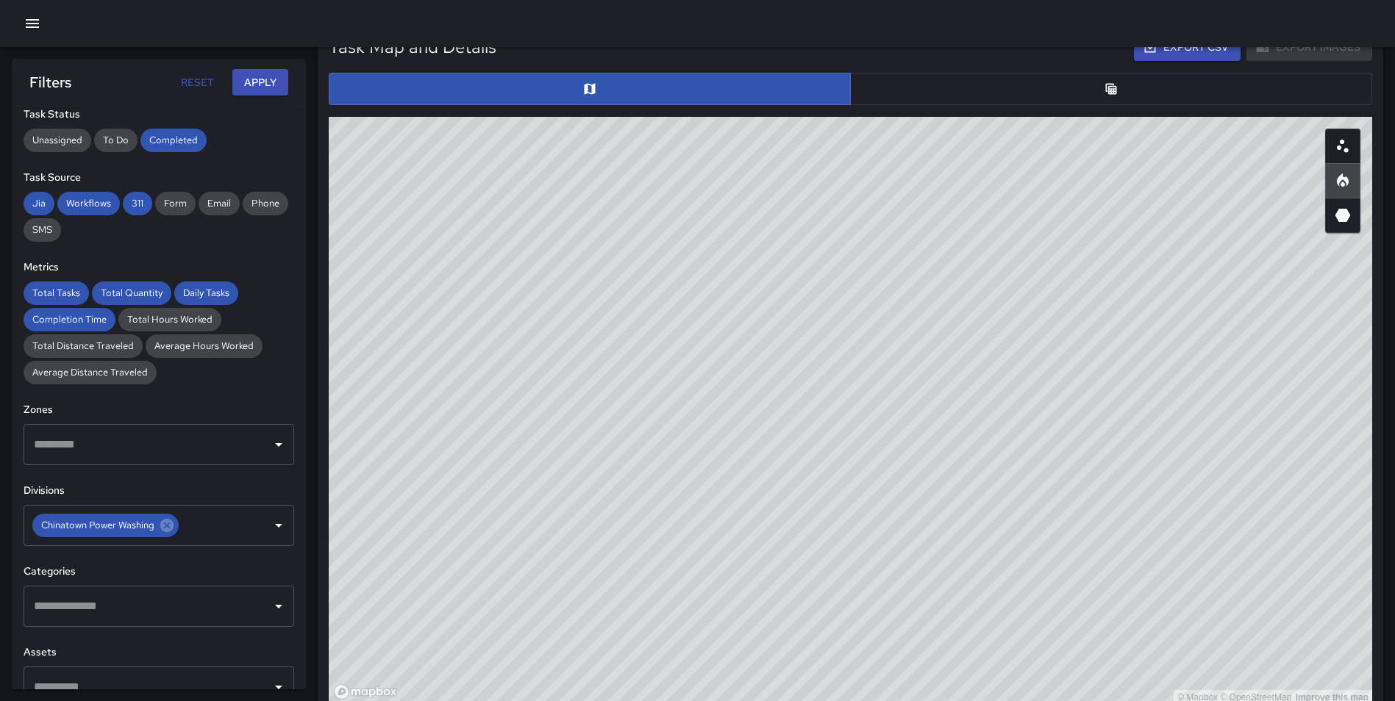
drag, startPoint x: 927, startPoint y: 388, endPoint x: 1237, endPoint y: 571, distance: 360.2
click at [1237, 571] on div "© Mapbox © OpenStreetMap Improve this map" at bounding box center [850, 411] width 1043 height 588
drag, startPoint x: 1084, startPoint y: 468, endPoint x: 1312, endPoint y: 499, distance: 229.3
click at [1093, 614] on div "© Mapbox © OpenStreetMap Improve this map" at bounding box center [850, 411] width 1043 height 588
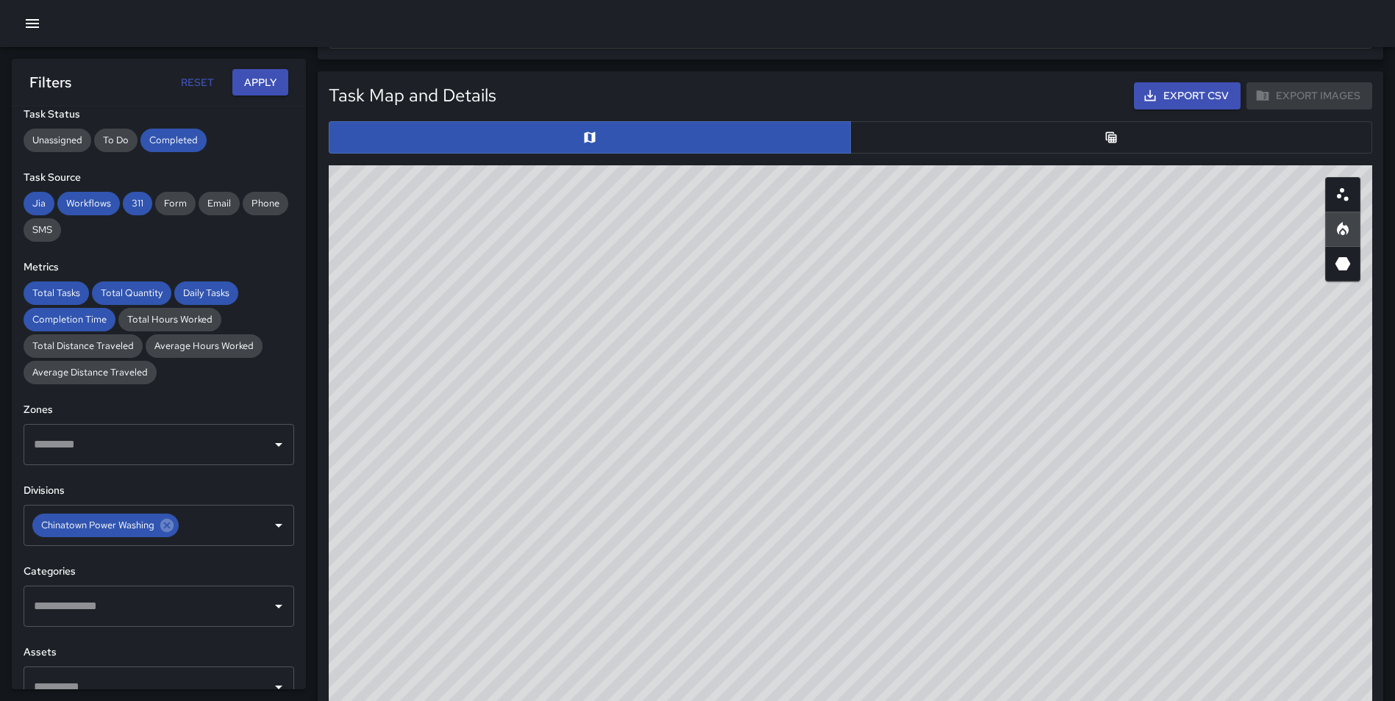
drag, startPoint x: 1062, startPoint y: 375, endPoint x: 1044, endPoint y: 456, distance: 82.9
click at [1044, 456] on div "© Mapbox © OpenStreetMap Improve this map" at bounding box center [850, 459] width 1043 height 588
drag, startPoint x: 1040, startPoint y: 492, endPoint x: 986, endPoint y: 493, distance: 54.4
click at [986, 493] on div "© Mapbox © OpenStreetMap Improve this map" at bounding box center [850, 459] width 1043 height 588
drag, startPoint x: 1010, startPoint y: 536, endPoint x: 1004, endPoint y: 563, distance: 27.8
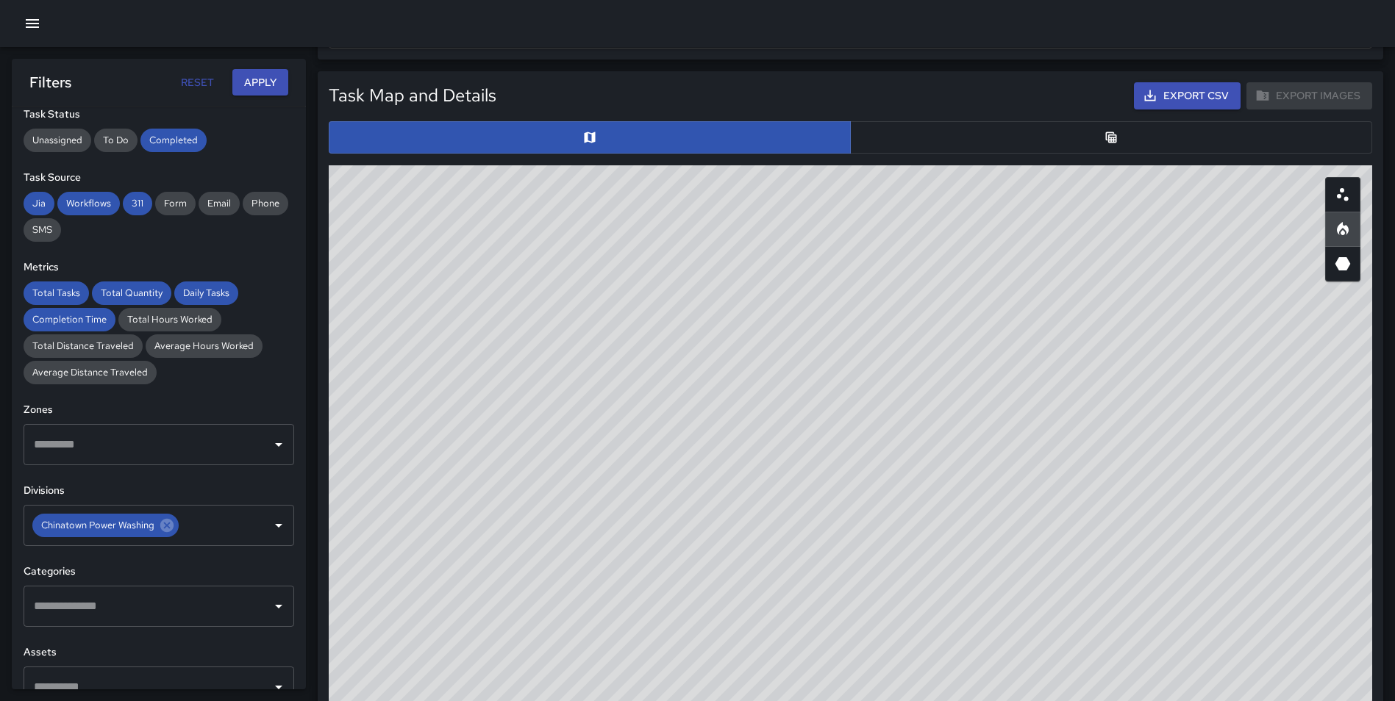
click at [1004, 563] on div "© Mapbox © OpenStreetMap Improve this map" at bounding box center [850, 459] width 1043 height 588
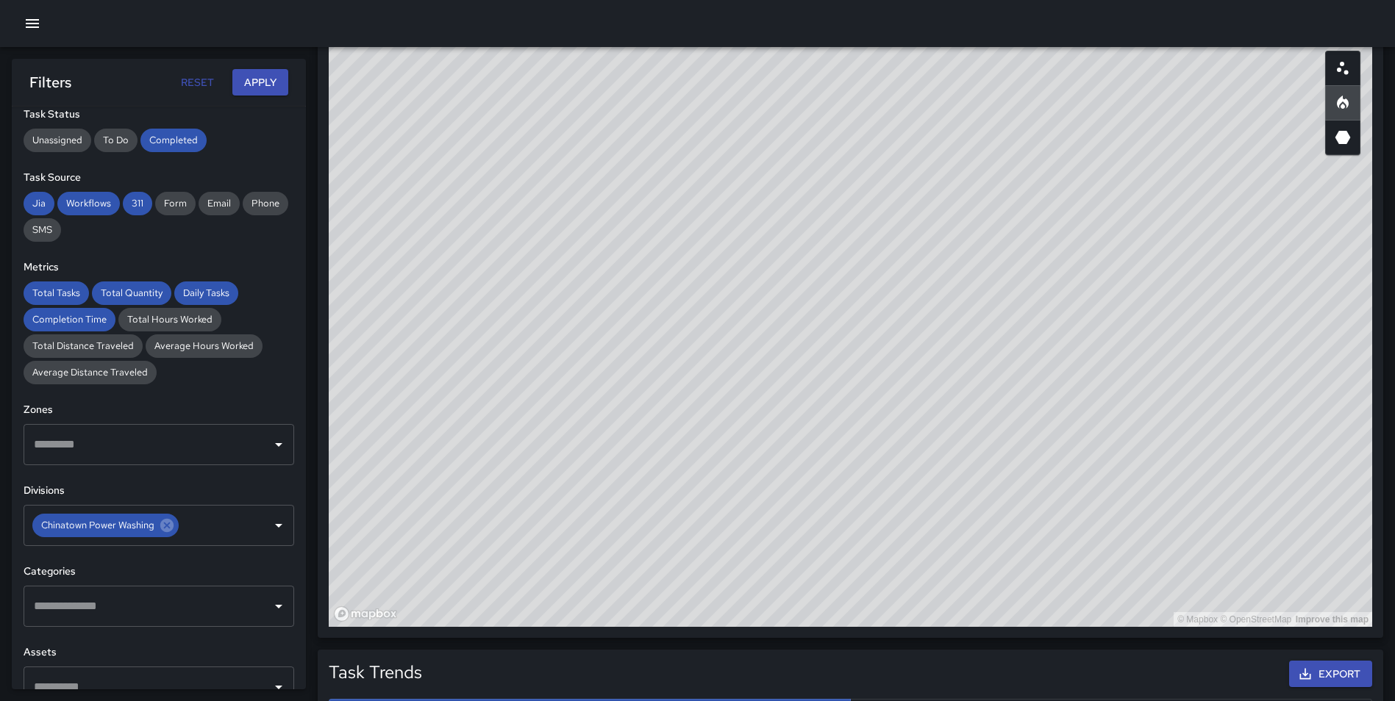
scroll to position [760, 0]
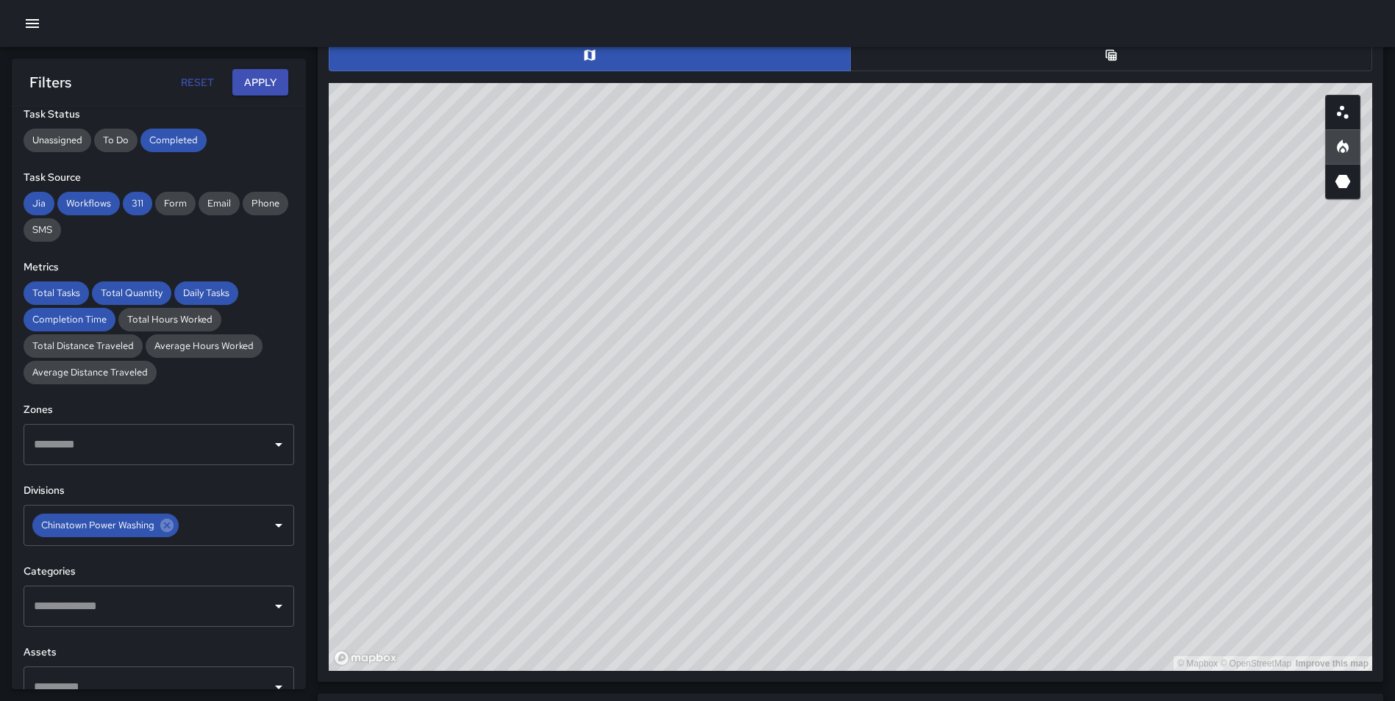
drag, startPoint x: 1079, startPoint y: 372, endPoint x: 1070, endPoint y: 380, distance: 12.0
click at [1070, 380] on div "© Mapbox © OpenStreetMap Improve this map" at bounding box center [850, 377] width 1043 height 588
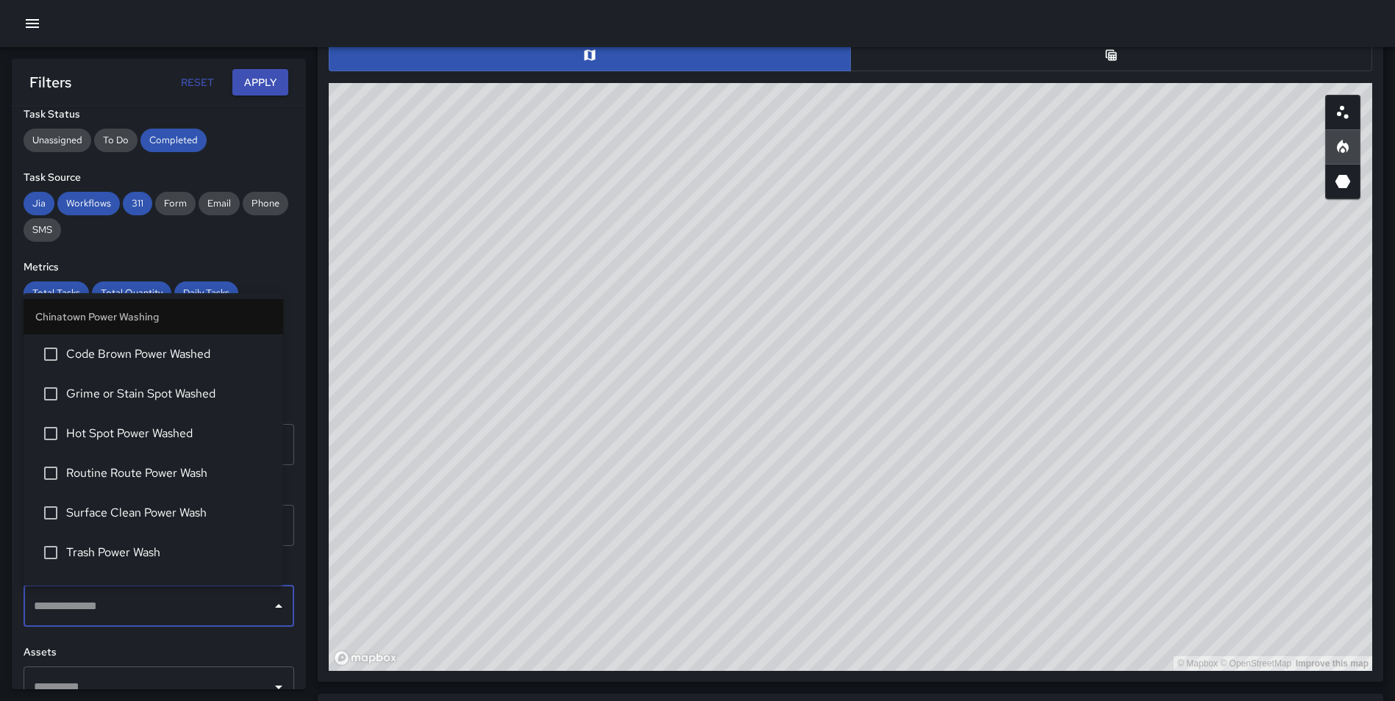
click at [124, 604] on input "text" at bounding box center [147, 607] width 235 height 28
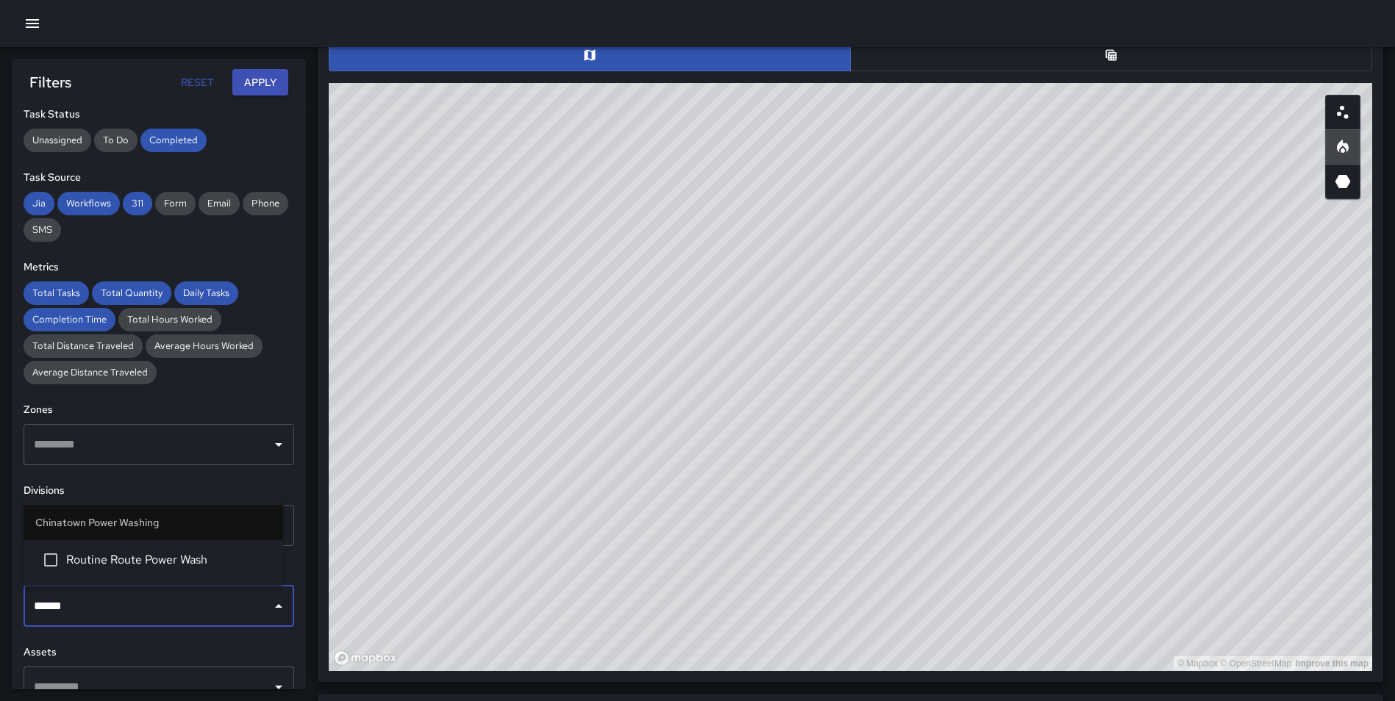
type input "*******"
click at [142, 568] on span "Routine Route Power Wash" at bounding box center [168, 560] width 205 height 18
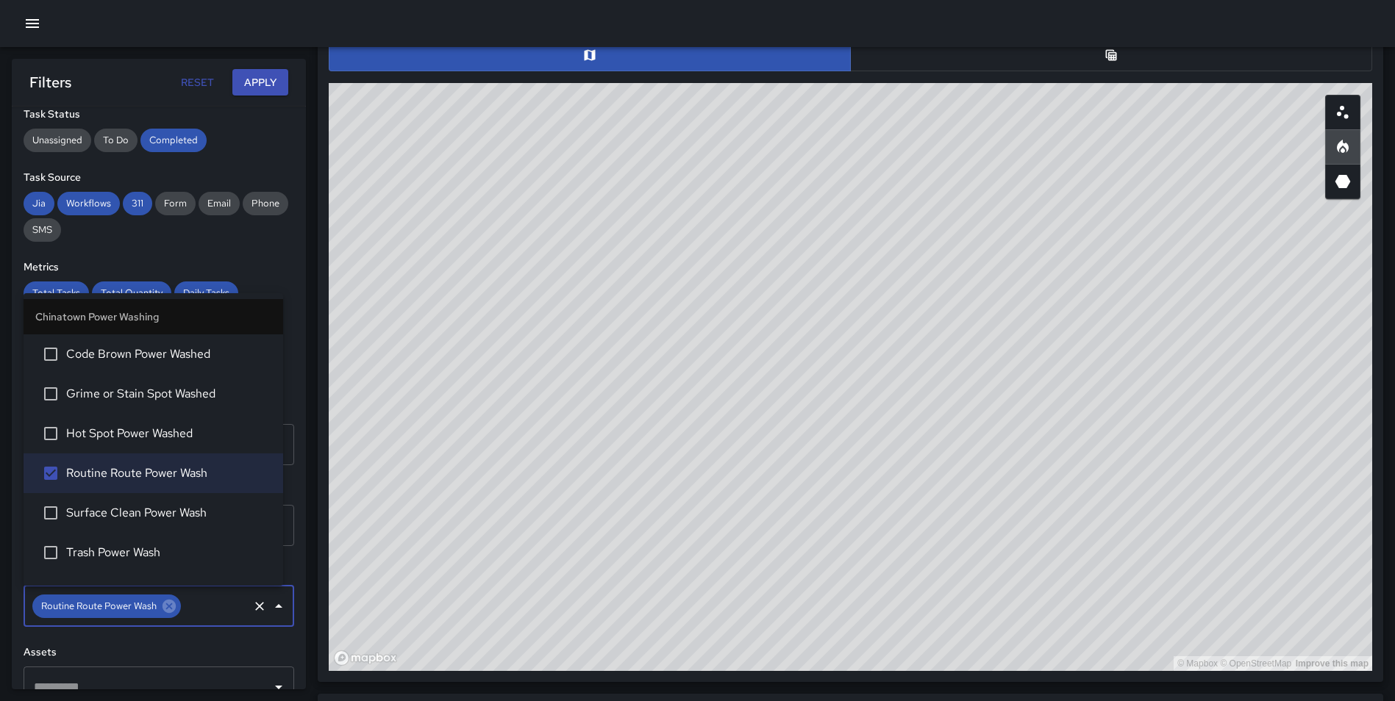
click at [271, 90] on button "Apply" at bounding box center [260, 82] width 56 height 27
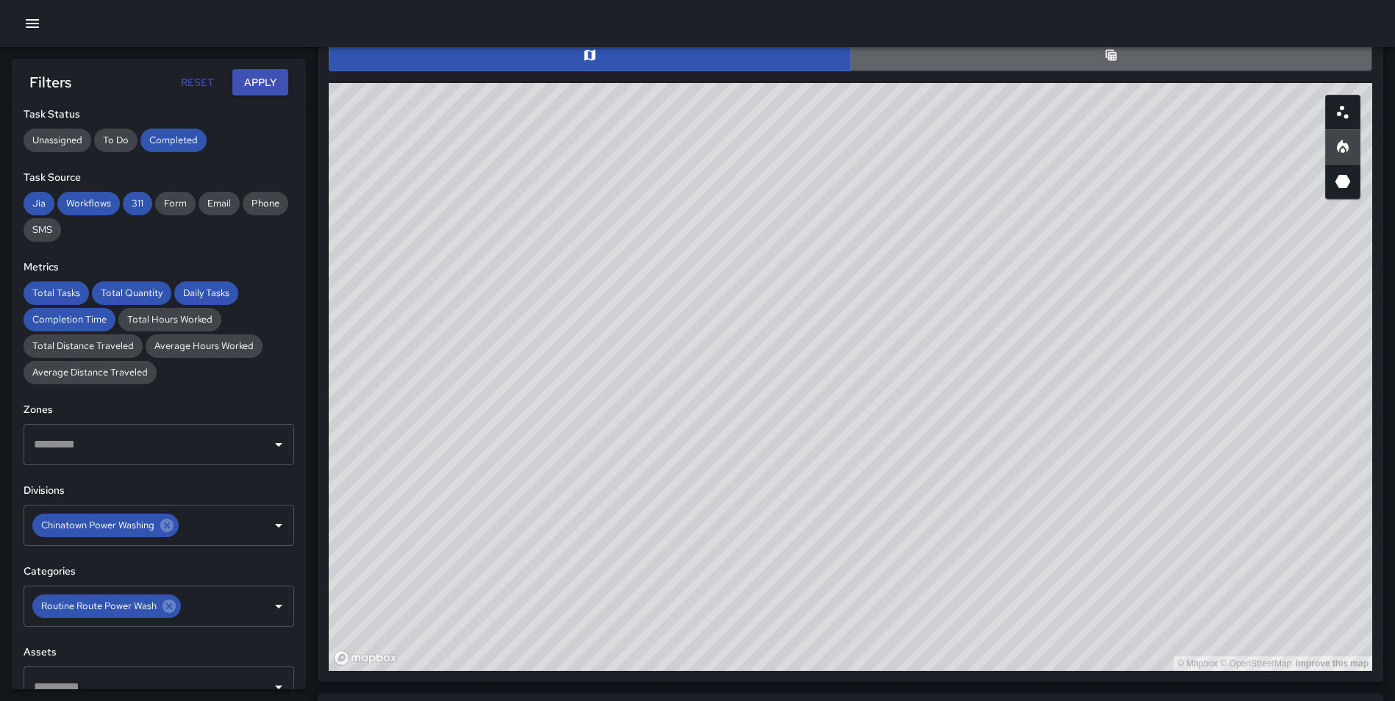
click at [1130, 62] on button "button" at bounding box center [1111, 55] width 522 height 32
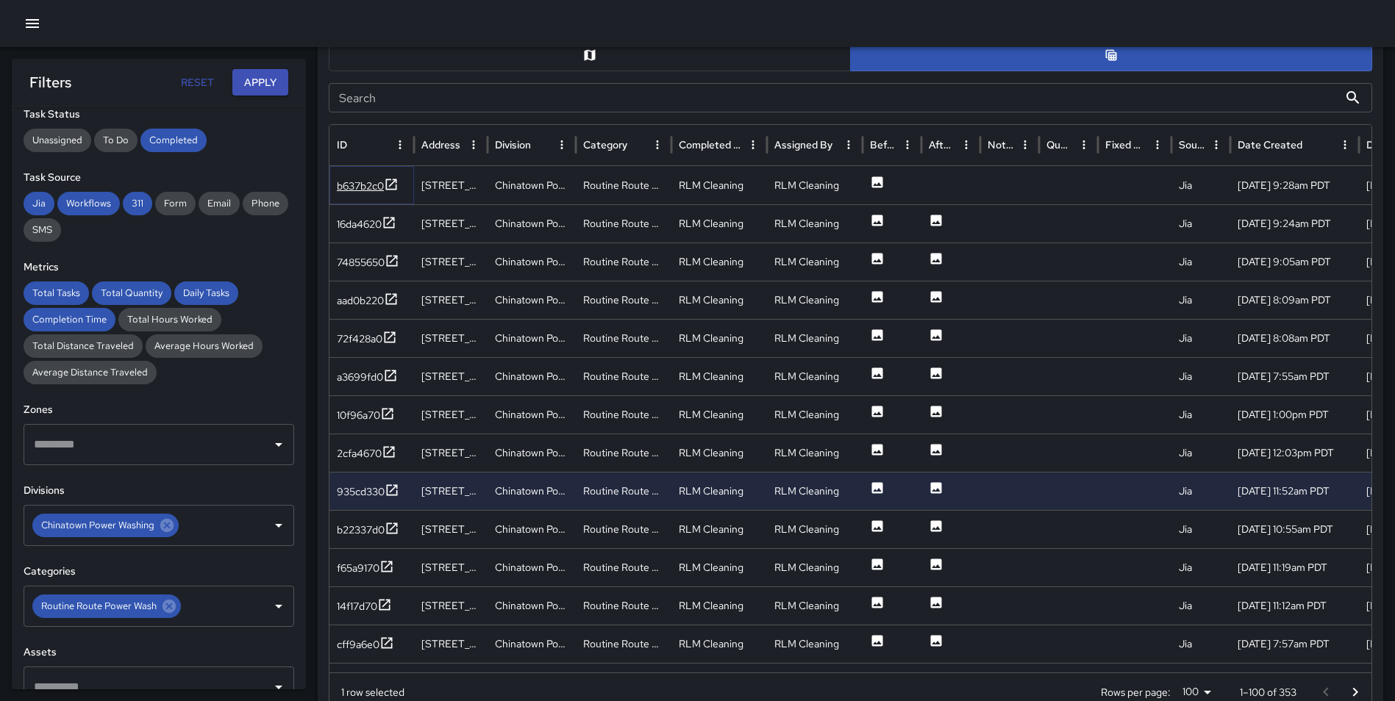
click at [387, 183] on icon at bounding box center [391, 184] width 15 height 15
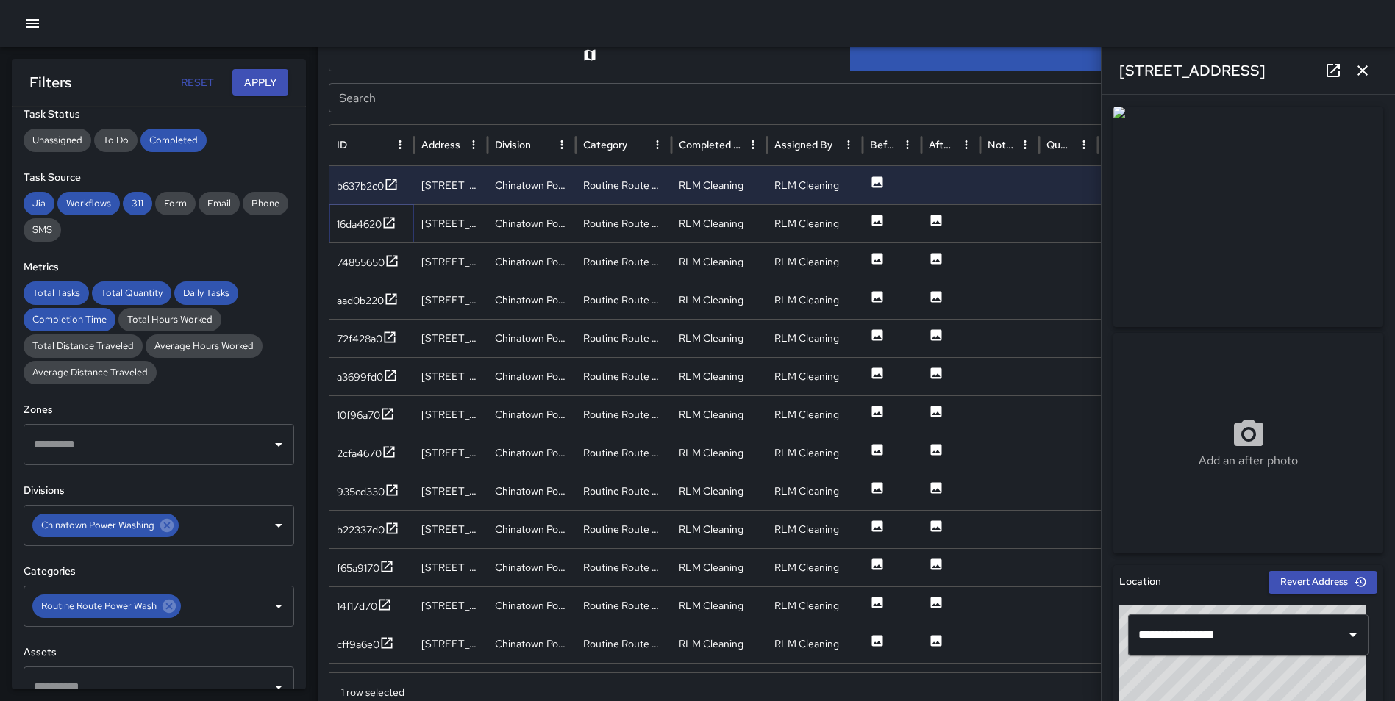
click at [392, 218] on icon at bounding box center [389, 222] width 15 height 15
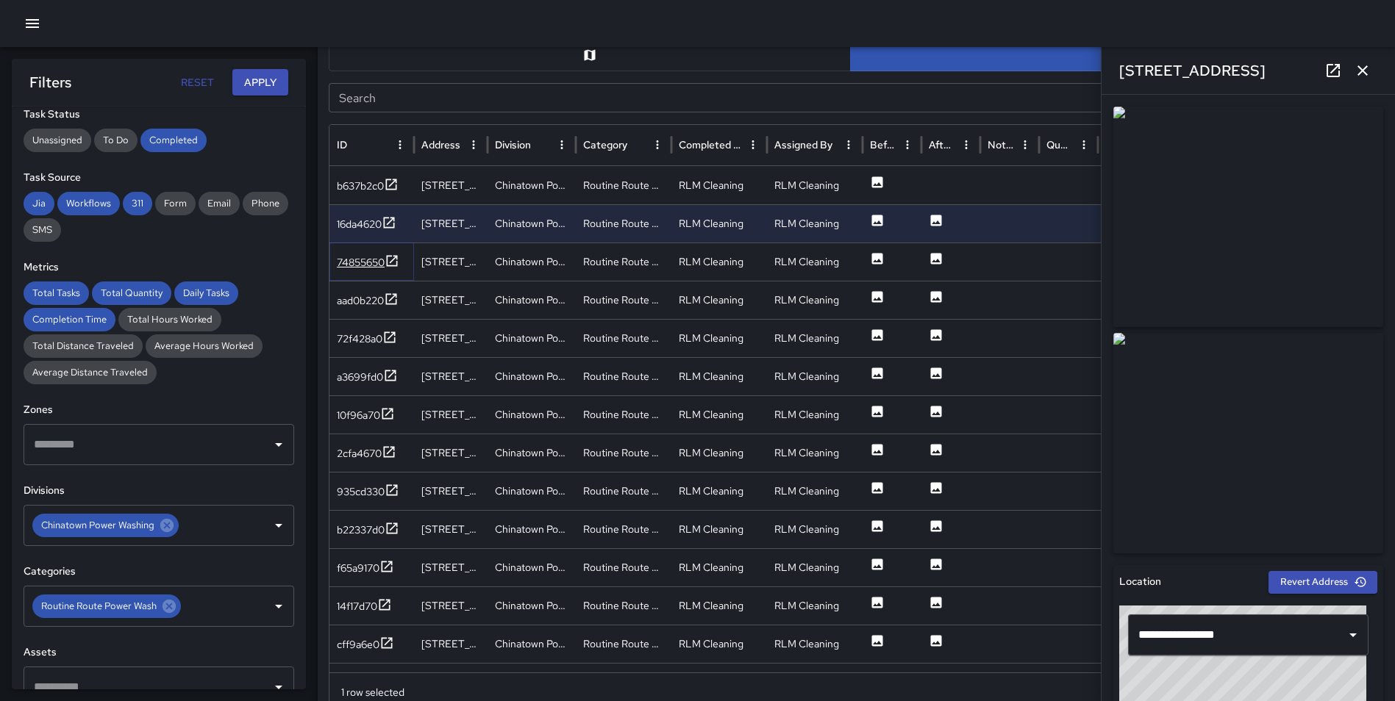
click at [394, 256] on icon at bounding box center [392, 261] width 15 height 15
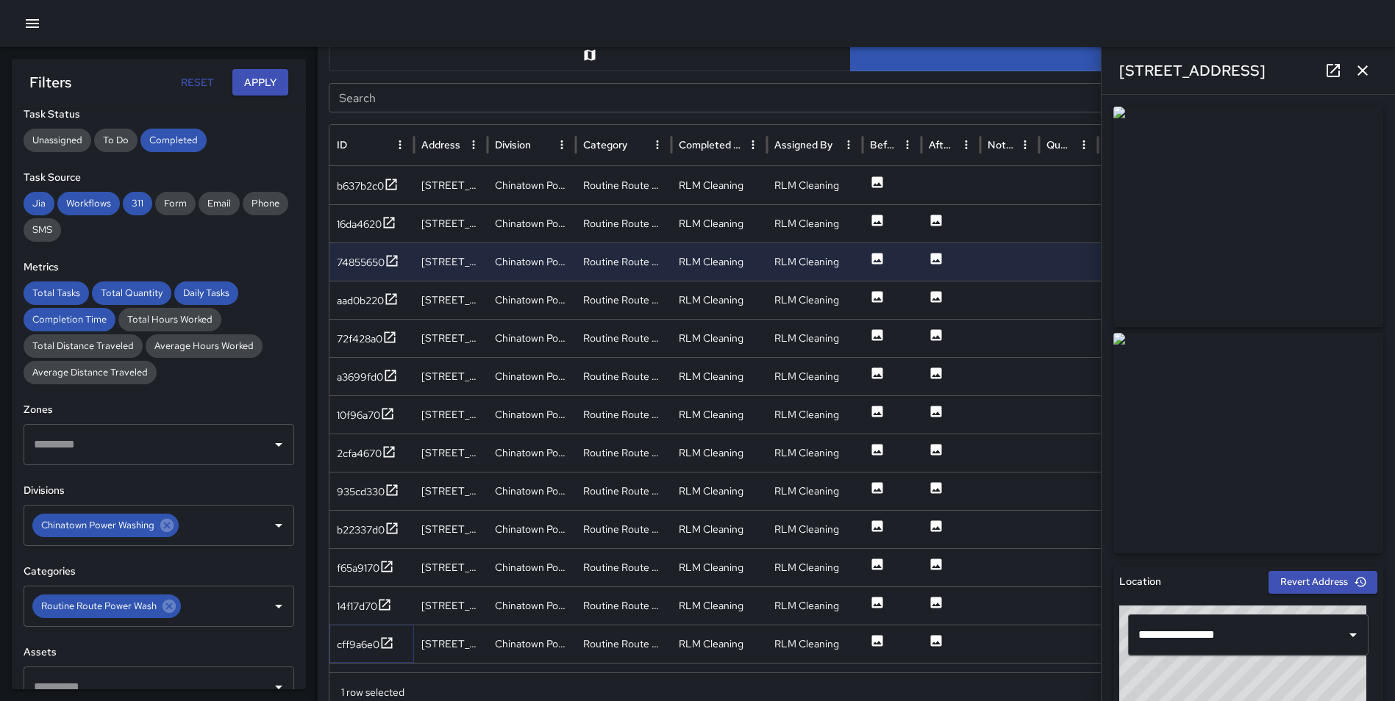
drag, startPoint x: 387, startPoint y: 641, endPoint x: 392, endPoint y: 621, distance: 20.5
click at [387, 641] on icon at bounding box center [386, 643] width 15 height 15
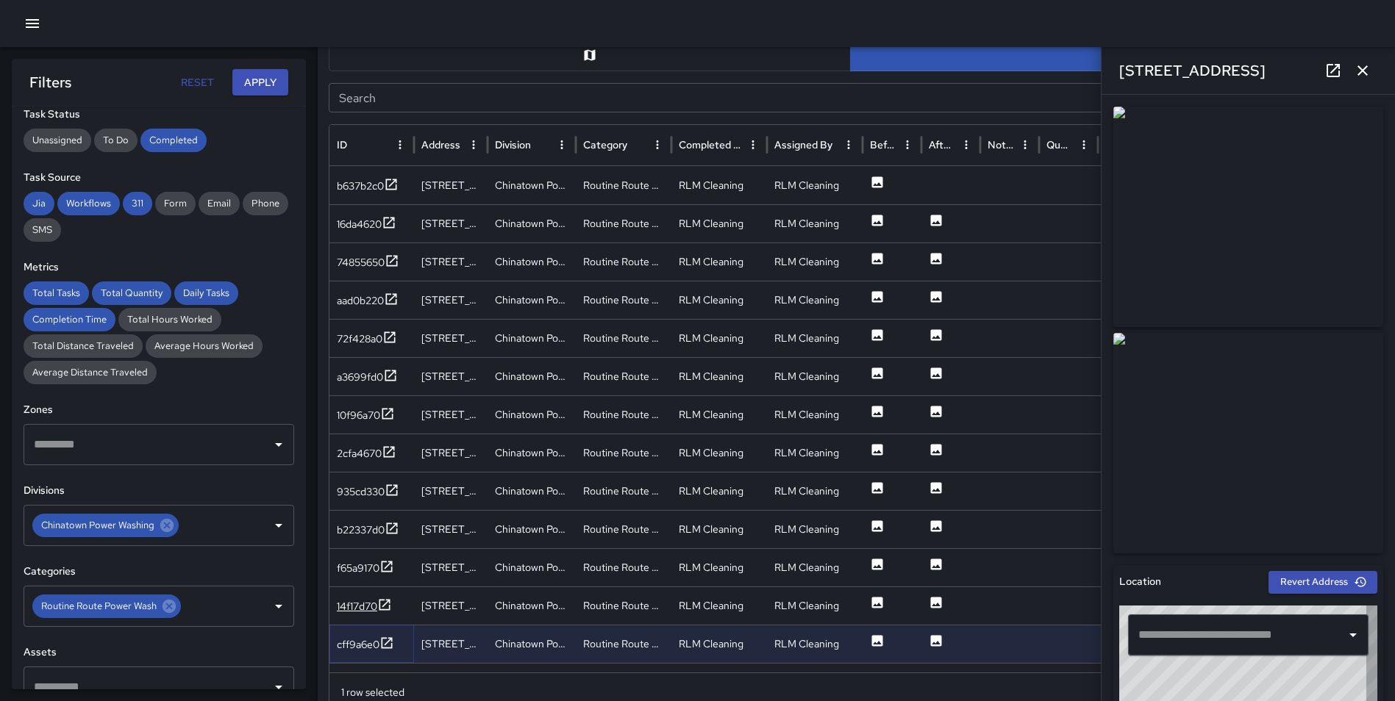
type input "**********"
click at [385, 610] on icon at bounding box center [384, 604] width 11 height 11
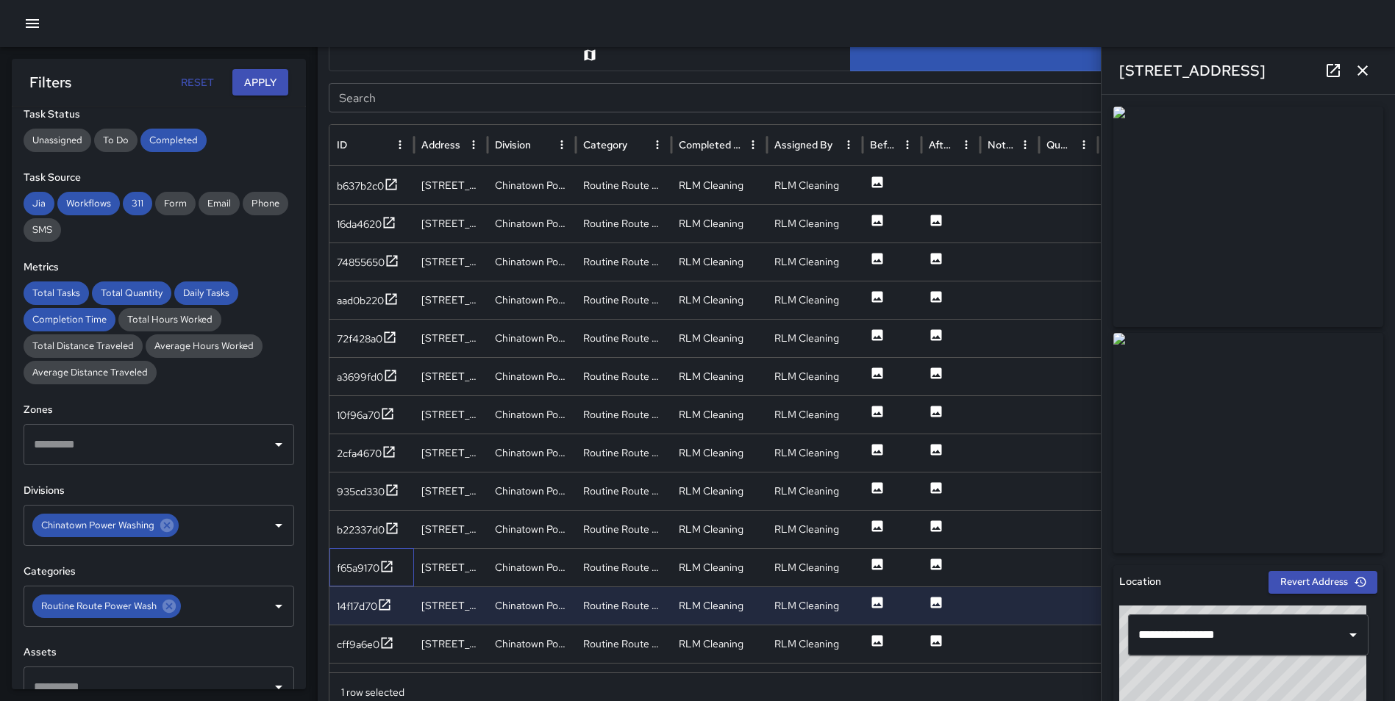
click at [388, 558] on div "f65a9170" at bounding box center [371, 567] width 85 height 38
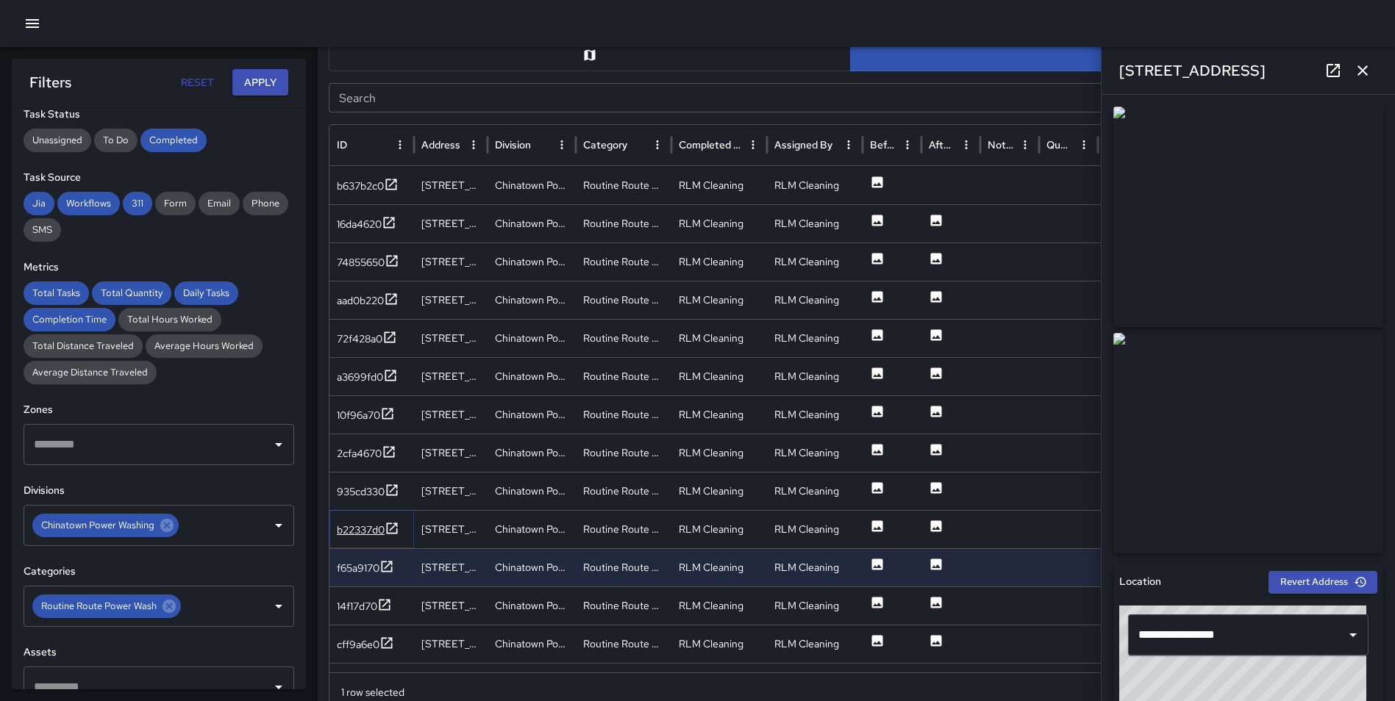
click at [392, 522] on icon at bounding box center [392, 528] width 15 height 15
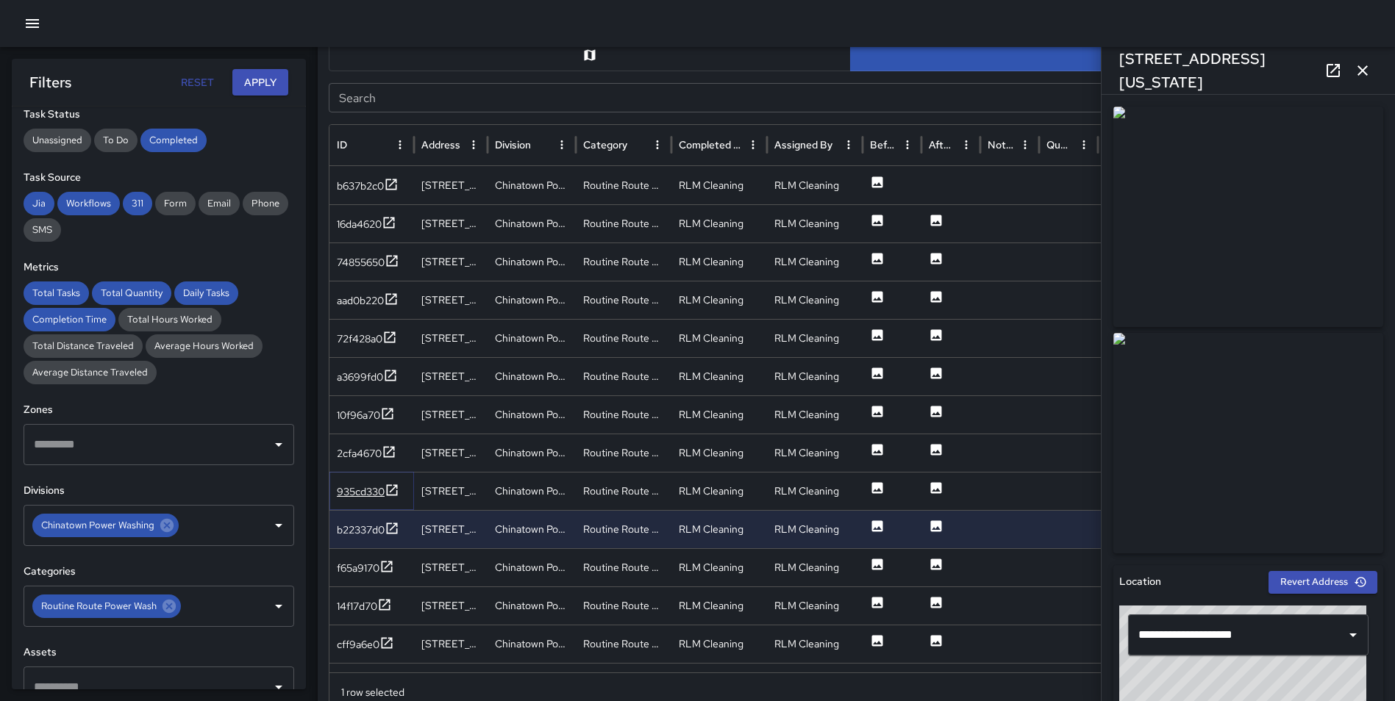
click at [392, 483] on icon at bounding box center [392, 490] width 15 height 15
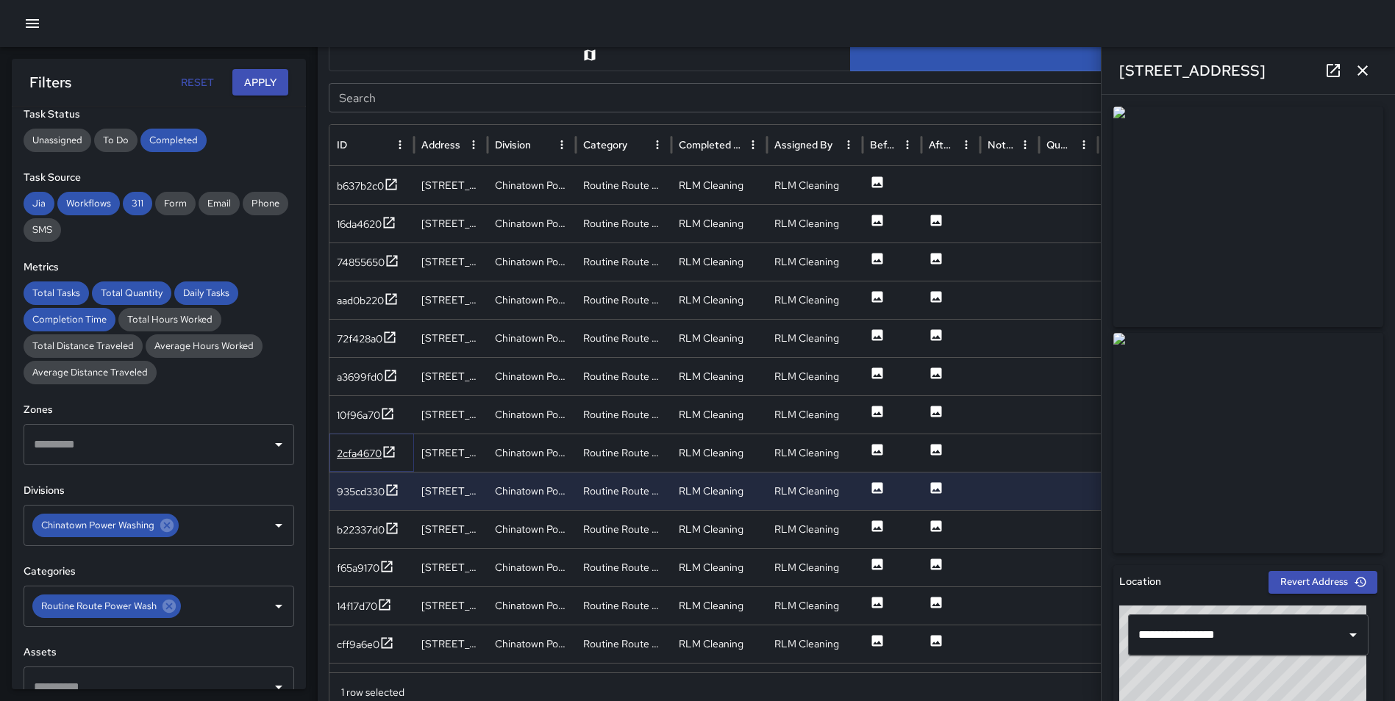
click at [392, 446] on icon at bounding box center [389, 452] width 15 height 15
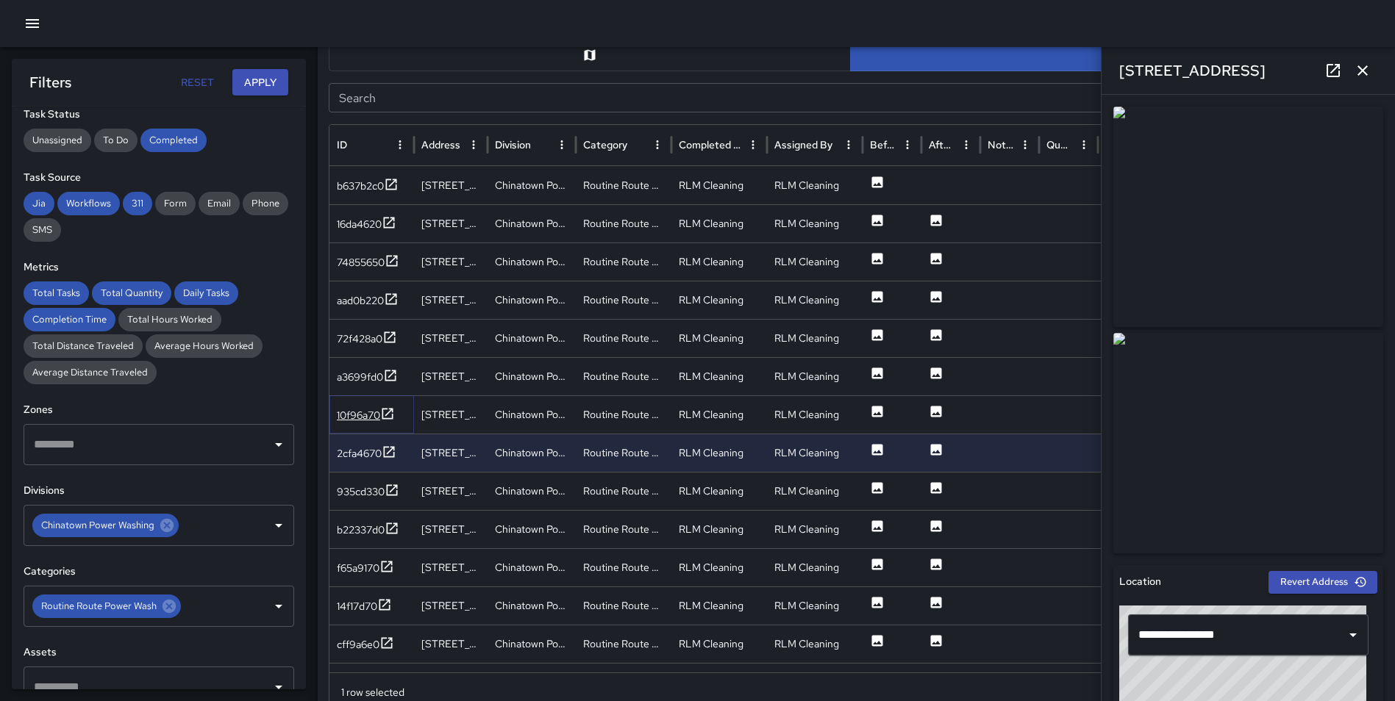
click at [390, 415] on icon at bounding box center [387, 414] width 15 height 15
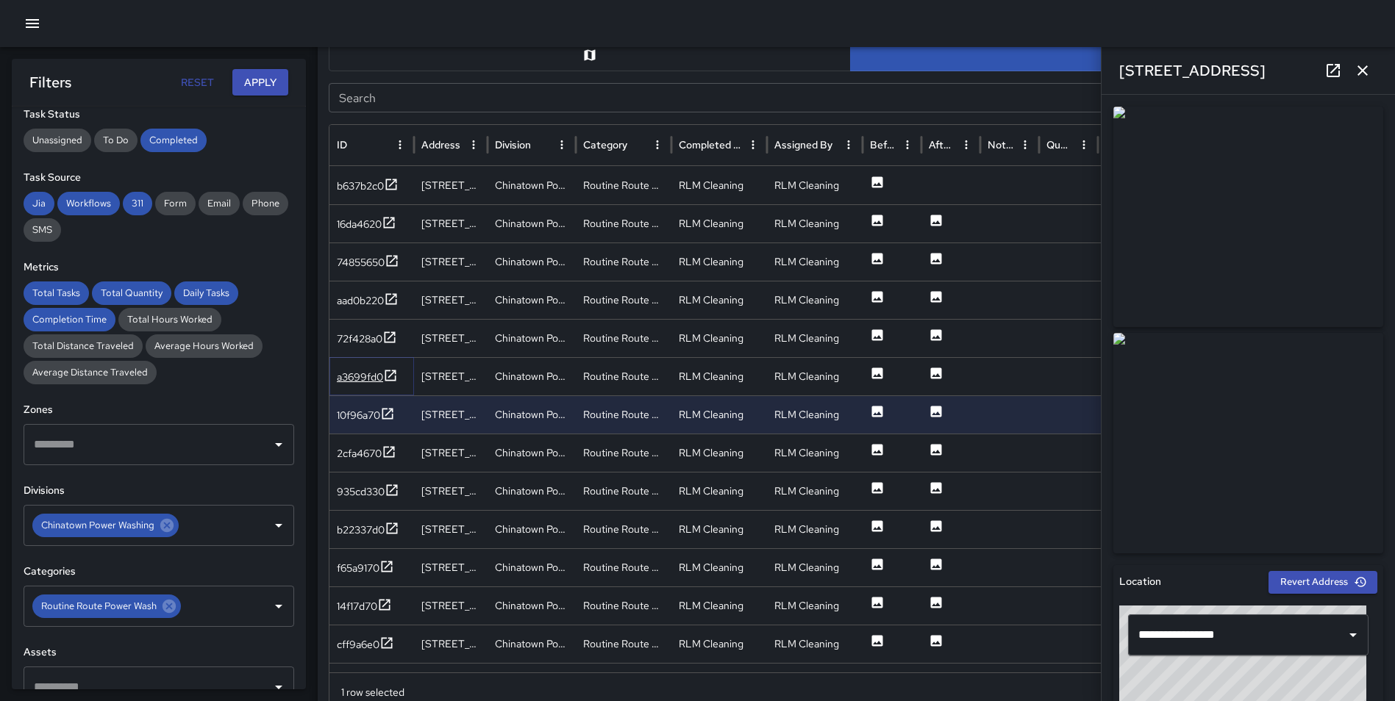
click at [393, 376] on icon at bounding box center [390, 375] width 15 height 15
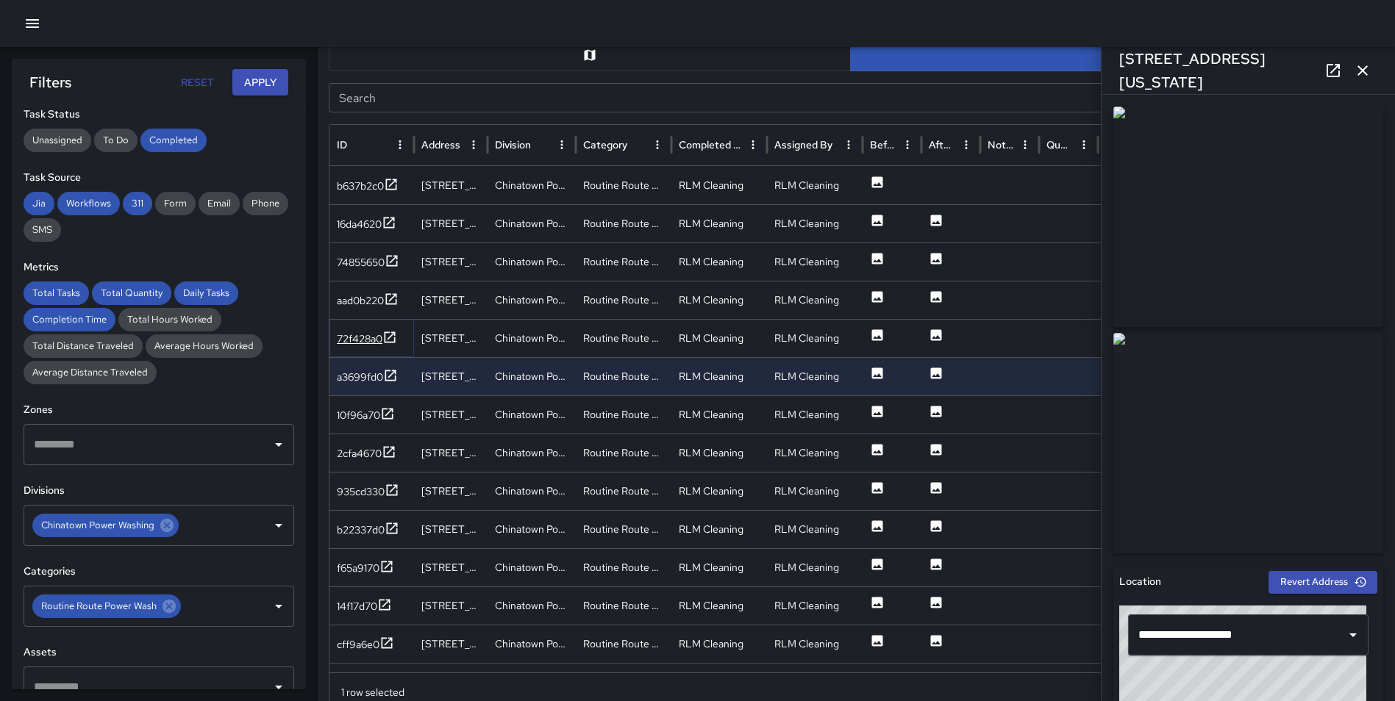
click at [389, 337] on icon at bounding box center [389, 337] width 15 height 15
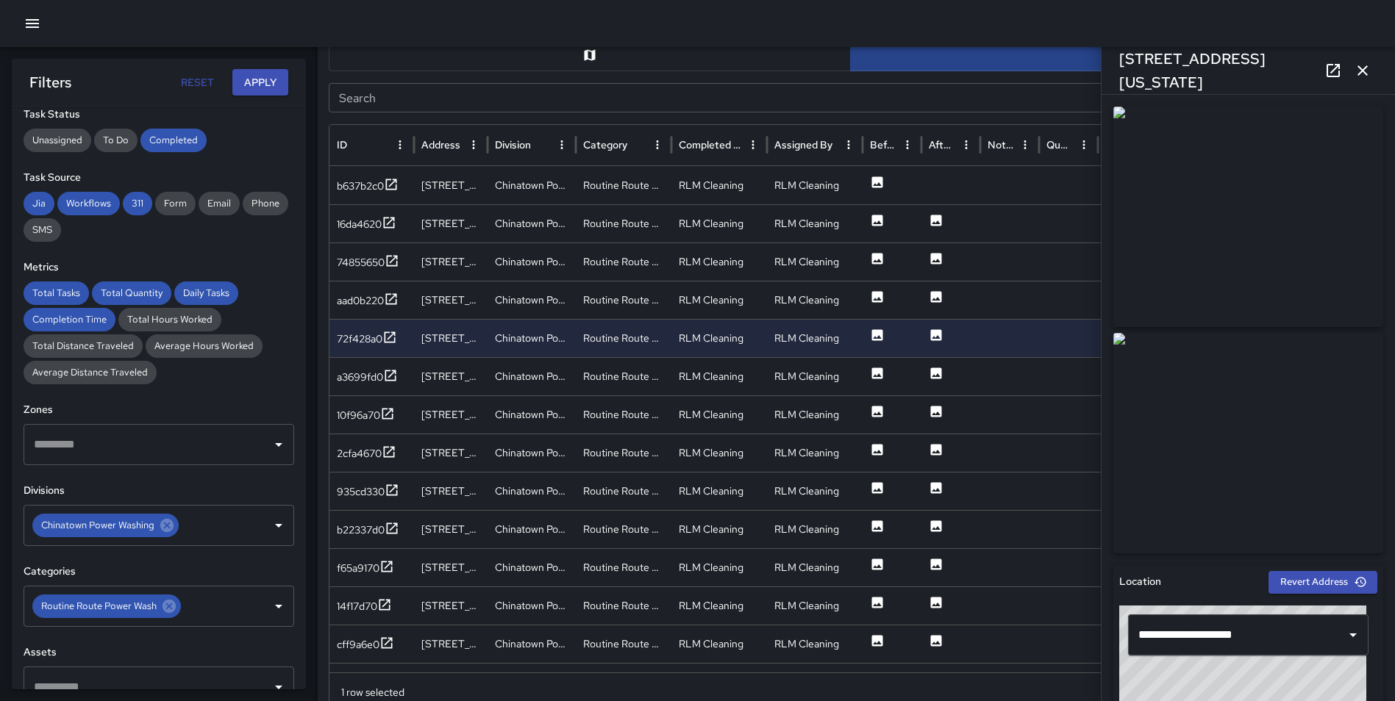
click at [1362, 65] on icon "button" at bounding box center [1363, 71] width 18 height 18
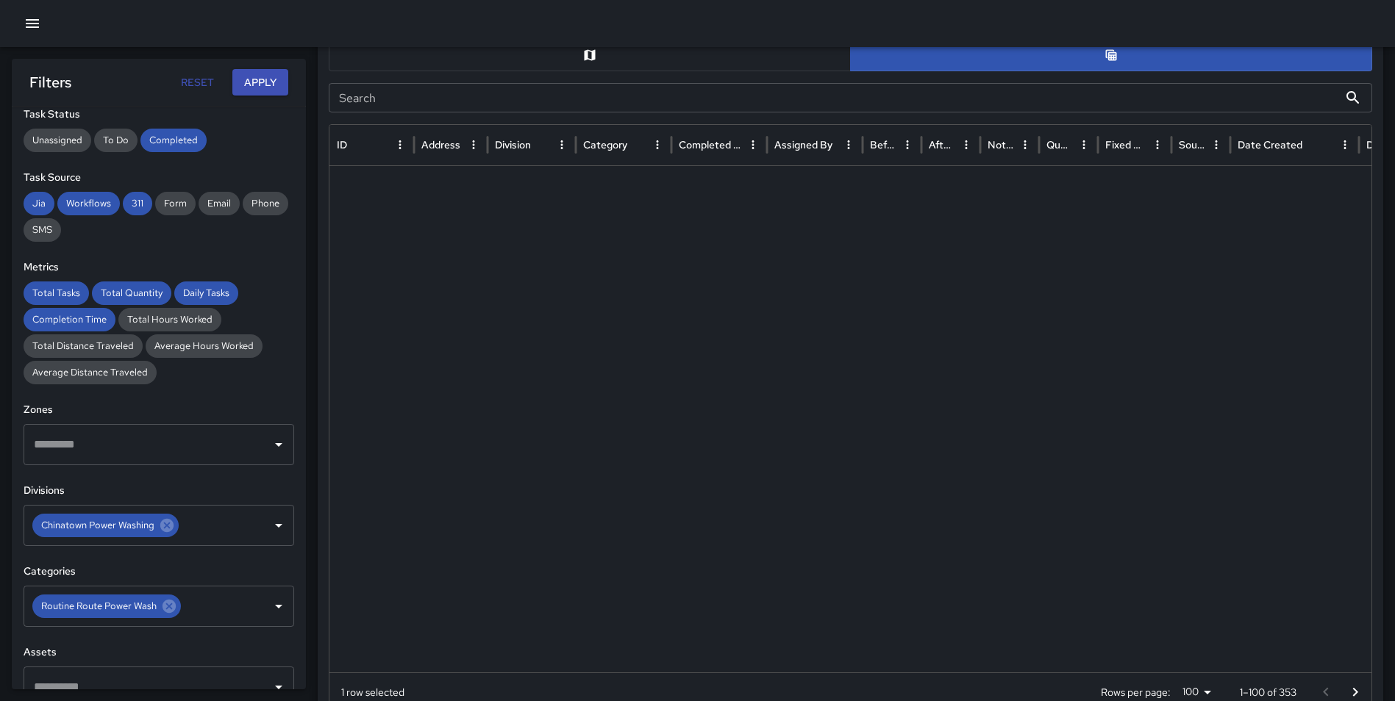
scroll to position [3316, 0]
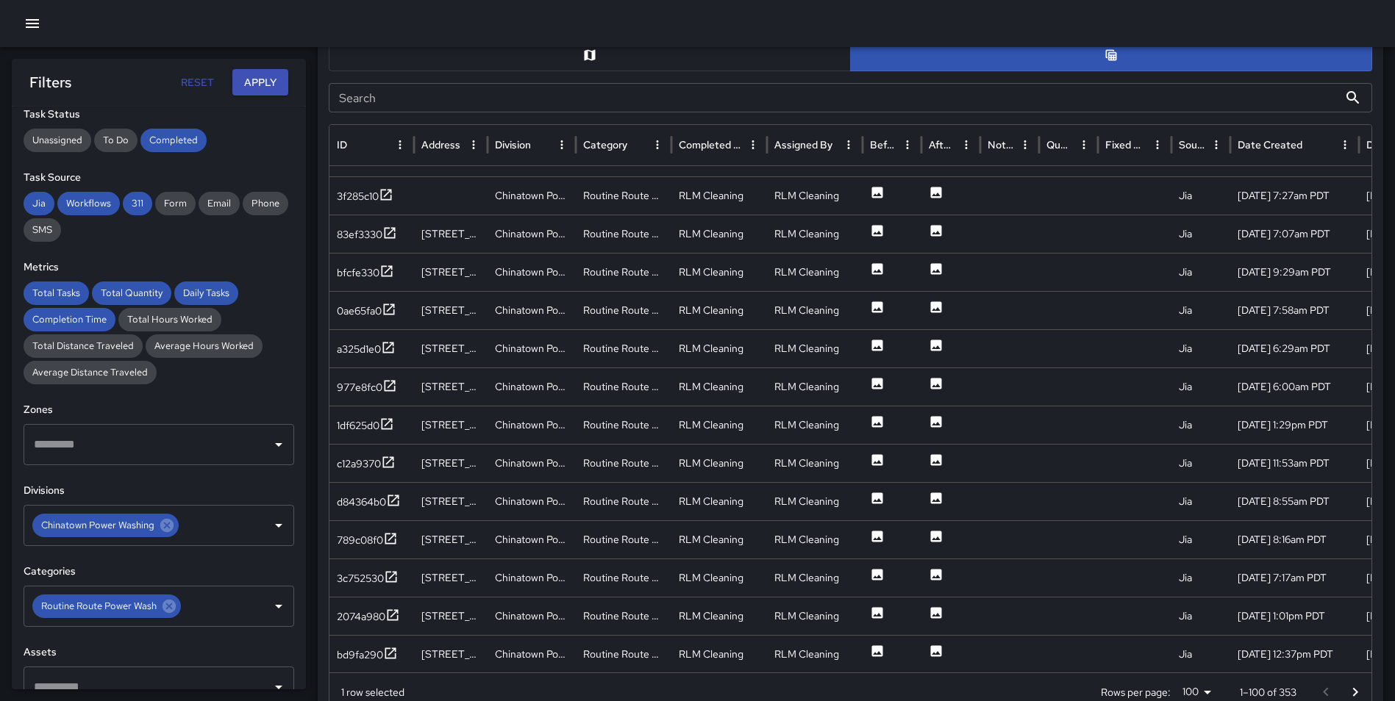
click at [1350, 684] on icon "Go to next page" at bounding box center [1355, 693] width 18 height 18
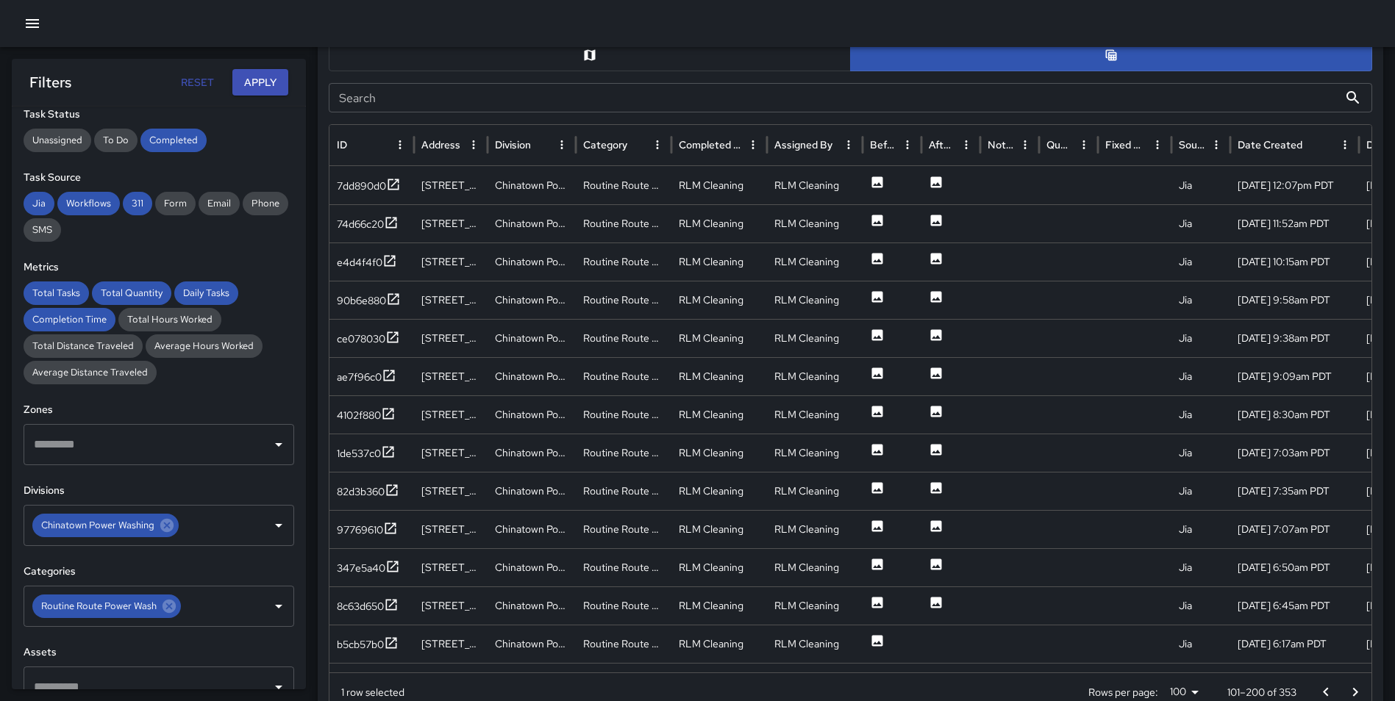
scroll to position [0, 0]
click at [388, 643] on icon at bounding box center [391, 643] width 15 height 15
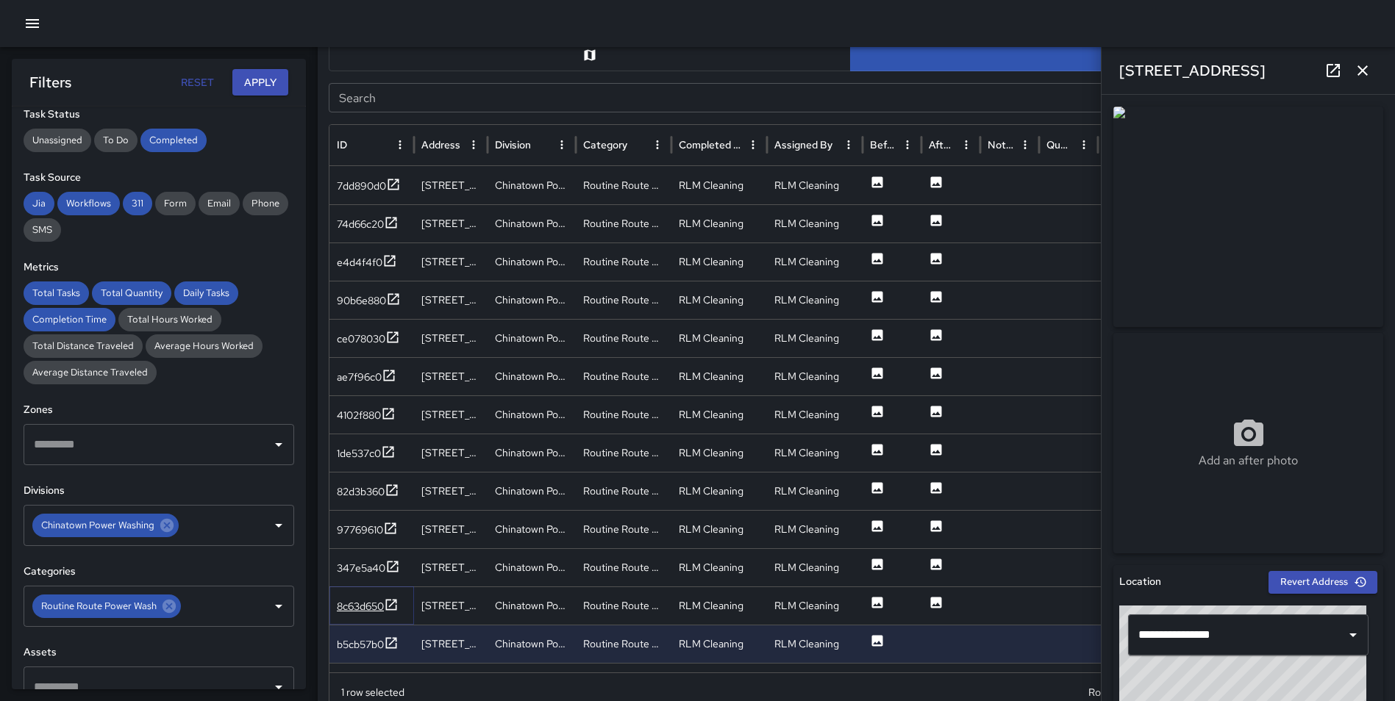
click at [394, 599] on icon at bounding box center [391, 605] width 15 height 15
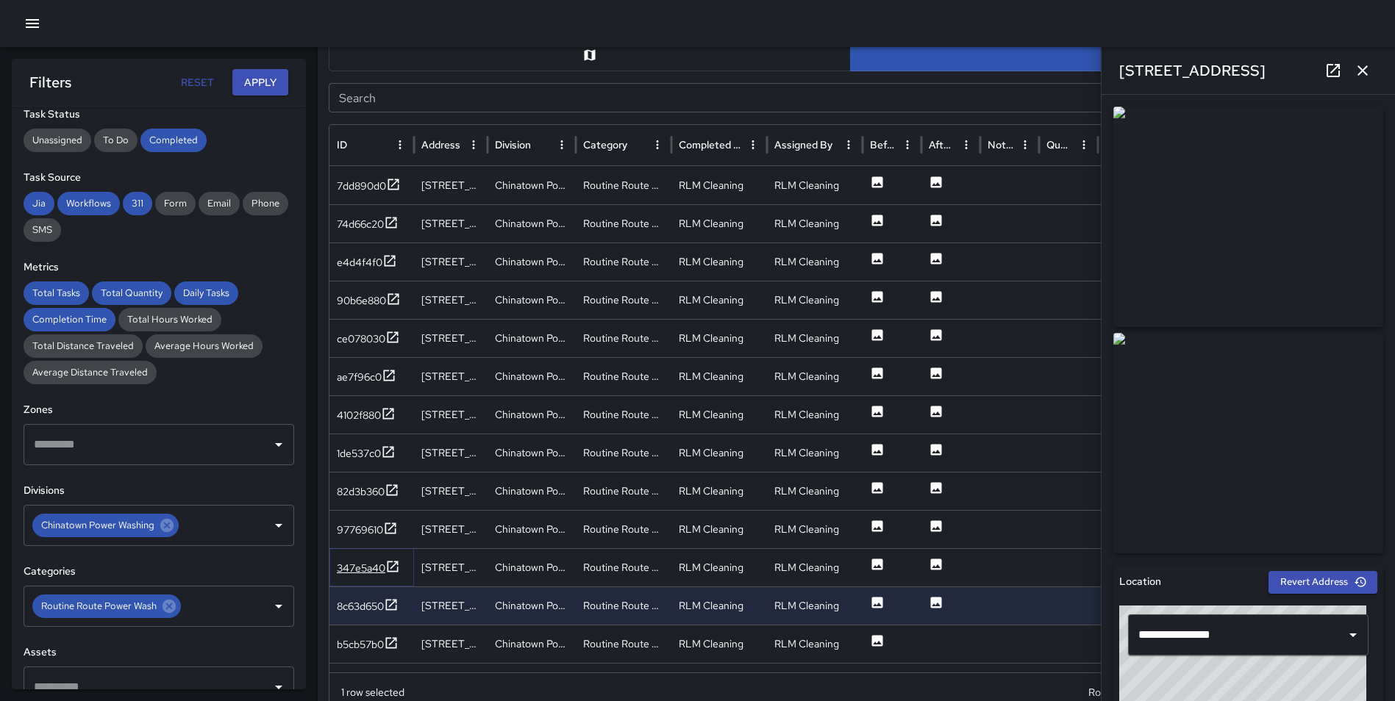
click at [393, 566] on icon at bounding box center [392, 566] width 11 height 11
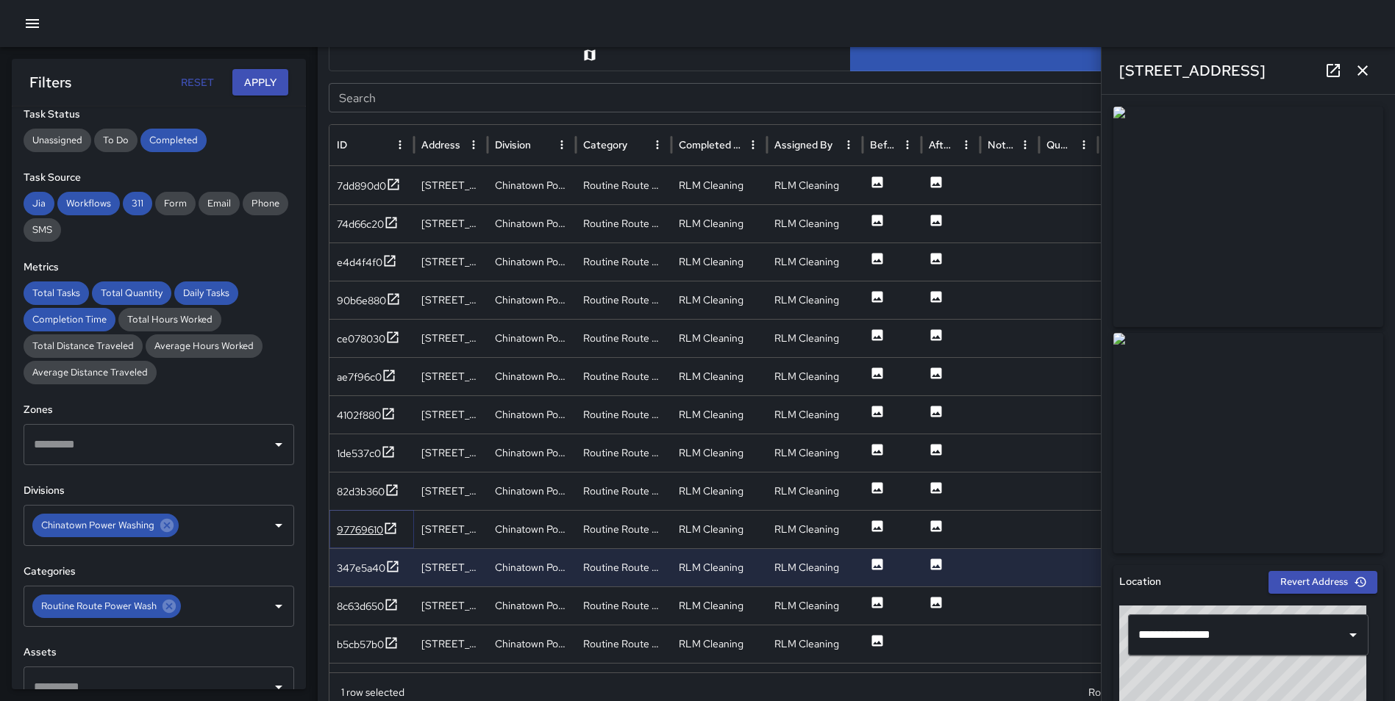
click at [389, 526] on icon at bounding box center [390, 528] width 15 height 15
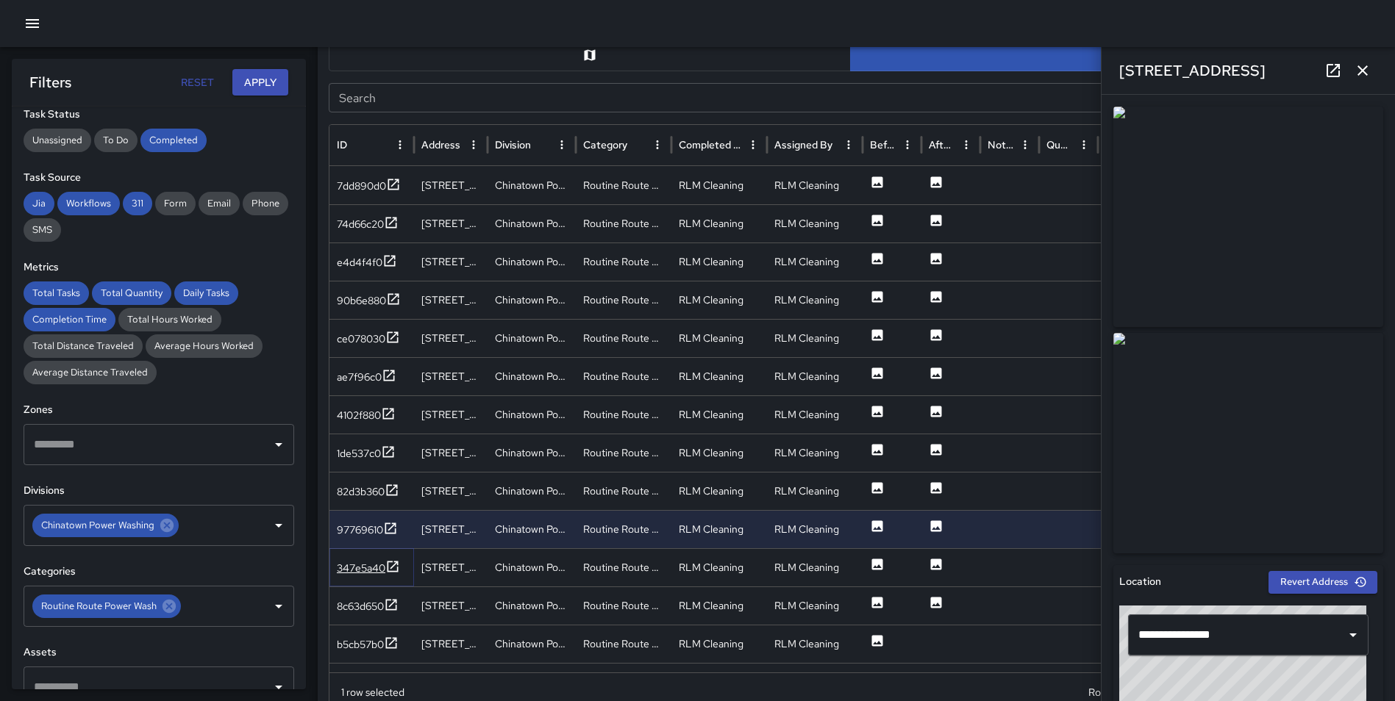
click at [396, 565] on icon at bounding box center [392, 567] width 15 height 15
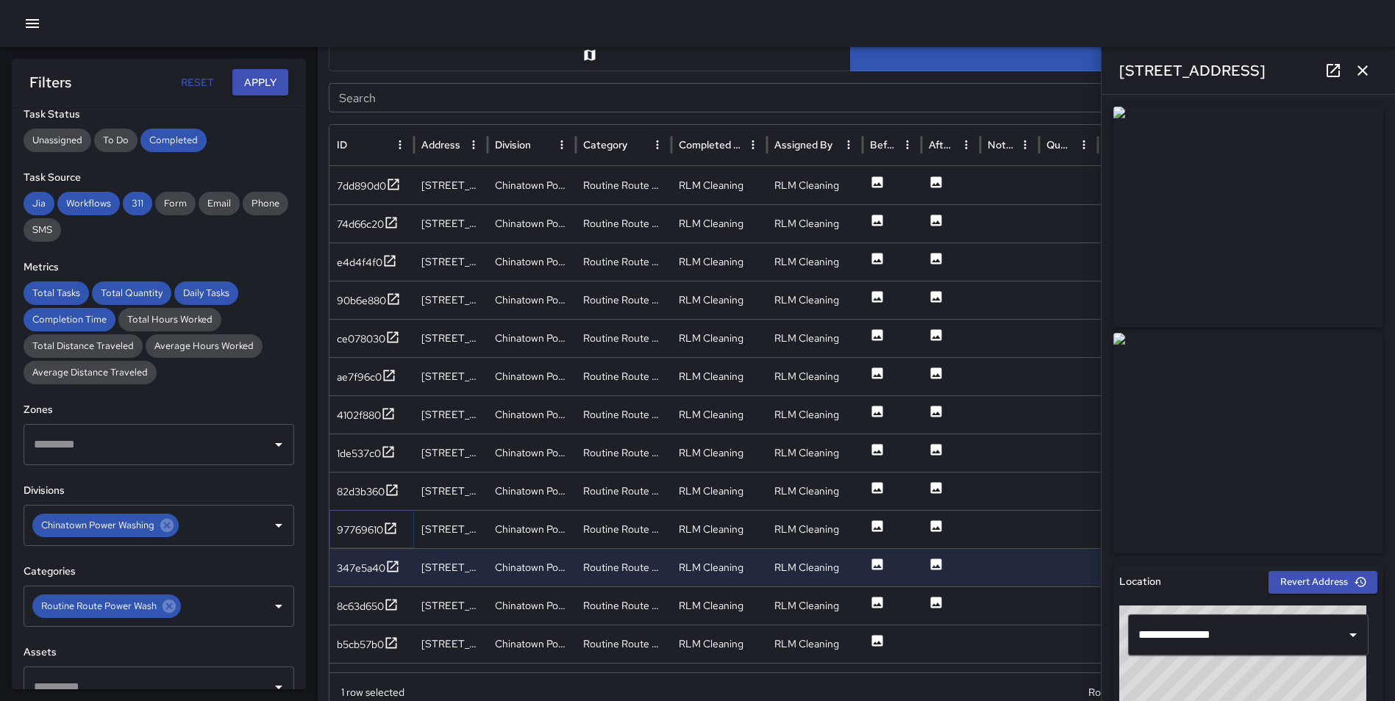
drag, startPoint x: 390, startPoint y: 528, endPoint x: 385, endPoint y: 520, distance: 9.2
click at [390, 528] on icon at bounding box center [390, 528] width 15 height 15
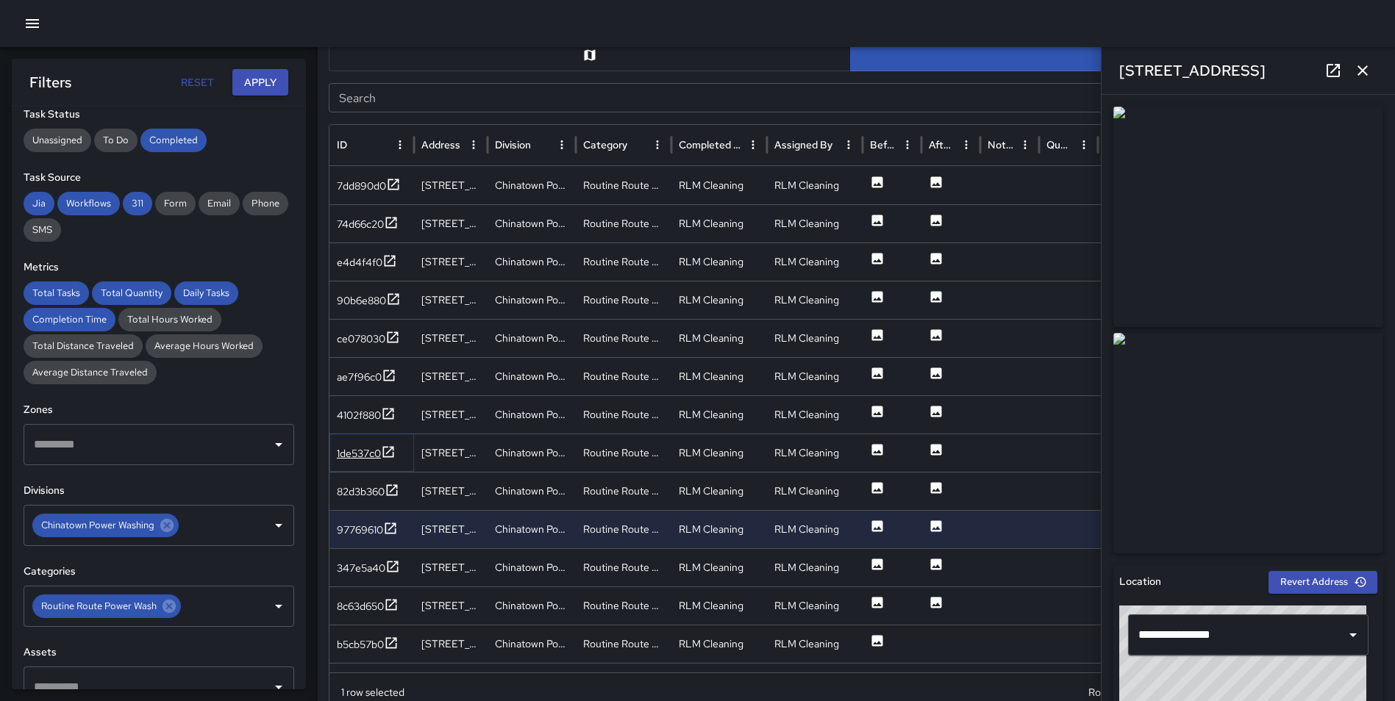
click at [391, 451] on icon at bounding box center [388, 451] width 11 height 11
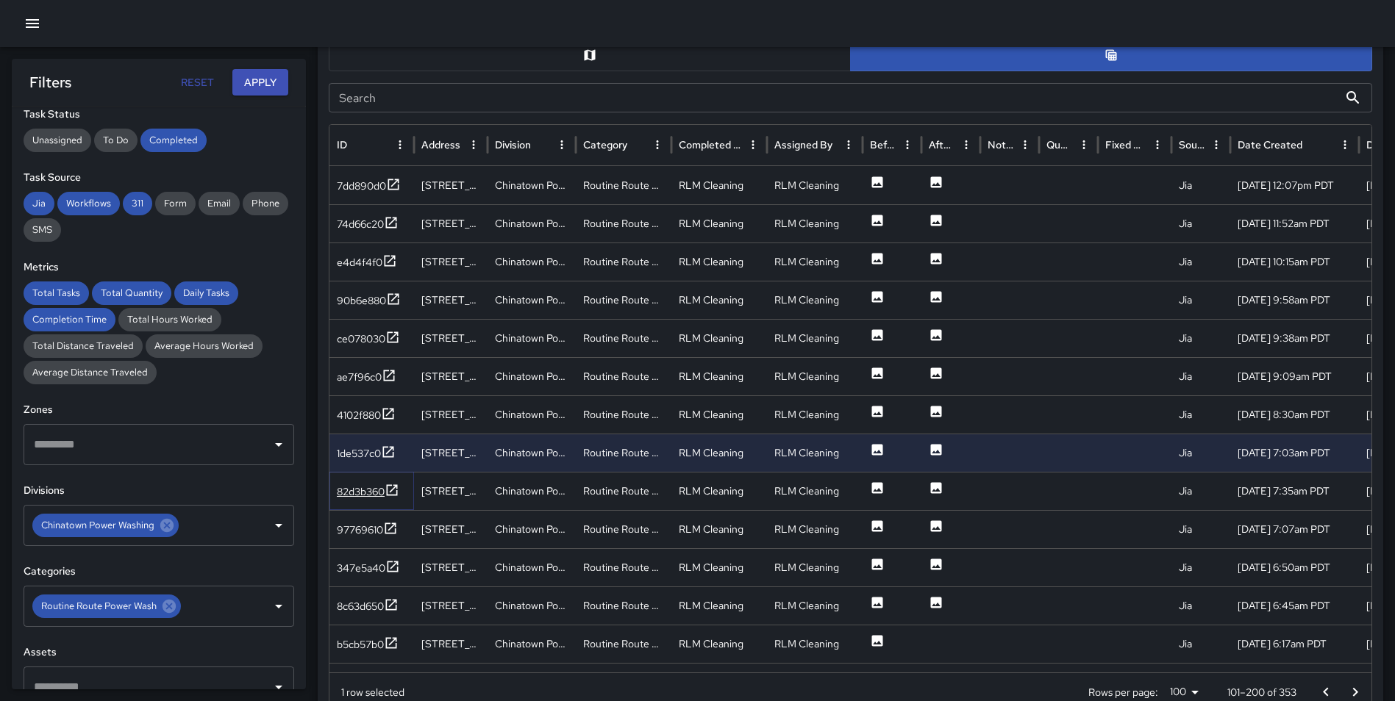
click at [390, 490] on icon at bounding box center [392, 490] width 15 height 15
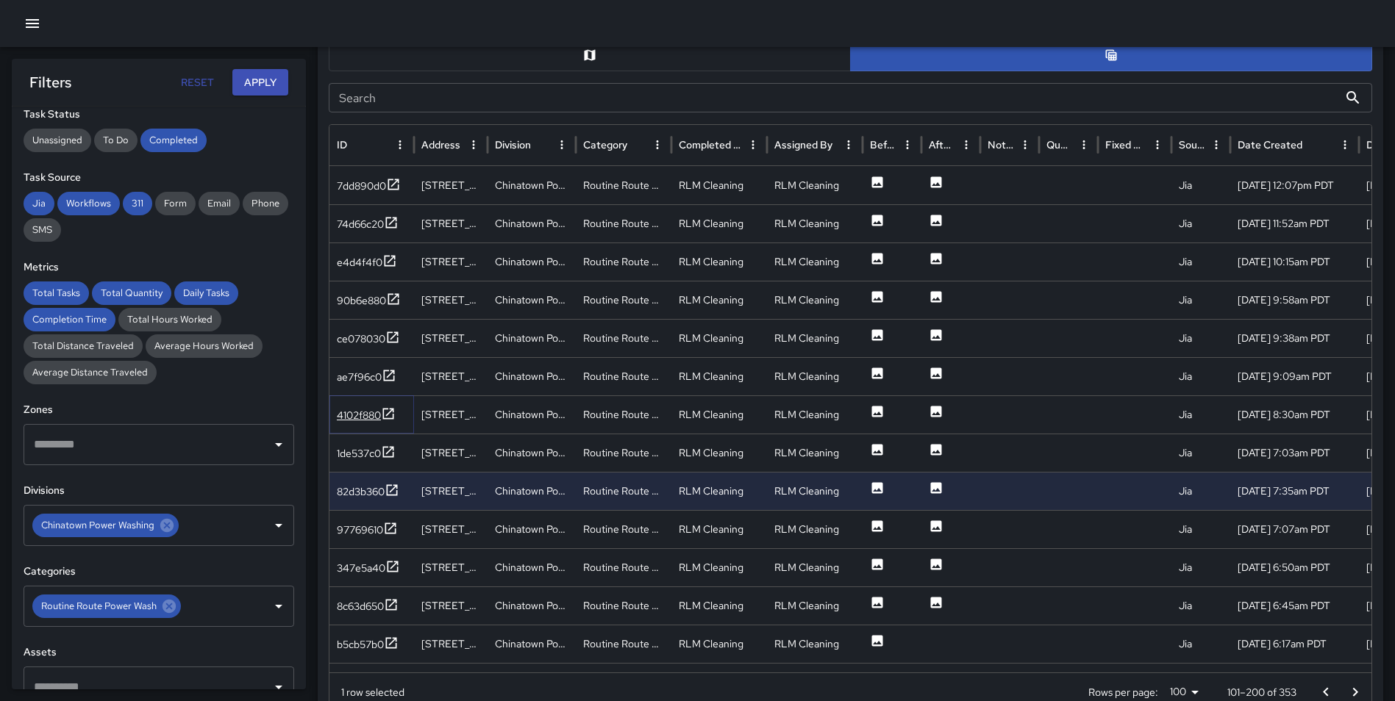
click at [392, 415] on icon at bounding box center [388, 414] width 15 height 15
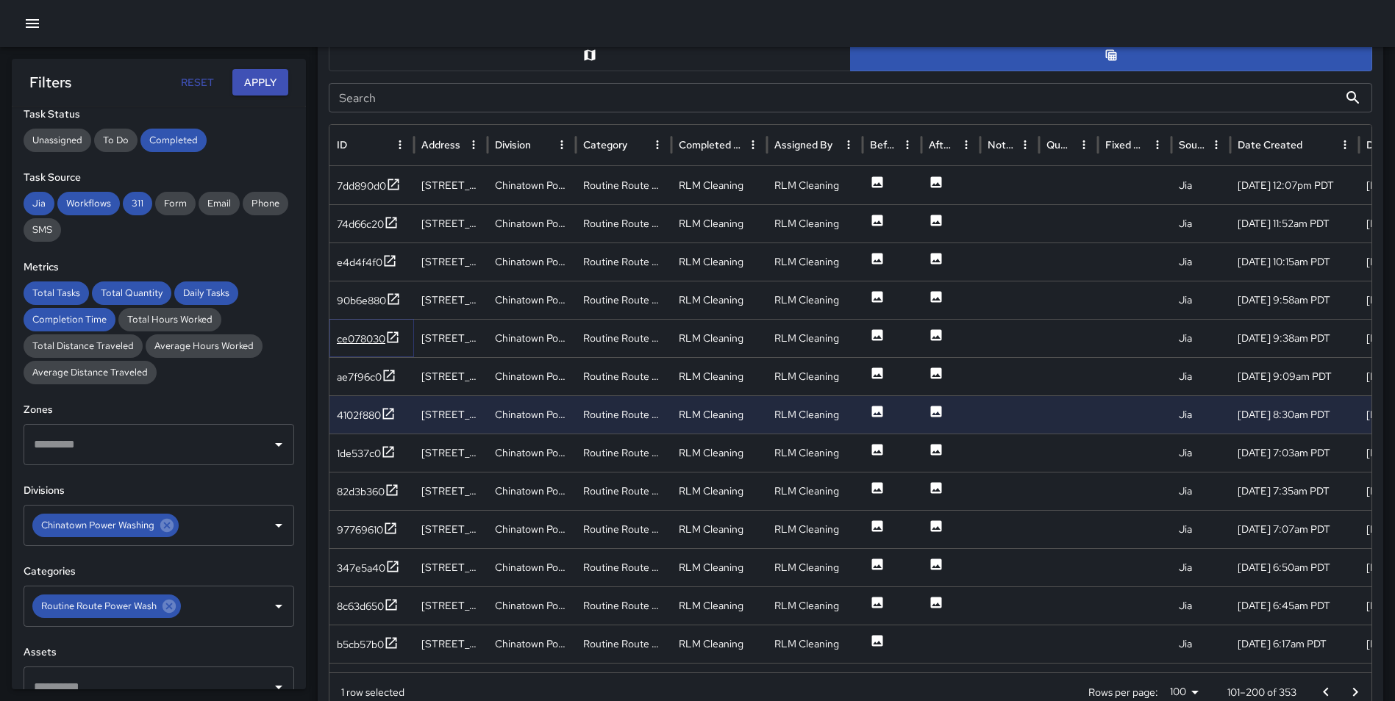
click at [396, 334] on icon at bounding box center [392, 337] width 15 height 15
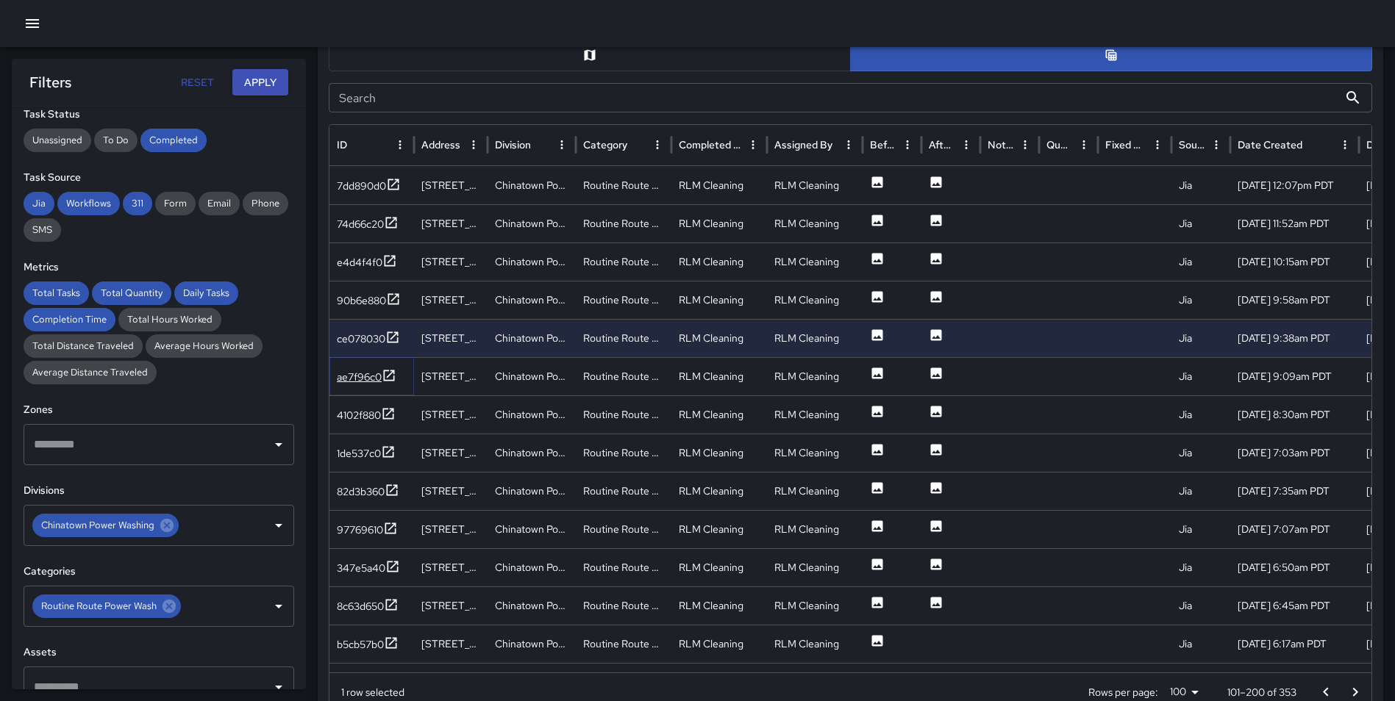
click at [393, 374] on icon at bounding box center [389, 375] width 15 height 15
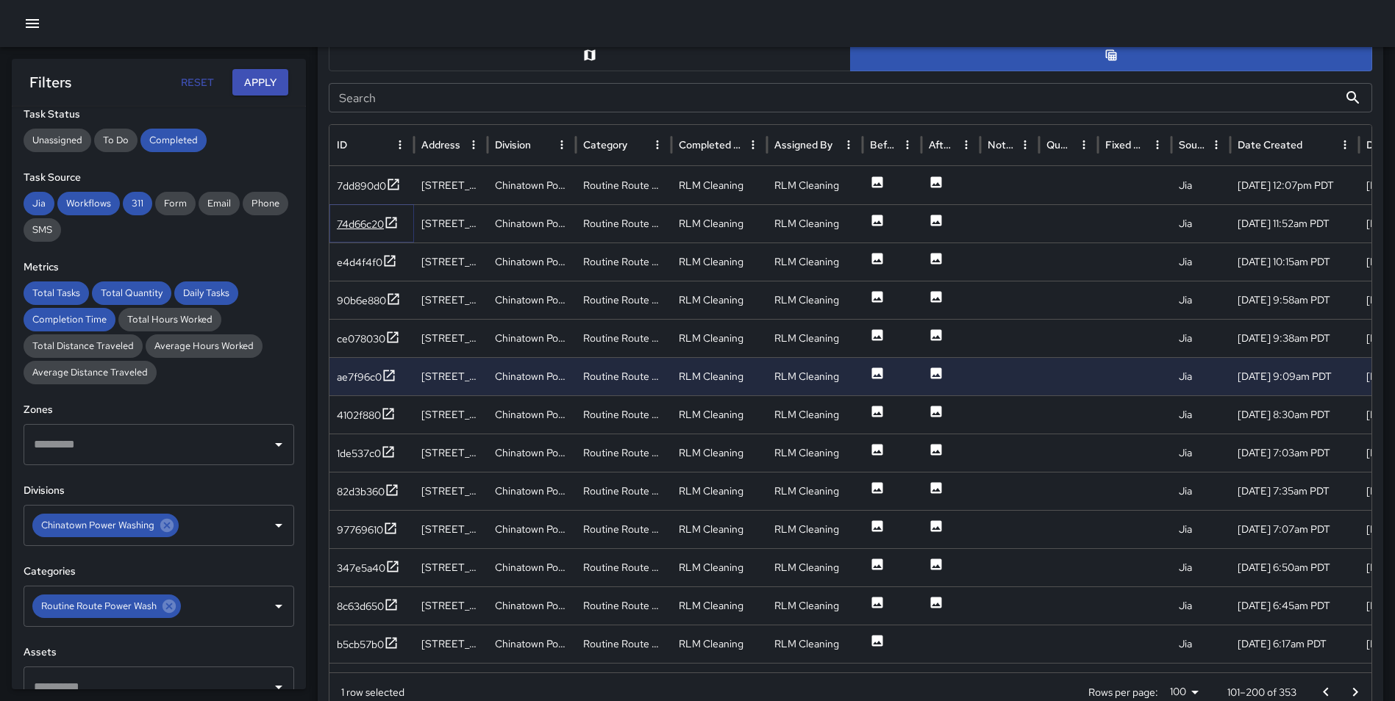
click at [396, 221] on icon at bounding box center [391, 222] width 15 height 15
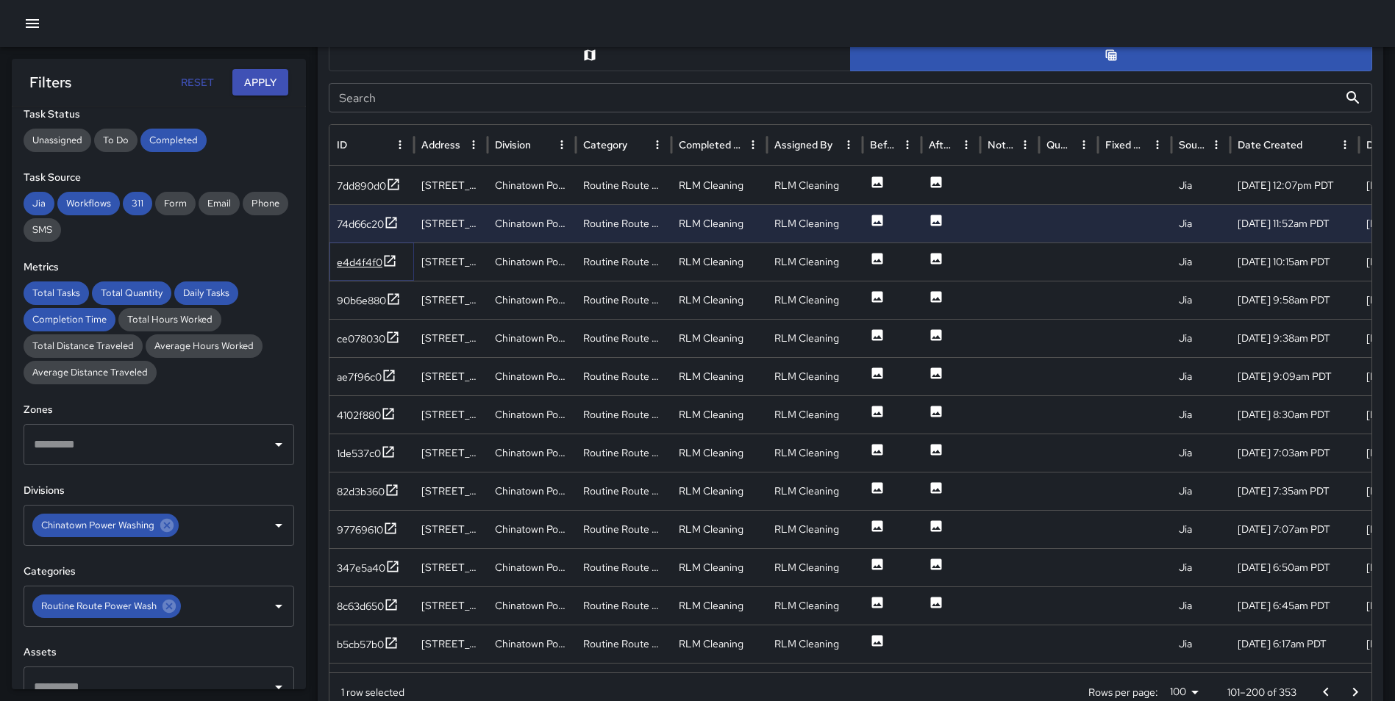
click at [386, 260] on icon at bounding box center [389, 261] width 15 height 15
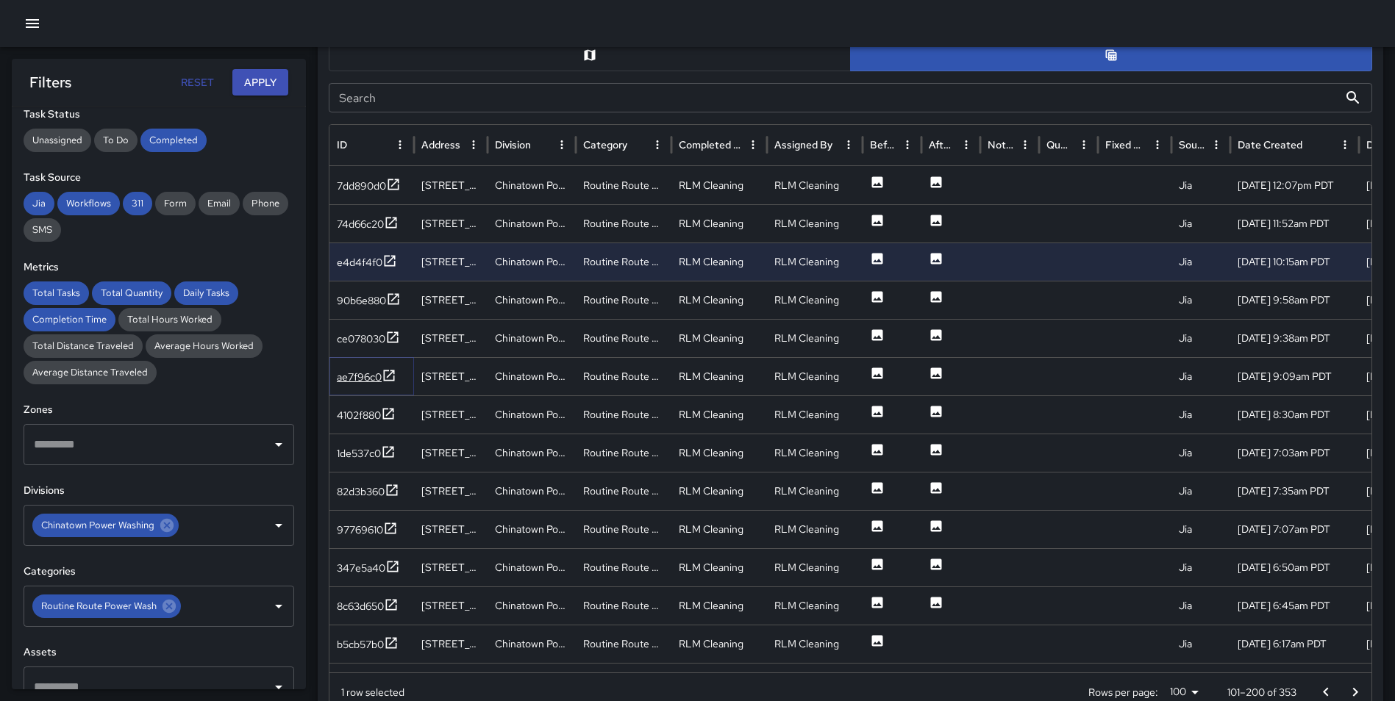
click at [390, 377] on icon at bounding box center [389, 375] width 15 height 15
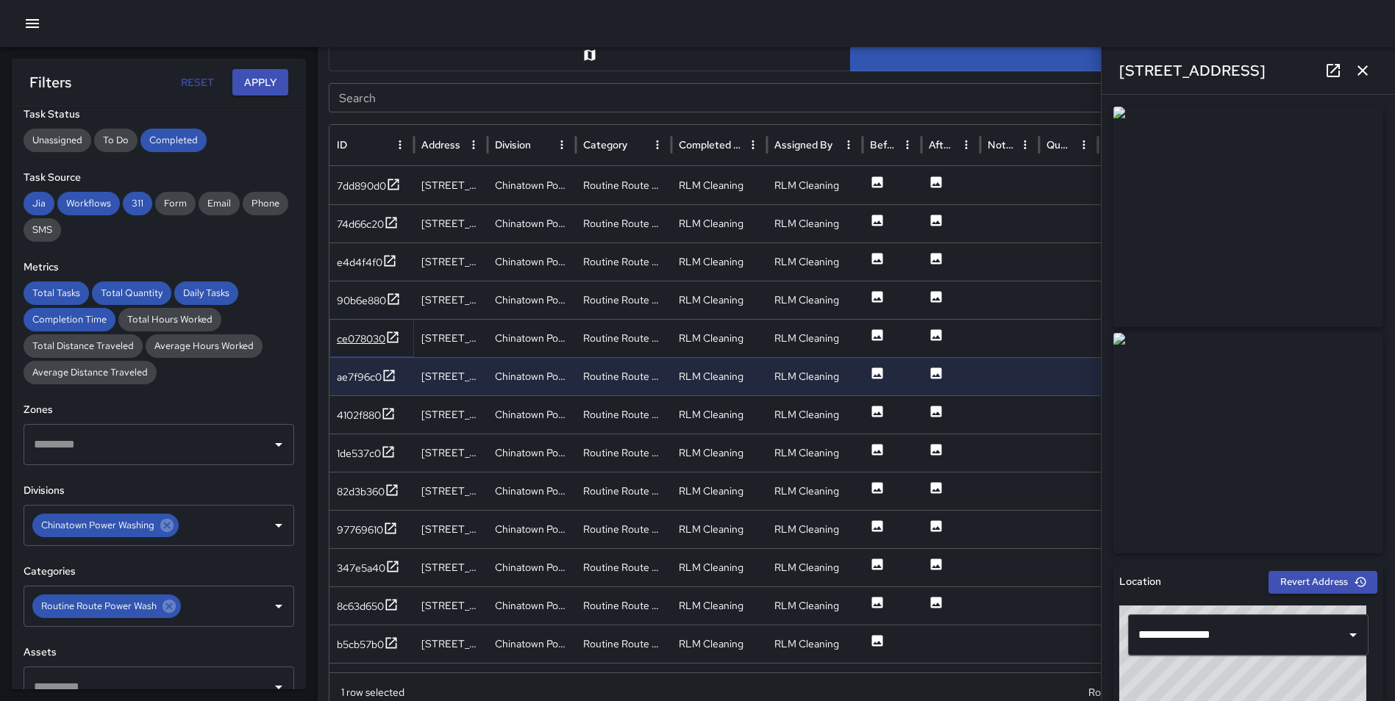
click at [394, 336] on icon at bounding box center [392, 337] width 11 height 11
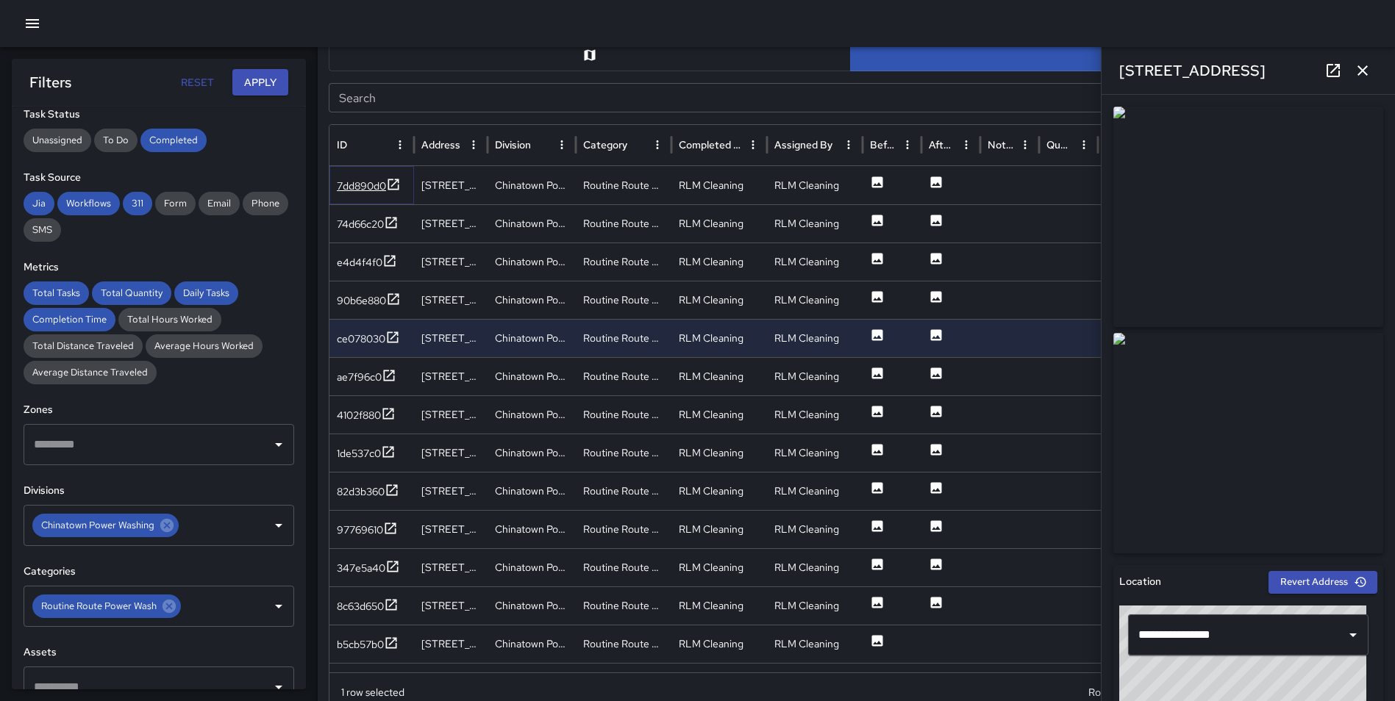
click at [399, 182] on icon at bounding box center [393, 184] width 11 height 11
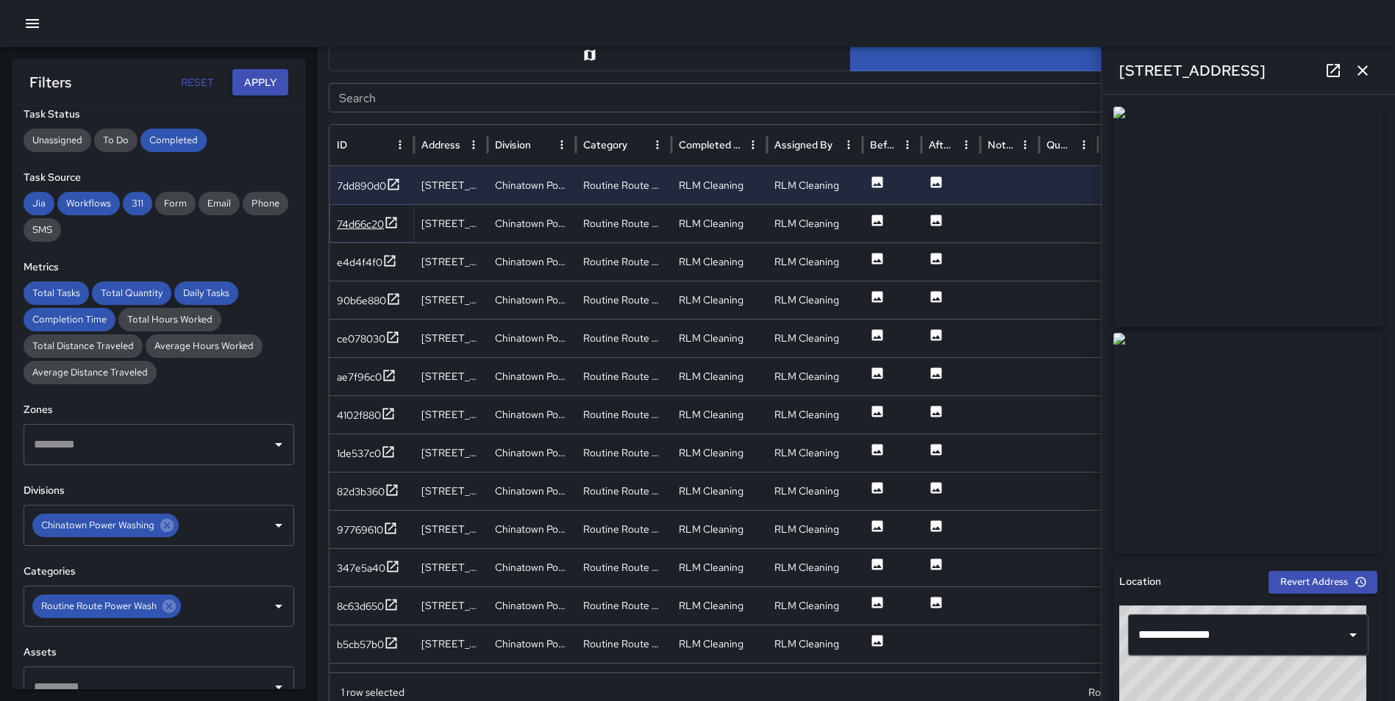
click at [391, 224] on icon at bounding box center [391, 222] width 11 height 11
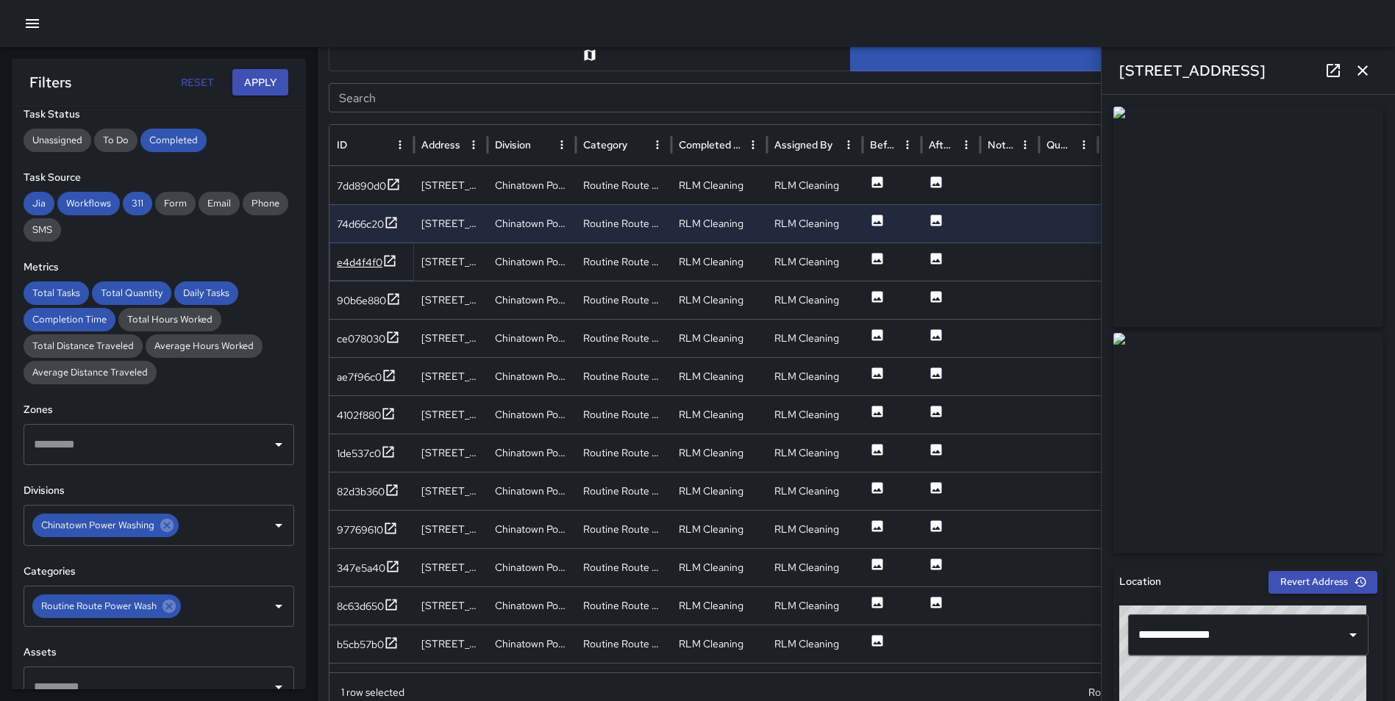
click at [388, 257] on icon at bounding box center [389, 261] width 15 height 15
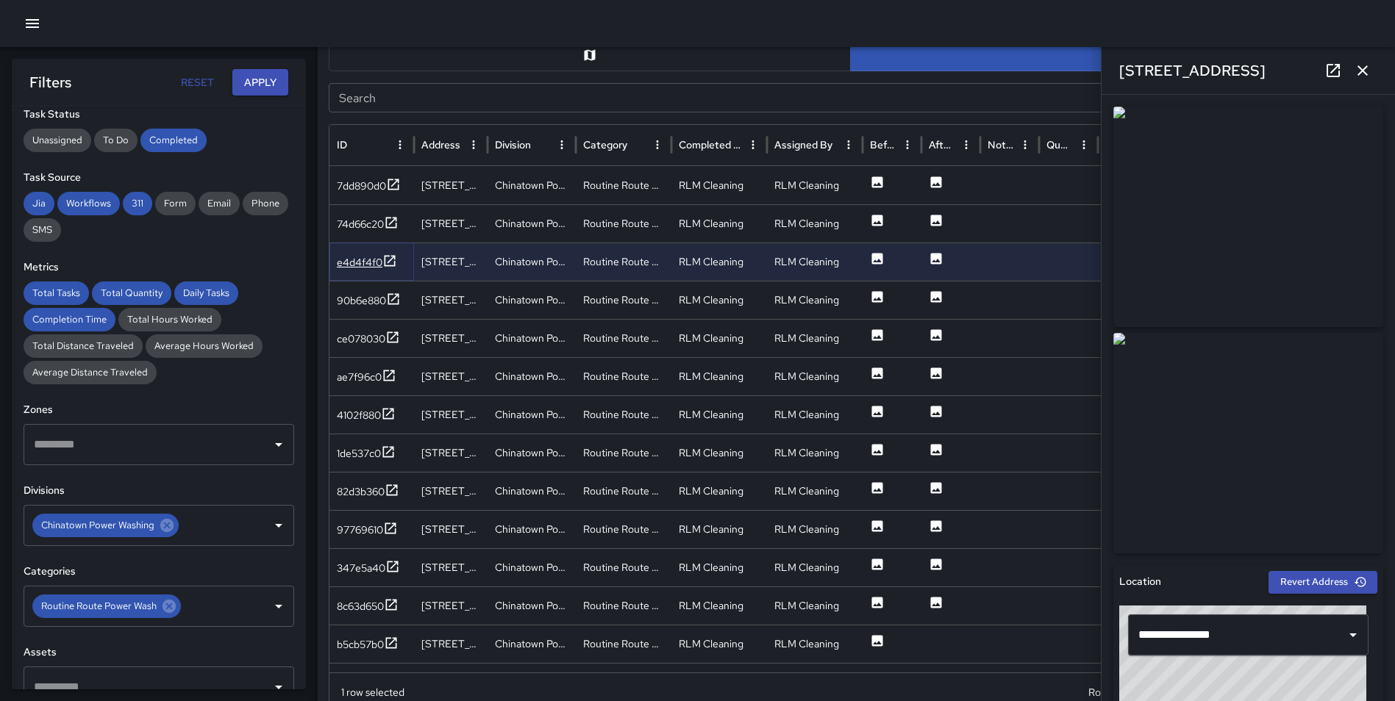
click at [387, 263] on icon at bounding box center [389, 261] width 15 height 15
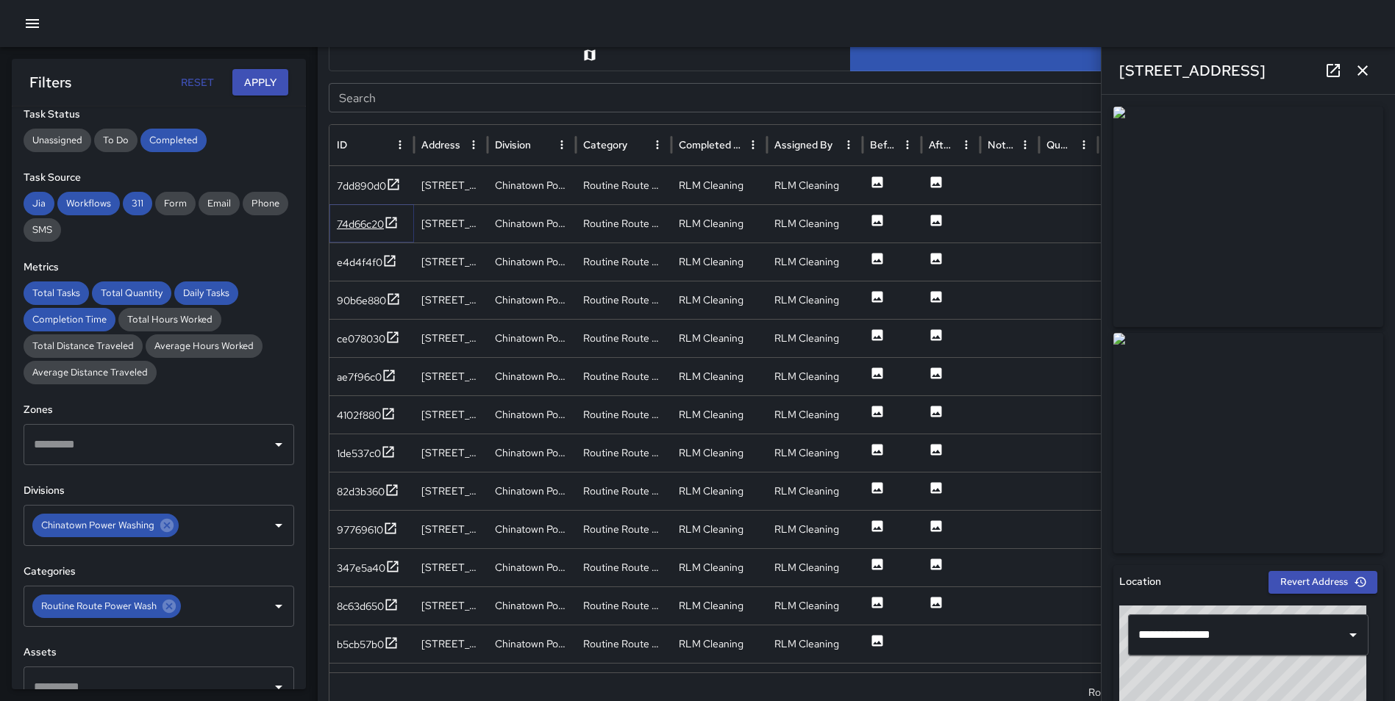
click at [390, 222] on icon at bounding box center [391, 222] width 15 height 15
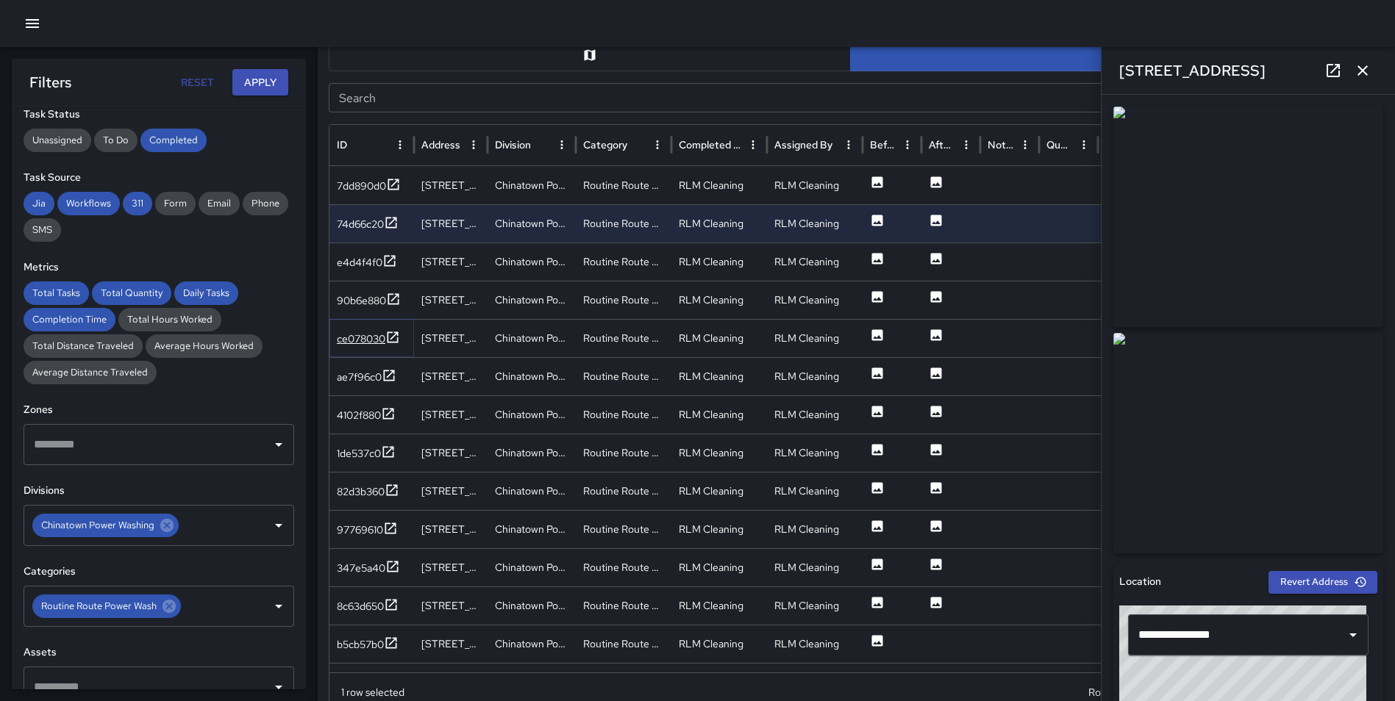
click at [397, 340] on icon at bounding box center [392, 337] width 15 height 15
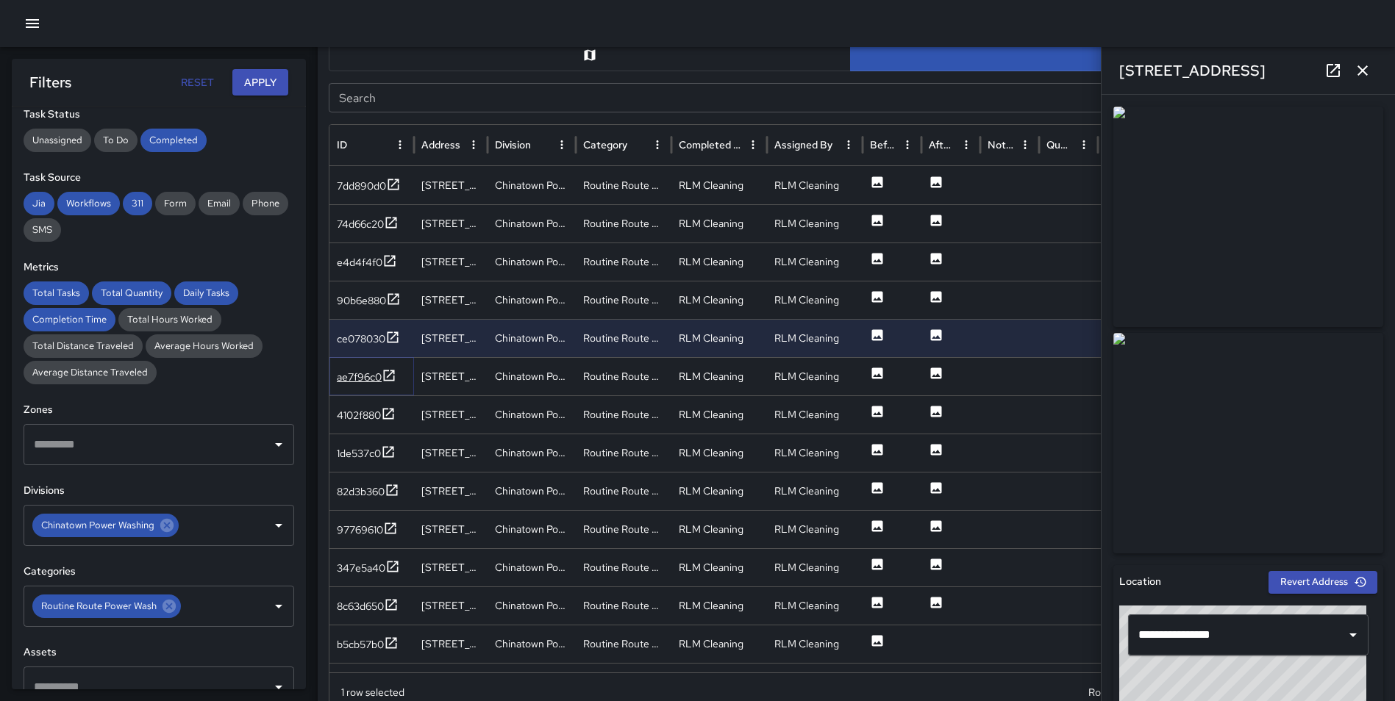
click at [388, 376] on icon at bounding box center [389, 375] width 11 height 11
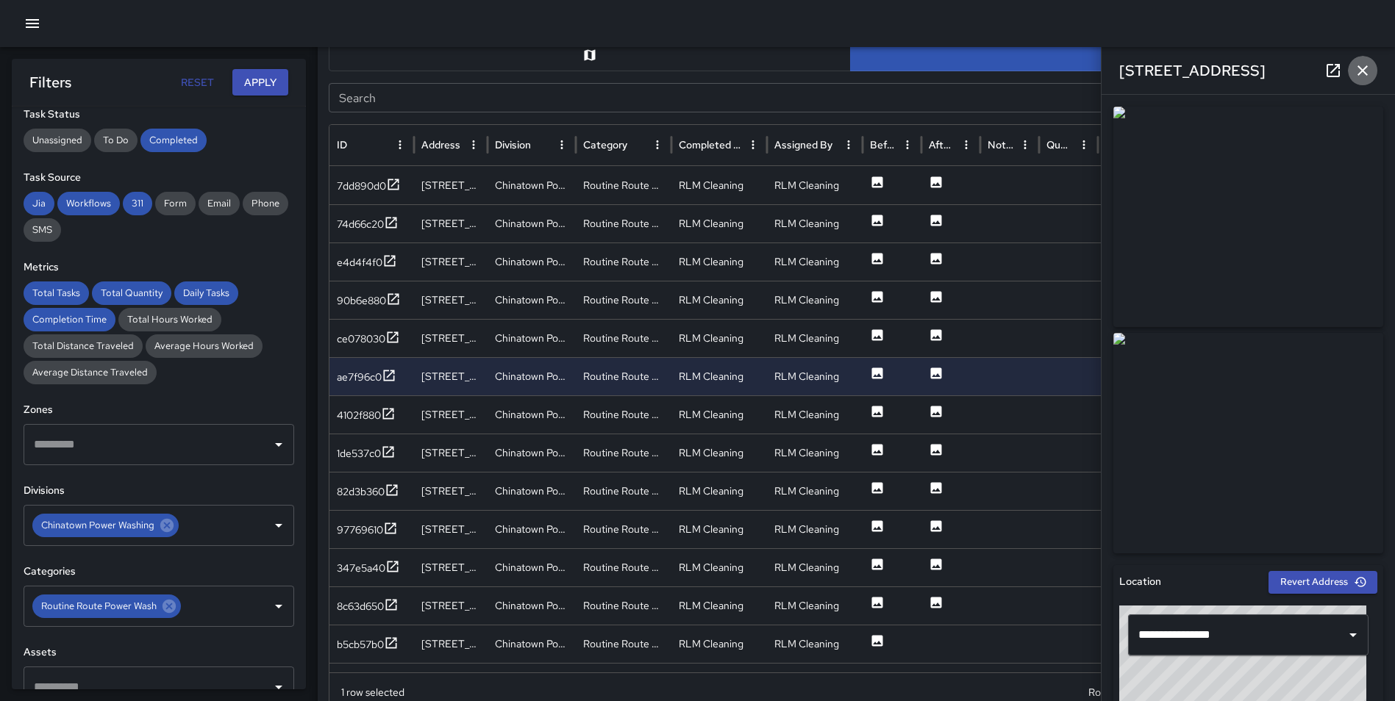
click at [1364, 72] on icon "button" at bounding box center [1362, 70] width 10 height 10
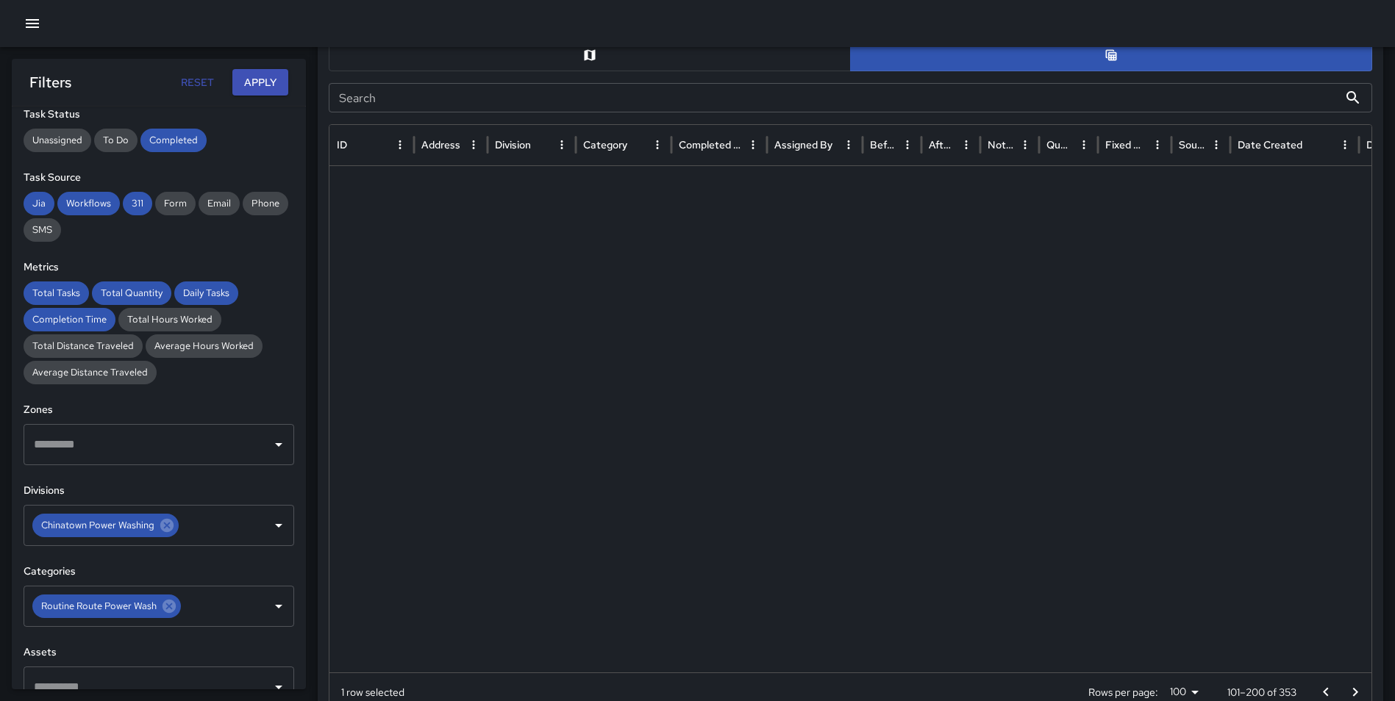
scroll to position [3067, 0]
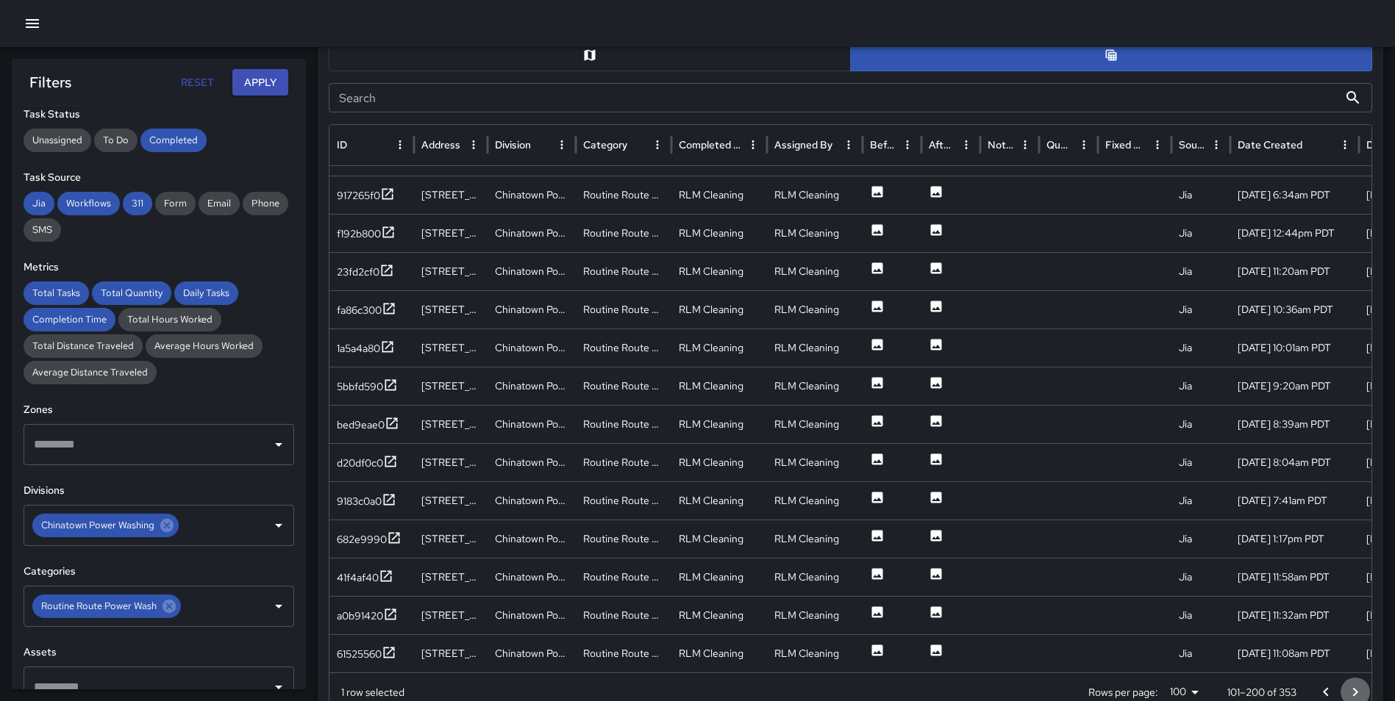
click at [1351, 689] on icon "Go to next page" at bounding box center [1355, 693] width 18 height 18
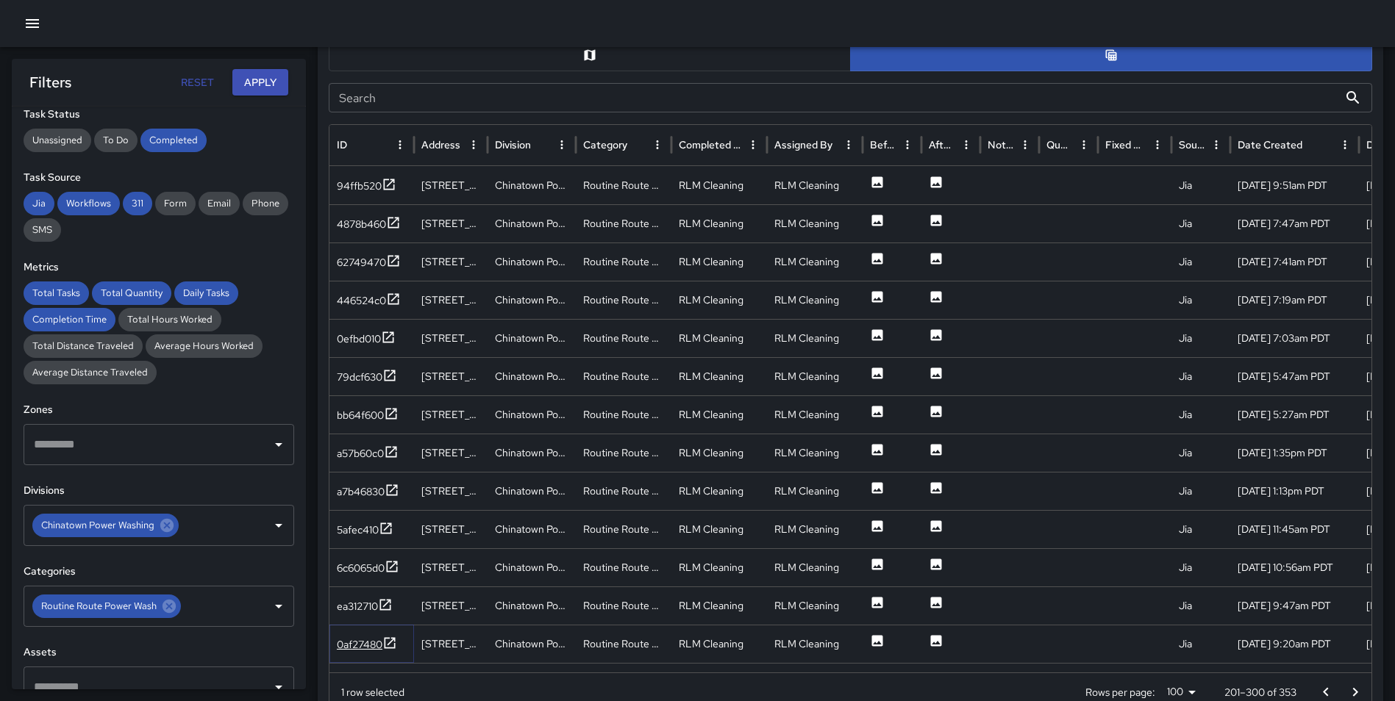
click at [387, 642] on icon at bounding box center [389, 643] width 15 height 15
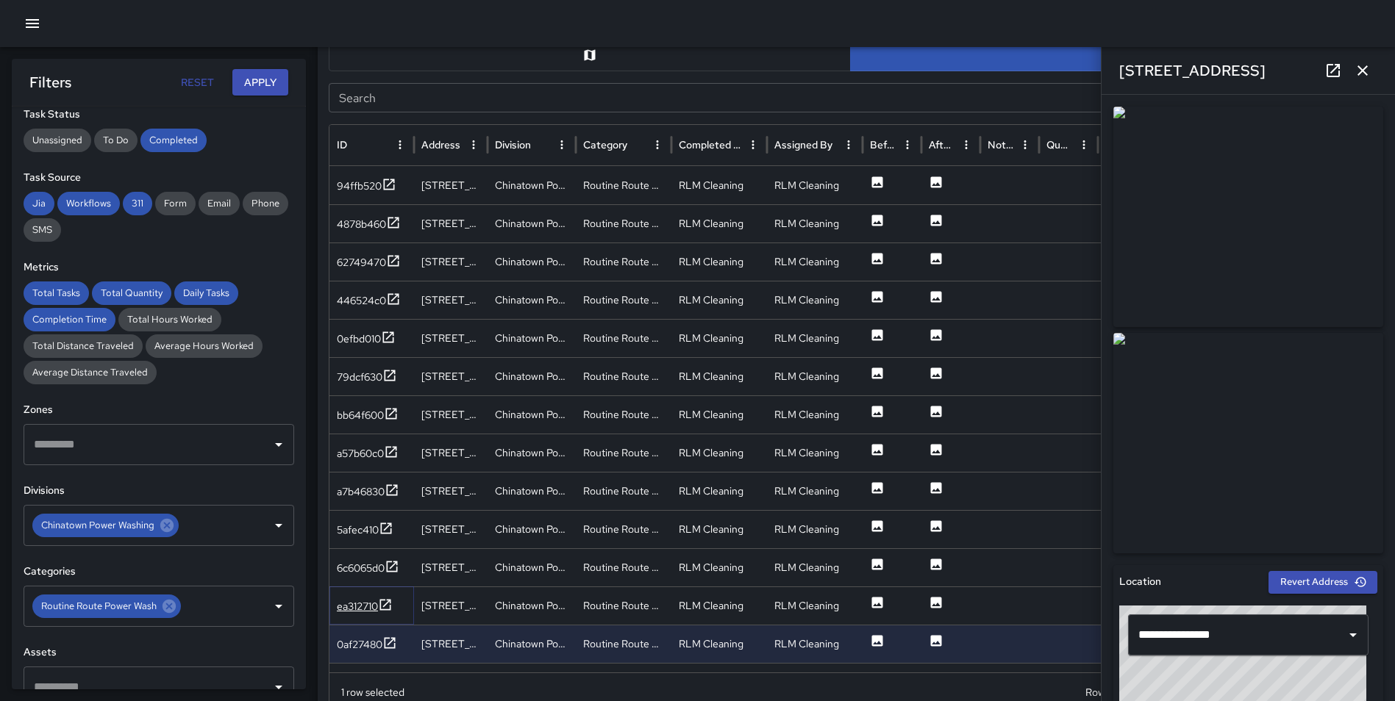
click at [387, 602] on icon at bounding box center [385, 605] width 15 height 15
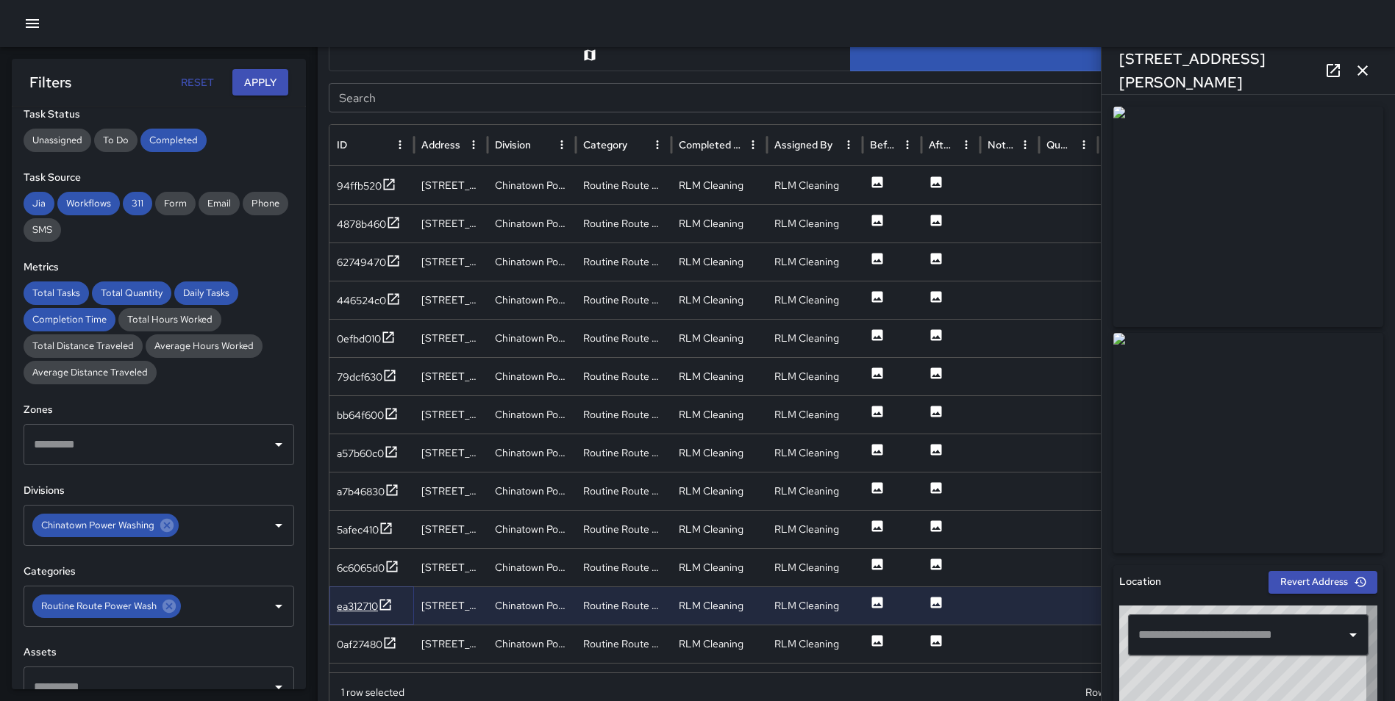
type input "**********"
click at [170, 607] on icon at bounding box center [169, 606] width 16 height 16
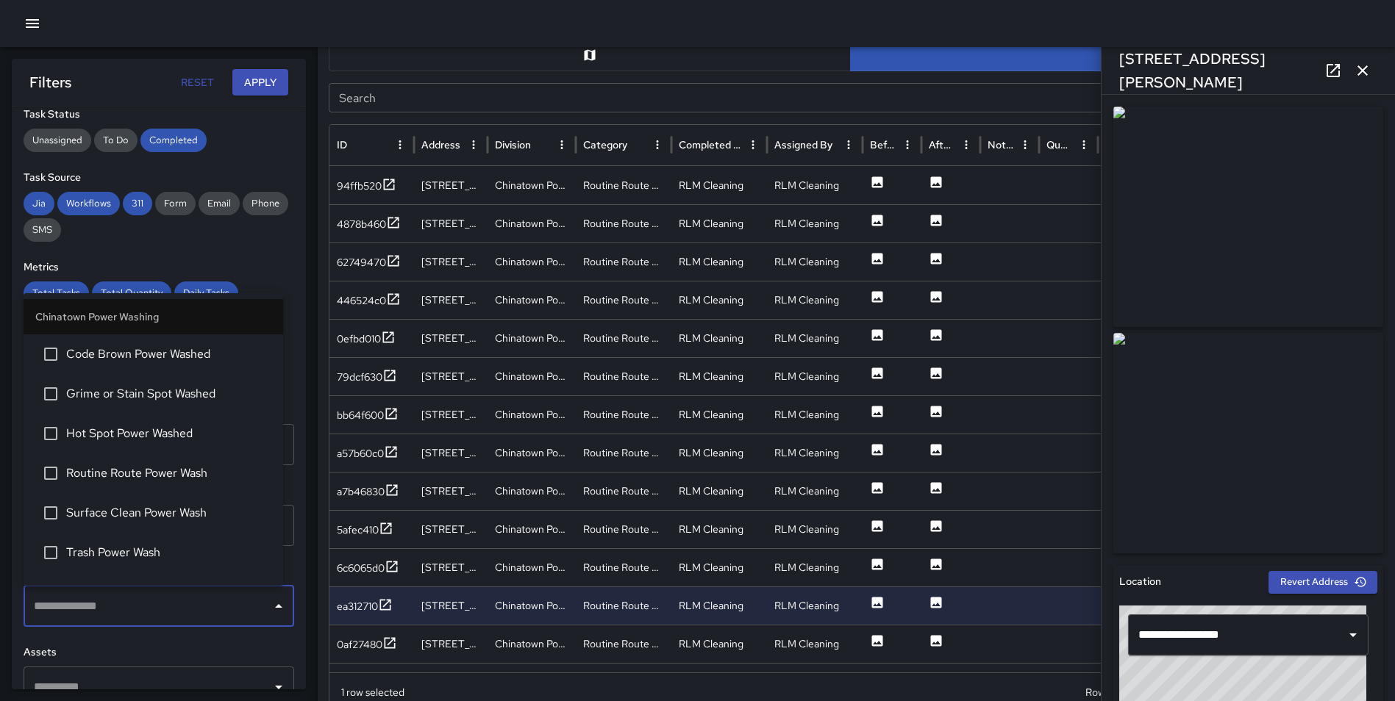
click at [137, 606] on input "text" at bounding box center [147, 607] width 235 height 28
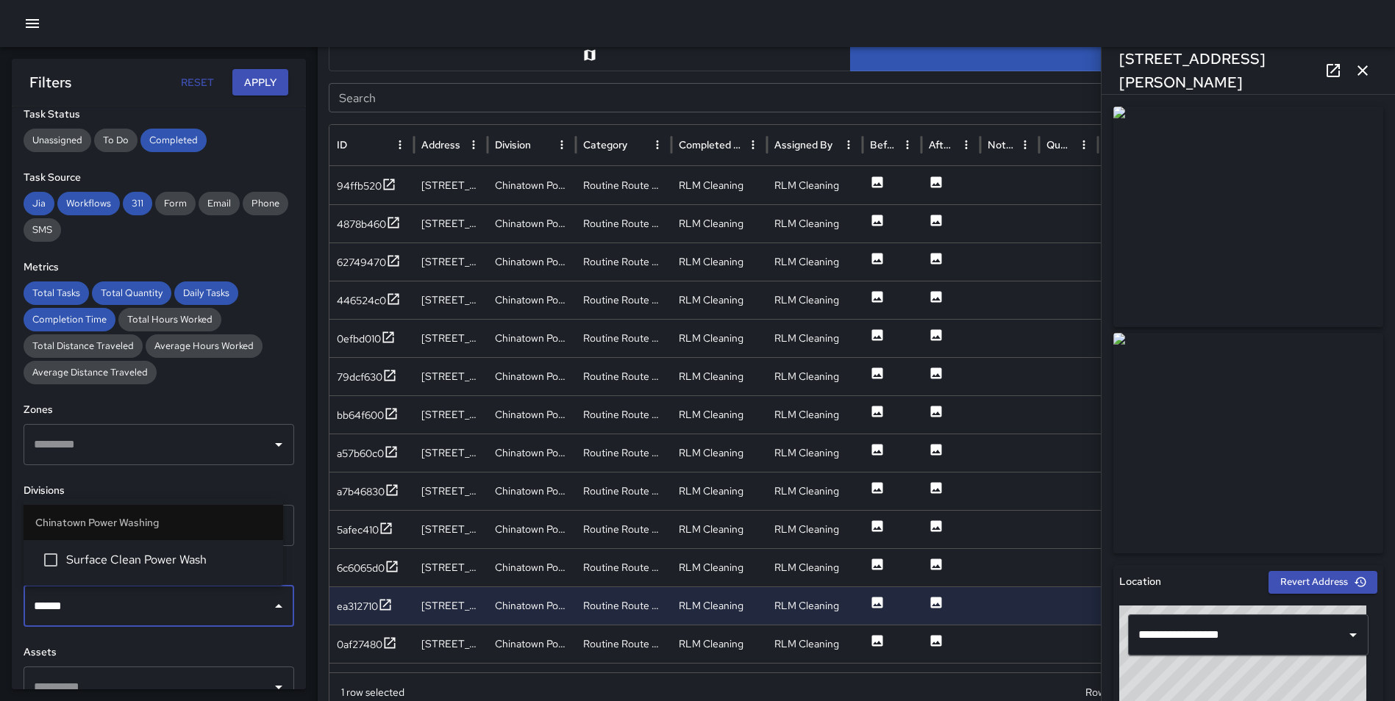
type input "*******"
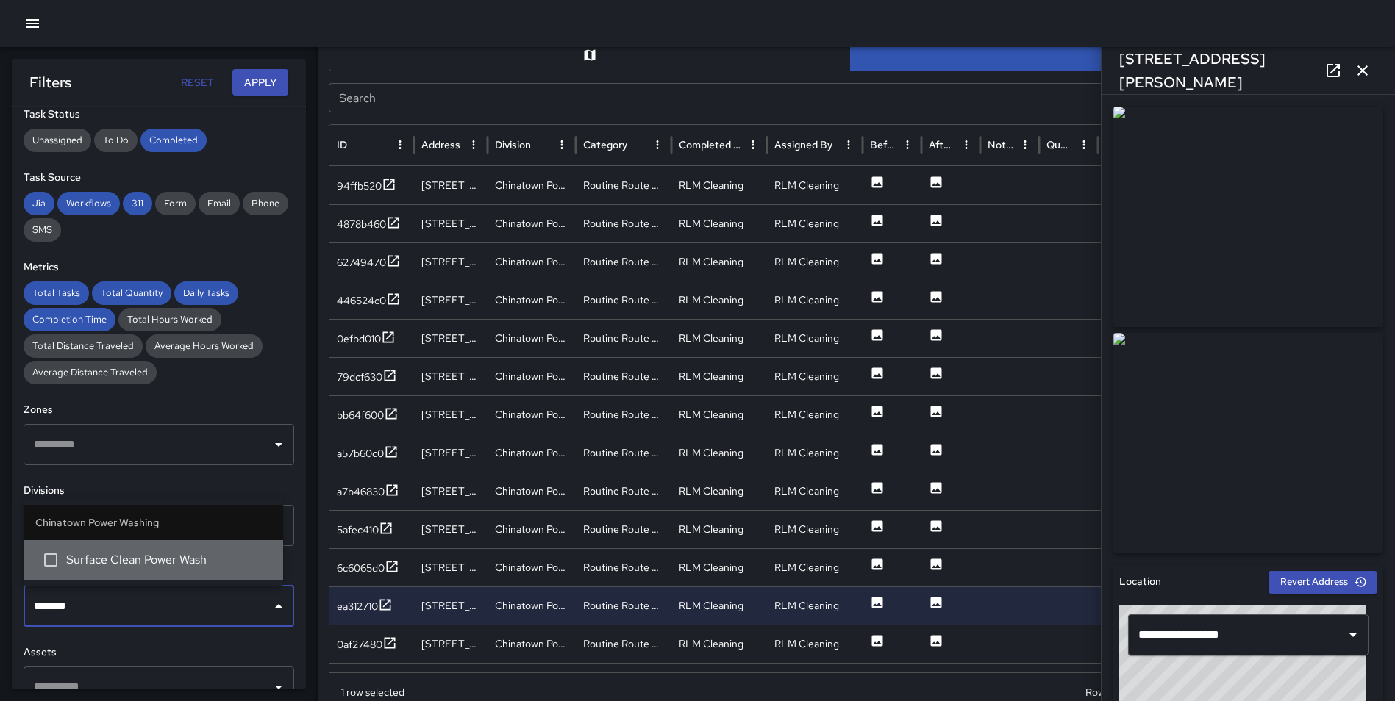
click at [166, 563] on span "Surface Clean Power Wash" at bounding box center [168, 560] width 205 height 18
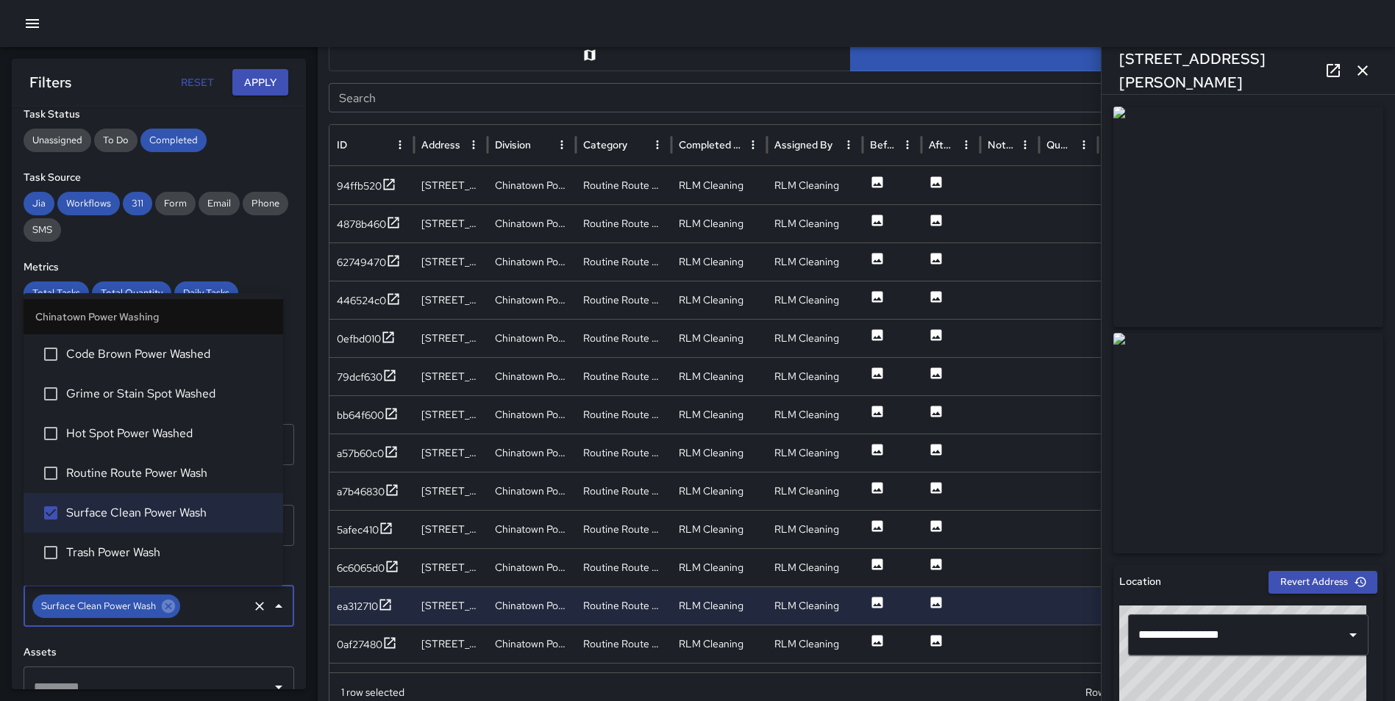
click at [267, 80] on button "Apply" at bounding box center [260, 82] width 56 height 27
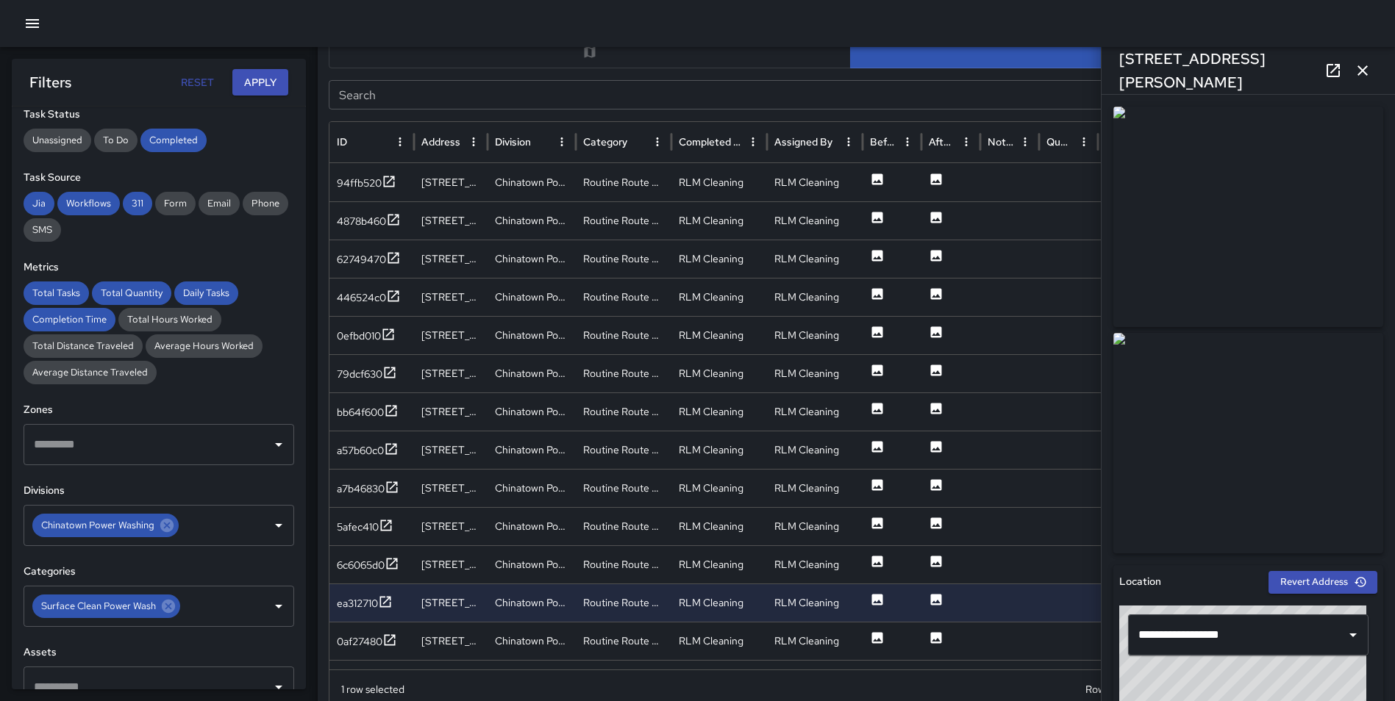
scroll to position [757, 0]
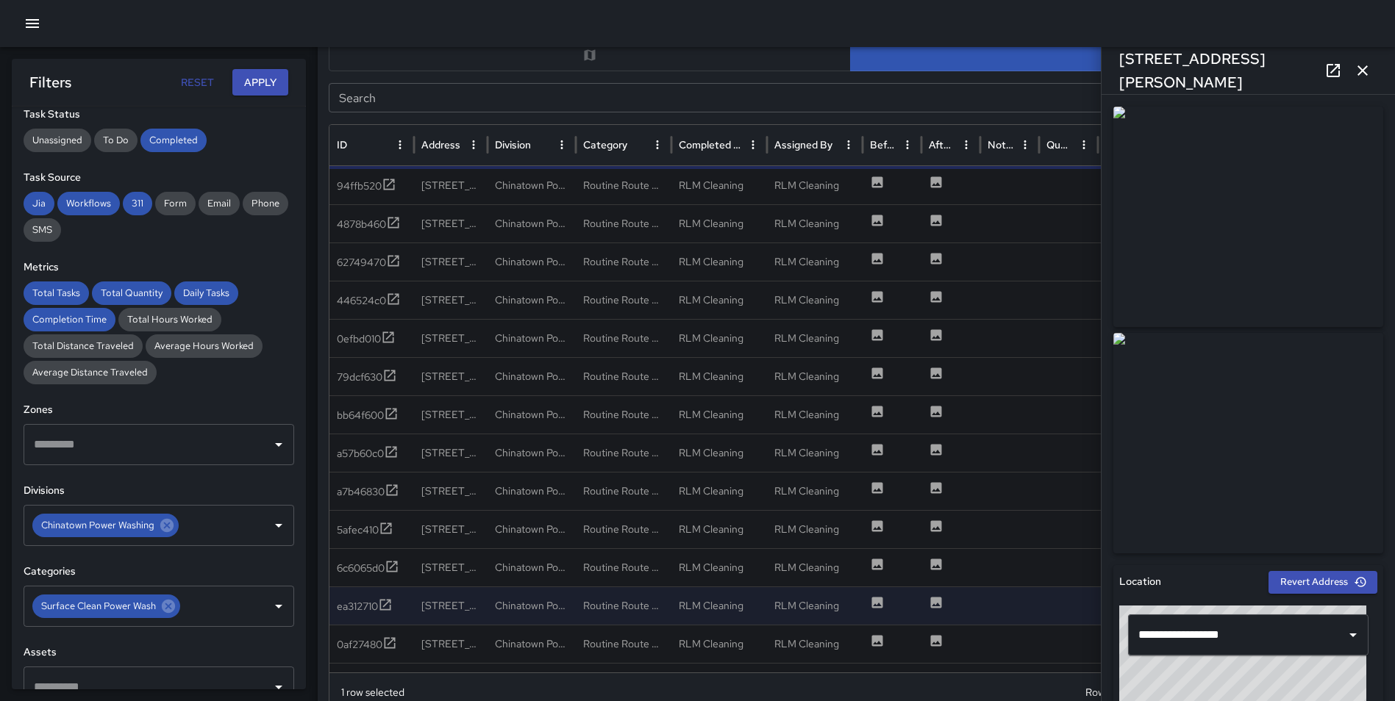
click at [1355, 65] on icon "button" at bounding box center [1363, 71] width 18 height 18
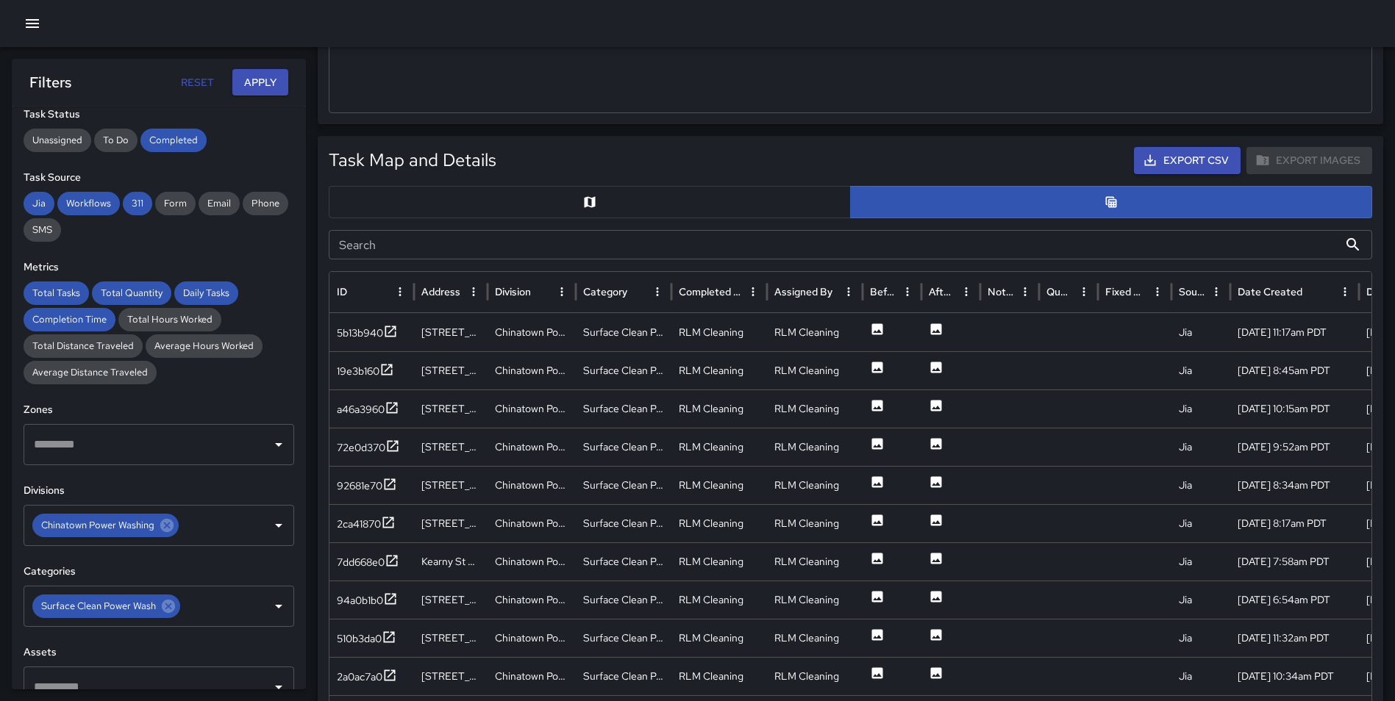
scroll to position [674, 0]
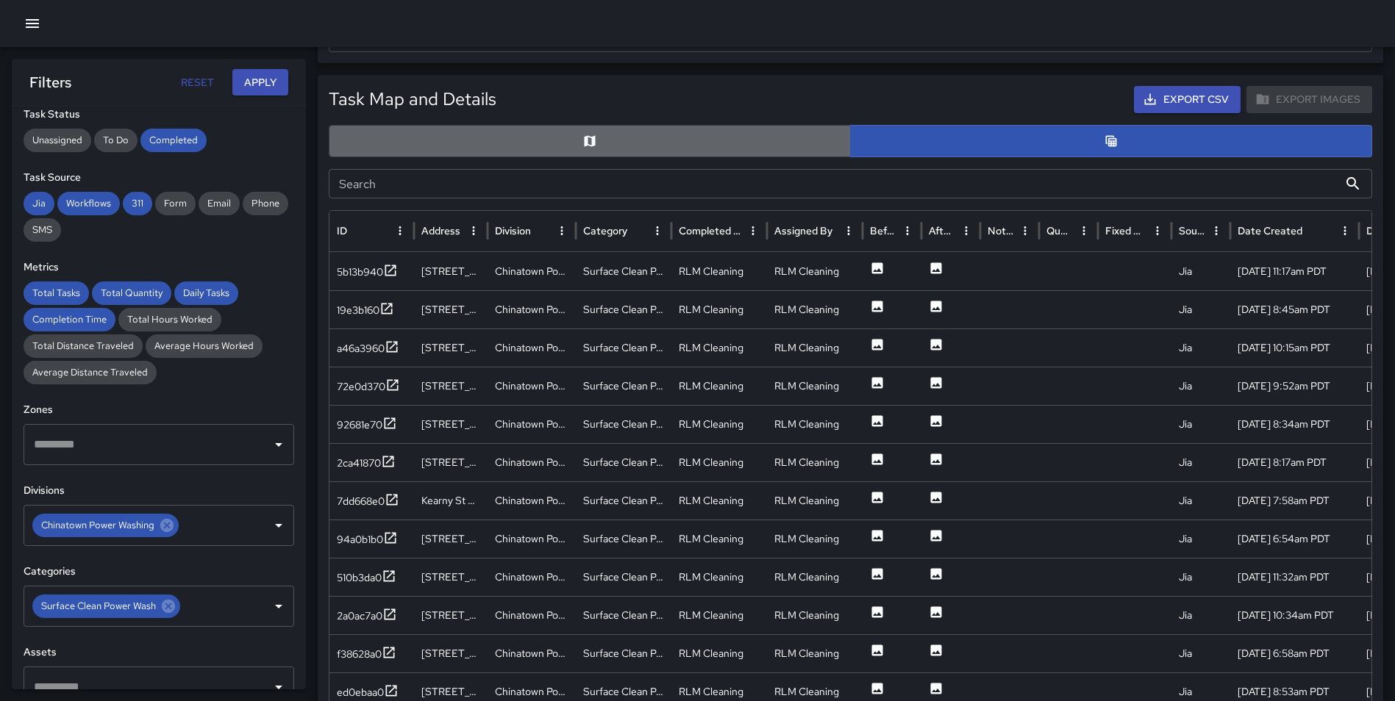
click at [636, 136] on button "button" at bounding box center [590, 141] width 522 height 32
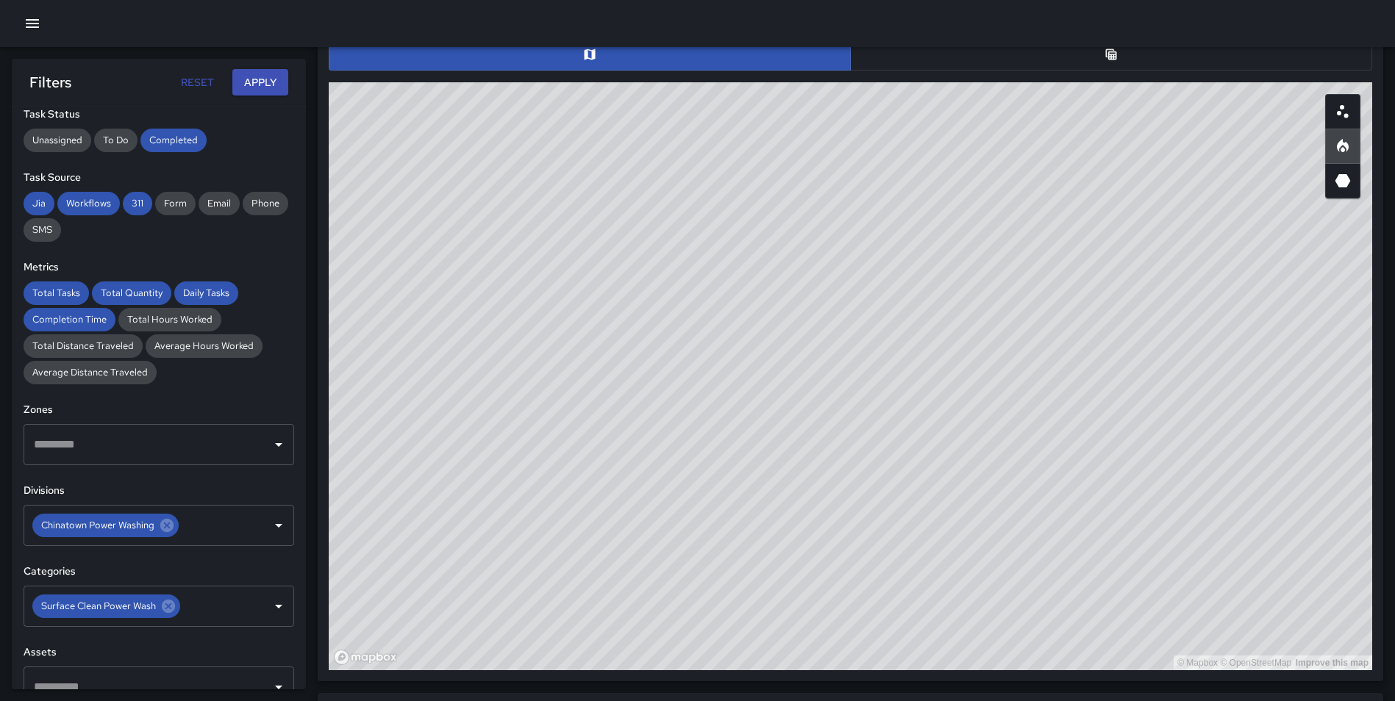
scroll to position [743, 0]
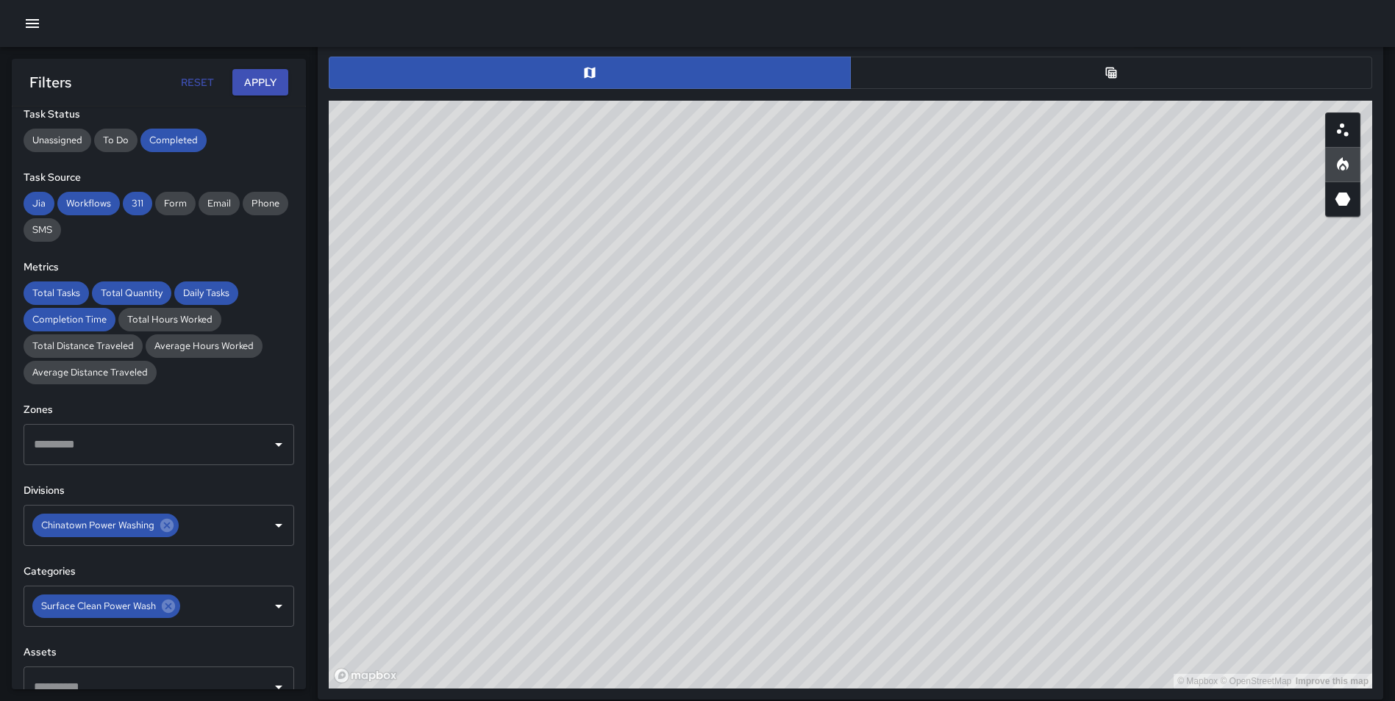
click at [1117, 401] on div "© Mapbox © OpenStreetMap Improve this map" at bounding box center [850, 395] width 1043 height 588
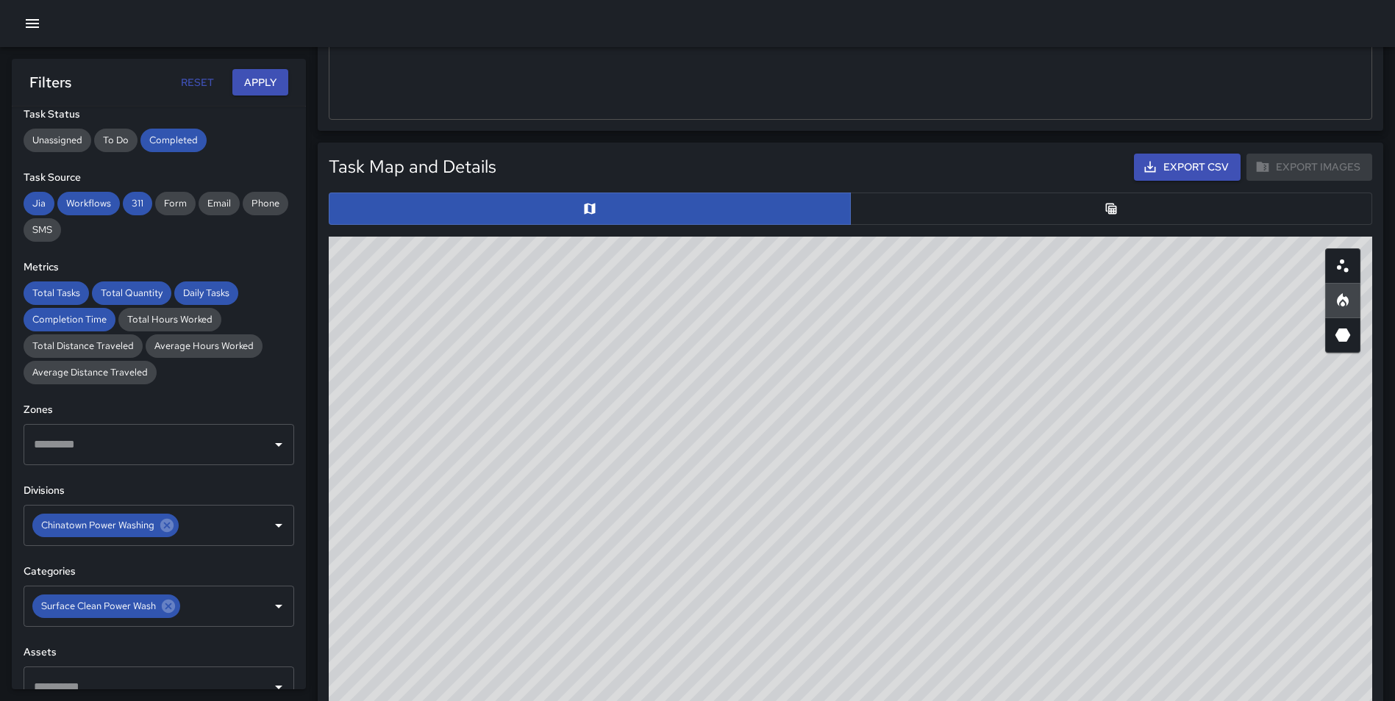
scroll to position [717, 0]
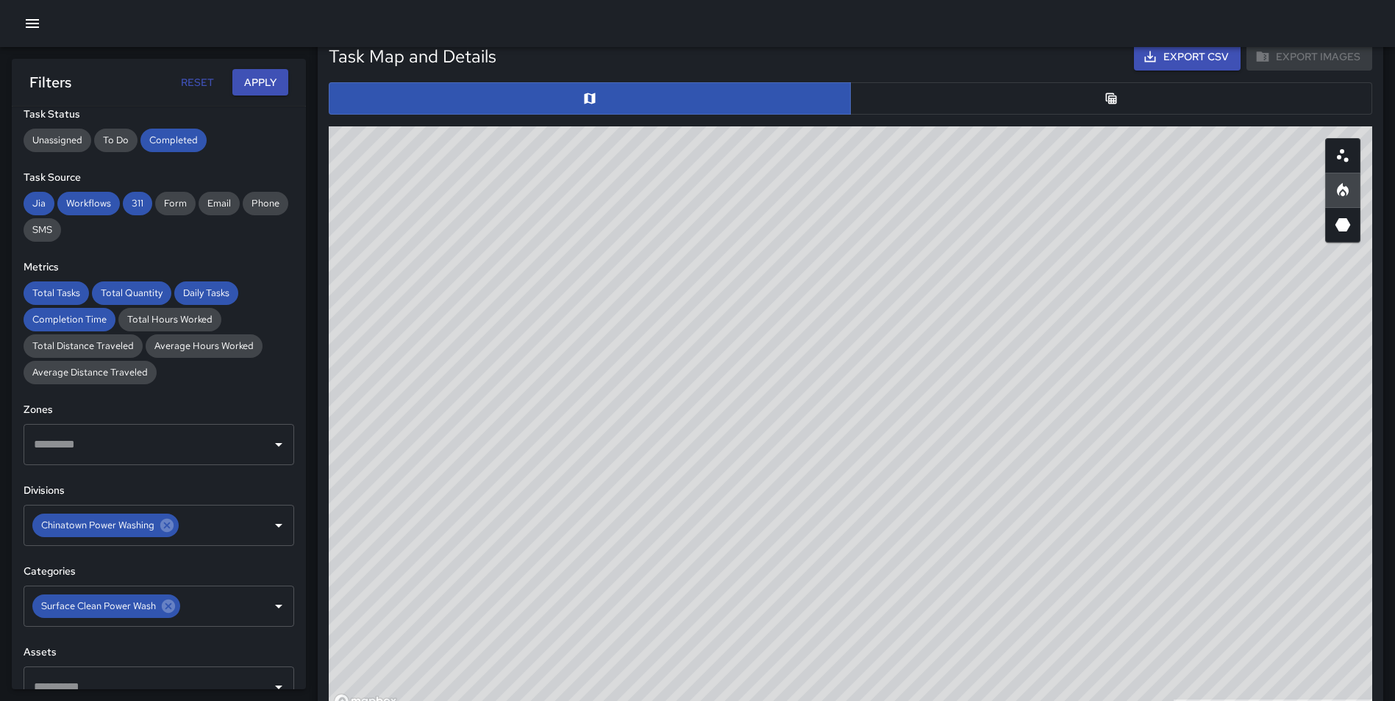
click at [1098, 101] on button "button" at bounding box center [1111, 98] width 522 height 32
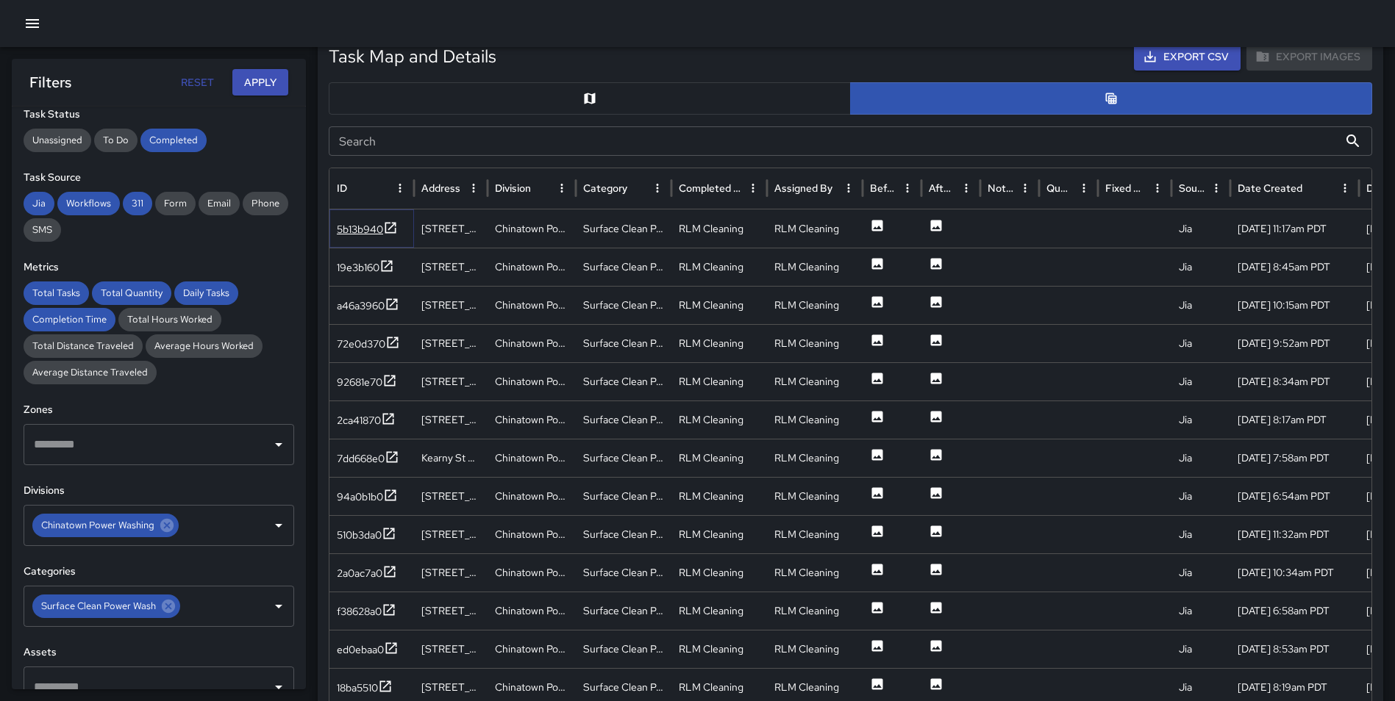
click at [386, 227] on icon at bounding box center [390, 227] width 11 height 11
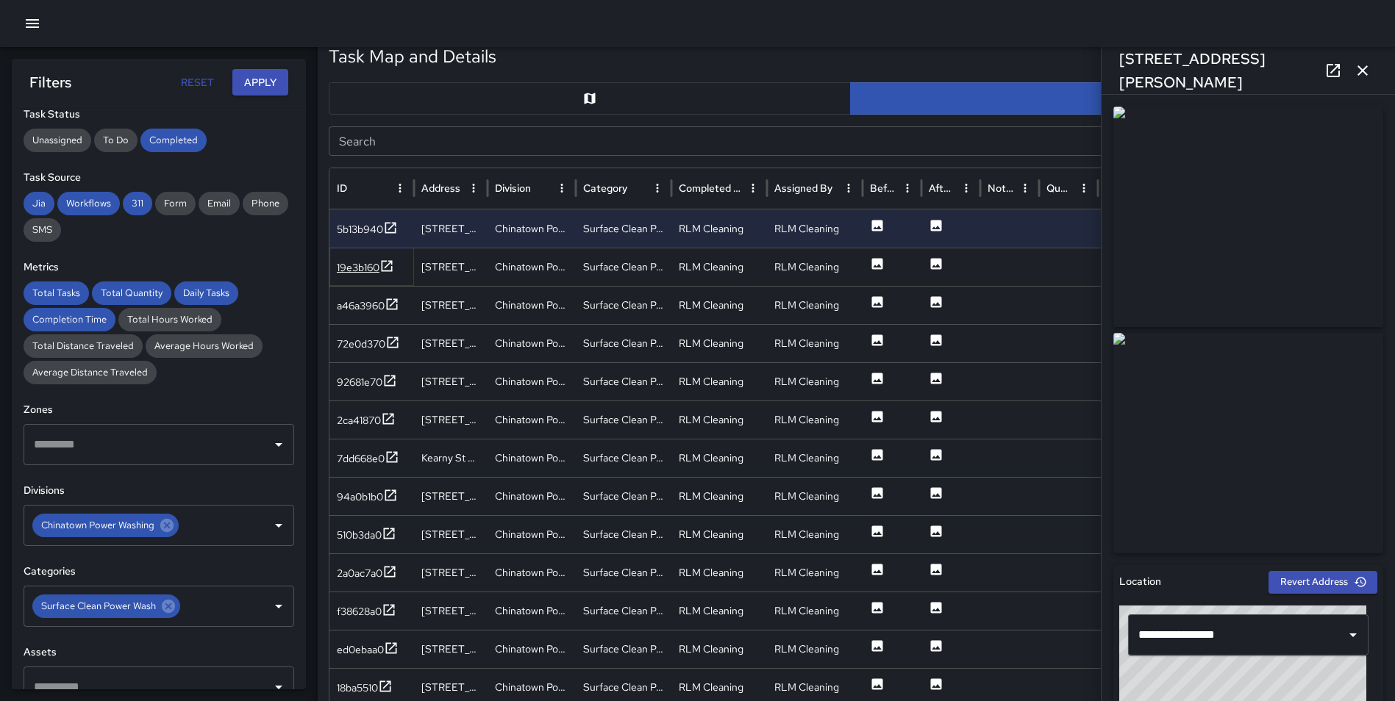
click at [392, 268] on icon at bounding box center [386, 266] width 15 height 15
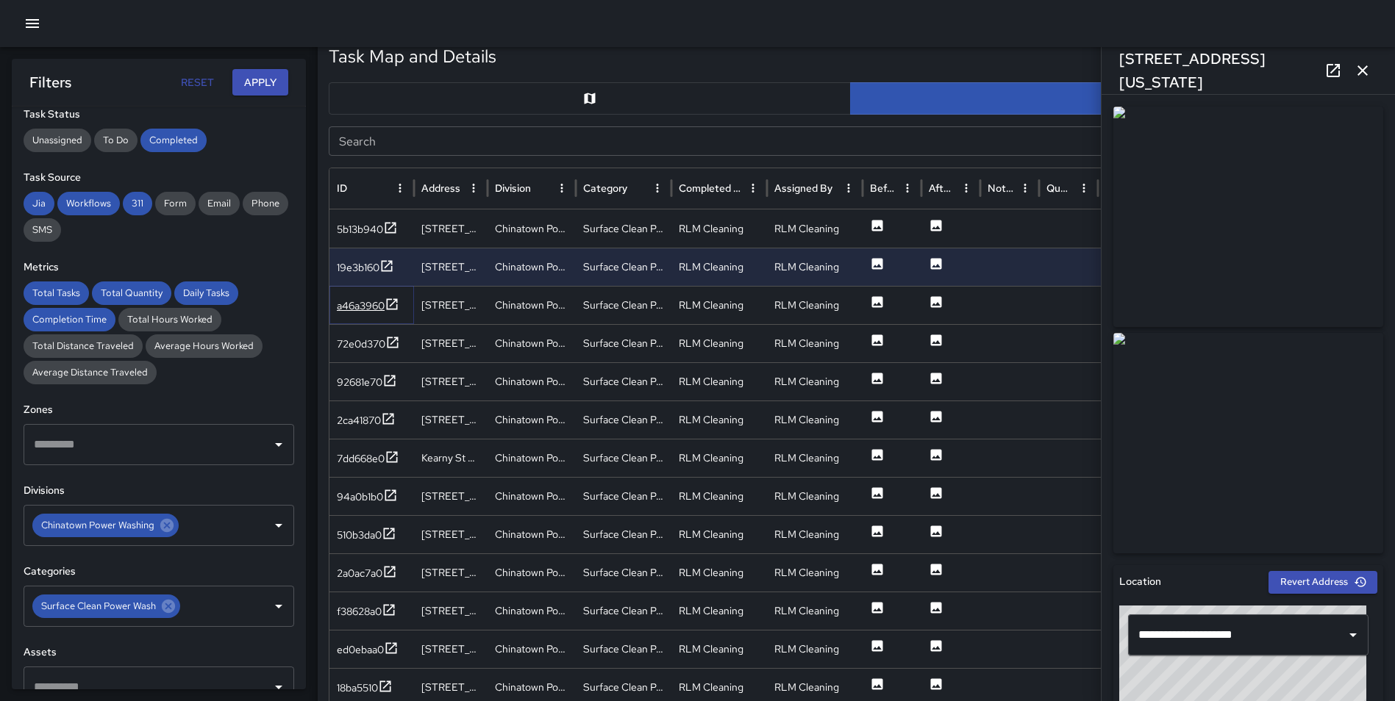
click at [393, 304] on icon at bounding box center [392, 304] width 15 height 15
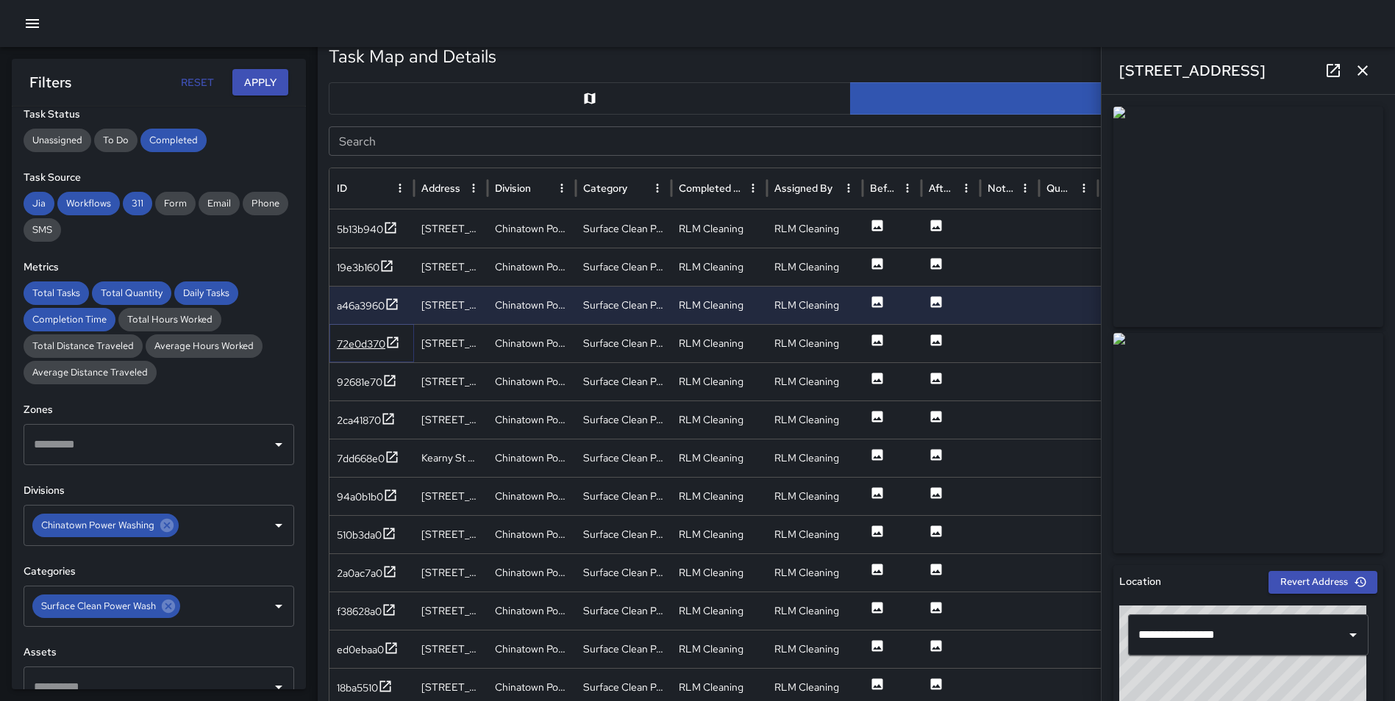
click at [396, 341] on icon at bounding box center [392, 342] width 11 height 11
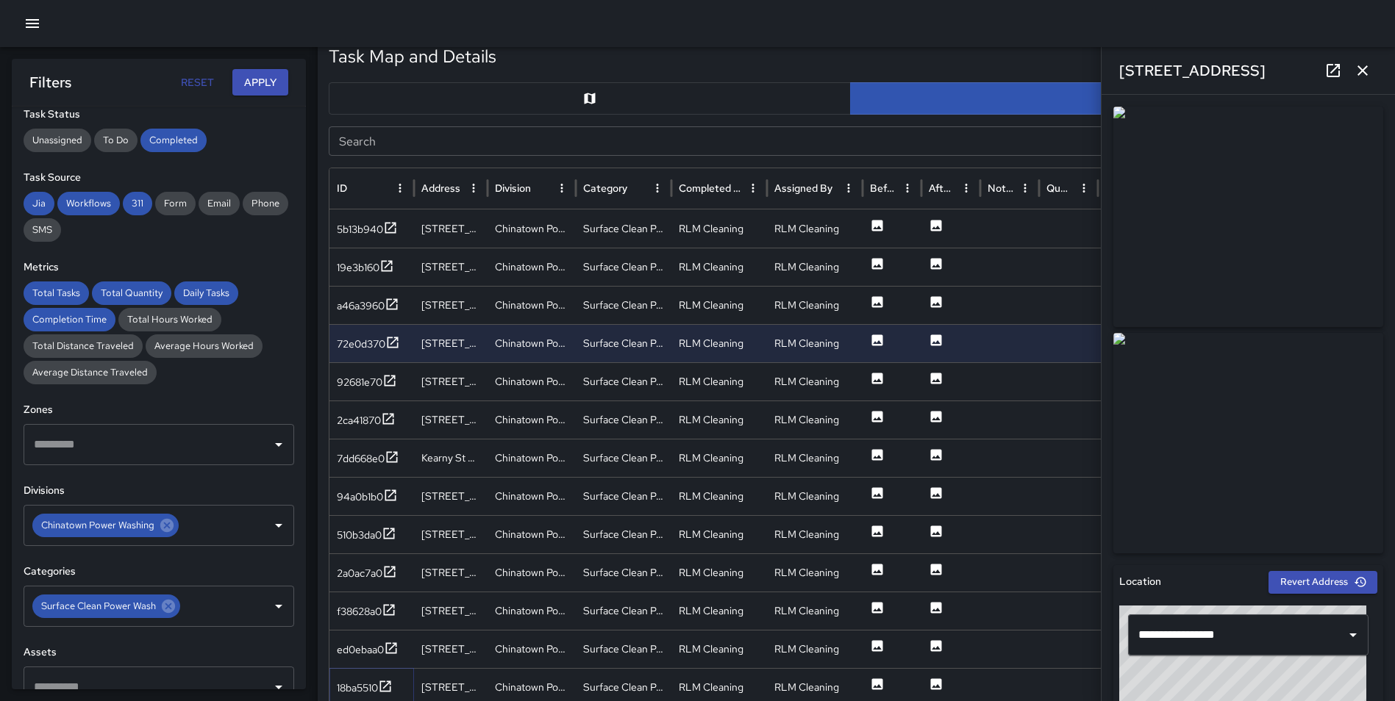
drag, startPoint x: 391, startPoint y: 685, endPoint x: 390, endPoint y: 665, distance: 20.6
click at [391, 685] on icon at bounding box center [385, 686] width 15 height 15
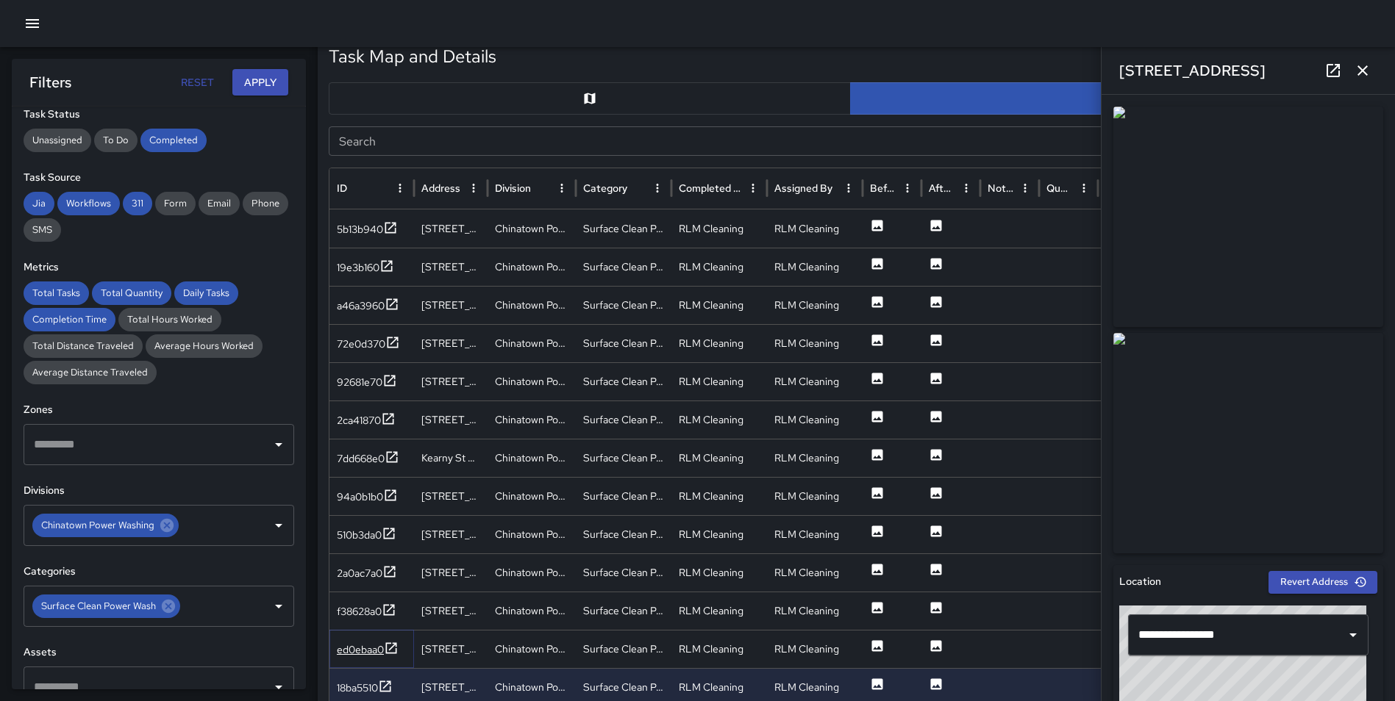
click at [391, 646] on icon at bounding box center [391, 648] width 15 height 15
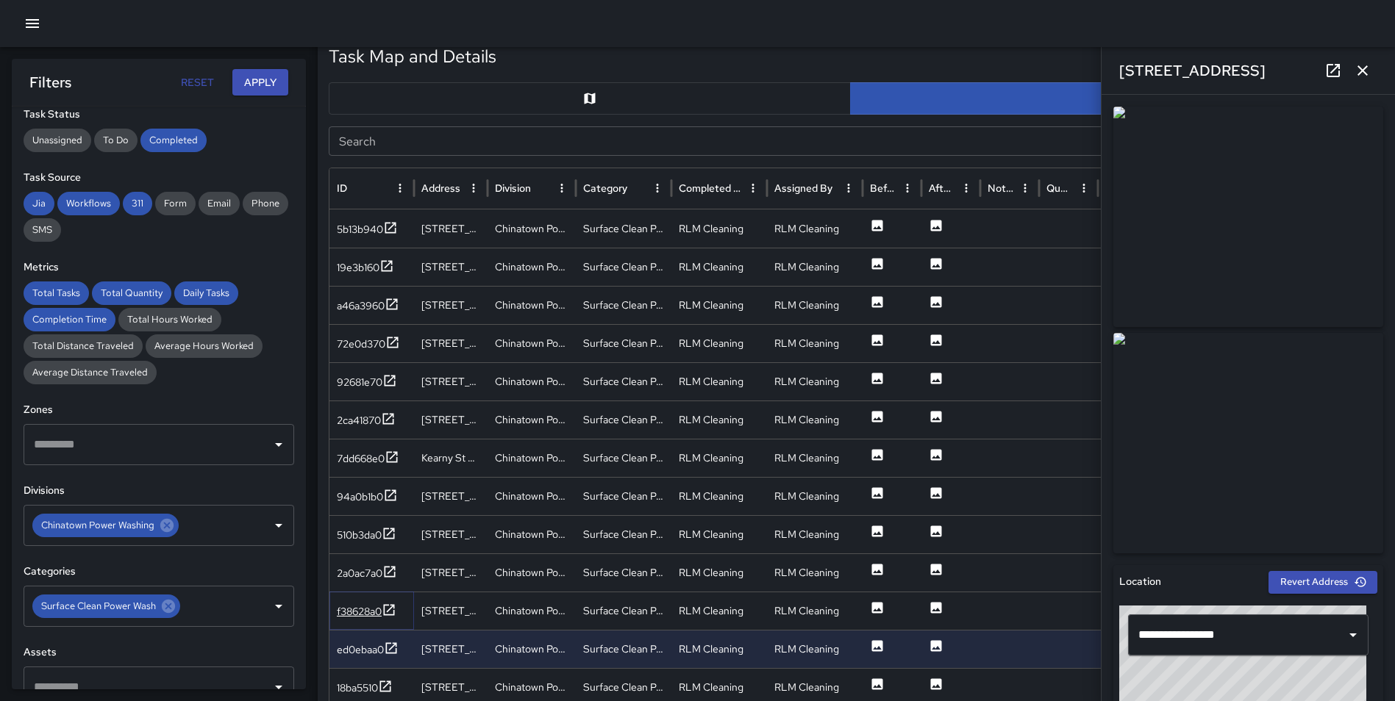
click at [391, 608] on icon at bounding box center [389, 610] width 15 height 15
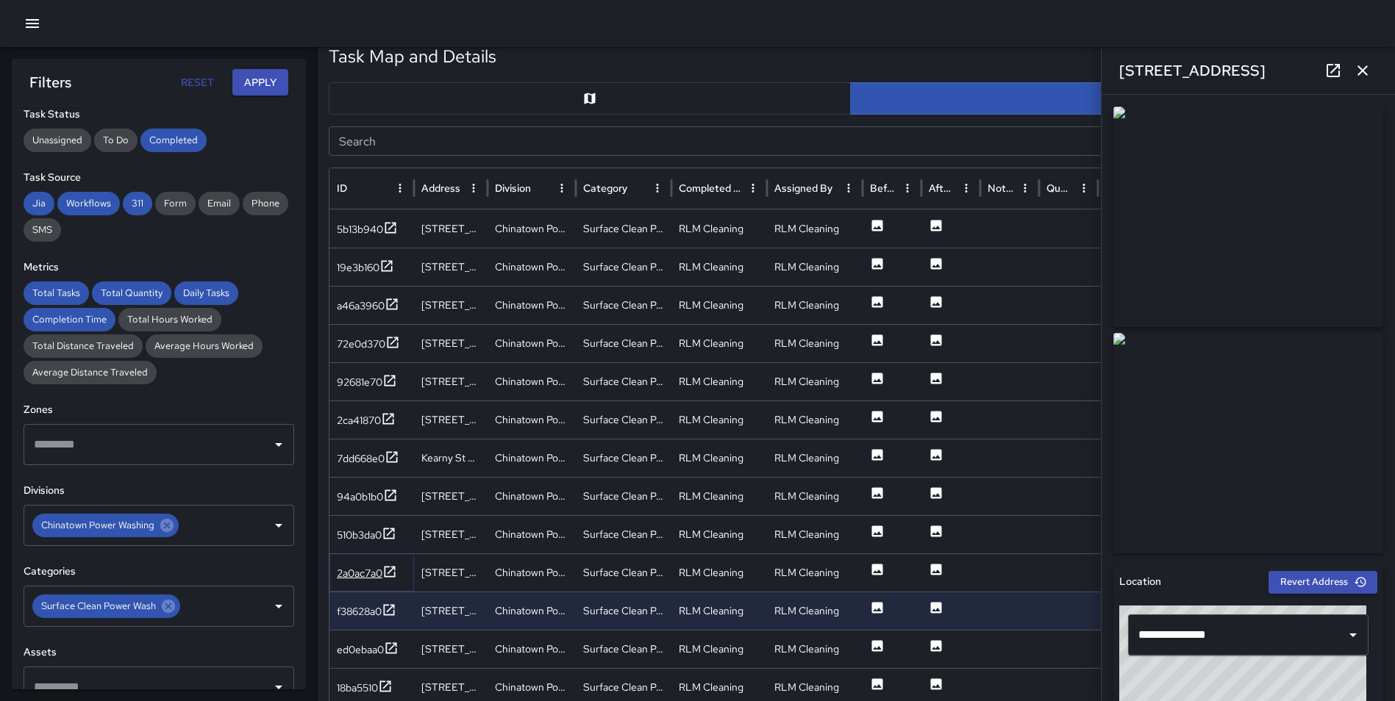
click at [392, 567] on icon at bounding box center [389, 572] width 15 height 15
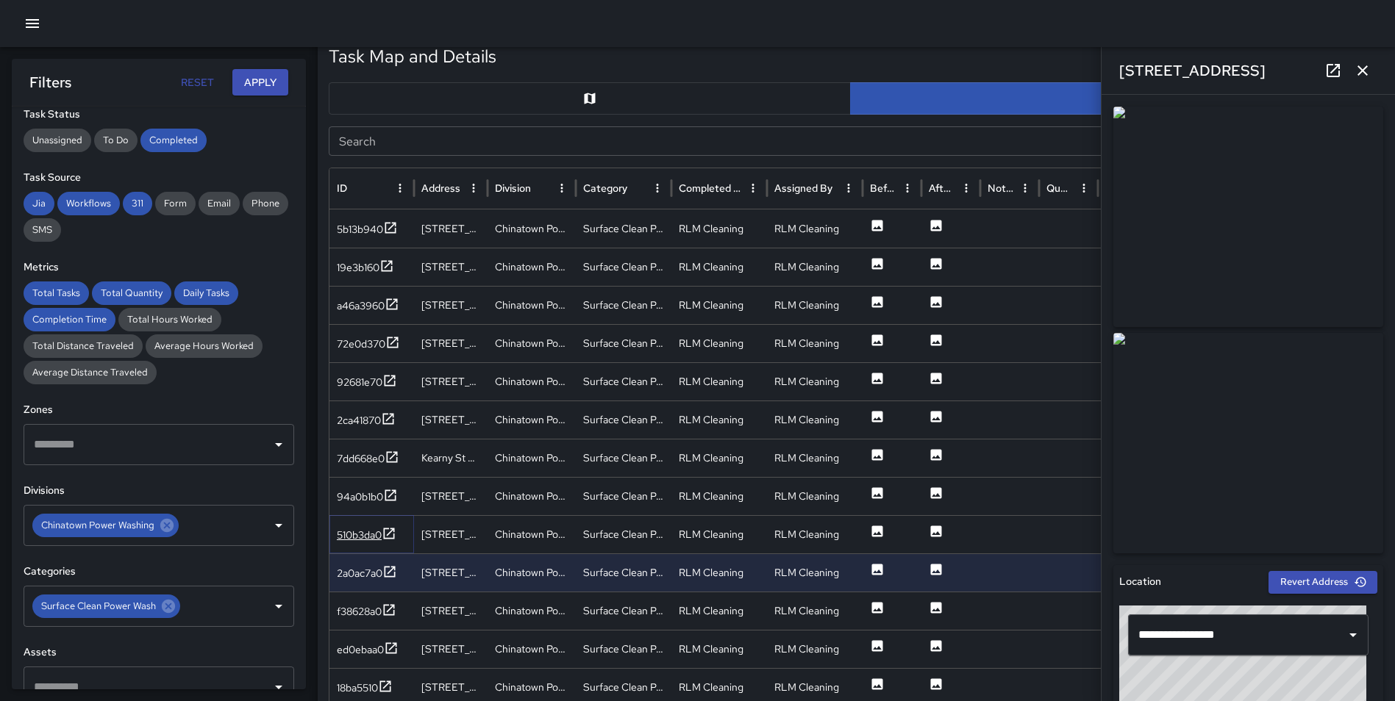
click at [391, 531] on icon at bounding box center [389, 533] width 15 height 15
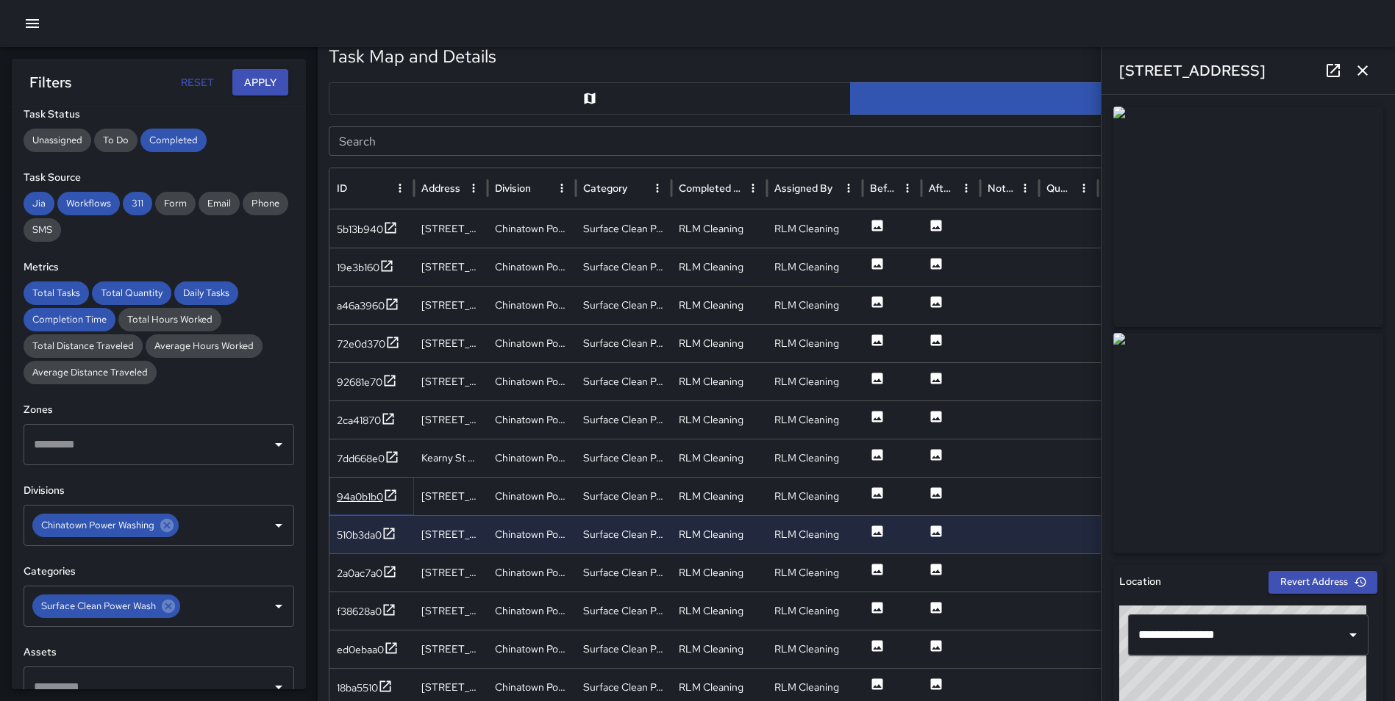
click at [387, 495] on icon at bounding box center [390, 495] width 15 height 15
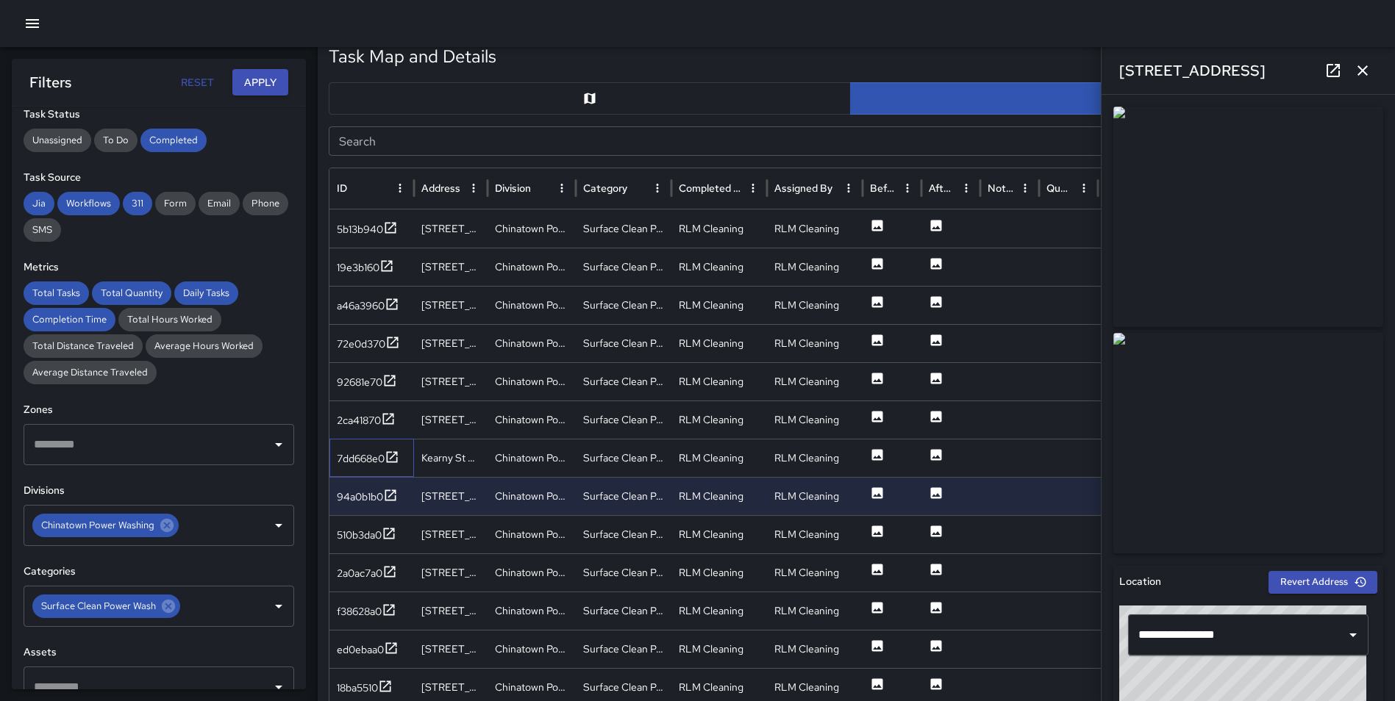
click at [401, 454] on div "7dd668e0" at bounding box center [371, 458] width 85 height 38
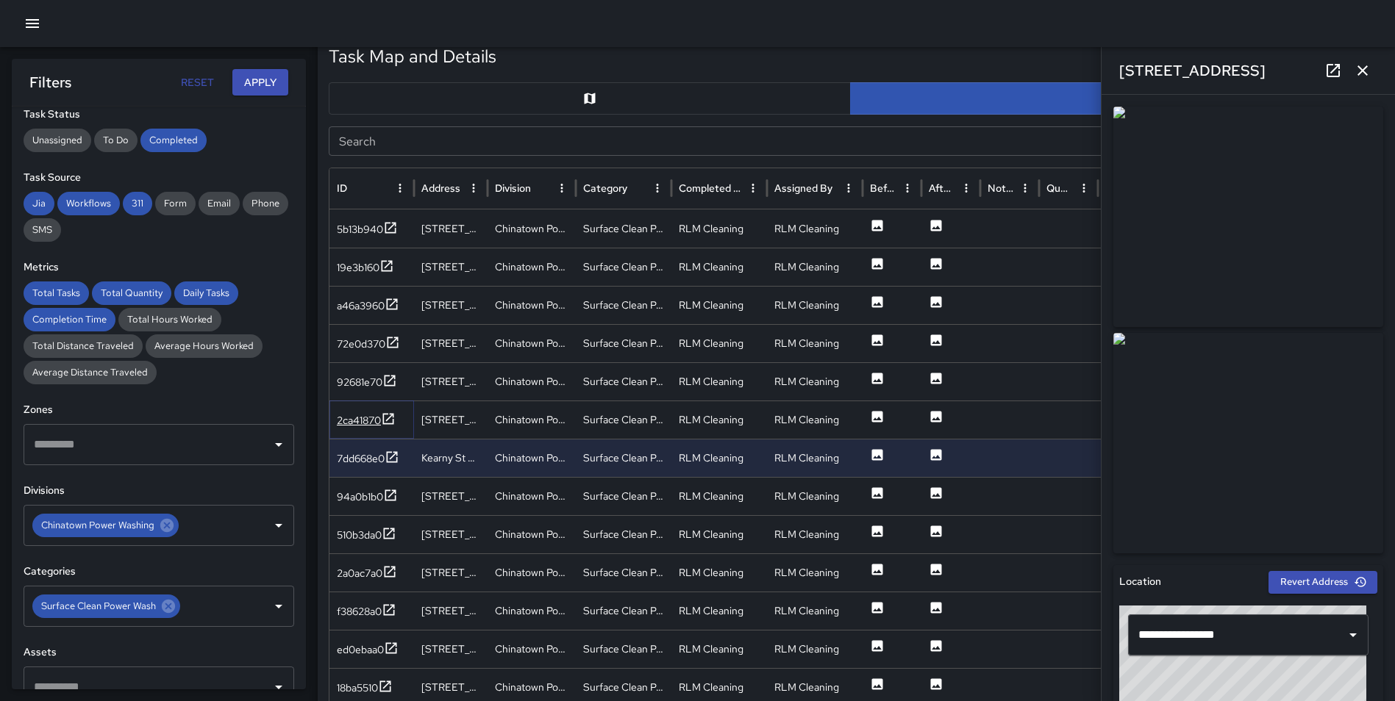
click at [393, 415] on icon at bounding box center [388, 418] width 11 height 11
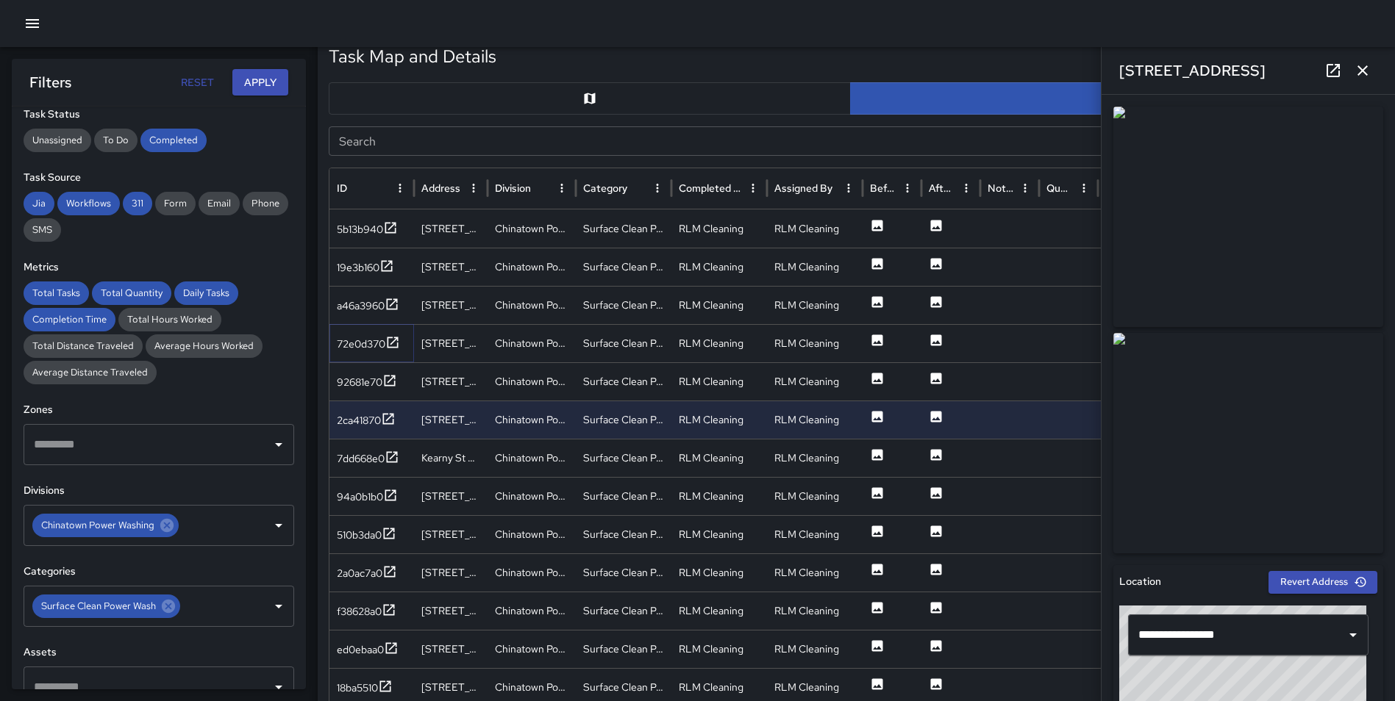
drag, startPoint x: 395, startPoint y: 338, endPoint x: 390, endPoint y: 322, distance: 16.8
click at [395, 339] on icon at bounding box center [392, 342] width 15 height 15
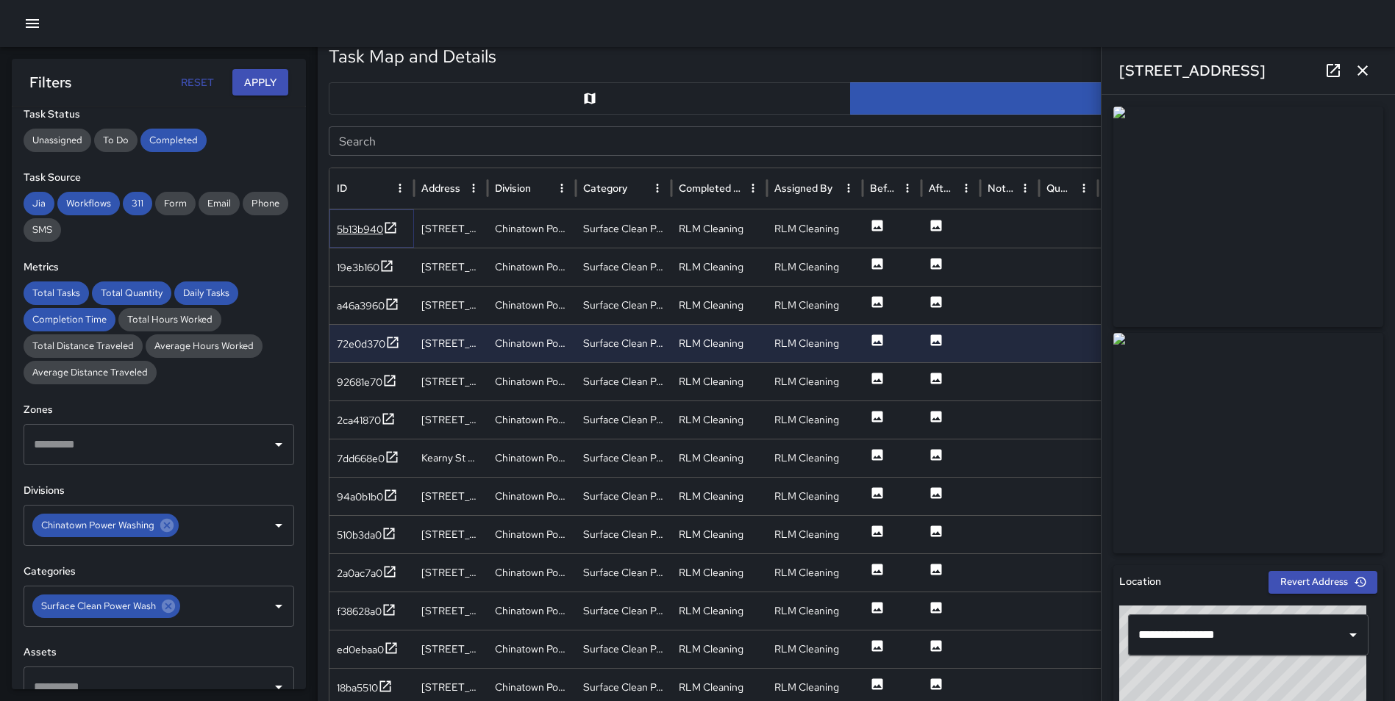
click at [391, 223] on icon at bounding box center [390, 228] width 15 height 15
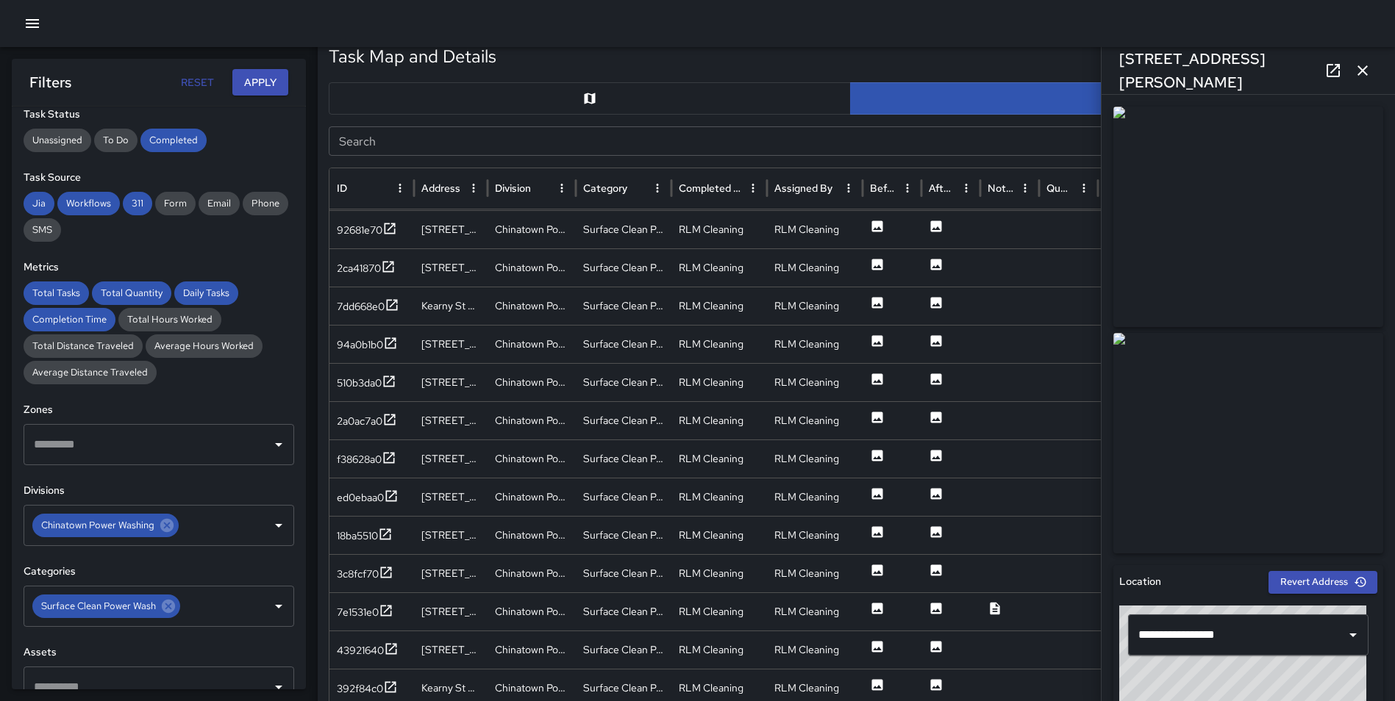
scroll to position [168, 0]
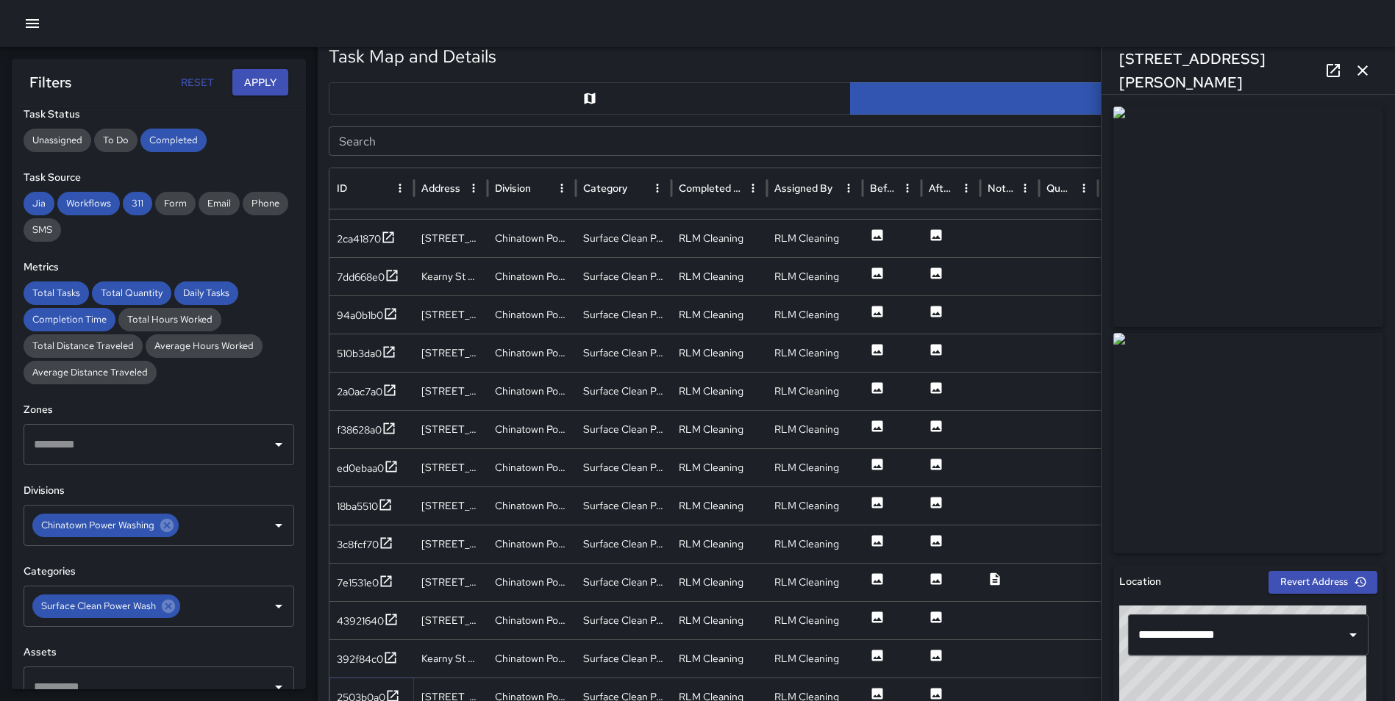
click at [394, 690] on icon at bounding box center [392, 696] width 15 height 15
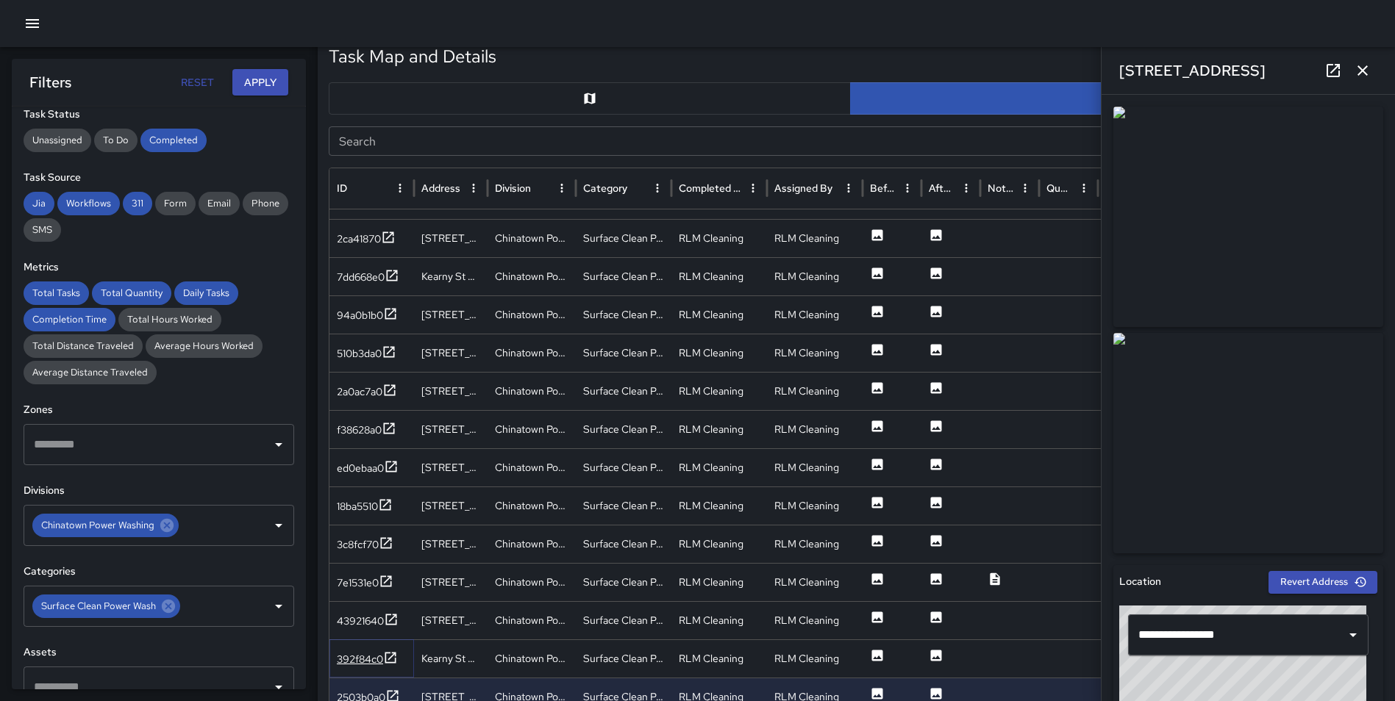
click at [393, 651] on icon at bounding box center [390, 658] width 15 height 15
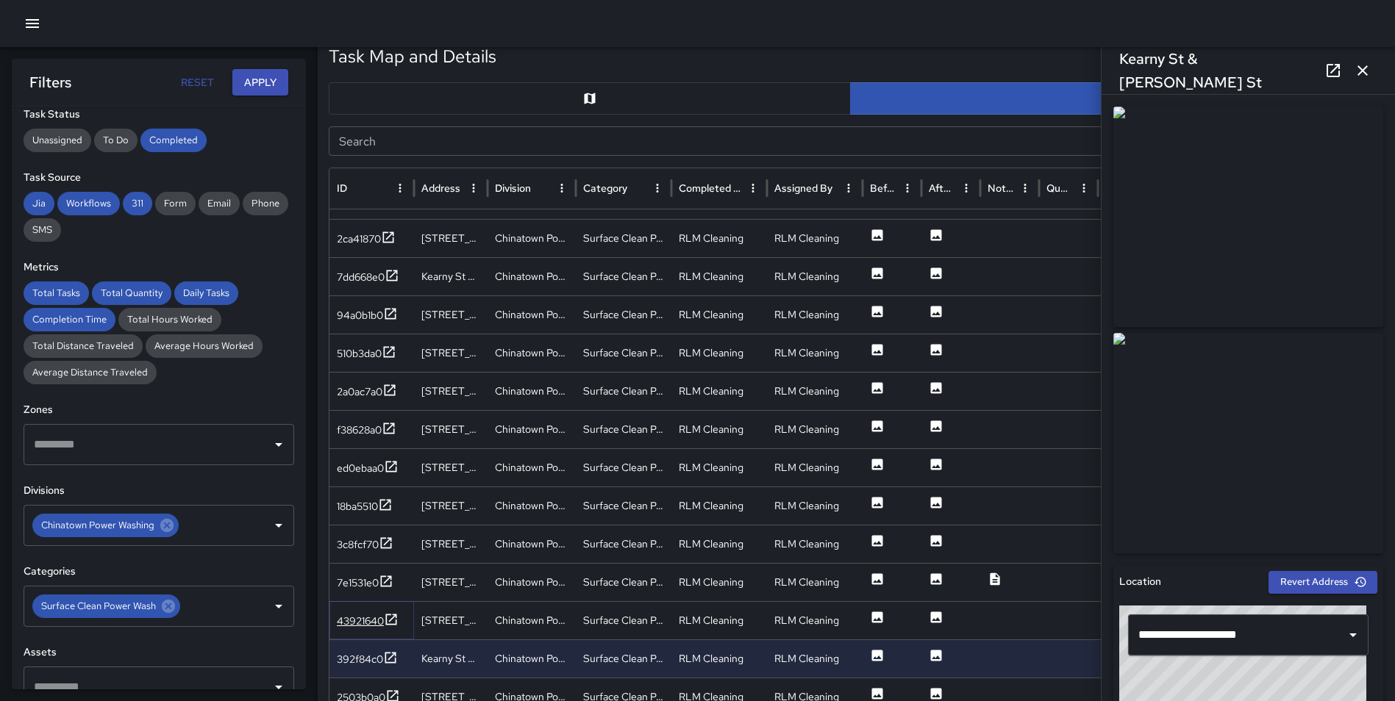
click at [390, 617] on icon at bounding box center [391, 619] width 15 height 15
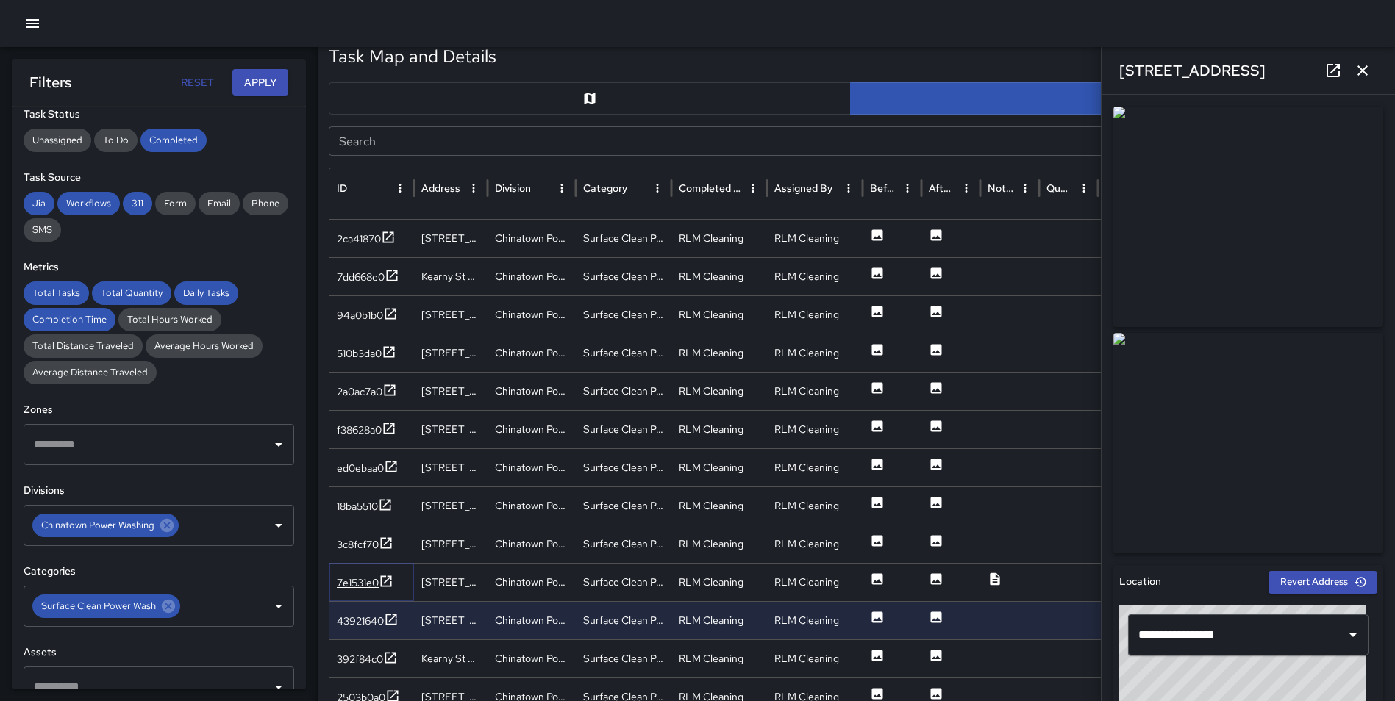
click at [385, 574] on icon at bounding box center [386, 581] width 15 height 15
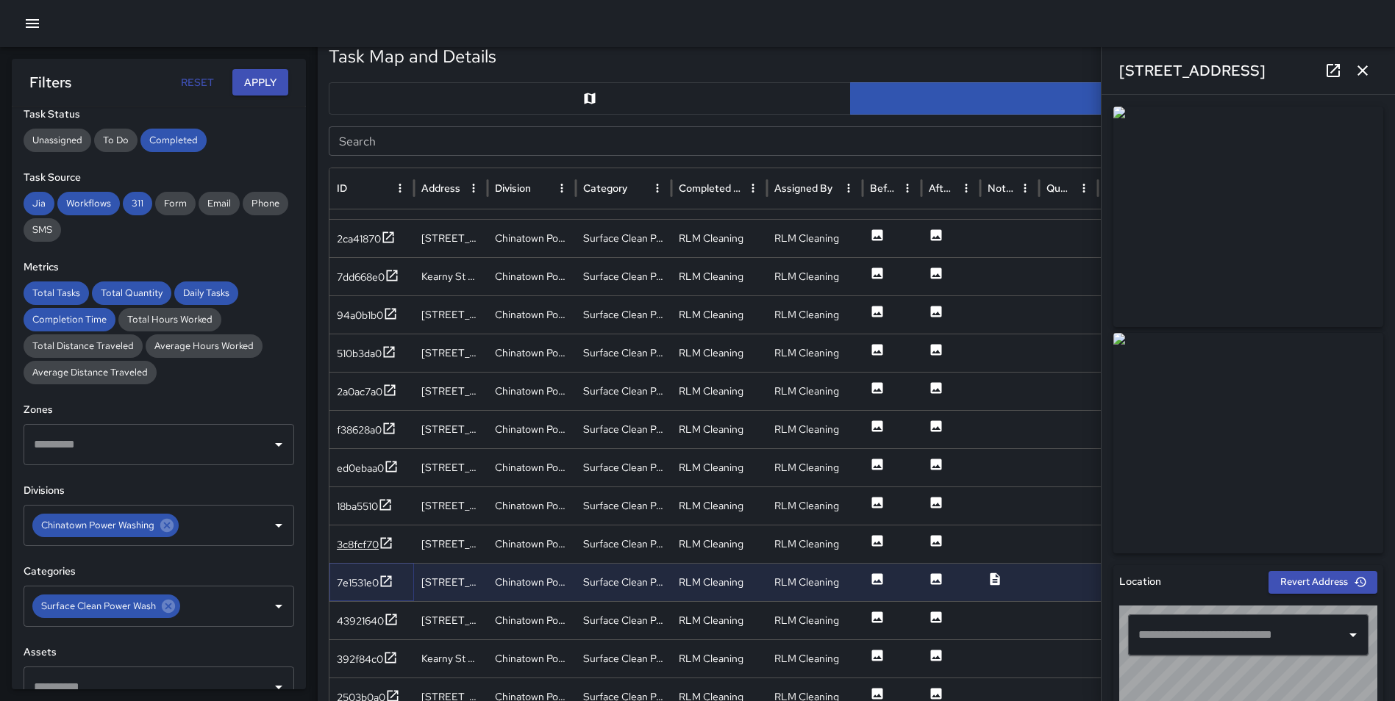
type input "**********"
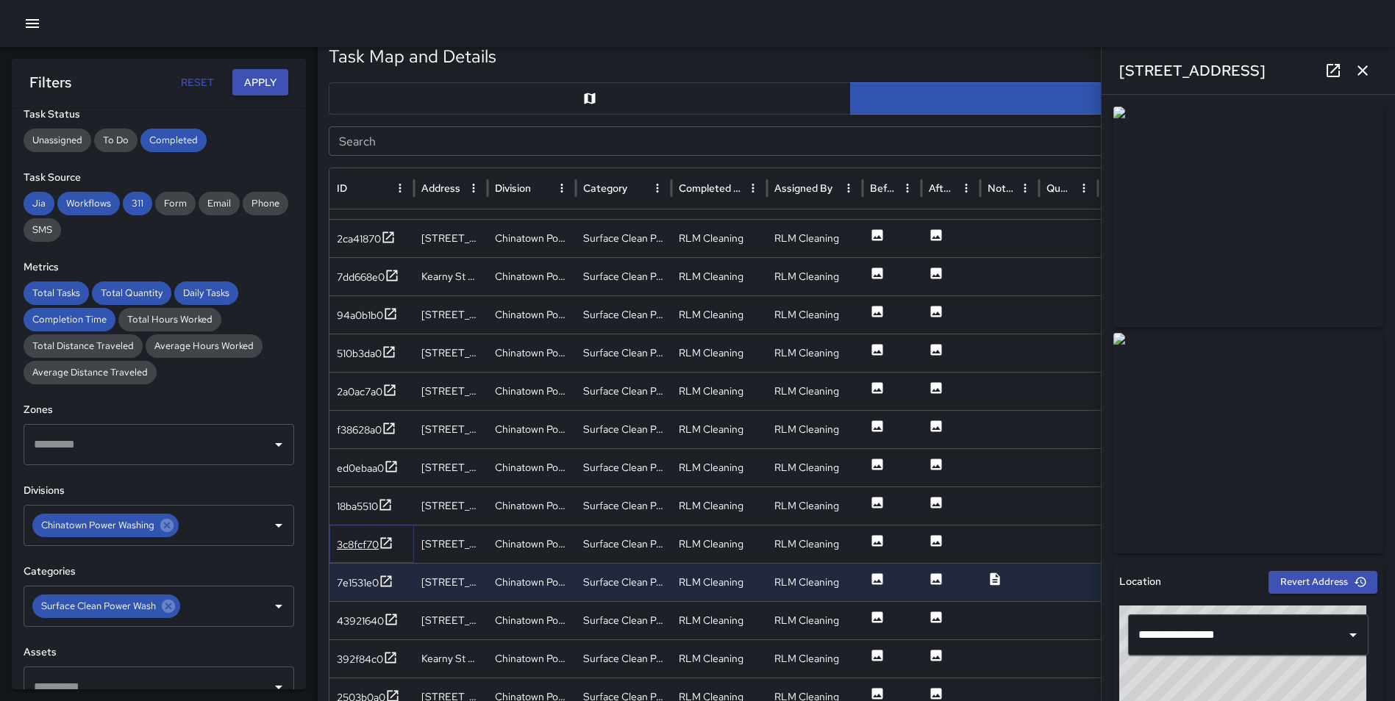
click at [387, 539] on icon at bounding box center [386, 543] width 15 height 15
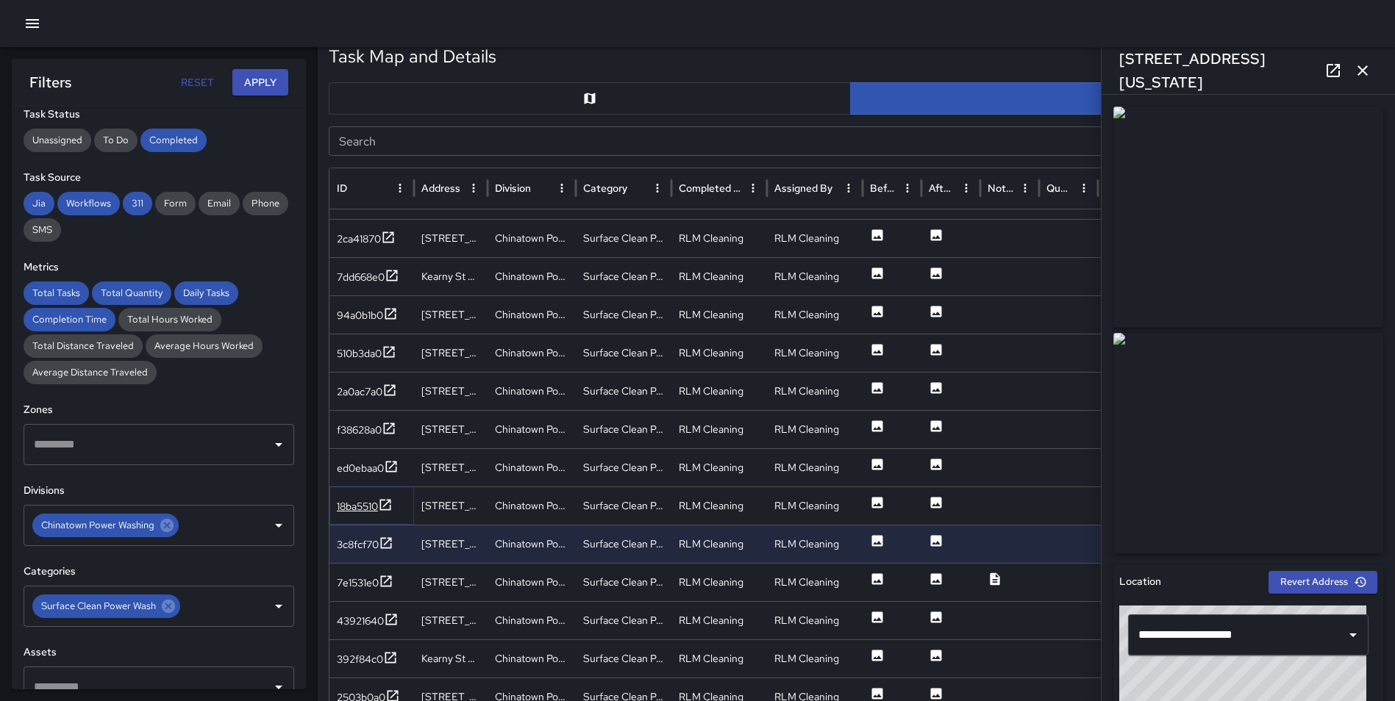
click at [390, 501] on icon at bounding box center [385, 504] width 11 height 11
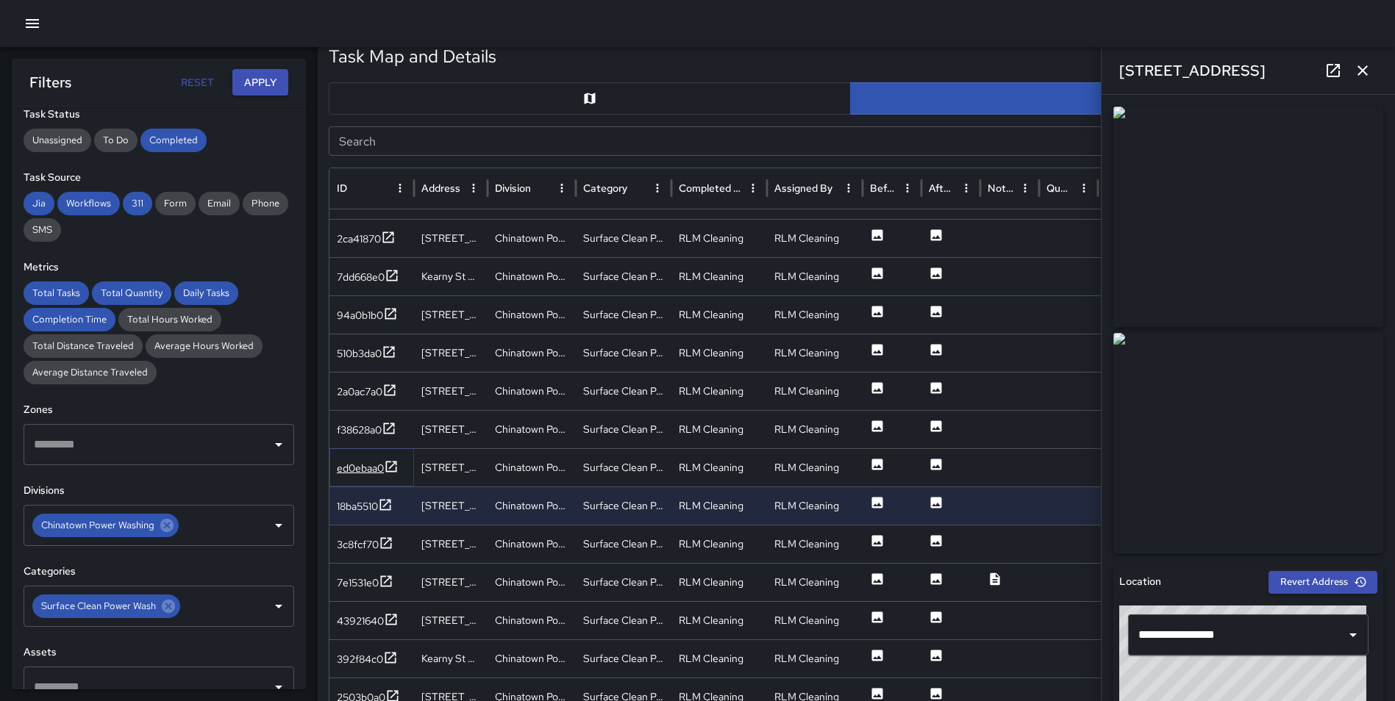
click at [390, 464] on icon at bounding box center [391, 467] width 15 height 15
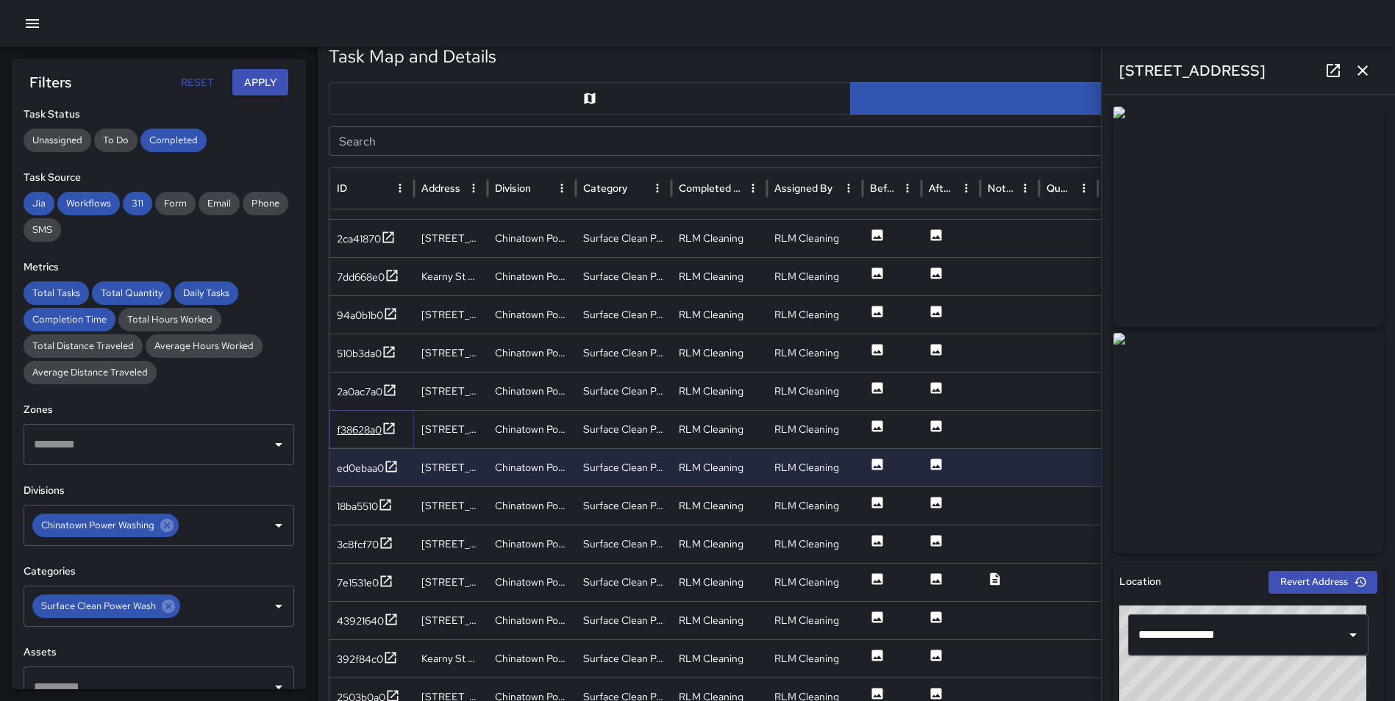
click at [391, 421] on icon at bounding box center [389, 428] width 15 height 15
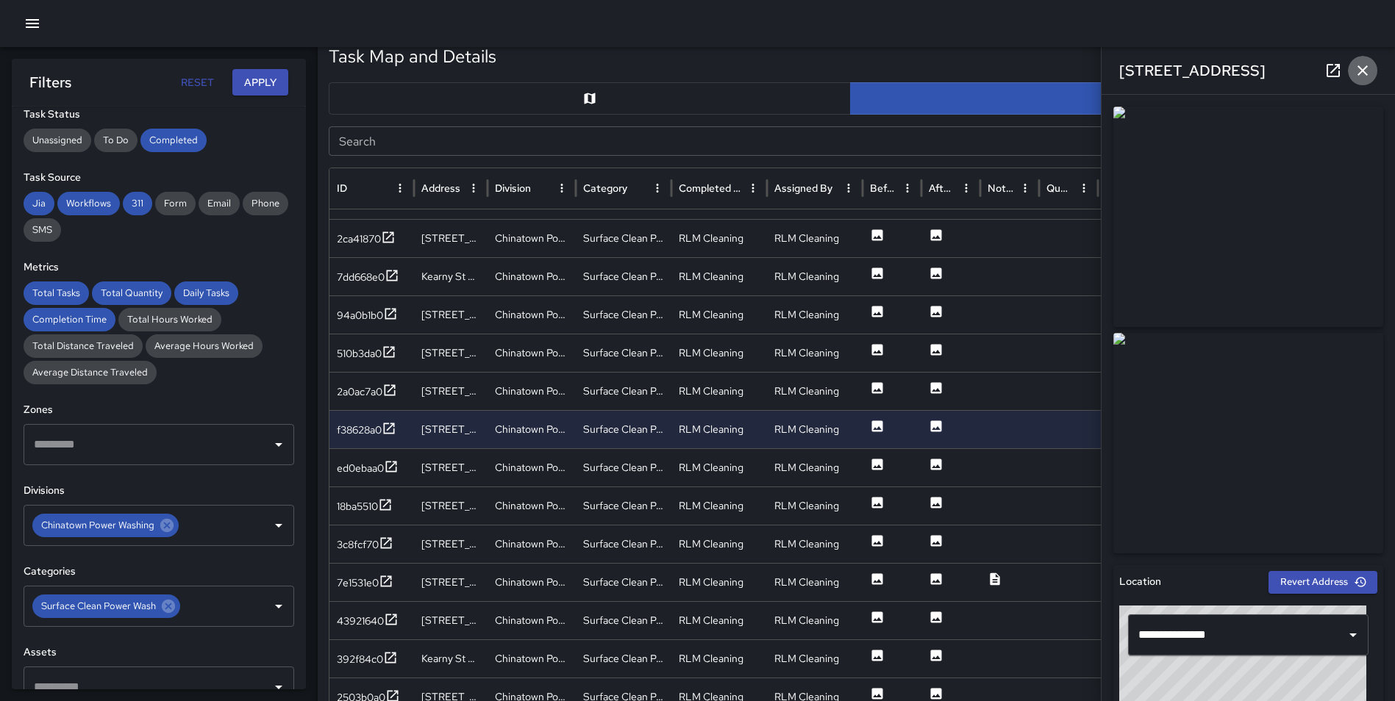
click at [1362, 68] on icon "button" at bounding box center [1363, 71] width 18 height 18
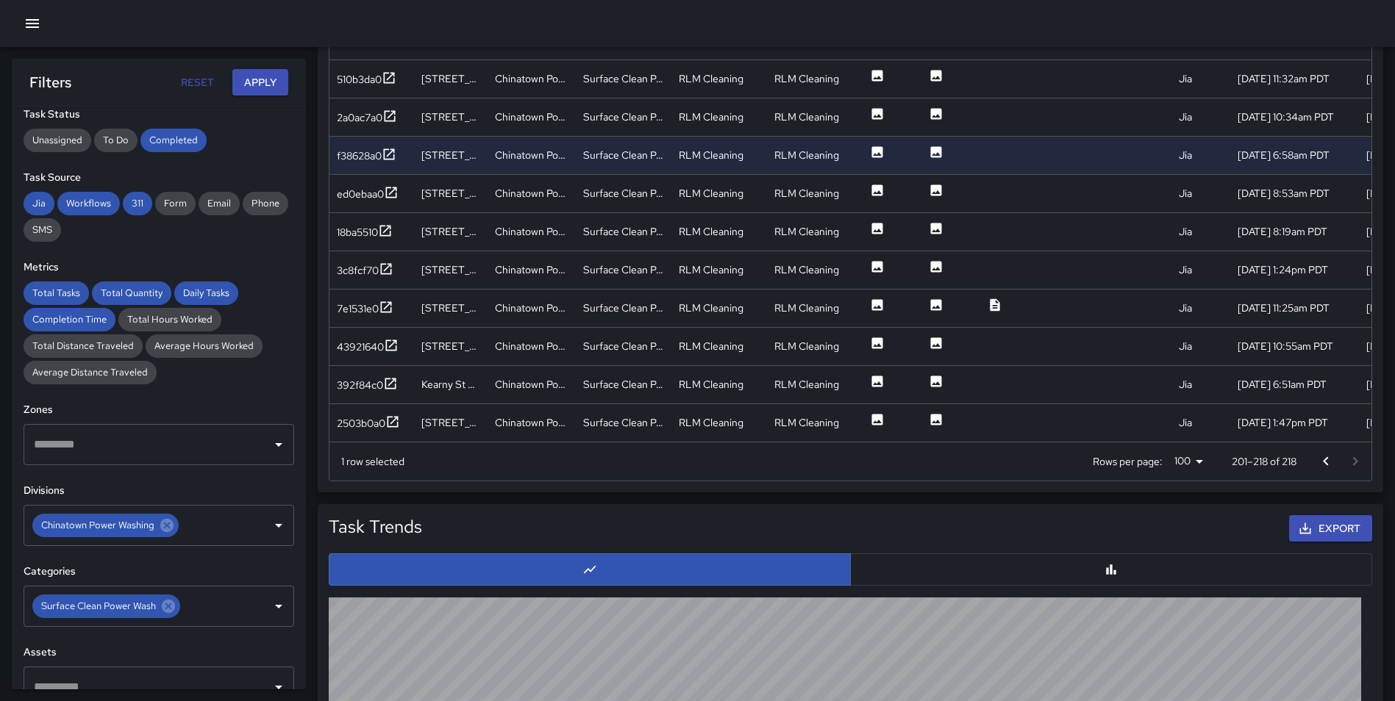
scroll to position [934, 0]
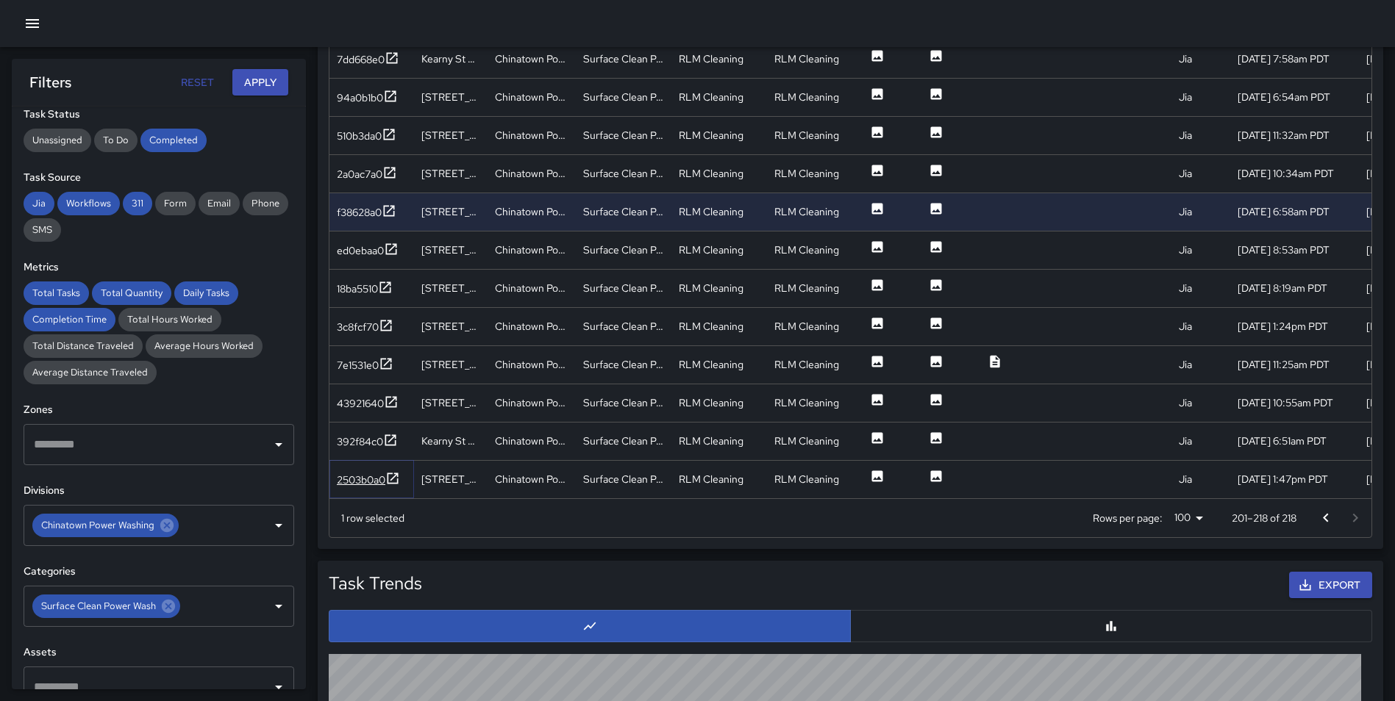
click at [395, 475] on icon at bounding box center [392, 478] width 15 height 15
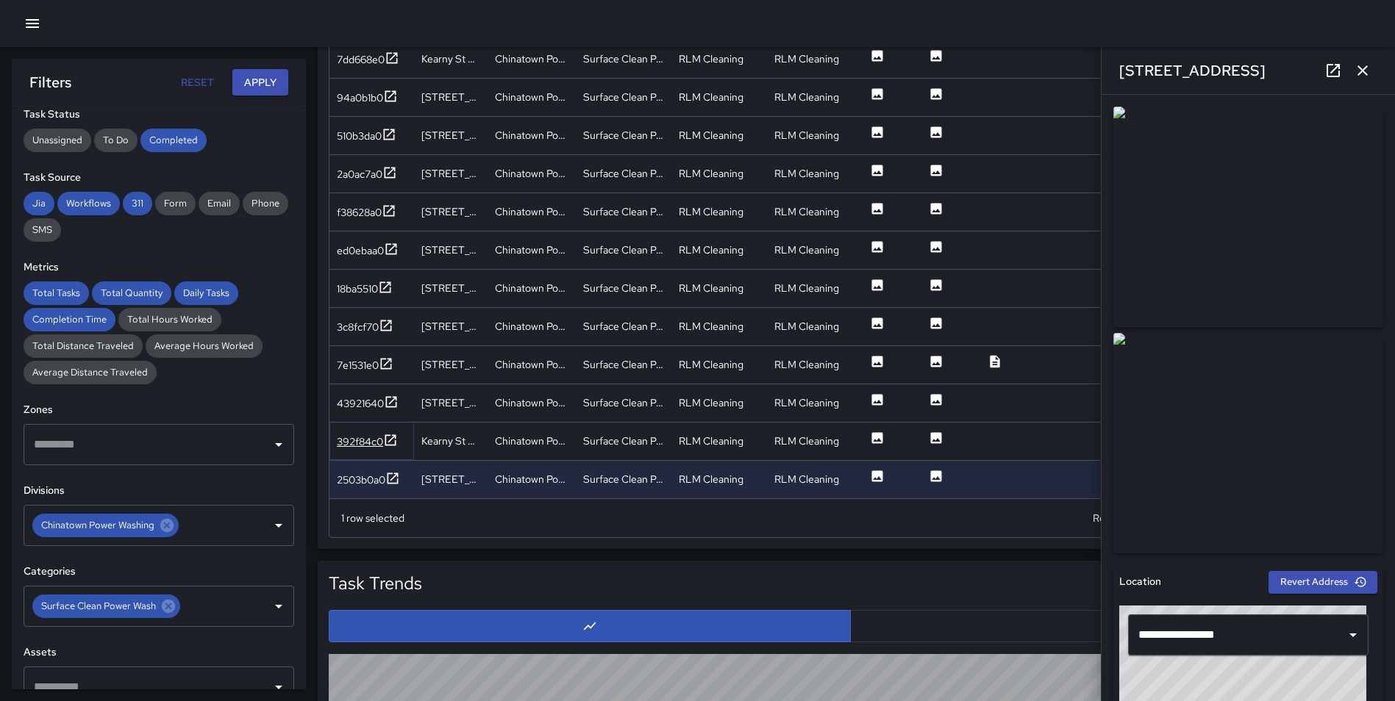
click at [394, 437] on icon at bounding box center [390, 440] width 11 height 11
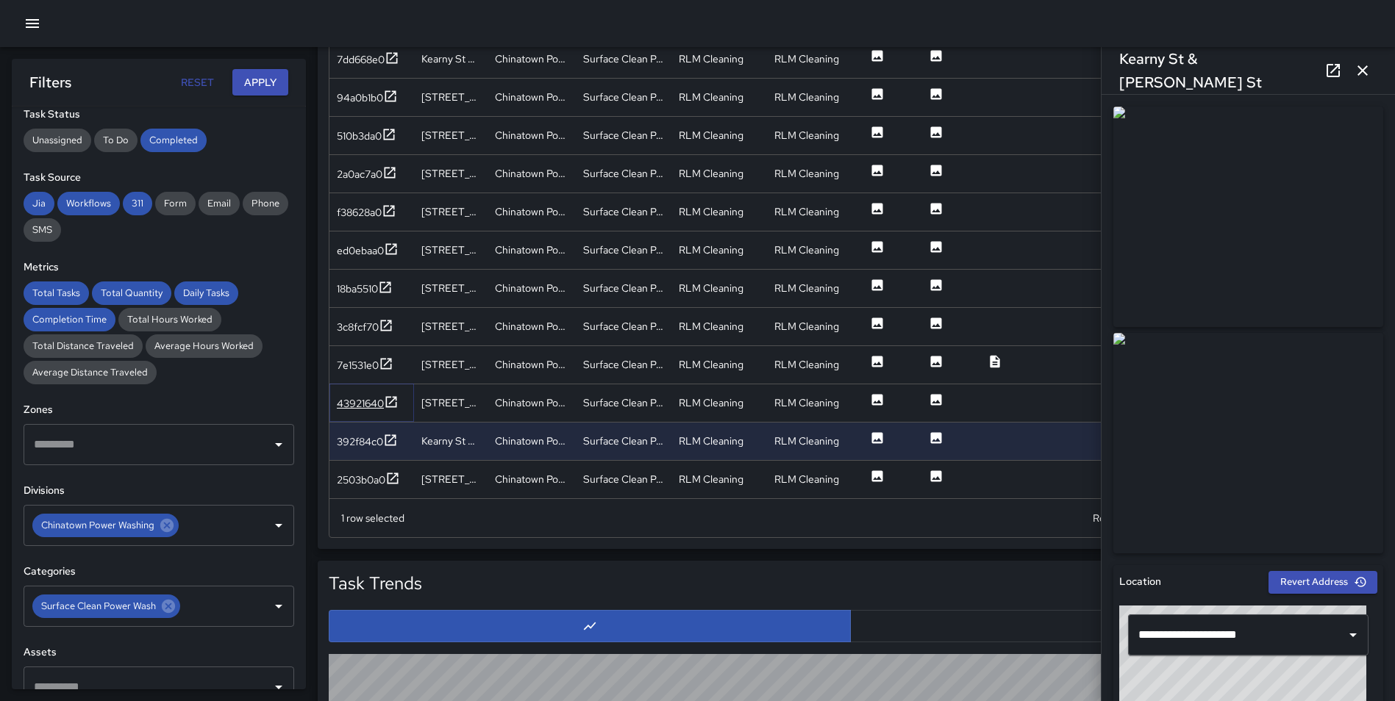
click at [390, 395] on icon at bounding box center [391, 402] width 15 height 15
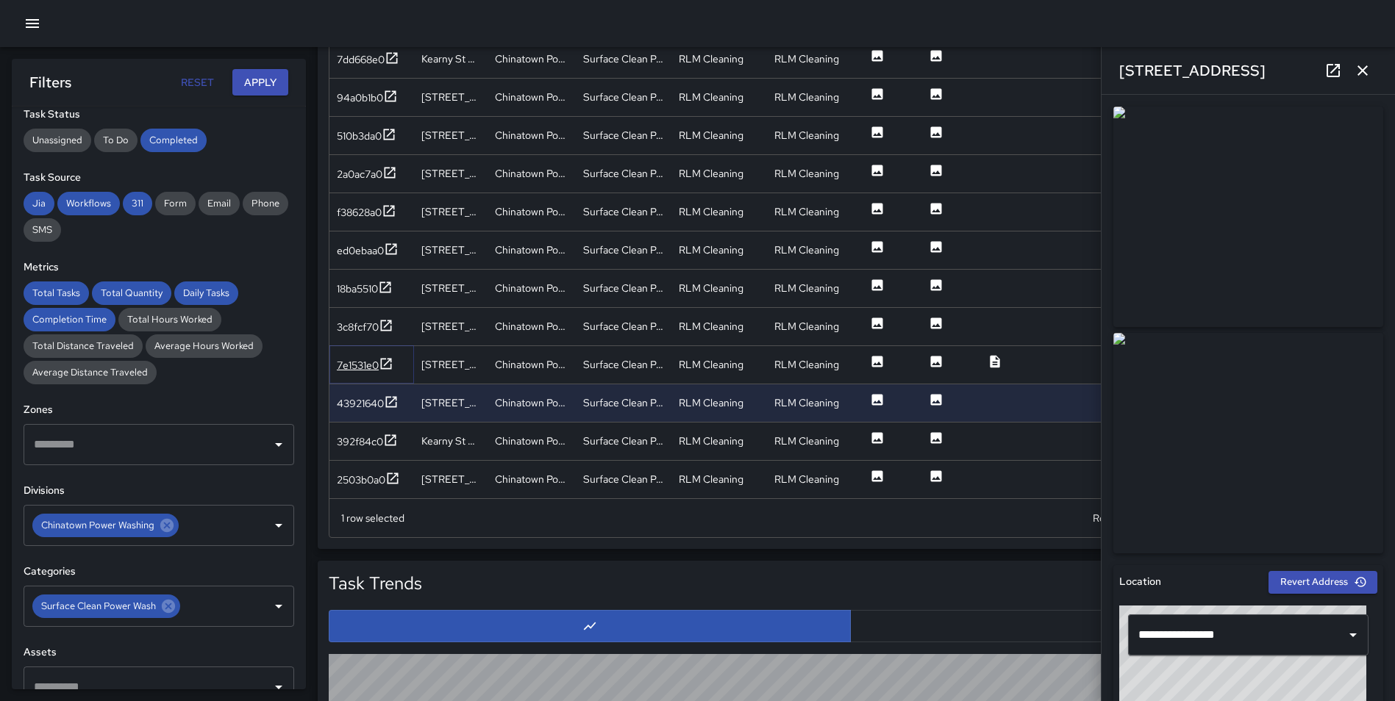
click at [389, 358] on icon at bounding box center [386, 364] width 15 height 15
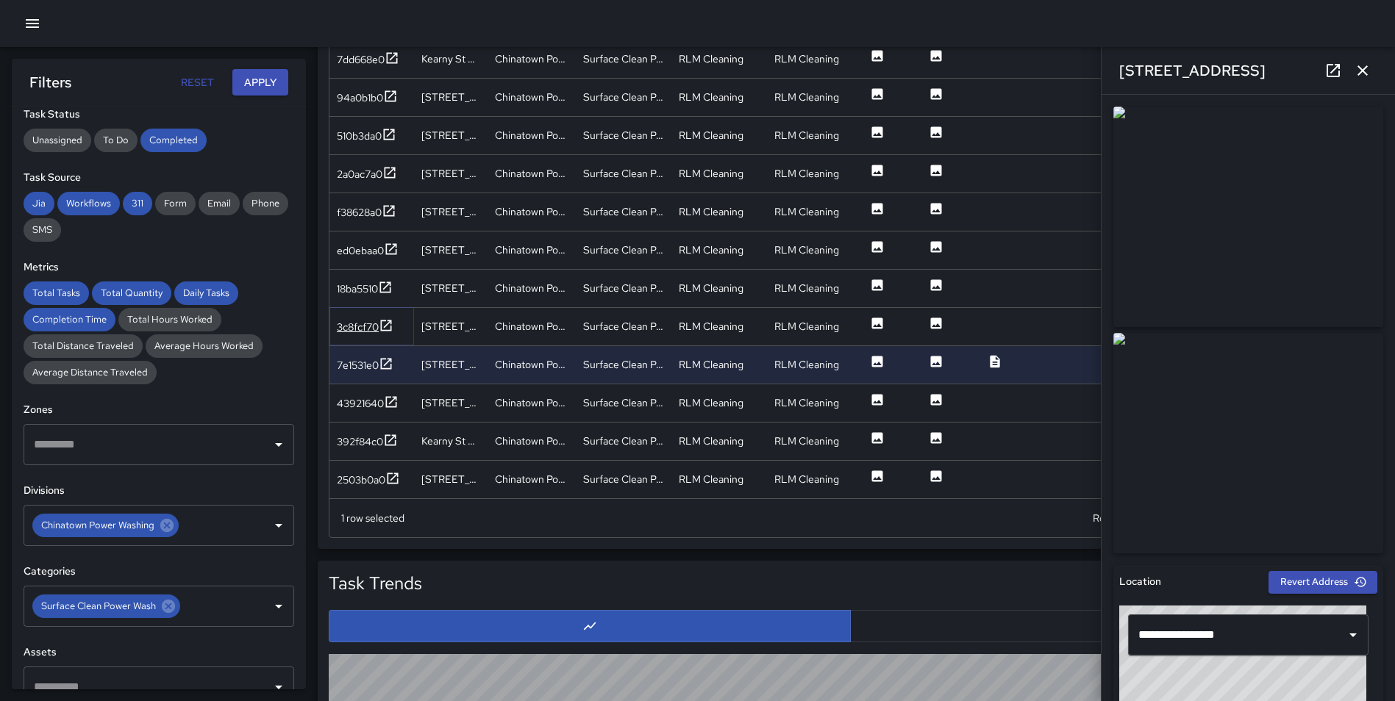
click at [386, 326] on icon at bounding box center [386, 325] width 11 height 11
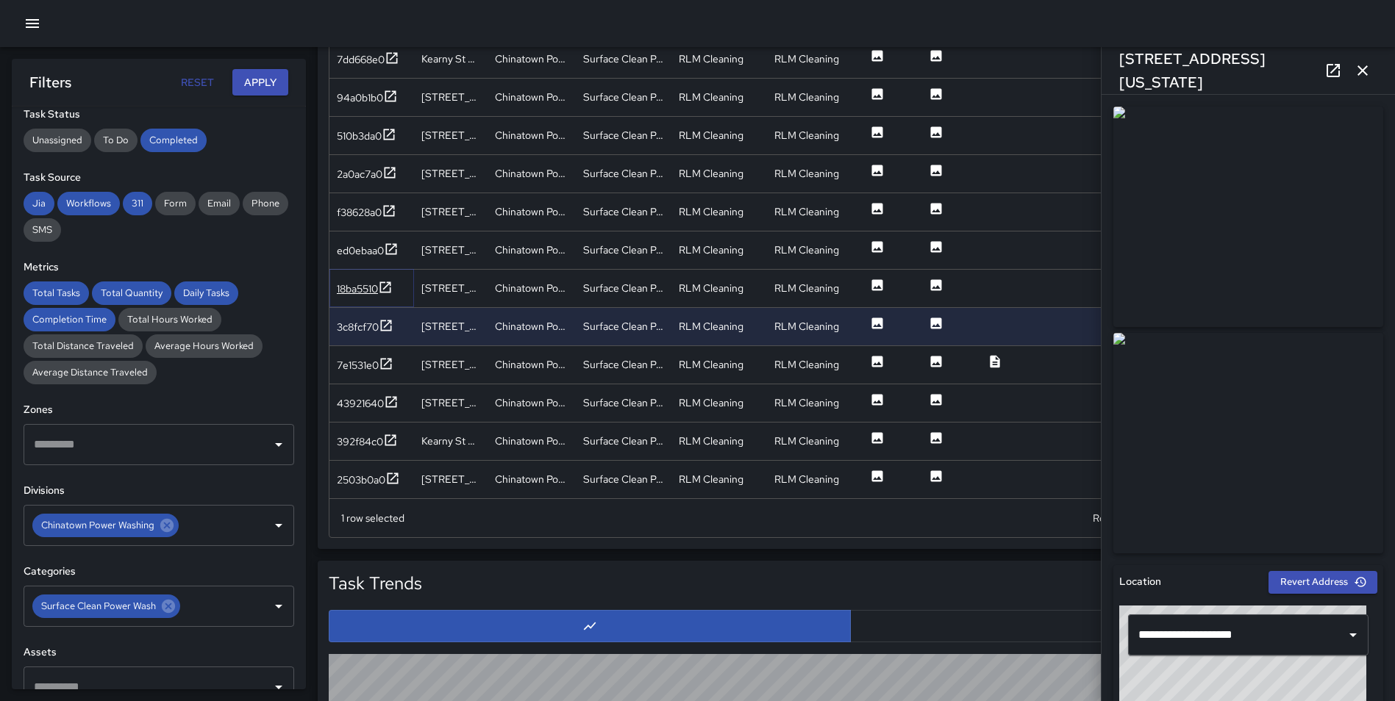
click at [385, 290] on icon at bounding box center [385, 287] width 15 height 15
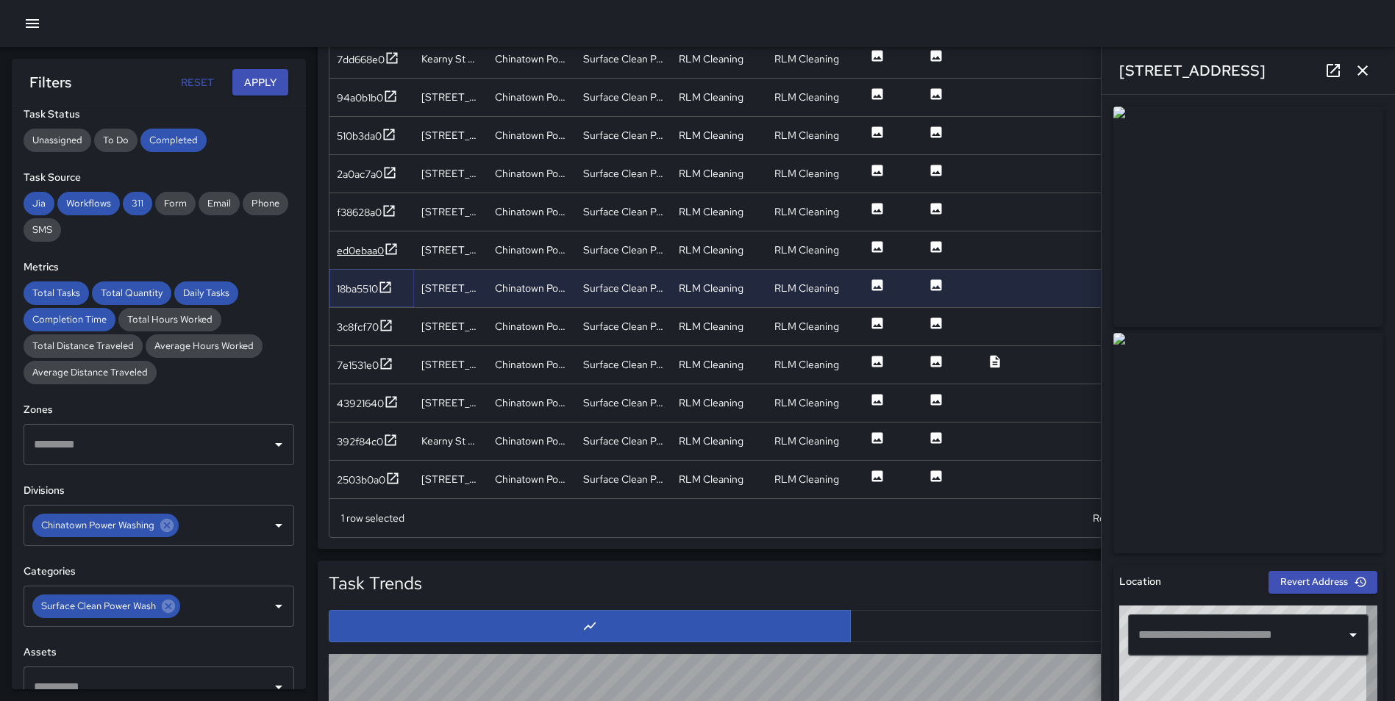
type input "**********"
click at [395, 247] on icon at bounding box center [391, 249] width 15 height 15
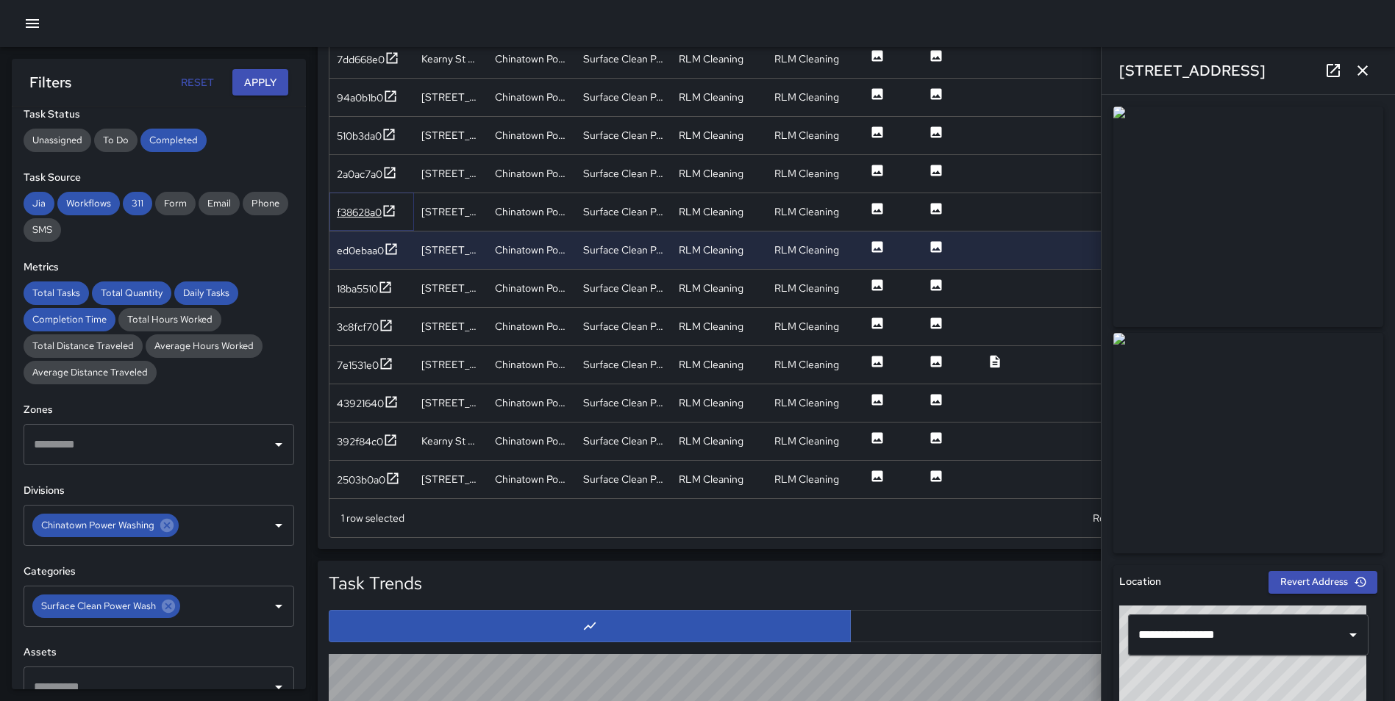
click at [393, 210] on icon at bounding box center [389, 211] width 15 height 15
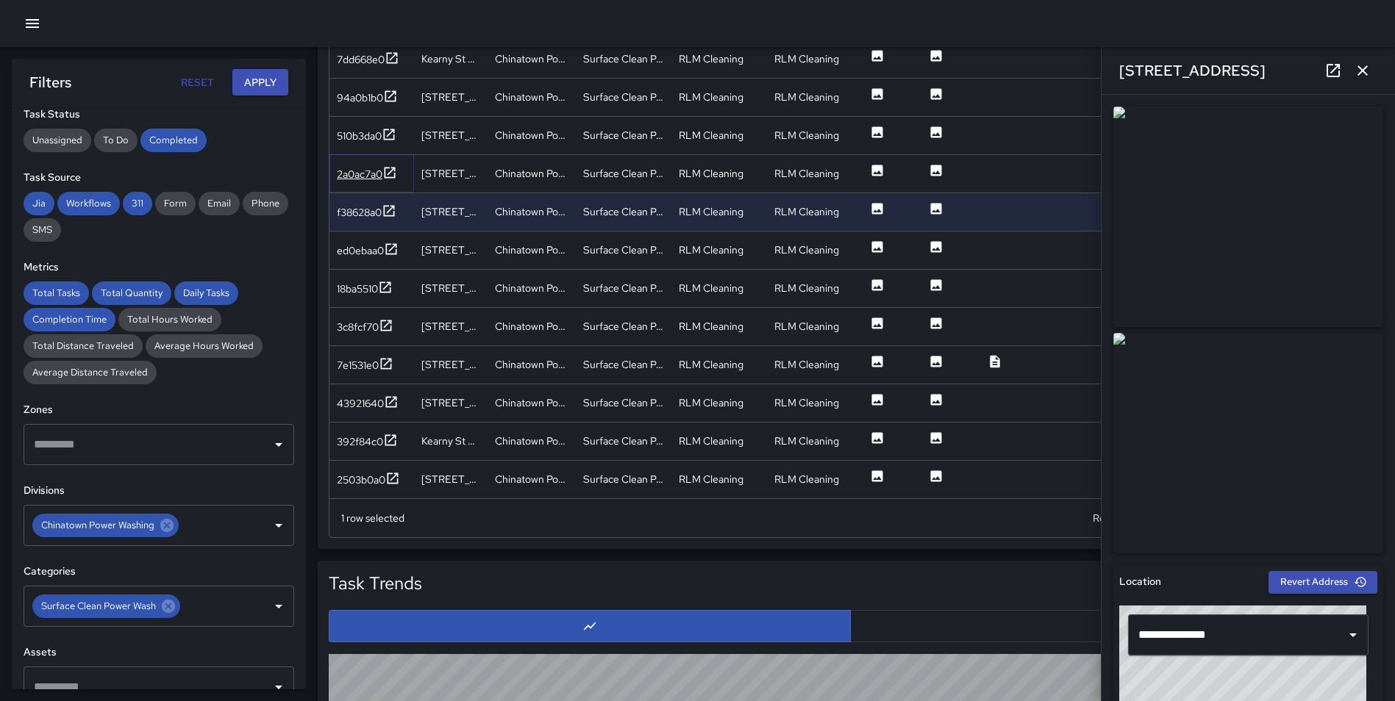
click at [393, 175] on icon at bounding box center [389, 172] width 15 height 15
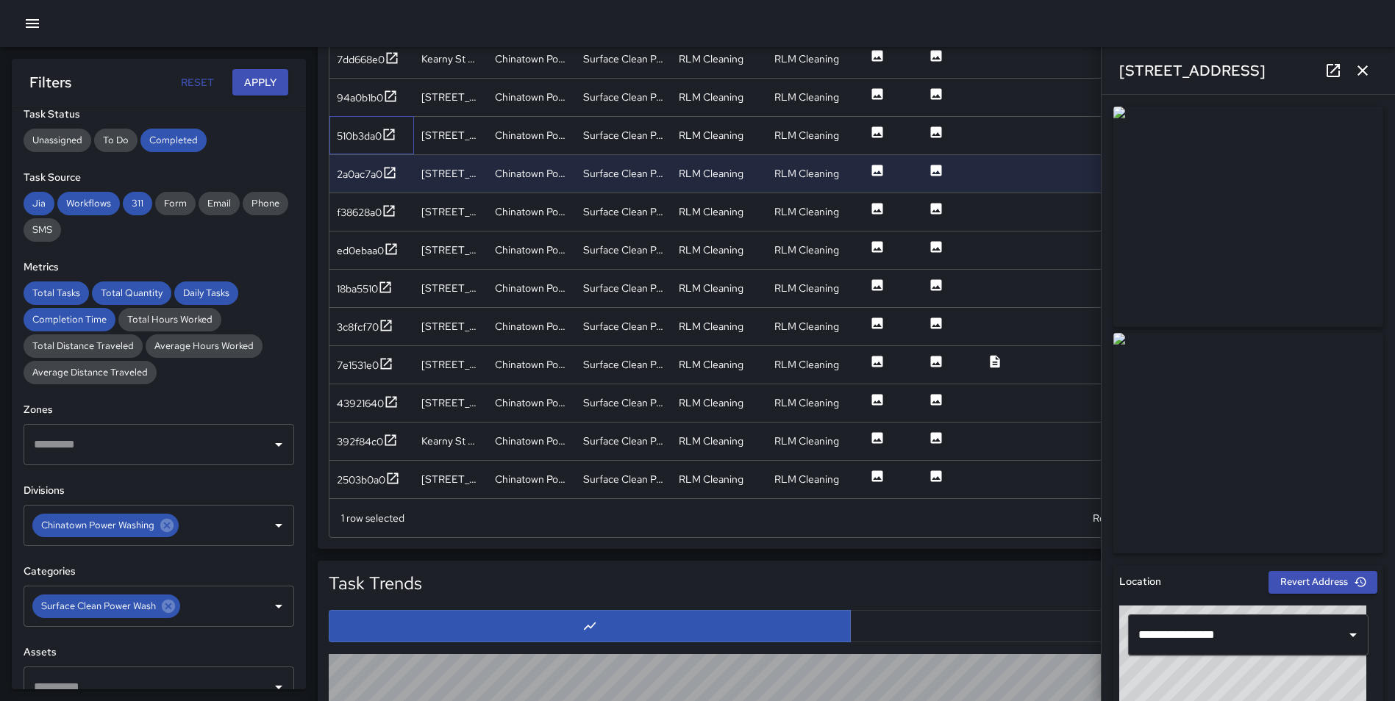
click at [387, 126] on div "510b3da0" at bounding box center [371, 135] width 85 height 38
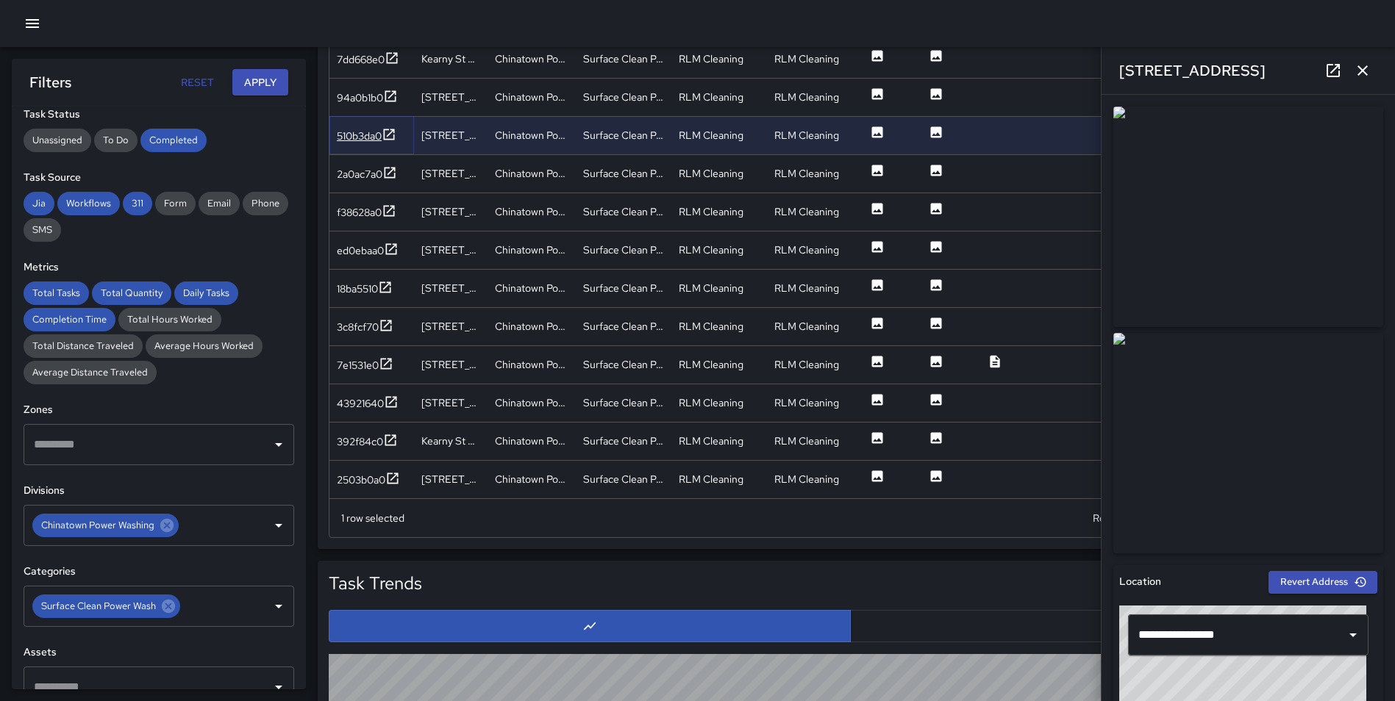
click at [390, 135] on icon at bounding box center [389, 134] width 11 height 11
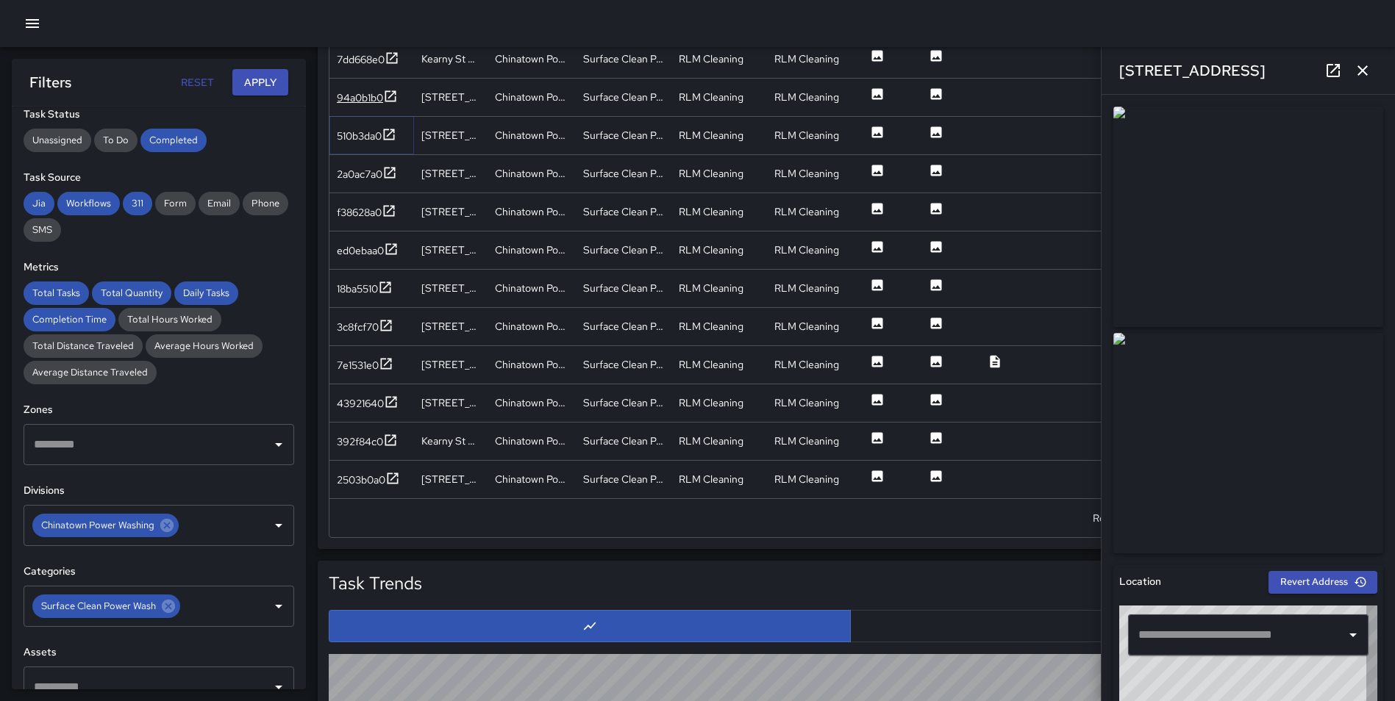
type input "**********"
click at [390, 96] on icon at bounding box center [390, 95] width 11 height 11
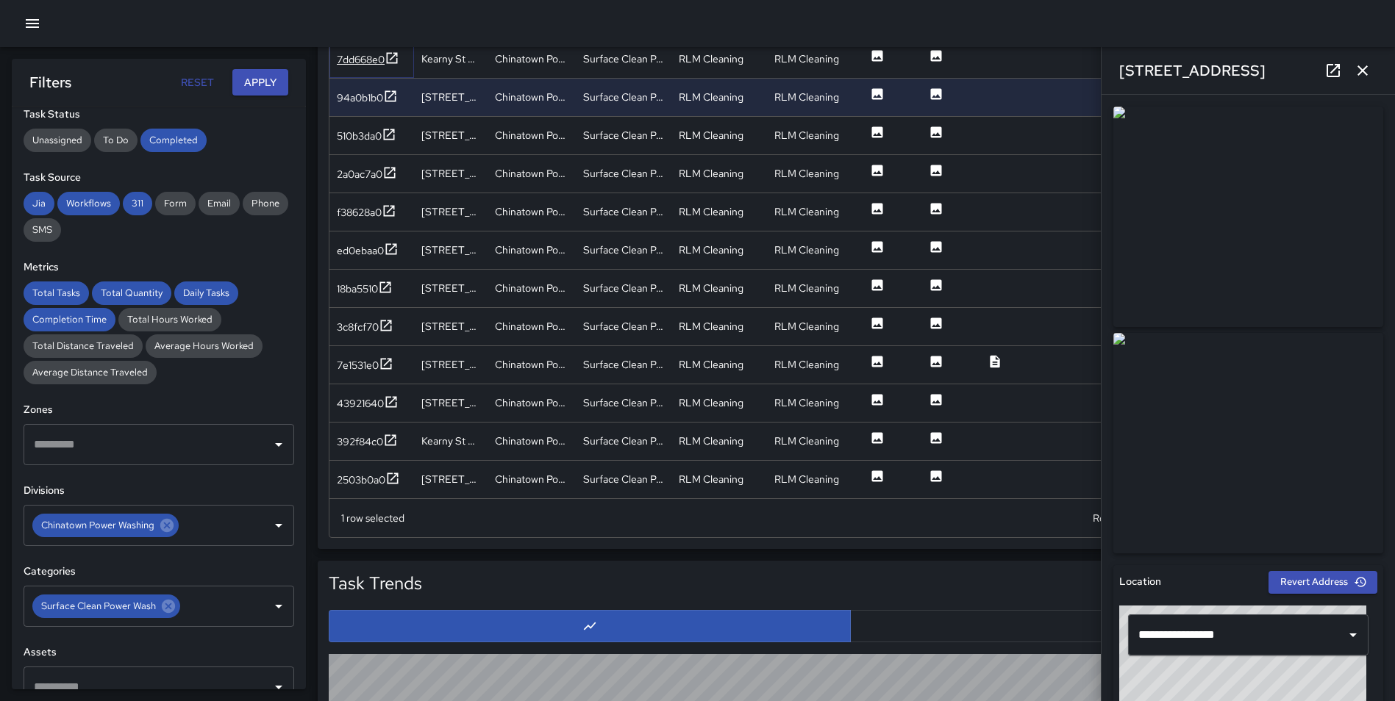
click at [387, 59] on icon at bounding box center [392, 58] width 15 height 15
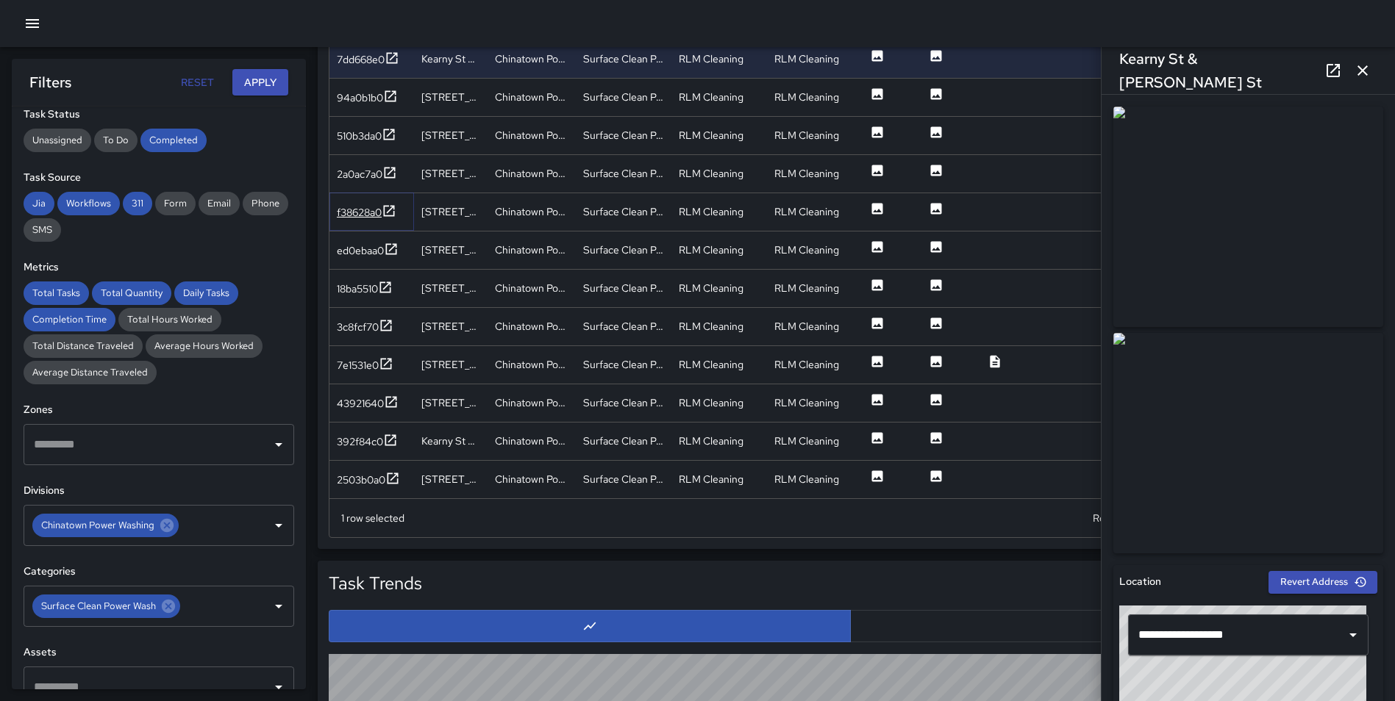
drag, startPoint x: 393, startPoint y: 206, endPoint x: 393, endPoint y: 215, distance: 9.6
click at [393, 206] on icon at bounding box center [389, 210] width 11 height 11
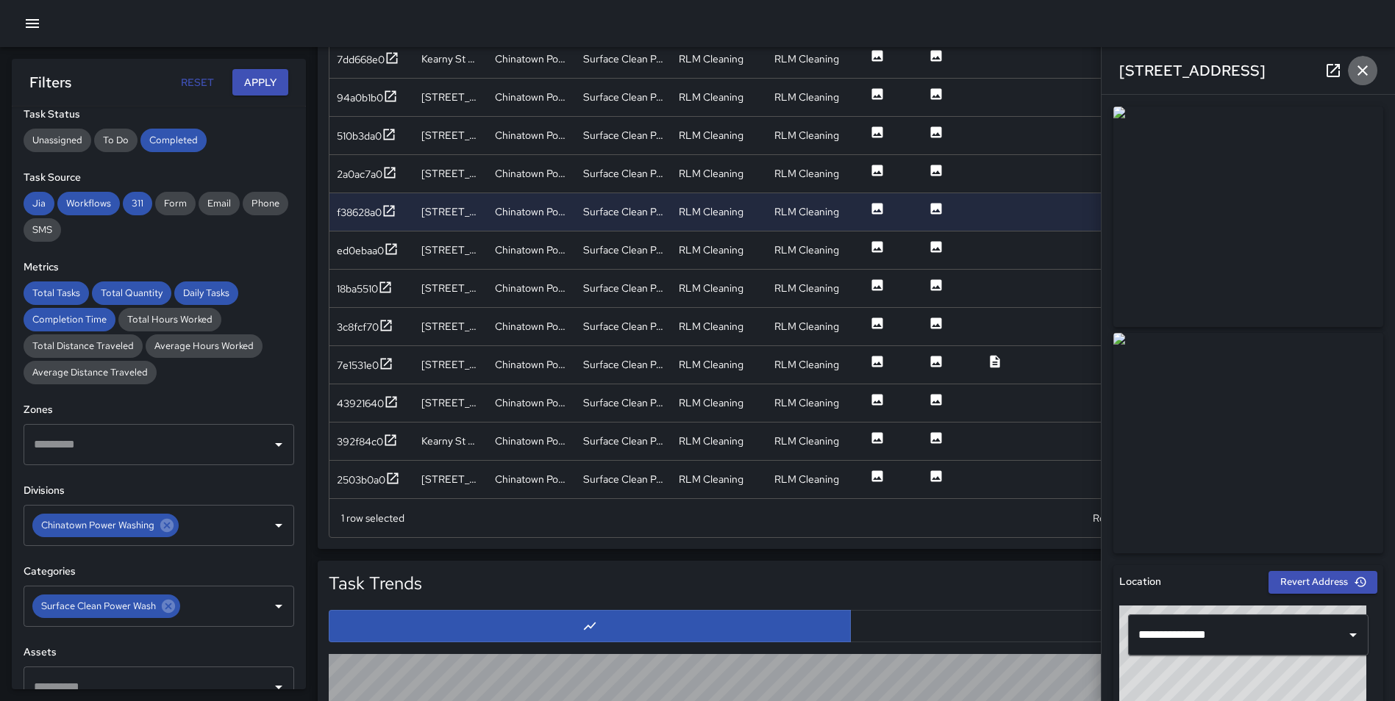
click at [1362, 65] on icon "button" at bounding box center [1363, 71] width 18 height 18
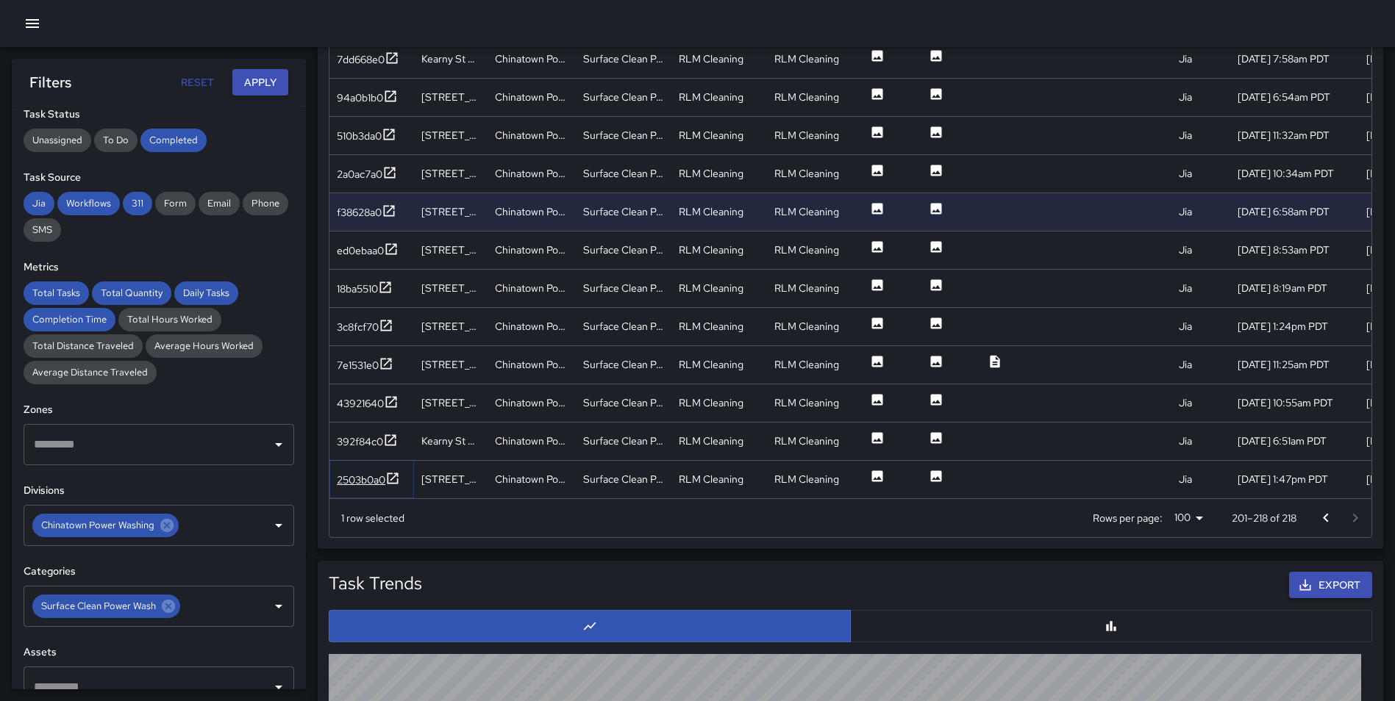
click at [390, 474] on icon at bounding box center [392, 478] width 11 height 11
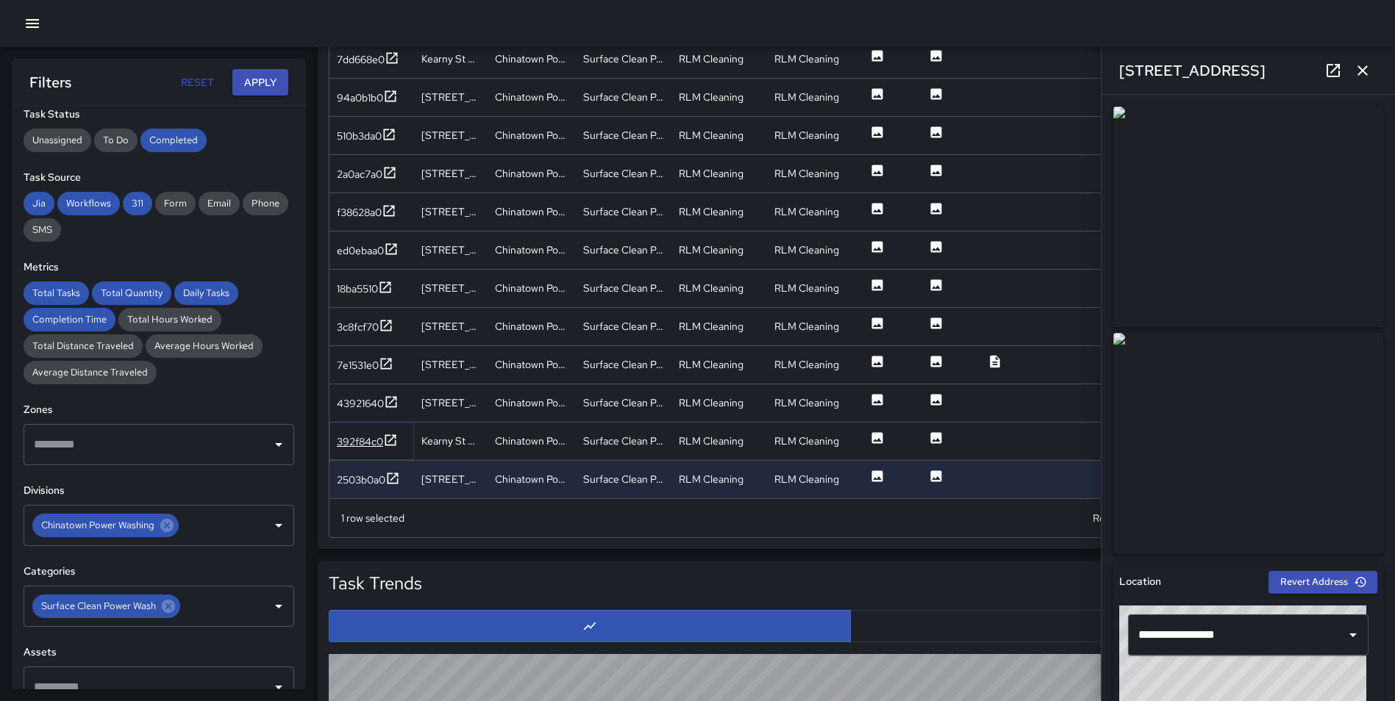
click at [390, 441] on icon at bounding box center [390, 440] width 11 height 11
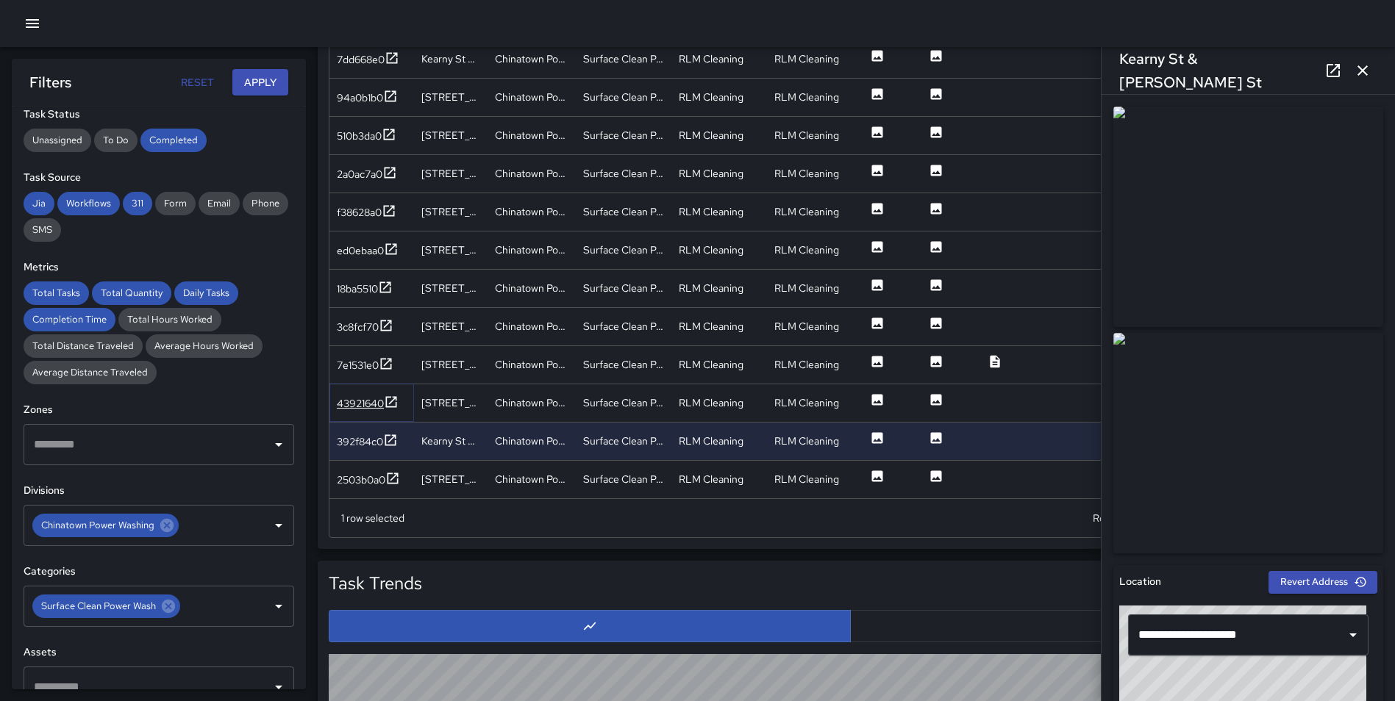
click at [390, 395] on icon at bounding box center [391, 402] width 15 height 15
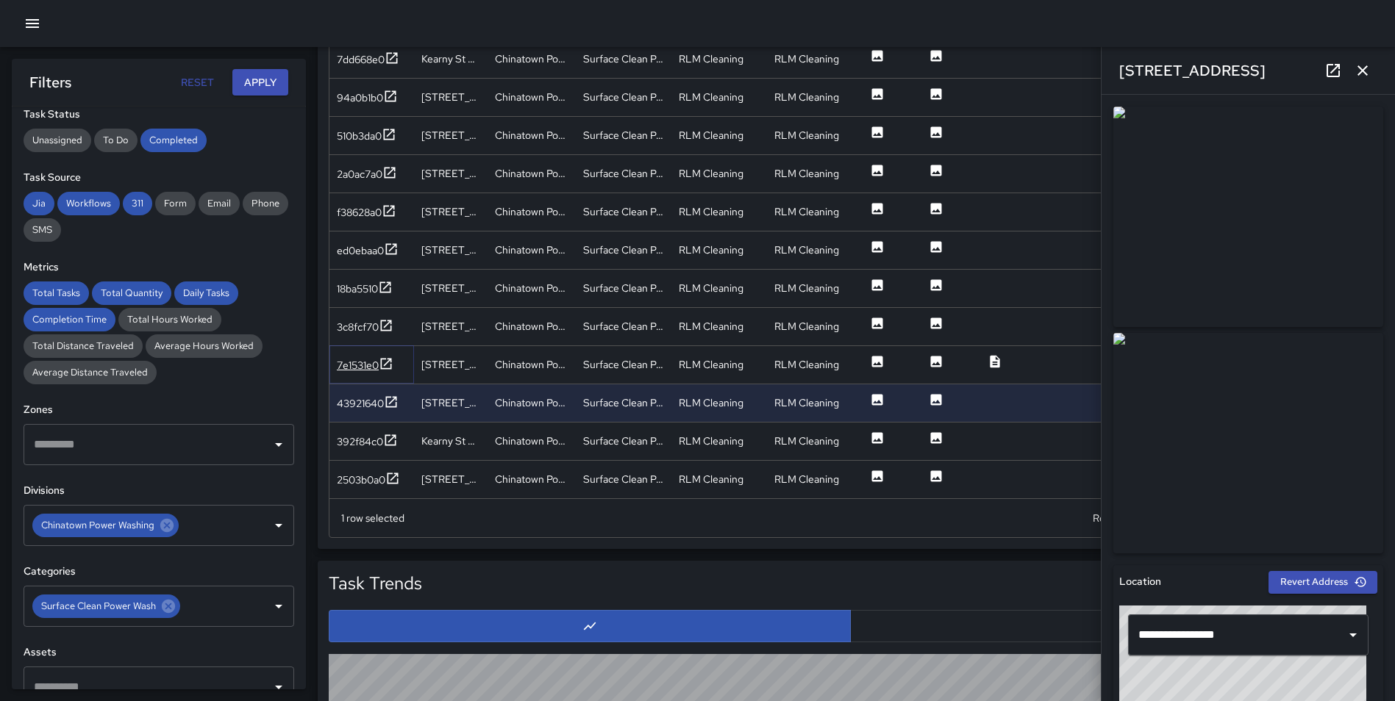
click at [385, 358] on icon at bounding box center [386, 364] width 15 height 15
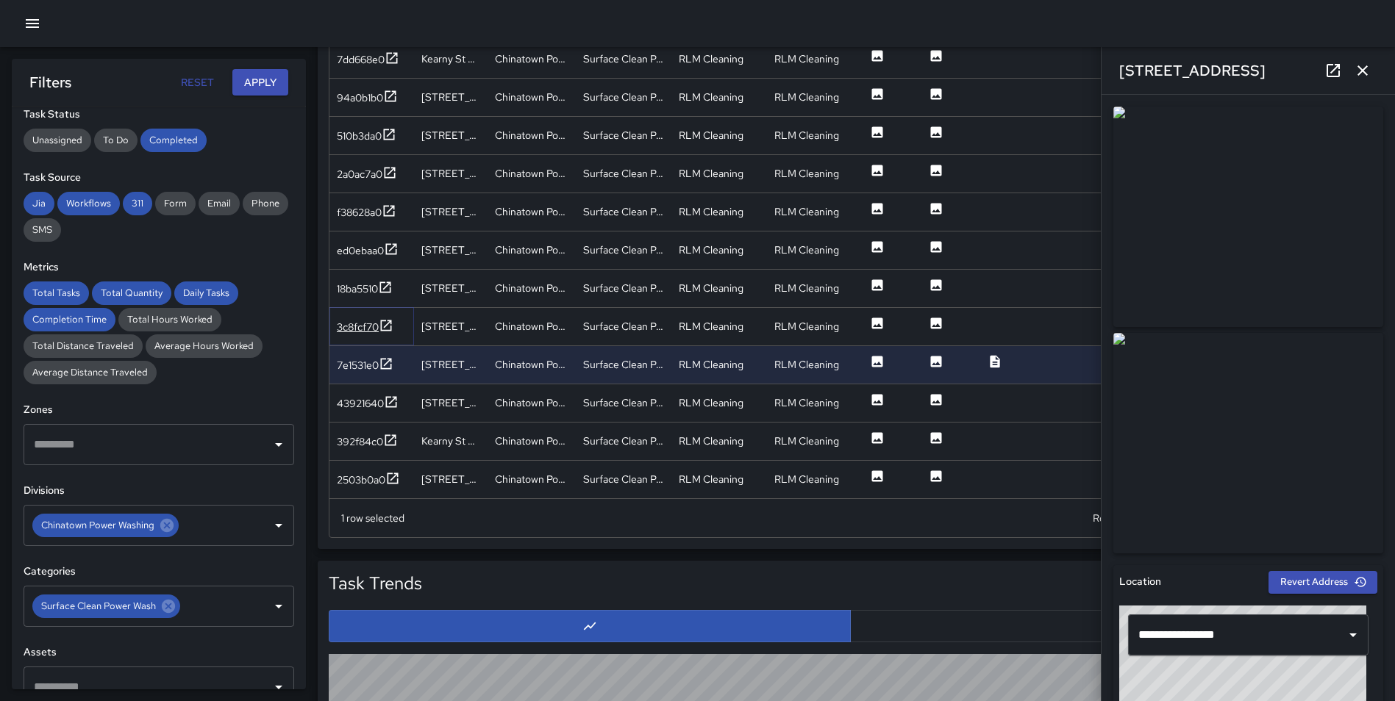
click at [385, 323] on icon at bounding box center [386, 325] width 15 height 15
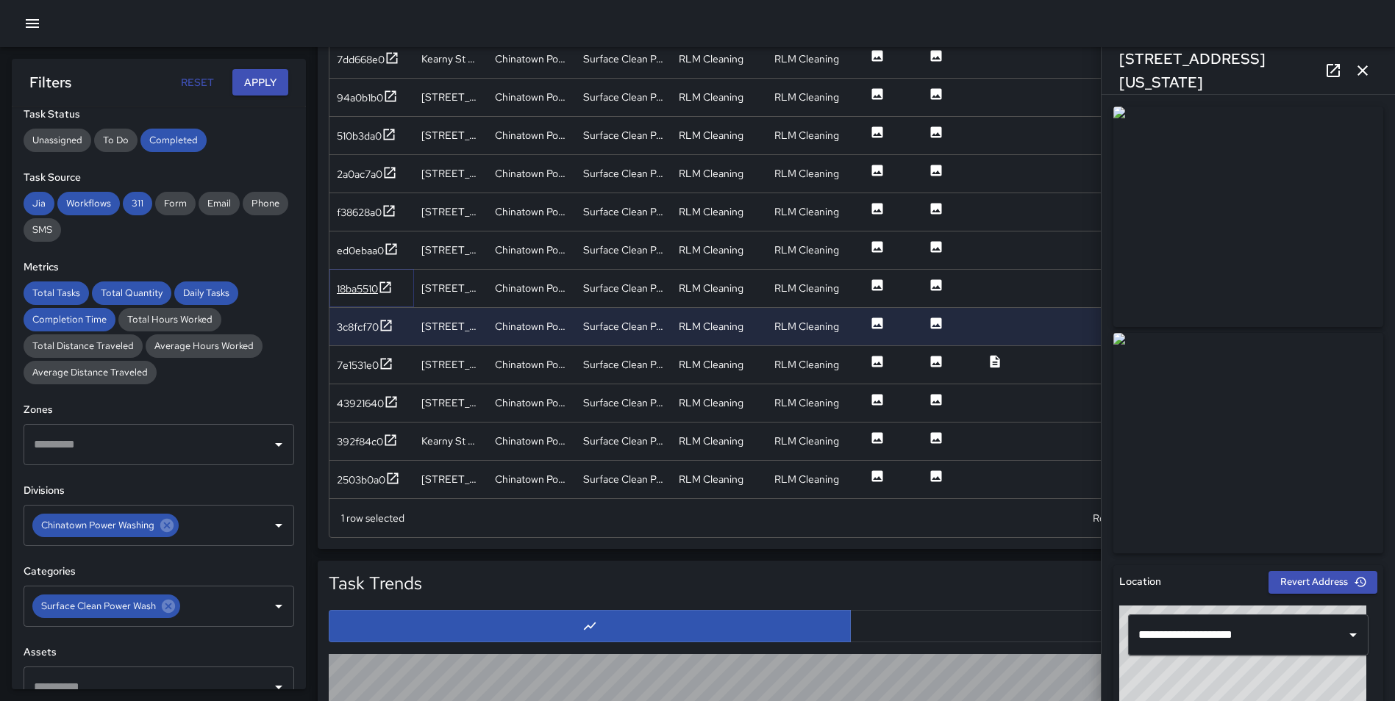
click at [386, 282] on icon at bounding box center [385, 287] width 11 height 11
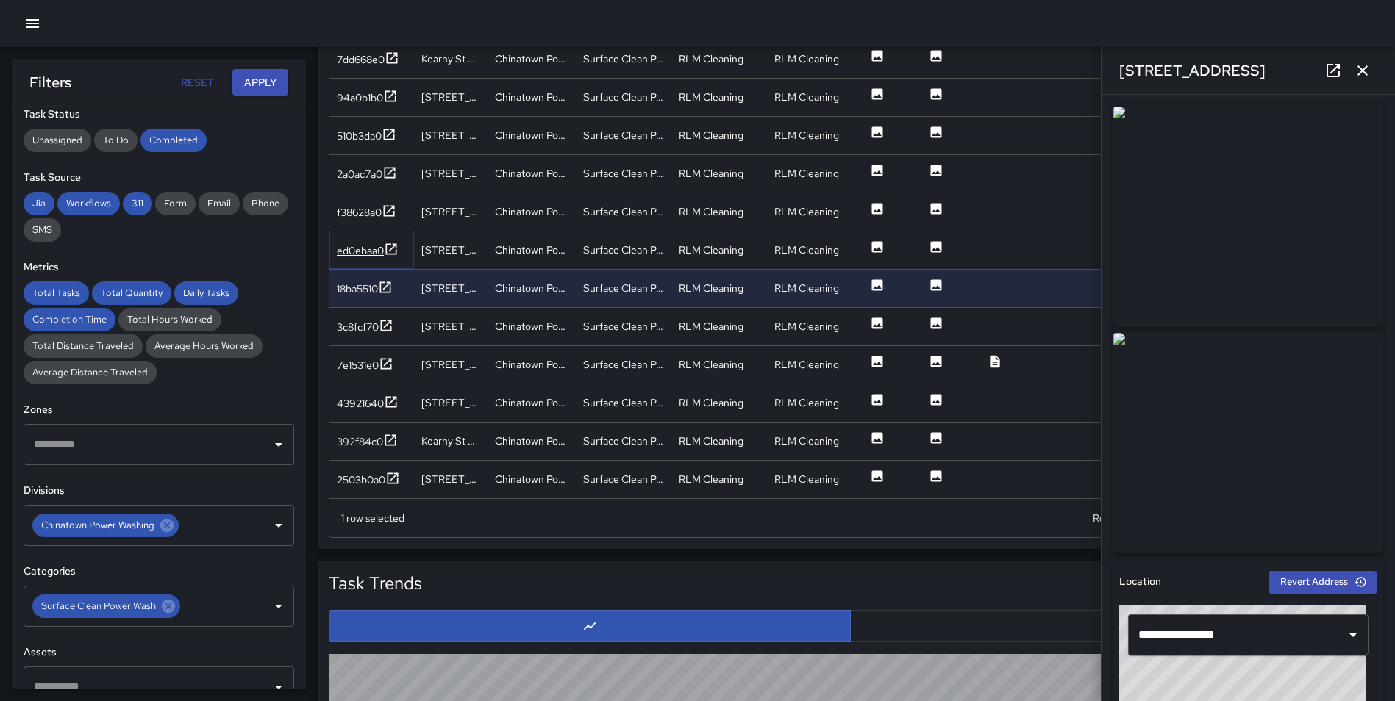
click at [391, 246] on icon at bounding box center [391, 249] width 15 height 15
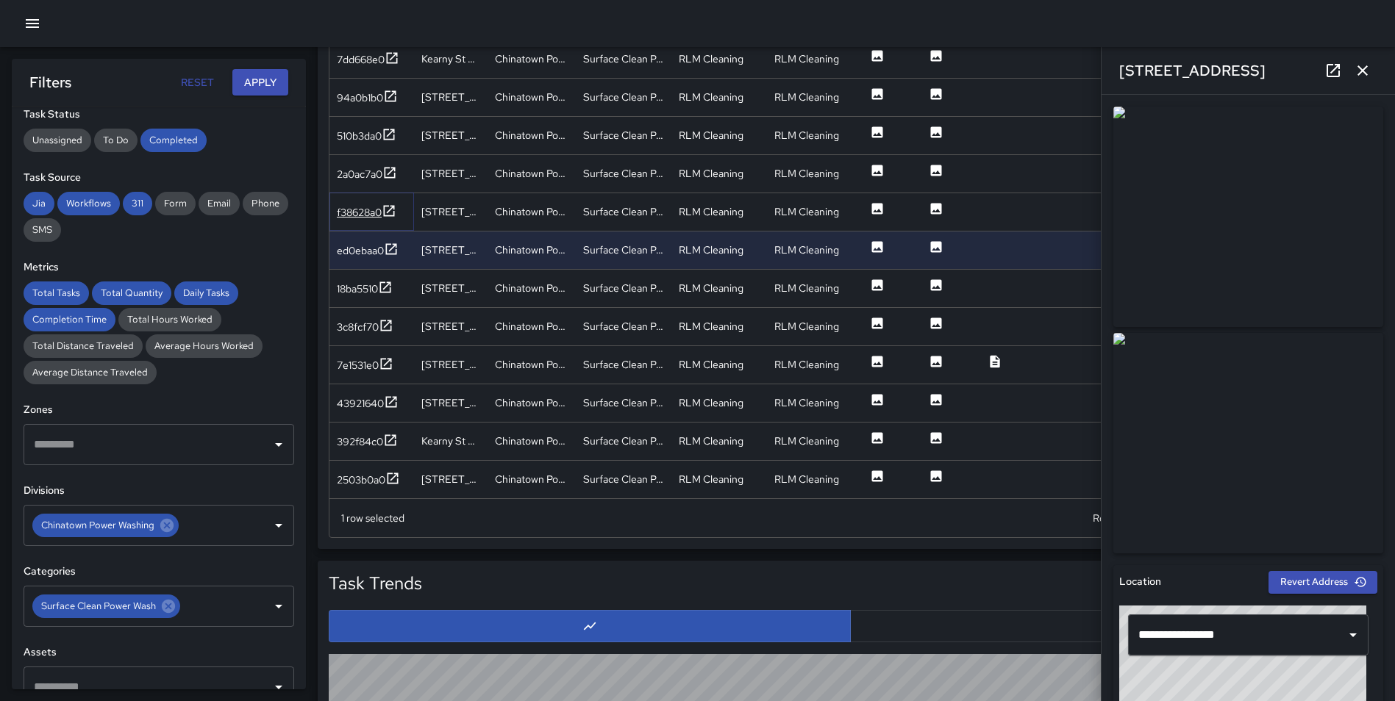
click at [393, 209] on icon at bounding box center [389, 210] width 11 height 11
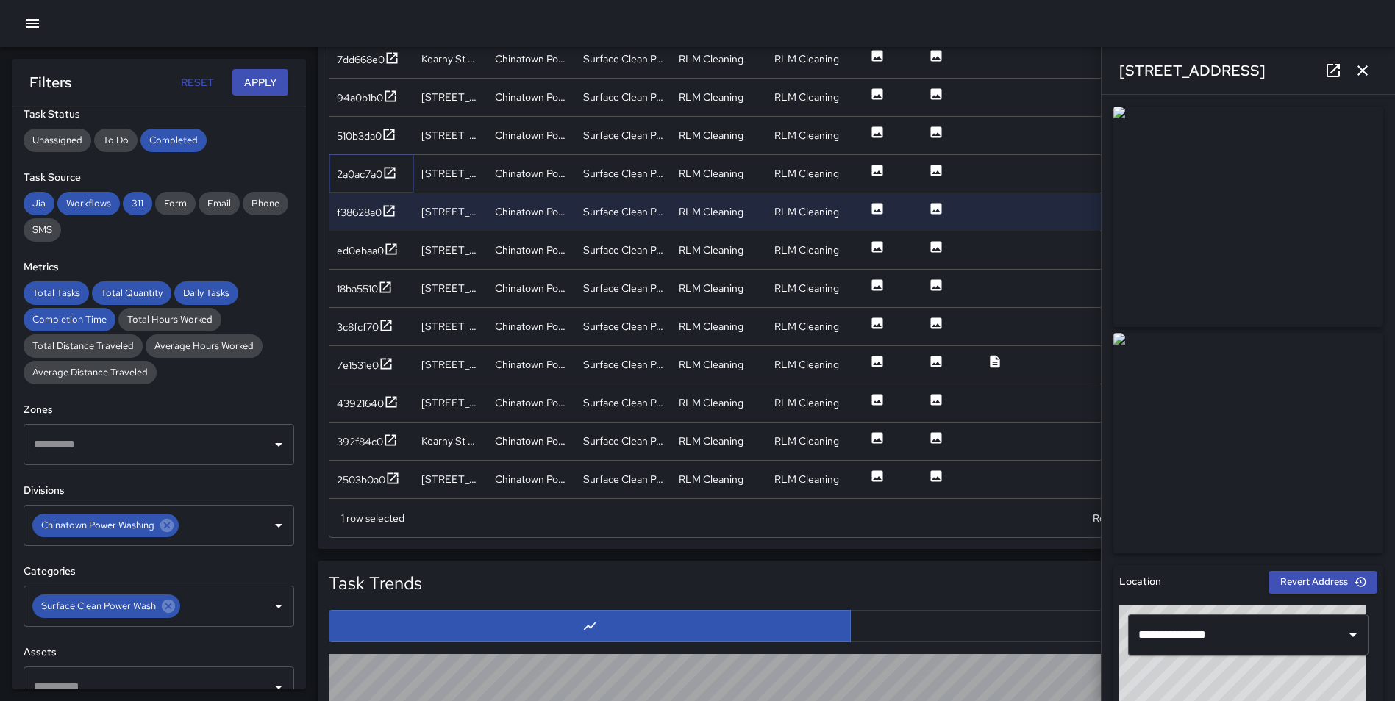
click at [392, 171] on icon at bounding box center [389, 172] width 15 height 15
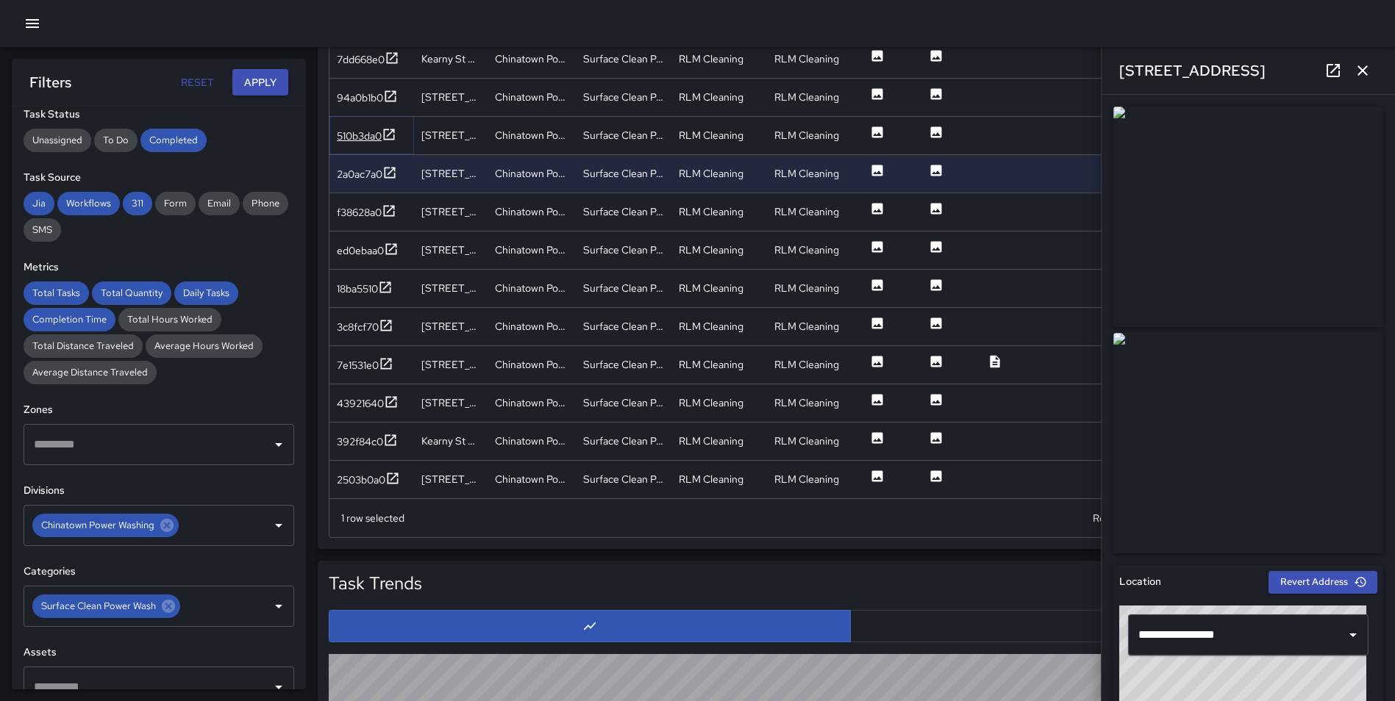
click at [394, 130] on icon at bounding box center [389, 134] width 11 height 11
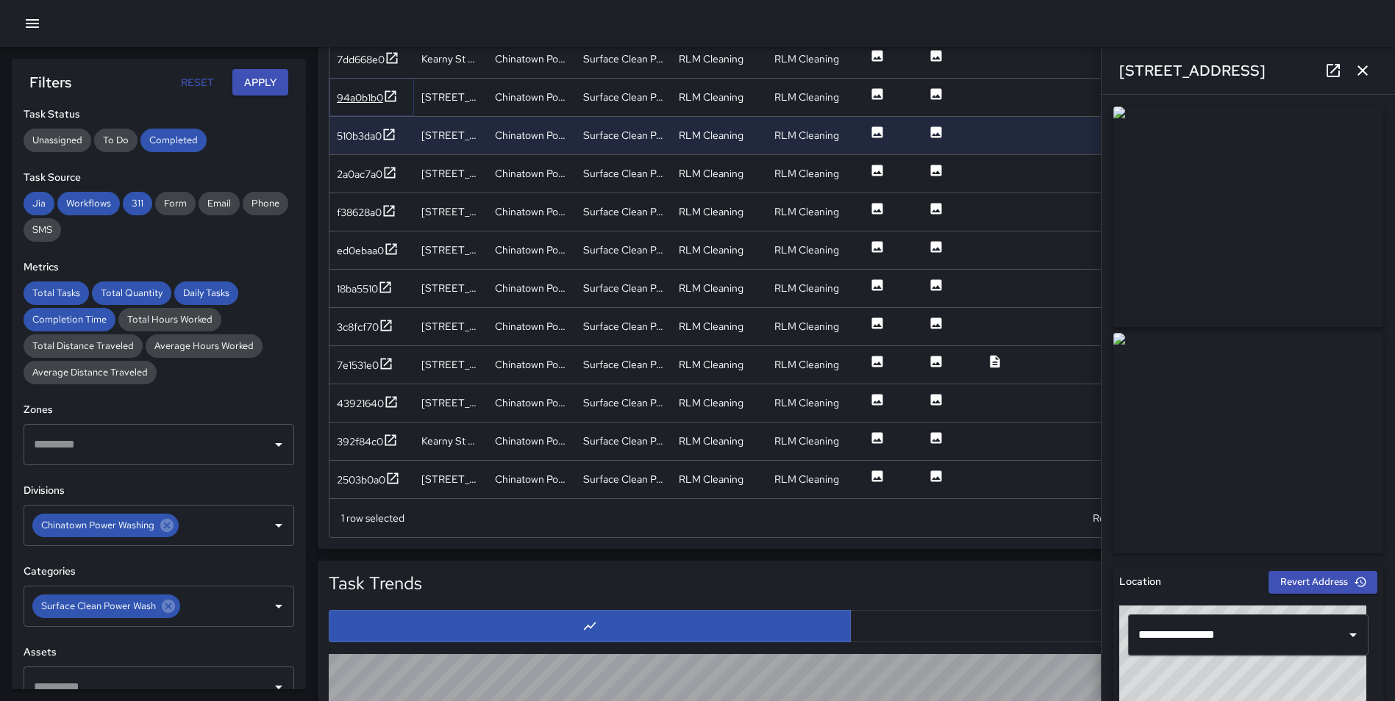
click at [393, 100] on icon at bounding box center [390, 96] width 15 height 15
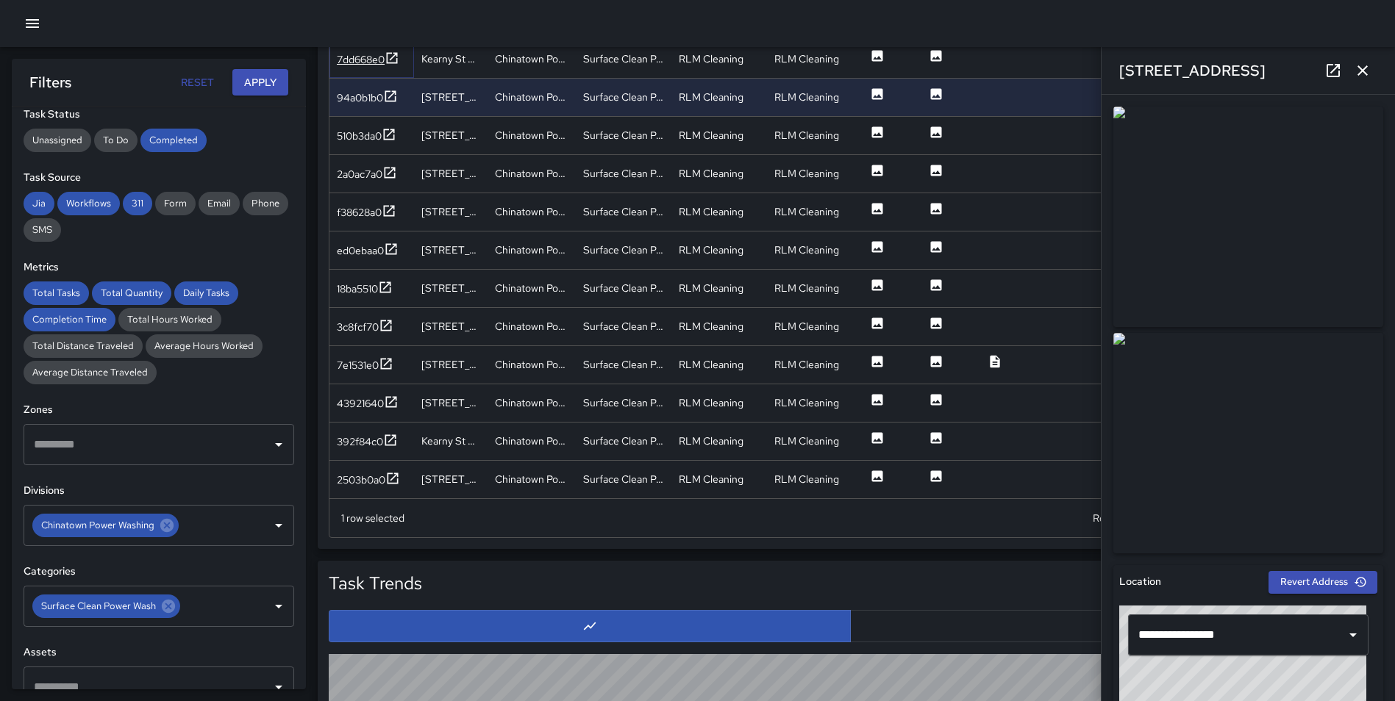
click at [392, 54] on icon at bounding box center [392, 58] width 15 height 15
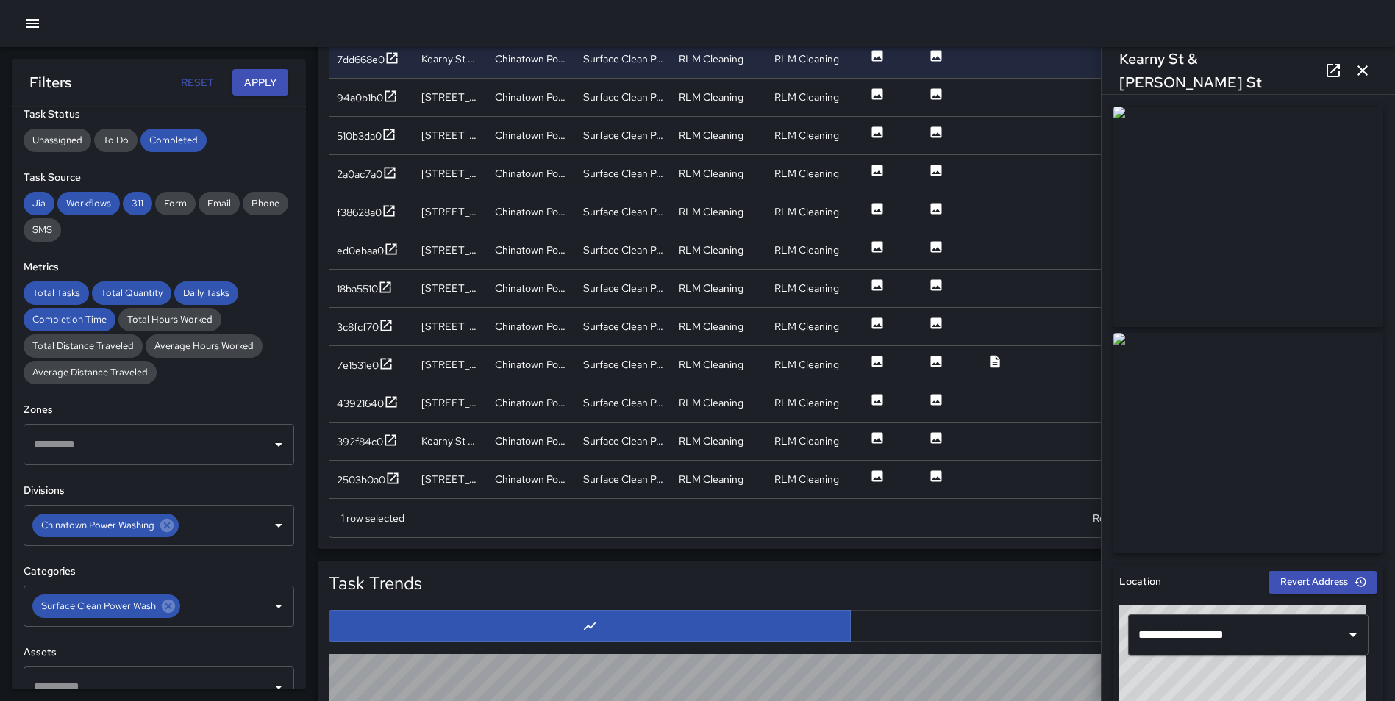
drag, startPoint x: 1367, startPoint y: 66, endPoint x: 1365, endPoint y: 115, distance: 49.3
click at [1368, 67] on icon "button" at bounding box center [1363, 71] width 18 height 18
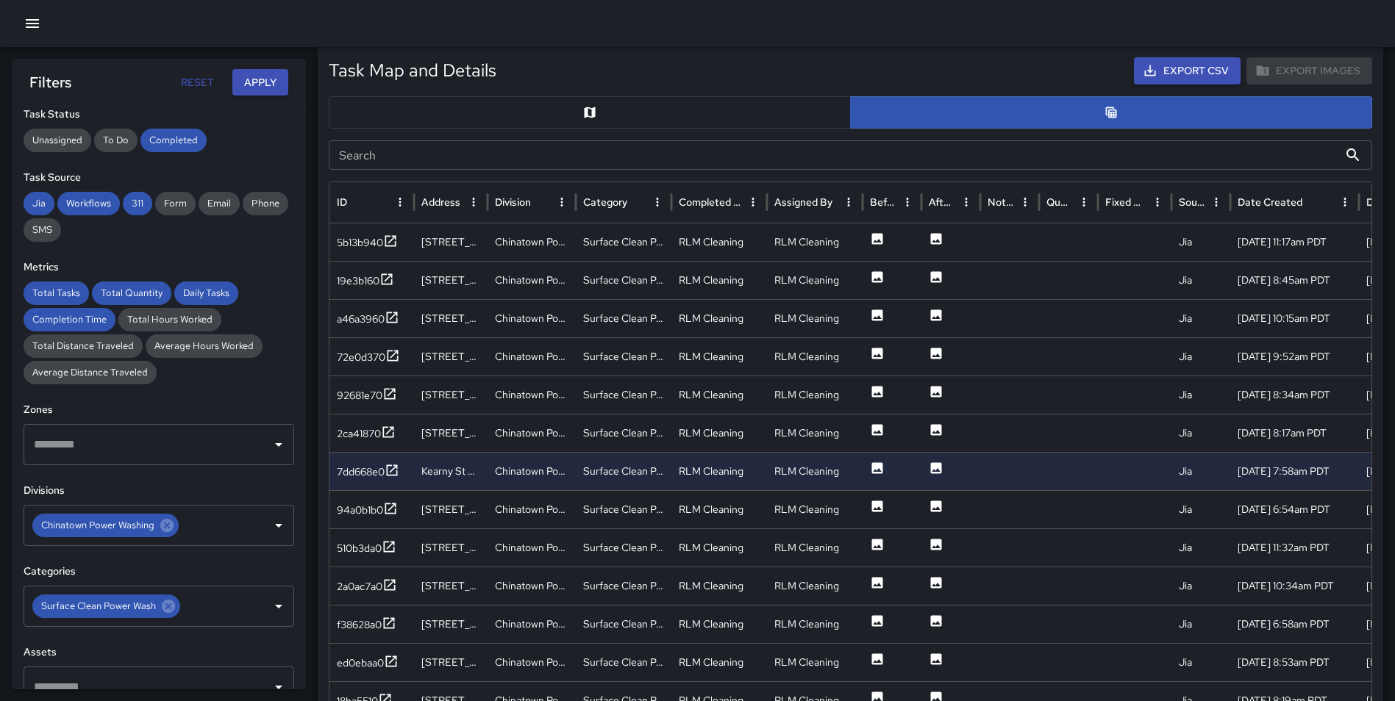
scroll to position [0, 0]
click at [387, 429] on icon at bounding box center [388, 433] width 15 height 15
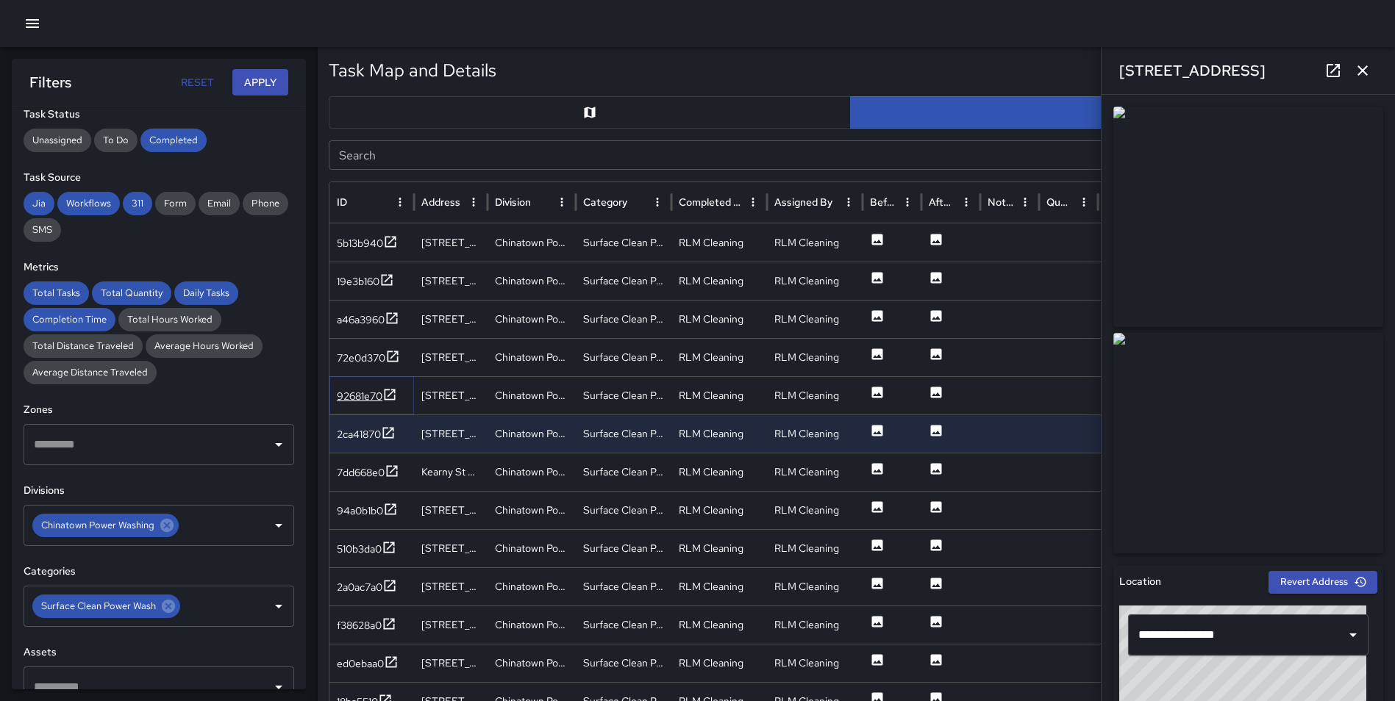
click at [390, 393] on icon at bounding box center [389, 394] width 15 height 15
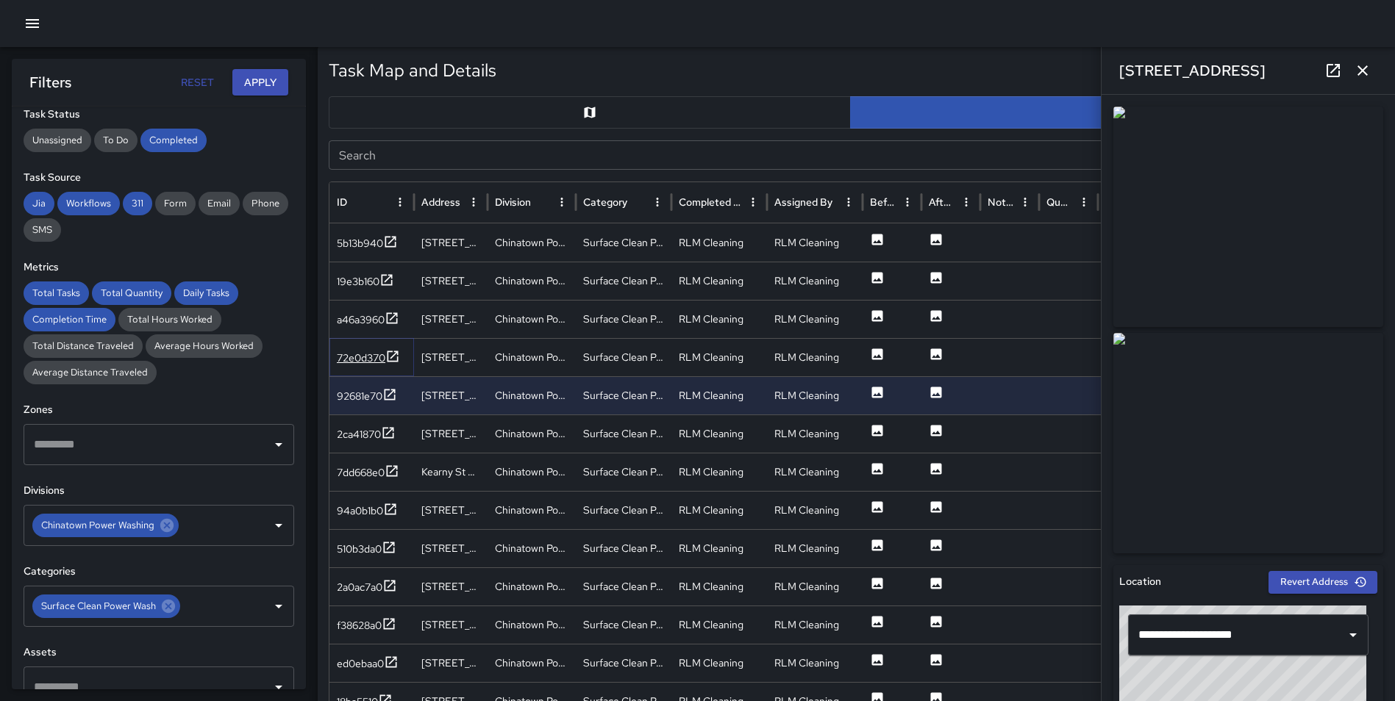
click at [393, 350] on icon at bounding box center [392, 356] width 15 height 15
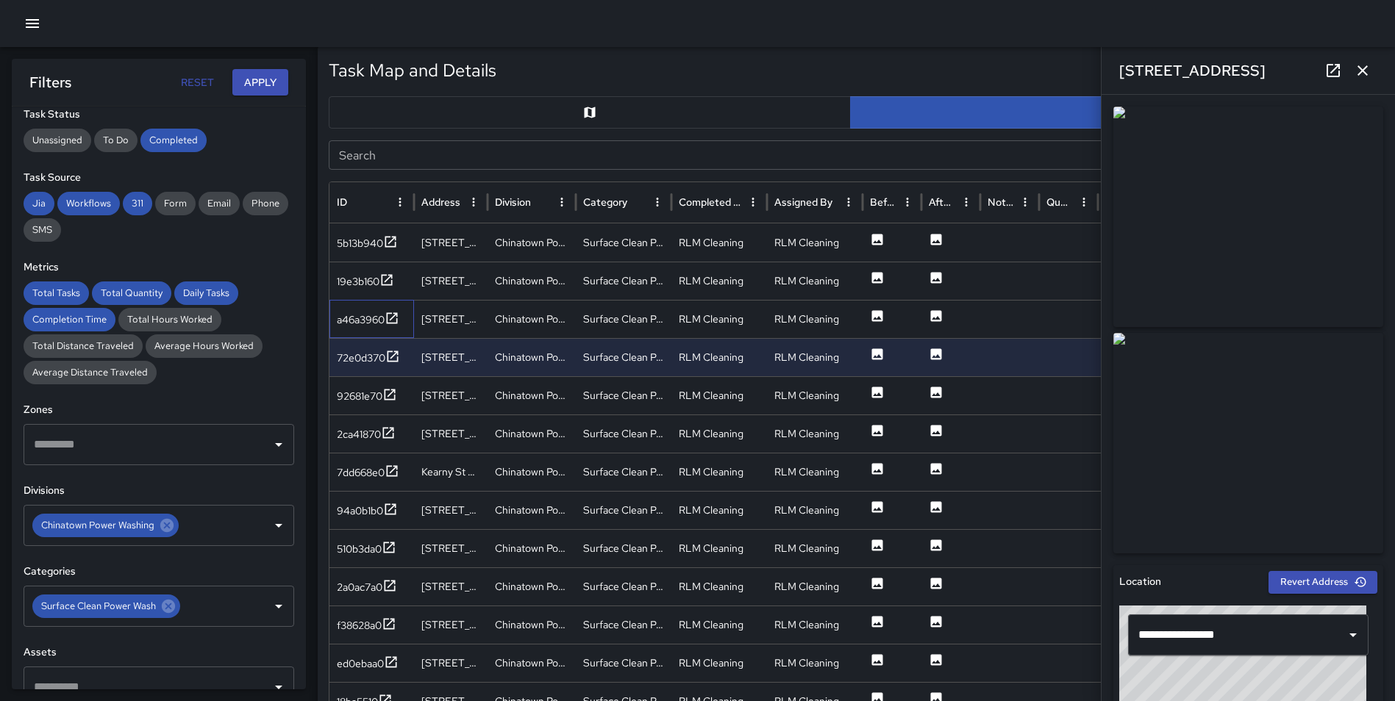
click at [393, 309] on div "a46a3960" at bounding box center [371, 319] width 85 height 38
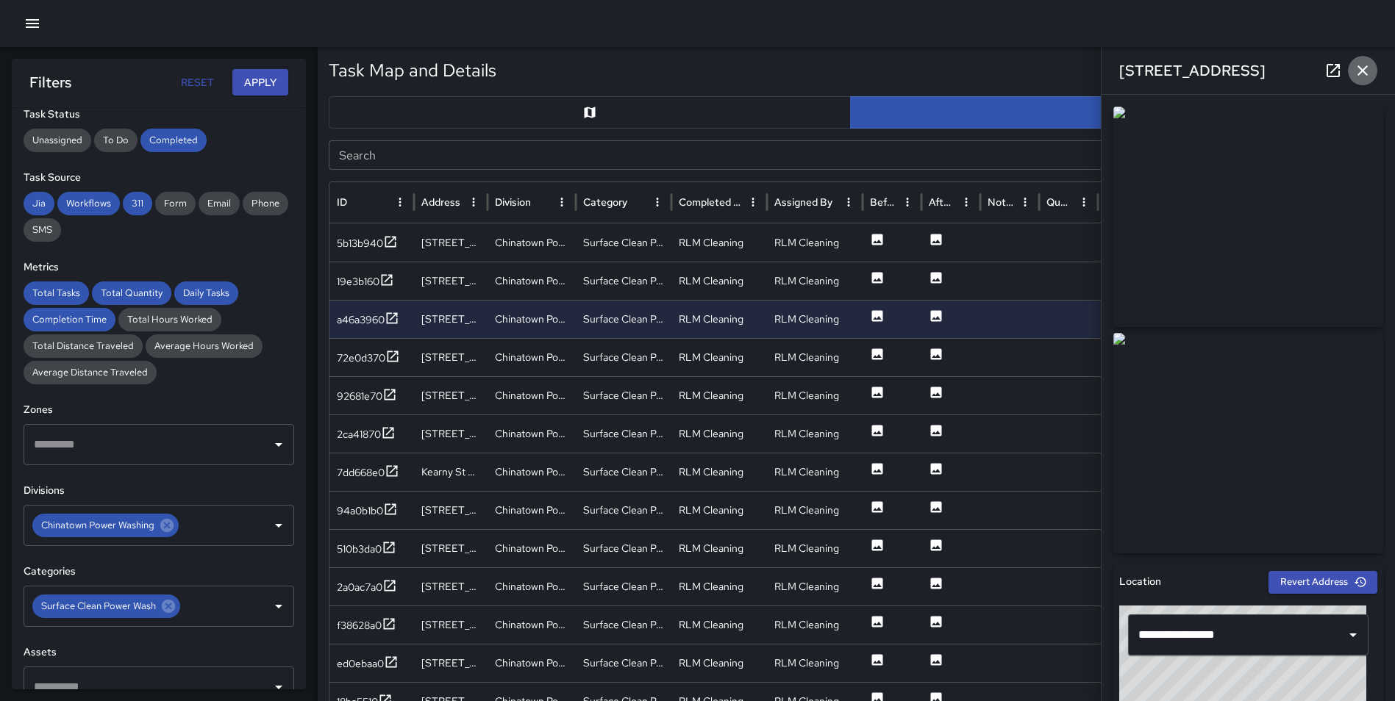
click at [1365, 65] on icon "button" at bounding box center [1363, 71] width 18 height 18
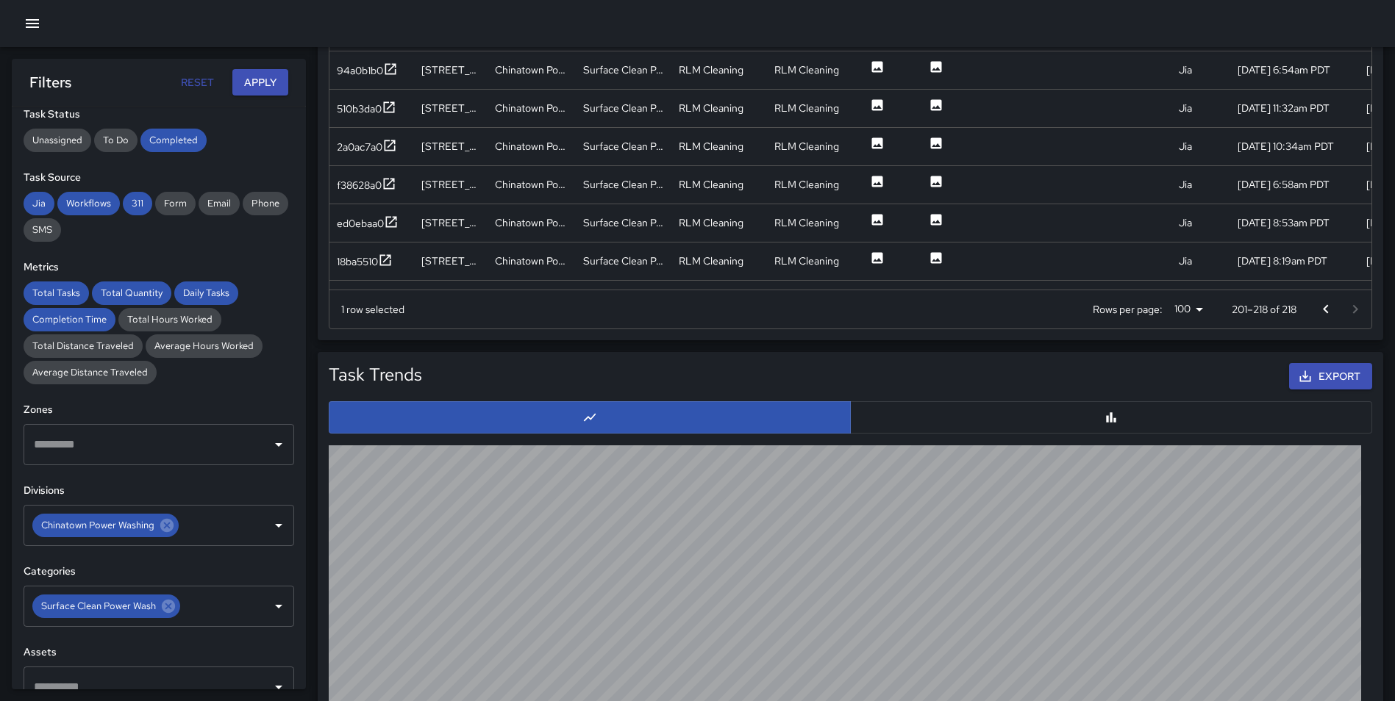
scroll to position [1049, 0]
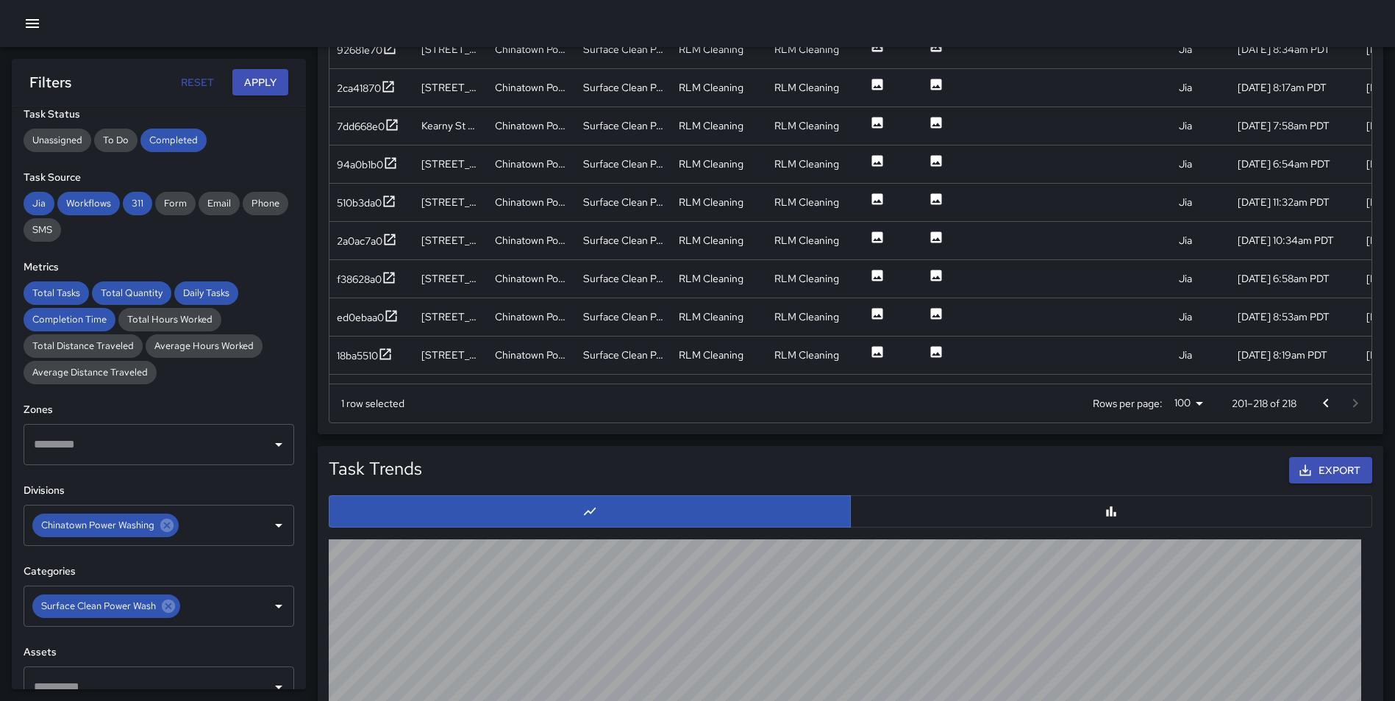
click at [1332, 405] on icon "Go to previous page" at bounding box center [1326, 404] width 18 height 18
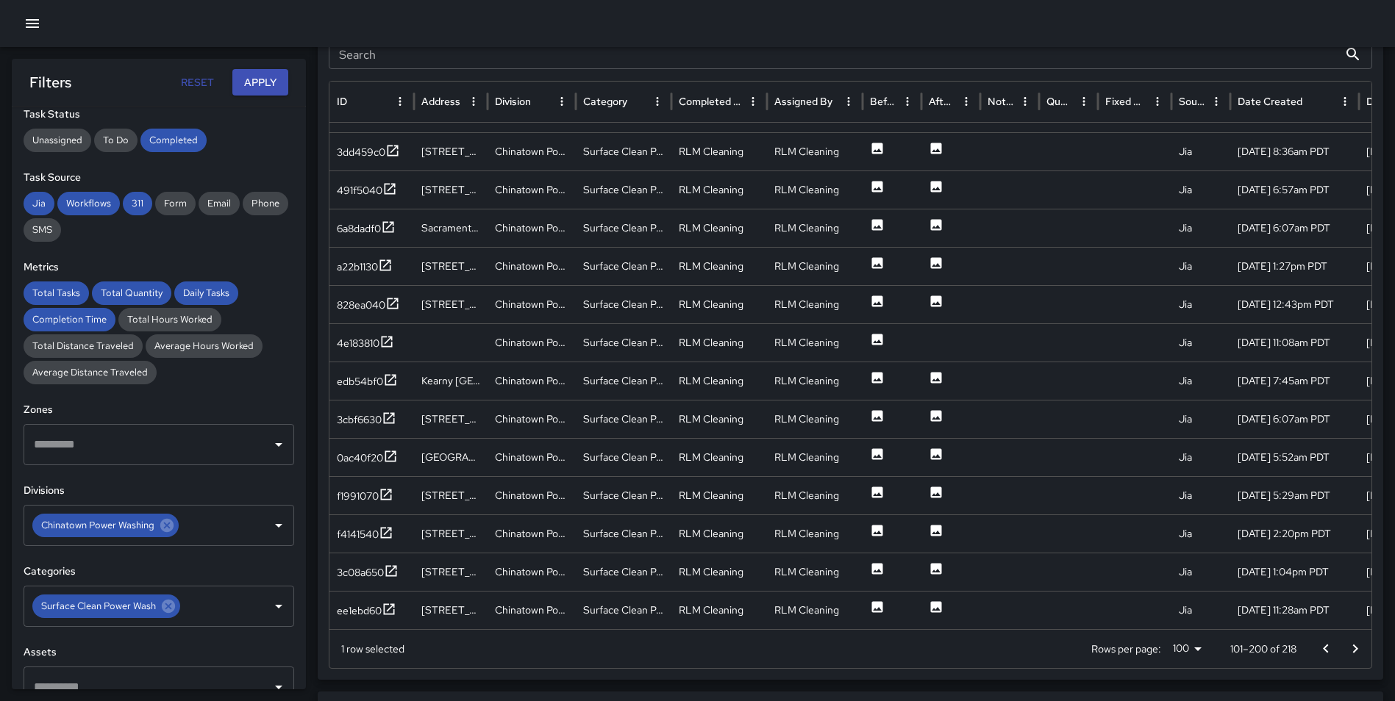
scroll to position [808, 0]
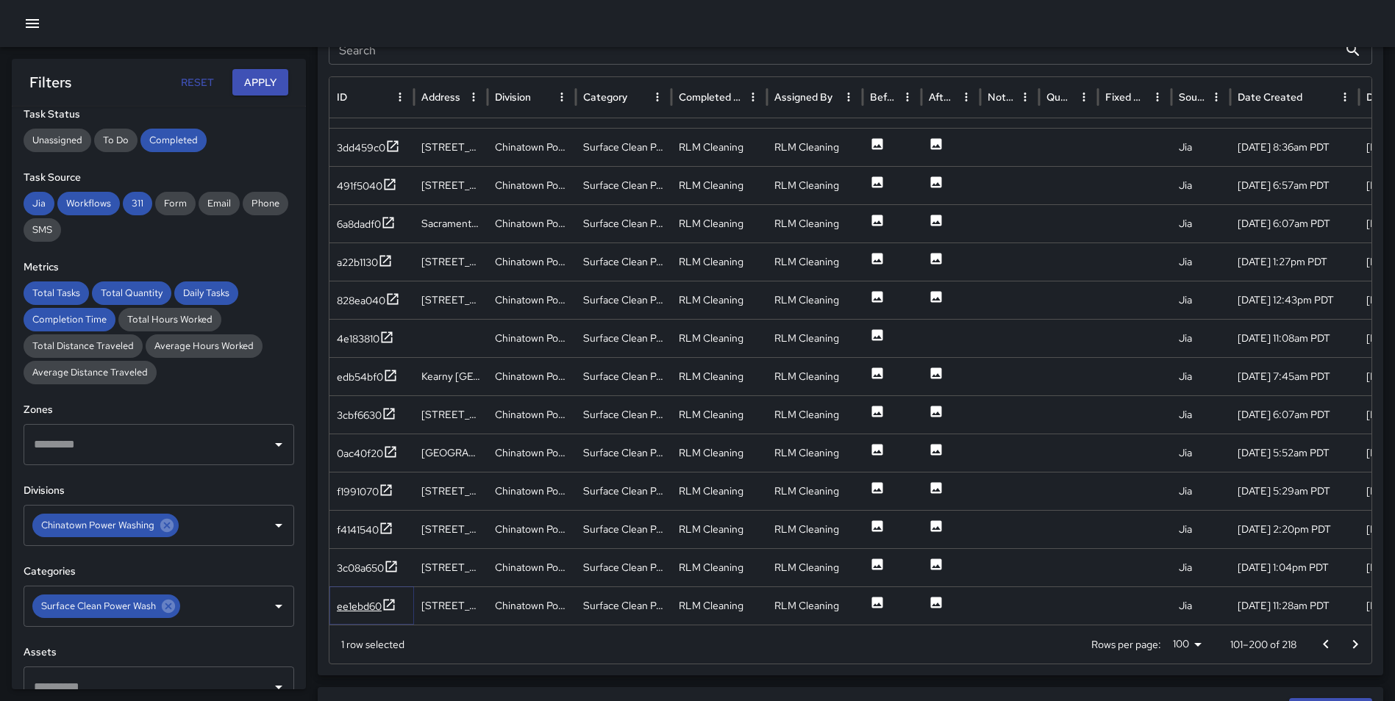
click at [390, 601] on icon at bounding box center [389, 605] width 15 height 15
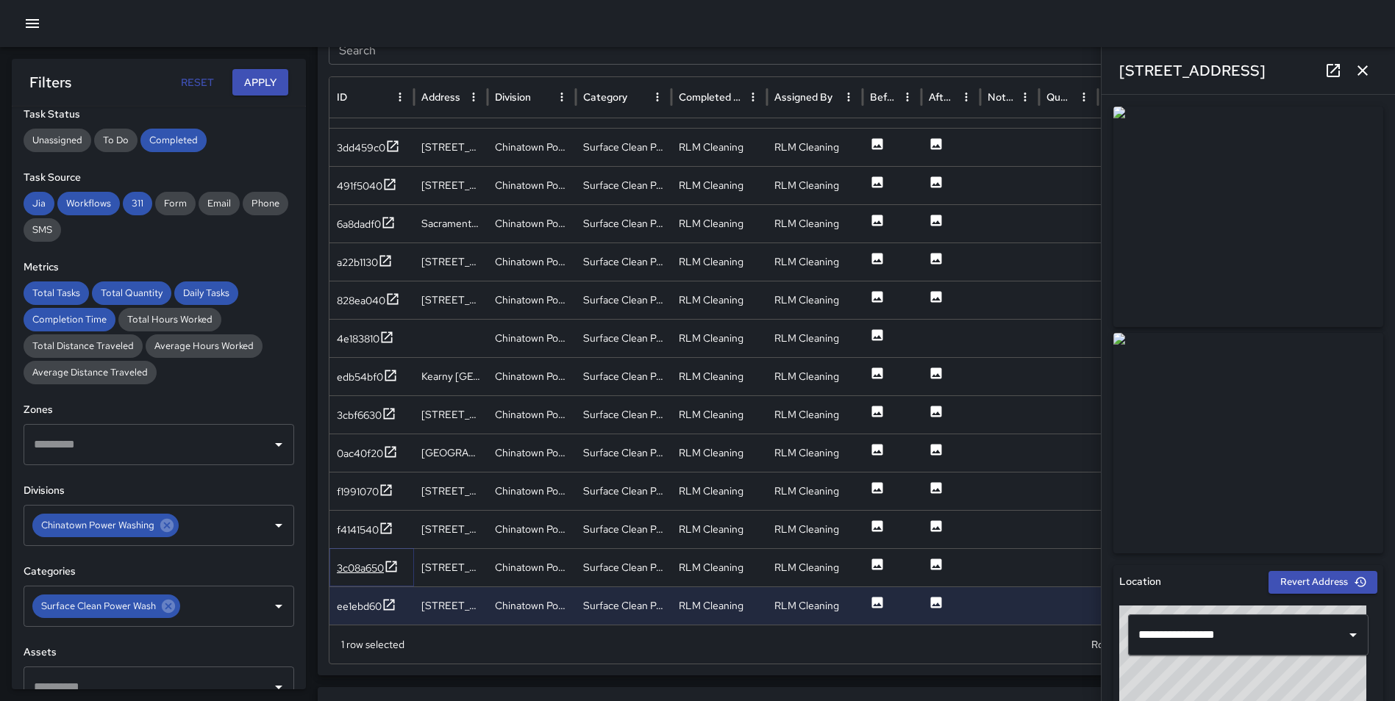
click at [391, 565] on icon at bounding box center [391, 567] width 15 height 15
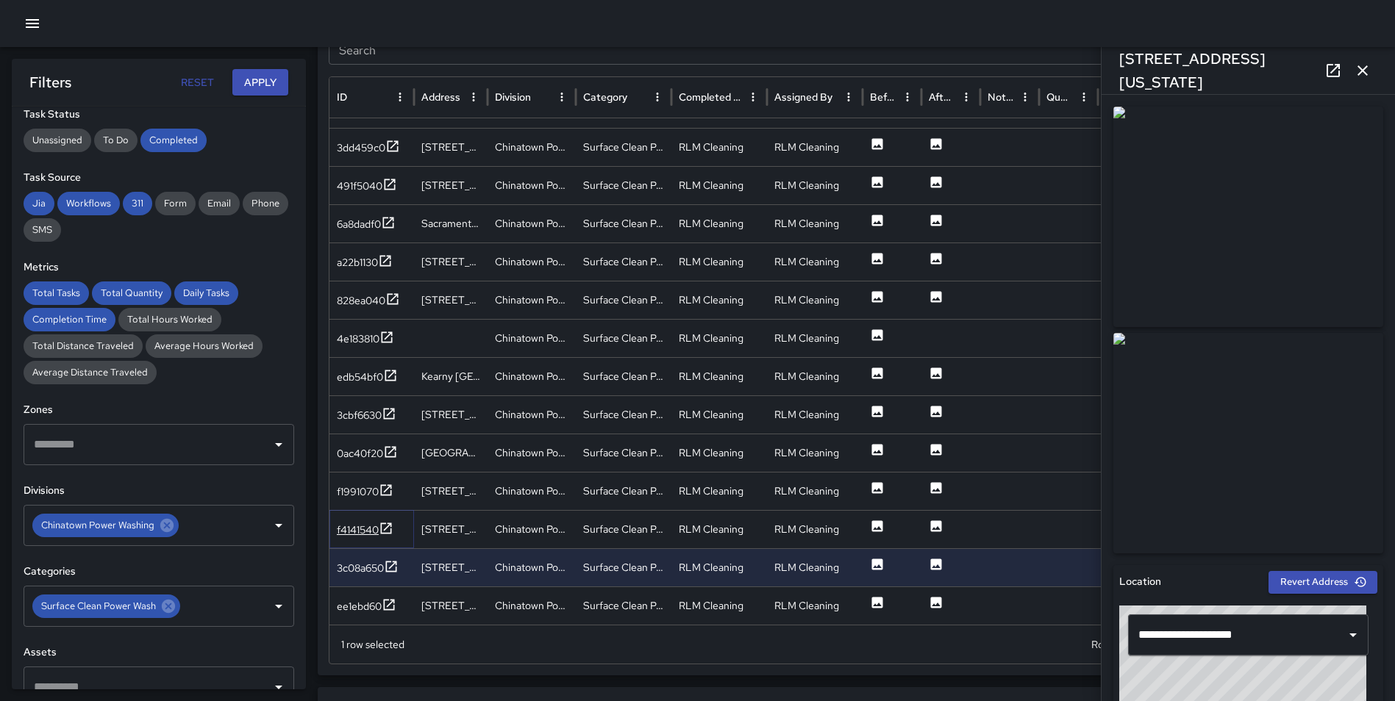
click at [388, 524] on icon at bounding box center [386, 528] width 15 height 15
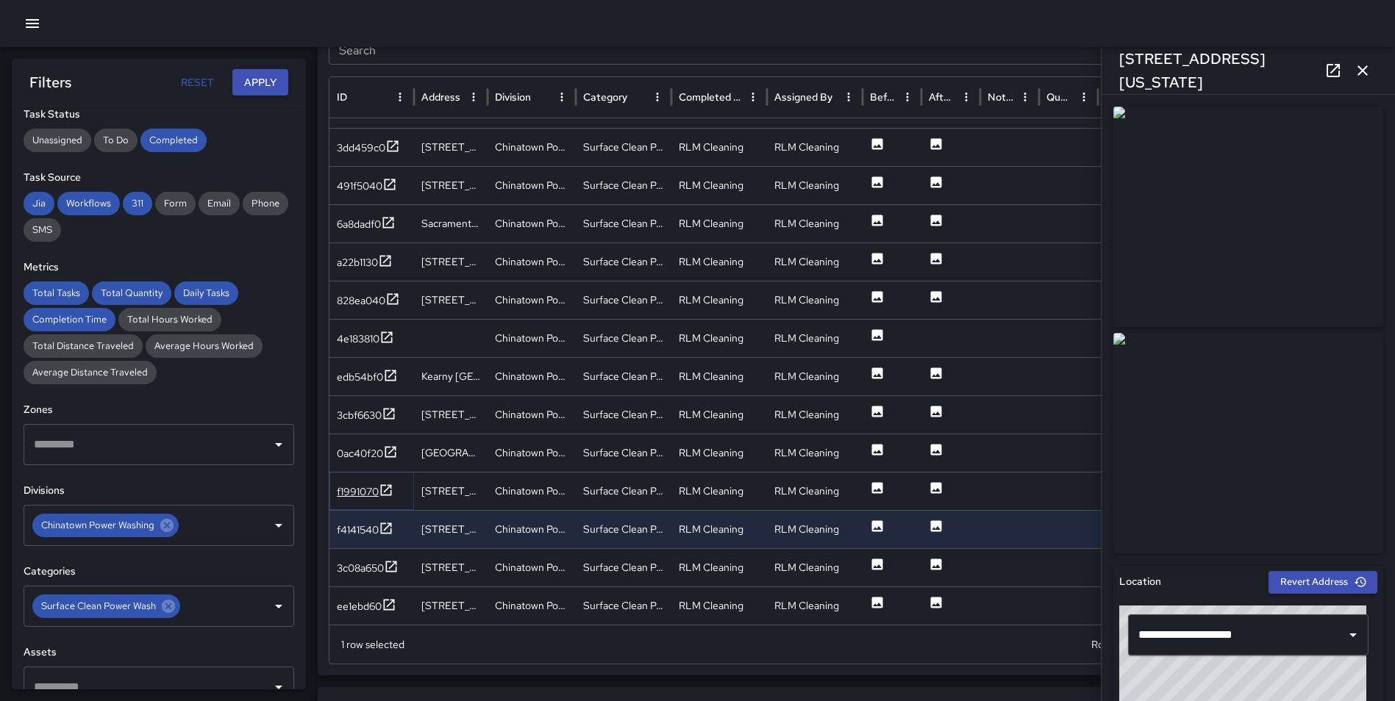
click at [382, 488] on icon at bounding box center [386, 490] width 15 height 15
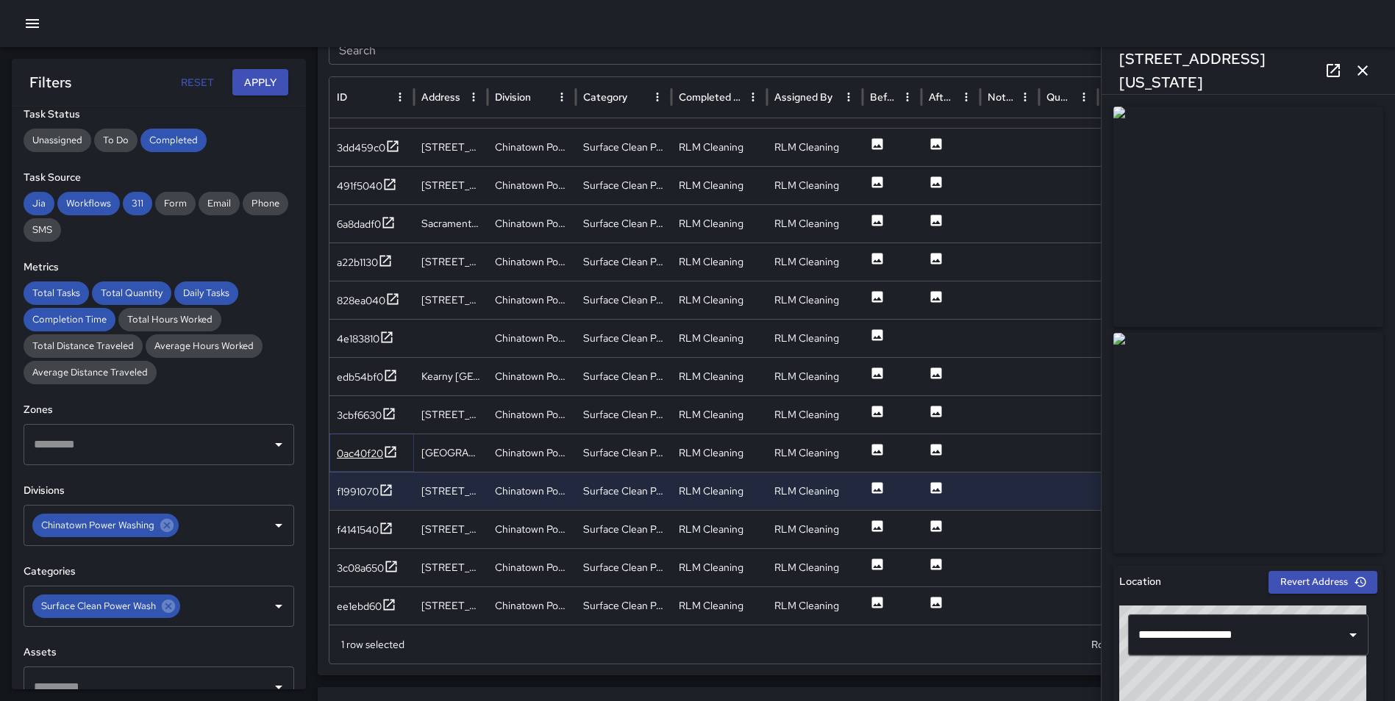
click at [392, 451] on icon at bounding box center [390, 451] width 11 height 11
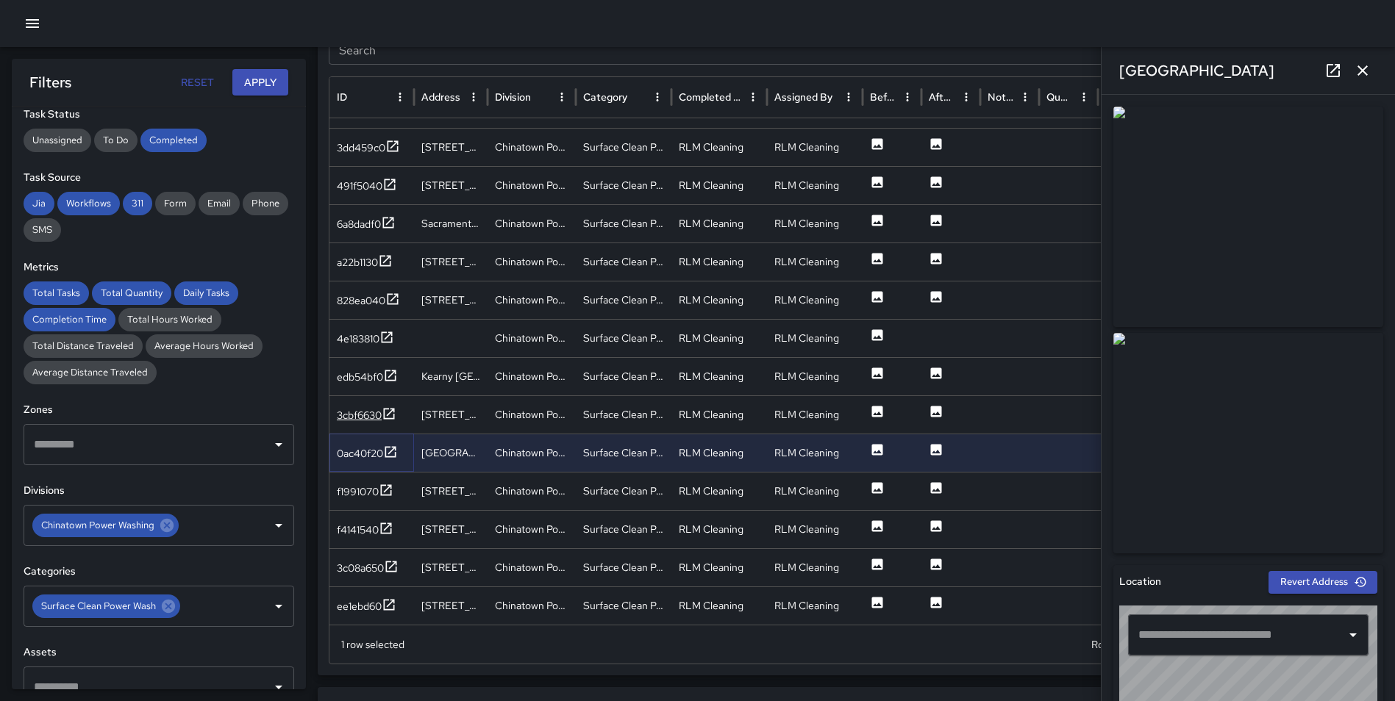
type input "**********"
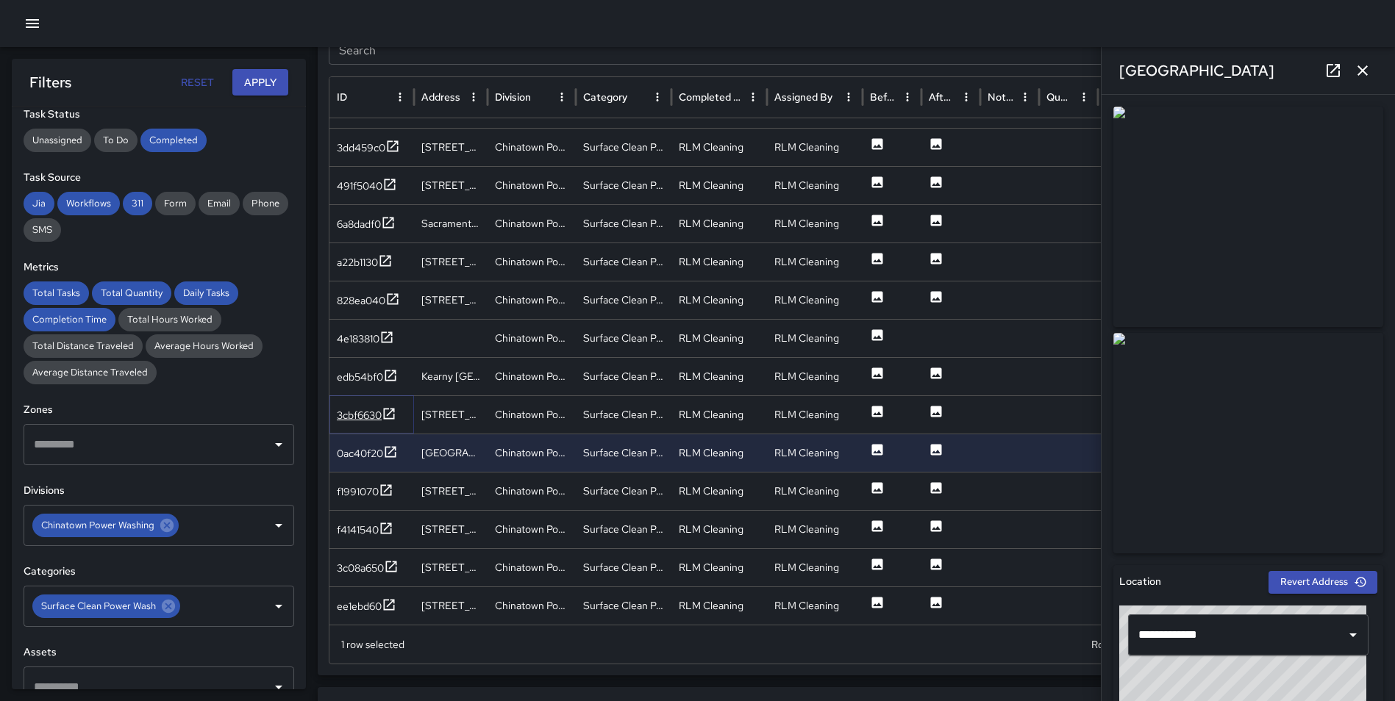
click at [391, 411] on icon at bounding box center [389, 414] width 15 height 15
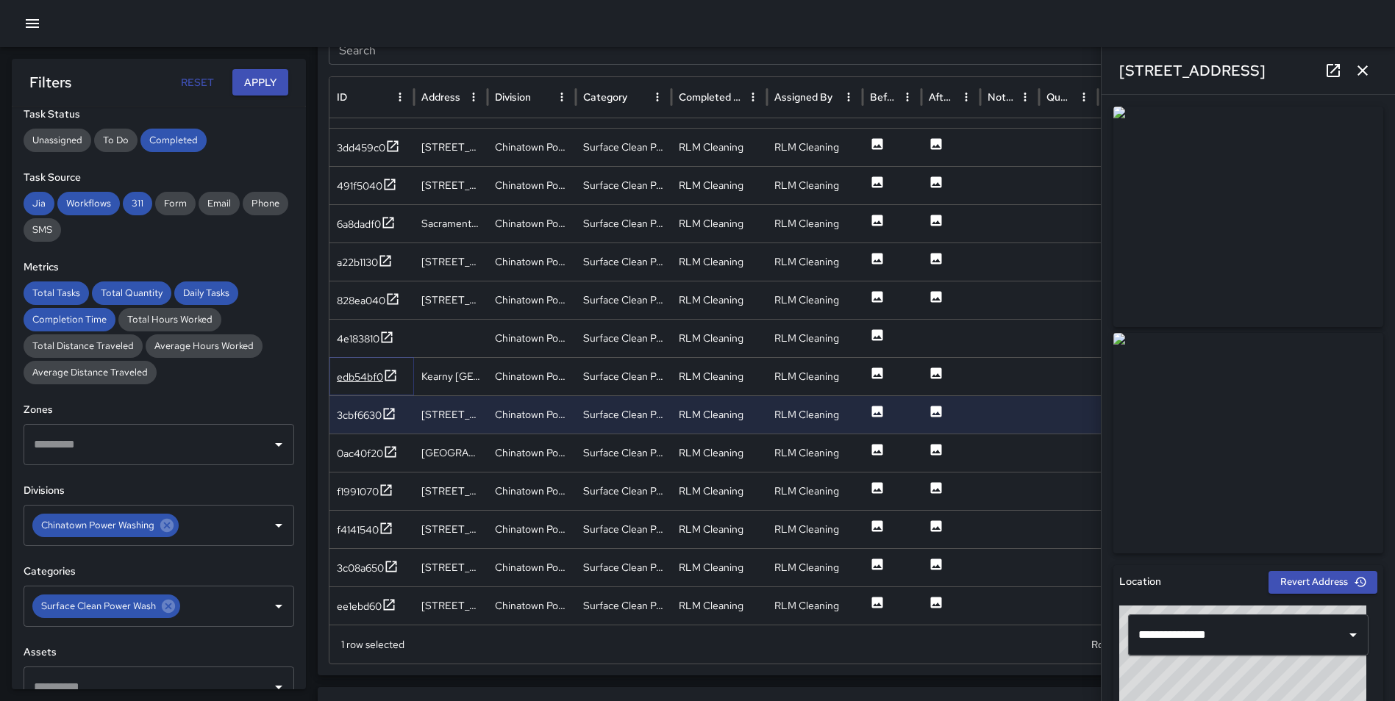
click at [391, 369] on icon at bounding box center [390, 375] width 15 height 15
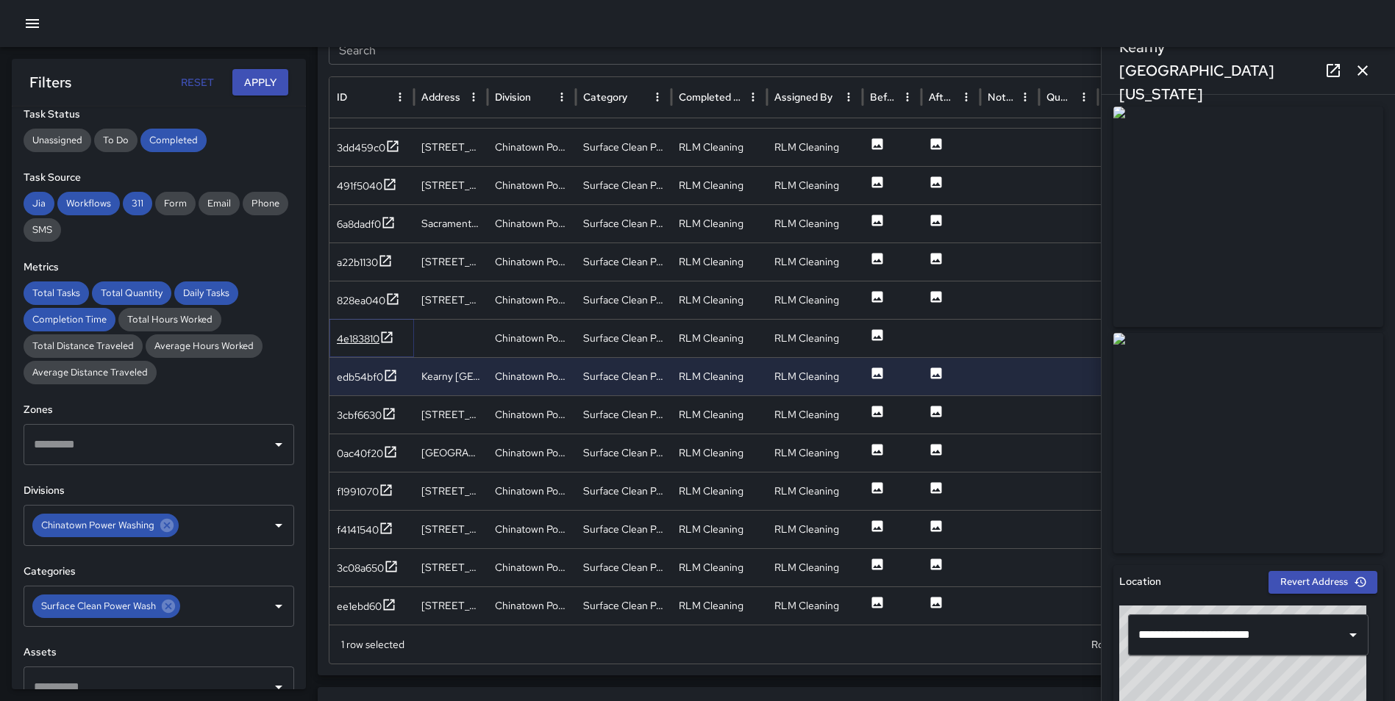
click at [388, 335] on icon at bounding box center [386, 337] width 15 height 15
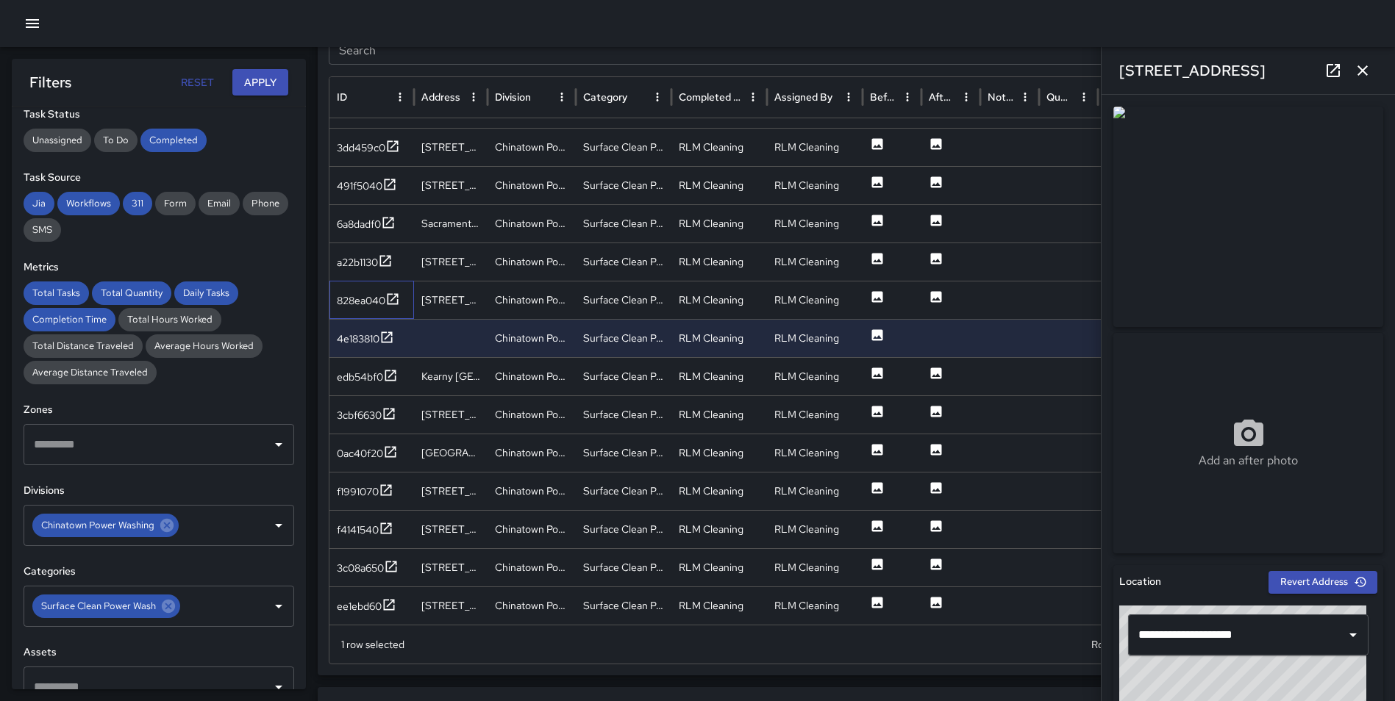
click at [396, 288] on div "828ea040" at bounding box center [371, 300] width 85 height 38
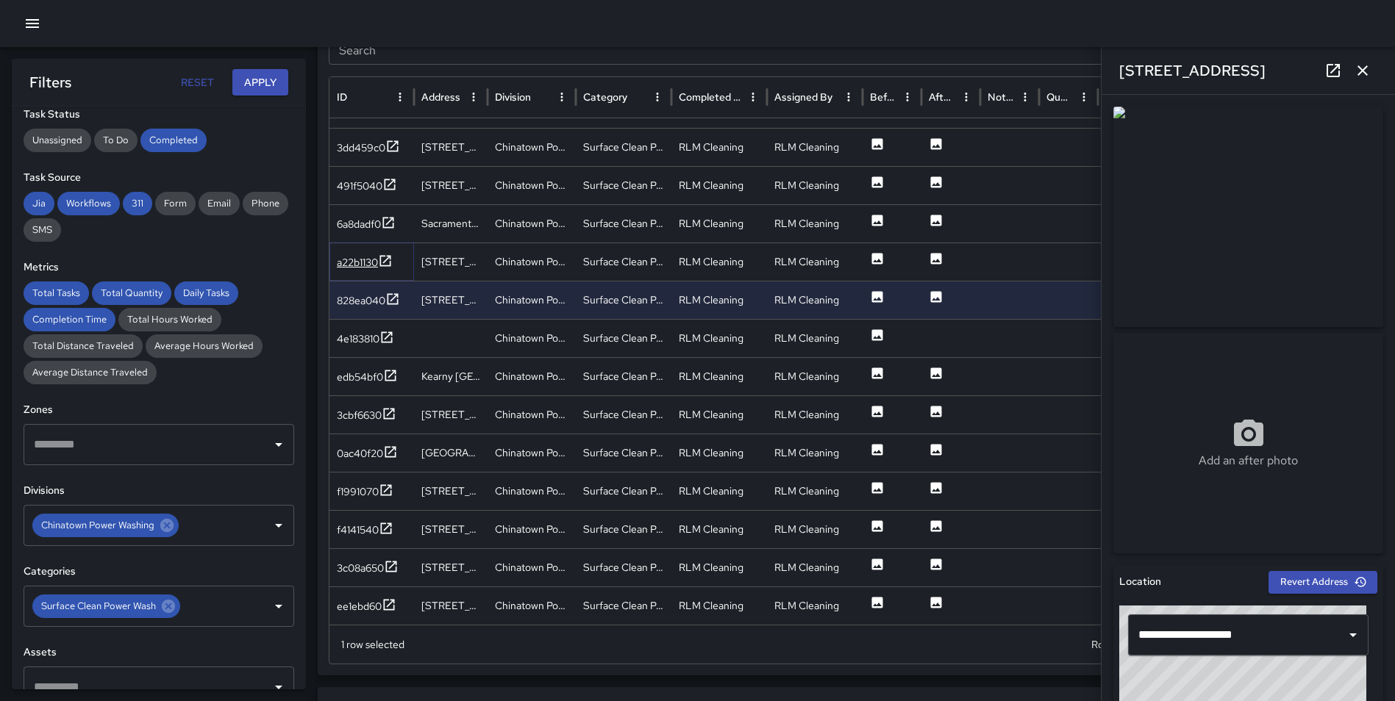
click at [383, 257] on icon at bounding box center [385, 261] width 15 height 15
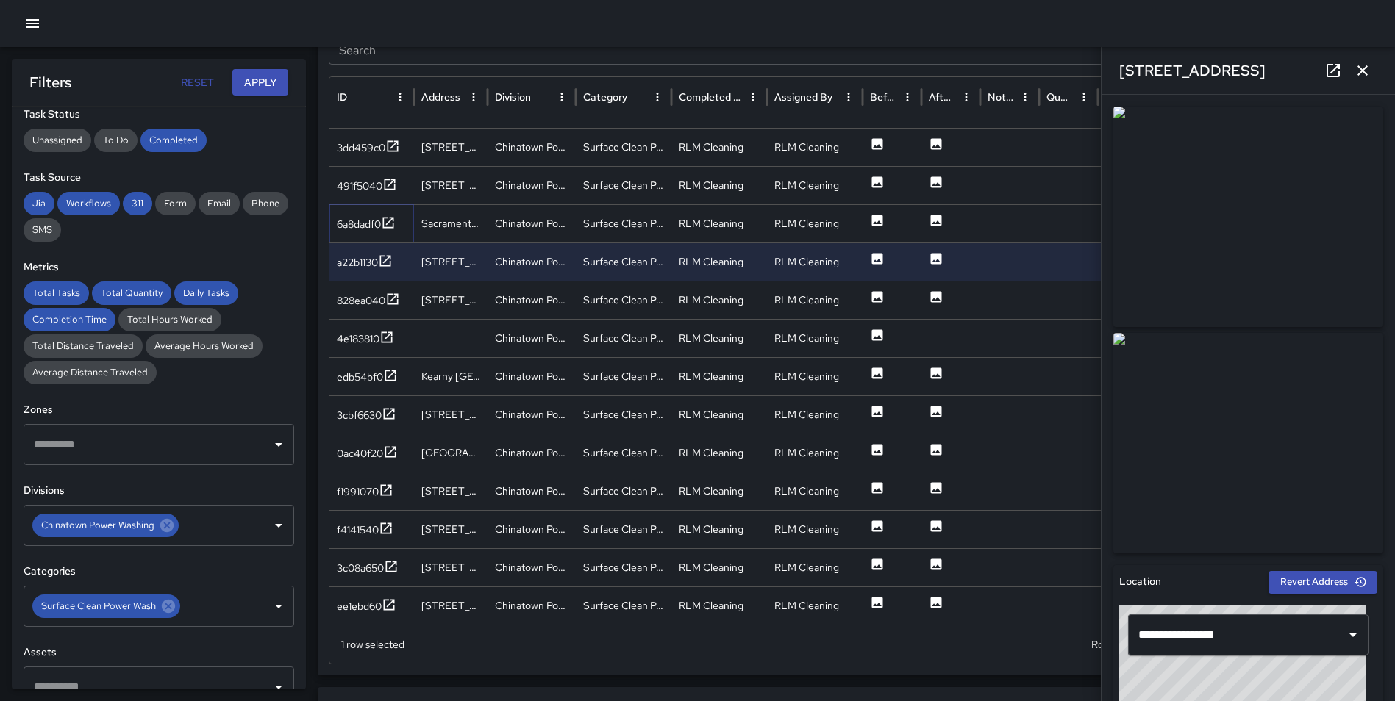
click at [391, 228] on icon at bounding box center [388, 222] width 11 height 11
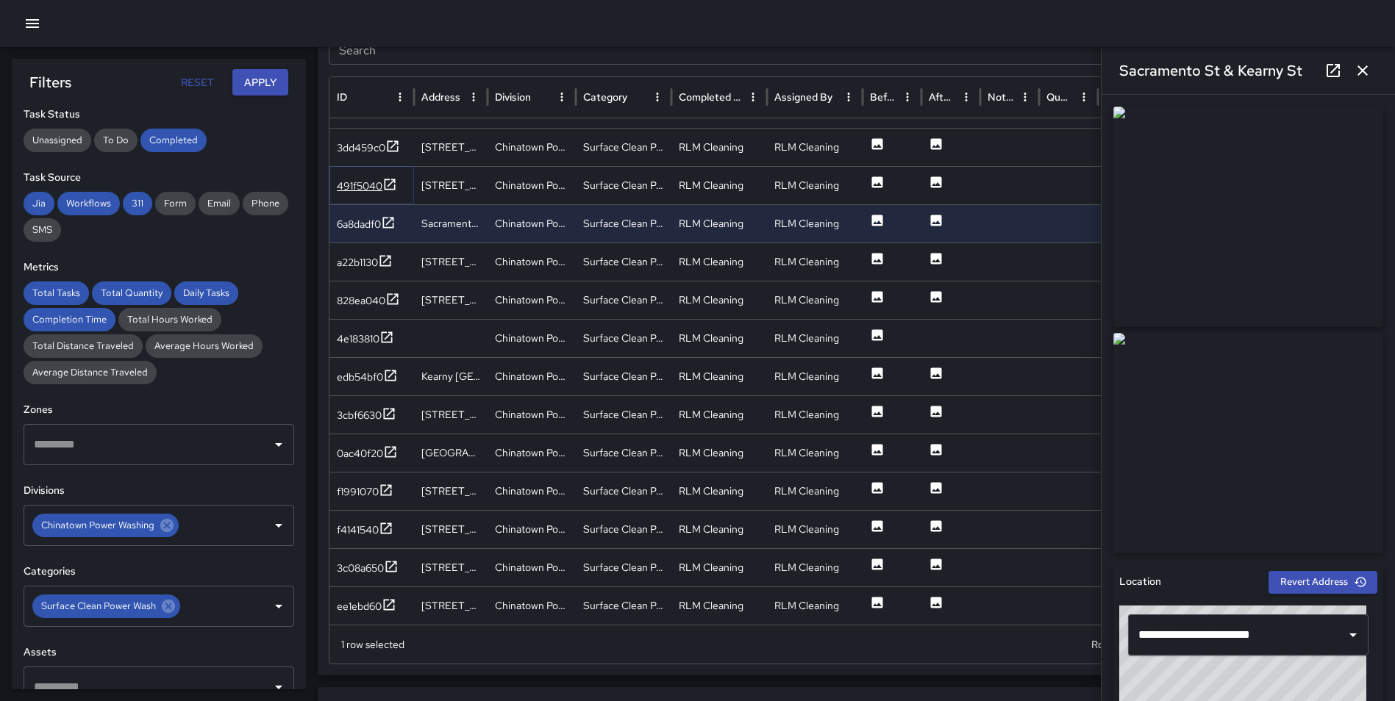
click at [391, 178] on icon at bounding box center [389, 184] width 15 height 15
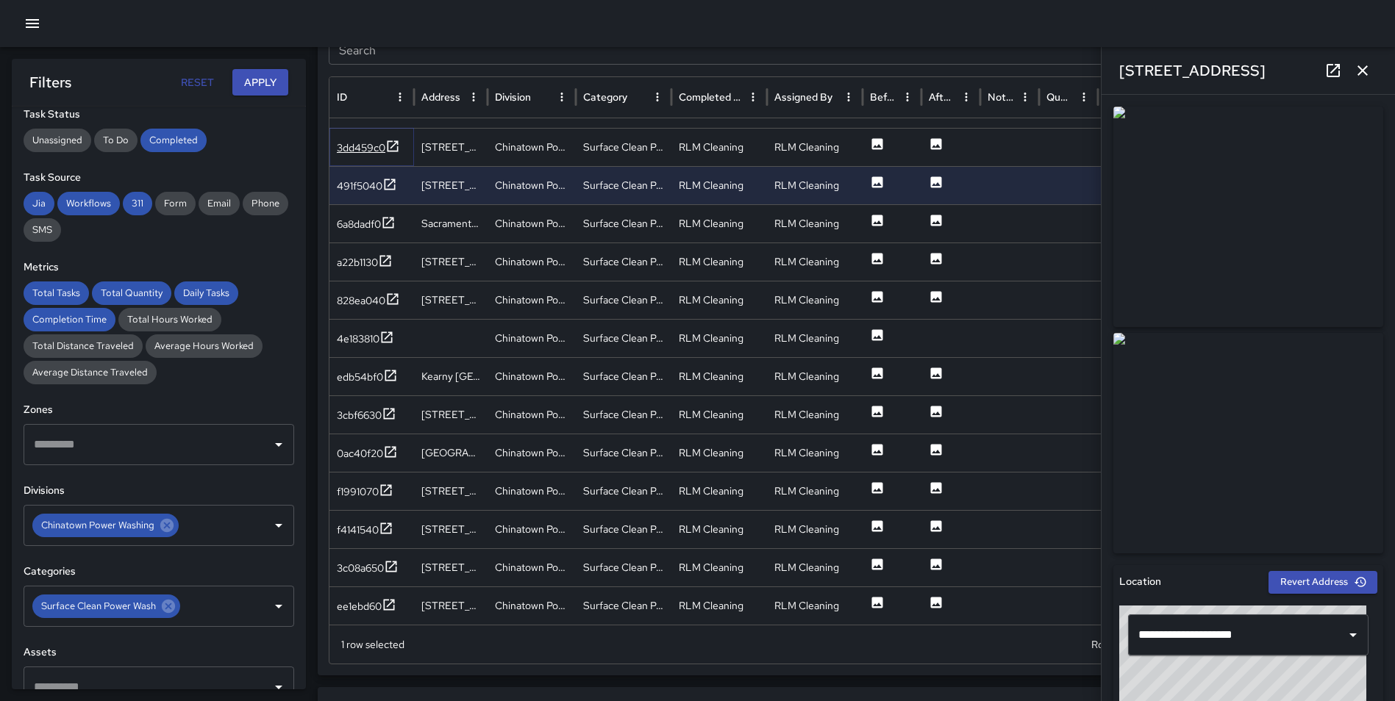
click at [392, 149] on icon at bounding box center [392, 146] width 15 height 15
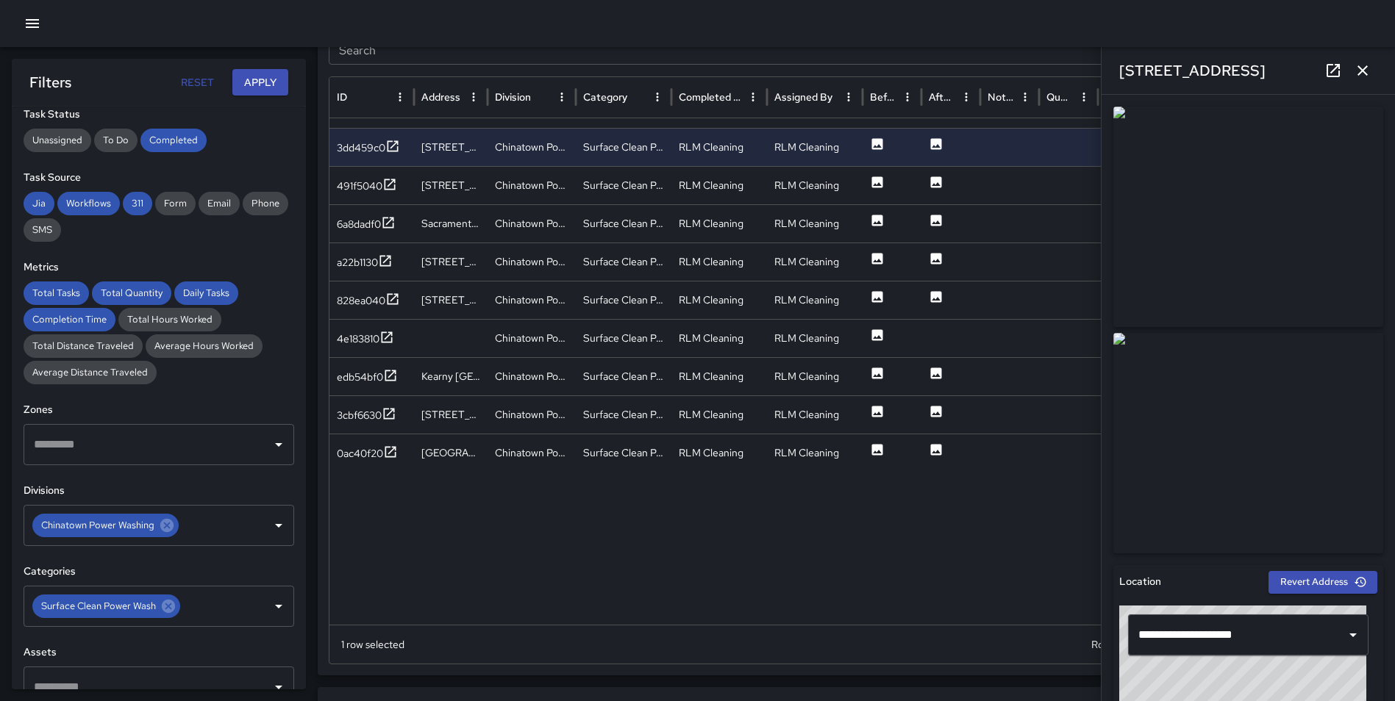
scroll to position [891, 0]
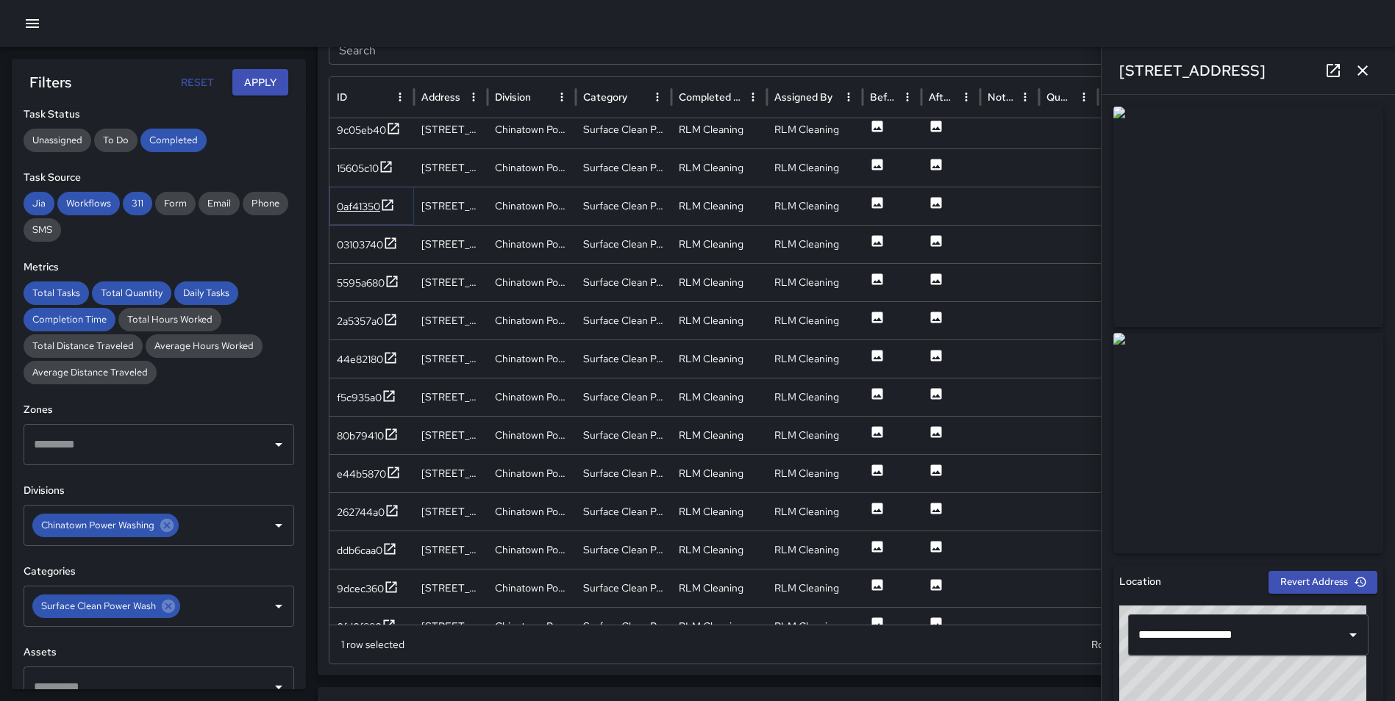
click at [390, 207] on icon at bounding box center [387, 205] width 15 height 15
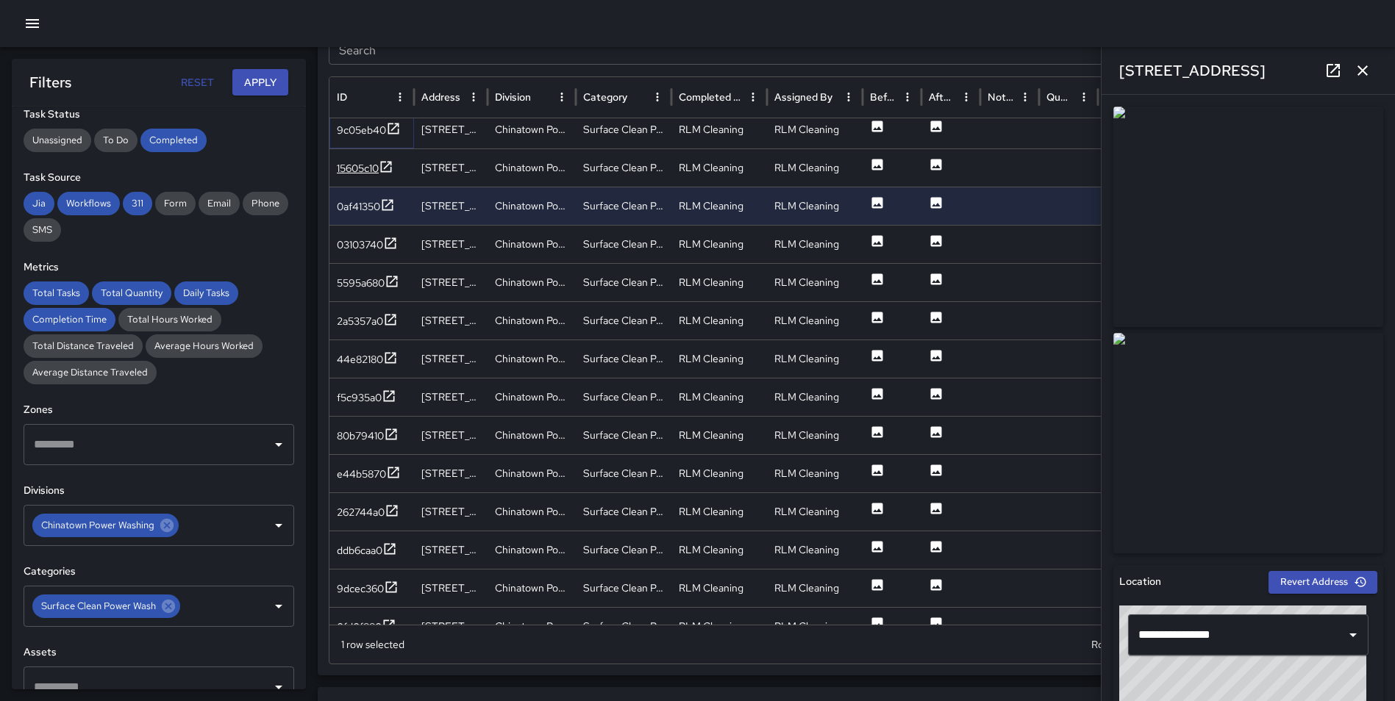
drag, startPoint x: 390, startPoint y: 133, endPoint x: 390, endPoint y: 165, distance: 32.3
click at [390, 133] on icon at bounding box center [393, 128] width 11 height 11
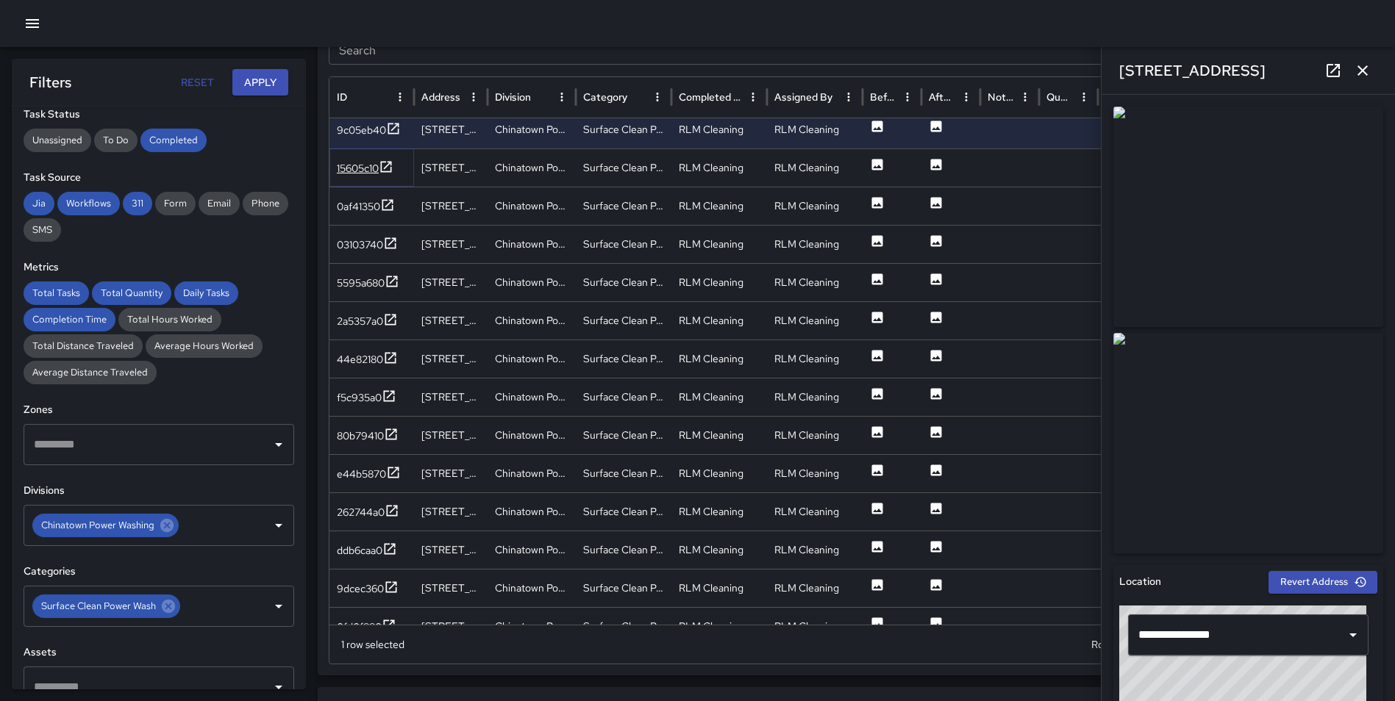
click at [387, 162] on icon at bounding box center [386, 167] width 15 height 15
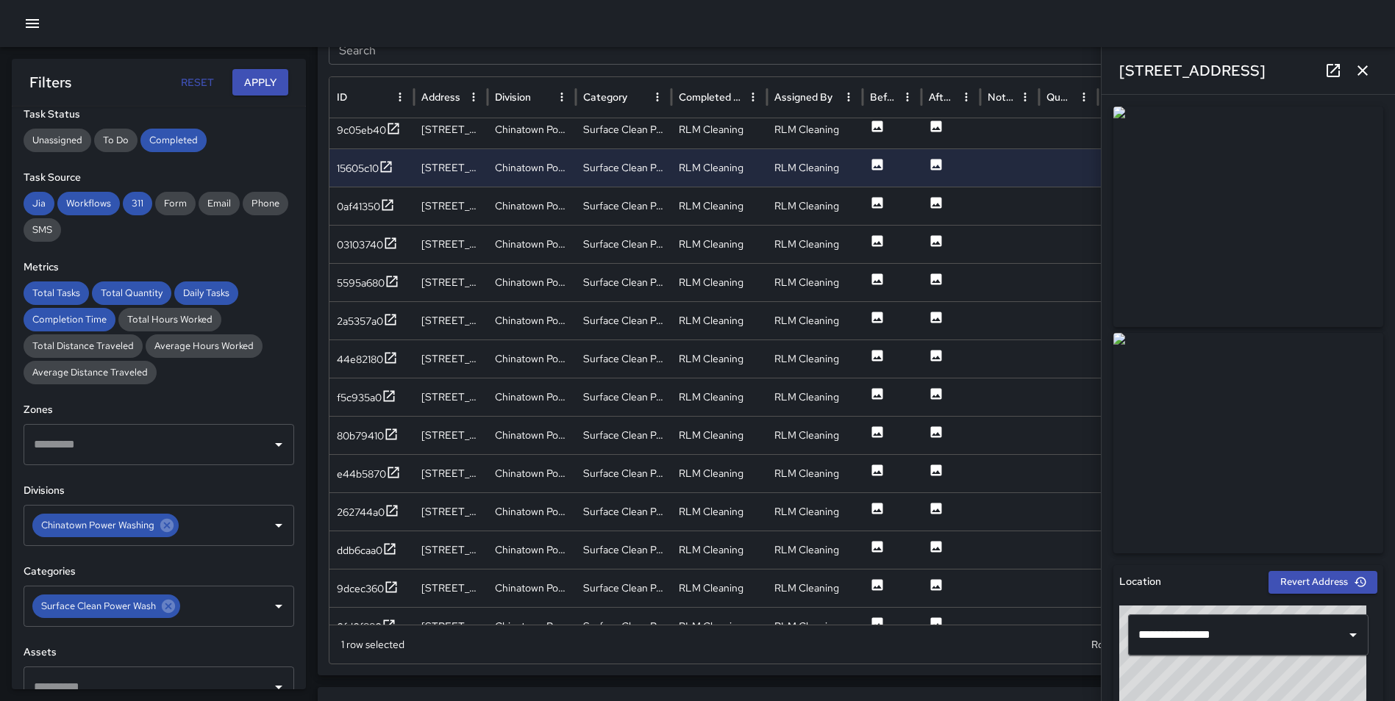
click at [1360, 56] on button "button" at bounding box center [1362, 70] width 29 height 29
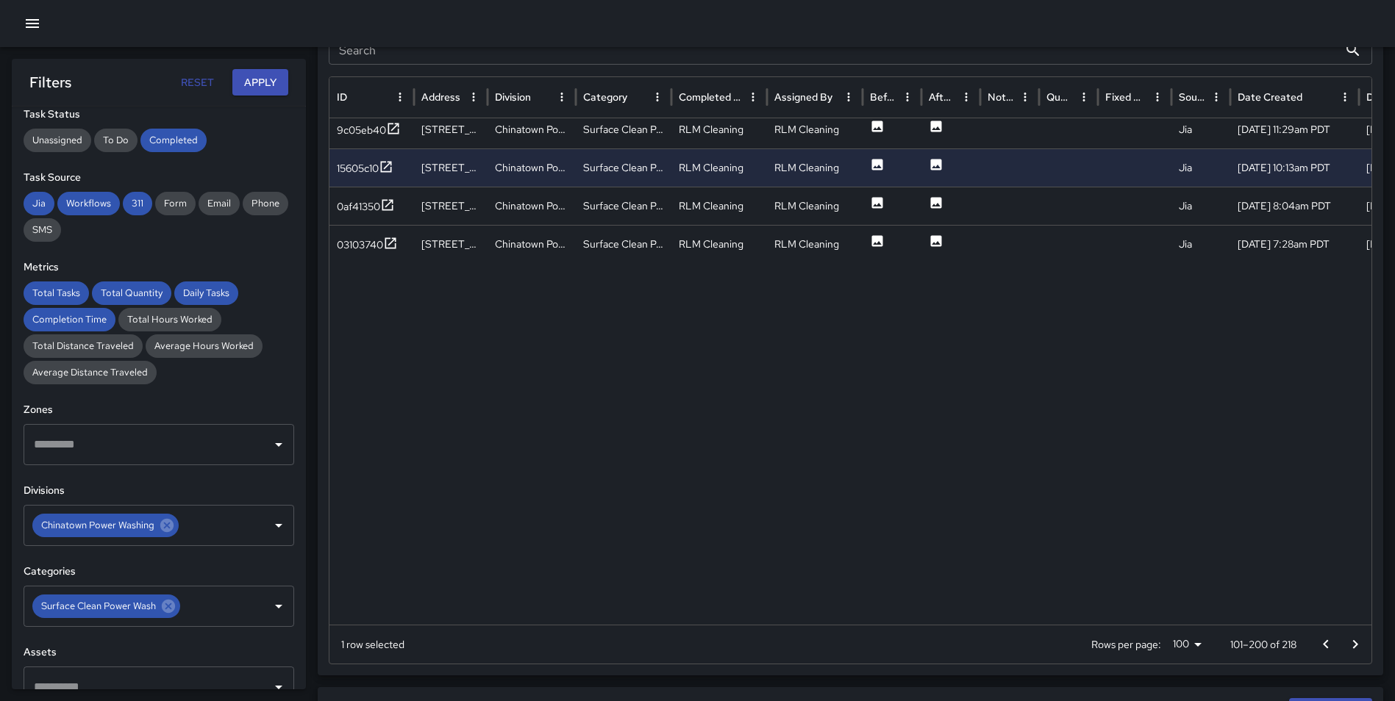
scroll to position [453, 0]
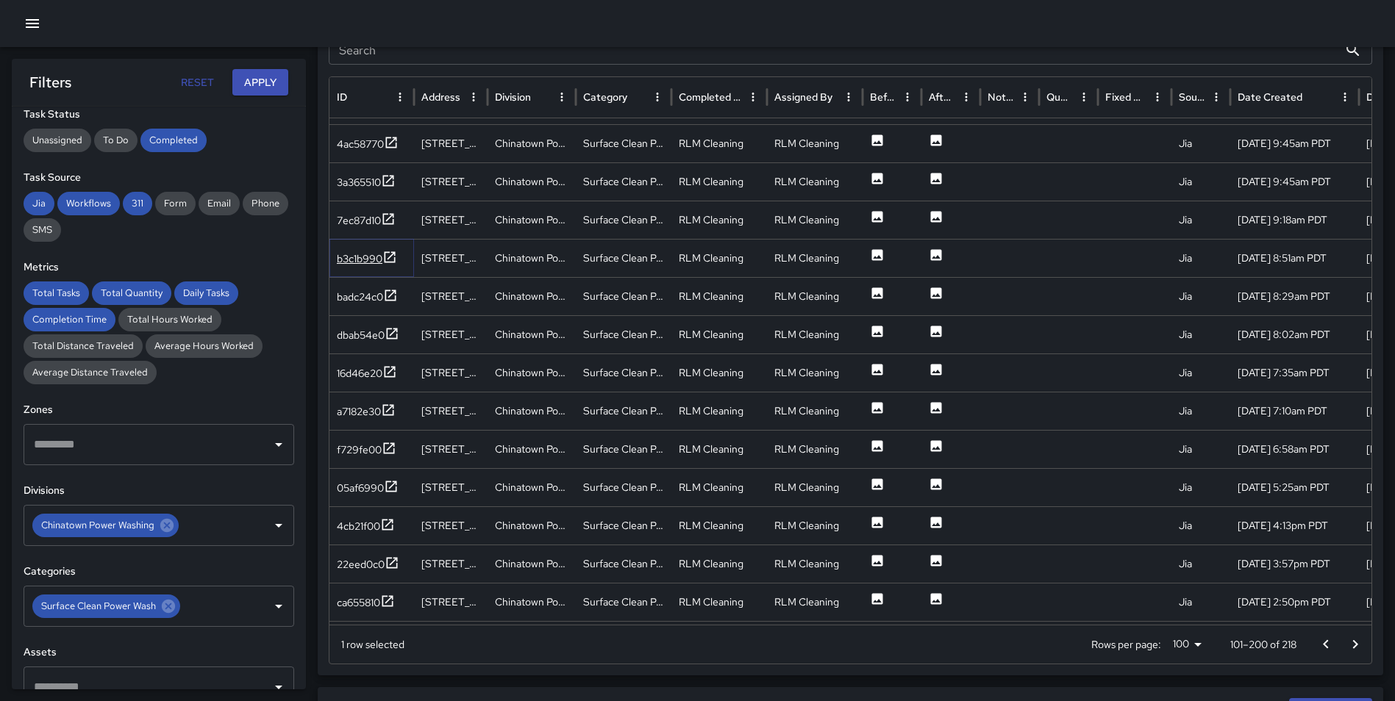
click at [393, 254] on icon at bounding box center [390, 256] width 11 height 11
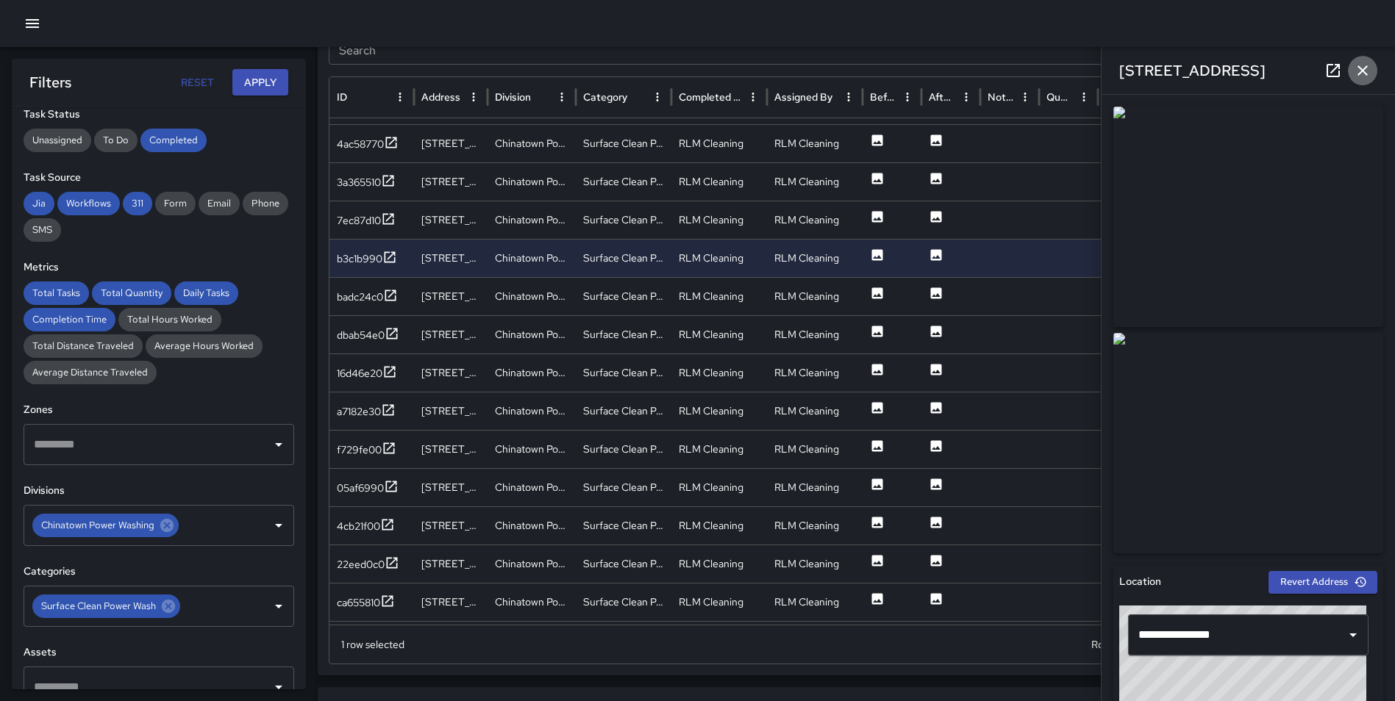
click at [1370, 71] on icon "button" at bounding box center [1363, 71] width 18 height 18
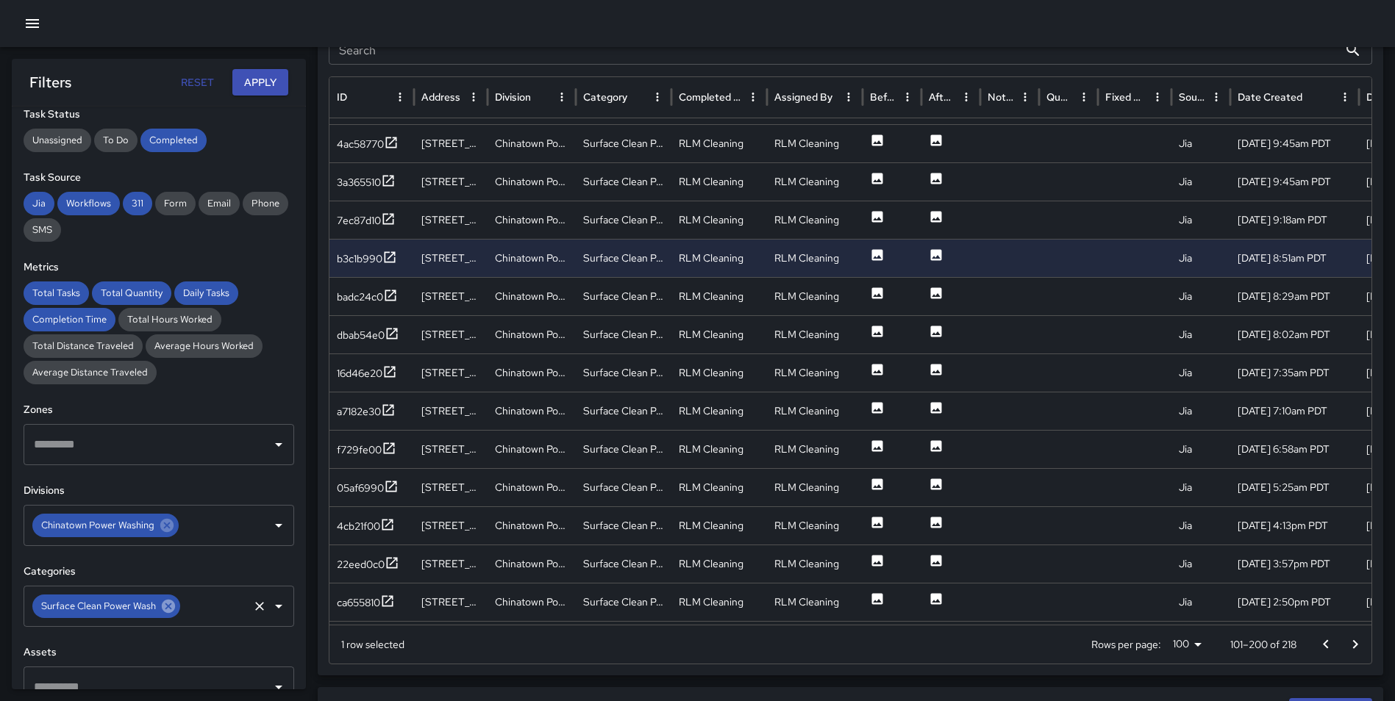
click at [160, 604] on icon at bounding box center [168, 606] width 16 height 16
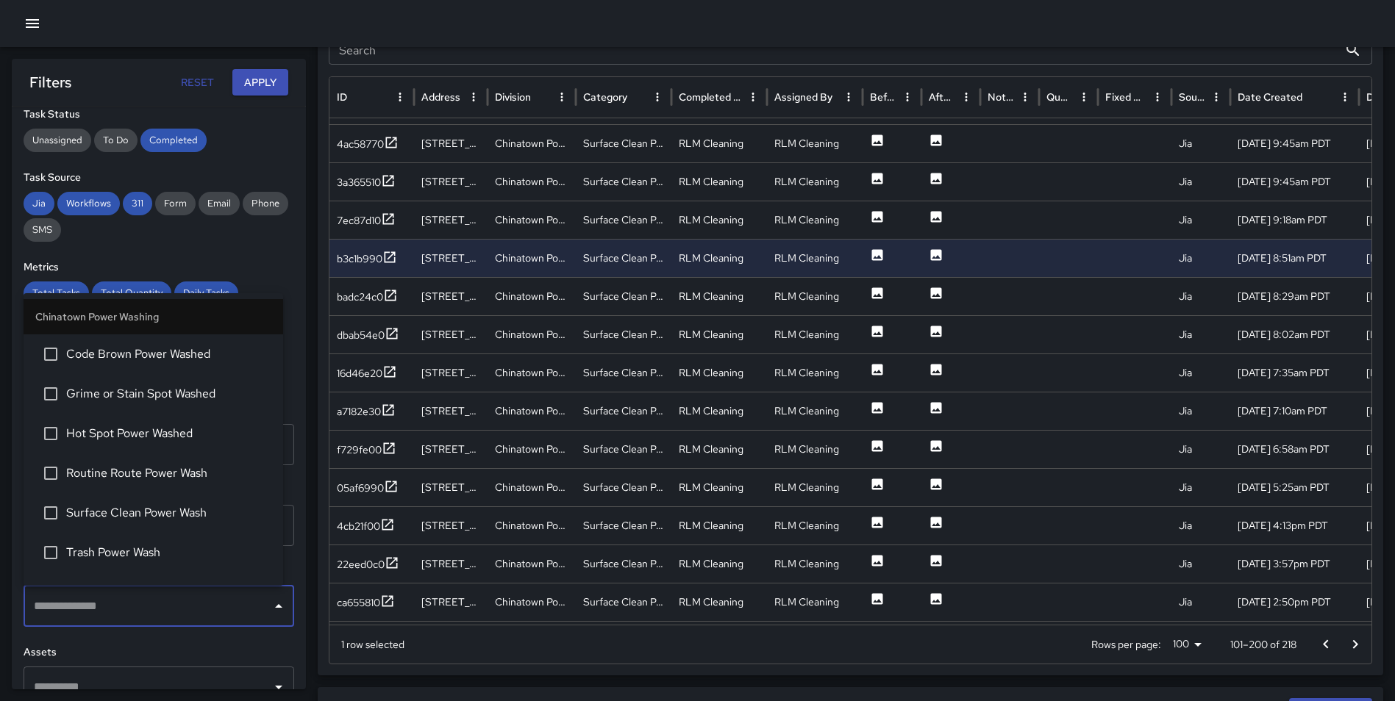
click at [151, 608] on input "text" at bounding box center [147, 607] width 235 height 28
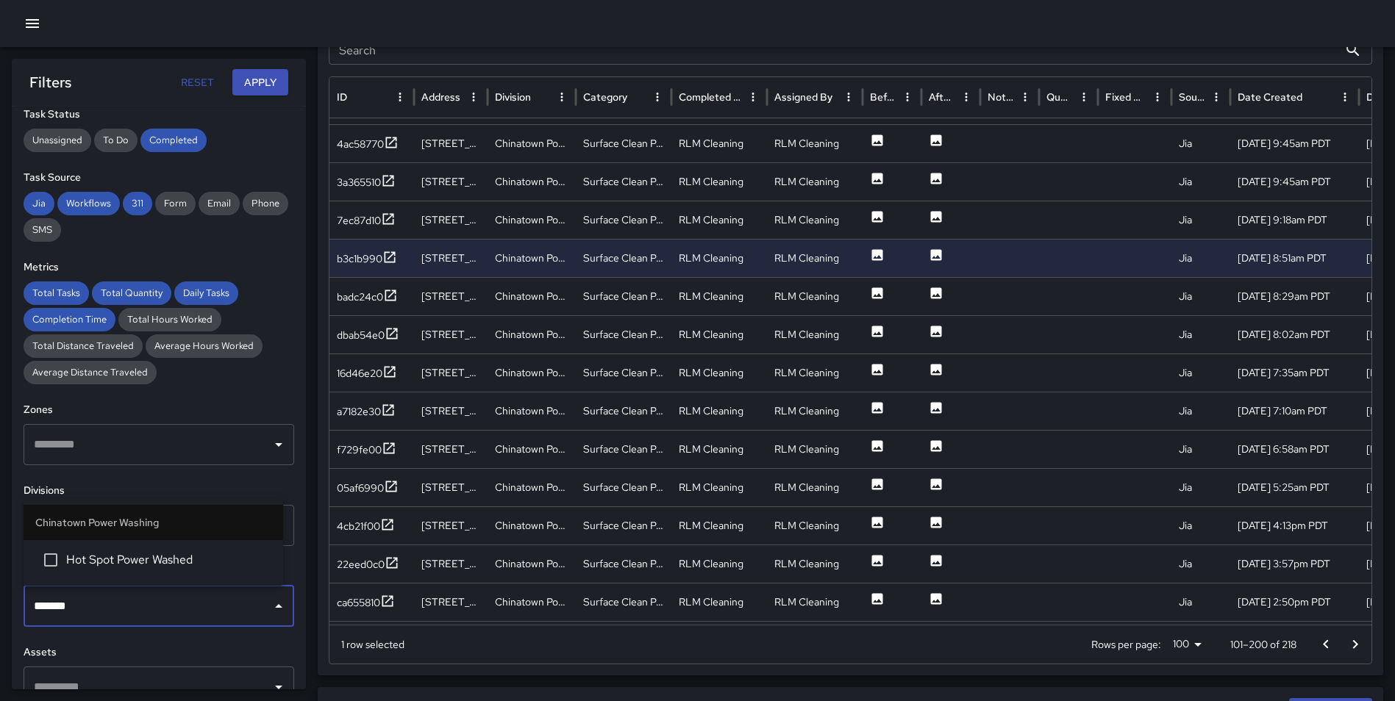
type input "********"
click at [145, 557] on span "Hot Spot Power Washed" at bounding box center [168, 560] width 205 height 18
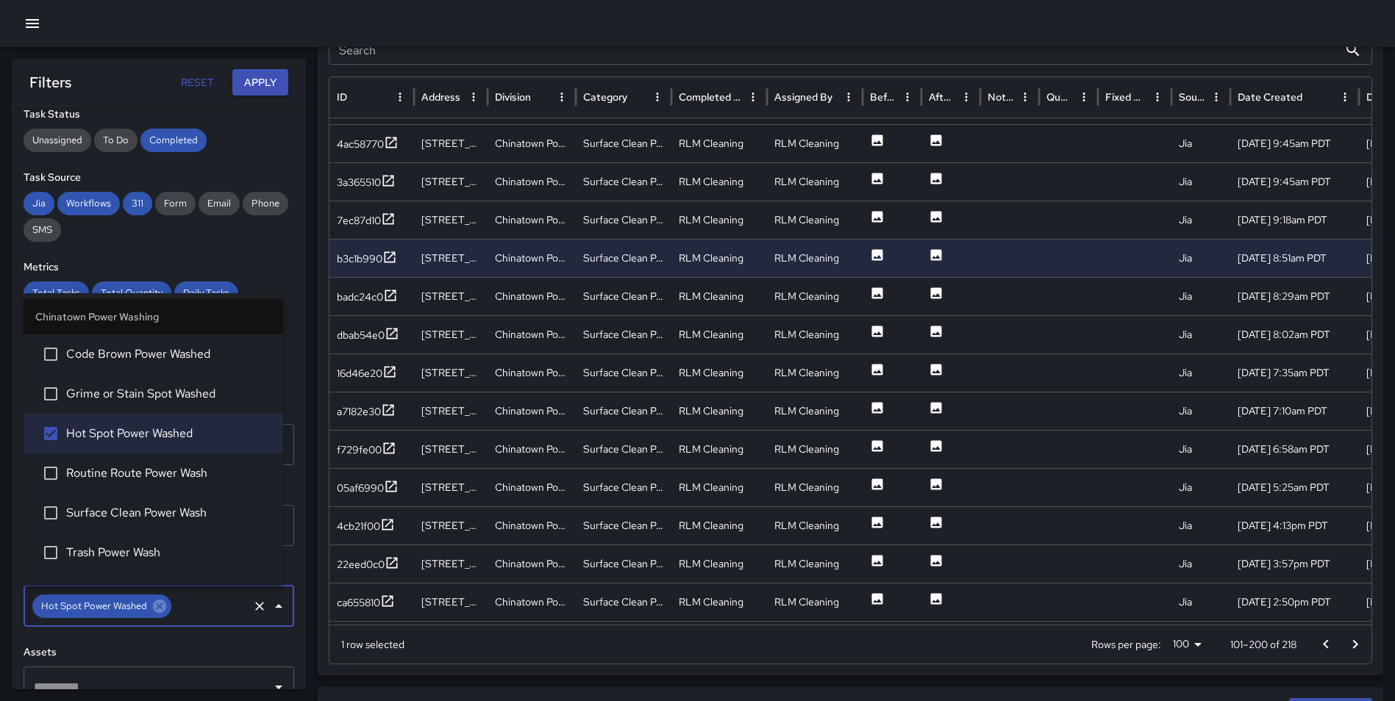
click at [248, 74] on button "Apply" at bounding box center [260, 82] width 56 height 27
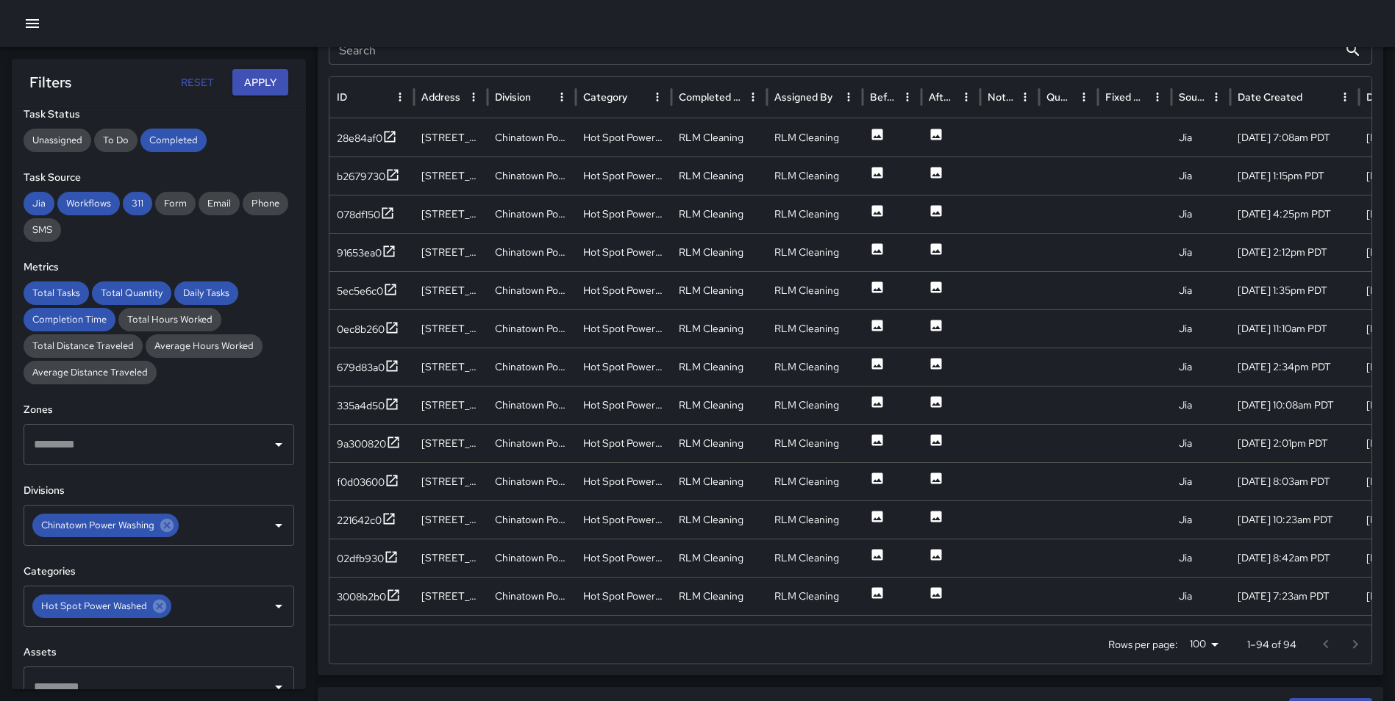
scroll to position [808, 0]
click at [385, 132] on icon at bounding box center [390, 136] width 11 height 11
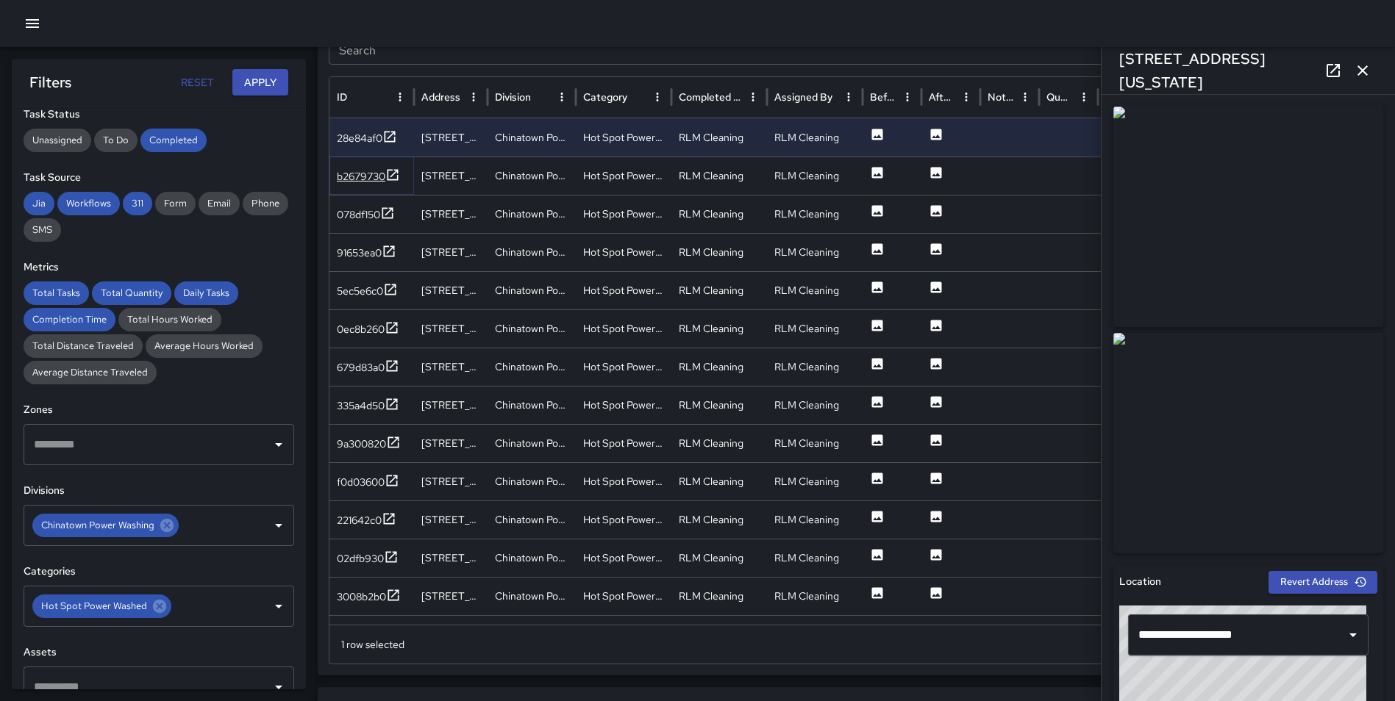
click at [393, 178] on icon at bounding box center [392, 175] width 15 height 15
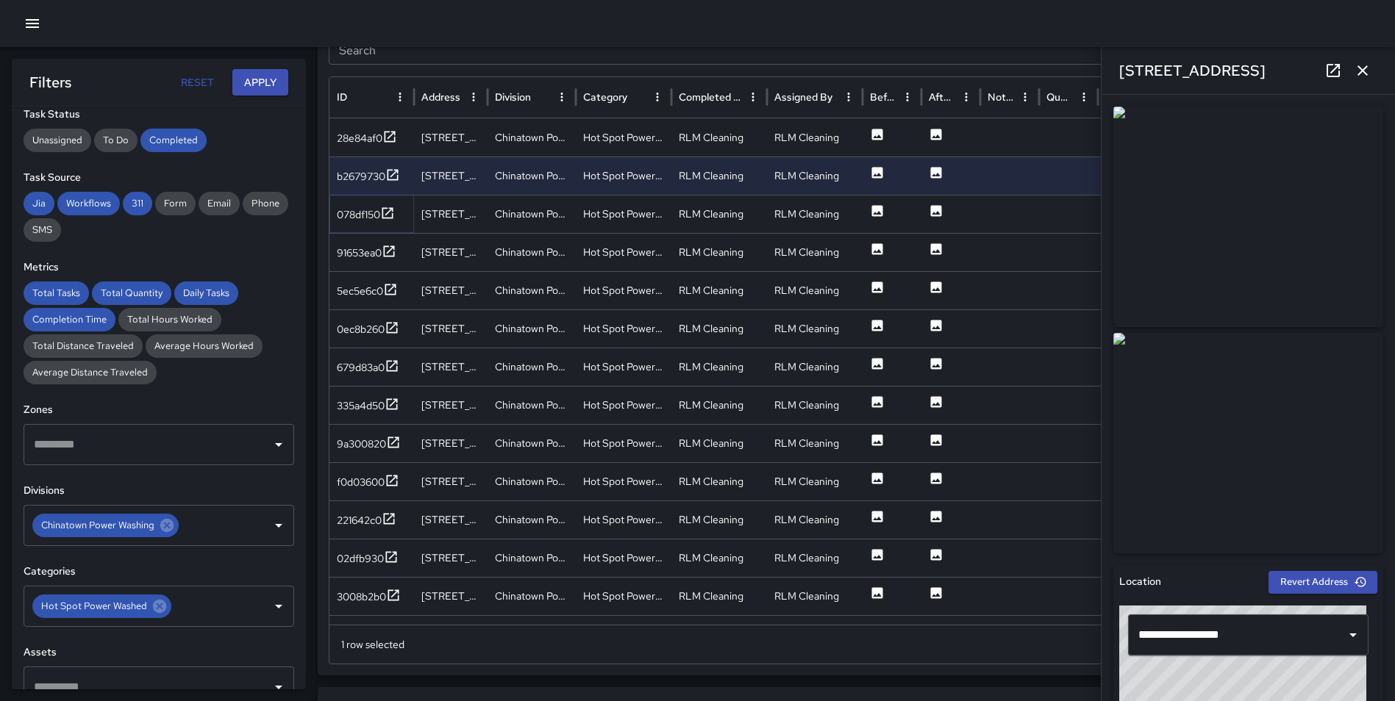
drag, startPoint x: 391, startPoint y: 210, endPoint x: 392, endPoint y: 225, distance: 14.7
click at [391, 210] on icon at bounding box center [387, 212] width 11 height 11
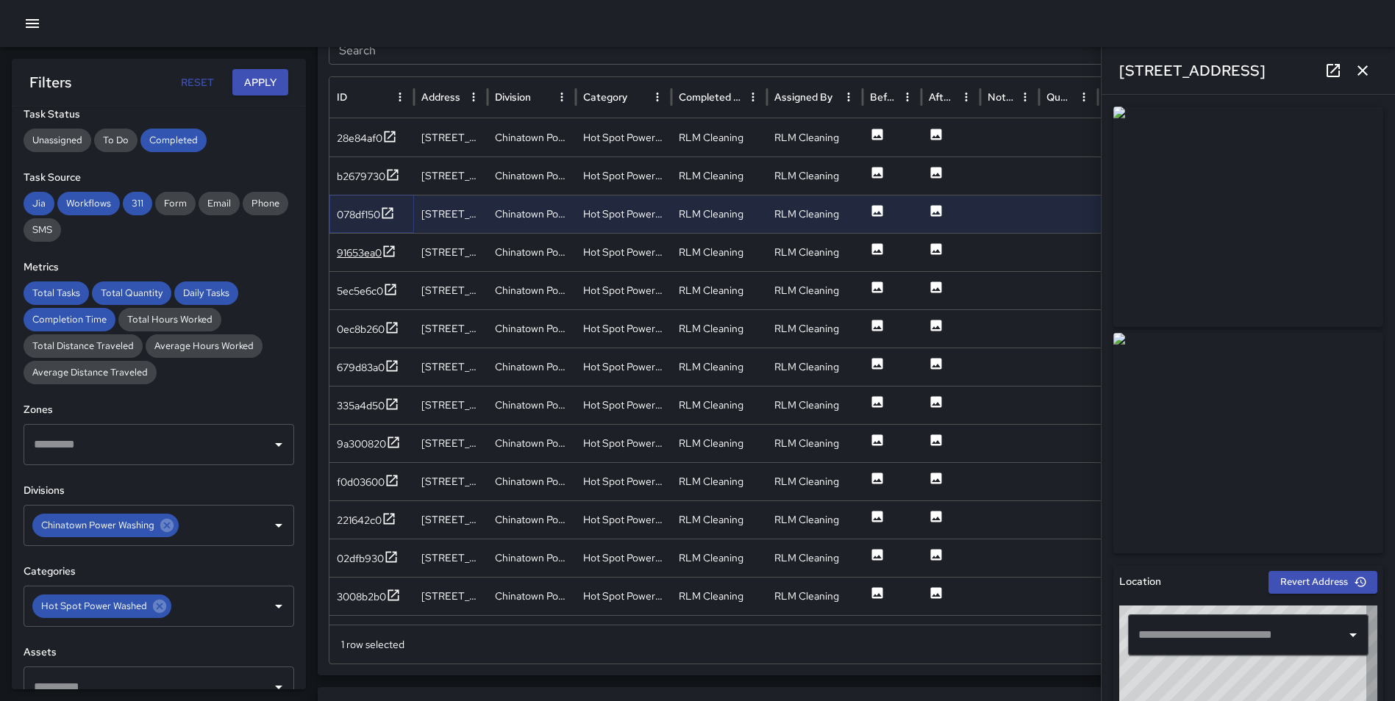
type input "**********"
click at [387, 251] on icon at bounding box center [389, 251] width 15 height 15
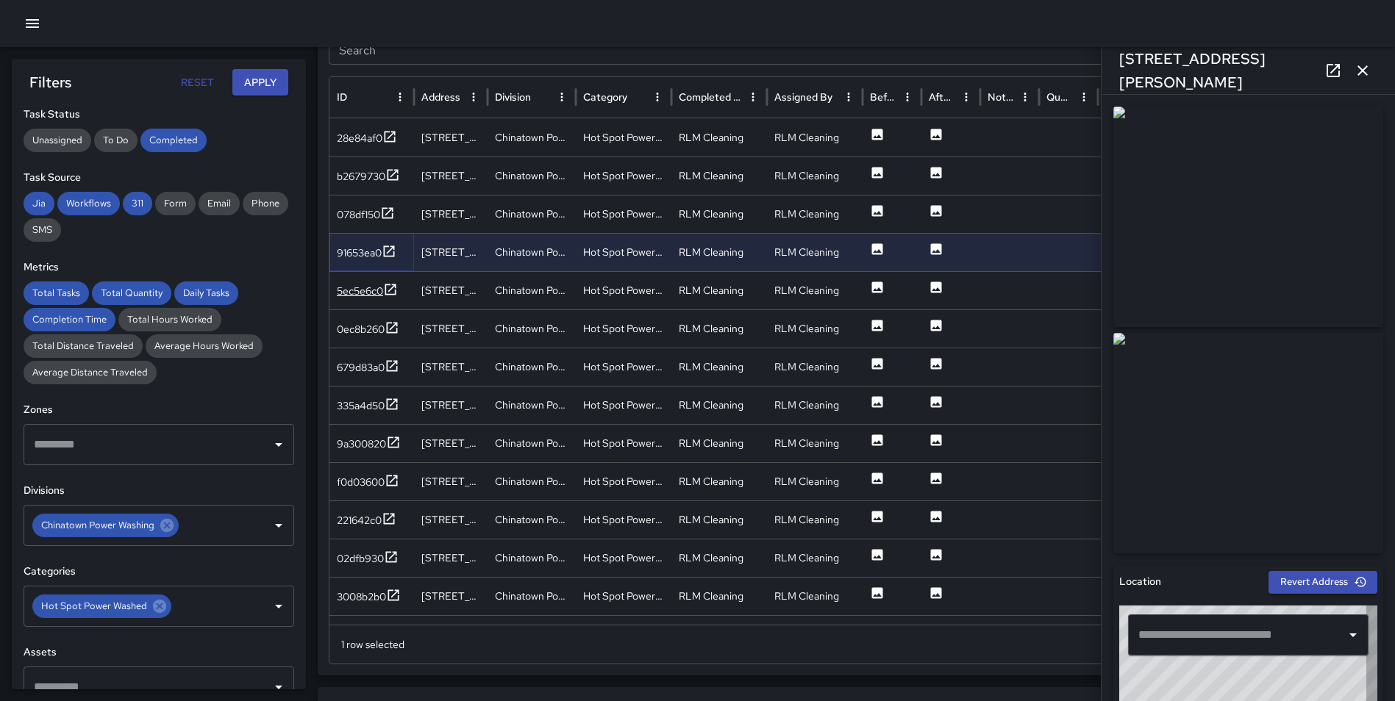
type input "**********"
click at [403, 597] on div "3008b2b0" at bounding box center [371, 596] width 85 height 38
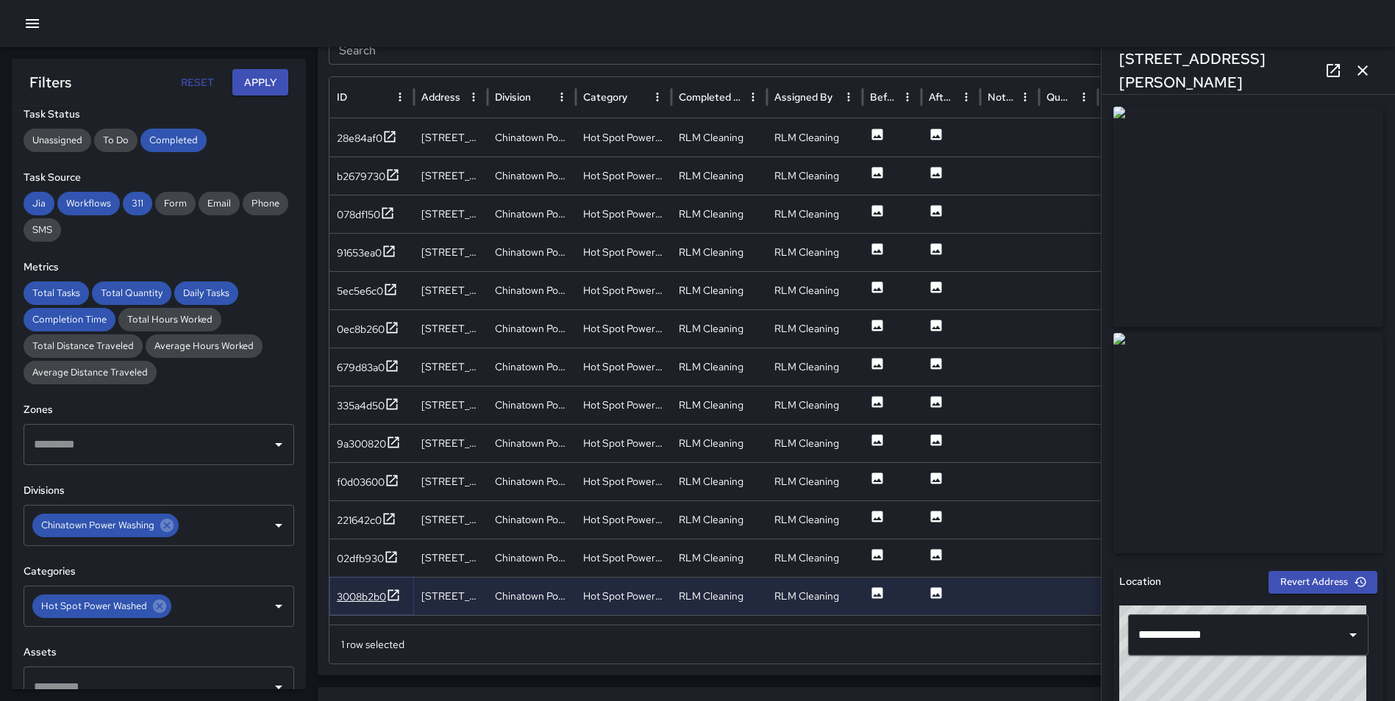
click at [399, 594] on icon at bounding box center [393, 595] width 15 height 15
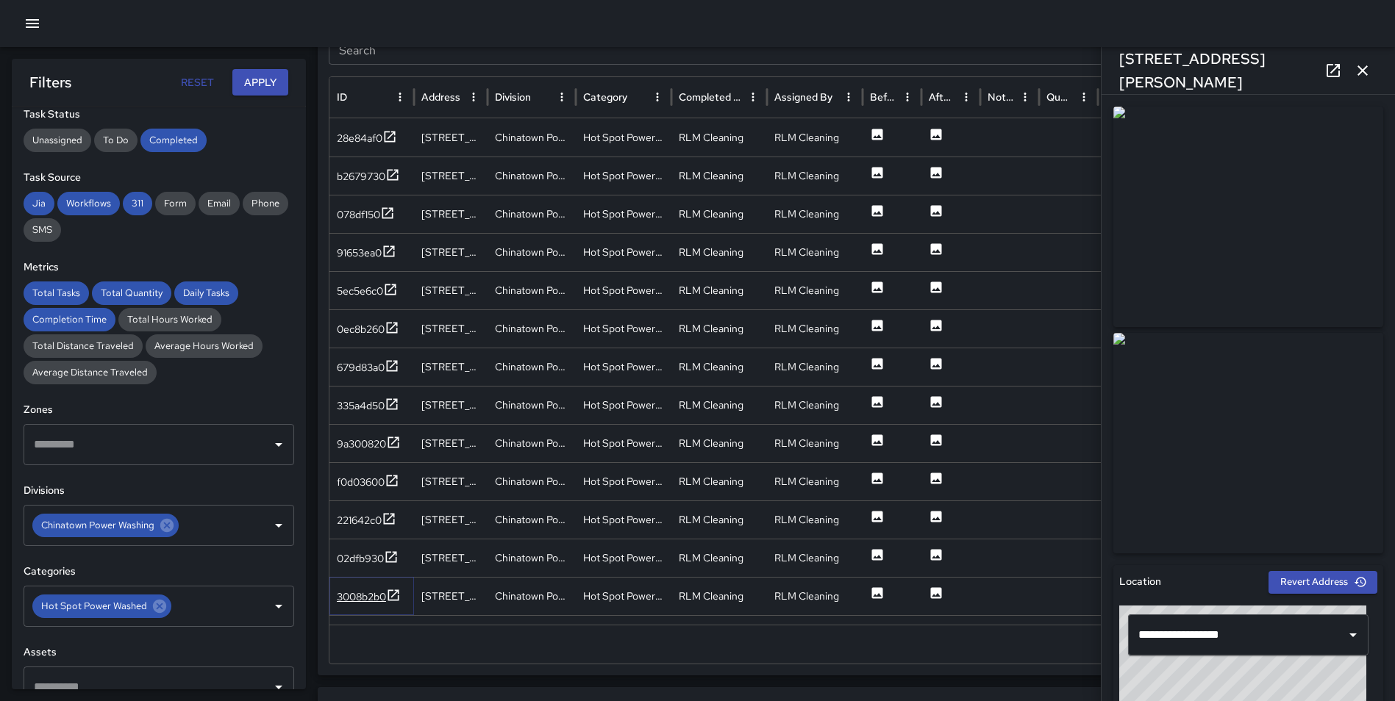
click at [393, 594] on icon at bounding box center [393, 595] width 15 height 15
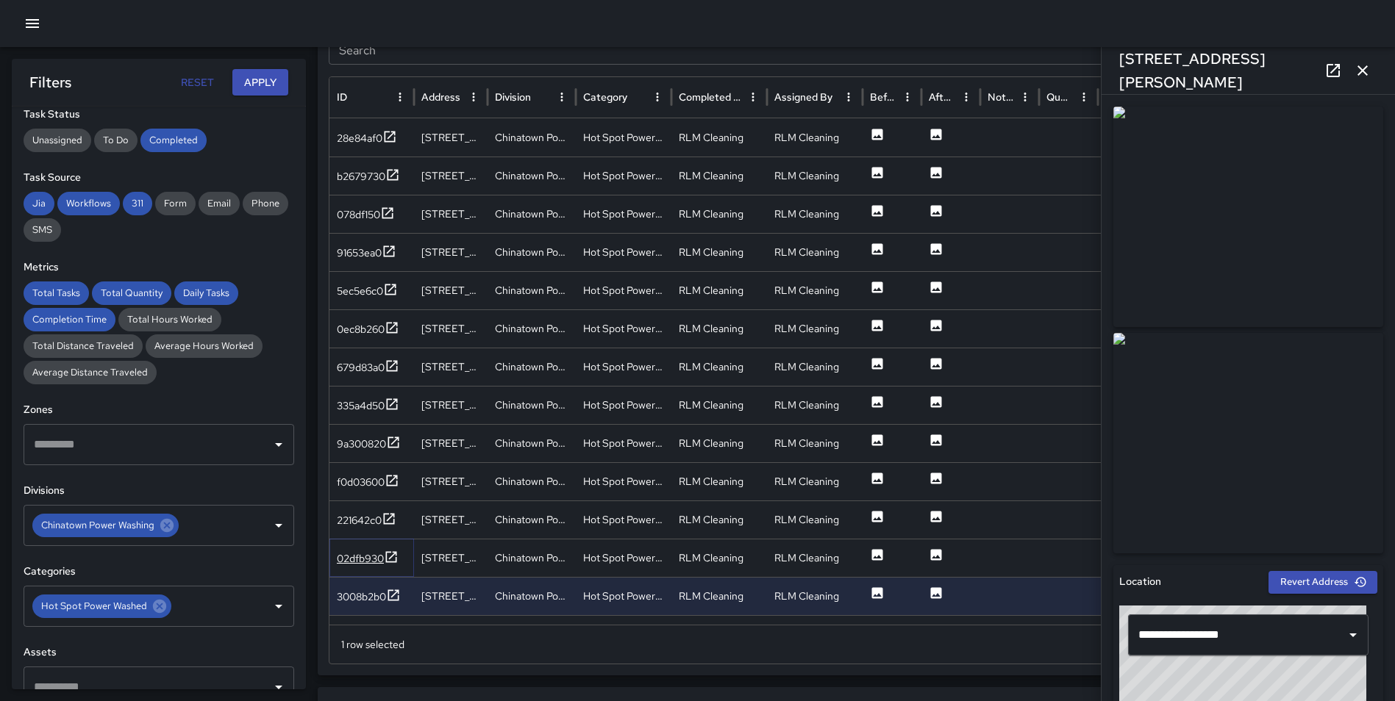
click at [396, 557] on icon at bounding box center [391, 557] width 15 height 15
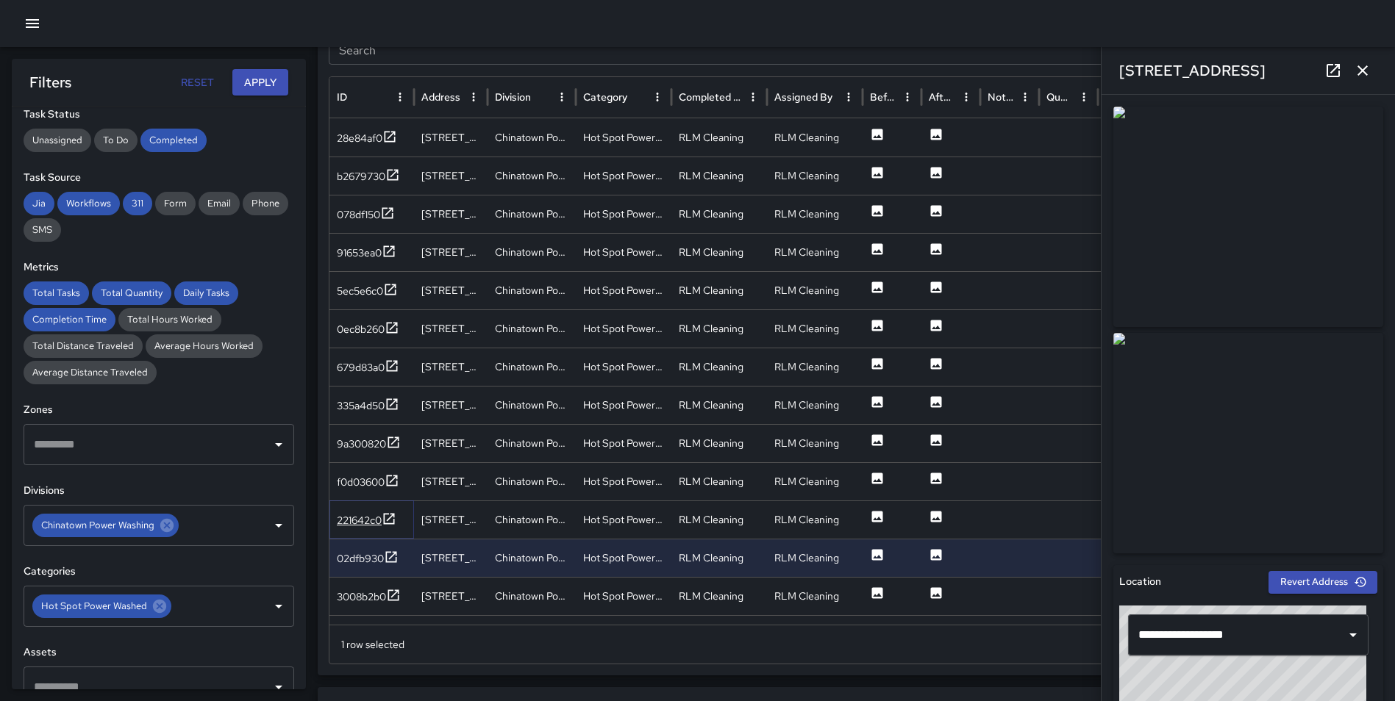
click at [388, 512] on icon at bounding box center [389, 519] width 15 height 15
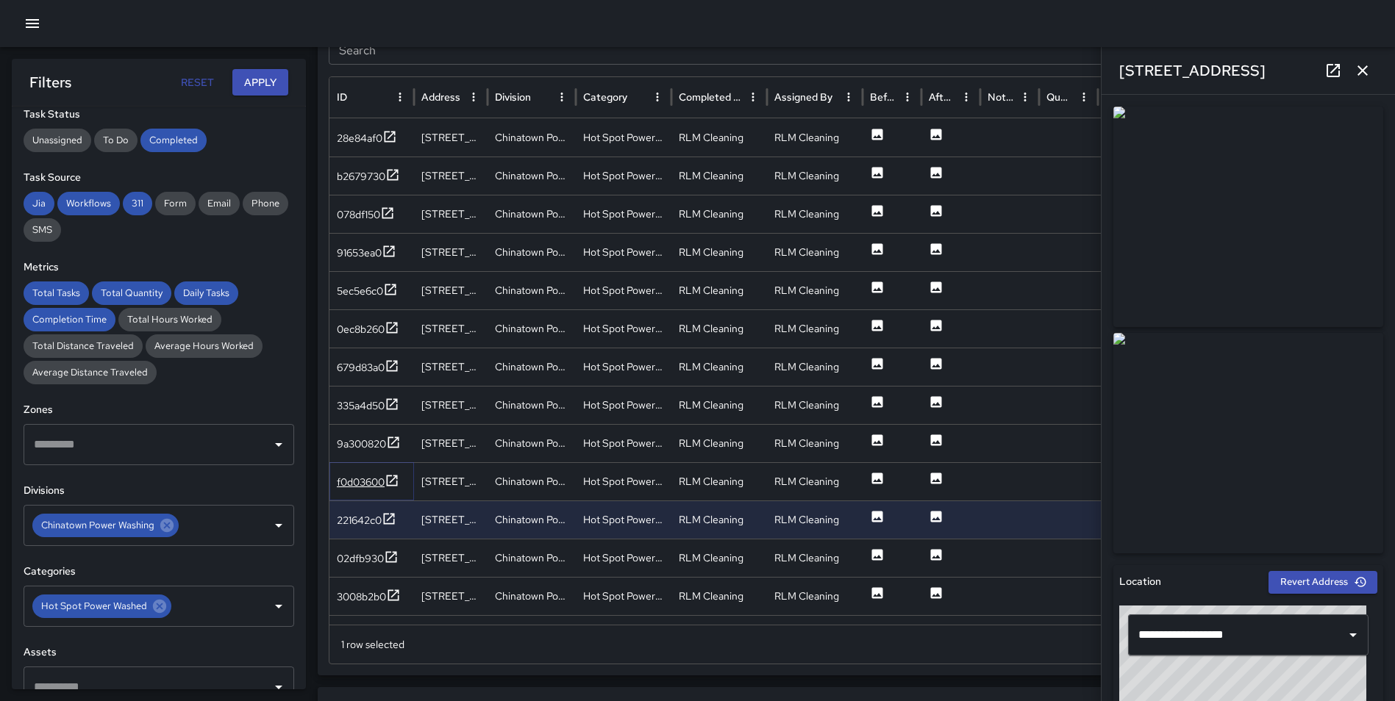
click at [393, 477] on icon at bounding box center [392, 480] width 15 height 15
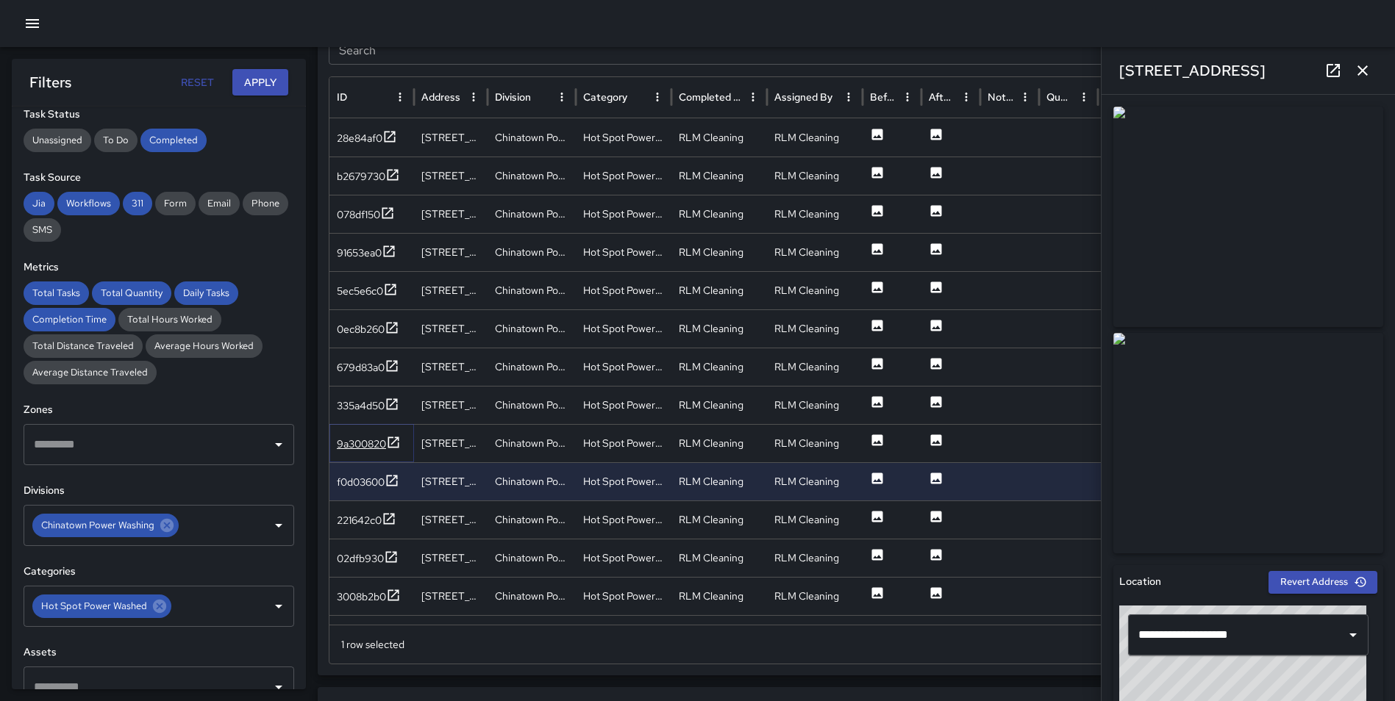
click at [394, 437] on icon at bounding box center [393, 442] width 15 height 15
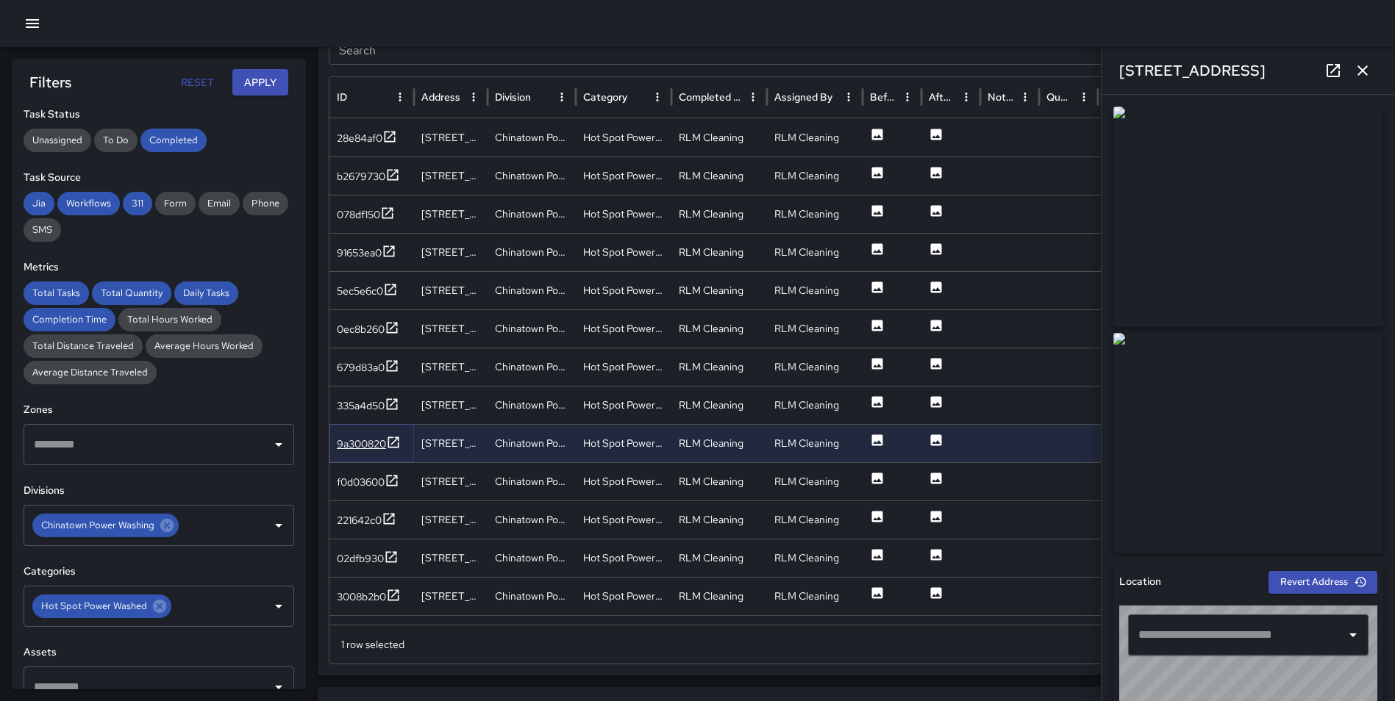
type input "**********"
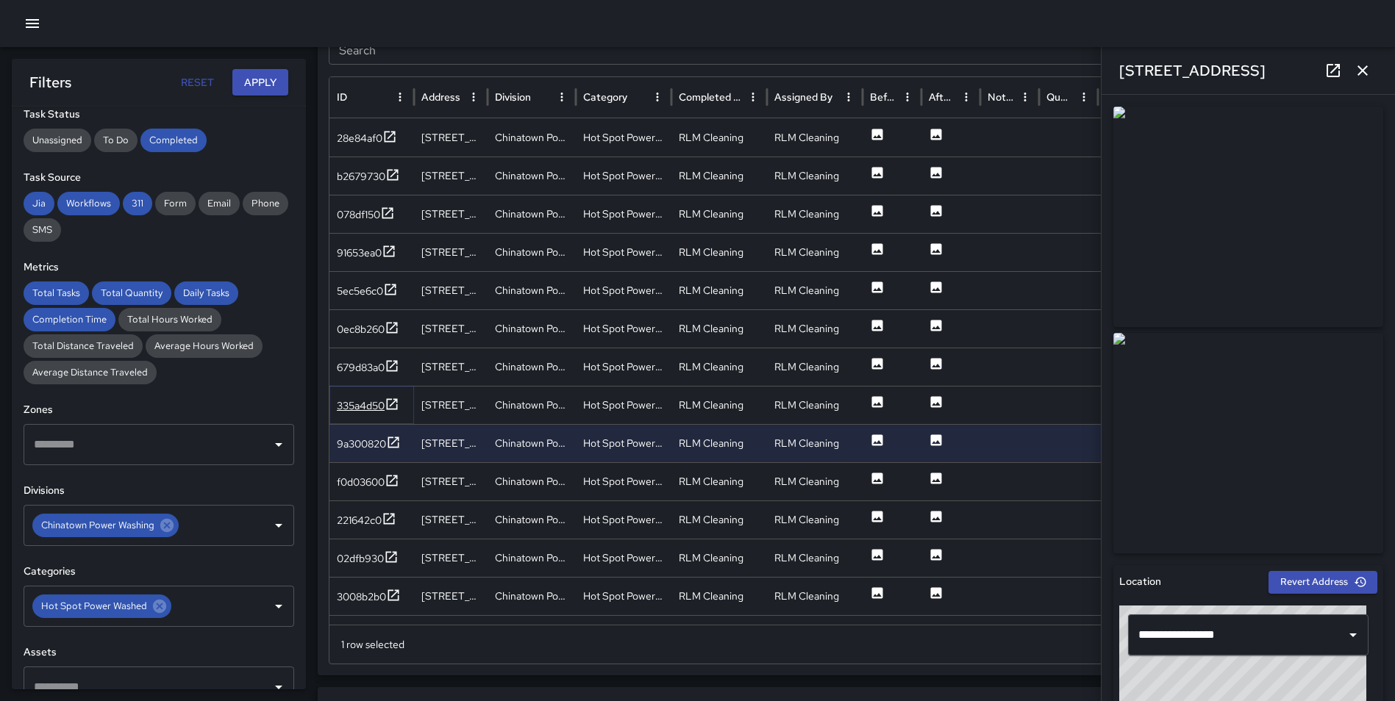
click at [392, 404] on icon at bounding box center [392, 404] width 15 height 15
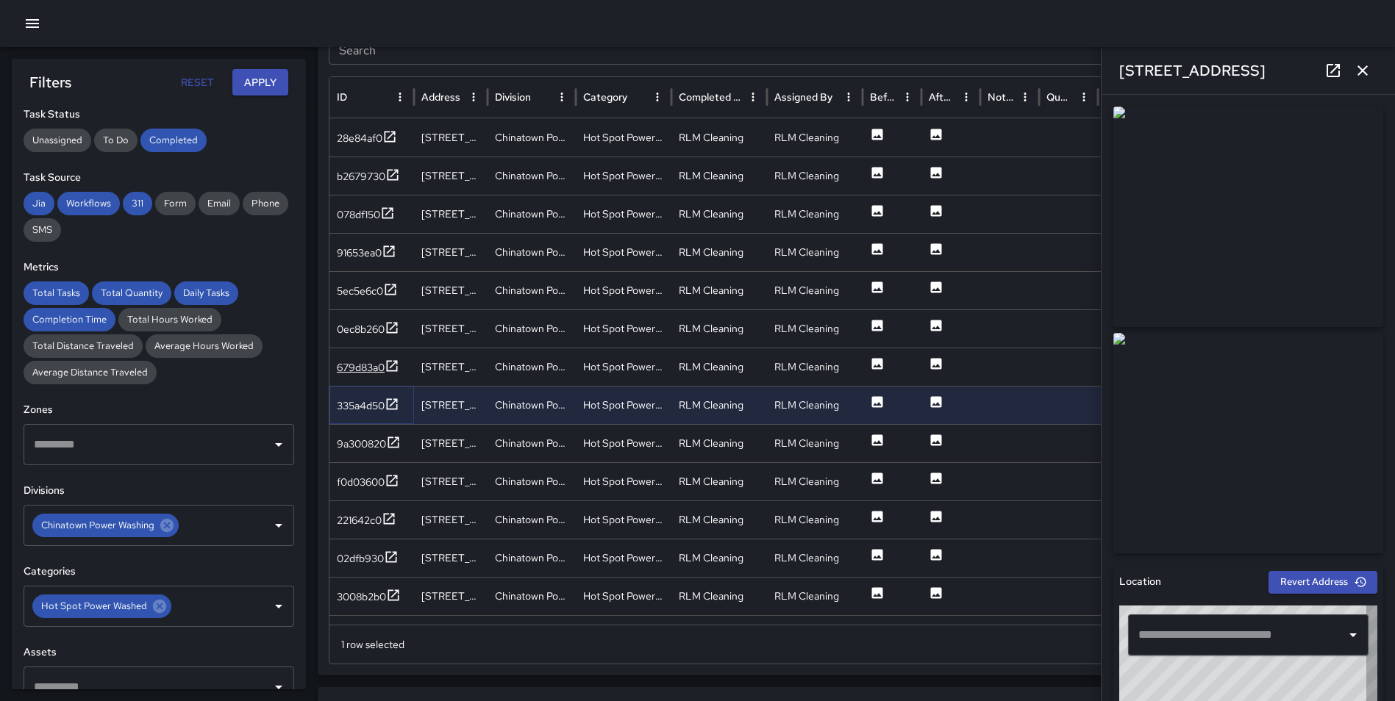
type input "**********"
click at [394, 362] on icon at bounding box center [392, 366] width 15 height 15
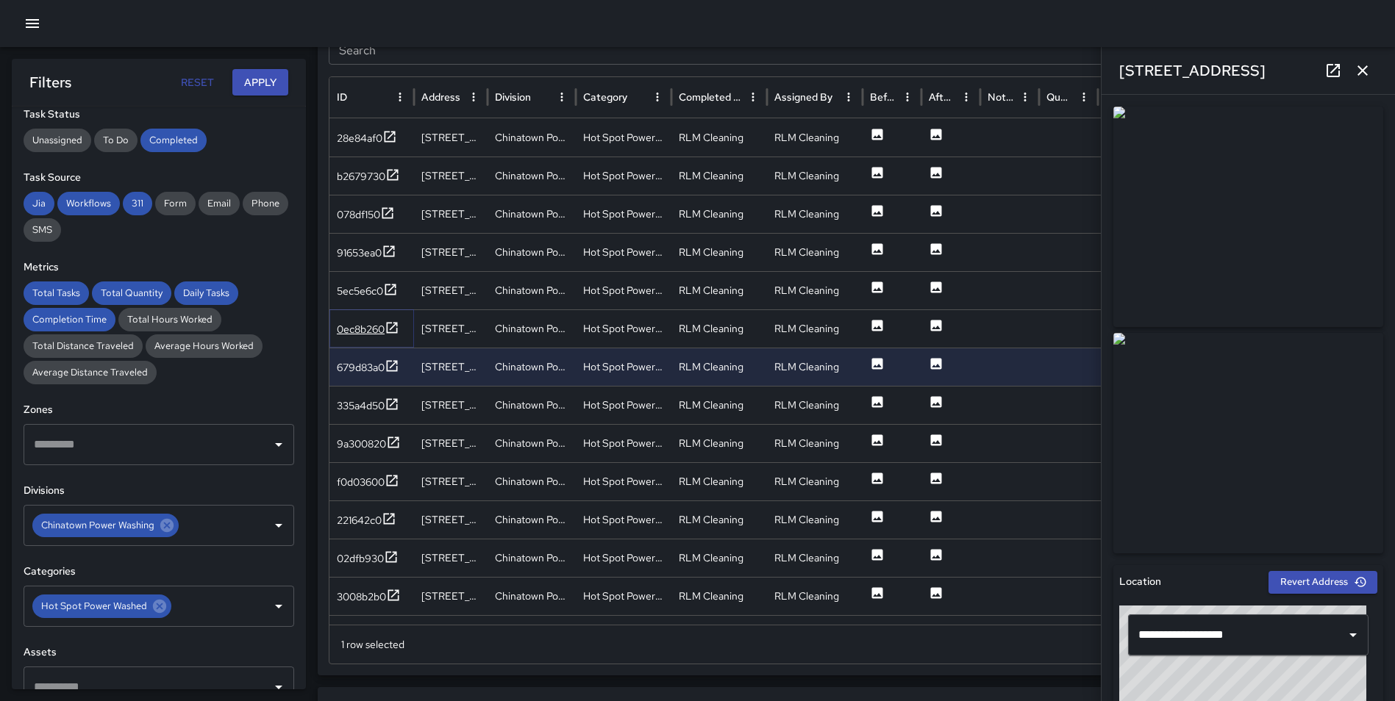
click at [394, 327] on icon at bounding box center [392, 327] width 11 height 11
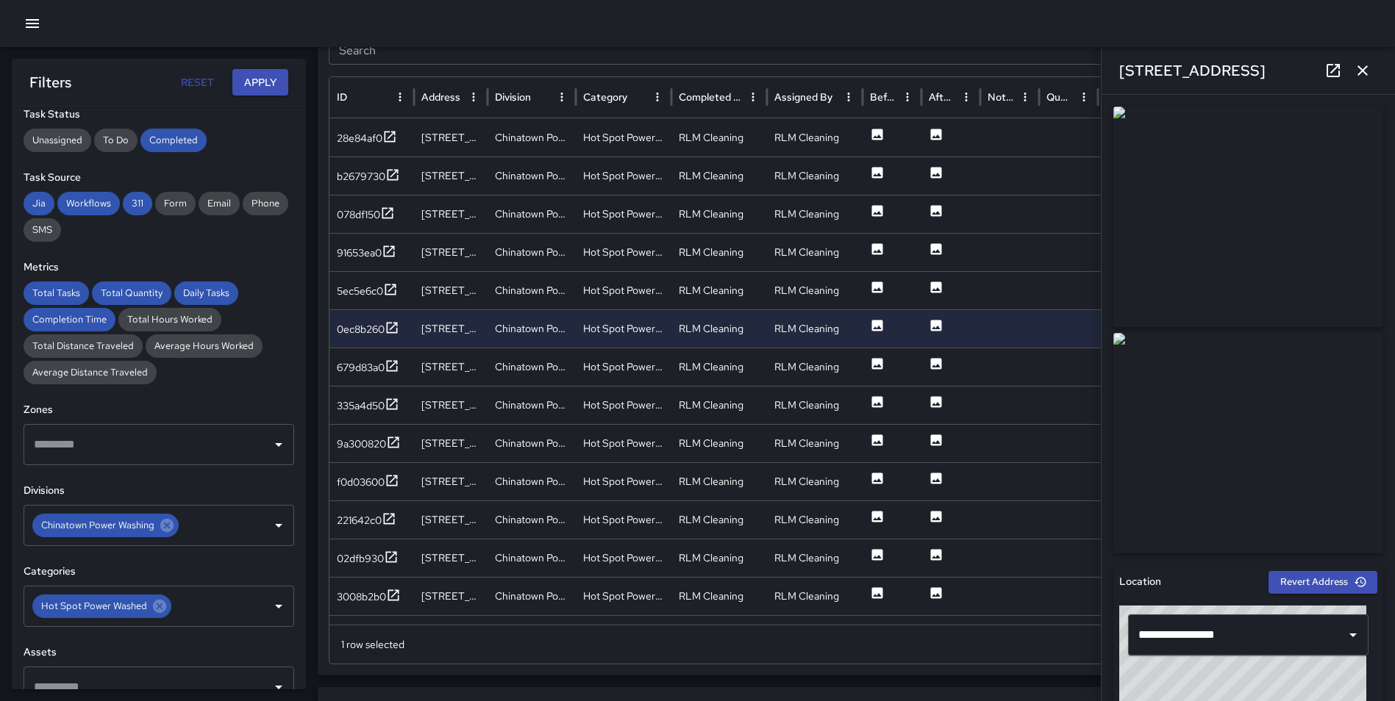
click at [1362, 71] on icon "button" at bounding box center [1363, 71] width 18 height 18
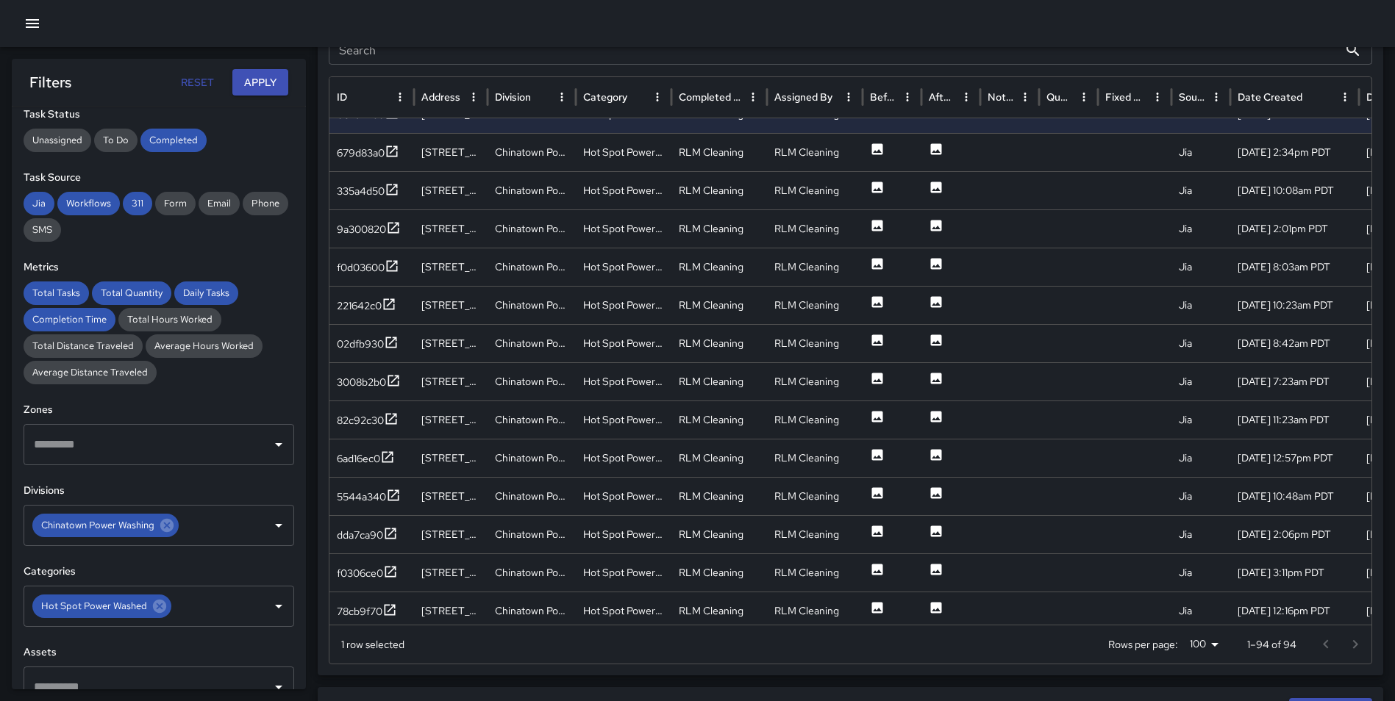
scroll to position [283, 0]
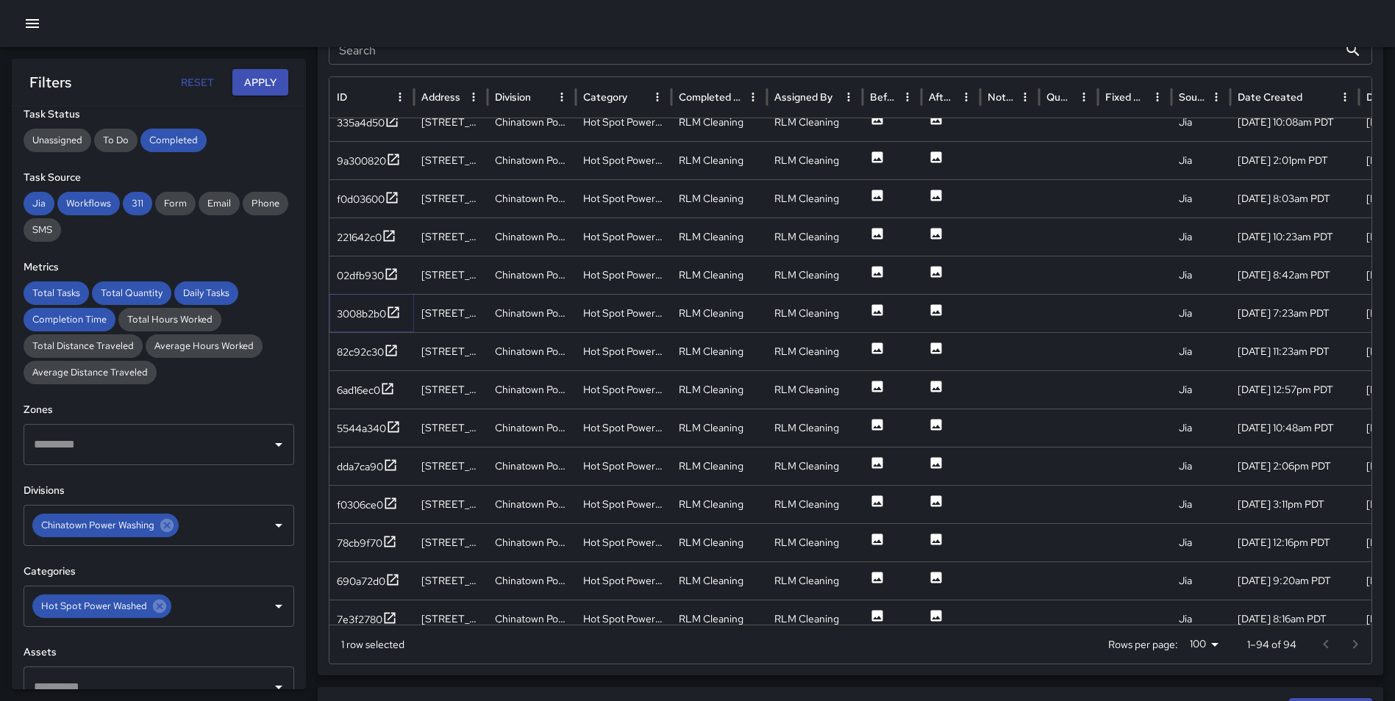
click at [388, 309] on icon at bounding box center [393, 312] width 15 height 15
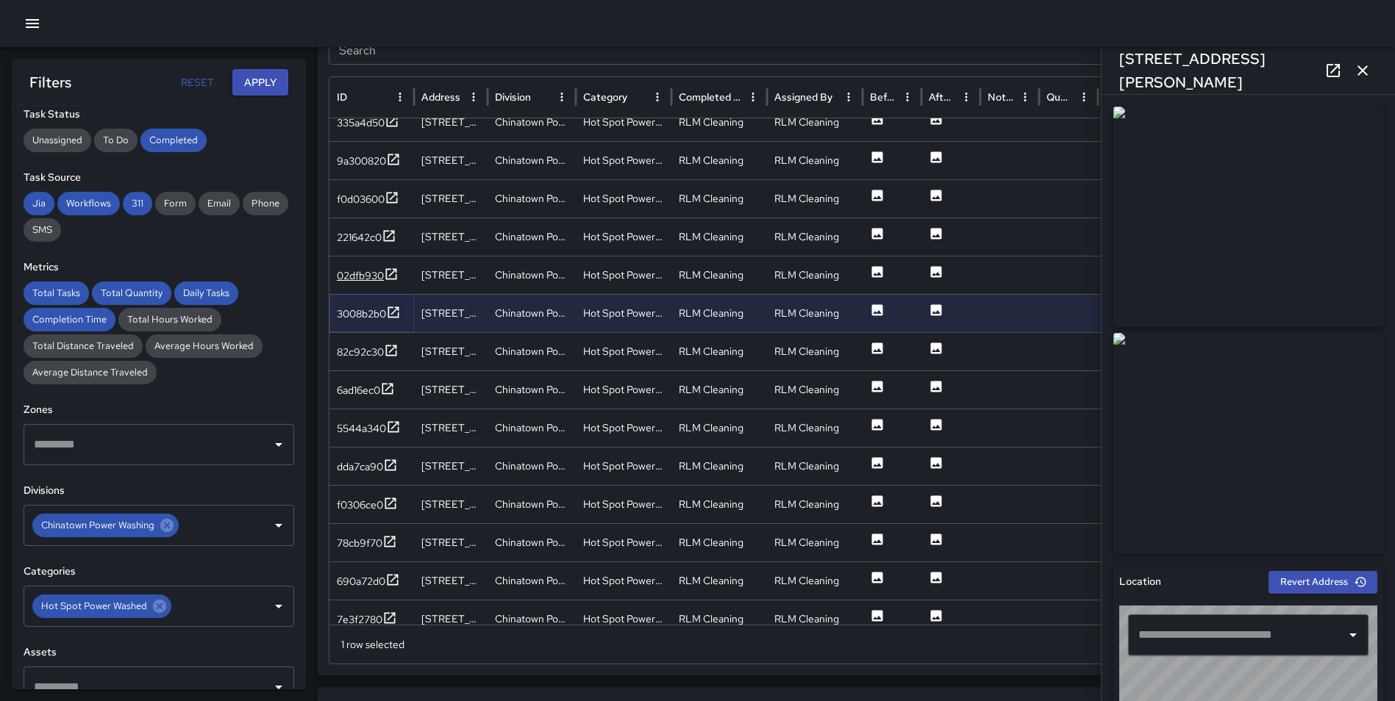
type input "**********"
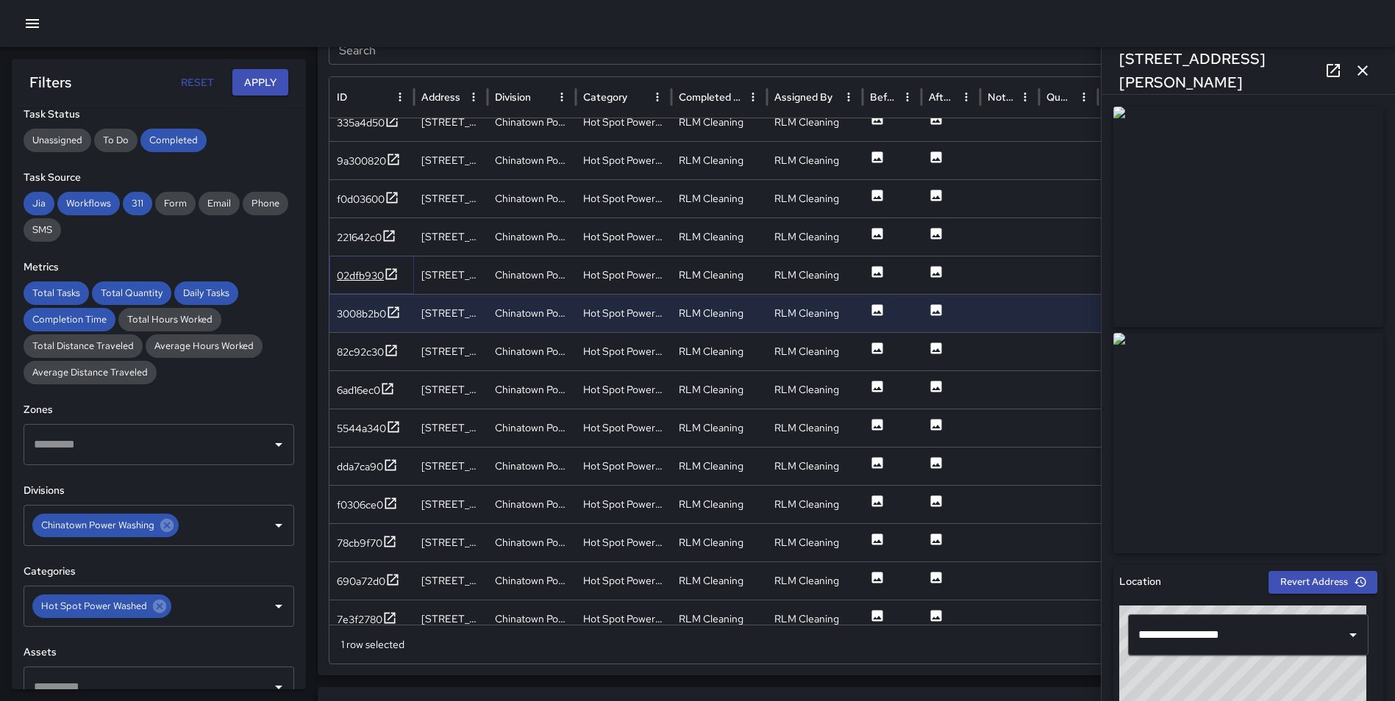
click at [387, 272] on icon at bounding box center [391, 273] width 11 height 11
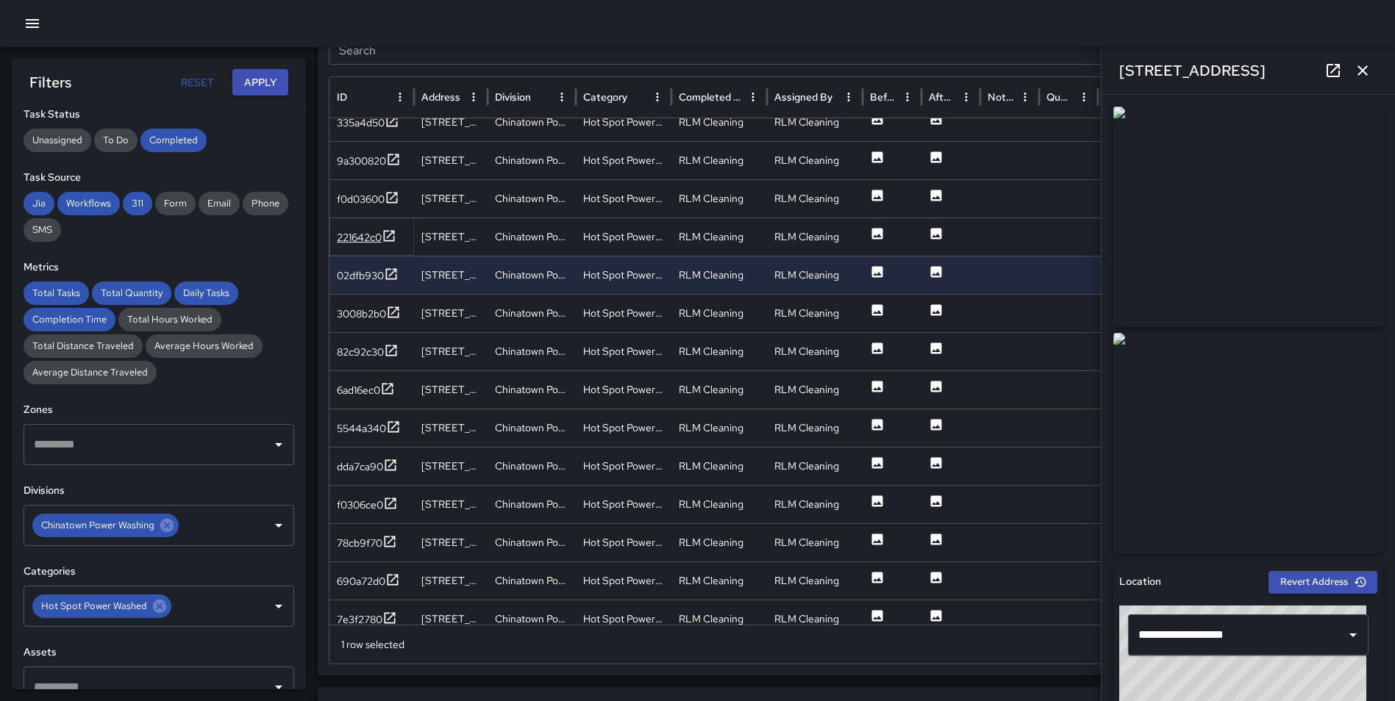
click at [387, 234] on icon at bounding box center [389, 236] width 15 height 15
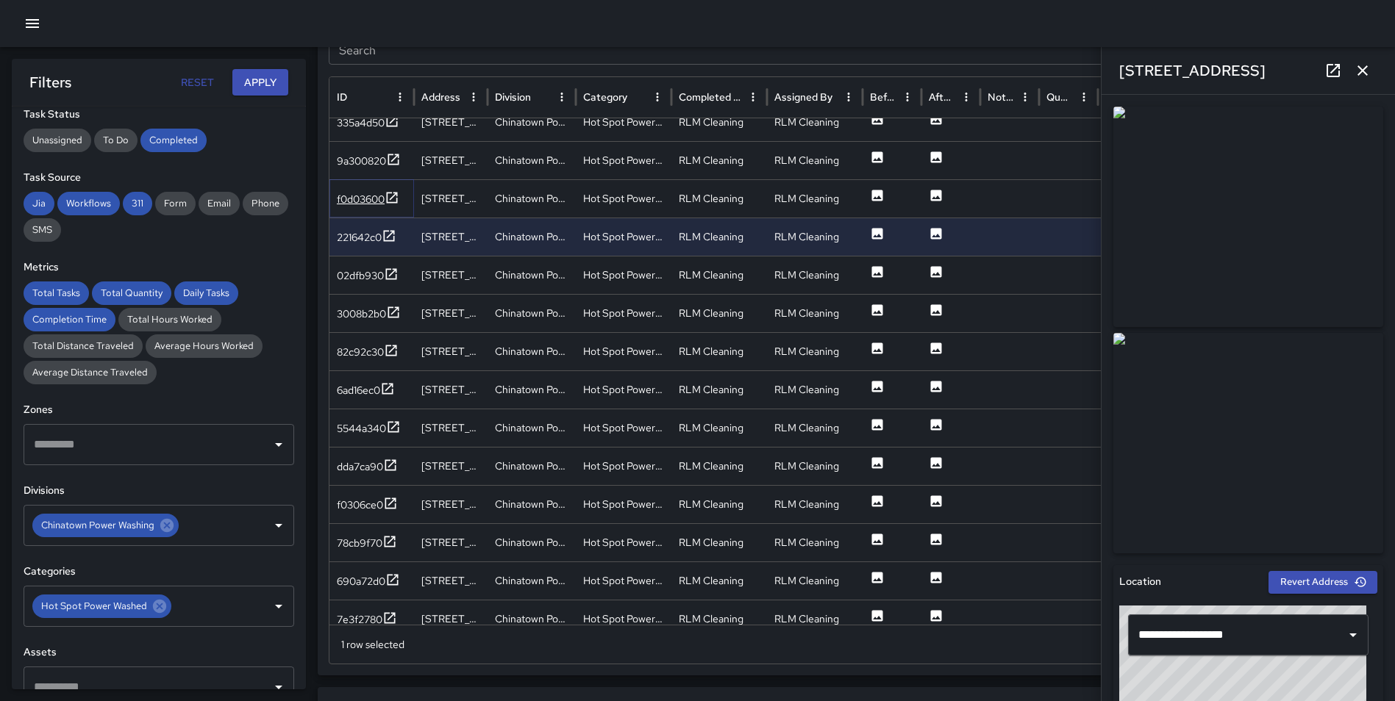
click at [393, 198] on icon at bounding box center [392, 197] width 11 height 11
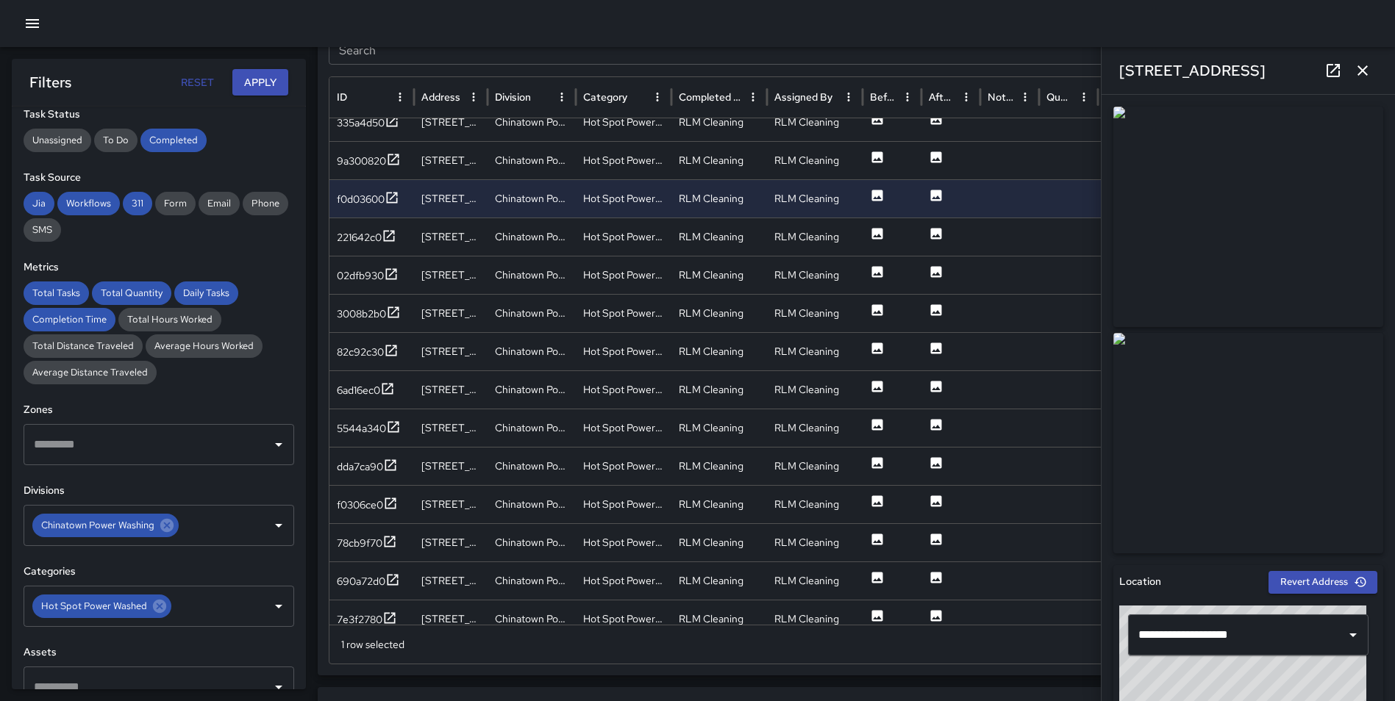
click at [1366, 68] on icon "button" at bounding box center [1363, 71] width 18 height 18
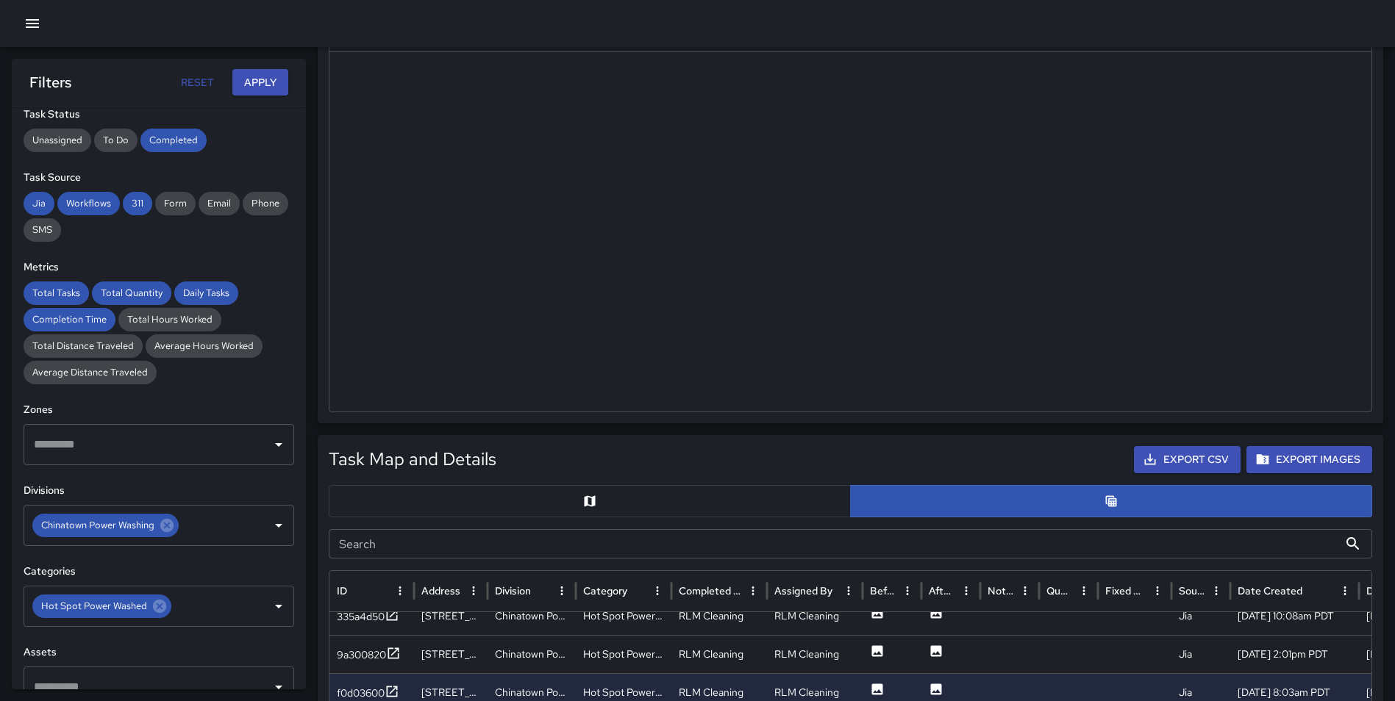
scroll to position [389, 0]
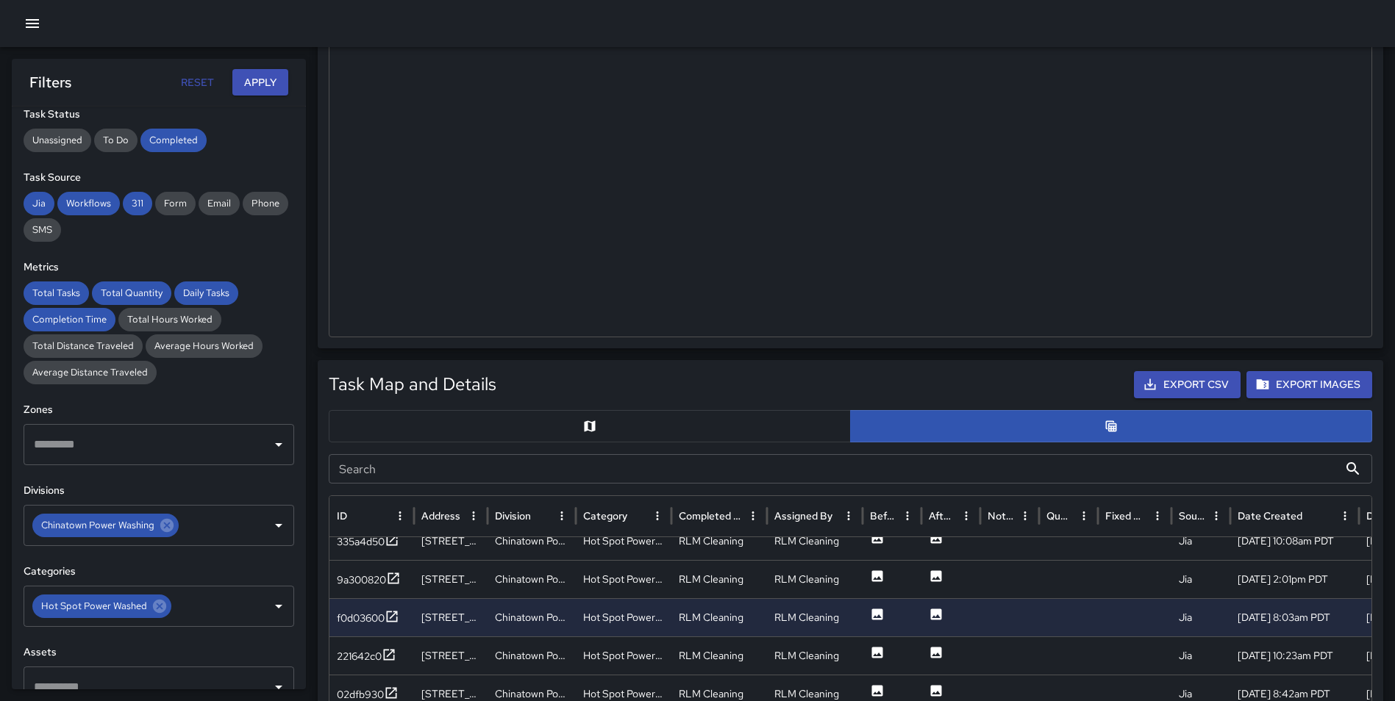
drag, startPoint x: 626, startPoint y: 426, endPoint x: 676, endPoint y: 421, distance: 50.3
click at [626, 427] on button "button" at bounding box center [590, 426] width 522 height 32
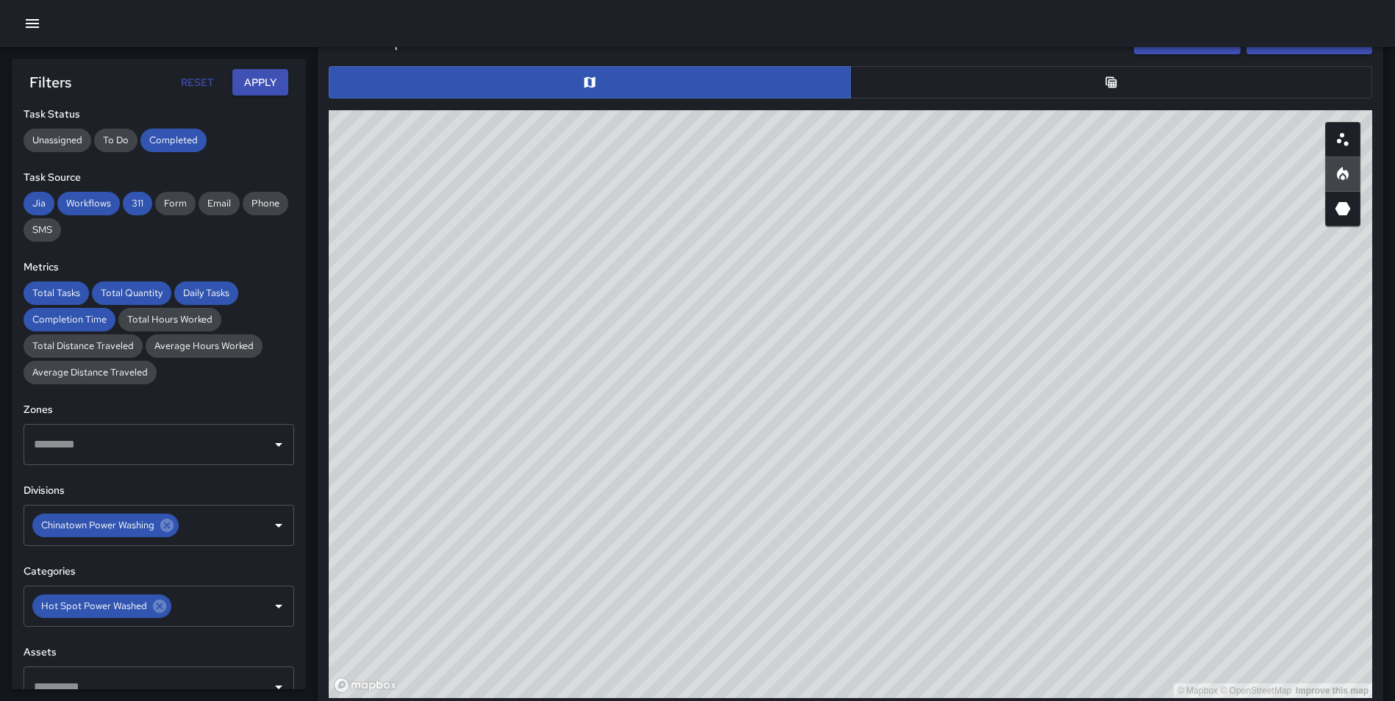
scroll to position [743, 0]
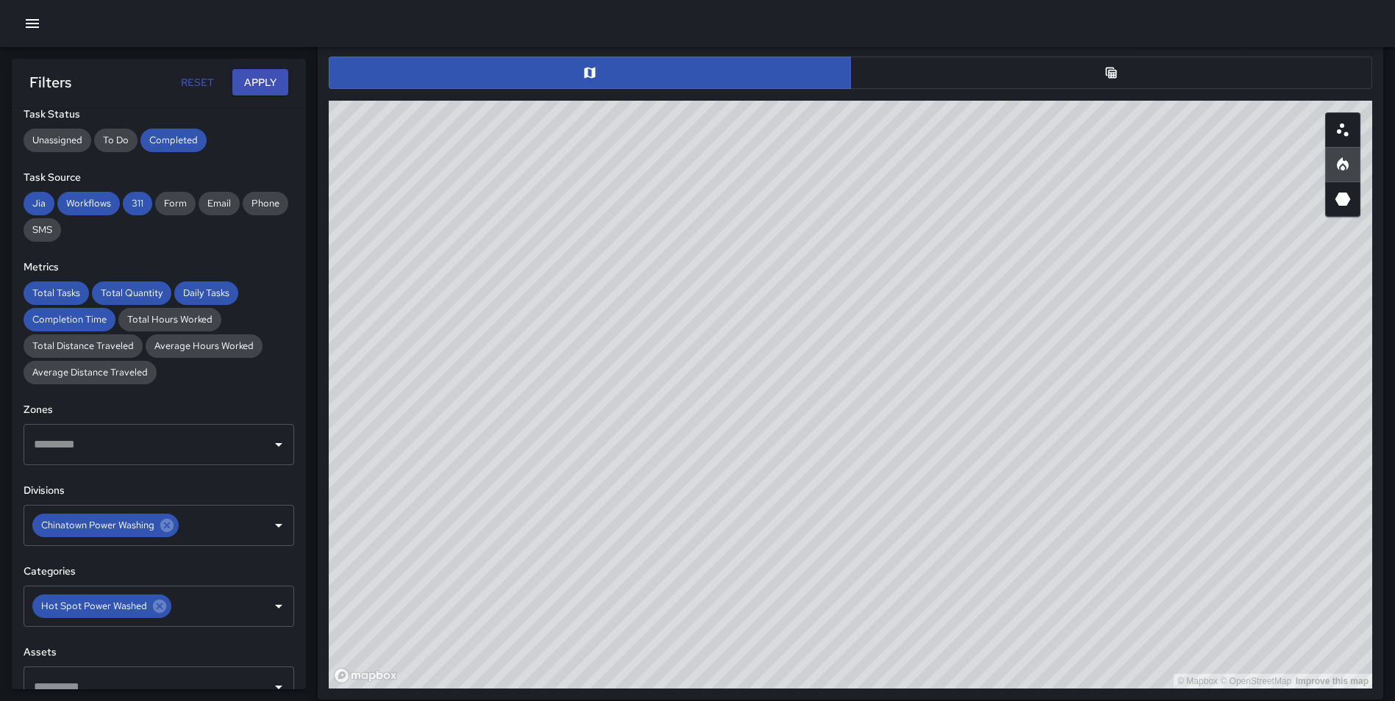
type button "map"
click at [1135, 77] on button "button" at bounding box center [1111, 73] width 522 height 32
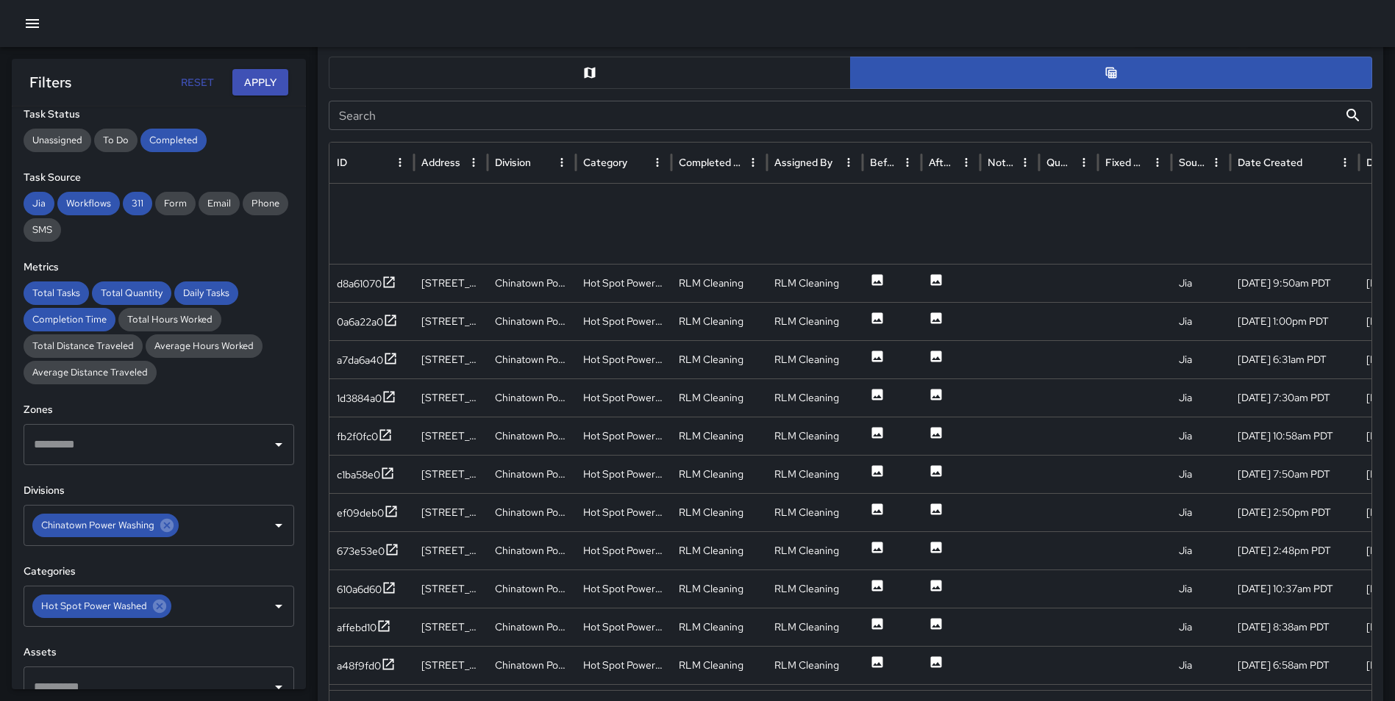
scroll to position [1860, 0]
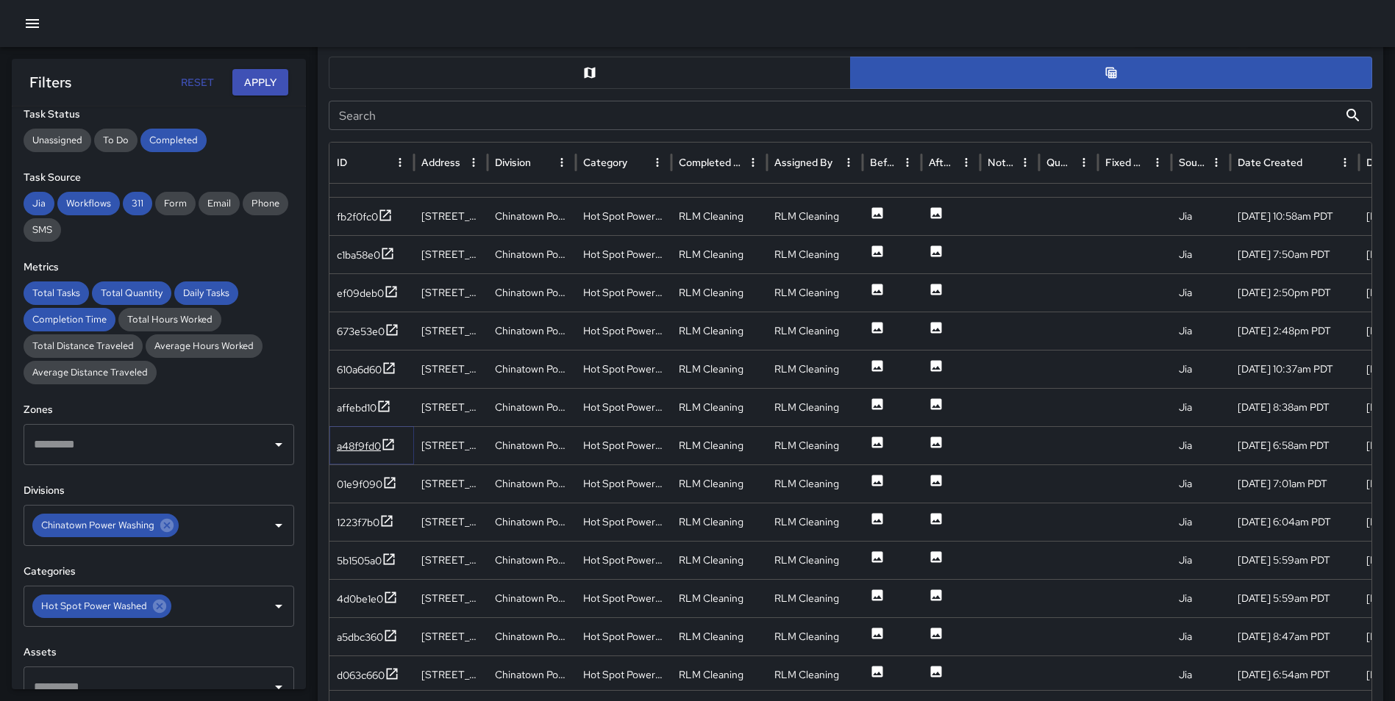
click at [382, 446] on icon at bounding box center [388, 444] width 15 height 15
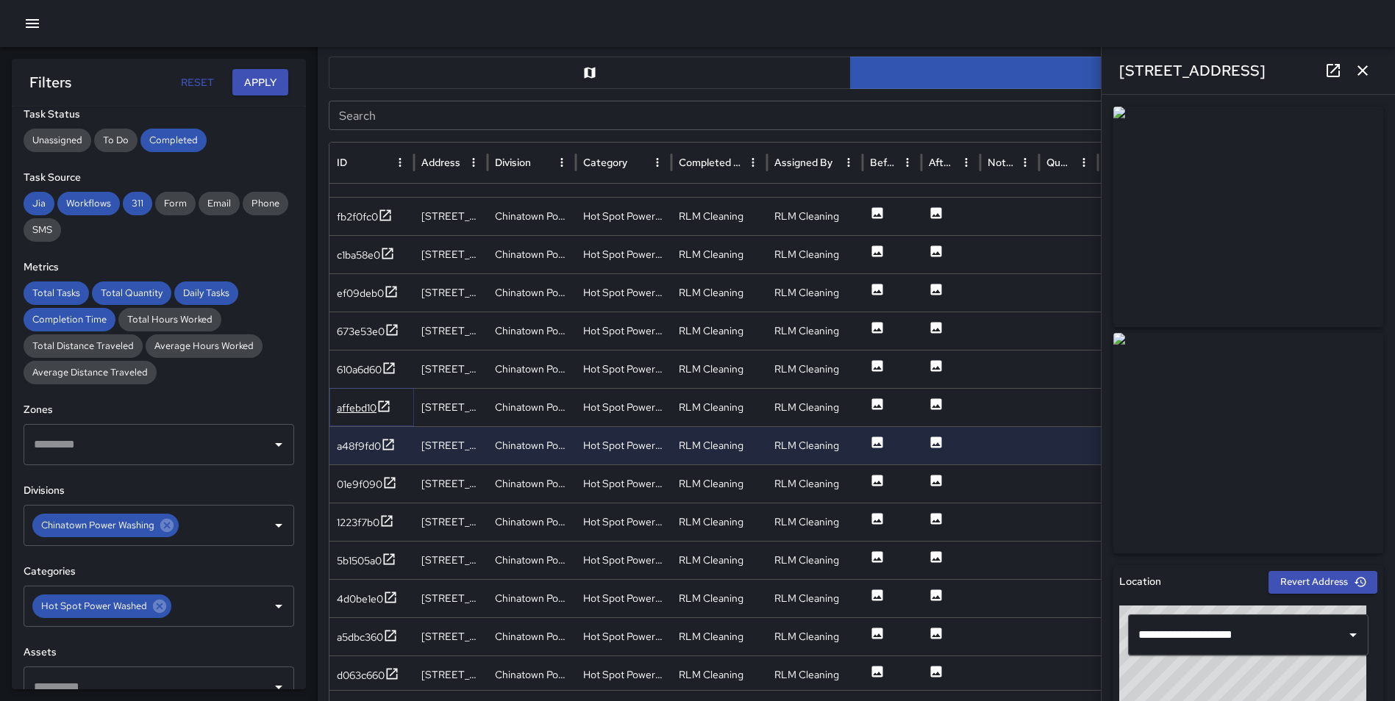
click at [382, 404] on icon at bounding box center [383, 406] width 15 height 15
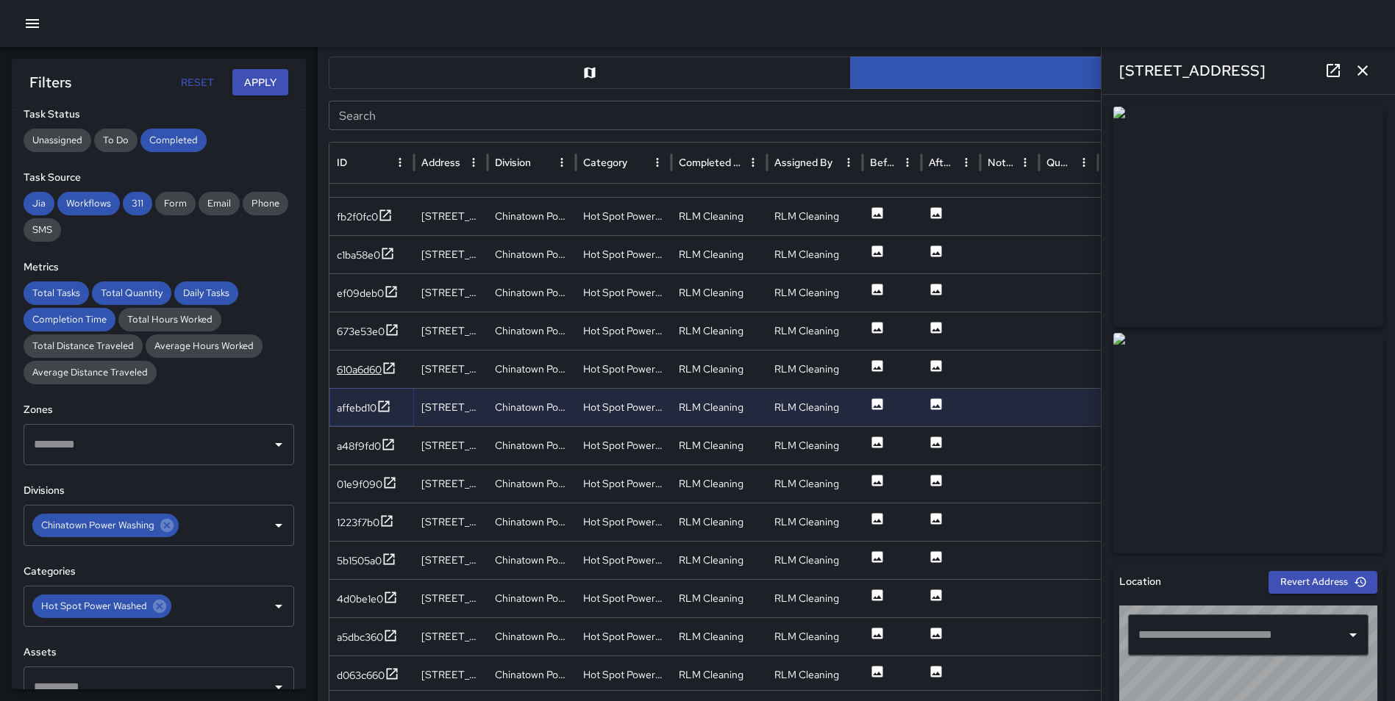
type input "**********"
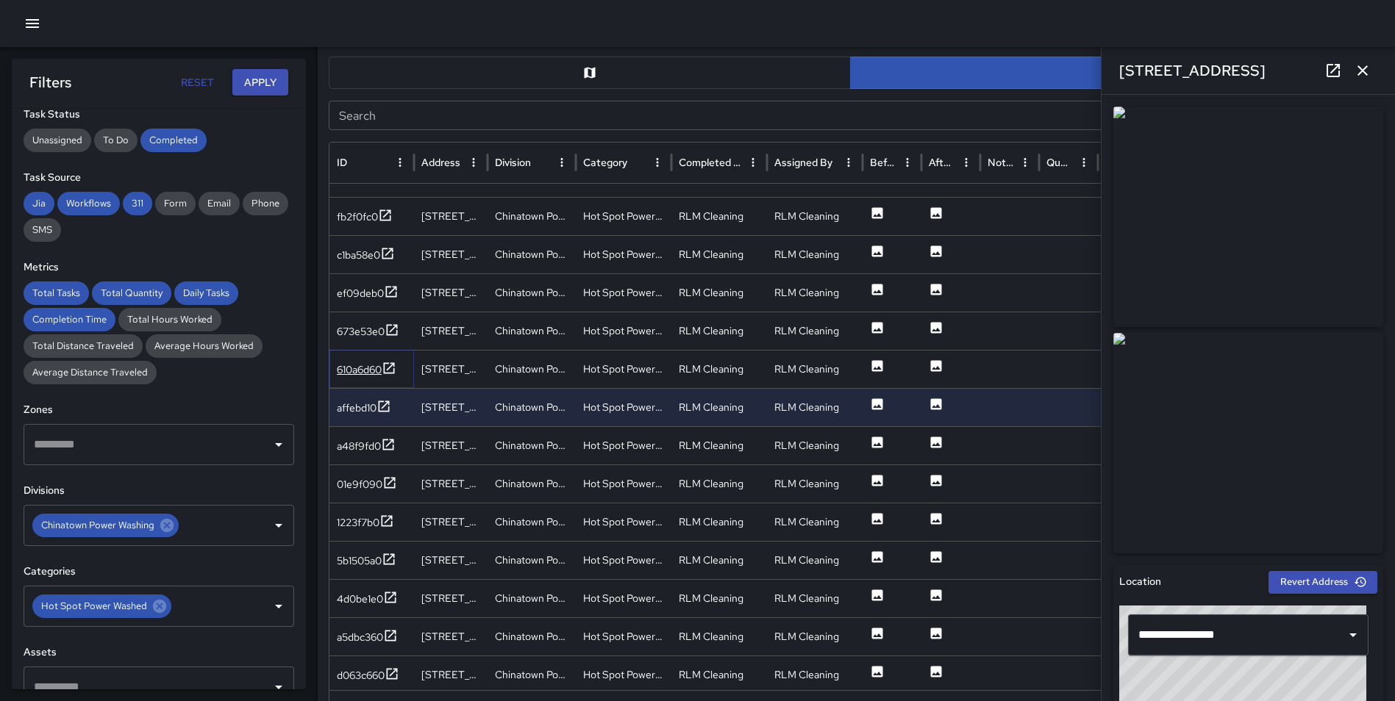
click at [384, 364] on icon at bounding box center [389, 368] width 15 height 15
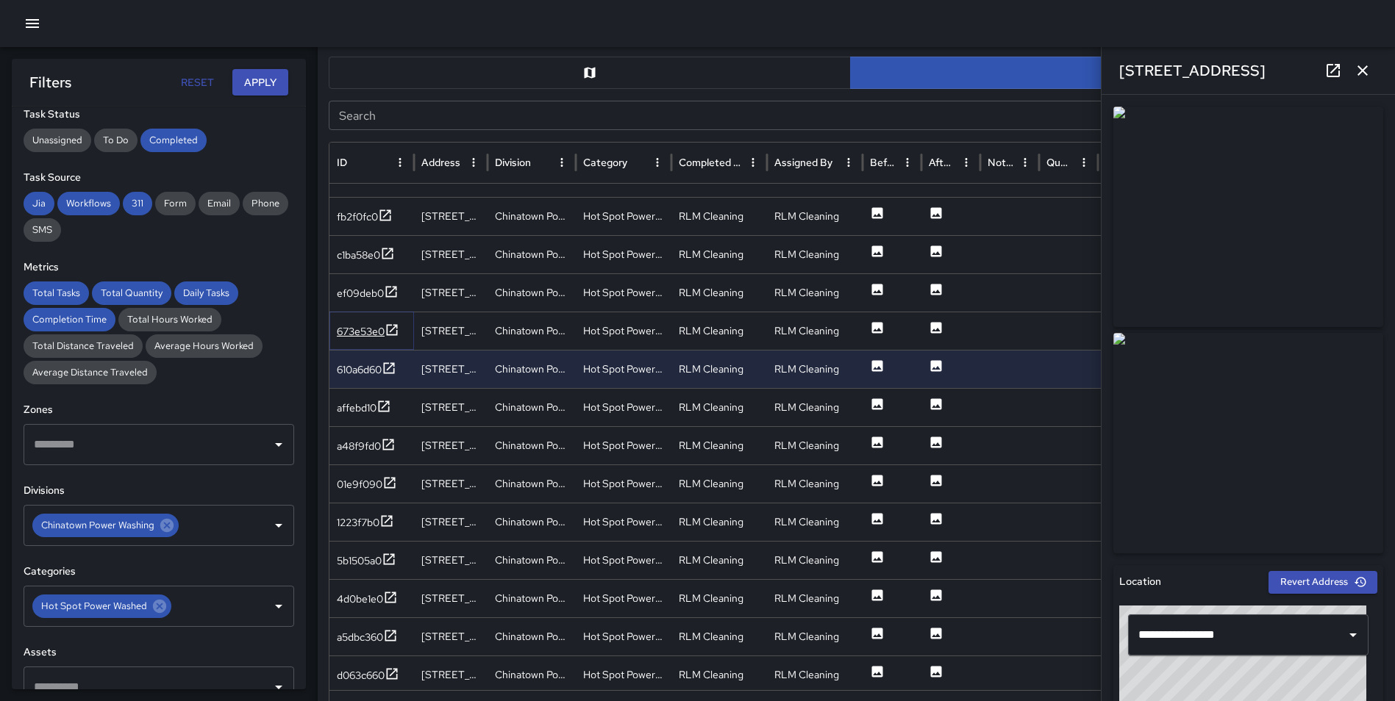
click at [393, 326] on icon at bounding box center [392, 330] width 15 height 15
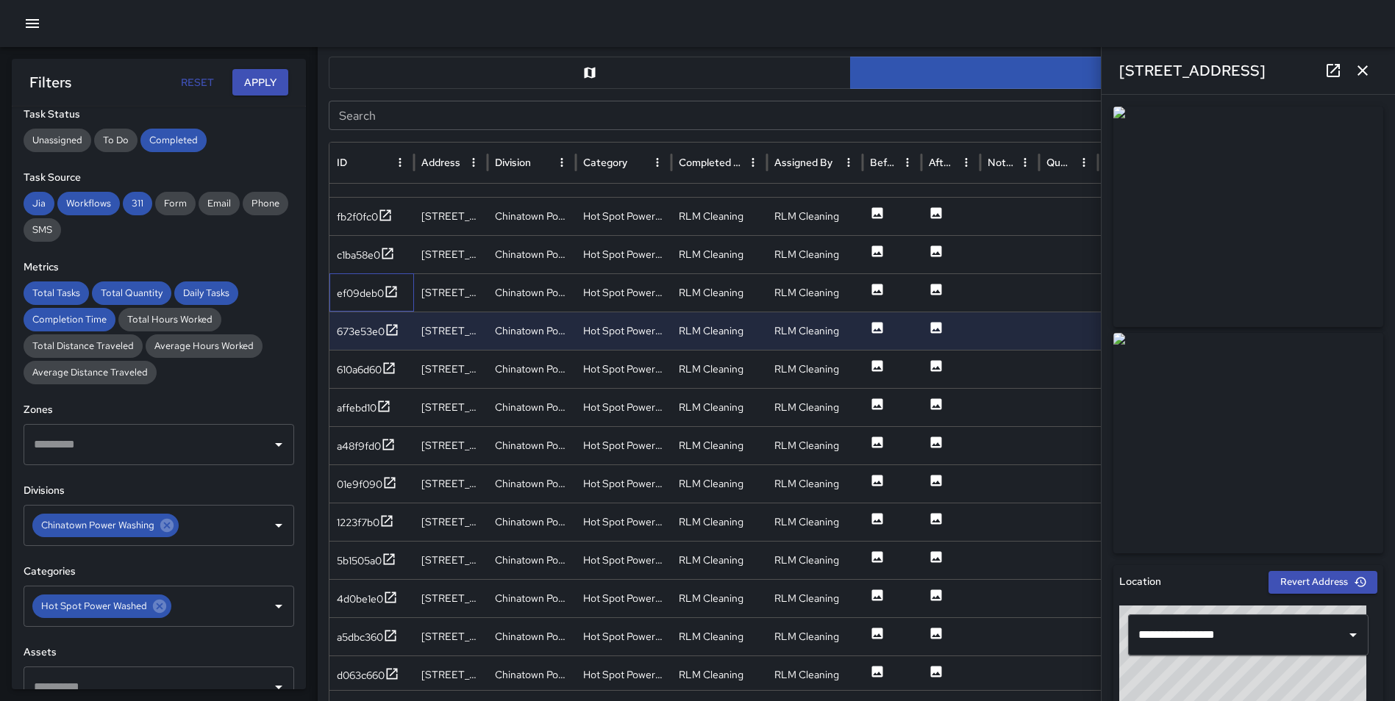
click at [393, 282] on div "ef09deb0" at bounding box center [371, 293] width 85 height 38
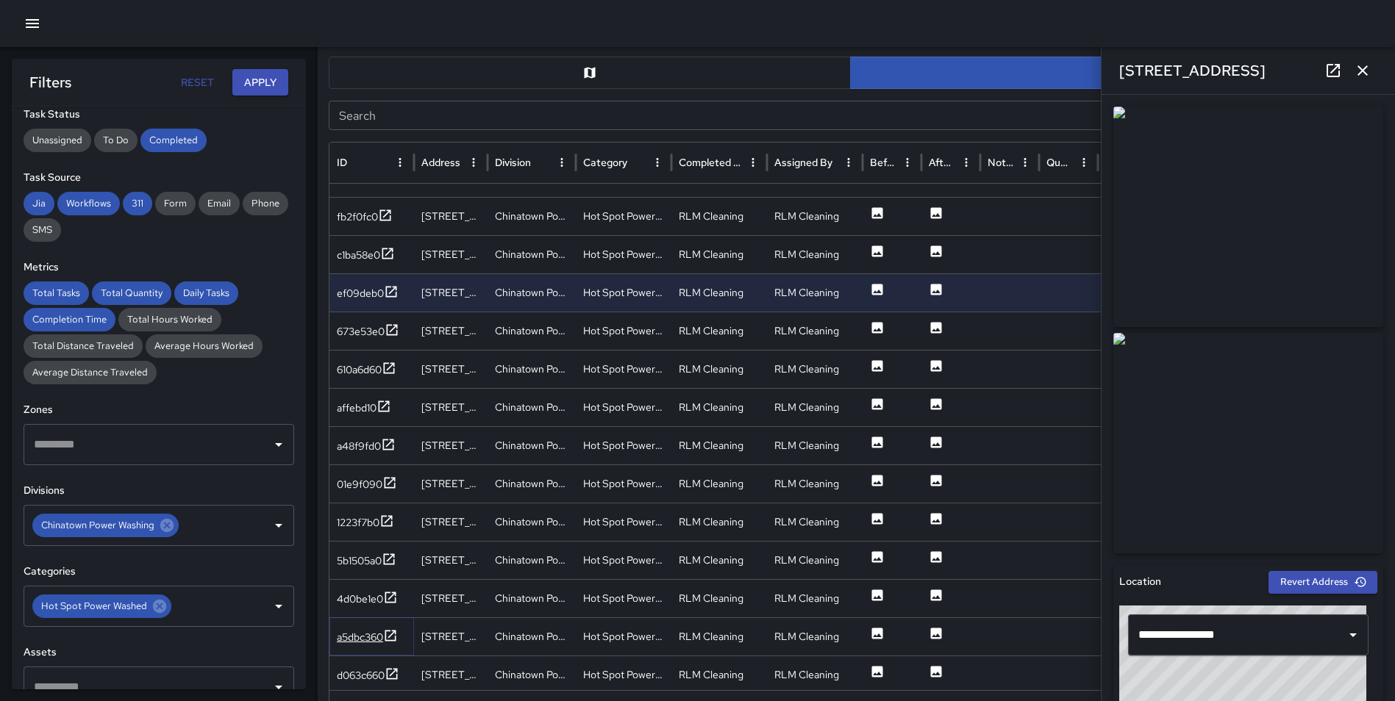
click at [393, 636] on icon at bounding box center [390, 636] width 15 height 15
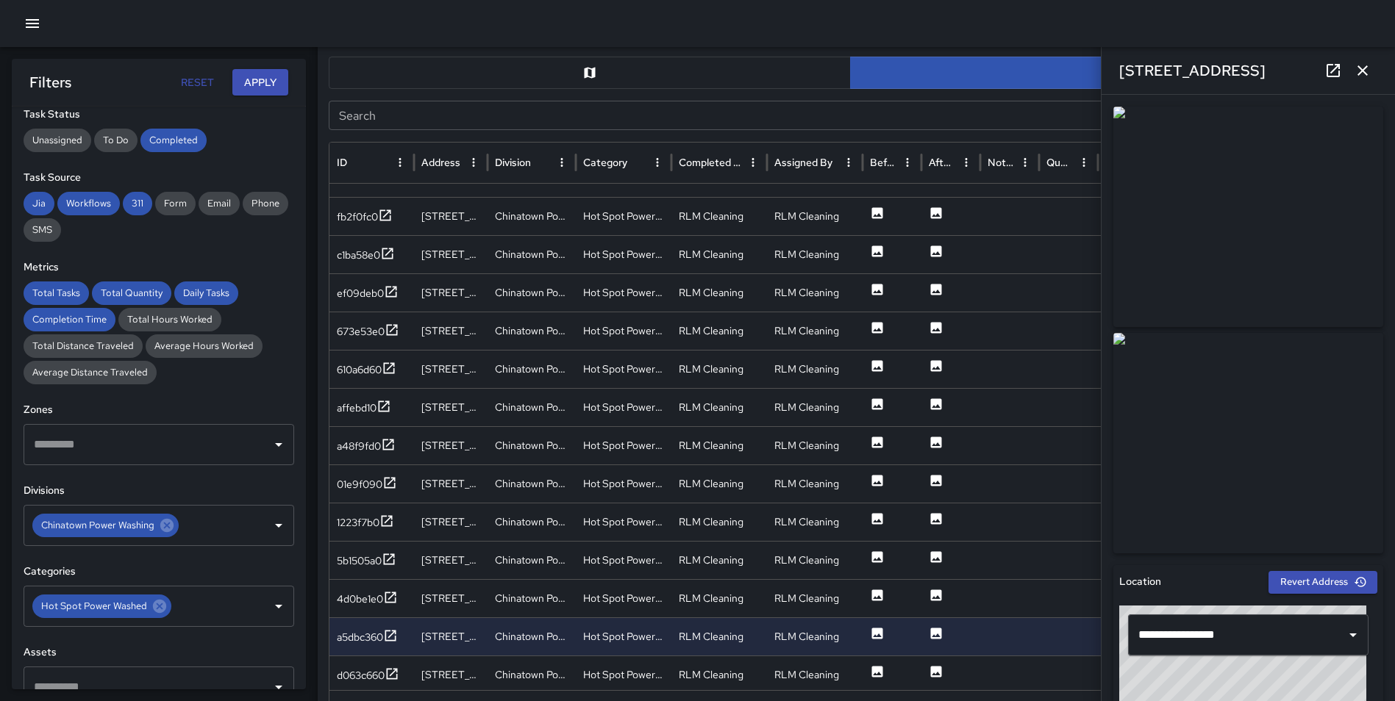
drag, startPoint x: 1358, startPoint y: 71, endPoint x: 1376, endPoint y: 129, distance: 60.9
click at [1358, 71] on icon "button" at bounding box center [1363, 71] width 18 height 18
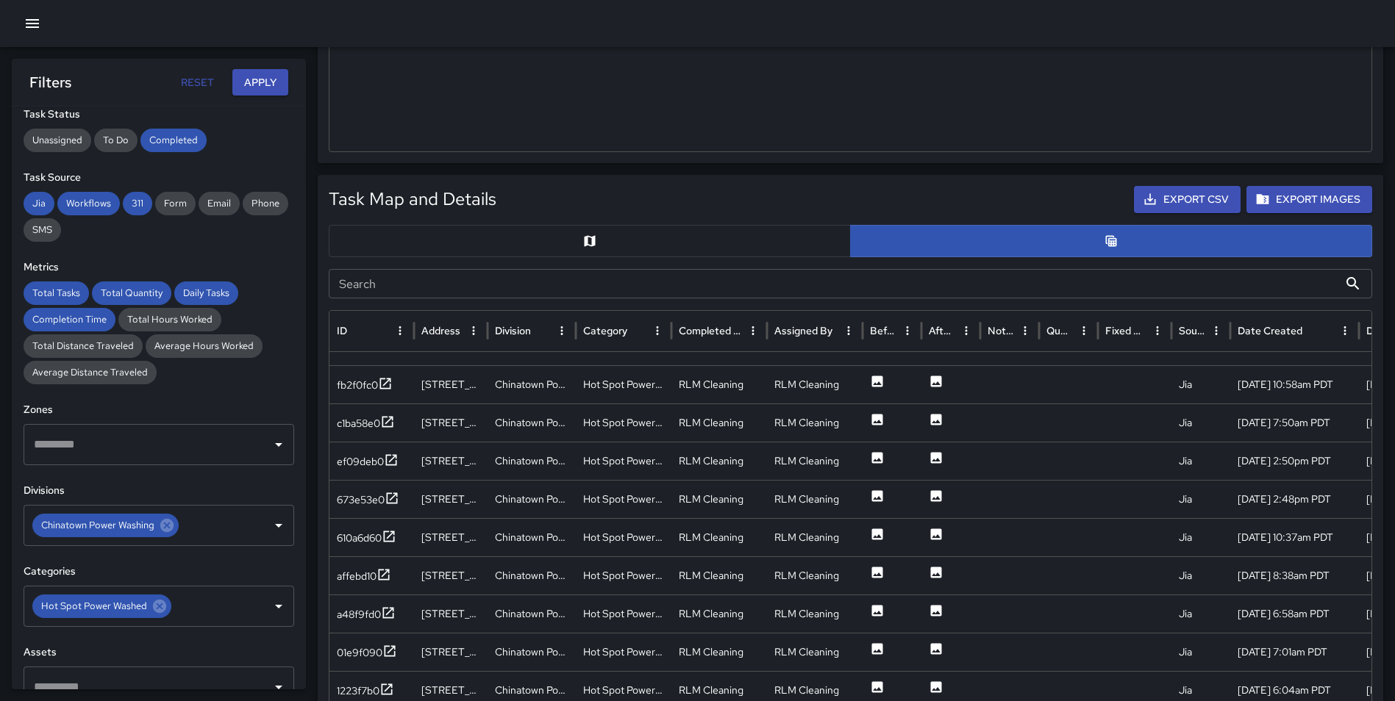
scroll to position [583, 0]
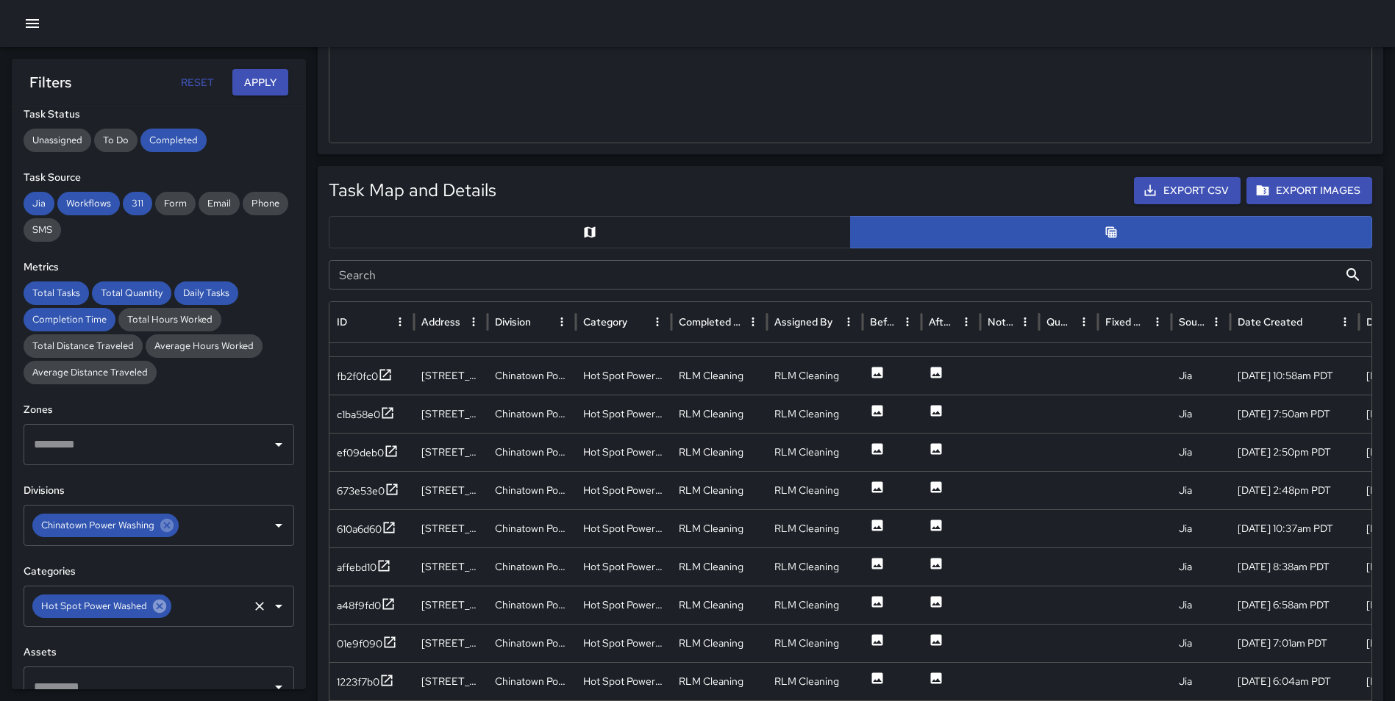
click at [153, 604] on icon at bounding box center [159, 606] width 13 height 13
click at [135, 605] on input "text" at bounding box center [147, 607] width 235 height 28
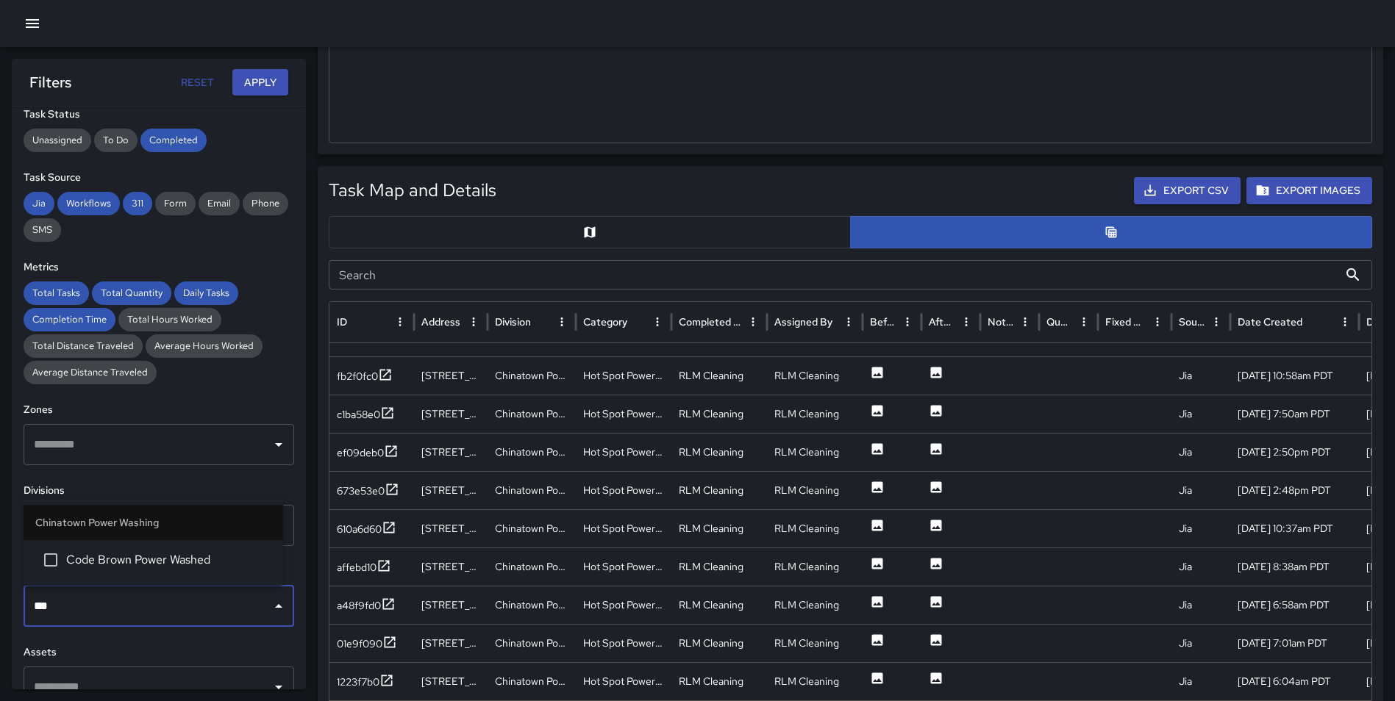
type input "****"
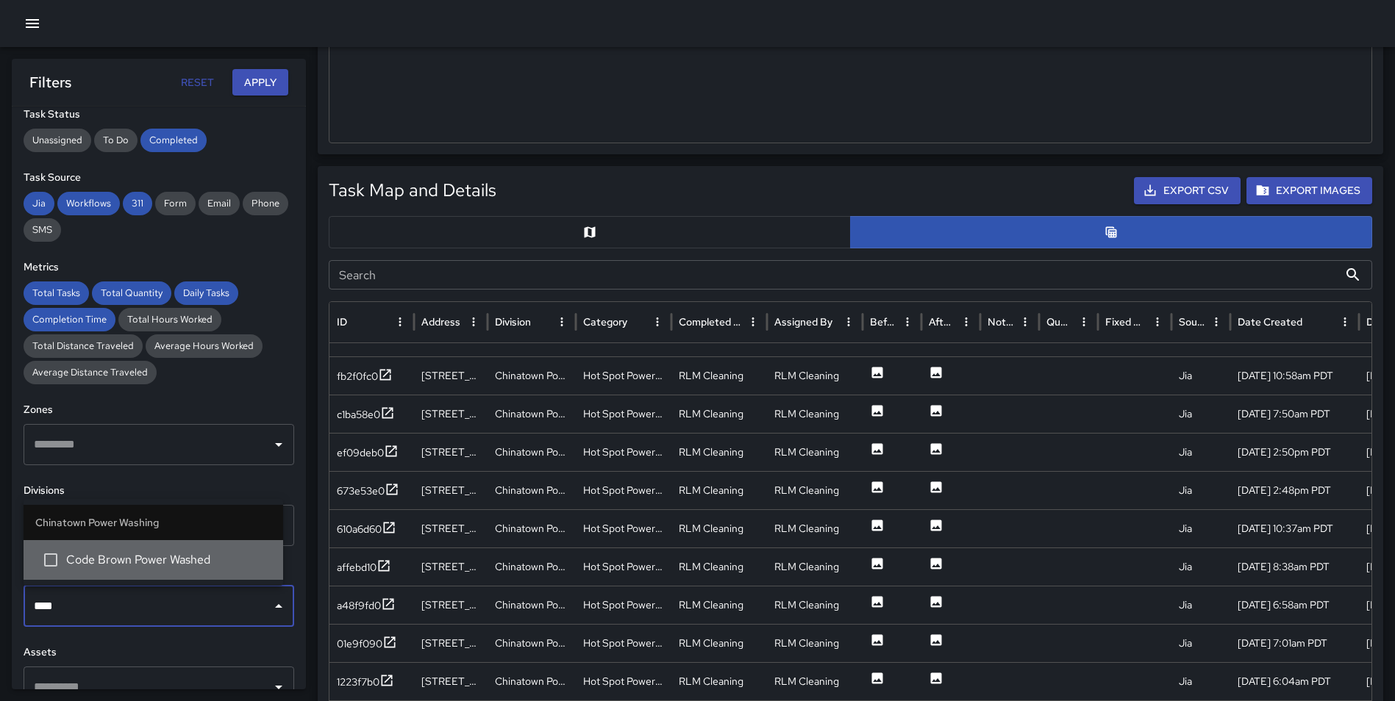
click at [189, 551] on li "Code Brown Power Washed" at bounding box center [154, 560] width 260 height 40
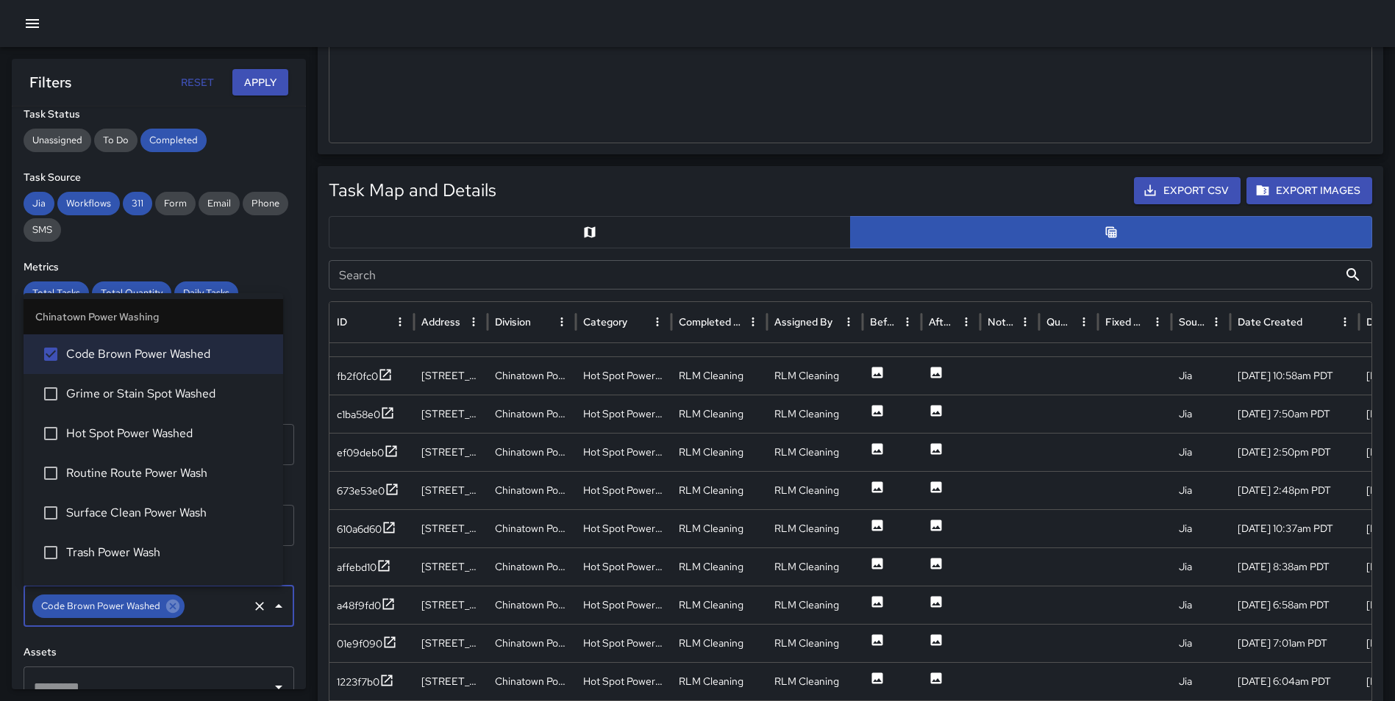
click at [312, 399] on div "Total Tasks 94 + 88.00 % 50 Total Quantity 94 + 88.00 % 50 Daily Tasks 2.76 -72…" at bounding box center [697, 510] width 1395 height 2069
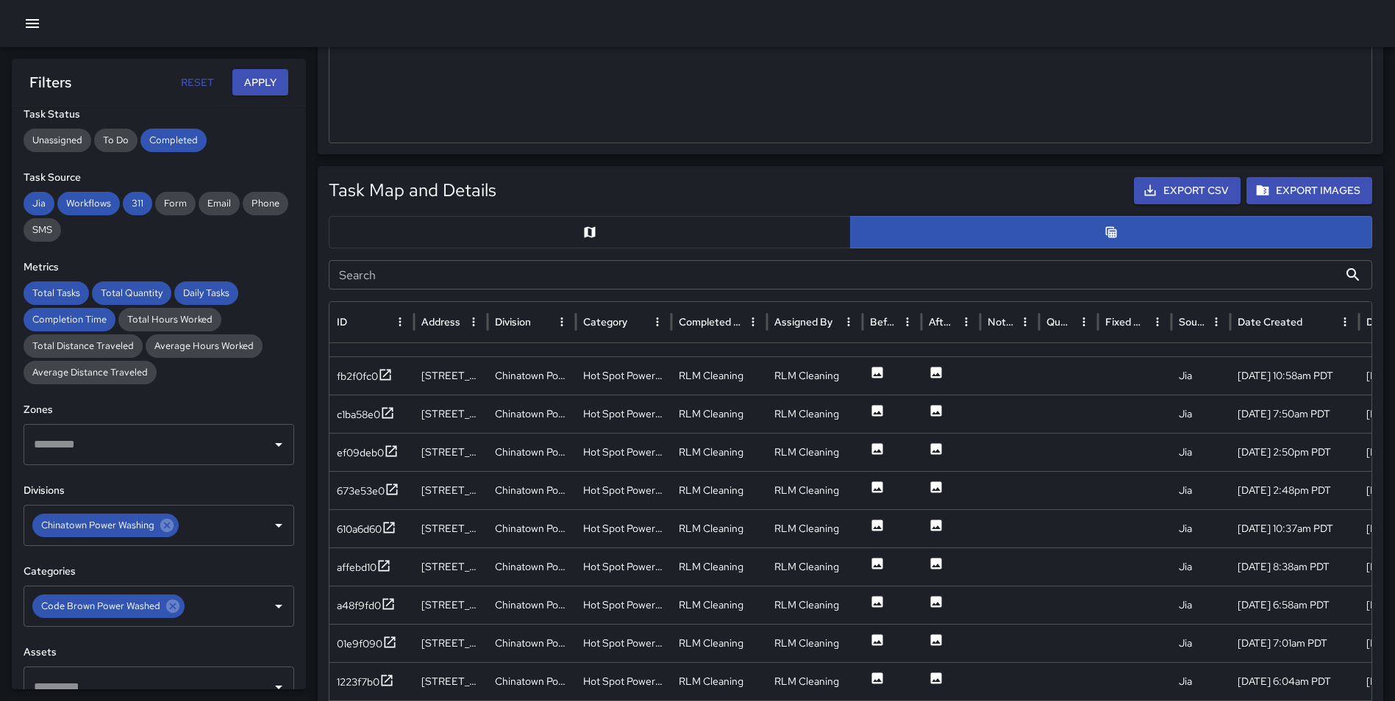
scroll to position [0, 0]
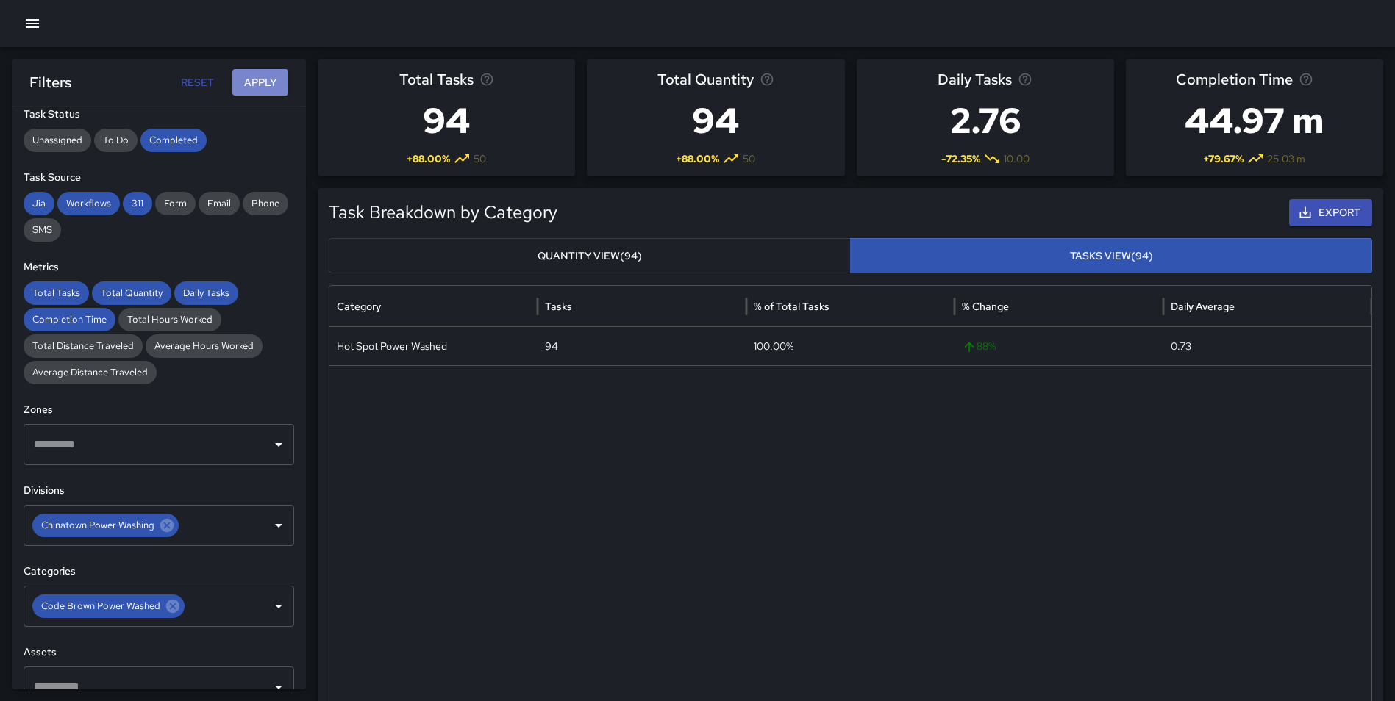
click at [250, 76] on button "Apply" at bounding box center [260, 82] width 56 height 27
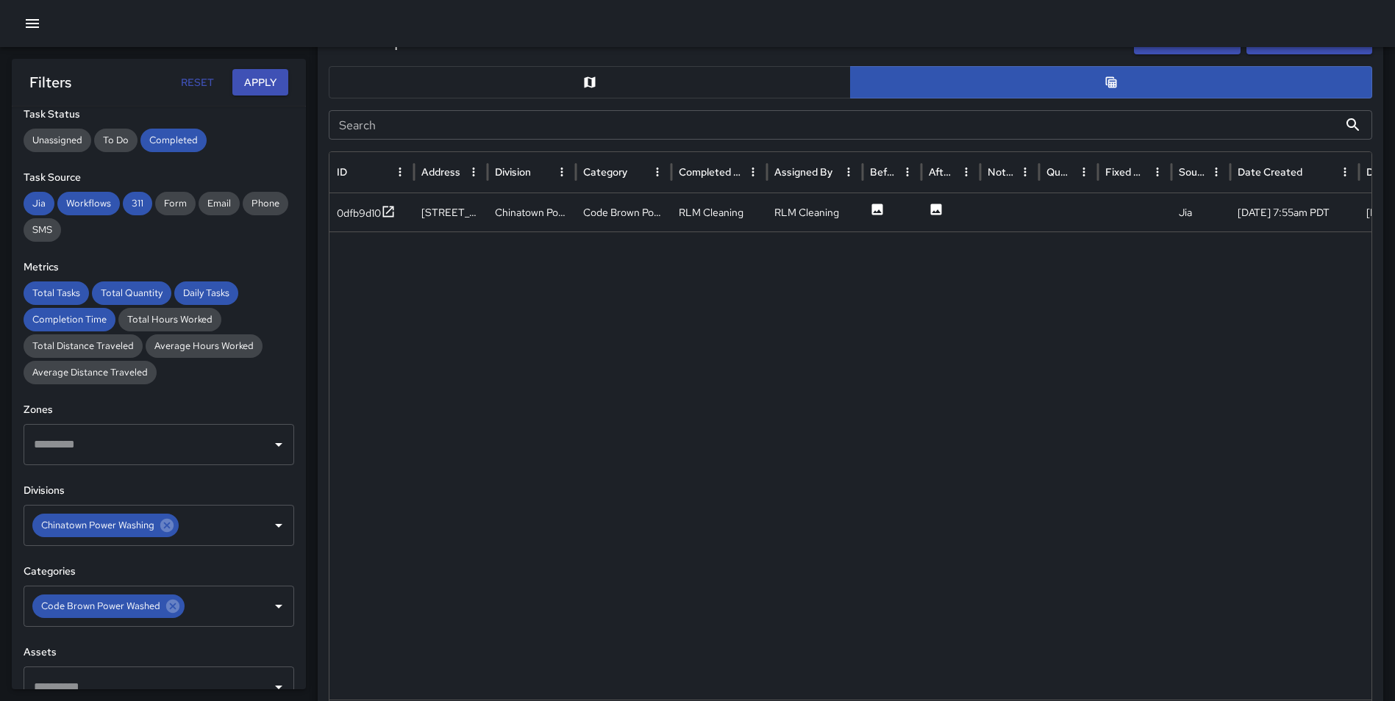
scroll to position [679, 0]
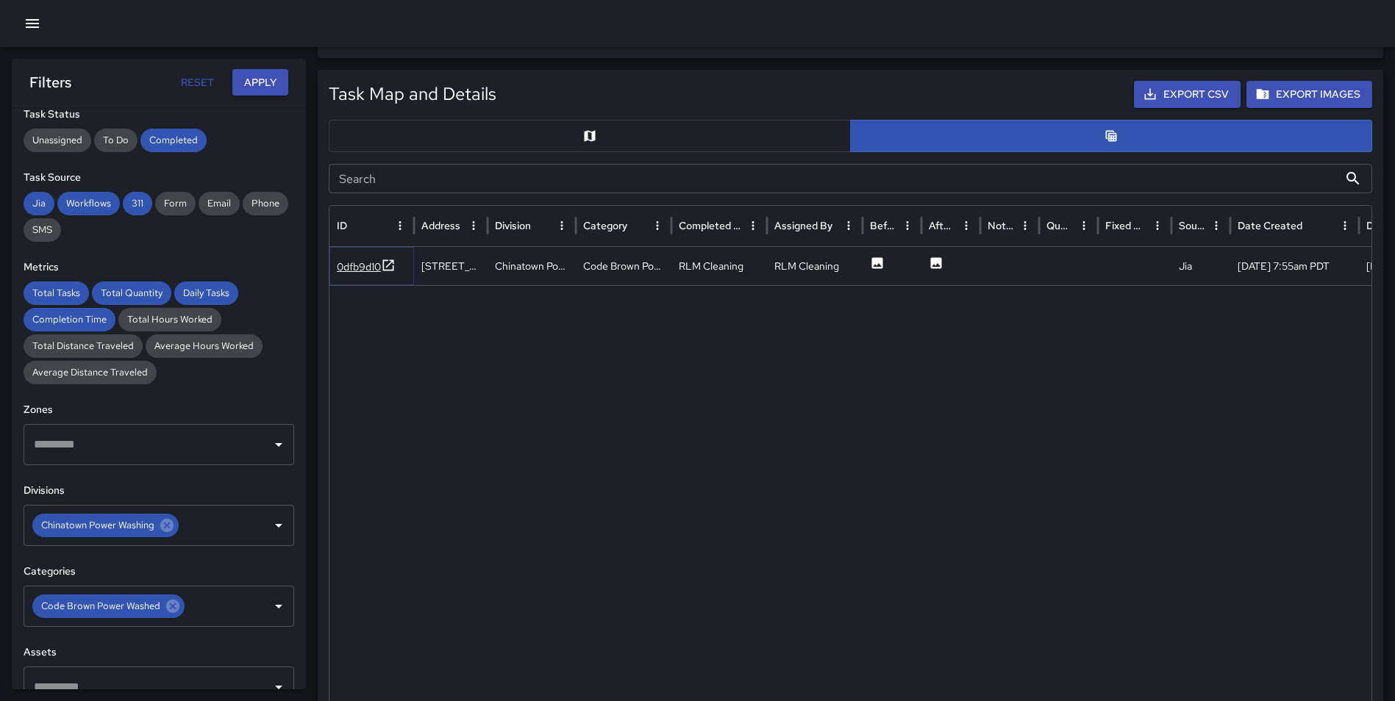
click at [393, 265] on icon at bounding box center [388, 265] width 15 height 15
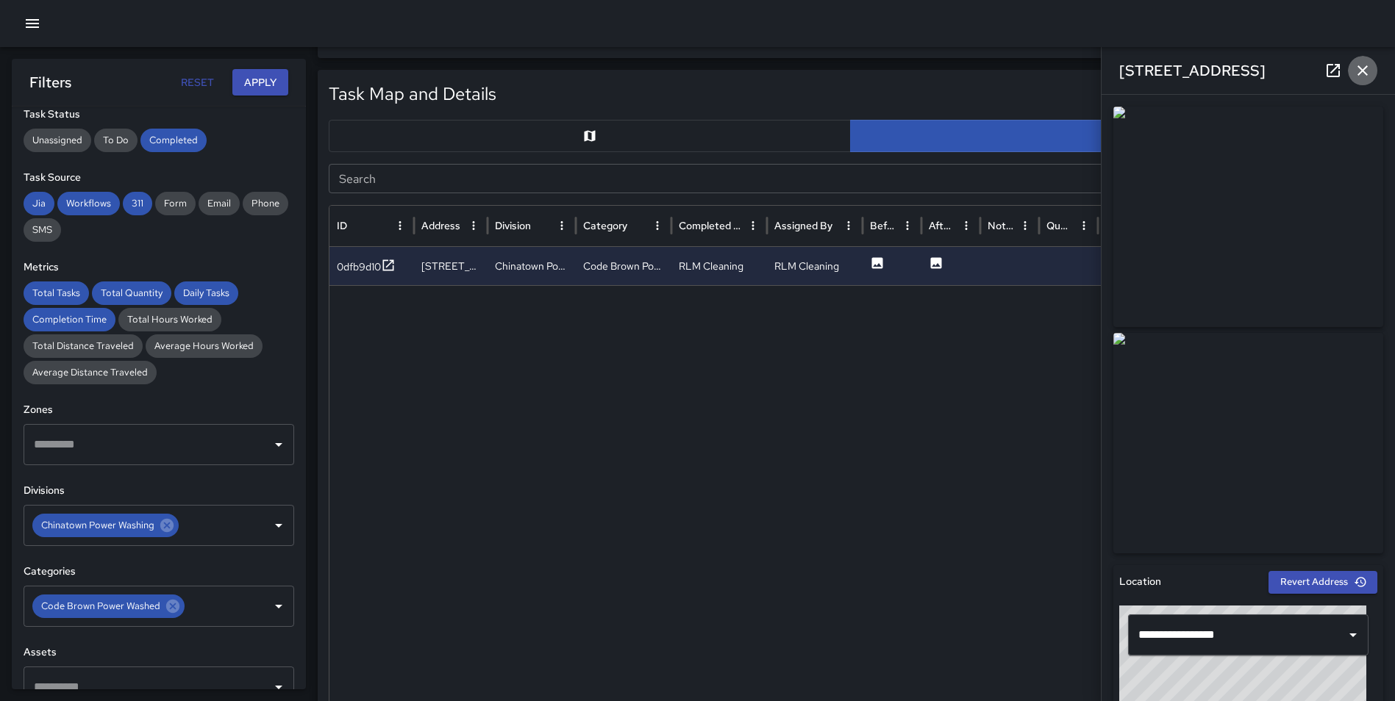
drag, startPoint x: 1365, startPoint y: 71, endPoint x: 1381, endPoint y: 143, distance: 73.0
click at [1365, 71] on icon "button" at bounding box center [1363, 71] width 18 height 18
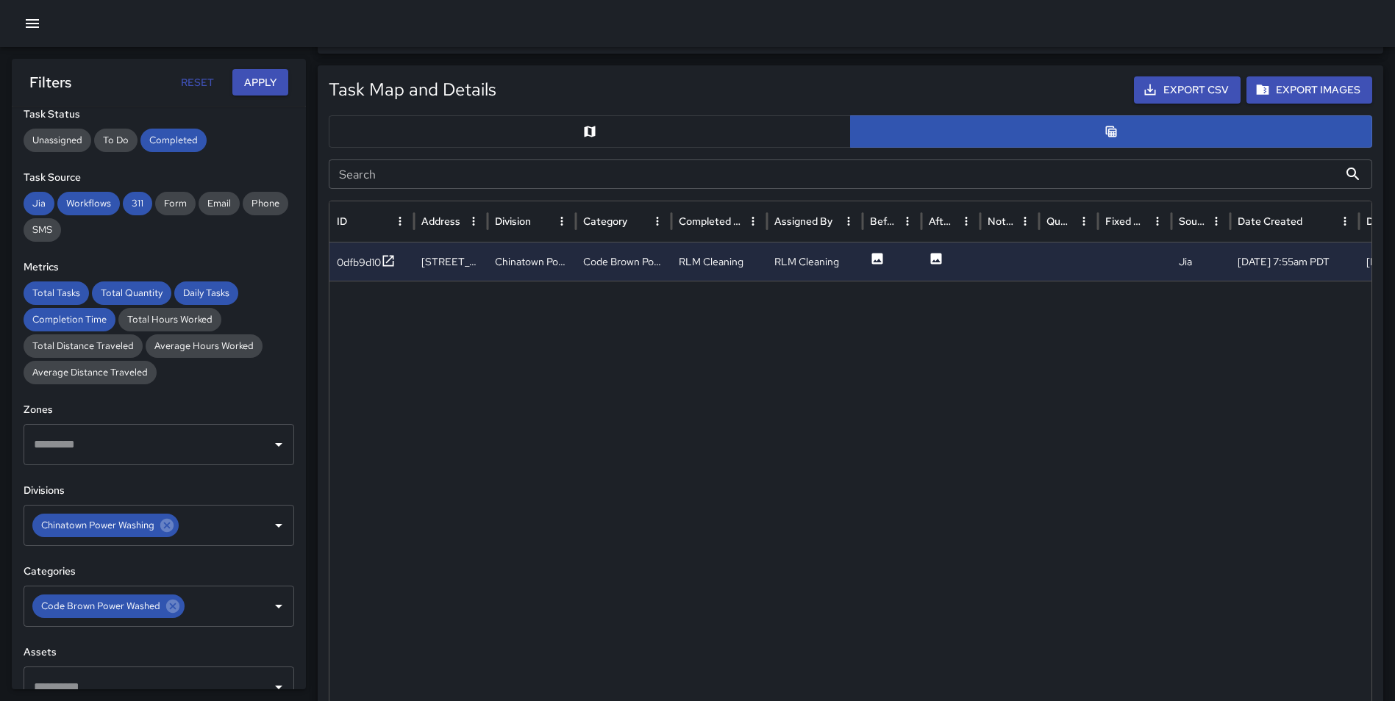
scroll to position [665, 0]
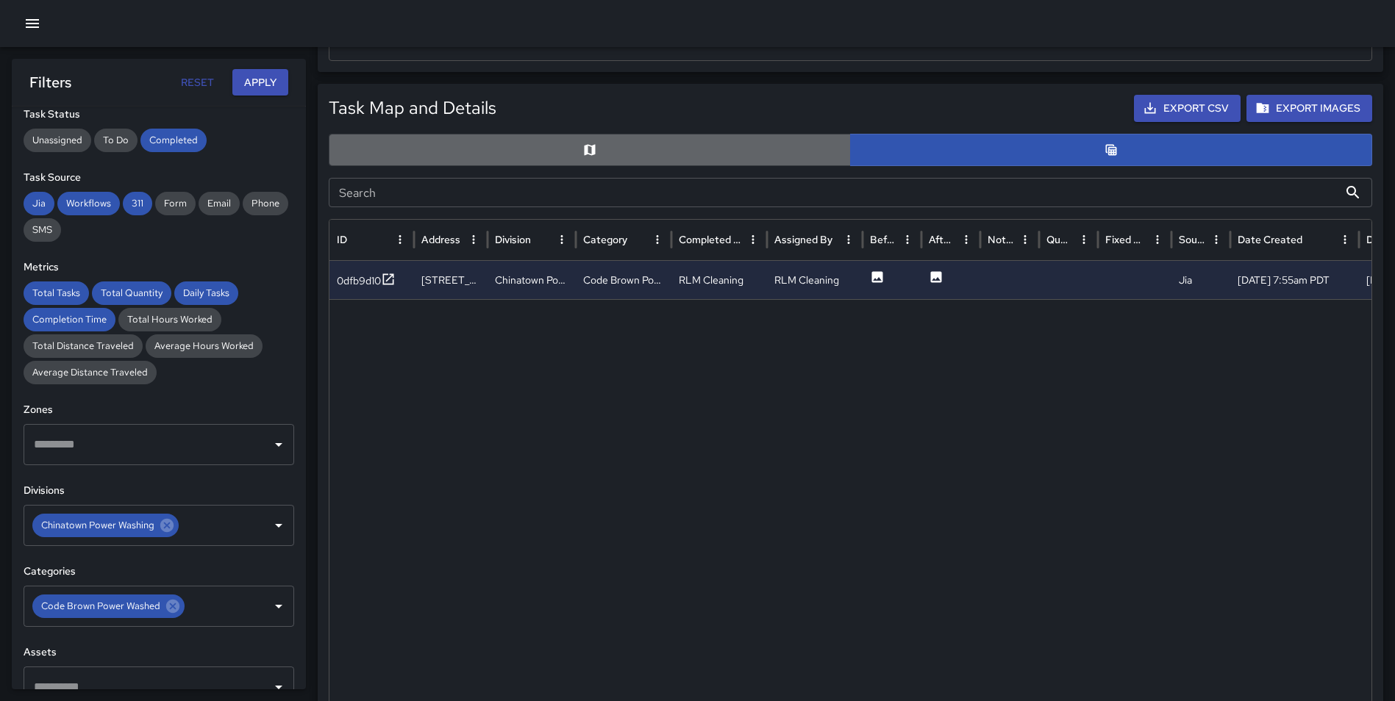
drag, startPoint x: 608, startPoint y: 140, endPoint x: 638, endPoint y: 163, distance: 37.8
click at [608, 141] on button "button" at bounding box center [590, 150] width 522 height 32
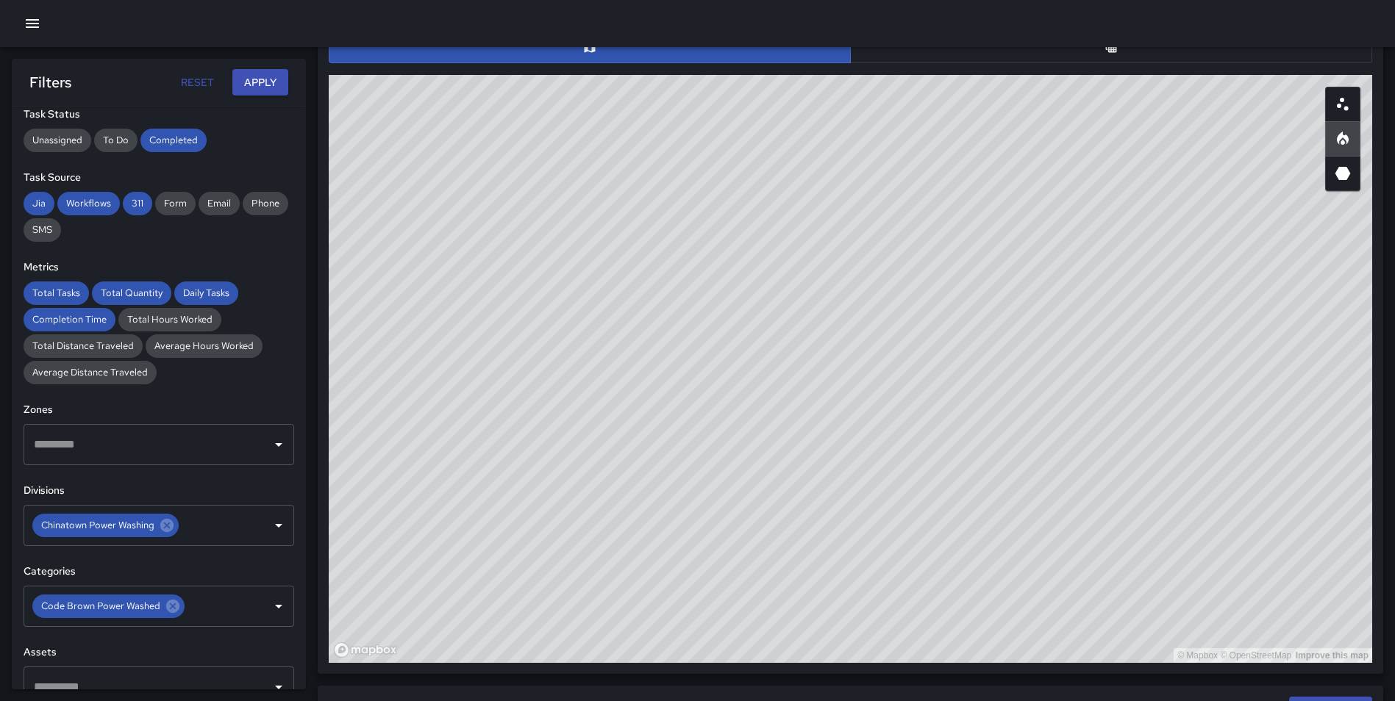
scroll to position [782, 0]
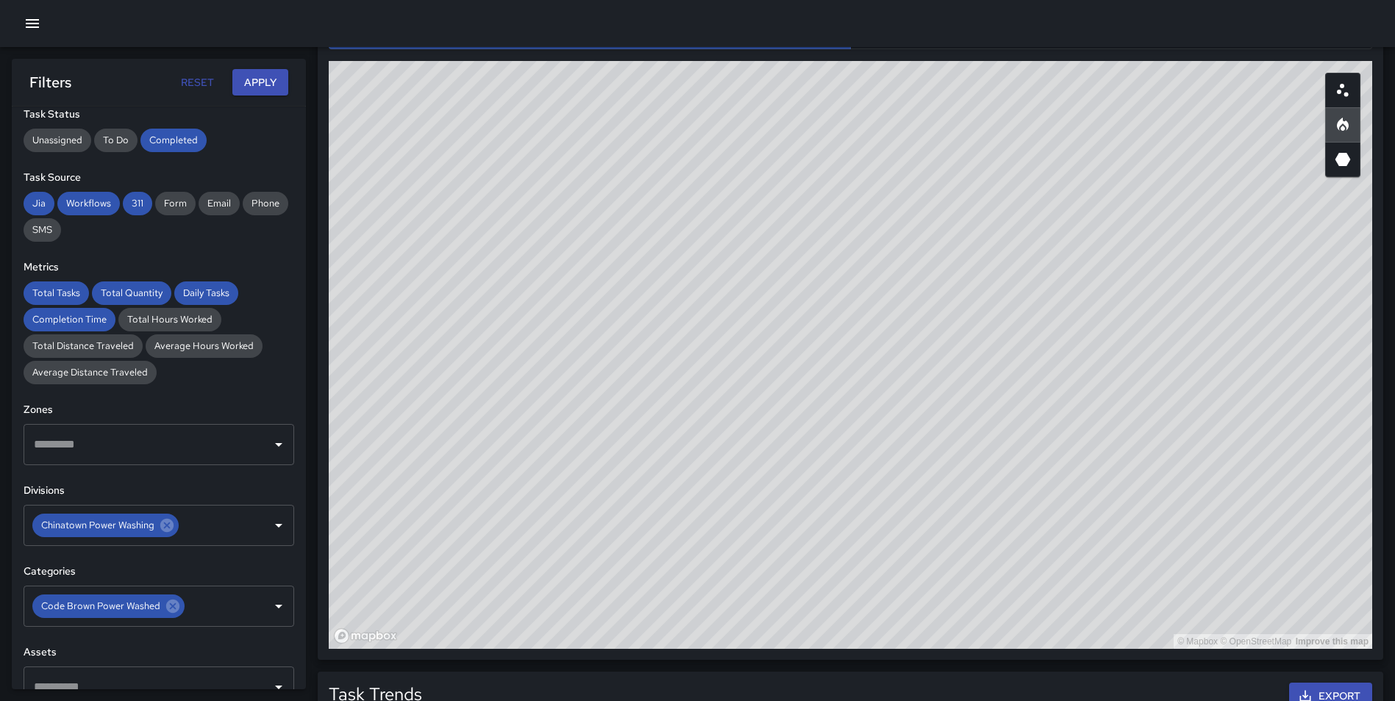
drag, startPoint x: 892, startPoint y: 419, endPoint x: 941, endPoint y: 172, distance: 251.9
click at [1004, 75] on div "© Mapbox © OpenStreetMap Improve this map" at bounding box center [850, 355] width 1043 height 588
drag, startPoint x: 818, startPoint y: 368, endPoint x: 871, endPoint y: 182, distance: 192.5
click at [871, 182] on div "© Mapbox © OpenStreetMap Improve this map" at bounding box center [850, 355] width 1043 height 588
drag, startPoint x: 878, startPoint y: 295, endPoint x: 788, endPoint y: 221, distance: 116.0
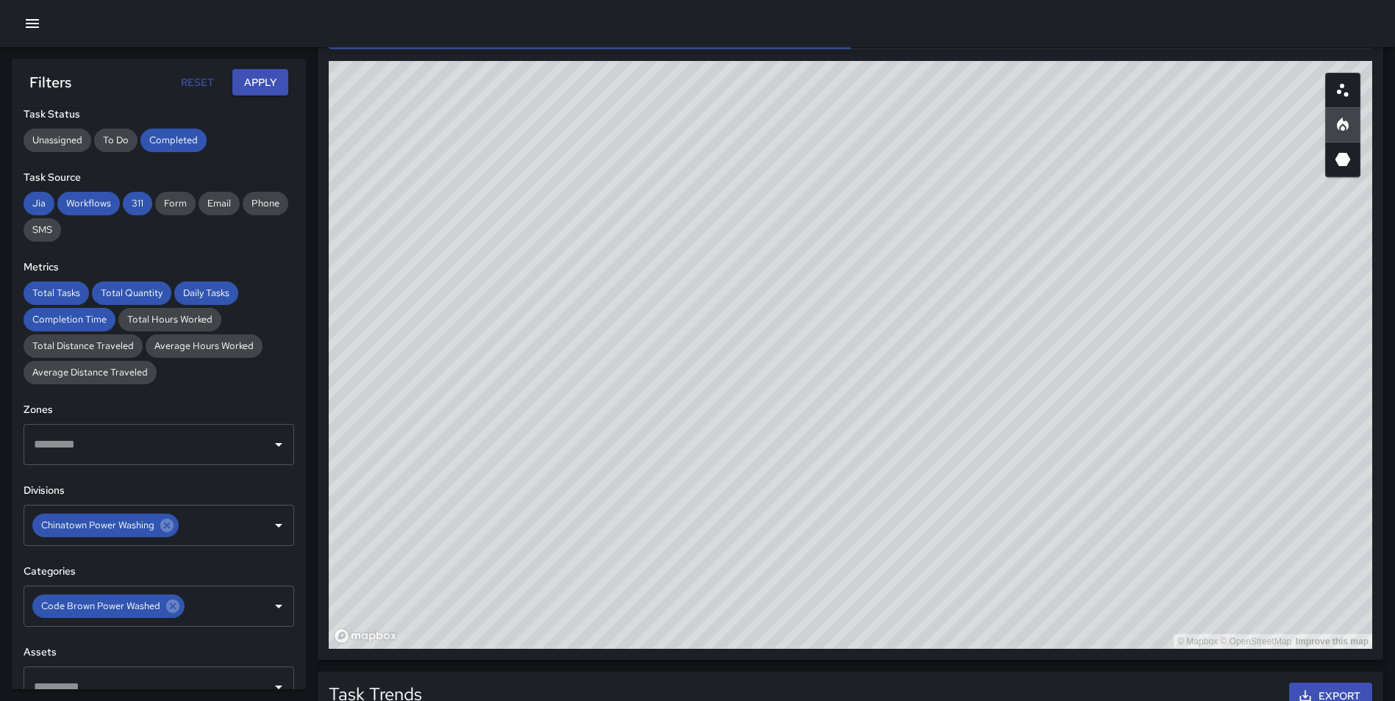
click at [788, 221] on div "© Mapbox © OpenStreetMap Improve this map" at bounding box center [850, 355] width 1043 height 588
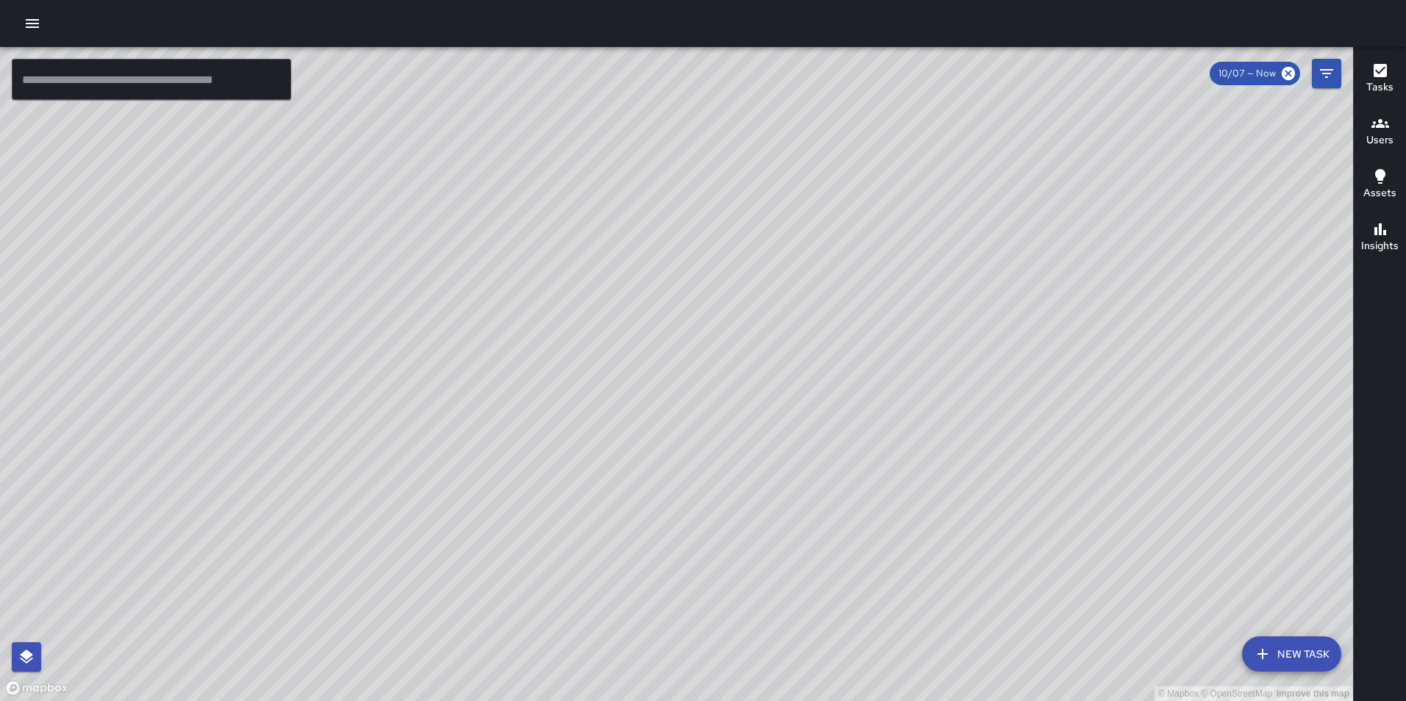
click at [32, 21] on icon "button" at bounding box center [32, 23] width 13 height 9
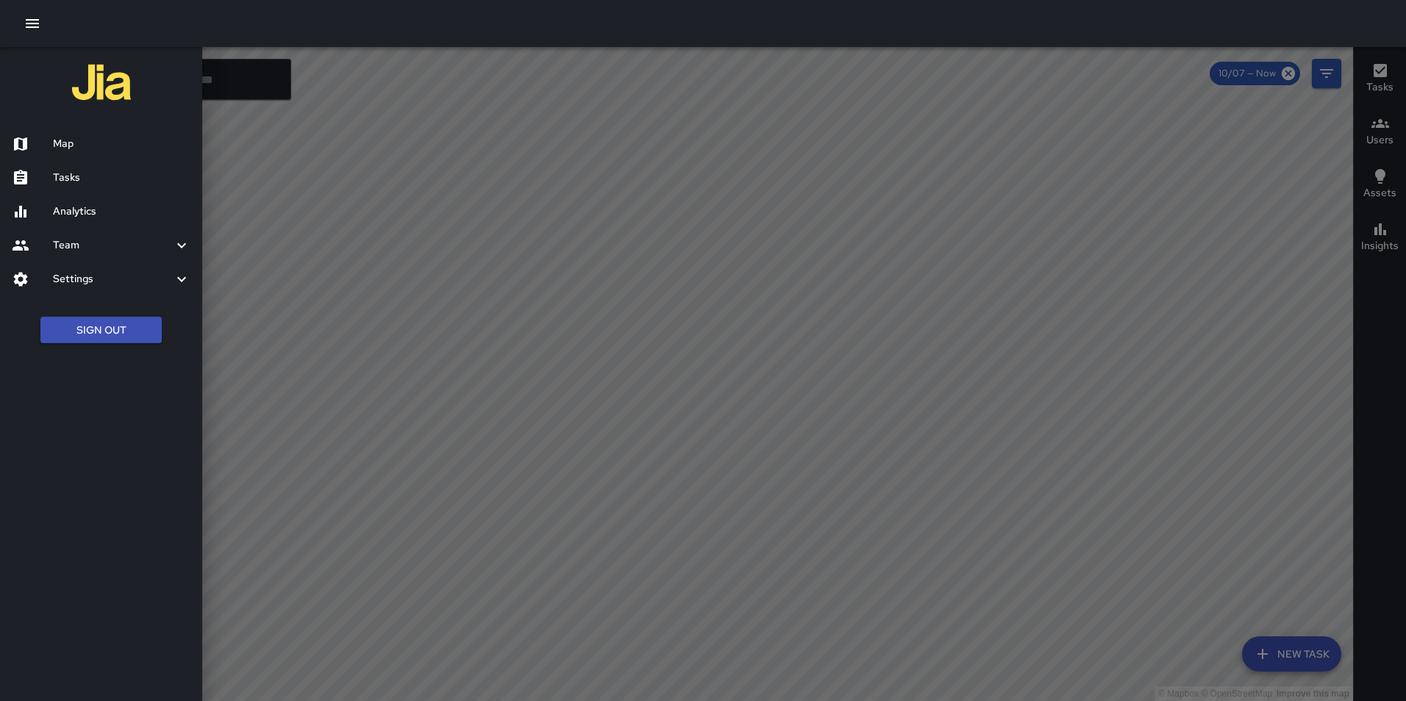
click at [115, 328] on button "Sign Out" at bounding box center [100, 330] width 121 height 27
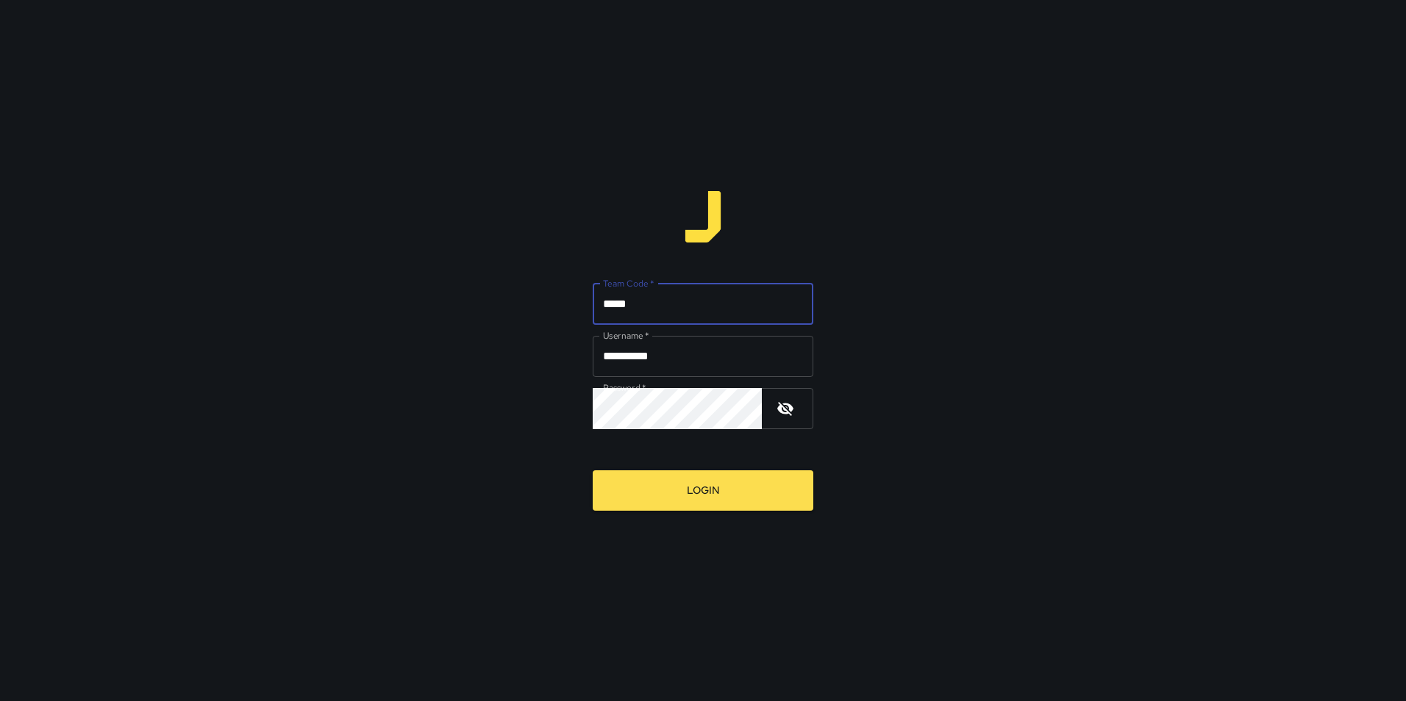
type input "*****"
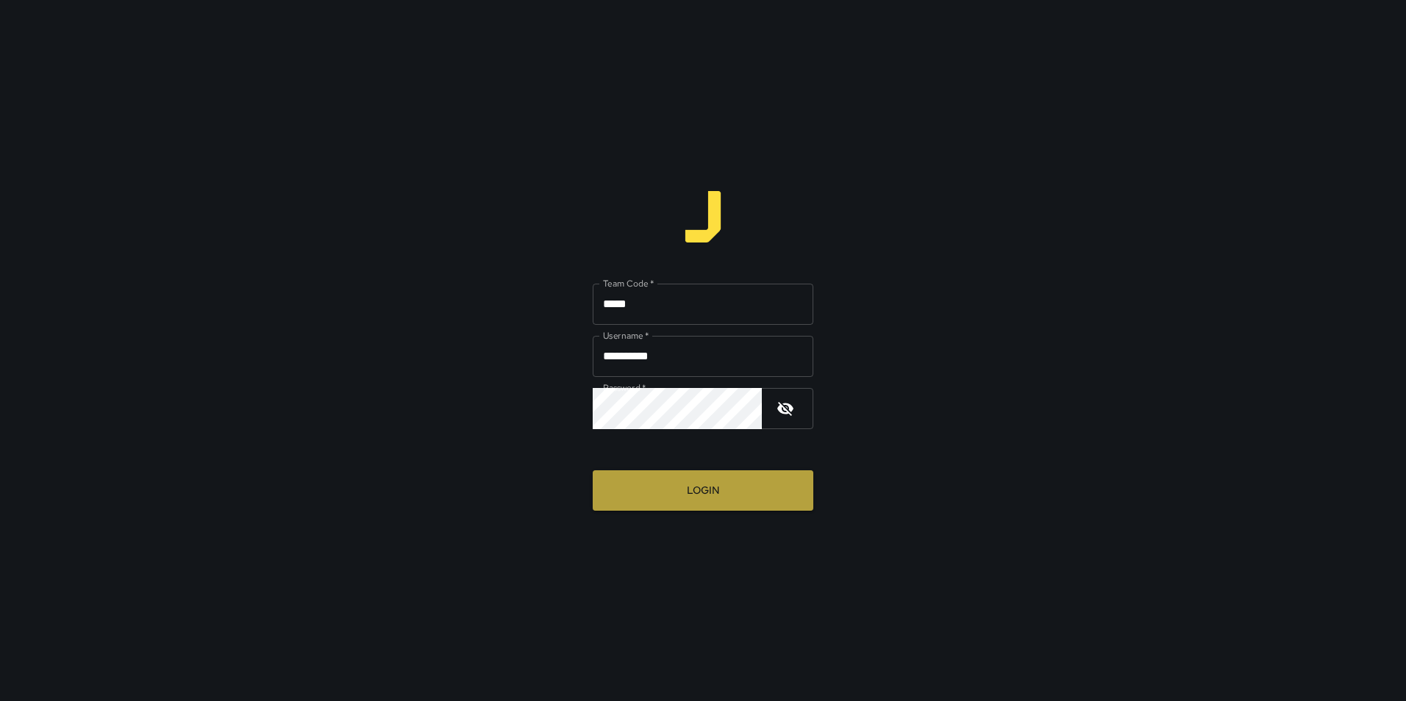
click at [672, 487] on button "Login" at bounding box center [703, 491] width 221 height 40
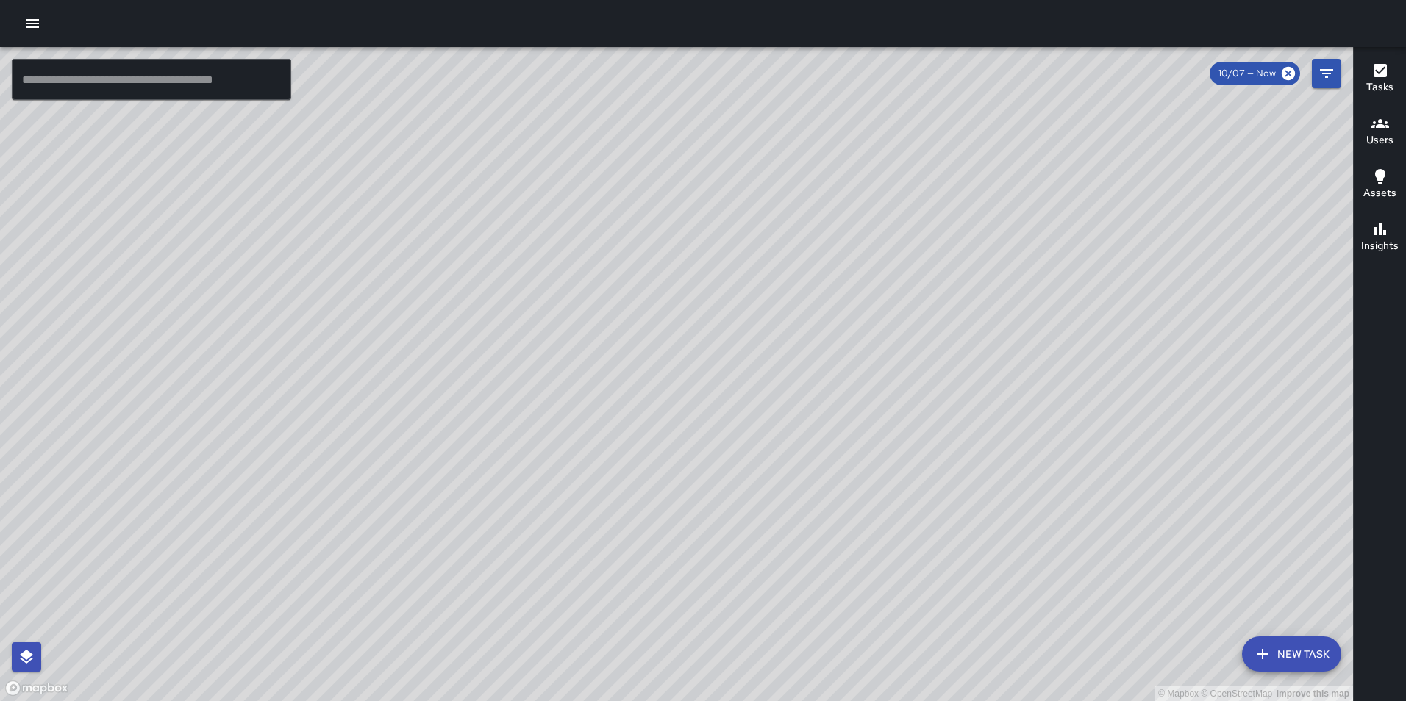
click at [35, 20] on icon "button" at bounding box center [32, 23] width 13 height 9
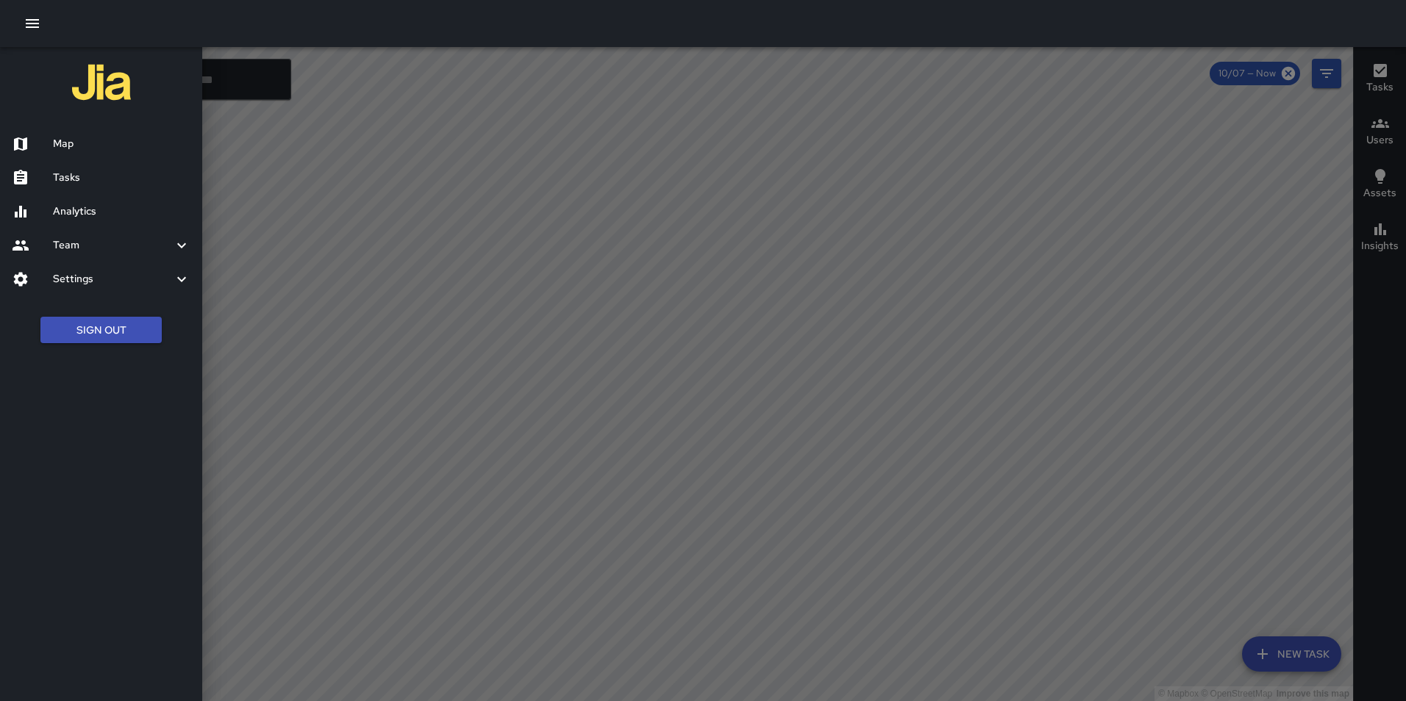
click at [105, 276] on h6 "Settings" at bounding box center [113, 279] width 120 height 16
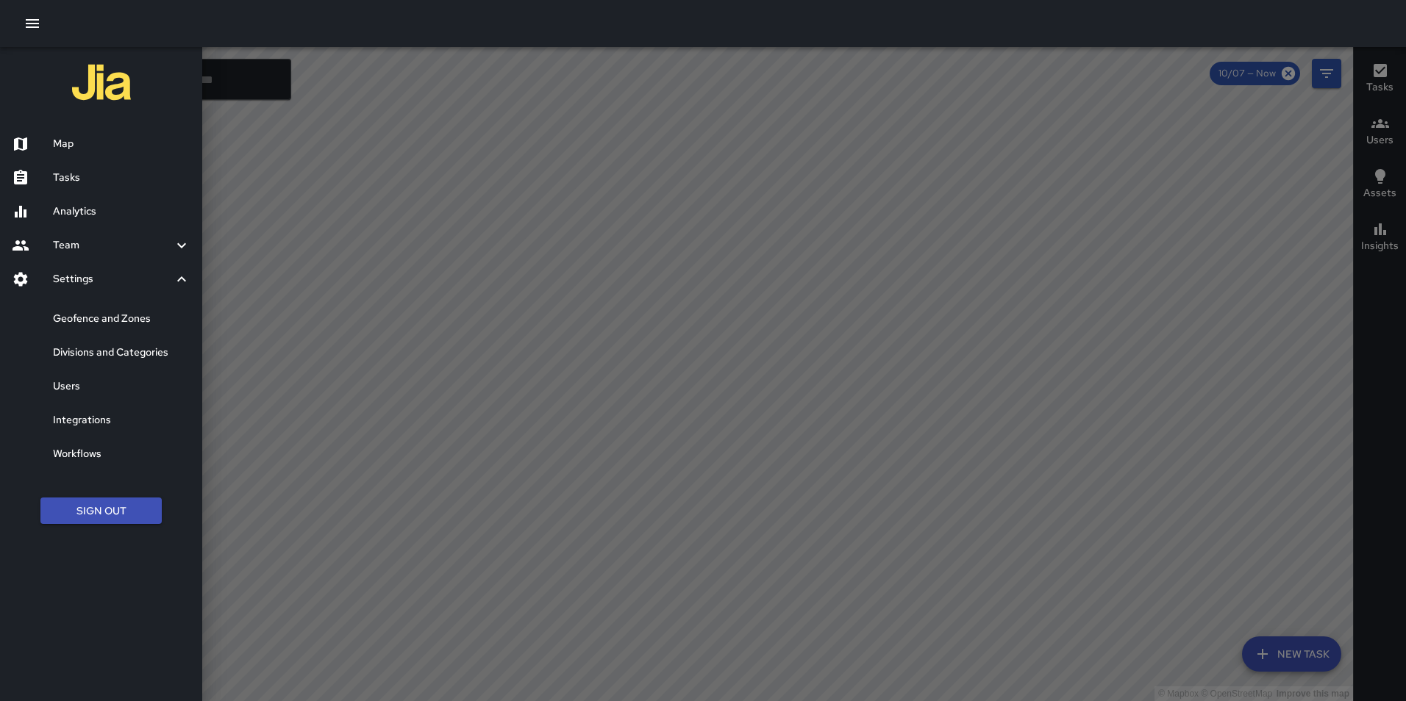
click at [108, 356] on h6 "Divisions and Categories" at bounding box center [121, 353] width 137 height 16
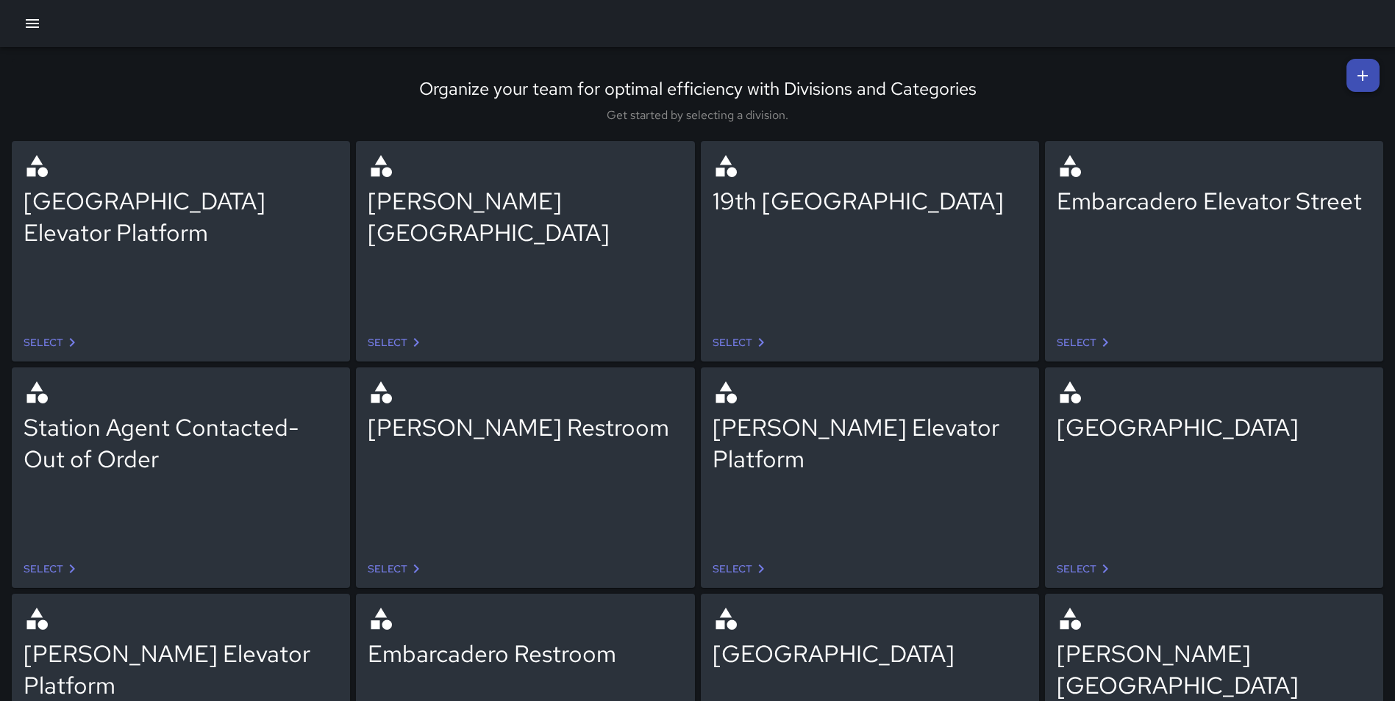
click at [59, 337] on link "Select" at bounding box center [52, 342] width 69 height 27
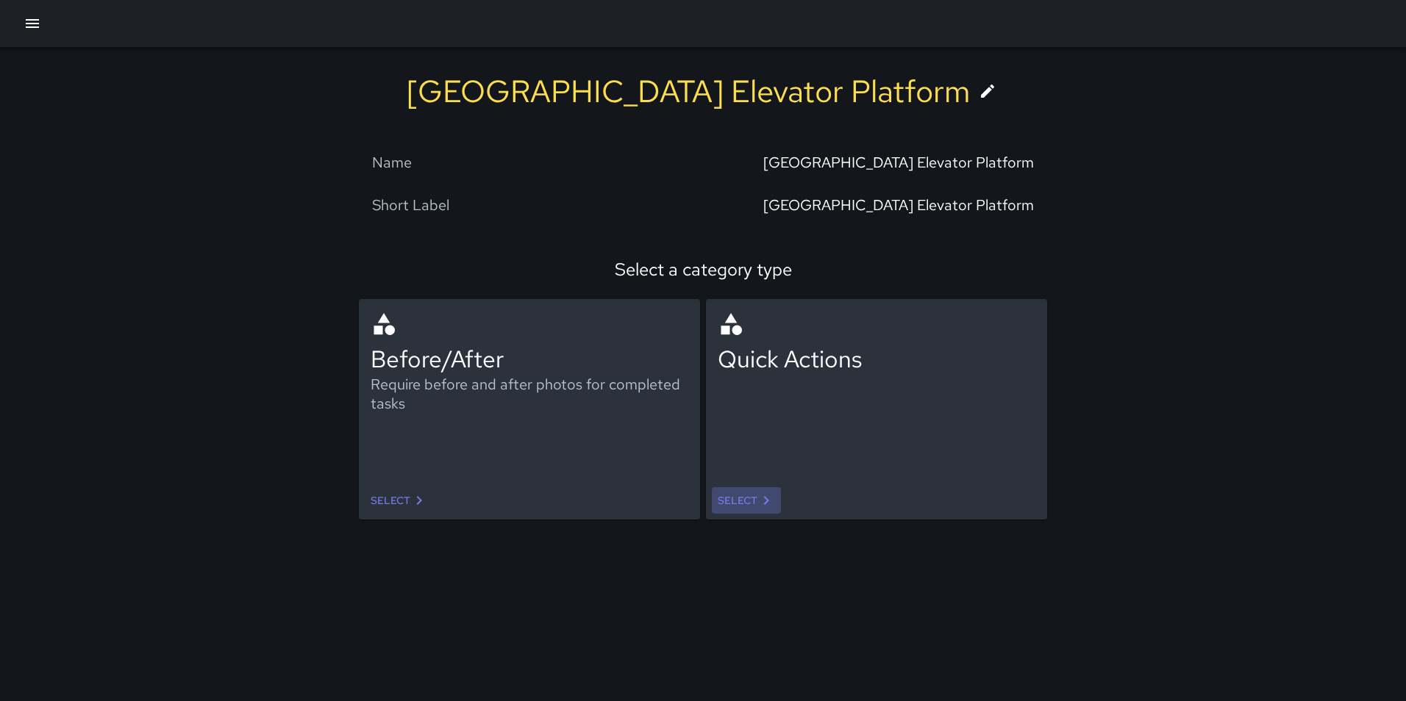
click at [752, 498] on link "Select" at bounding box center [746, 500] width 69 height 27
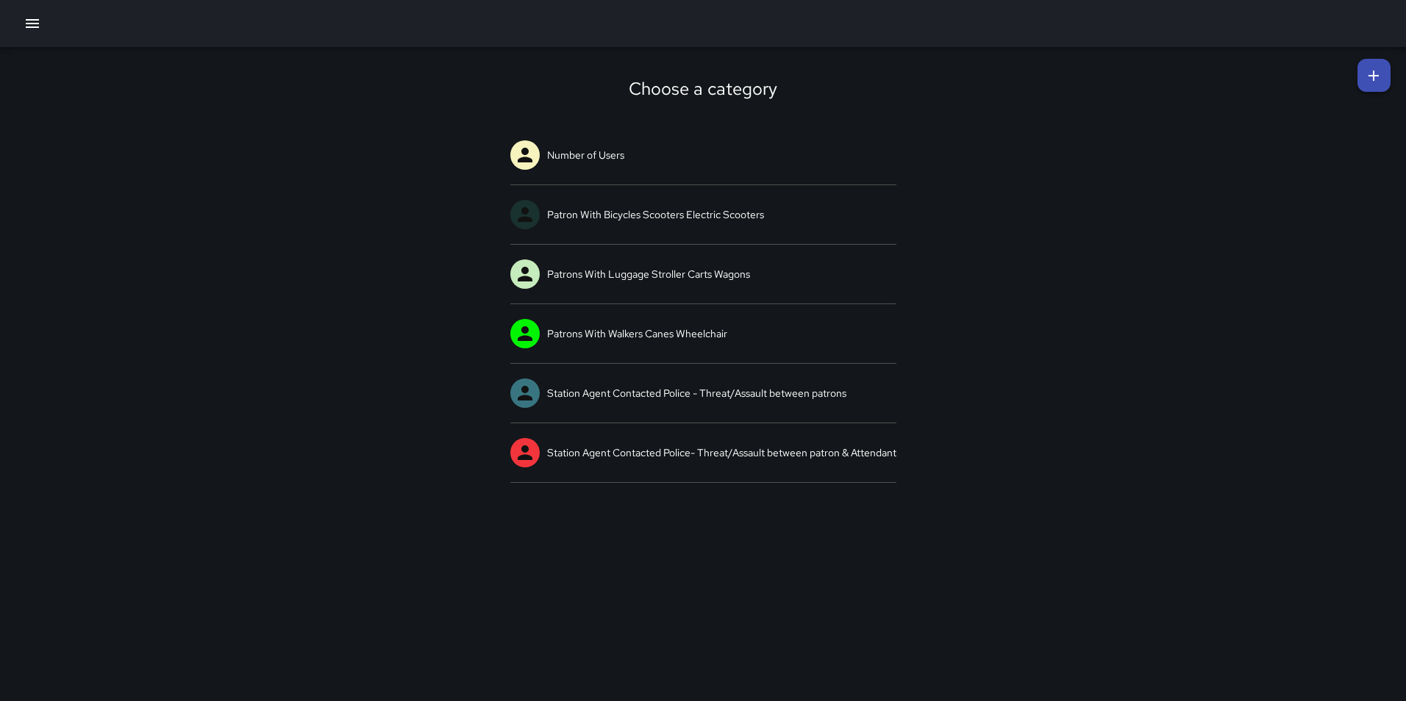
click at [37, 21] on icon "button" at bounding box center [32, 23] width 13 height 9
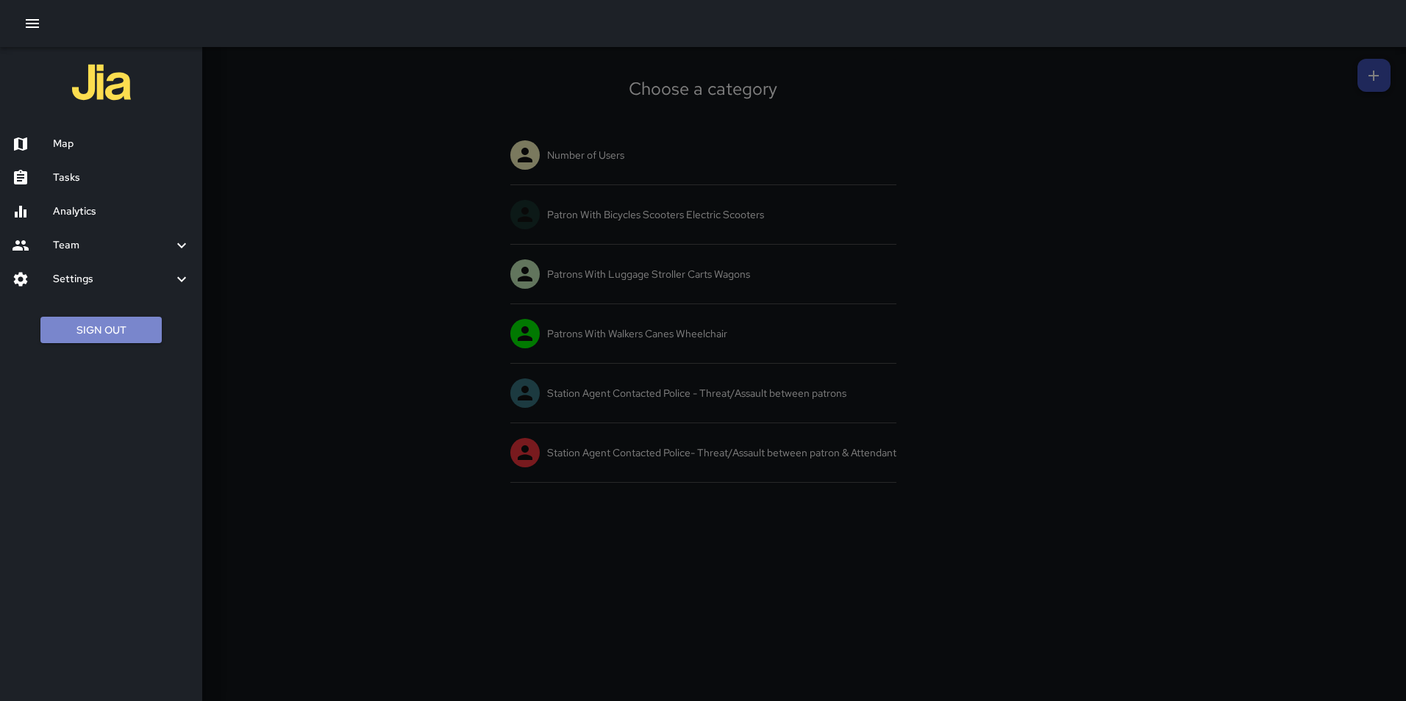
click at [99, 323] on button "Sign Out" at bounding box center [100, 330] width 121 height 27
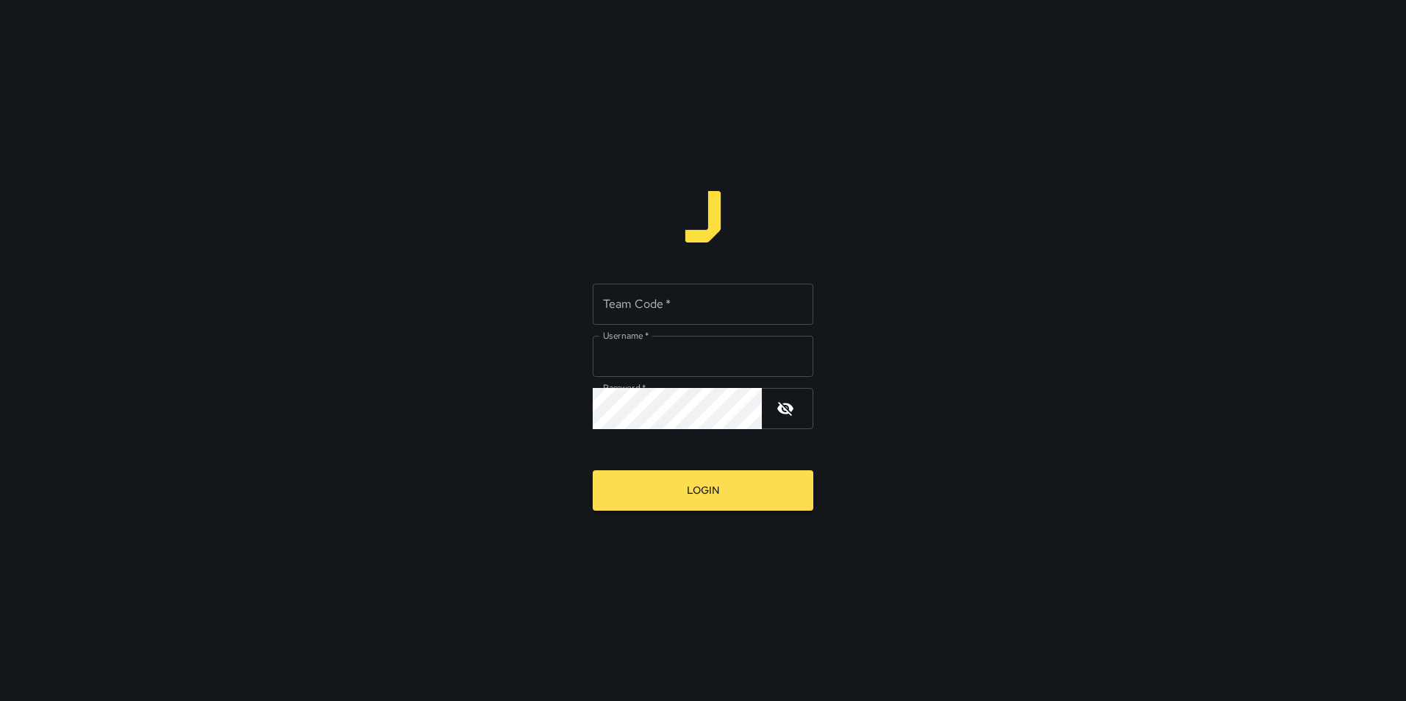
type input "**********"
click at [659, 299] on div "Team Code   * Team Code   *" at bounding box center [703, 304] width 221 height 41
click at [593, 471] on button "Login" at bounding box center [703, 491] width 221 height 40
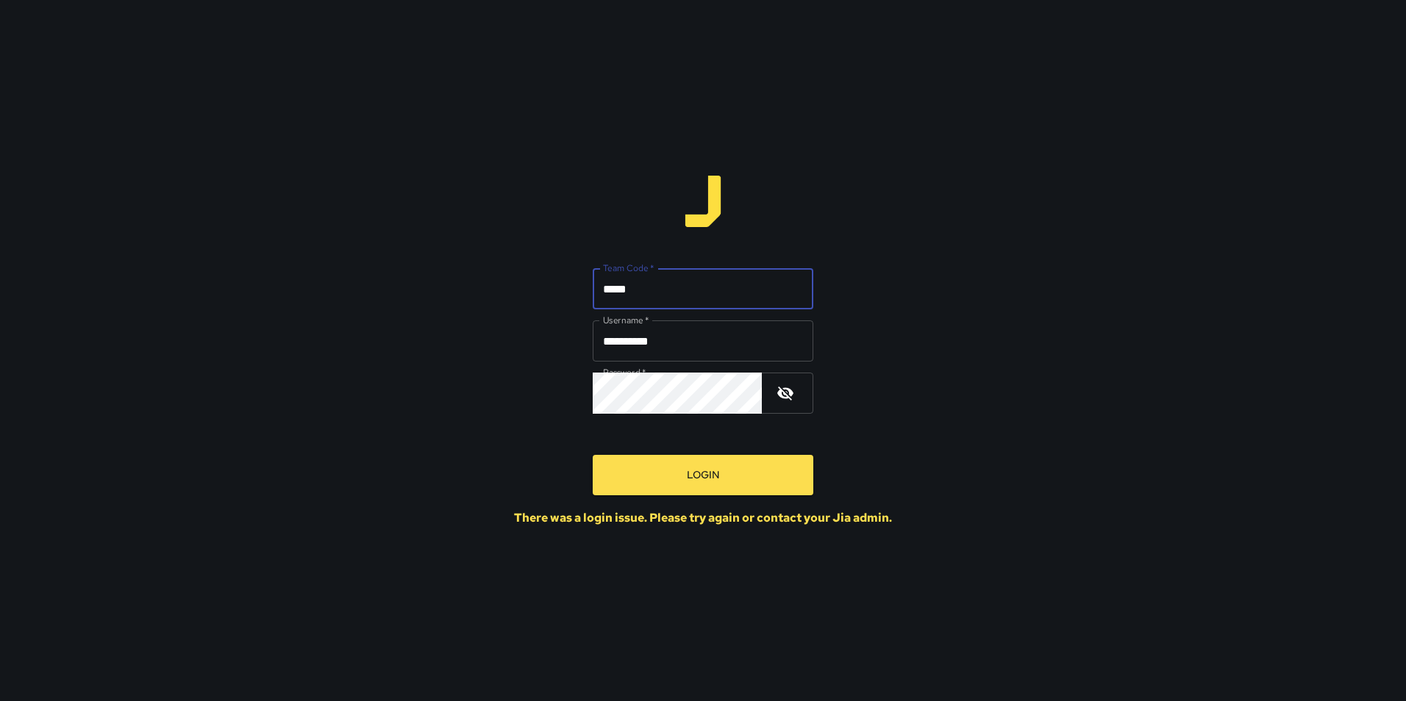
type input "*****"
click at [593, 455] on button "Login" at bounding box center [703, 475] width 221 height 40
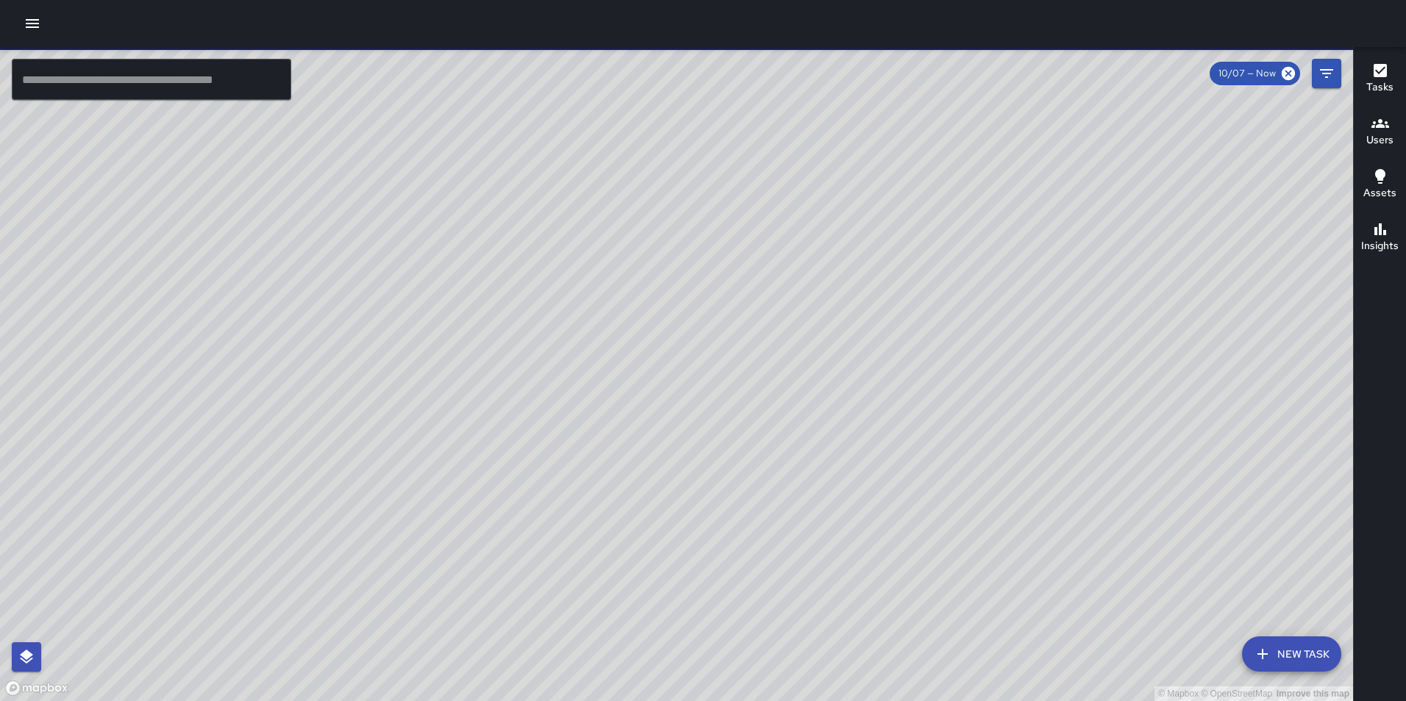
click at [37, 24] on icon "button" at bounding box center [32, 23] width 13 height 9
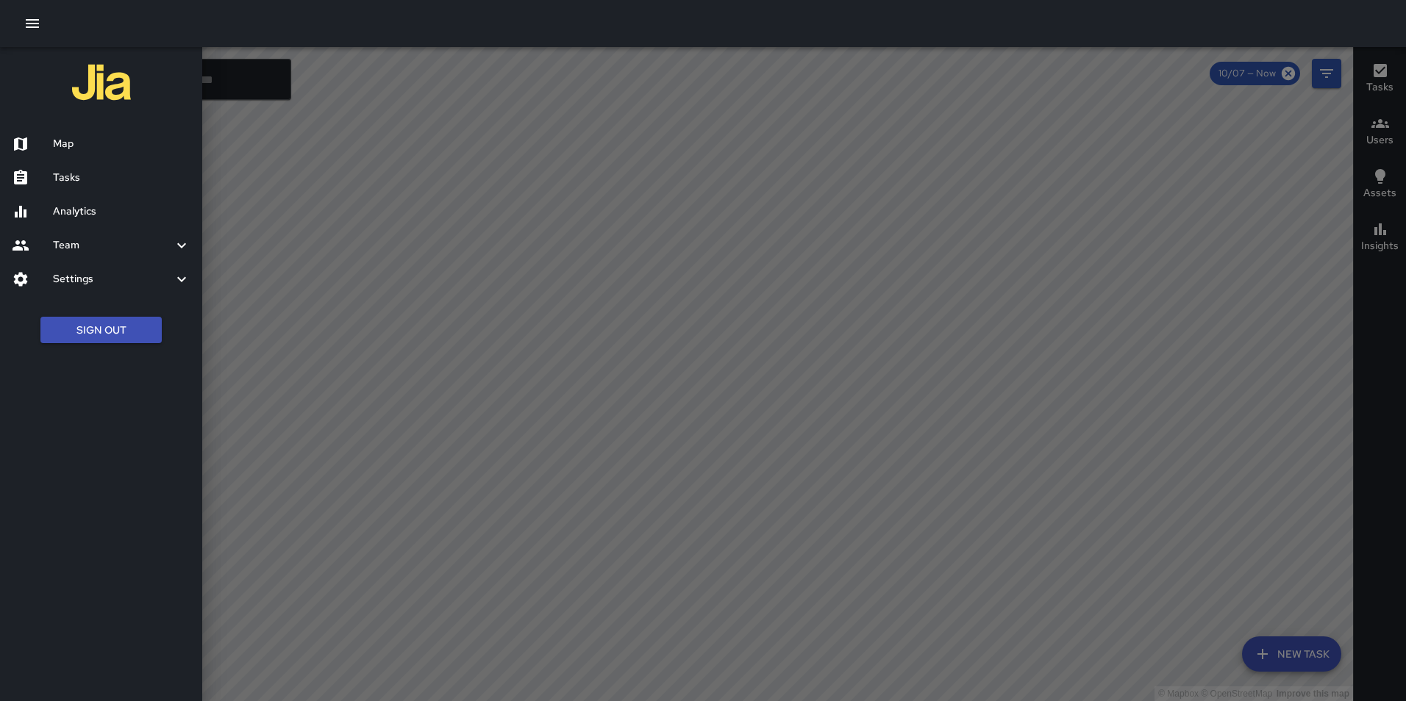
click at [104, 174] on h6 "Tasks" at bounding box center [121, 178] width 137 height 16
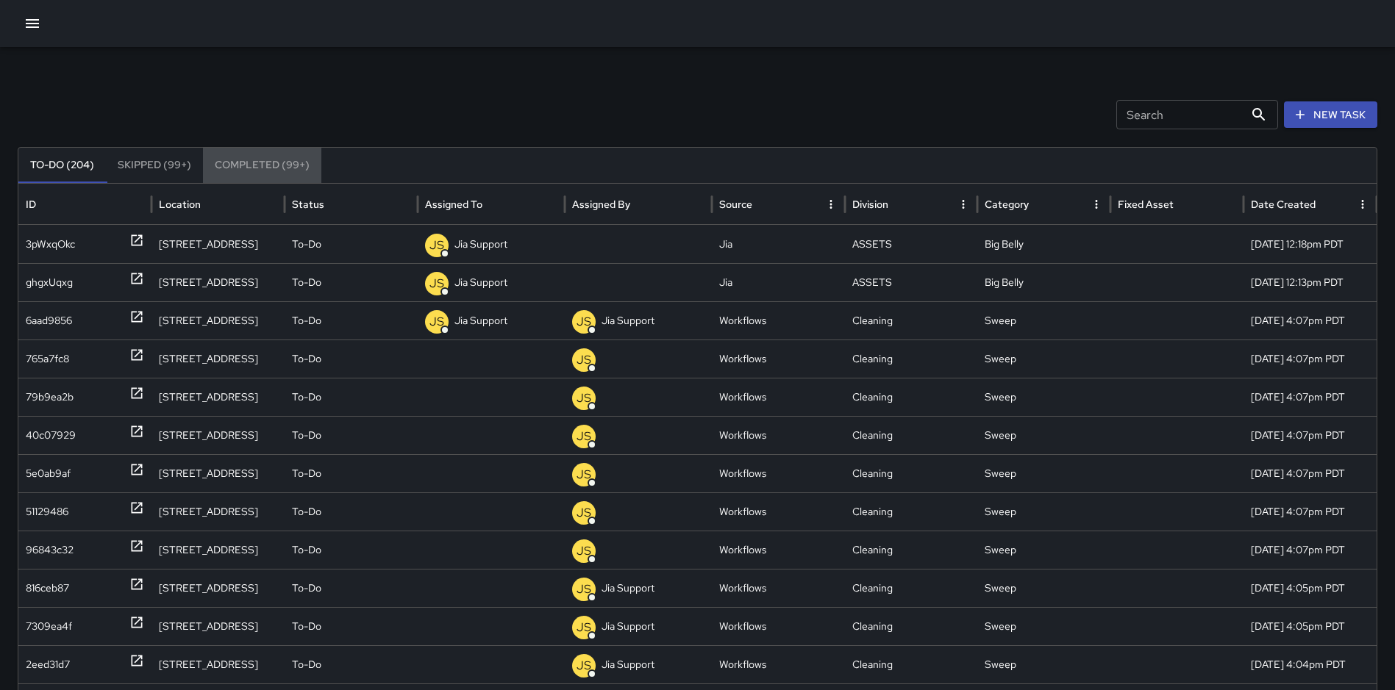
click at [279, 165] on button "Completed (99+)" at bounding box center [262, 165] width 118 height 35
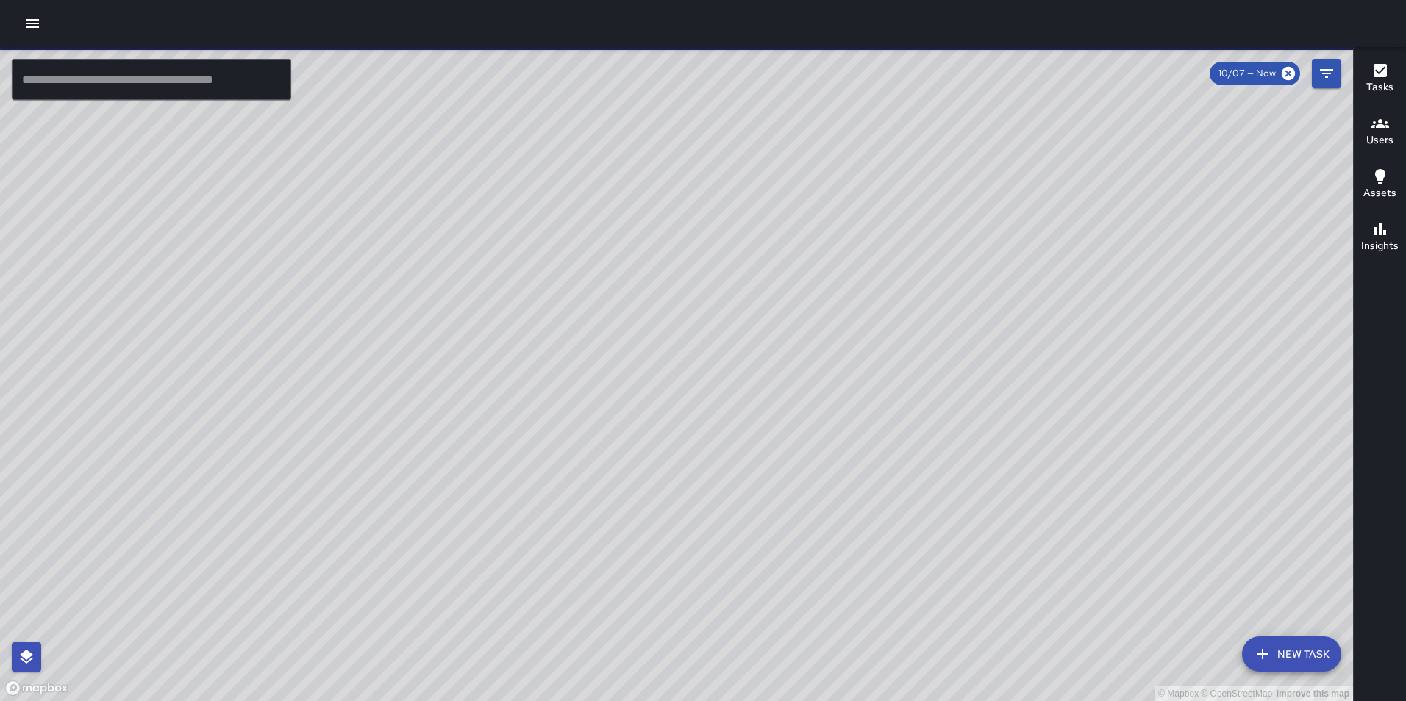
drag, startPoint x: 0, startPoint y: 0, endPoint x: 36, endPoint y: 18, distance: 40.1
click at [36, 18] on icon "button" at bounding box center [33, 24] width 18 height 18
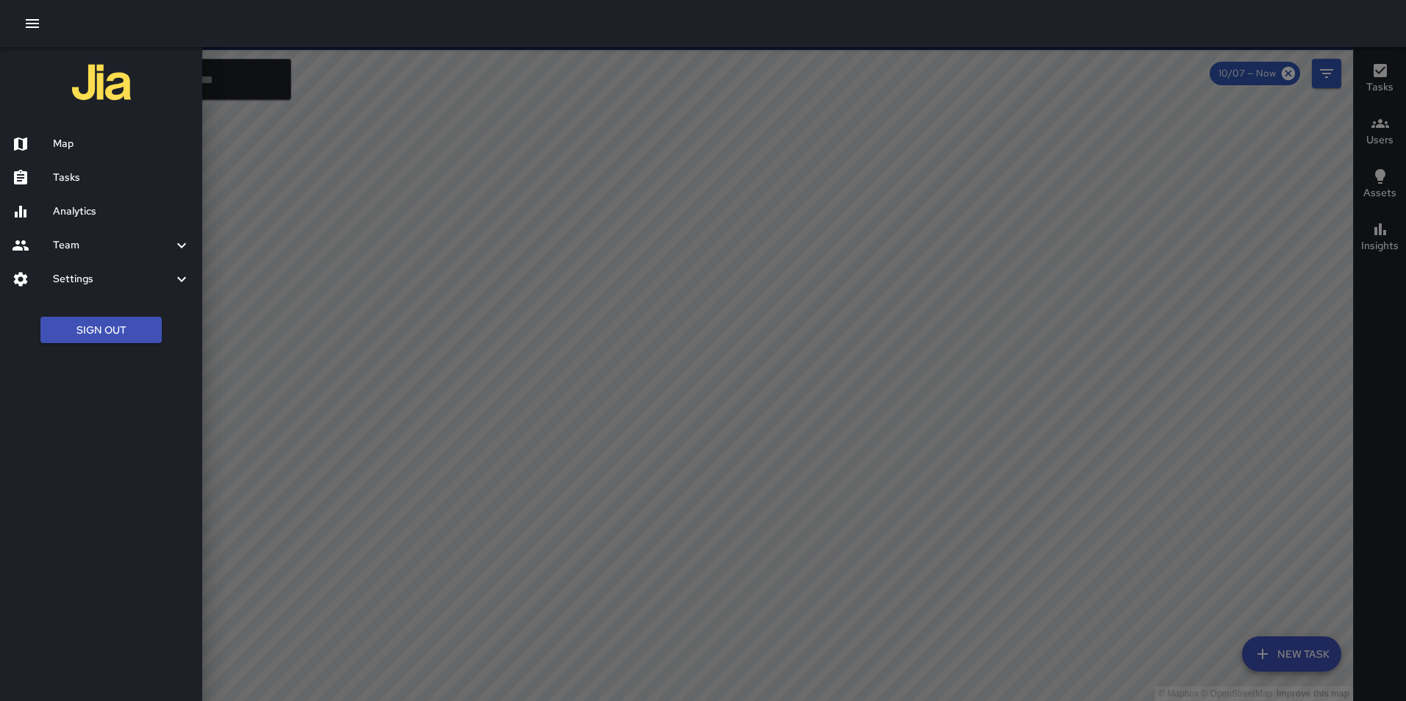
click at [80, 174] on h6 "Tasks" at bounding box center [121, 178] width 137 height 16
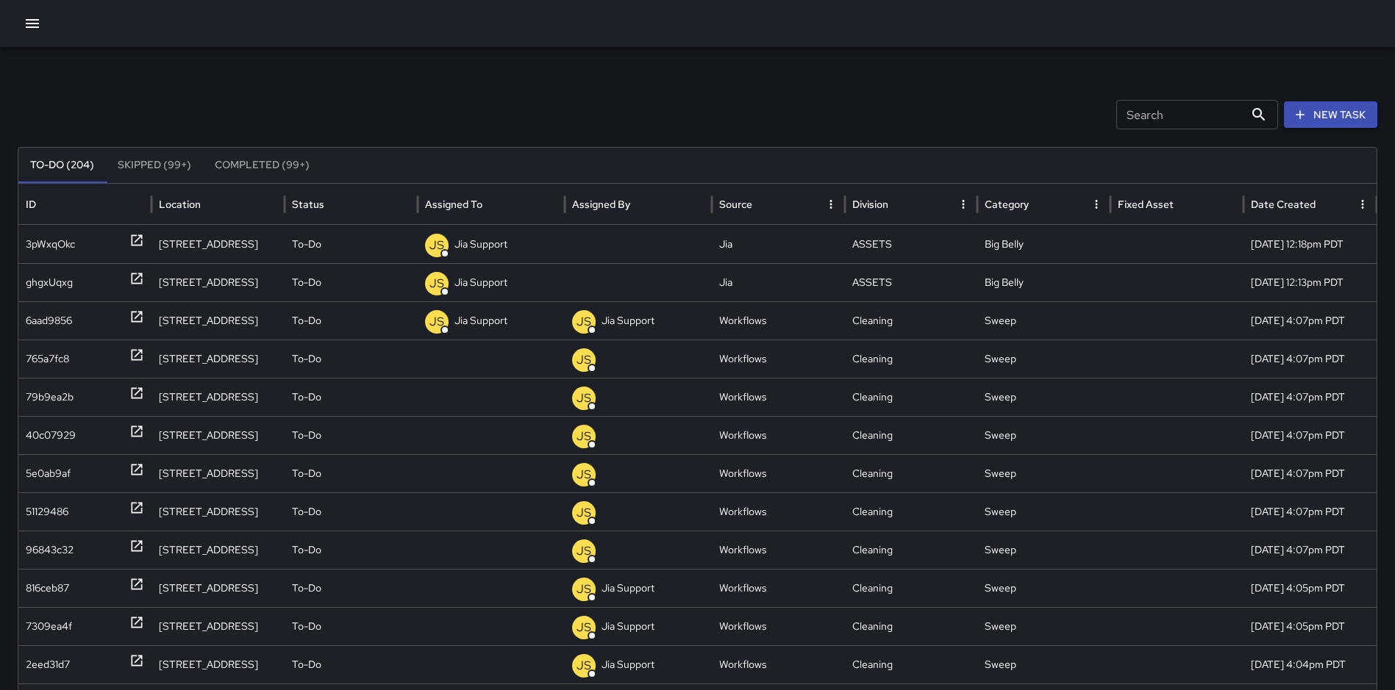
click at [268, 161] on button "Completed (99+)" at bounding box center [262, 165] width 118 height 35
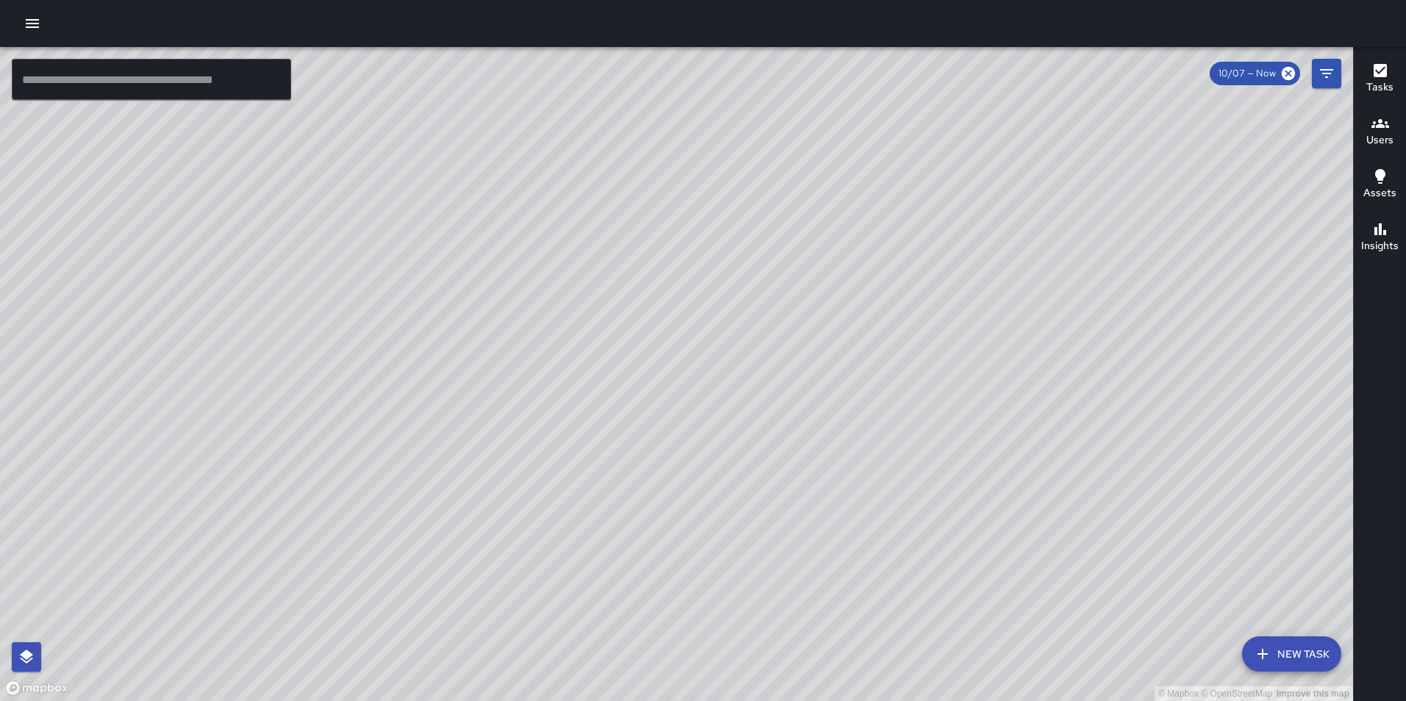
click at [39, 22] on icon "button" at bounding box center [33, 24] width 18 height 18
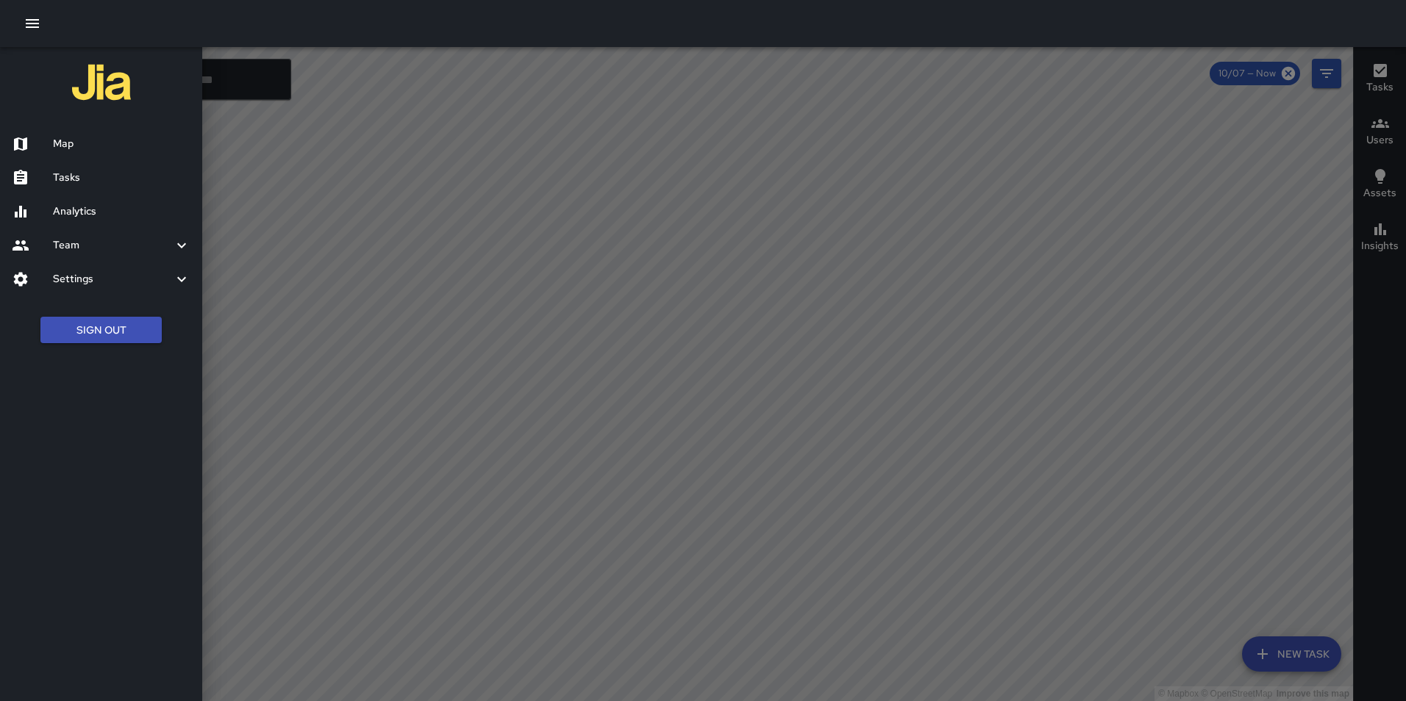
click at [80, 180] on h6 "Tasks" at bounding box center [121, 178] width 137 height 16
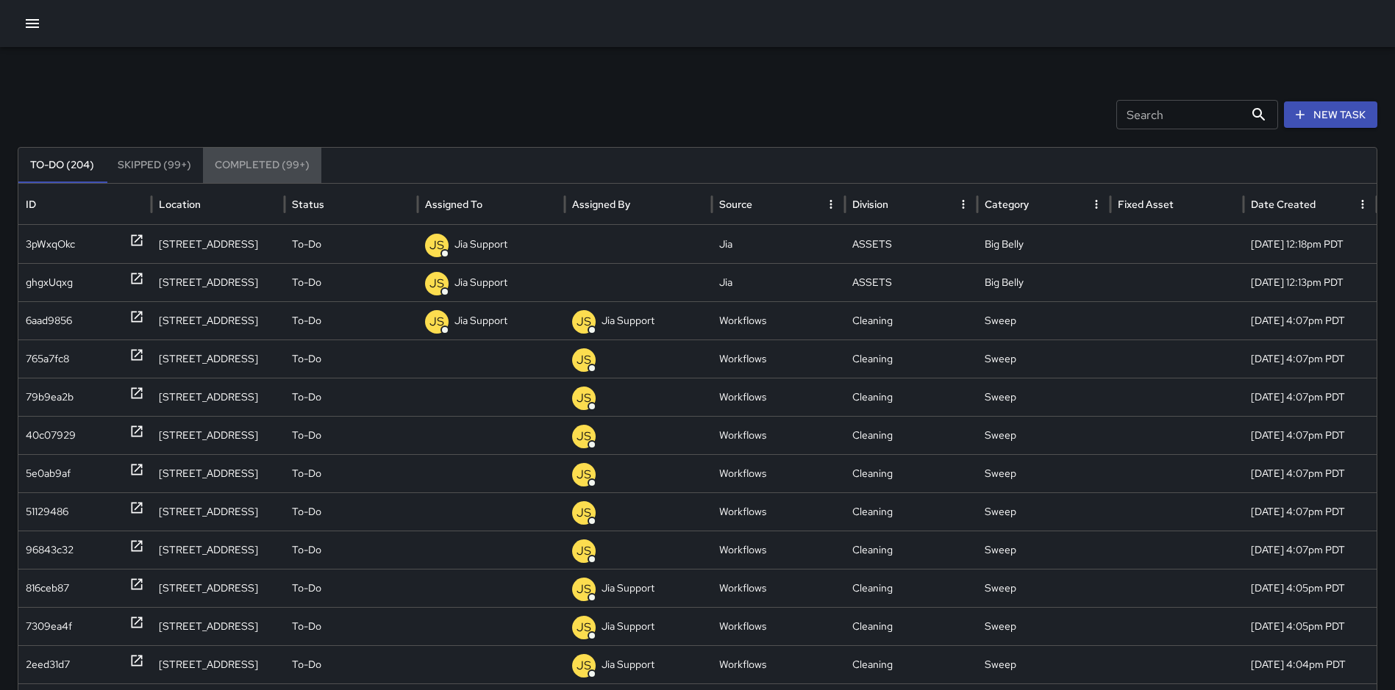
click at [280, 160] on button "Completed (99+)" at bounding box center [262, 165] width 118 height 35
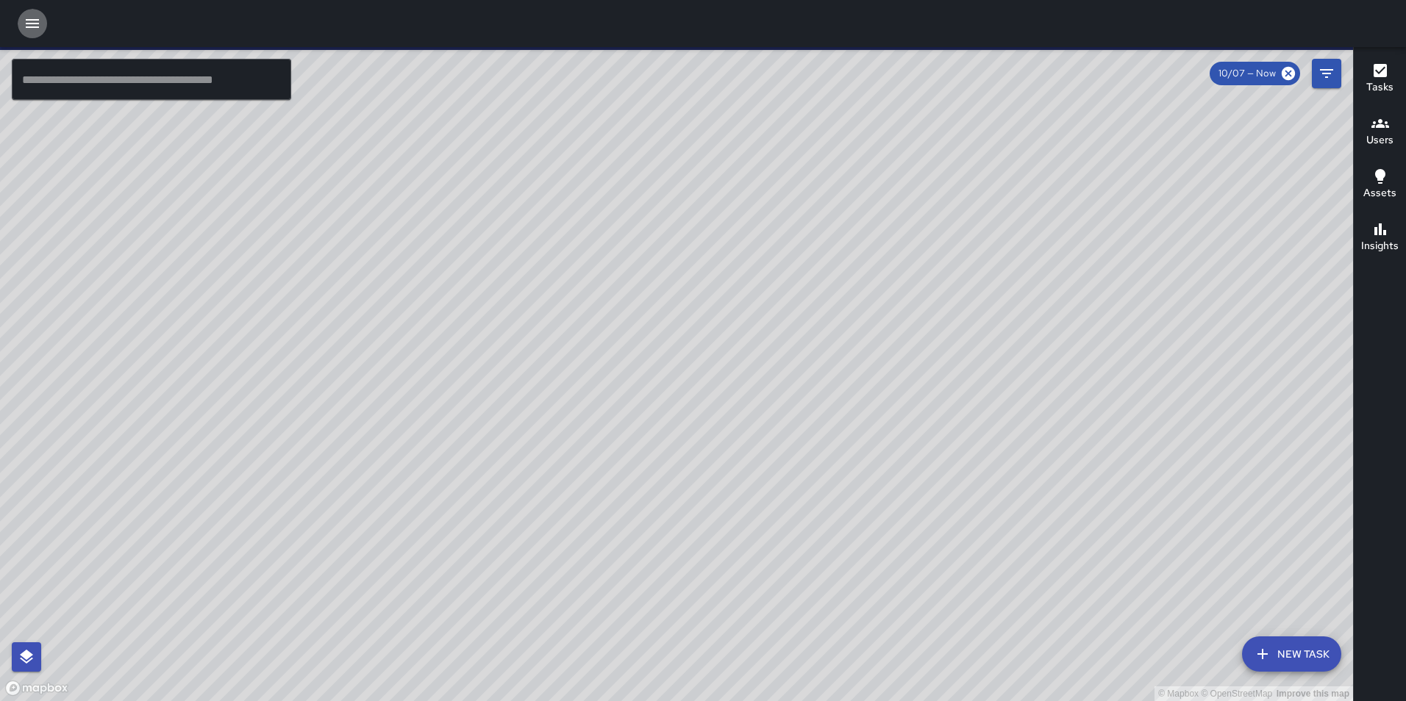
click at [34, 22] on icon "button" at bounding box center [33, 24] width 18 height 18
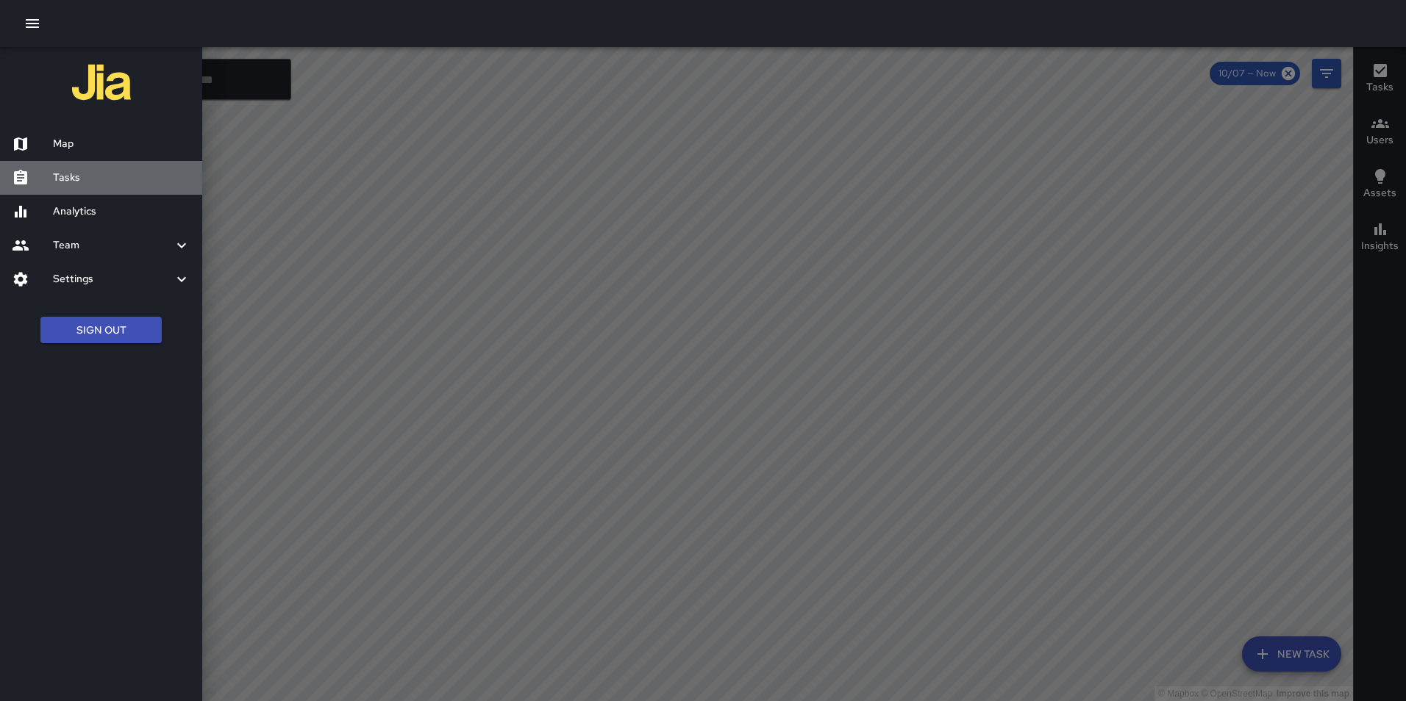
click at [75, 177] on h6 "Tasks" at bounding box center [121, 178] width 137 height 16
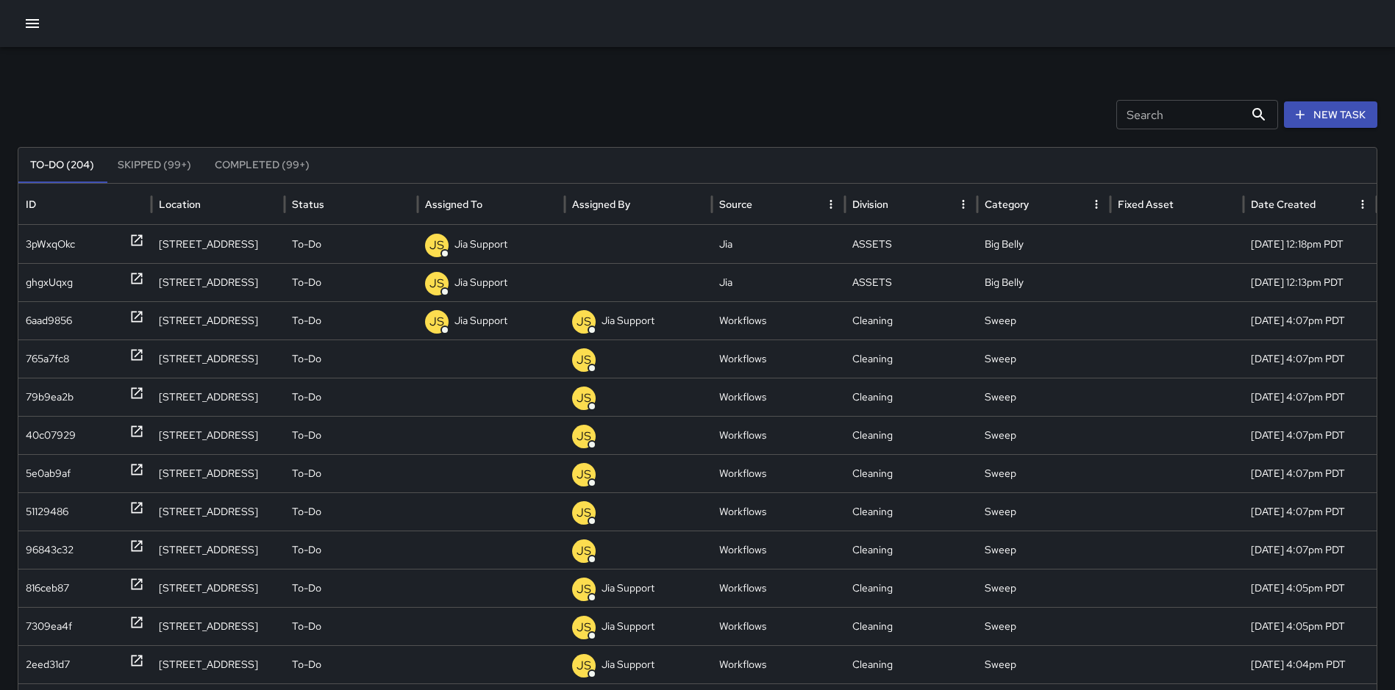
click at [254, 165] on button "Completed (99+)" at bounding box center [262, 165] width 118 height 35
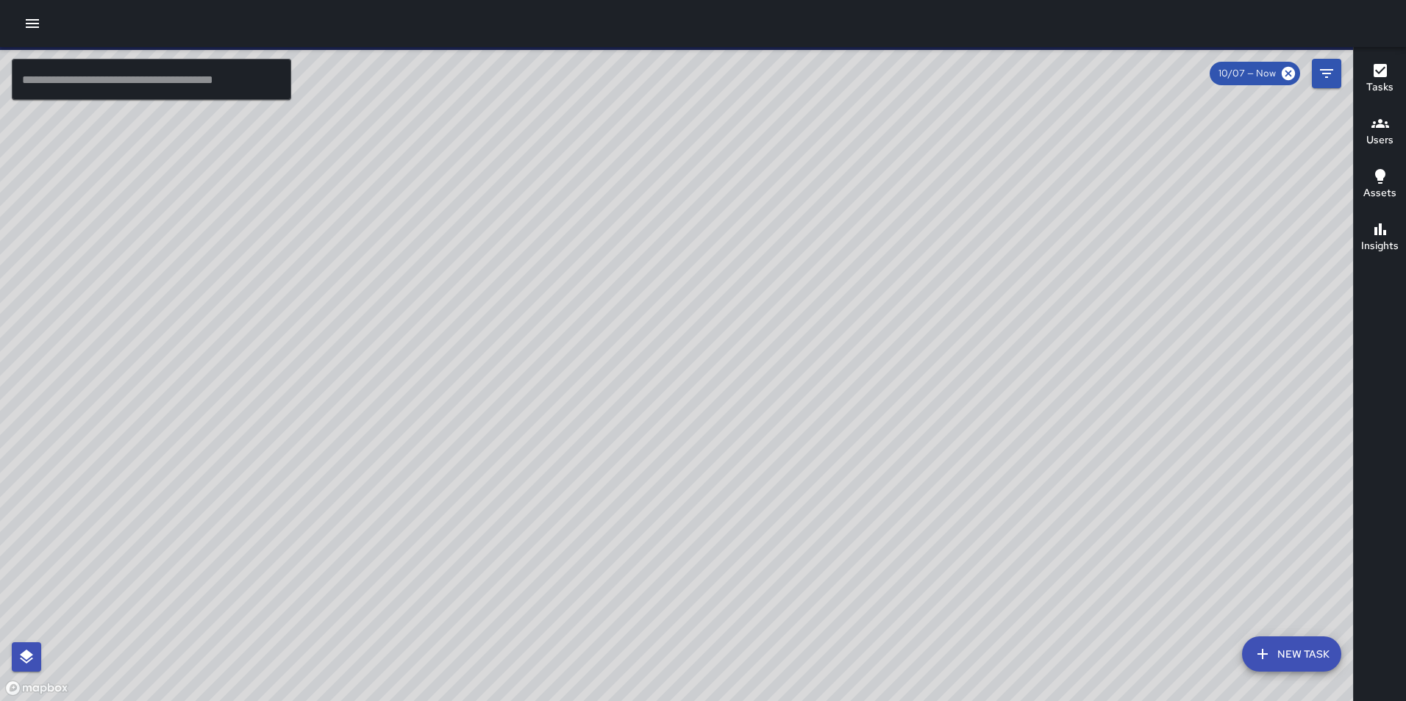
click at [30, 21] on icon "button" at bounding box center [33, 24] width 18 height 18
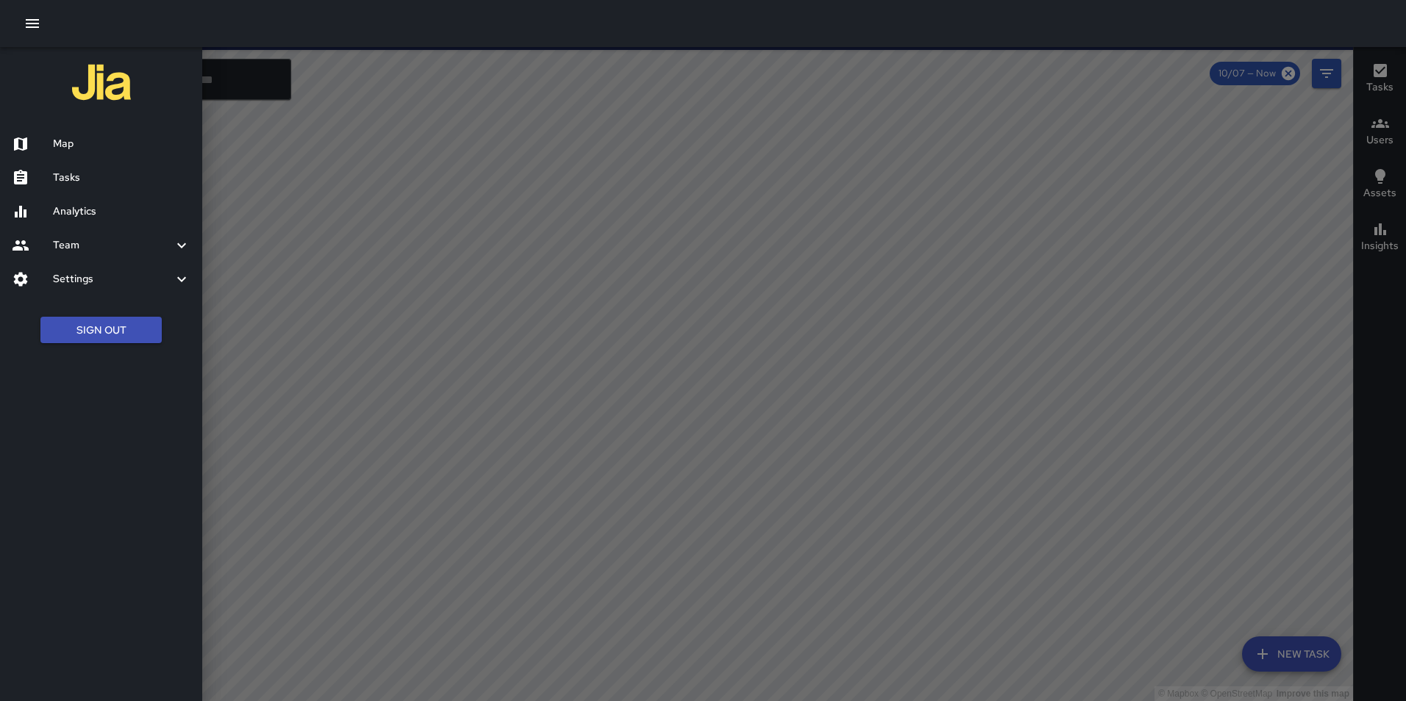
click at [72, 174] on h6 "Tasks" at bounding box center [121, 178] width 137 height 16
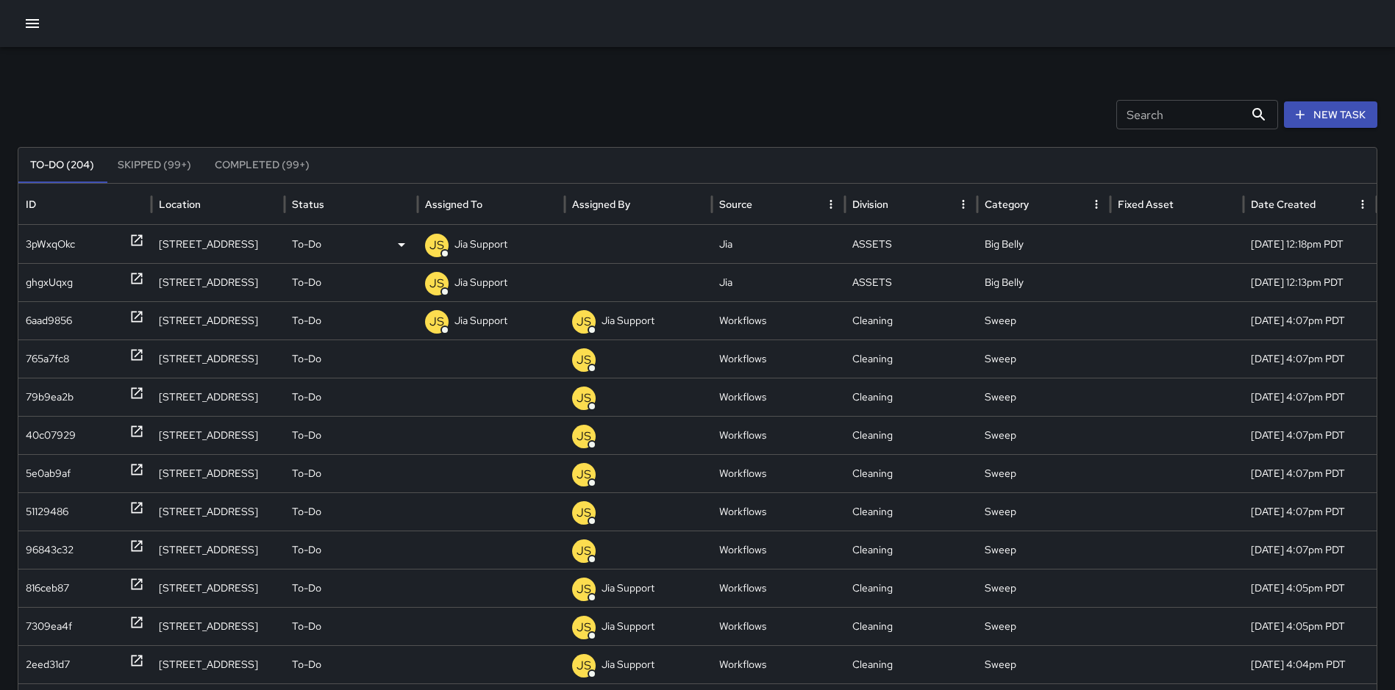
click at [132, 236] on icon at bounding box center [136, 240] width 11 height 11
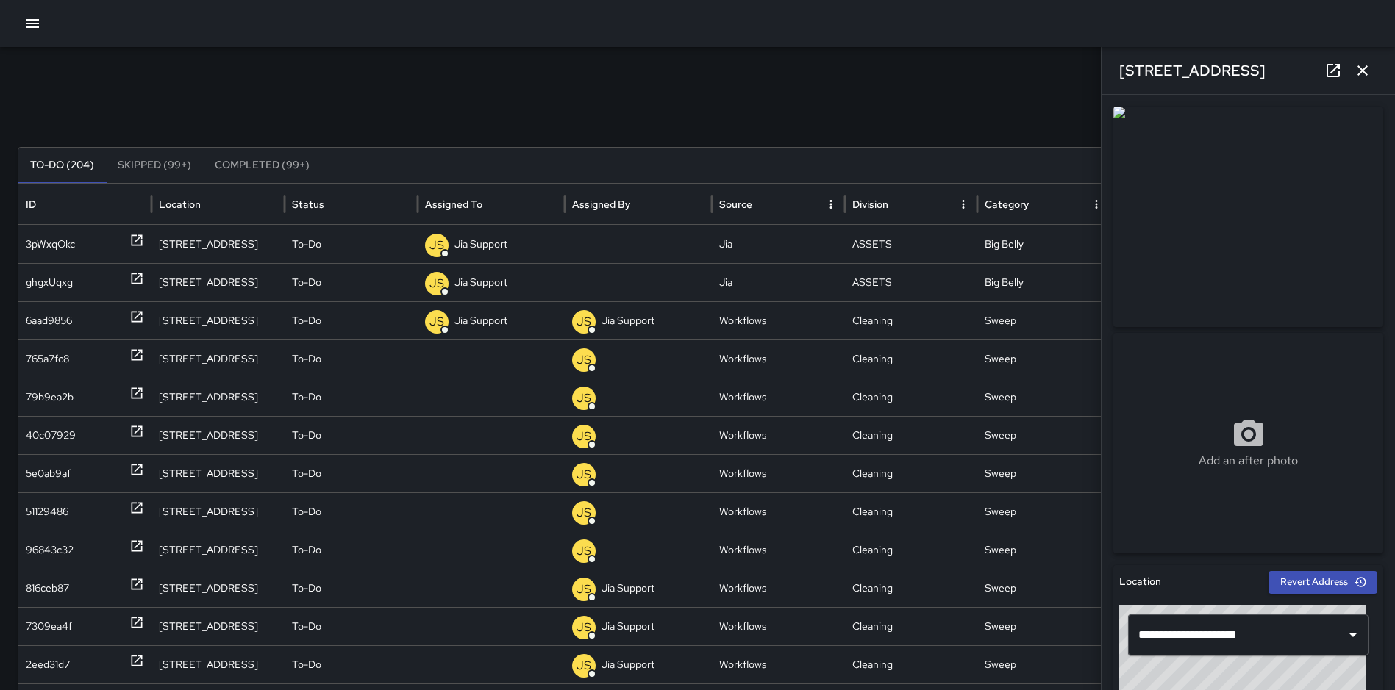
click at [1354, 57] on div "[STREET_ADDRESS]" at bounding box center [1247, 70] width 293 height 47
click at [1359, 64] on icon "button" at bounding box center [1363, 71] width 18 height 18
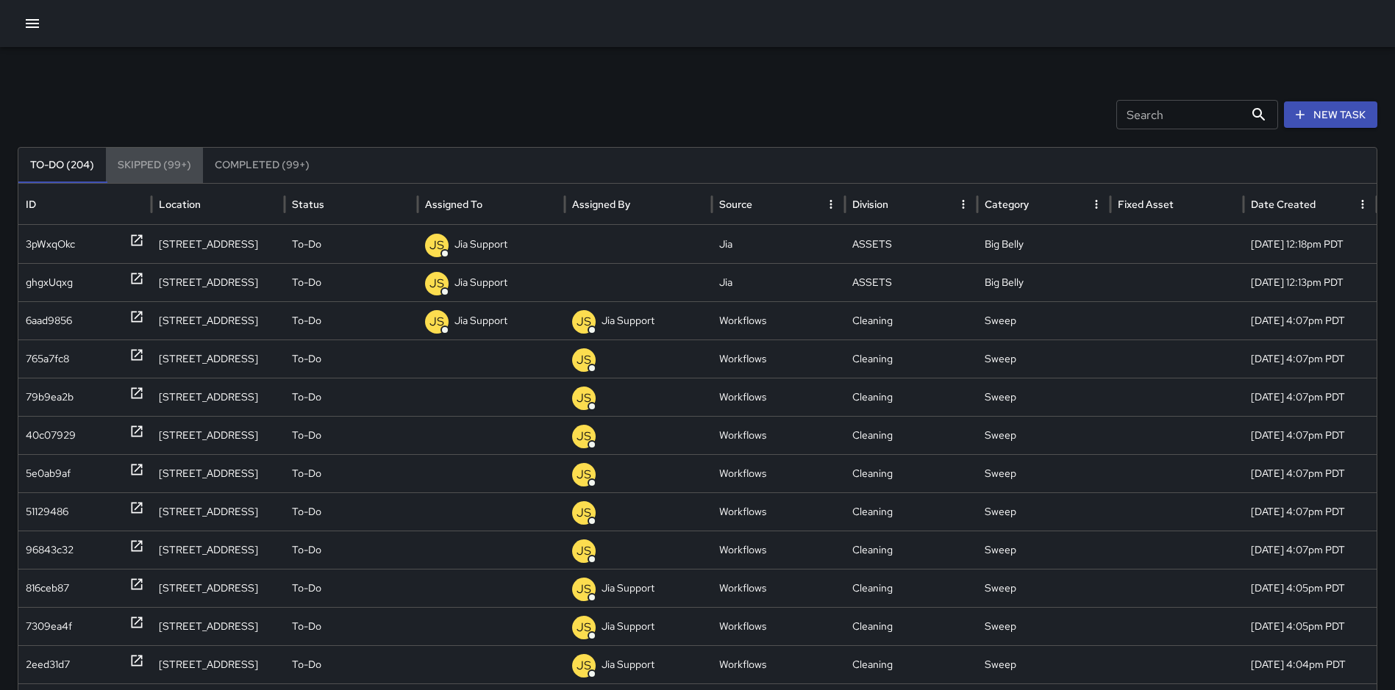
click at [155, 162] on button "Skipped (99+)" at bounding box center [154, 165] width 97 height 35
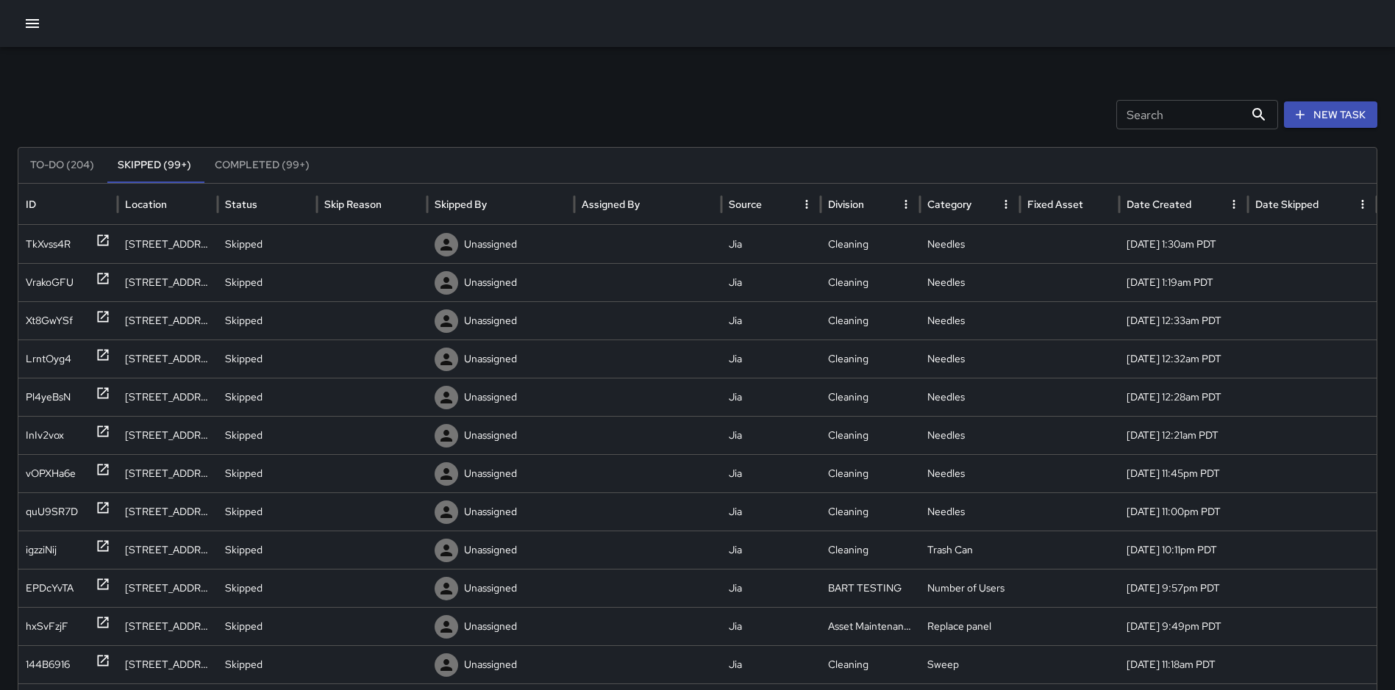
click at [251, 165] on button "Completed (99+)" at bounding box center [262, 165] width 118 height 35
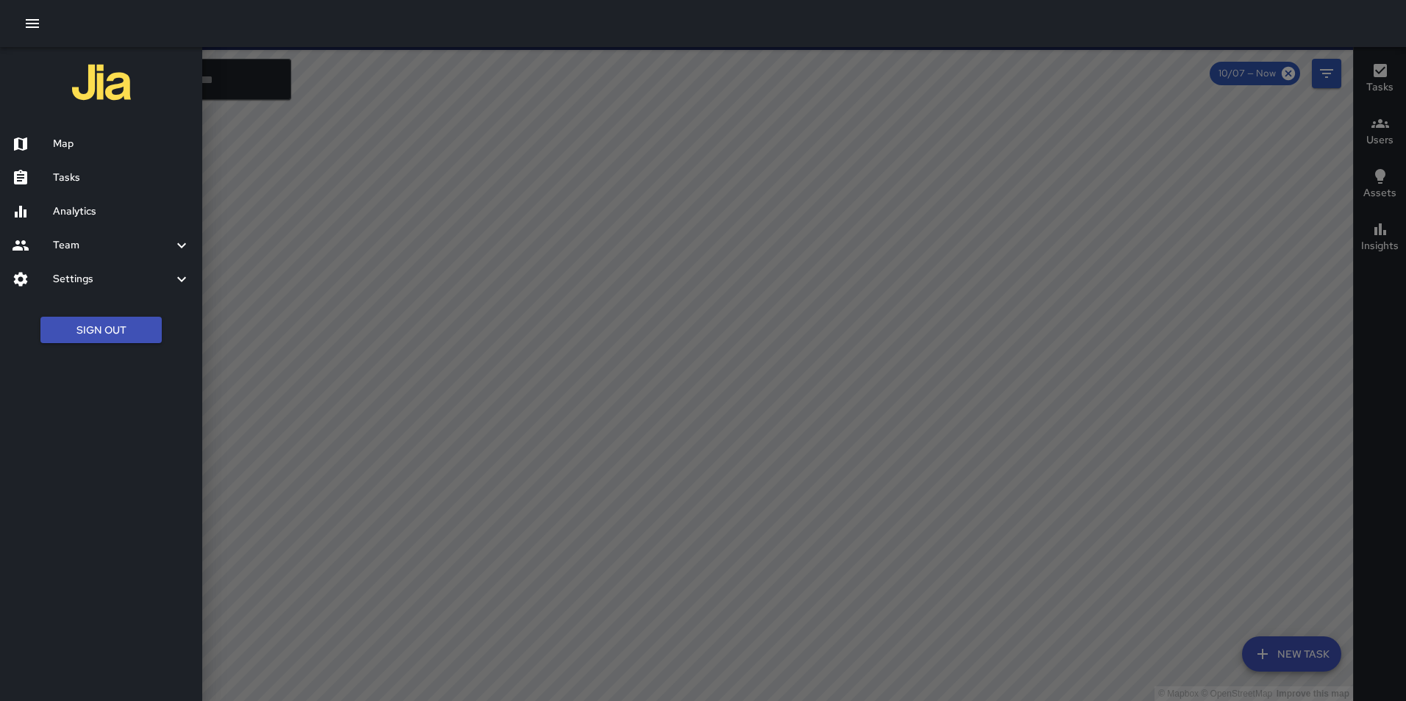
click at [103, 332] on button "Sign Out" at bounding box center [100, 330] width 121 height 27
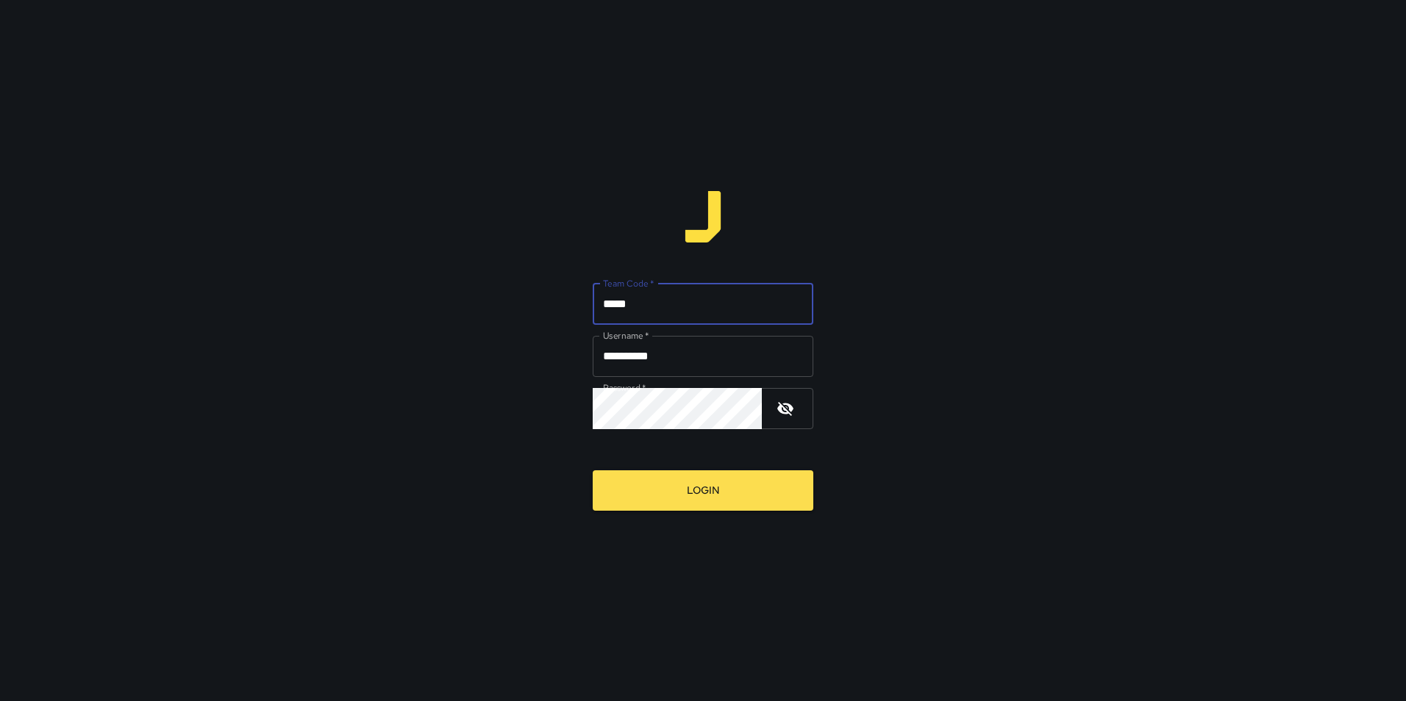
type input "*****"
drag, startPoint x: 909, startPoint y: 265, endPoint x: 860, endPoint y: 332, distance: 82.6
click at [909, 265] on div "**********" at bounding box center [703, 350] width 1406 height 701
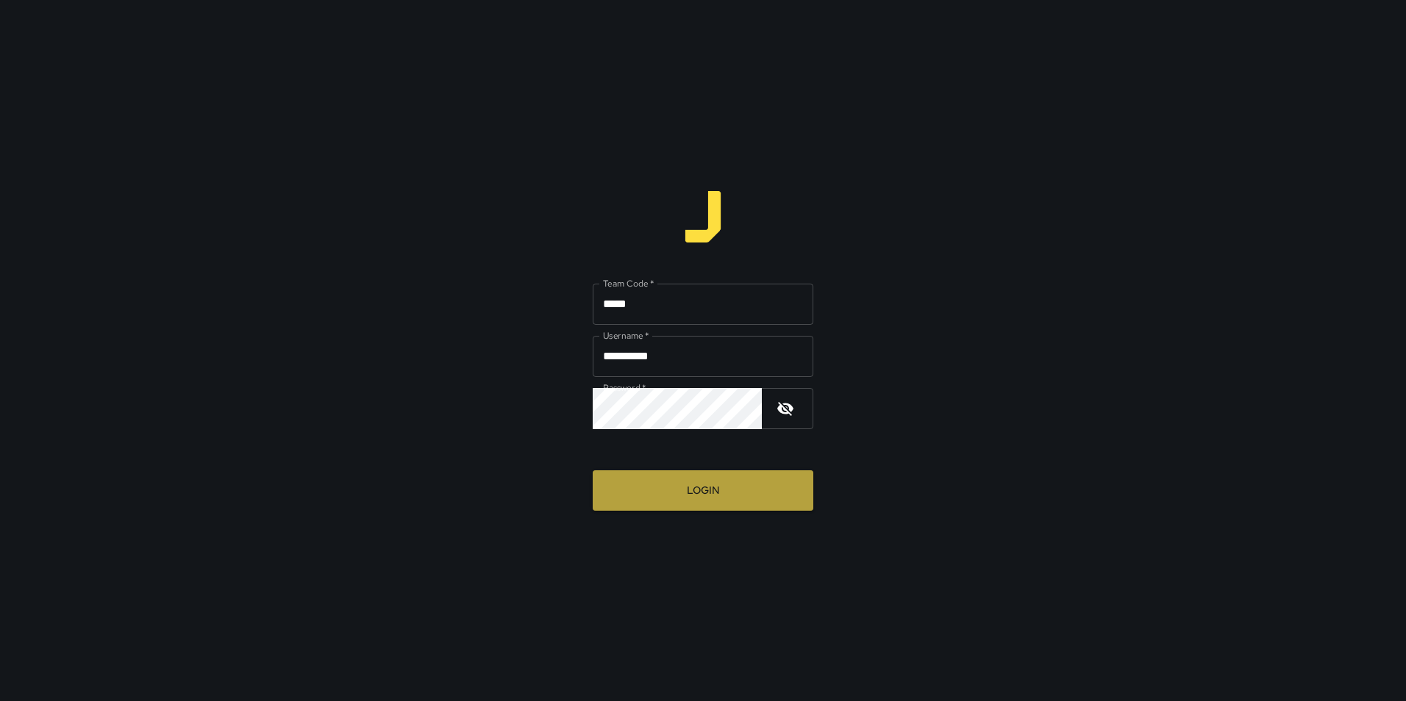
click at [709, 495] on button "Login" at bounding box center [703, 491] width 221 height 40
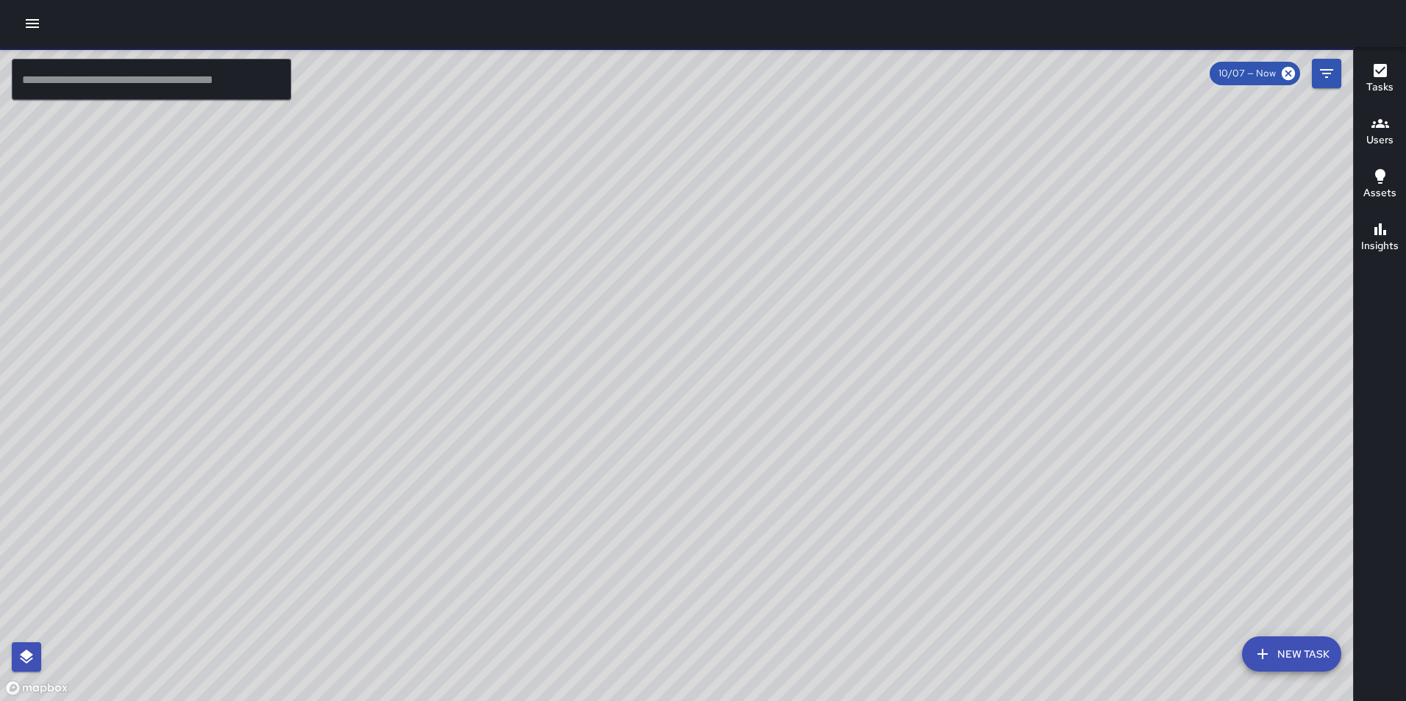
click at [34, 29] on icon "button" at bounding box center [33, 24] width 18 height 18
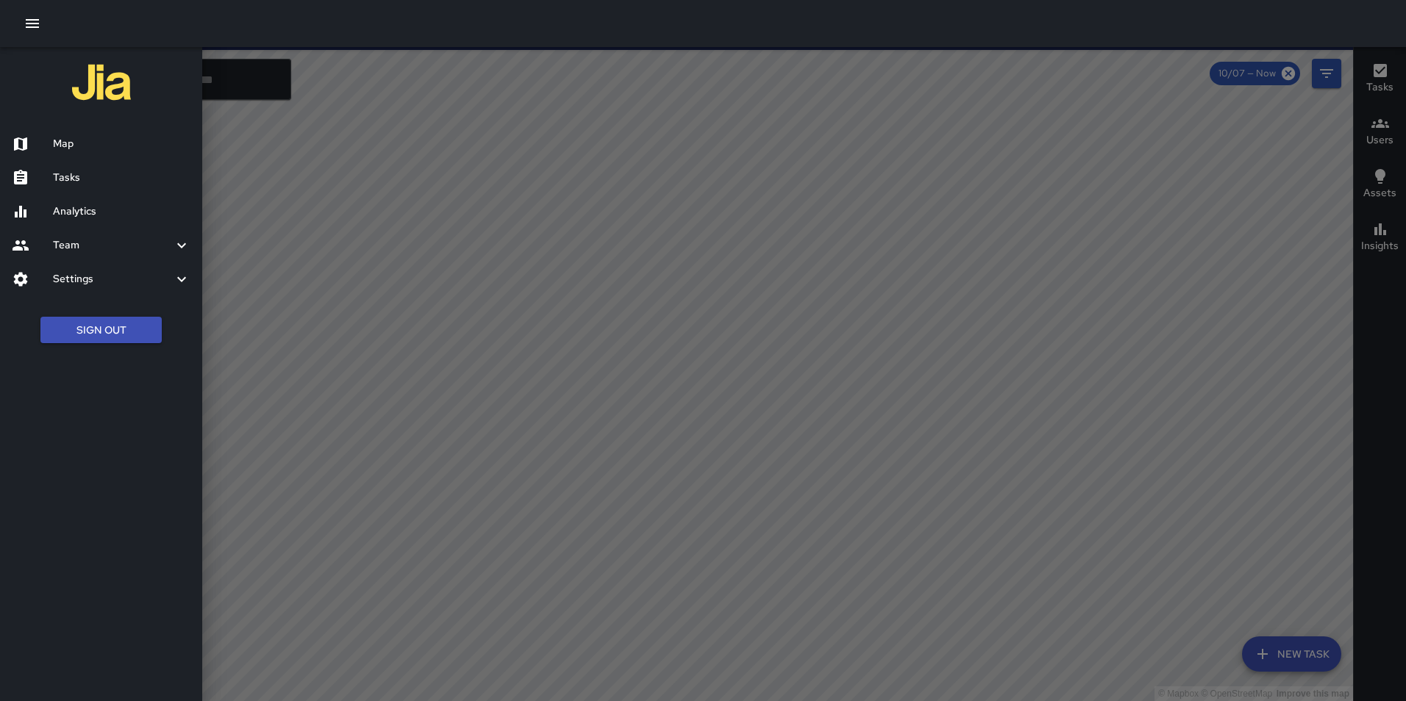
click at [64, 184] on h6 "Tasks" at bounding box center [121, 178] width 137 height 16
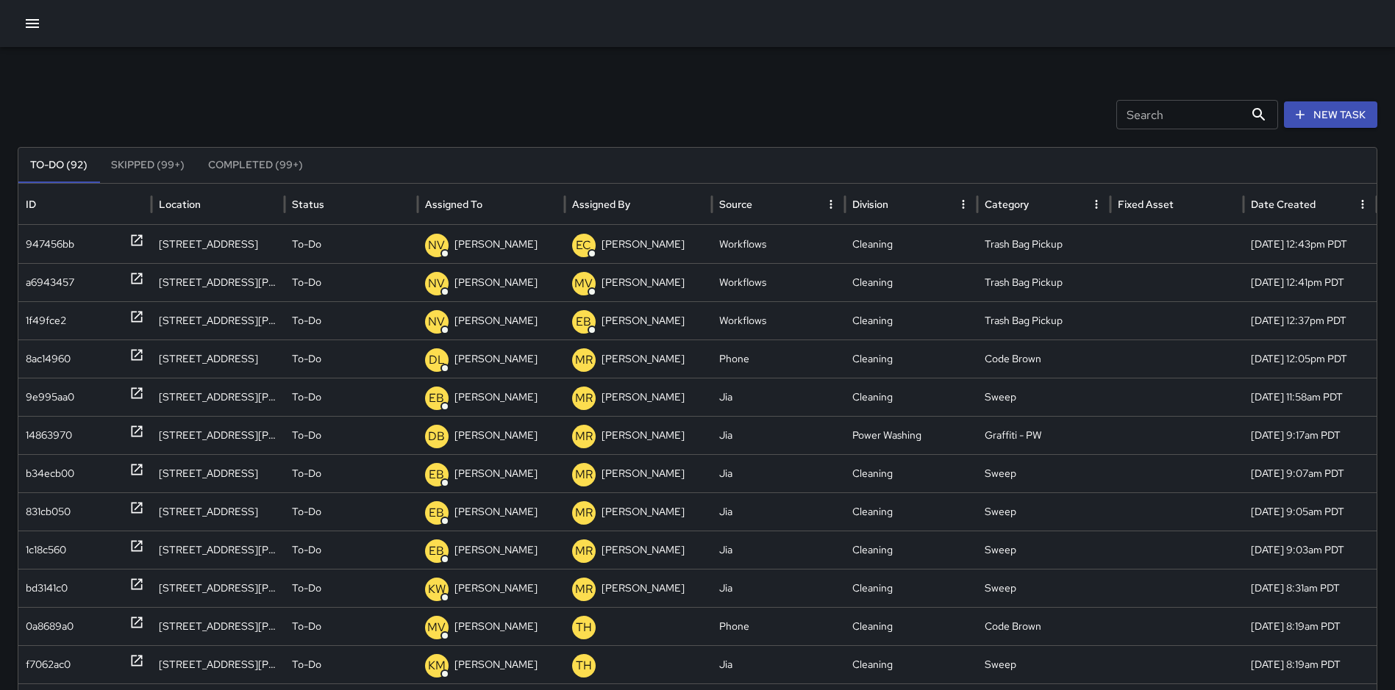
click at [264, 163] on button "Completed (99+)" at bounding box center [255, 165] width 118 height 35
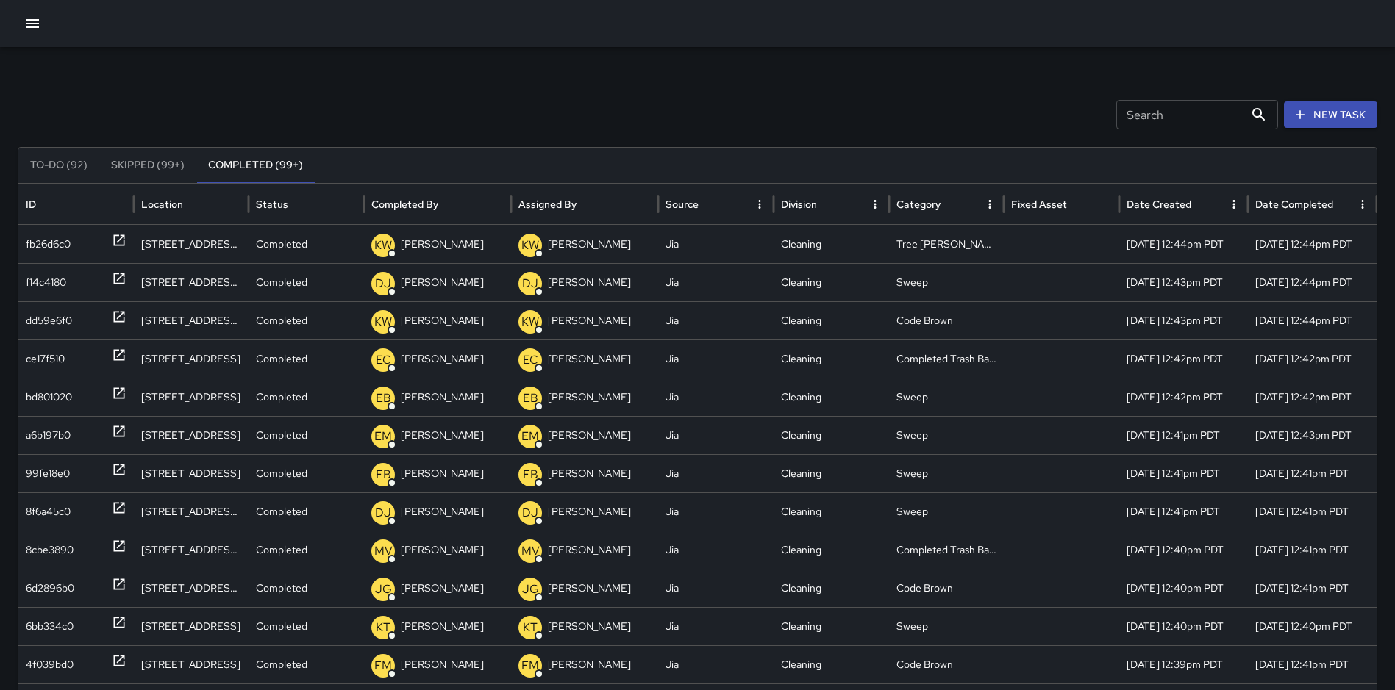
click at [32, 18] on icon "button" at bounding box center [33, 24] width 18 height 18
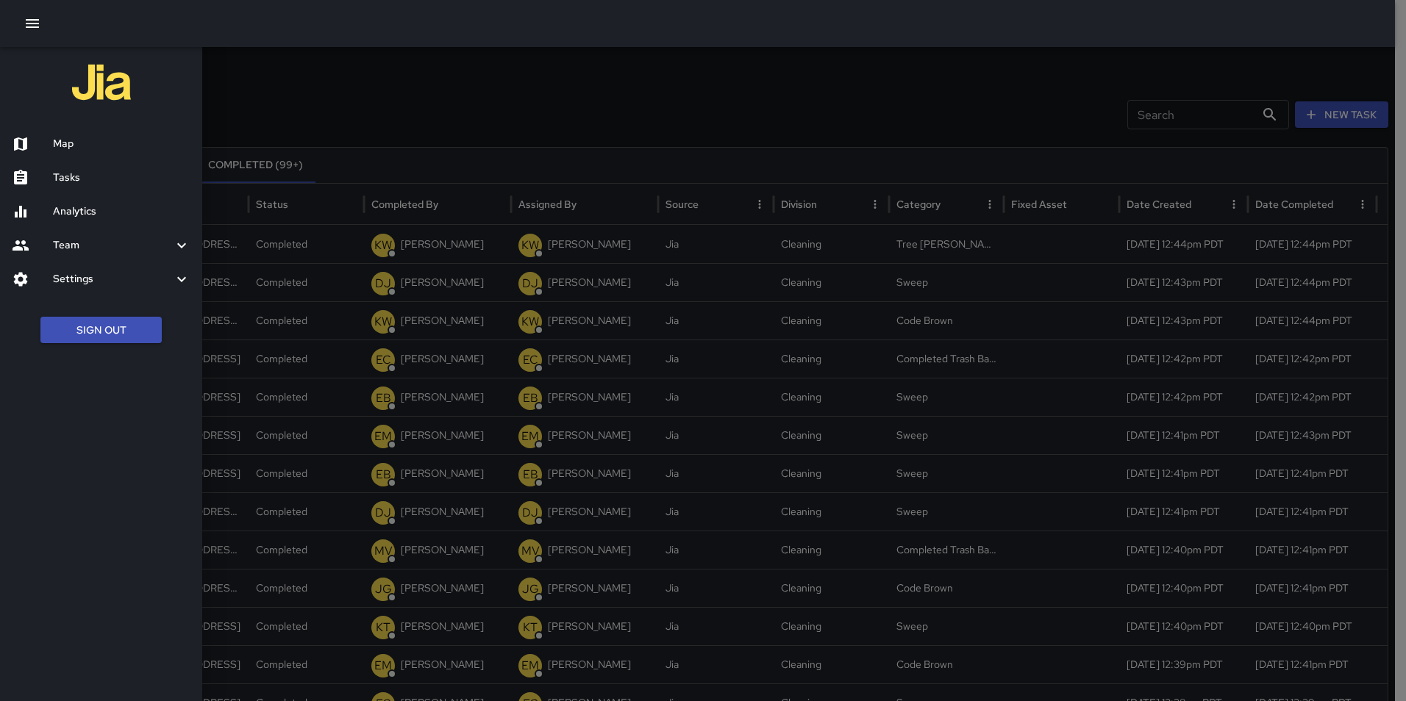
click at [105, 326] on button "Sign Out" at bounding box center [100, 330] width 121 height 27
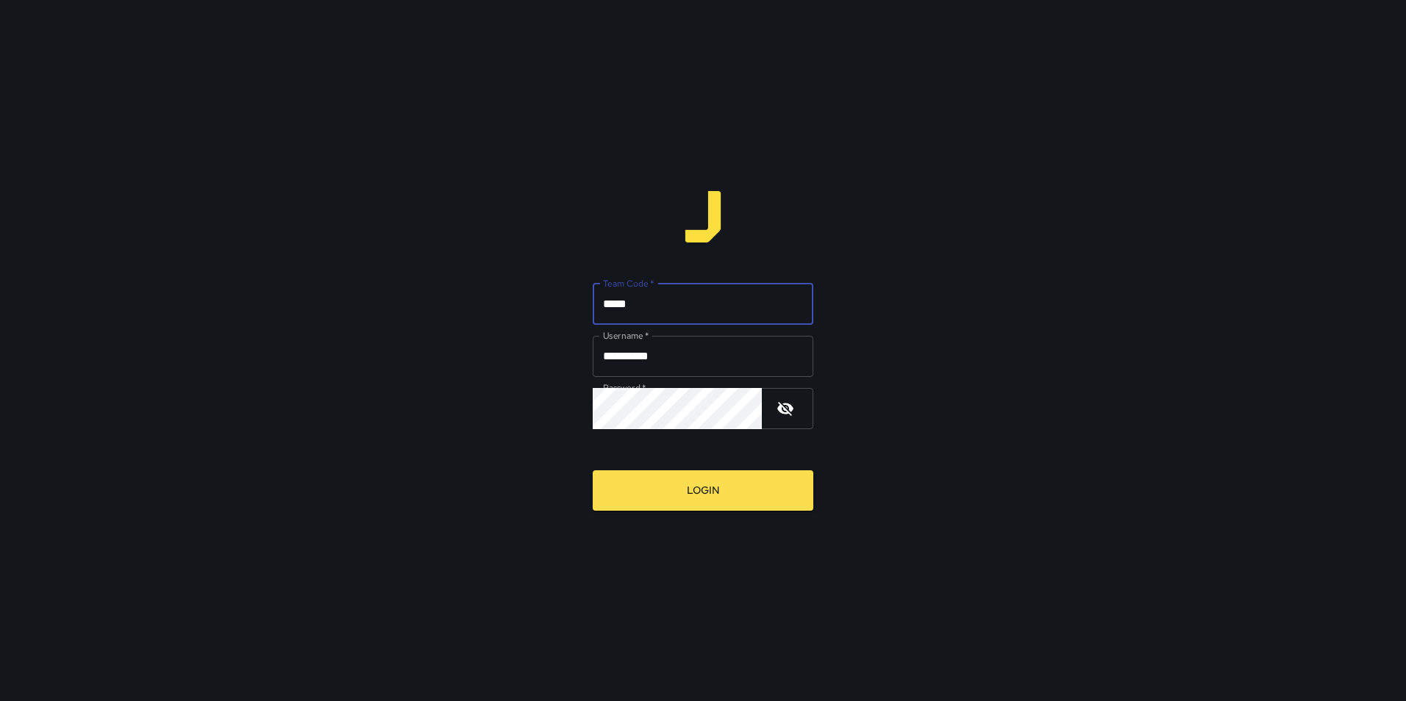
type input "*****"
click at [593, 471] on button "Login" at bounding box center [703, 491] width 221 height 40
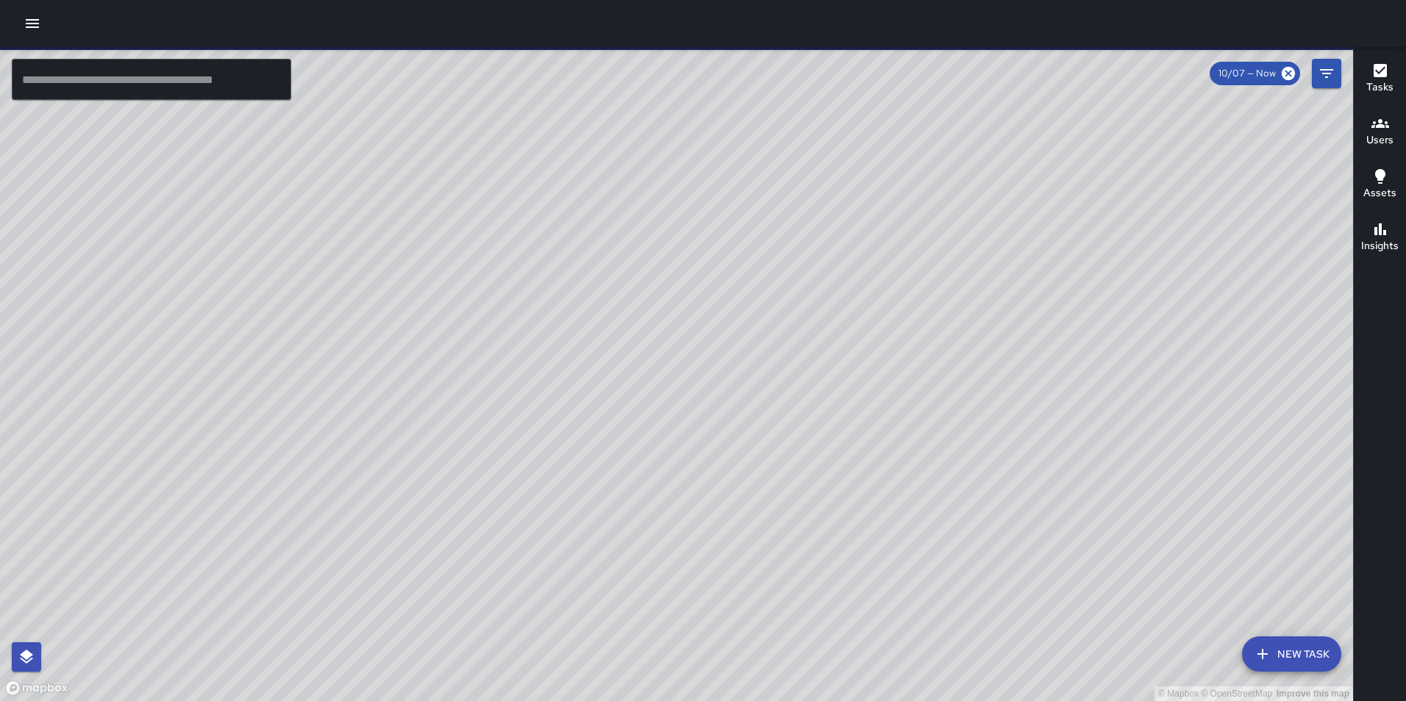
click at [31, 17] on icon "button" at bounding box center [33, 24] width 18 height 18
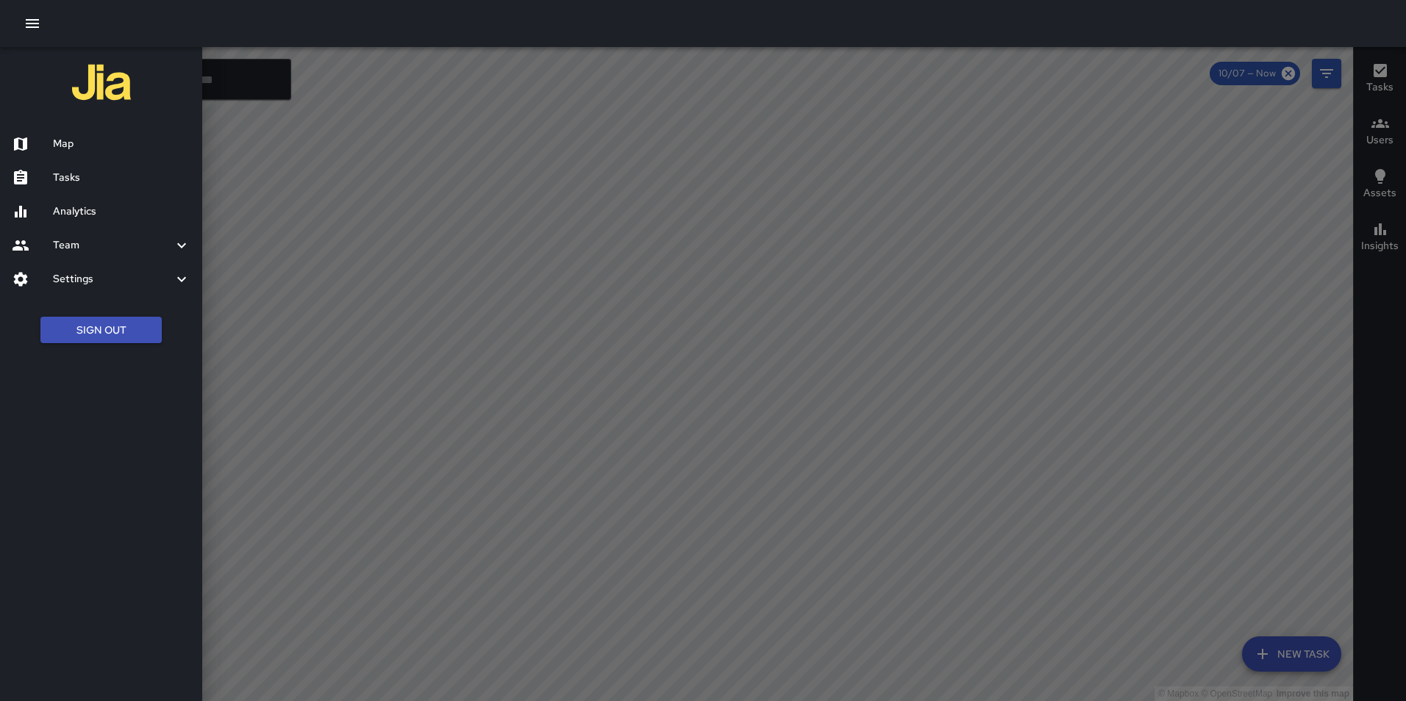
click at [70, 179] on h6 "Tasks" at bounding box center [121, 178] width 137 height 16
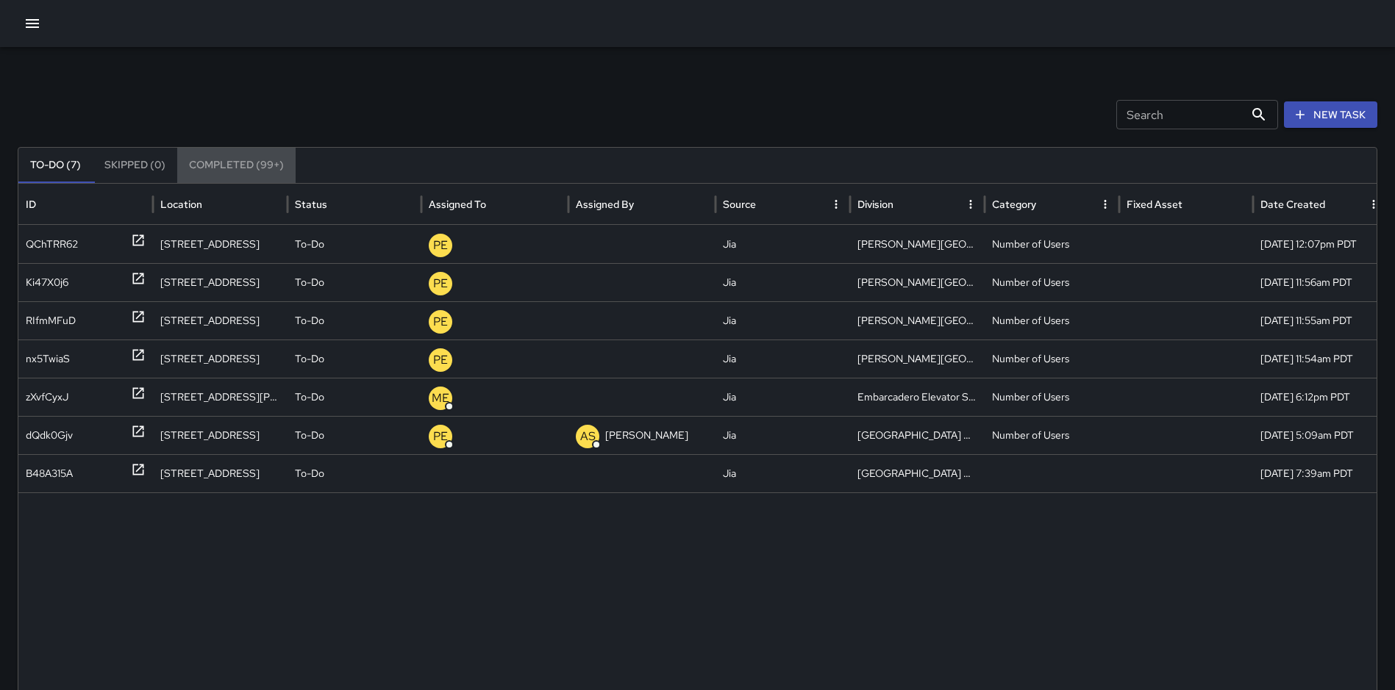
click at [266, 168] on button "Completed (99+)" at bounding box center [236, 165] width 118 height 35
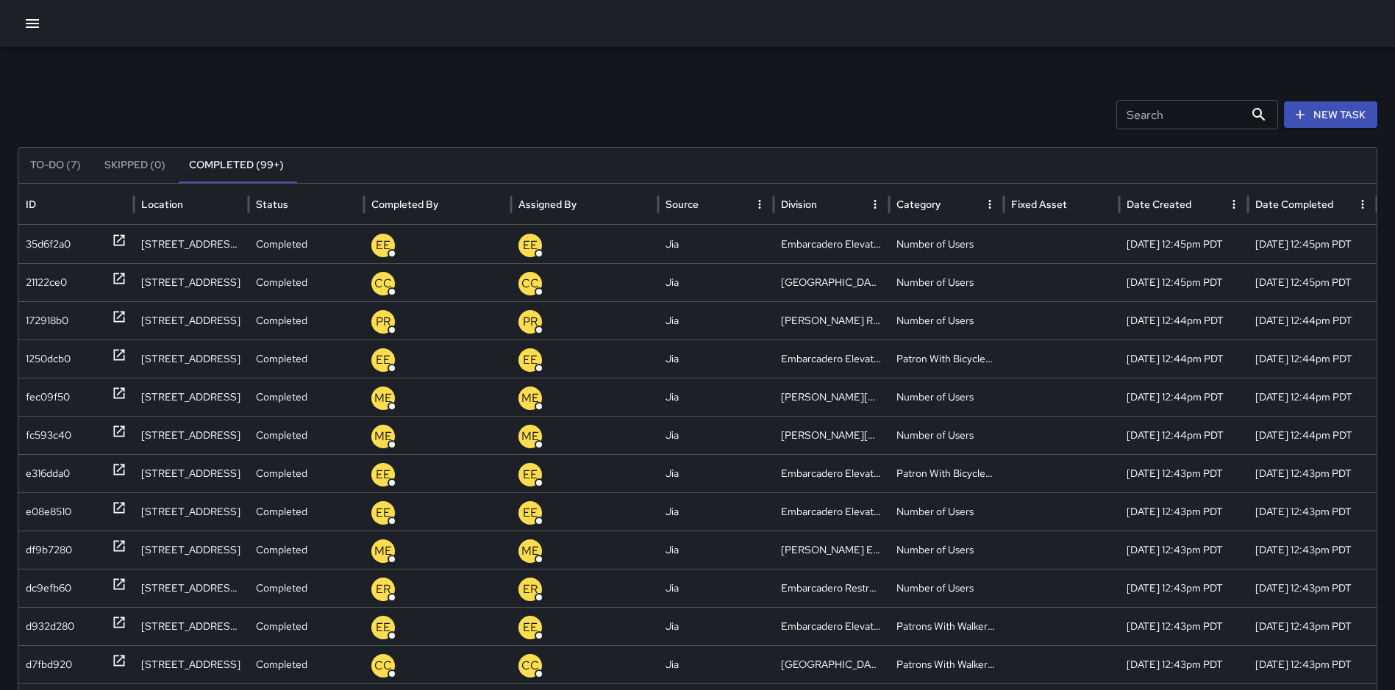
drag, startPoint x: 71, startPoint y: 160, endPoint x: 74, endPoint y: 132, distance: 28.1
click at [71, 161] on button "To-Do (7)" at bounding box center [55, 165] width 74 height 35
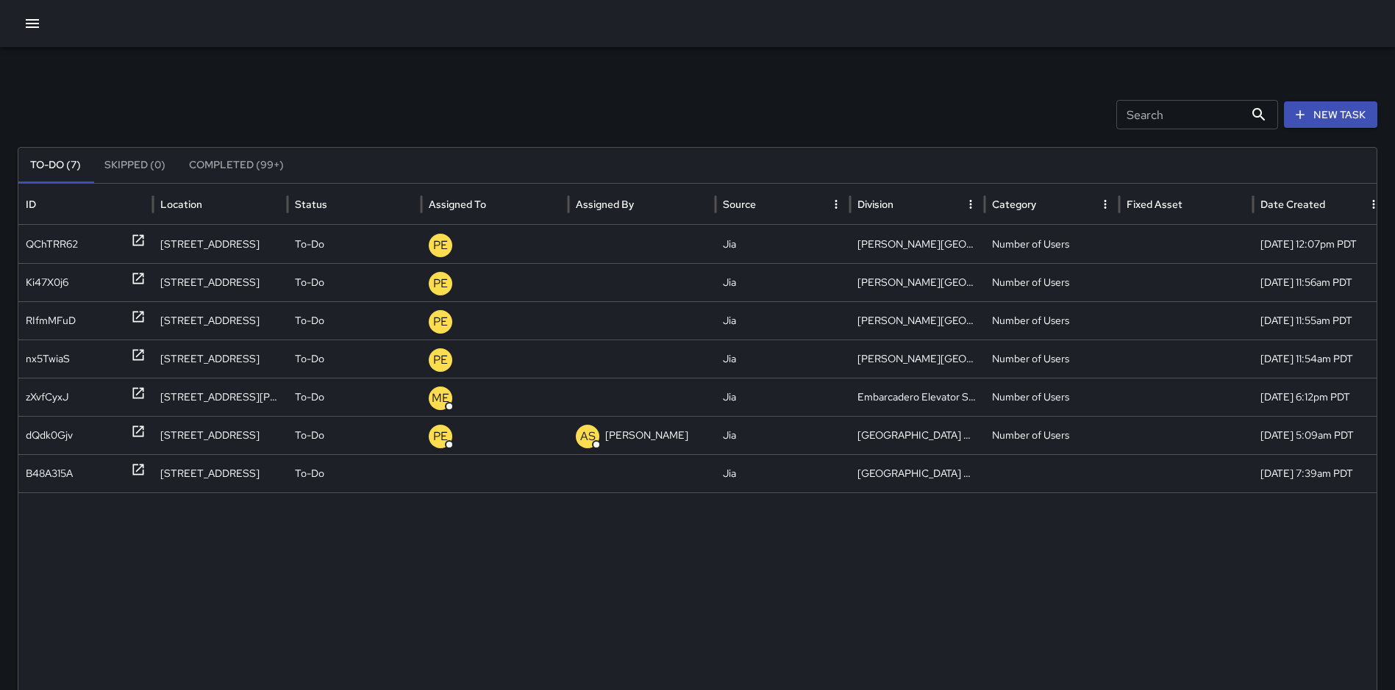
click at [25, 22] on icon "button" at bounding box center [33, 24] width 18 height 18
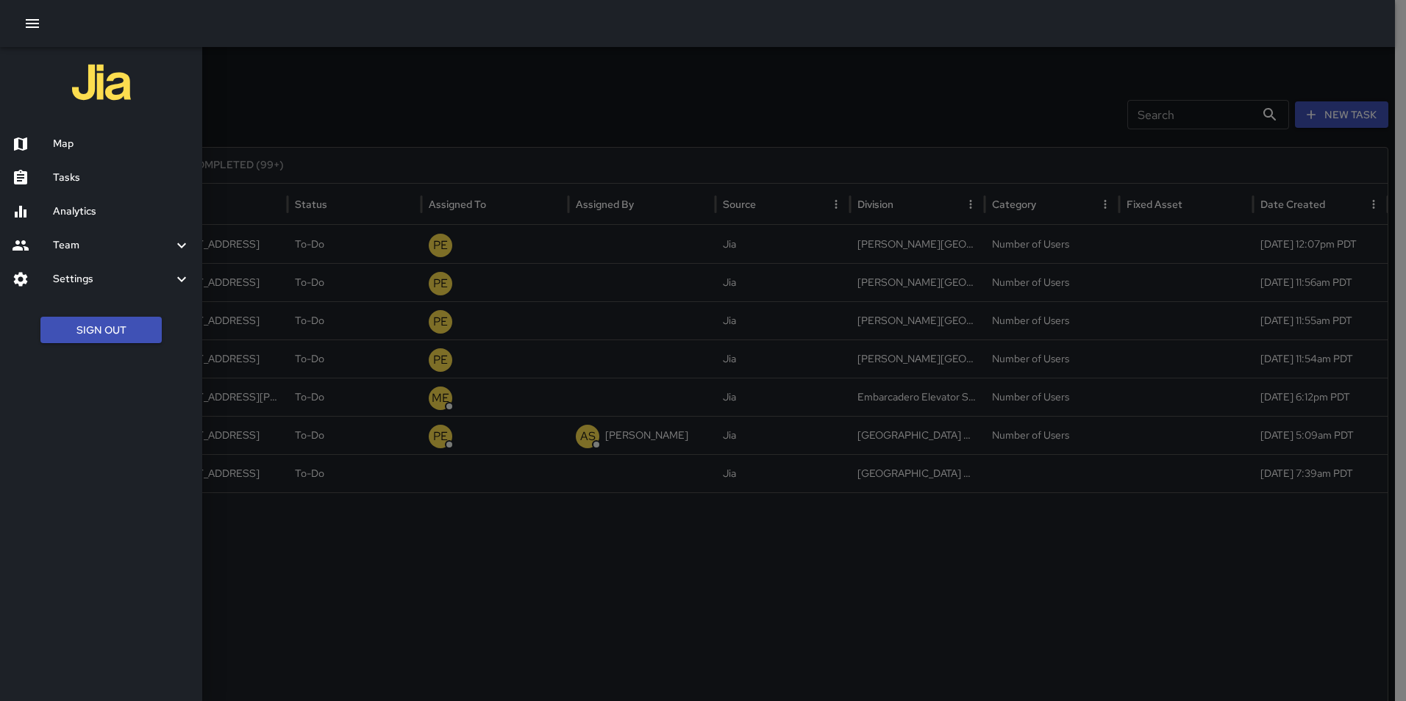
click at [107, 328] on button "Sign Out" at bounding box center [100, 330] width 121 height 27
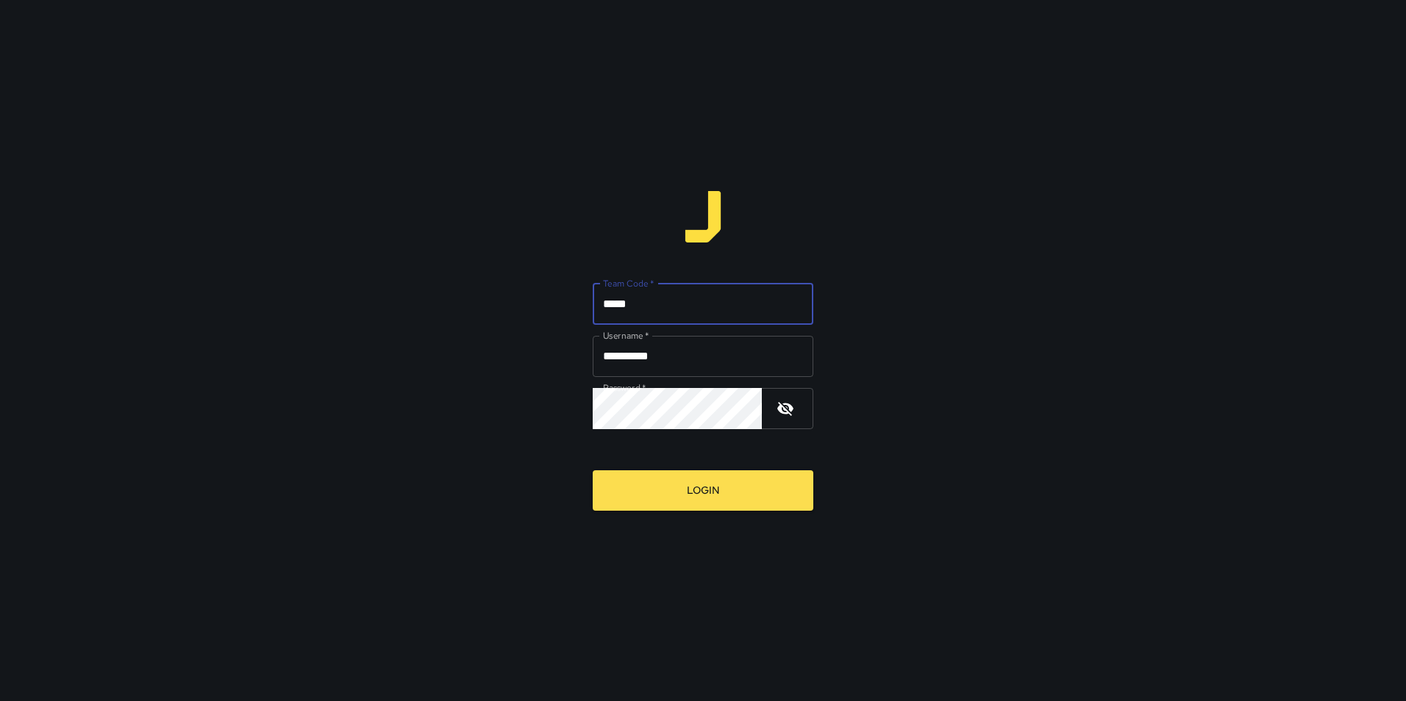
type input "*****"
click at [593, 471] on button "Login" at bounding box center [703, 491] width 221 height 40
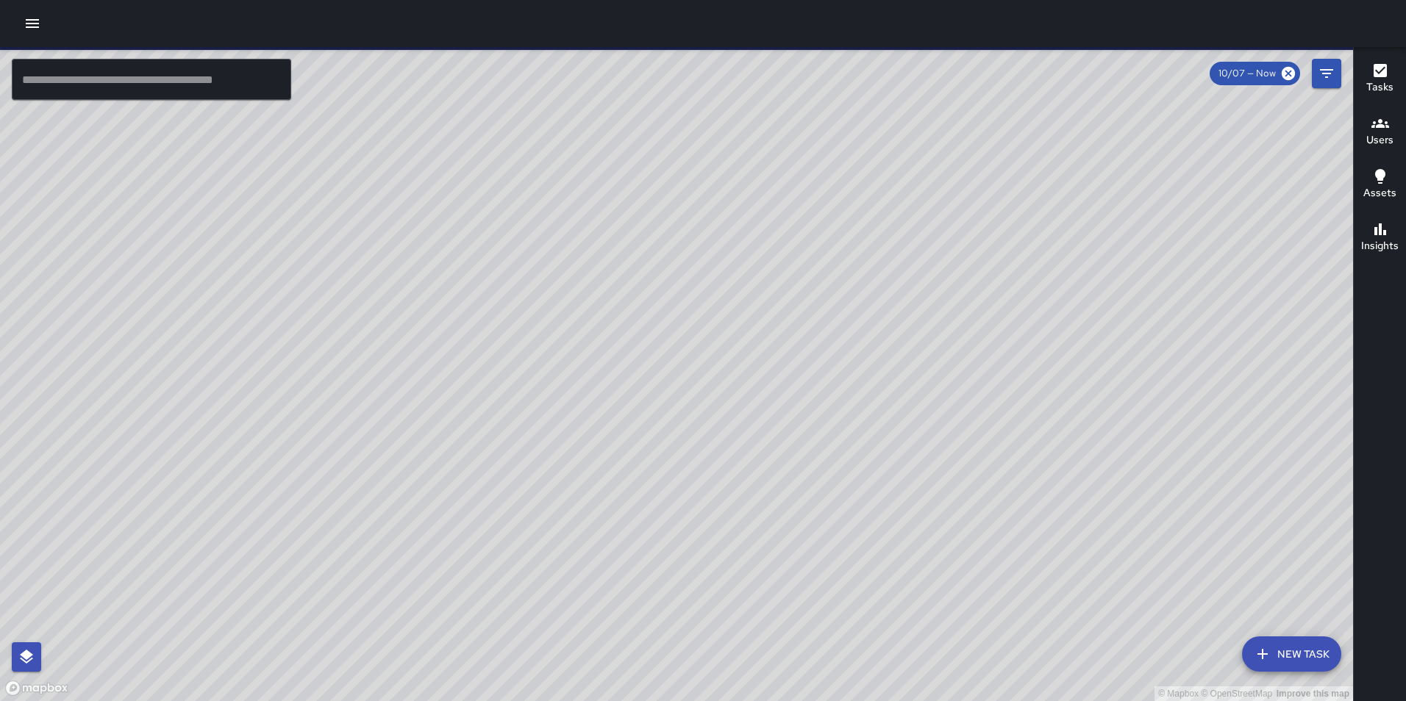
click at [31, 29] on icon "button" at bounding box center [33, 24] width 18 height 18
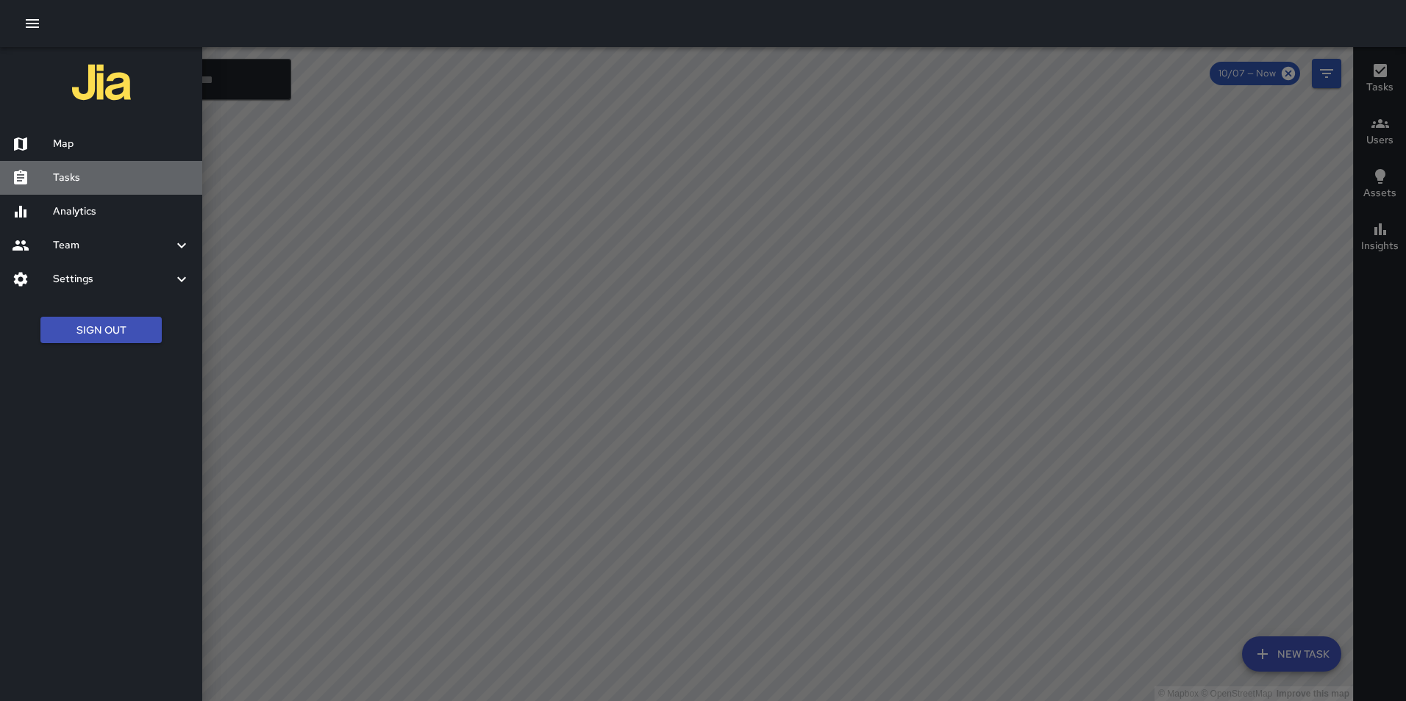
click at [90, 179] on h6 "Tasks" at bounding box center [121, 178] width 137 height 16
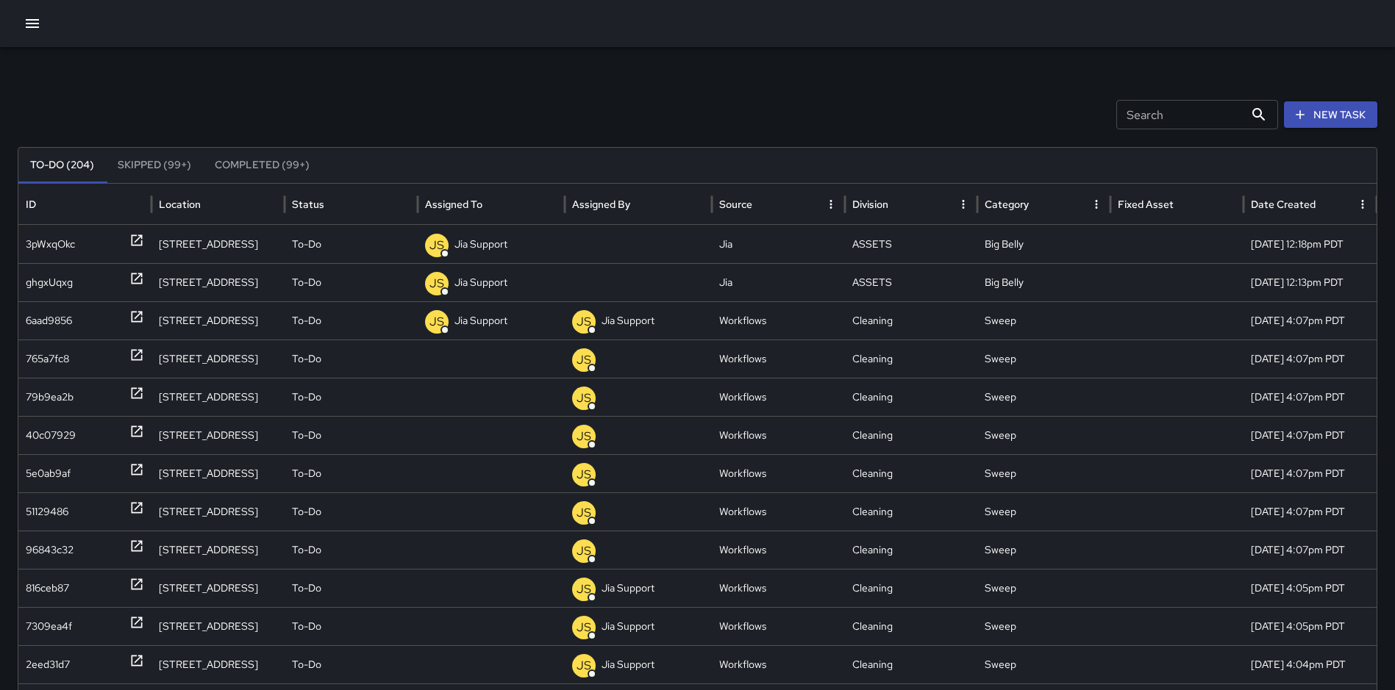
click at [256, 166] on button "Completed (99+)" at bounding box center [262, 165] width 118 height 35
